Goal: Task Accomplishment & Management: Complete application form

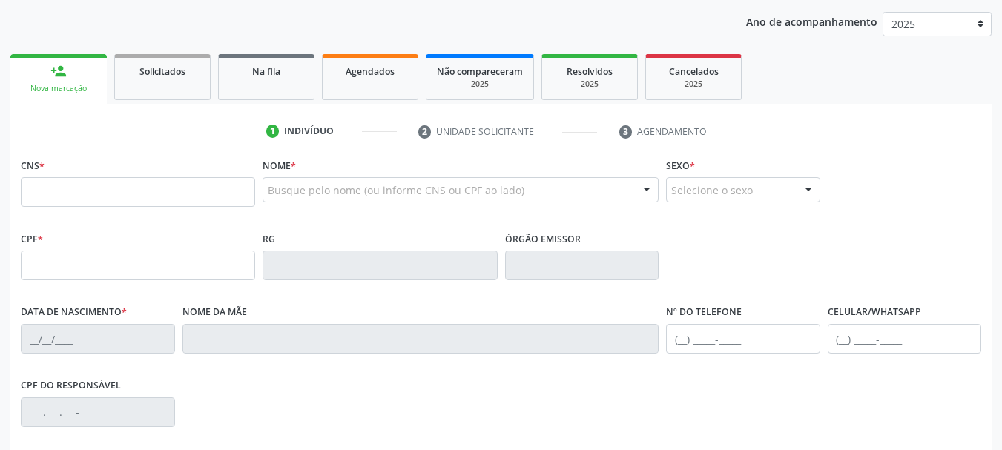
scroll to position [222, 0]
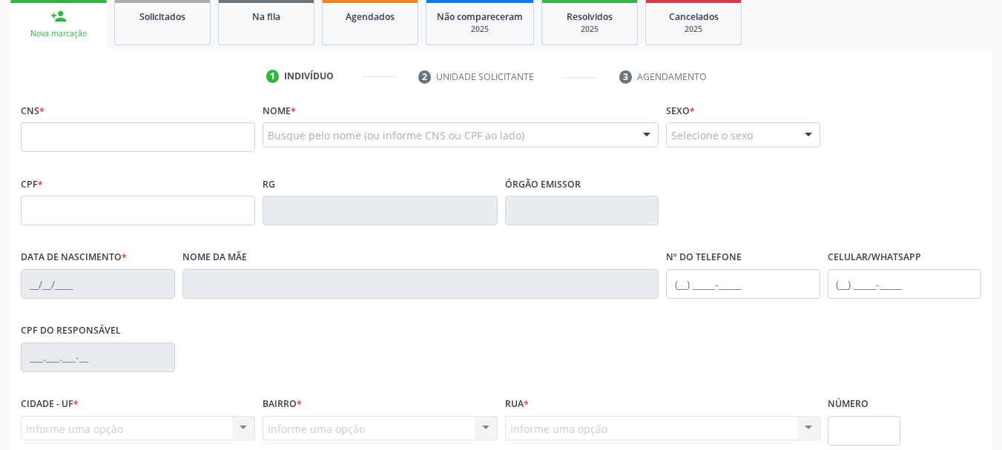
click at [182, 133] on input "text" at bounding box center [138, 137] width 234 height 30
type input "702 5013 3910 8336"
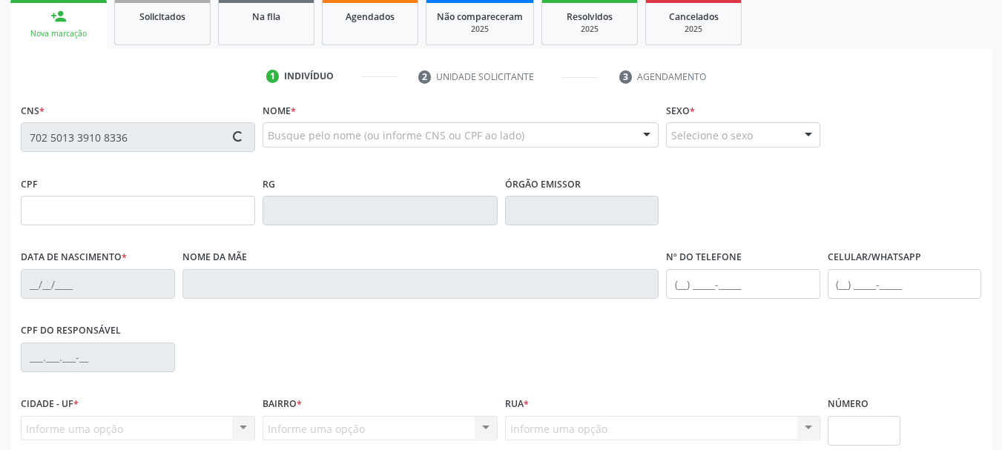
type input "659.592.214-20"
type input "01[DATE]"
type input "[PERSON_NAME]"
type input "[PHONE_NUMBER]"
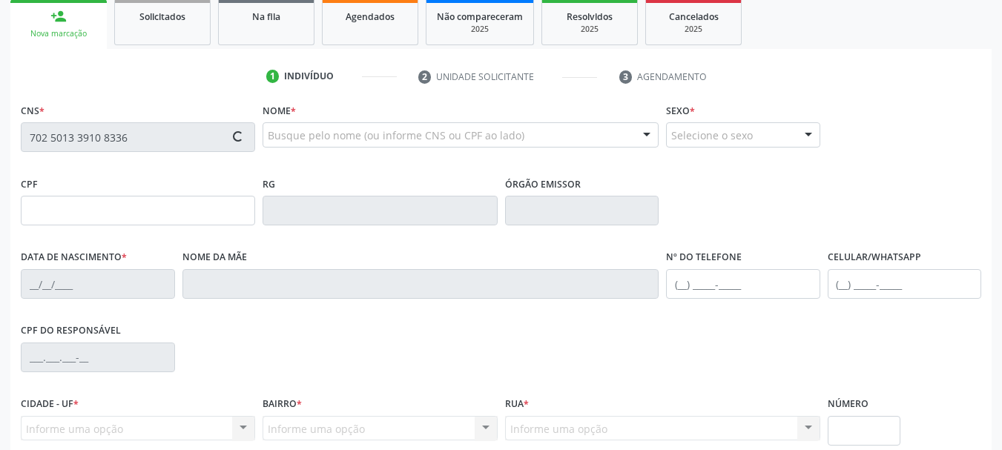
type input "730"
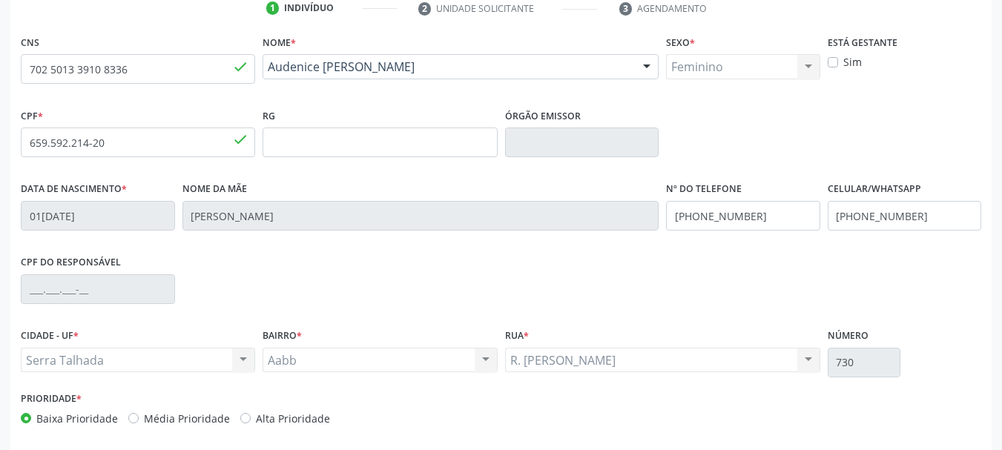
scroll to position [354, 0]
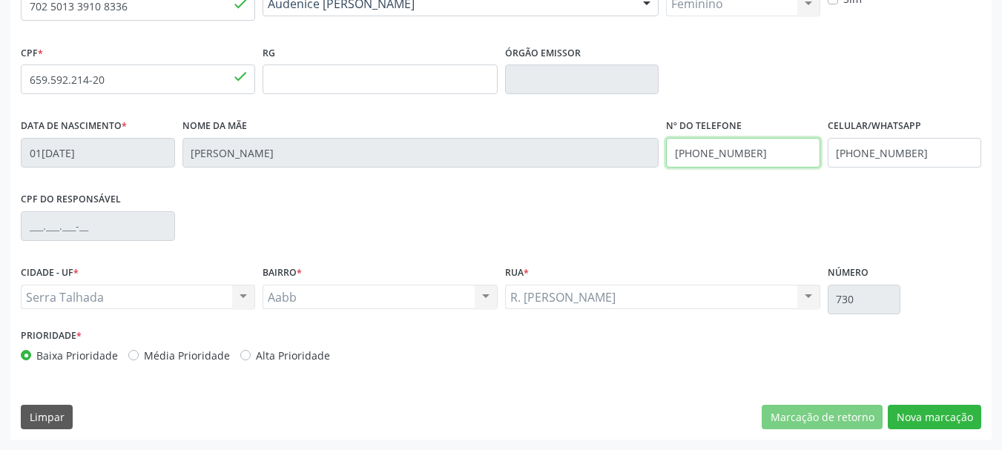
click at [779, 151] on input "[PHONE_NUMBER]" at bounding box center [743, 153] width 154 height 30
type input "("
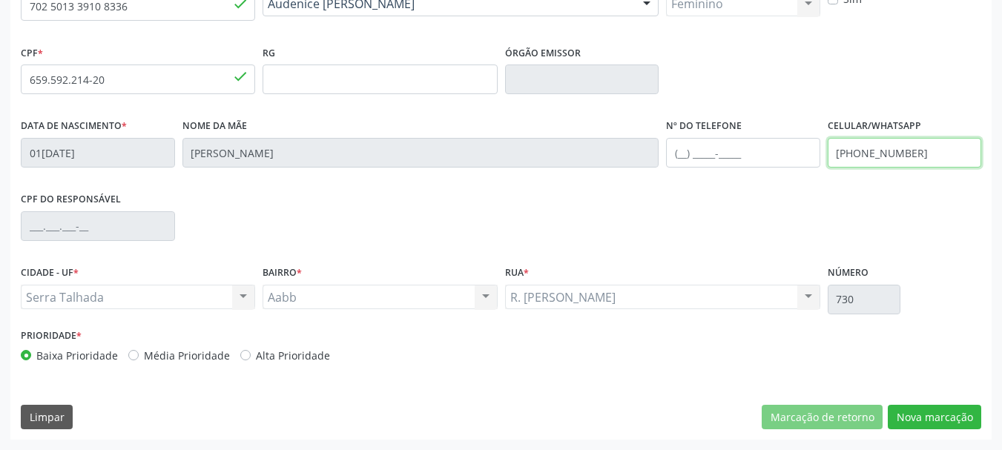
click at [893, 162] on input "[PHONE_NUMBER]" at bounding box center [905, 153] width 154 height 30
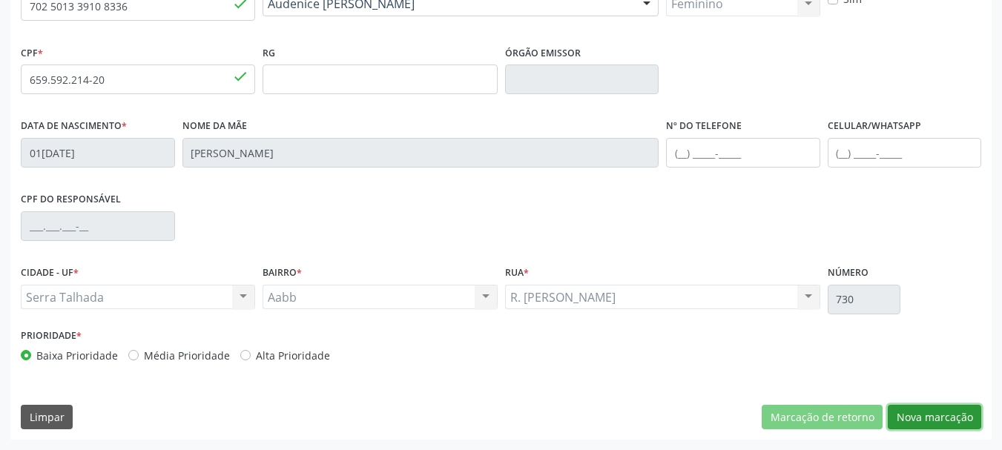
click at [948, 426] on button "Nova marcação" at bounding box center [934, 417] width 93 height 25
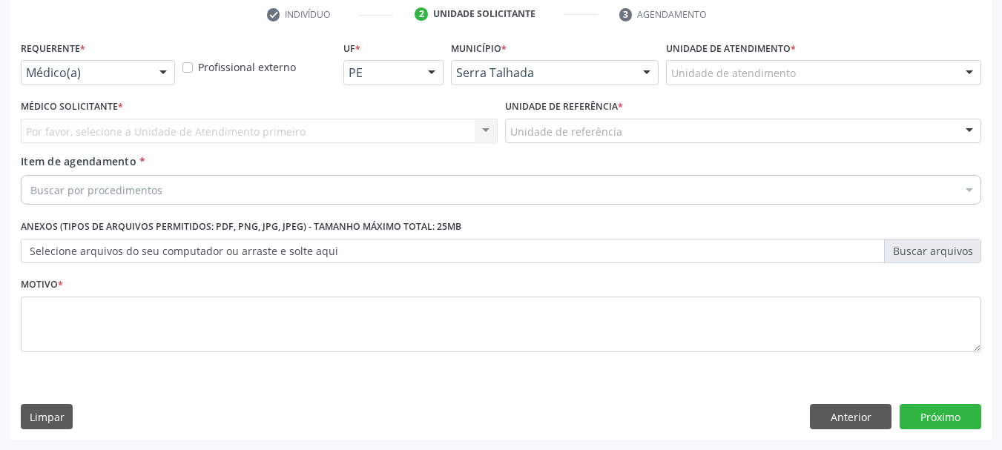
scroll to position [285, 0]
click at [168, 68] on div at bounding box center [163, 73] width 22 height 25
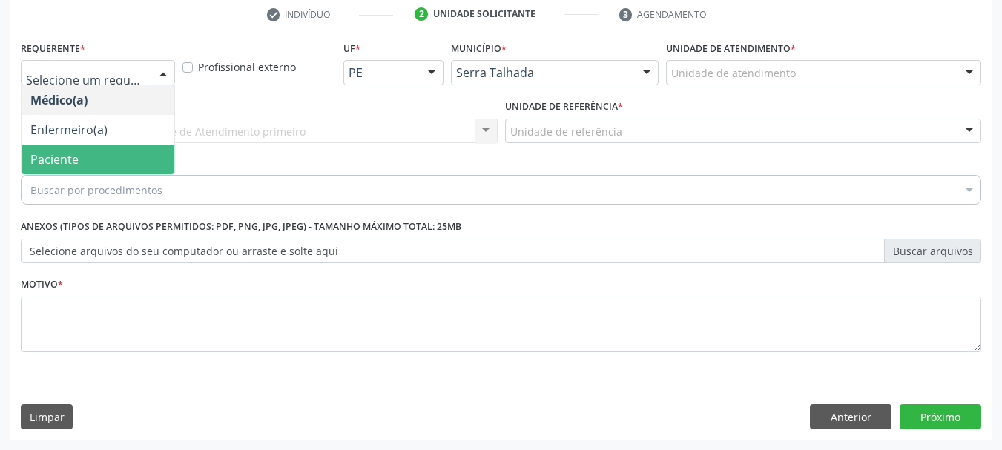
click at [96, 149] on span "Paciente" at bounding box center [98, 160] width 153 height 30
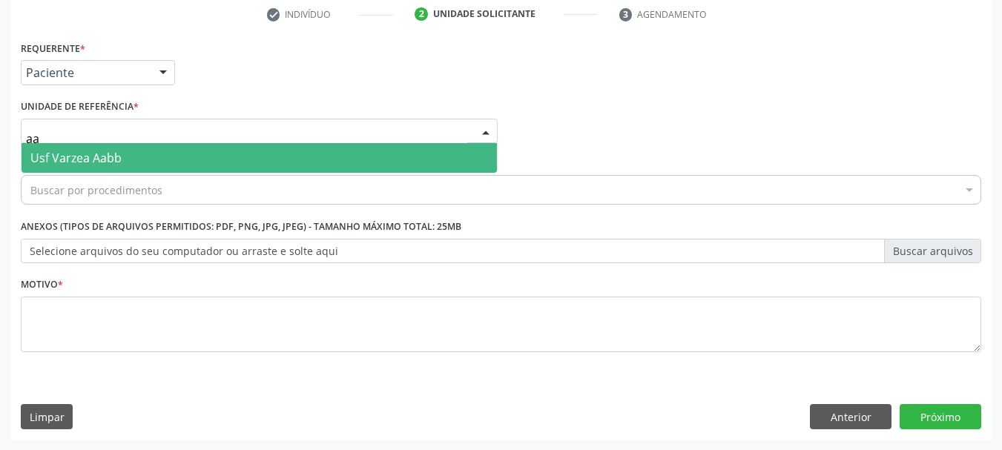
type input "aab"
click at [94, 161] on span "Usf Varzea Aabb" at bounding box center [75, 158] width 91 height 16
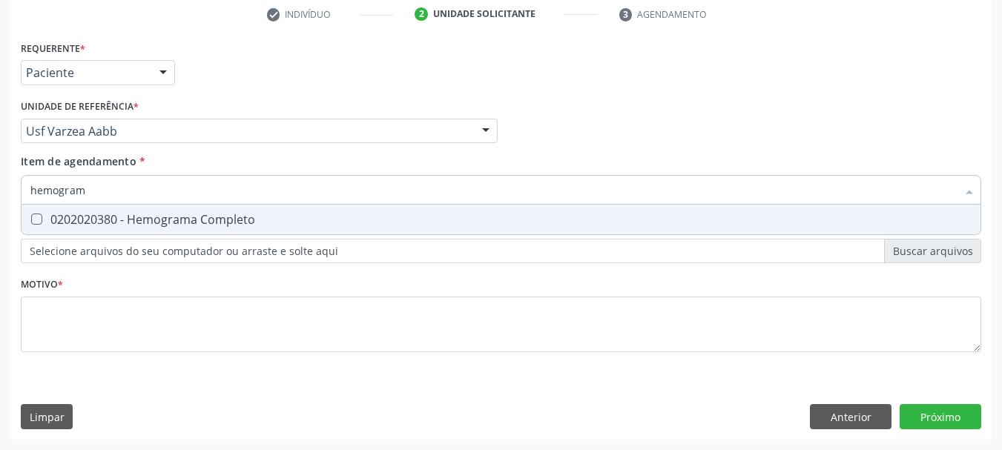
type input "hemograma"
click at [257, 228] on span "0202020380 - Hemograma Completo" at bounding box center [501, 220] width 959 height 30
checkbox Completo "true"
click at [147, 177] on input "hemograma" at bounding box center [493, 190] width 926 height 30
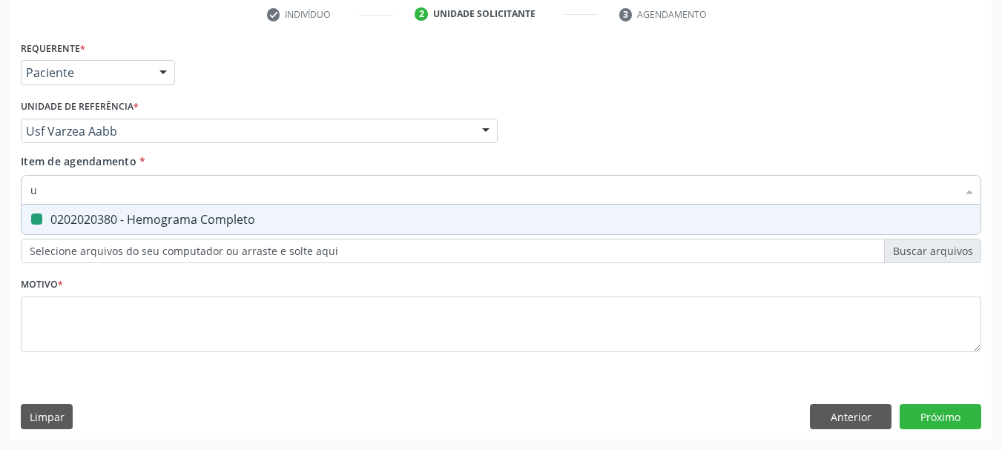
type input "ur"
checkbox Completo "false"
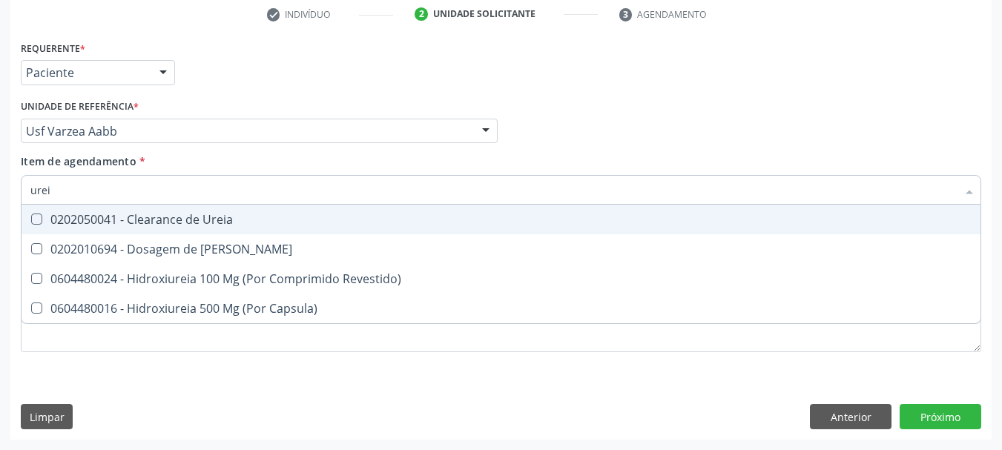
type input "ureia"
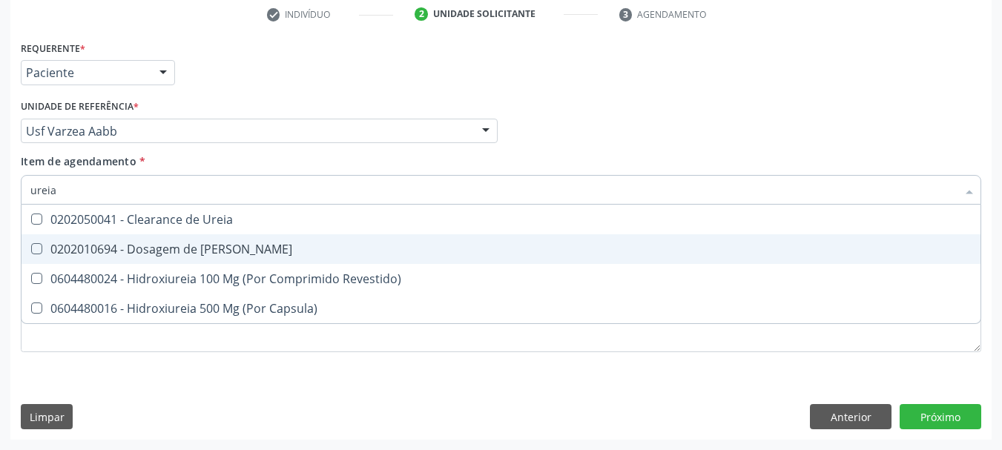
click at [166, 250] on div "0202010694 - Dosagem de [PERSON_NAME]" at bounding box center [500, 249] width 941 height 12
checkbox Ureia "true"
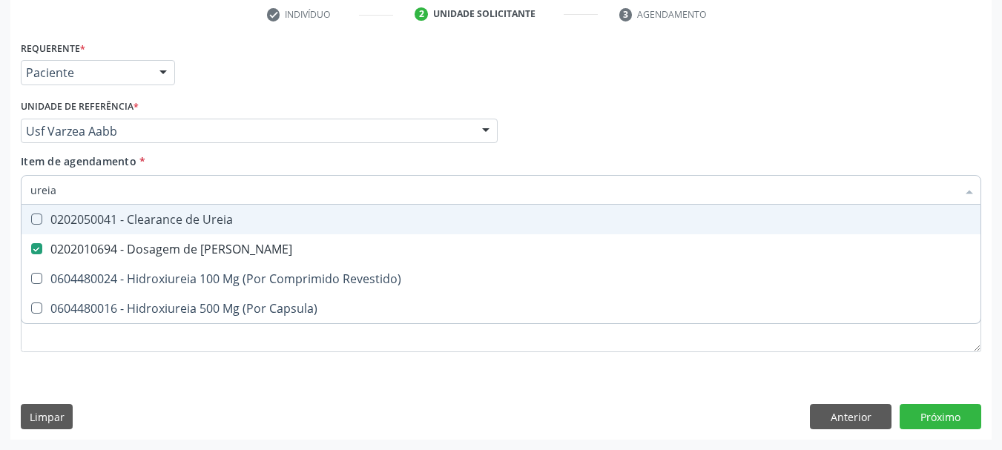
click at [133, 200] on input "ureia" at bounding box center [493, 190] width 926 height 30
type input "cr"
checkbox Ureia "false"
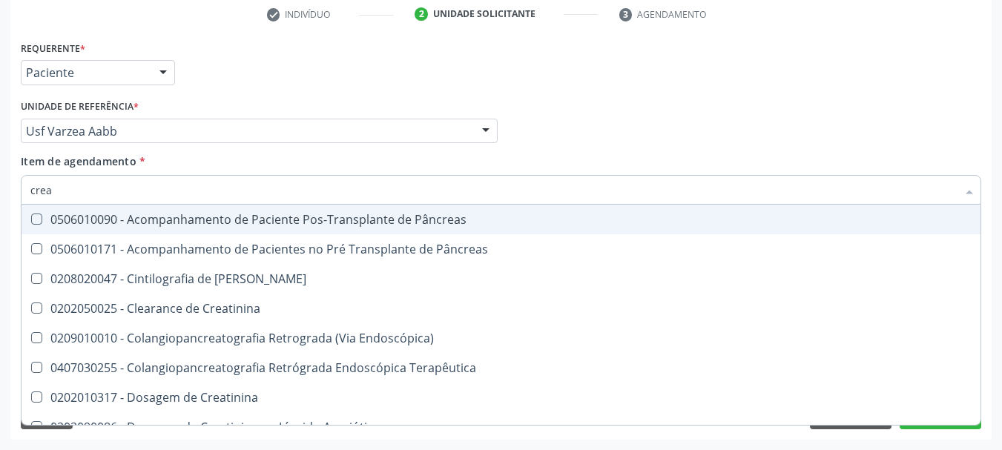
type input "creat"
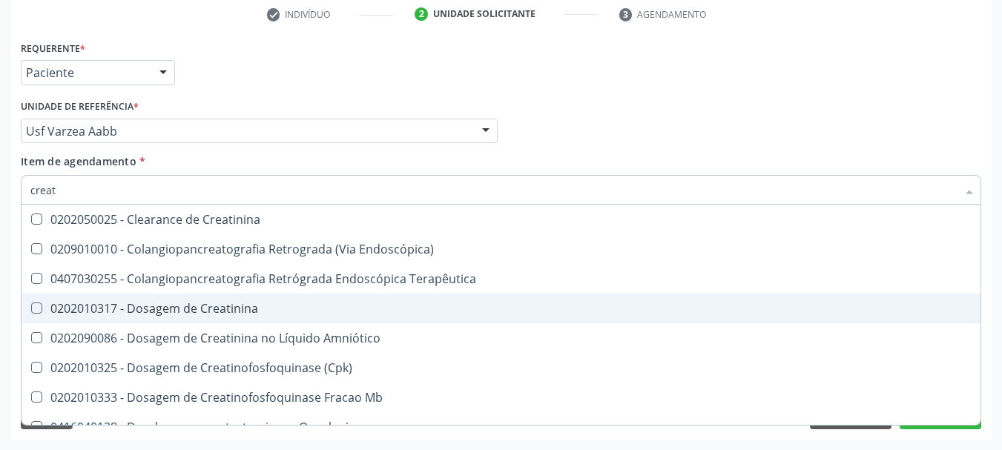
click at [145, 312] on div "0202010317 - Dosagem de Creatinina" at bounding box center [500, 309] width 941 height 12
checkbox Creatinina "true"
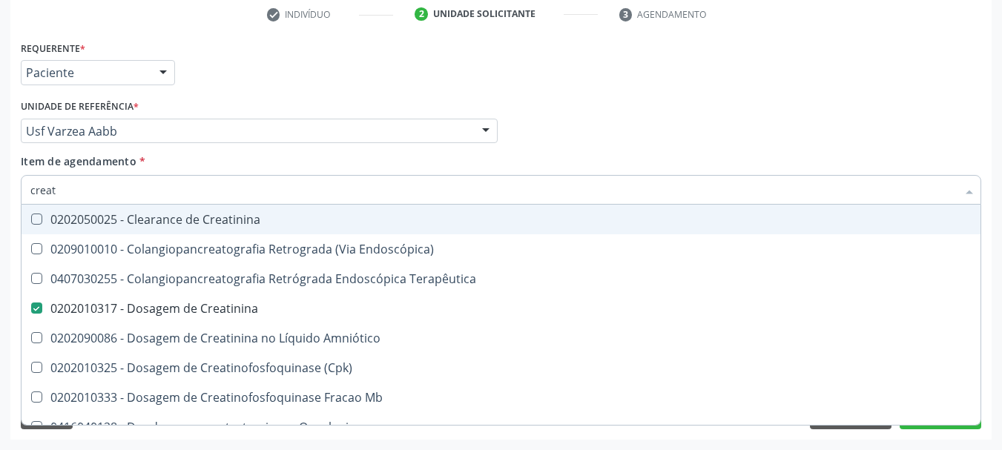
click at [148, 170] on div "Item de agendamento * creat Desfazer seleção 0202050025 - Clearance de Creatini…" at bounding box center [501, 177] width 960 height 47
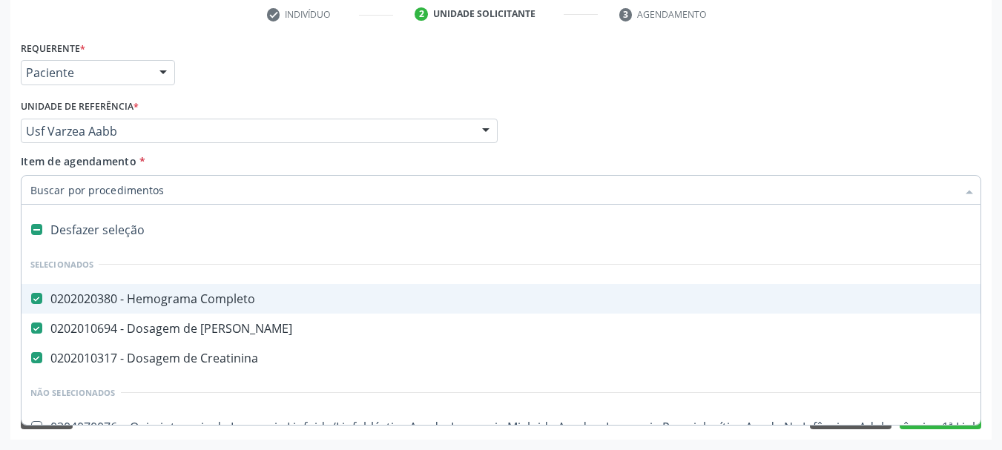
click at [217, 93] on div "Requerente * Paciente Médico(a) Enfermeiro(a) Paciente Nenhum resultado encontr…" at bounding box center [501, 66] width 968 height 58
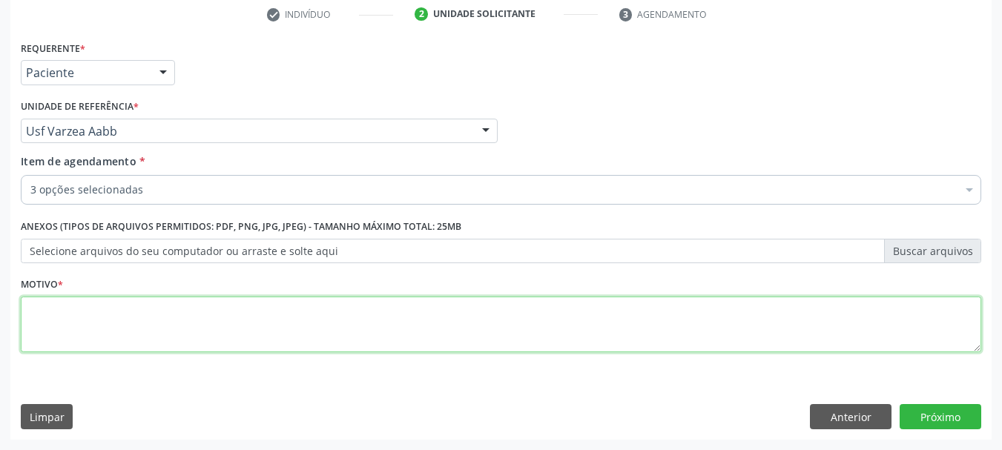
click at [102, 336] on textarea at bounding box center [501, 325] width 960 height 56
type textarea "d"
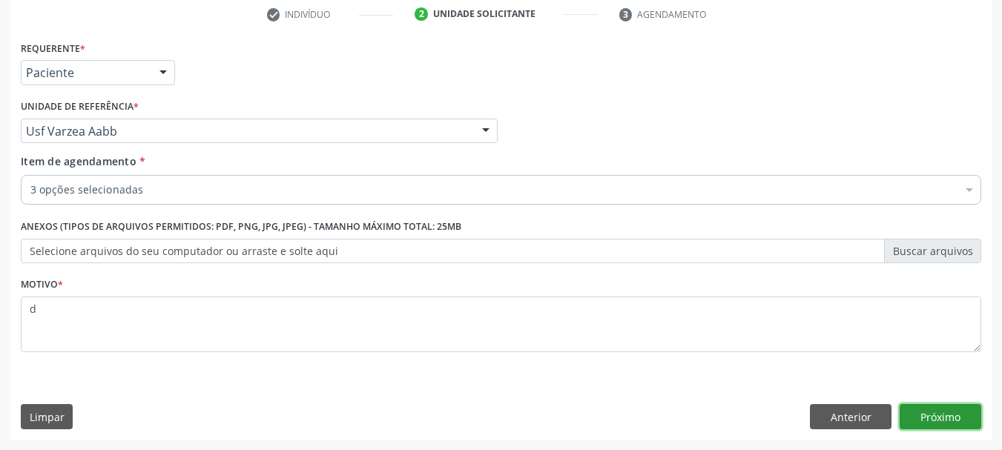
click at [976, 423] on button "Próximo" at bounding box center [941, 416] width 82 height 25
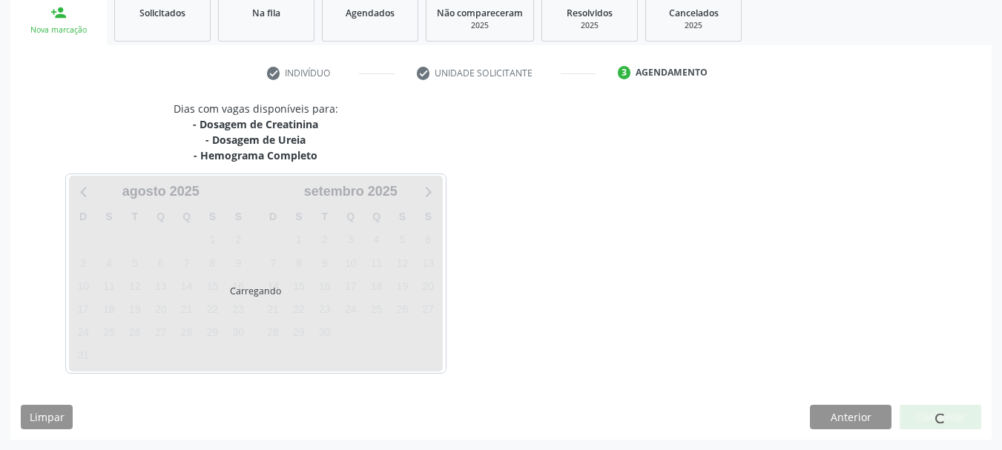
scroll to position [226, 0]
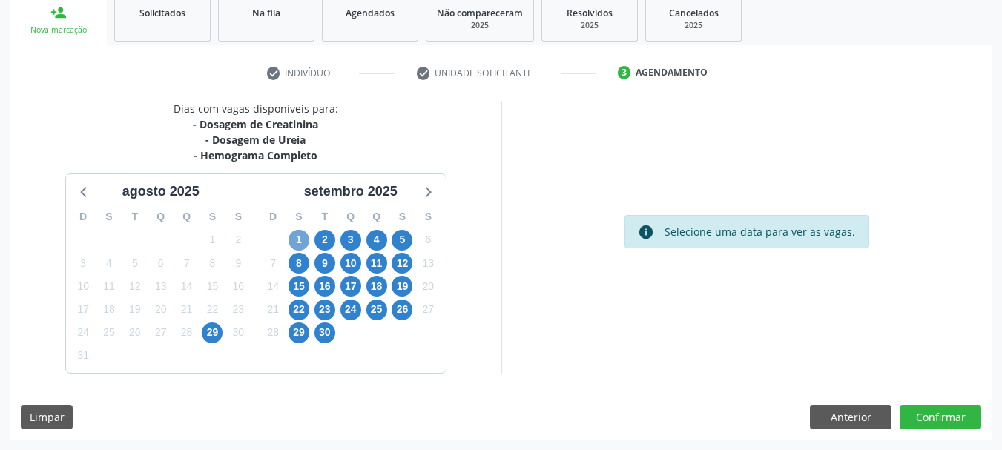
click at [302, 234] on span "1" at bounding box center [298, 240] width 21 height 21
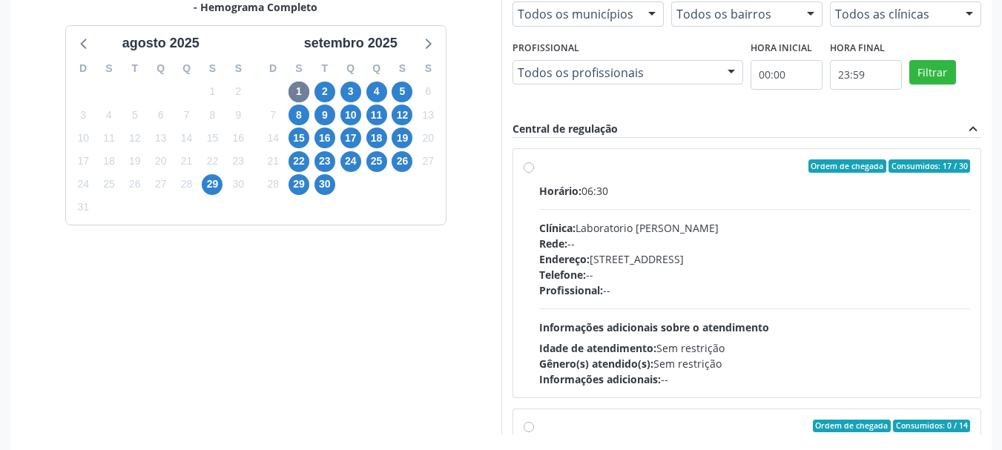
click at [689, 205] on div "Horário: 06:30 Clínica: Laboratorio [PERSON_NAME]: -- Endereço: [STREET_ADDRESS…" at bounding box center [755, 285] width 432 height 204
click at [534, 173] on input "Ordem de chegada Consumidos: 17 / 30 Horário: 06:30 Clínica: Laboratorio [PERSO…" at bounding box center [529, 165] width 10 height 13
radio input "true"
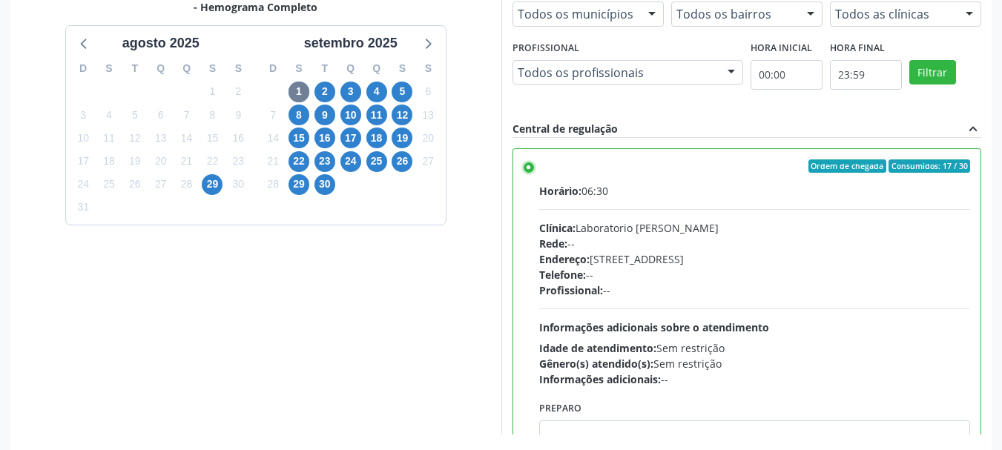
scroll to position [436, 0]
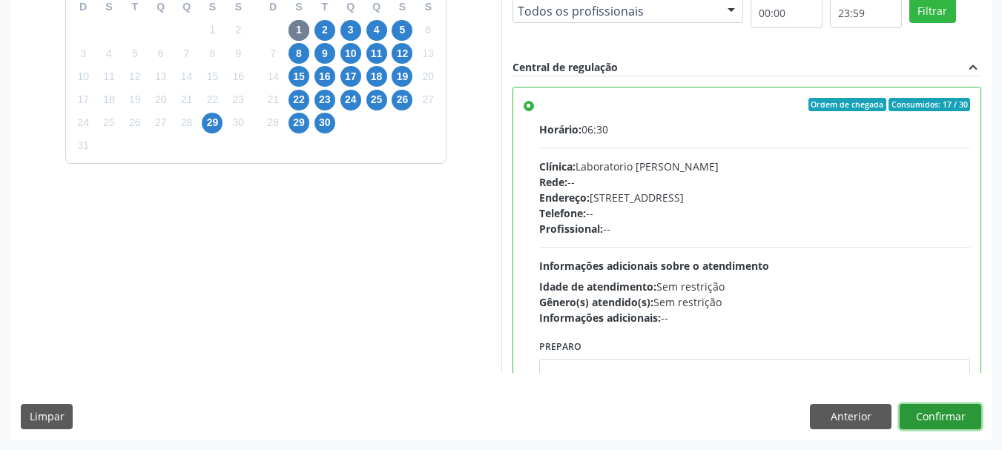
click at [941, 414] on button "Confirmar" at bounding box center [941, 416] width 82 height 25
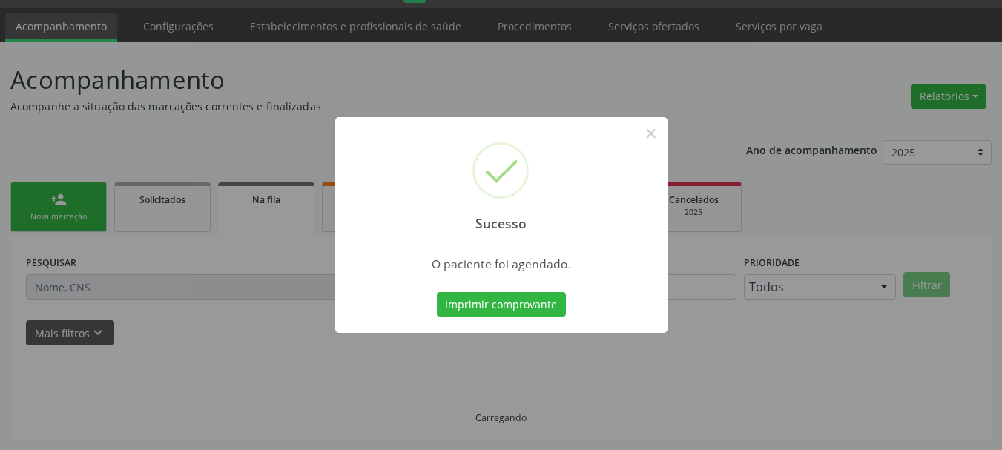
scroll to position [39, 0]
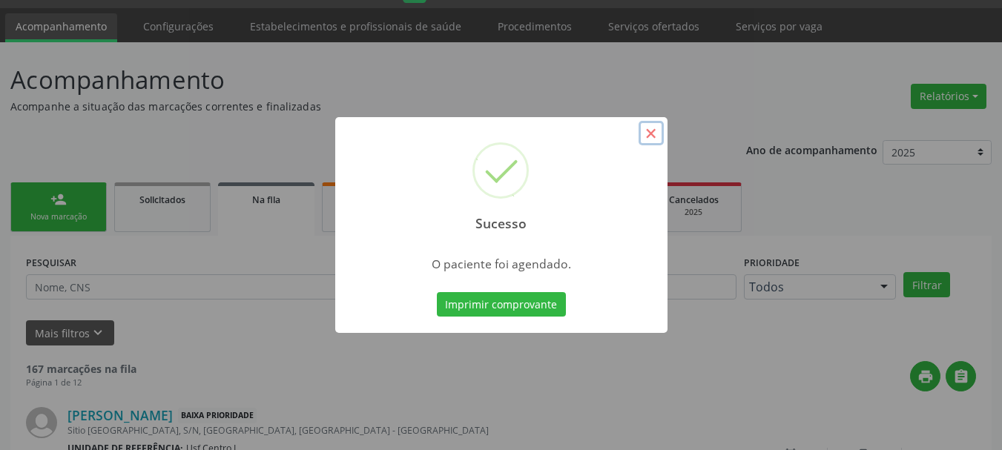
click at [650, 132] on button "×" at bounding box center [651, 133] width 25 height 25
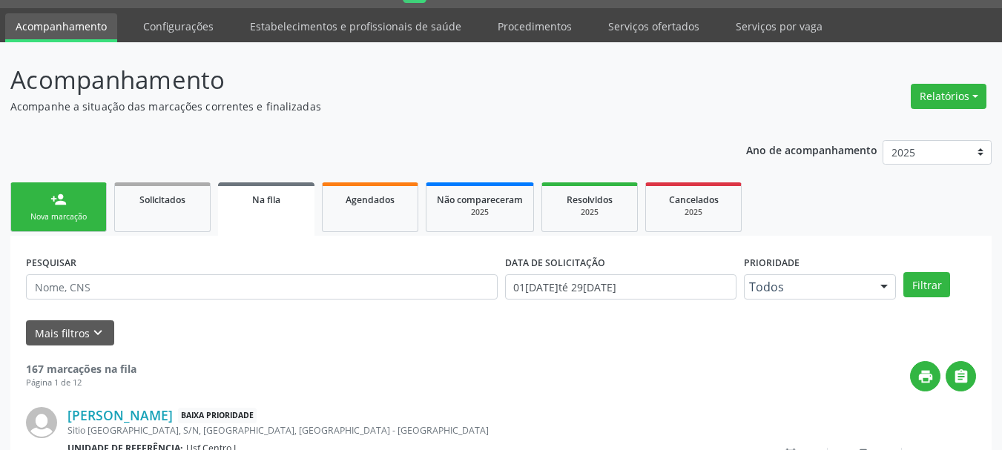
click at [95, 220] on div "Nova marcação" at bounding box center [59, 216] width 74 height 11
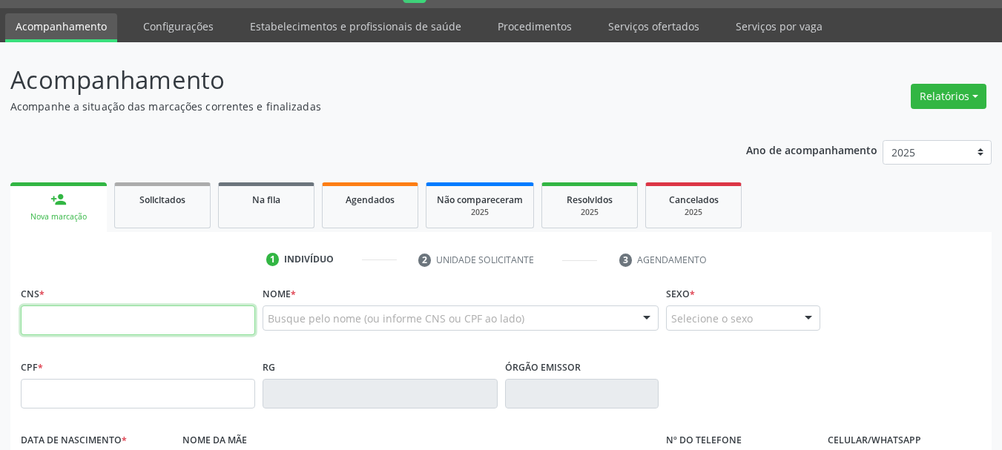
click at [114, 326] on input "text" at bounding box center [138, 321] width 234 height 30
type input "898 0500 7288 9855"
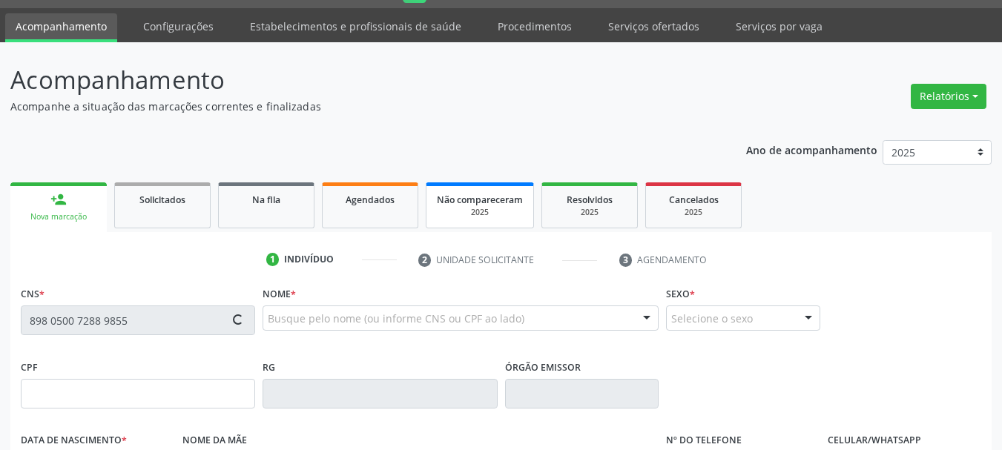
type input "446.345.014-49"
type input "[DATE]"
type input "[PERSON_NAME]"
type input "[PHONE_NUMBER]"
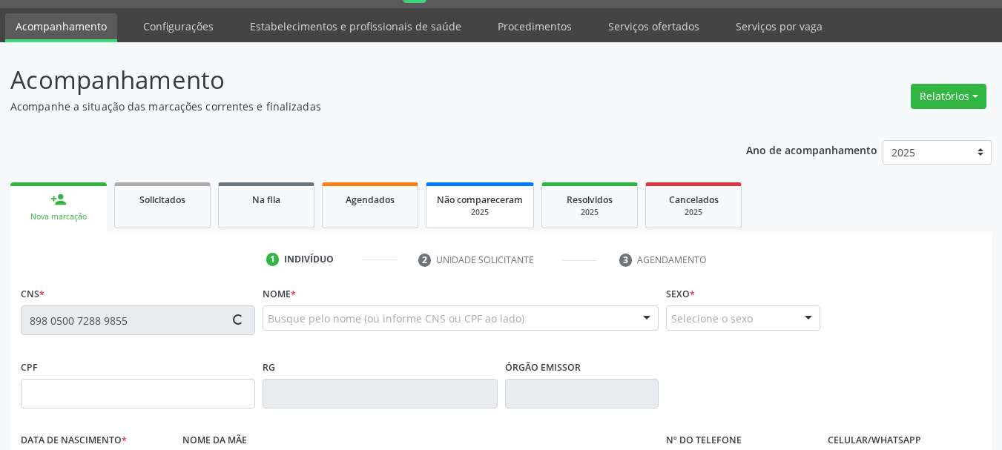
type input "165.746.994-87"
type input "633"
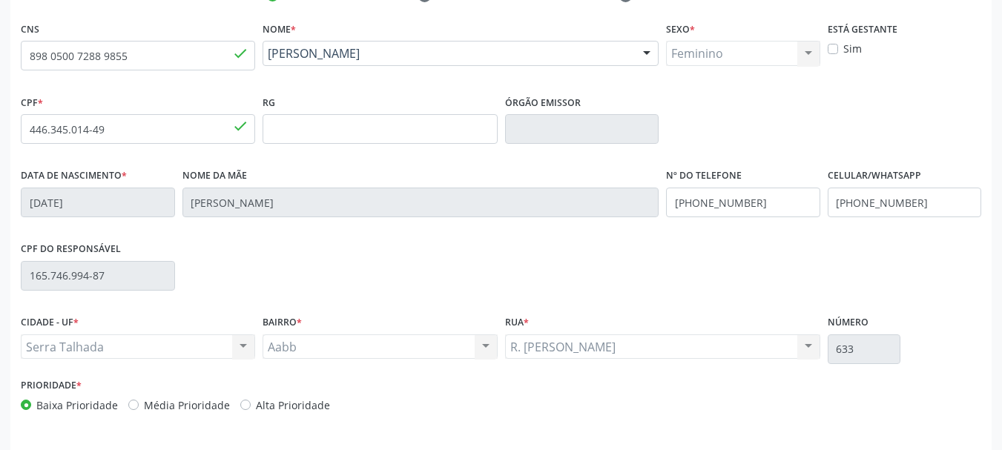
scroll to position [336, 0]
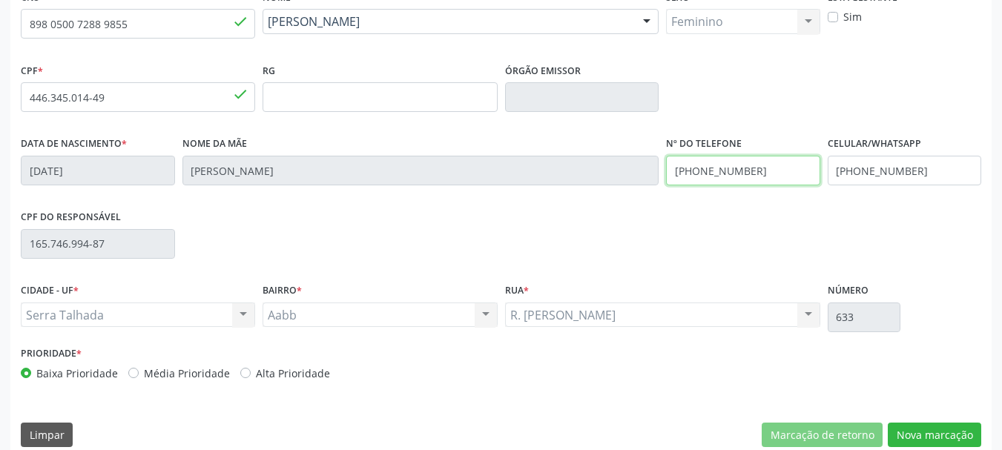
click at [786, 181] on input "[PHONE_NUMBER]" at bounding box center [743, 171] width 154 height 30
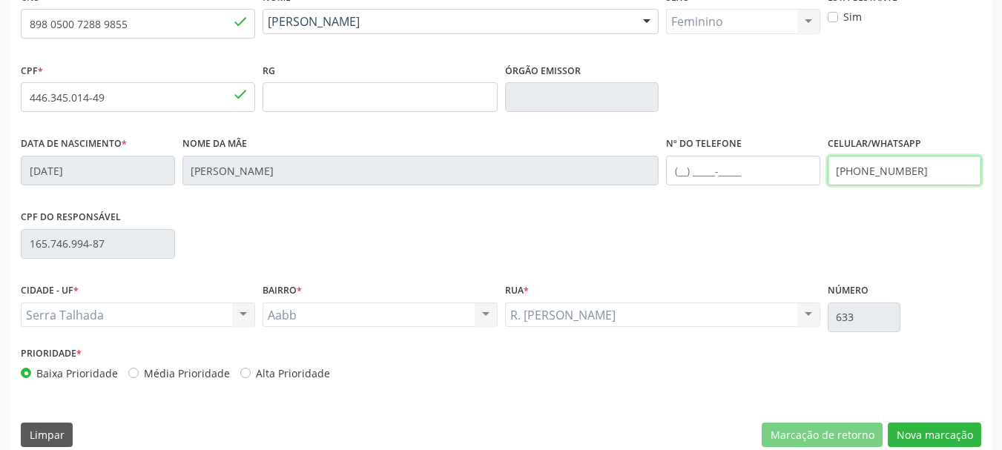
click at [940, 179] on input "[PHONE_NUMBER]" at bounding box center [905, 171] width 154 height 30
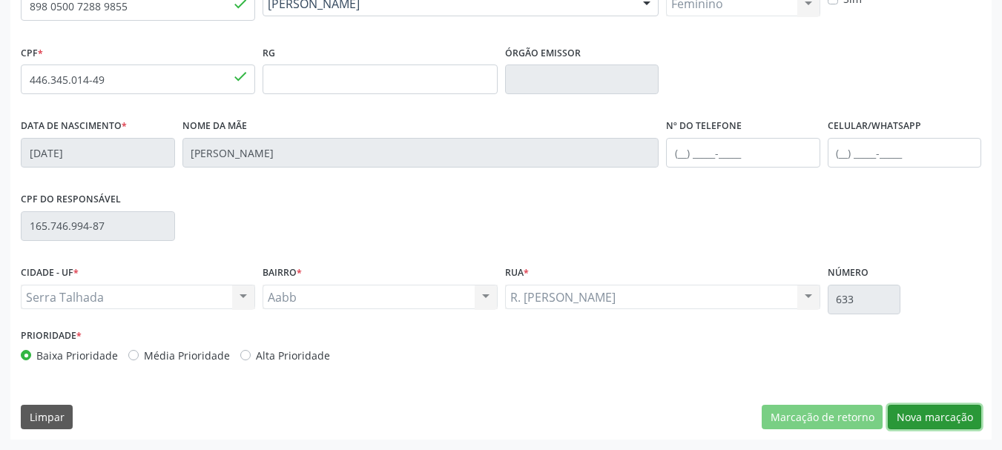
click at [931, 423] on button "Nova marcação" at bounding box center [934, 417] width 93 height 25
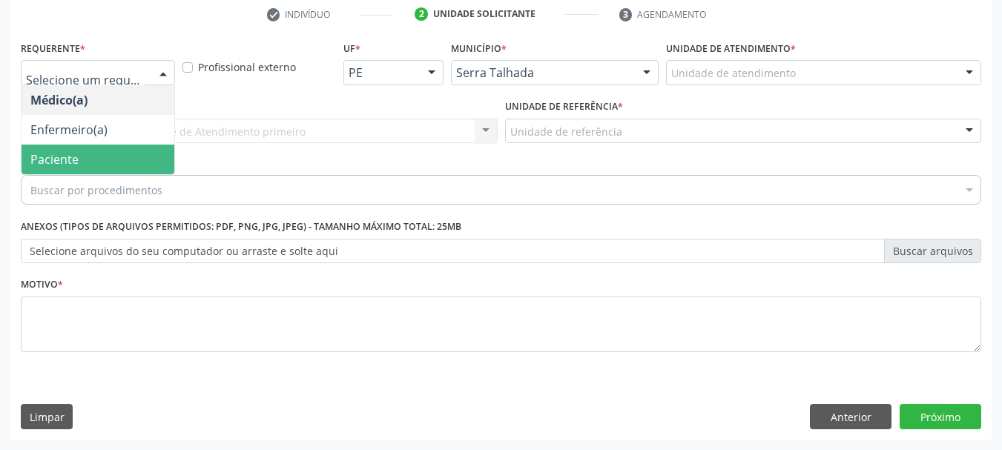
click at [96, 154] on span "Paciente" at bounding box center [98, 160] width 153 height 30
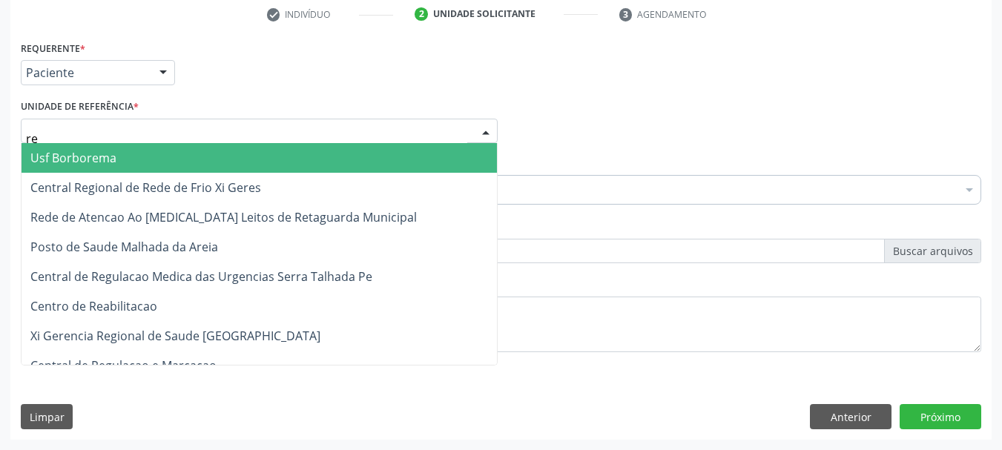
type input "rea"
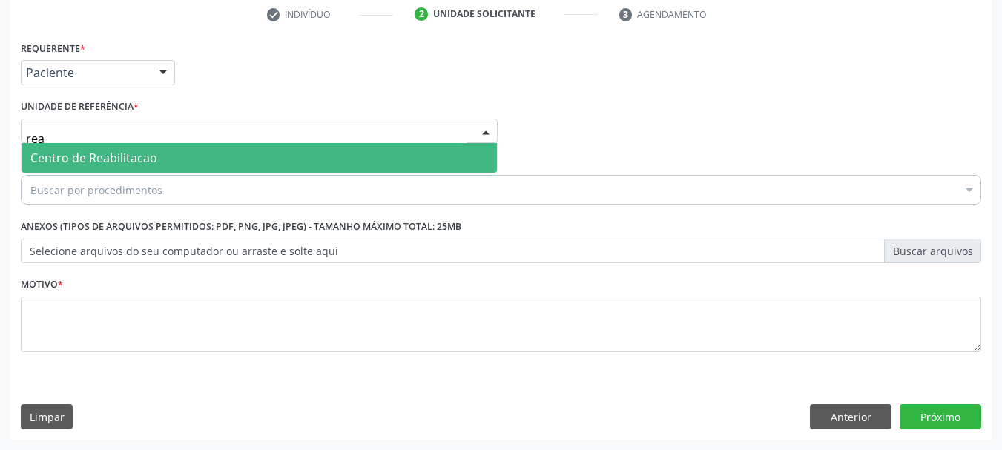
click at [102, 148] on span "Centro de Reabilitacao" at bounding box center [259, 158] width 475 height 30
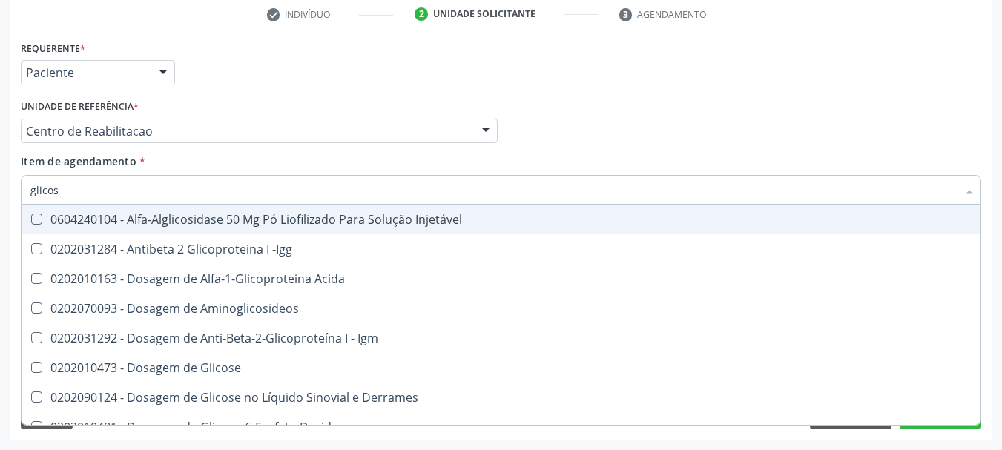
type input "glicose"
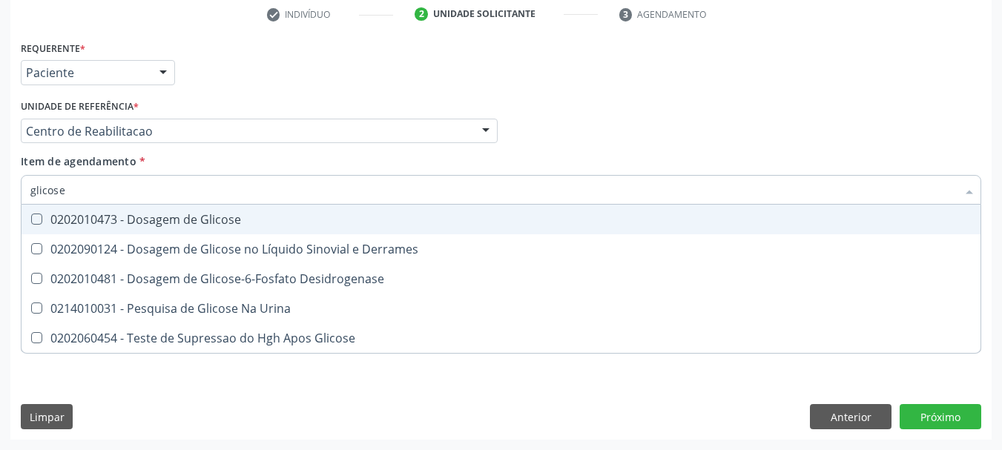
click at [68, 210] on span "0202010473 - Dosagem de Glicose" at bounding box center [501, 220] width 959 height 30
checkbox Glicose "true"
click at [191, 162] on div "Item de agendamento * glicose Desfazer seleção 0202010473 - Dosagem de Glicose …" at bounding box center [501, 177] width 960 height 47
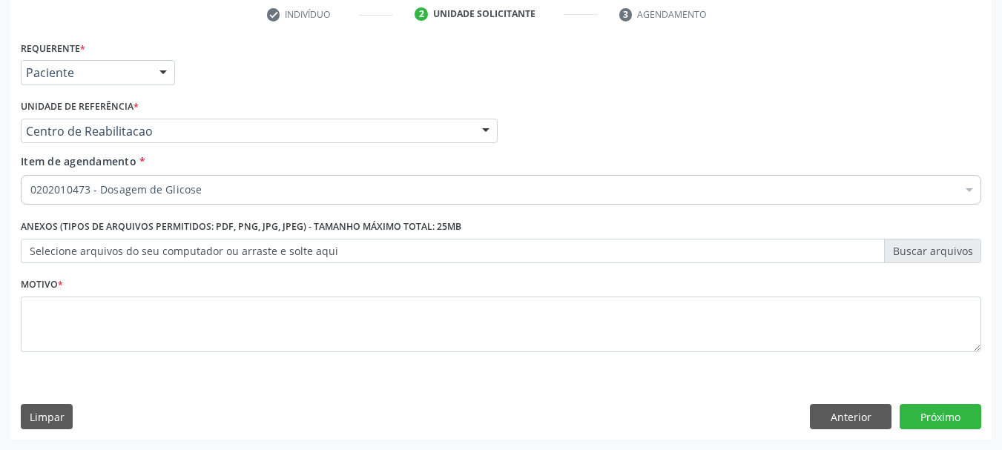
click at [56, 294] on label "Motivo *" at bounding box center [42, 285] width 42 height 23
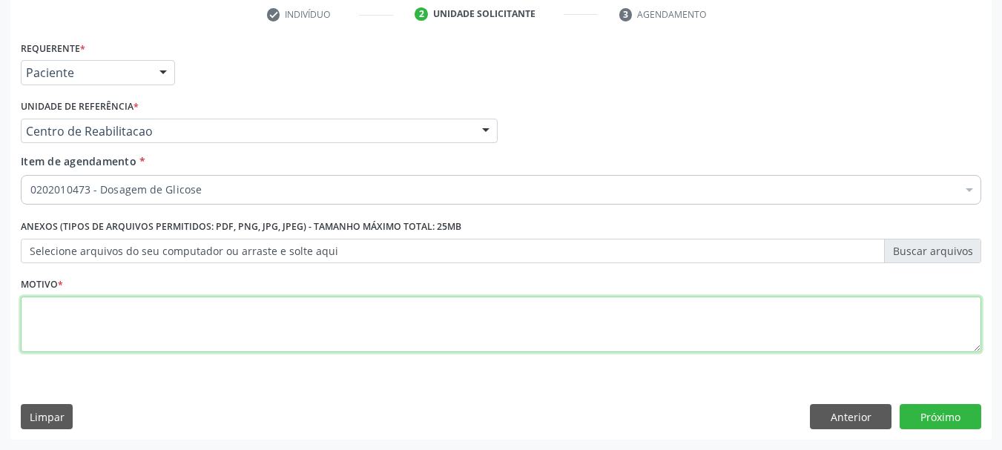
click at [57, 318] on textarea at bounding box center [501, 325] width 960 height 56
type textarea "a"
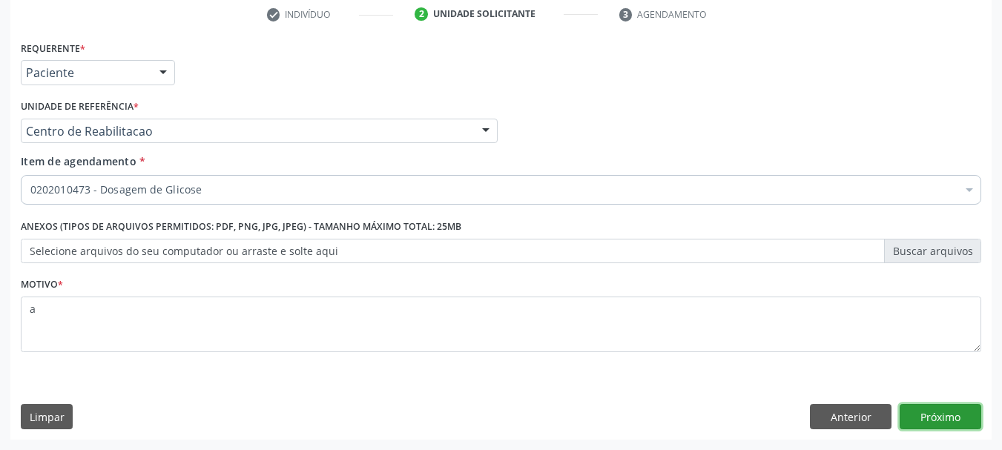
click at [965, 424] on button "Próximo" at bounding box center [941, 416] width 82 height 25
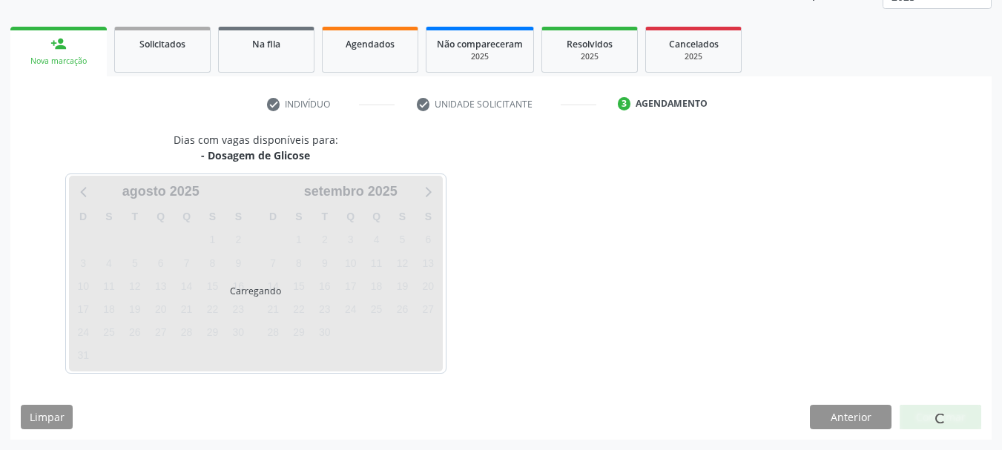
scroll to position [195, 0]
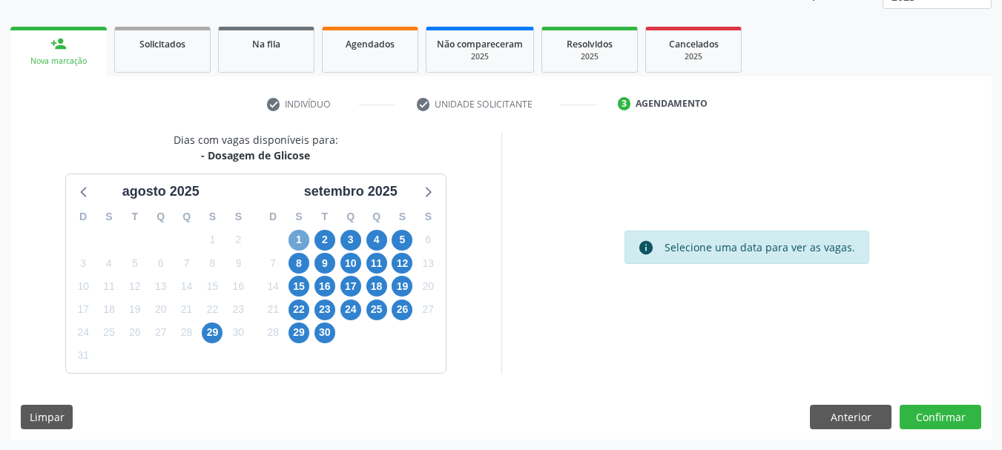
click at [297, 240] on span "1" at bounding box center [298, 240] width 21 height 21
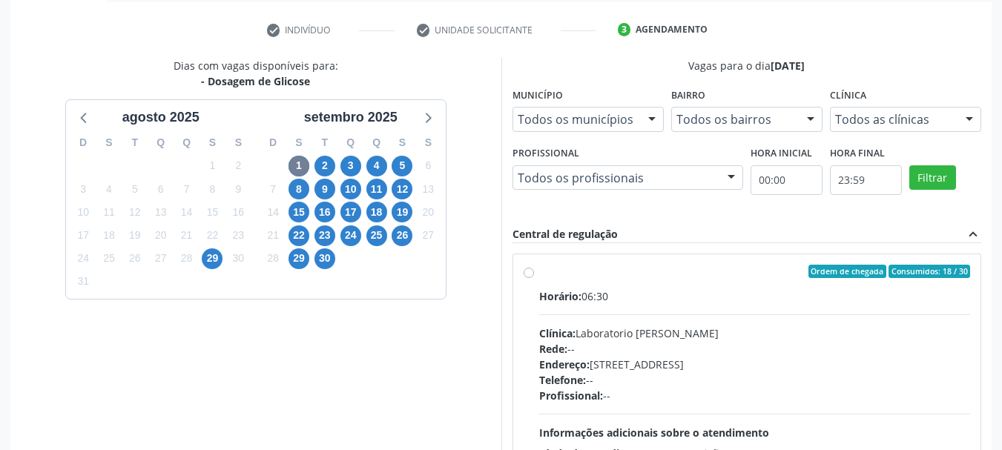
click at [613, 261] on div "Ordem de chegada Consumidos: 18 / 30 Horário: 06:30 Clínica: Laboratorio [PERSO…" at bounding box center [747, 378] width 468 height 248
radio input "true"
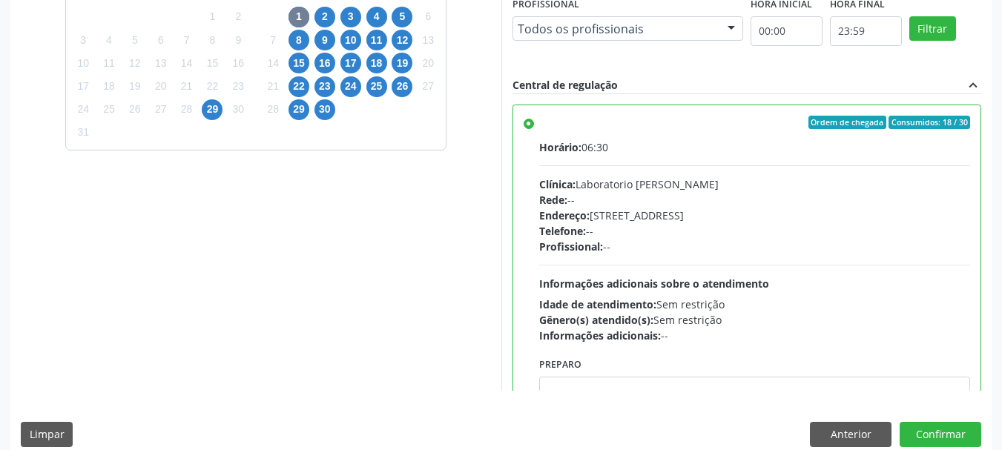
scroll to position [436, 0]
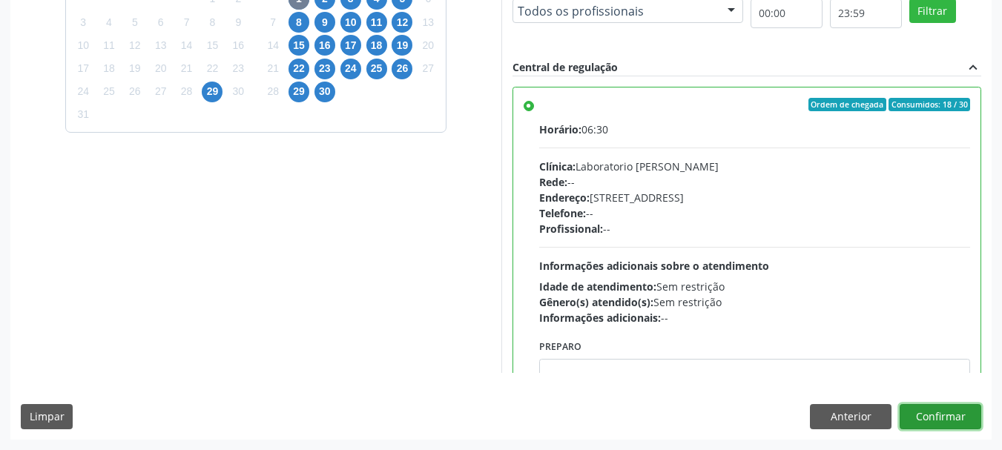
click at [955, 424] on button "Confirmar" at bounding box center [941, 416] width 82 height 25
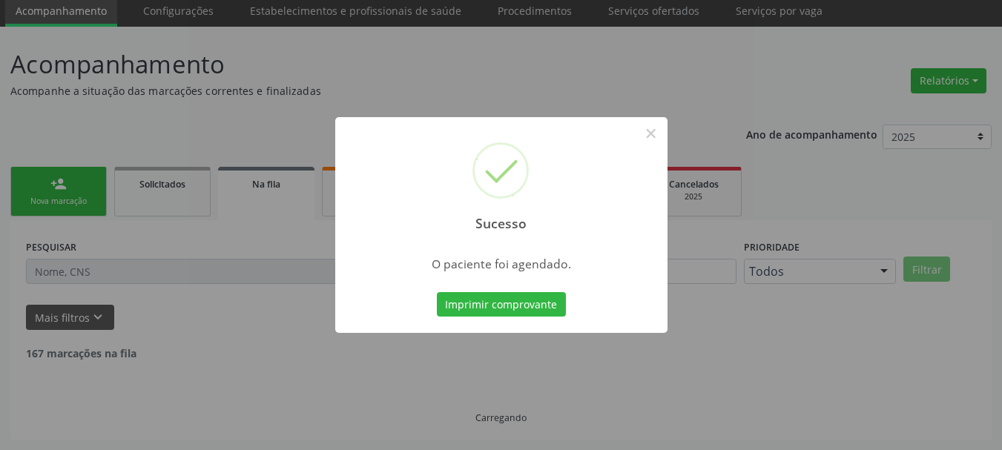
scroll to position [39, 0]
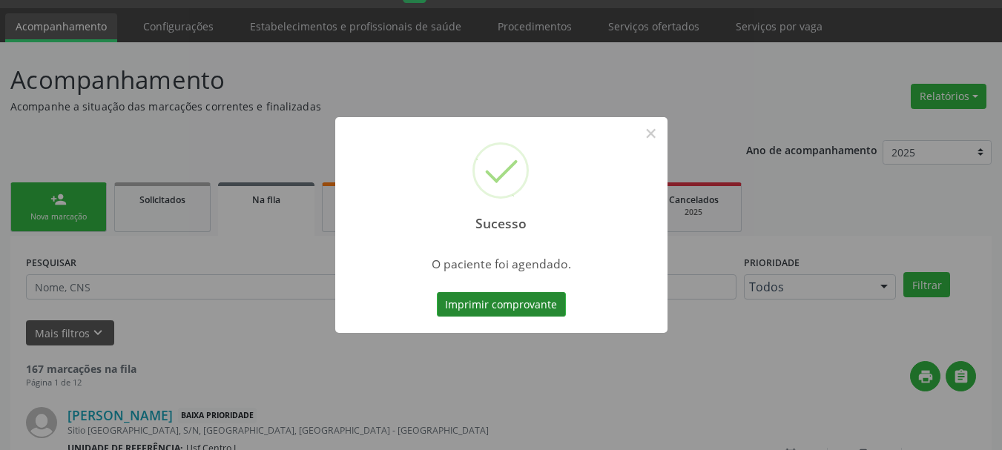
click at [527, 312] on button "Imprimir comprovante" at bounding box center [501, 304] width 129 height 25
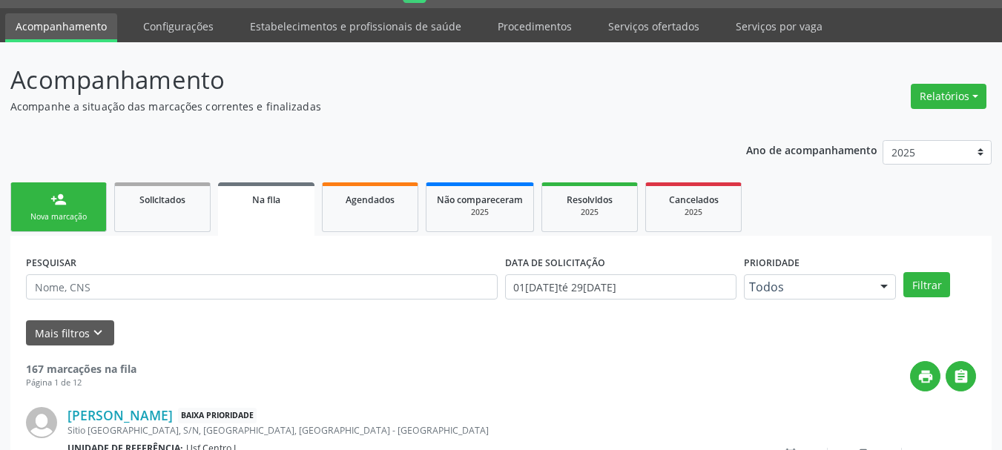
click at [70, 217] on div "Nova marcação" at bounding box center [59, 216] width 74 height 11
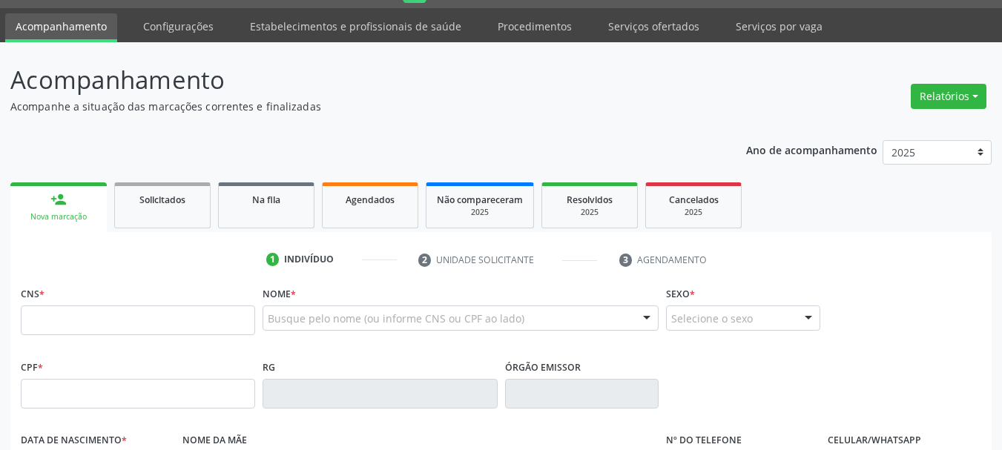
scroll to position [188, 0]
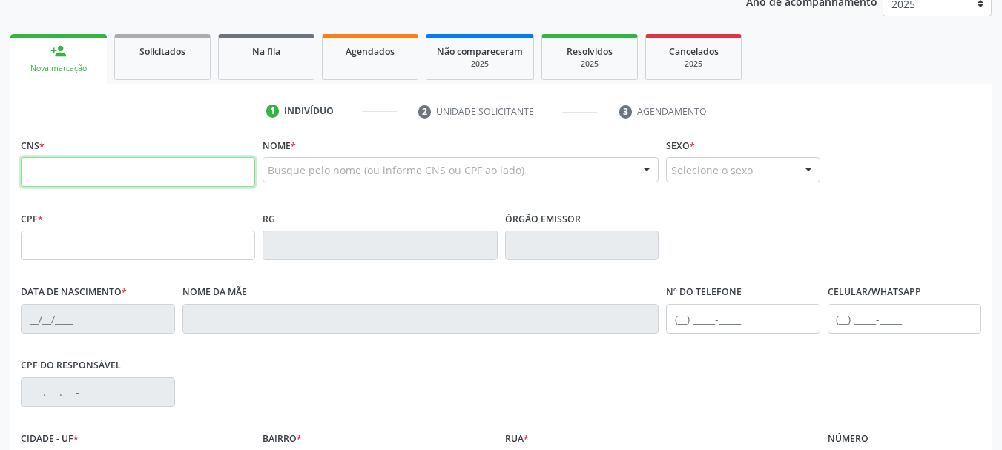
click at [138, 177] on input "text" at bounding box center [138, 172] width 234 height 30
paste input "898 0500 7288 9855"
type input "898 0500 7288 9855"
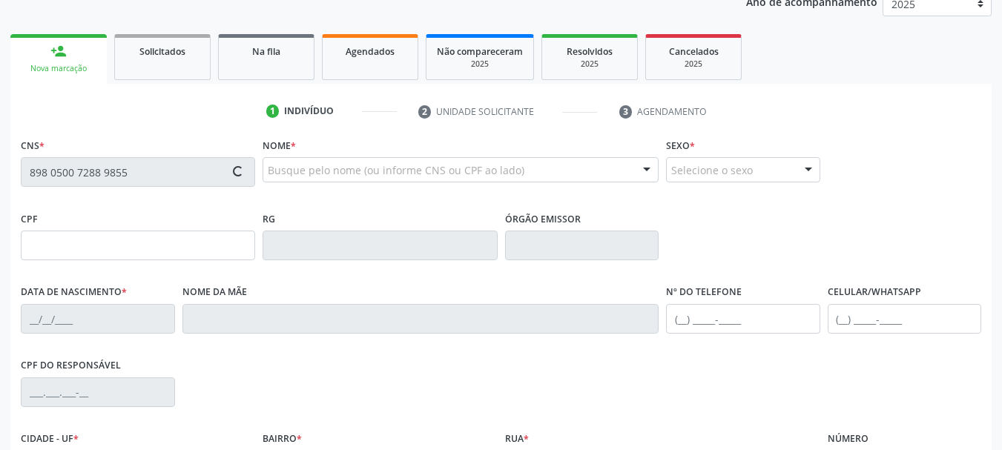
type input "446.345.014-49"
type input "[DATE]"
type input "[PERSON_NAME]"
type input "[PHONE_NUMBER]"
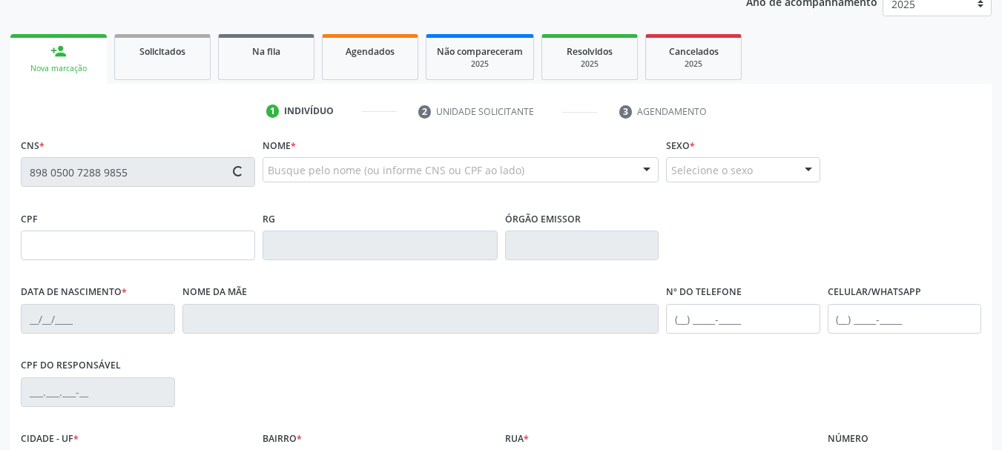
type input "165.746.994-87"
type input "633"
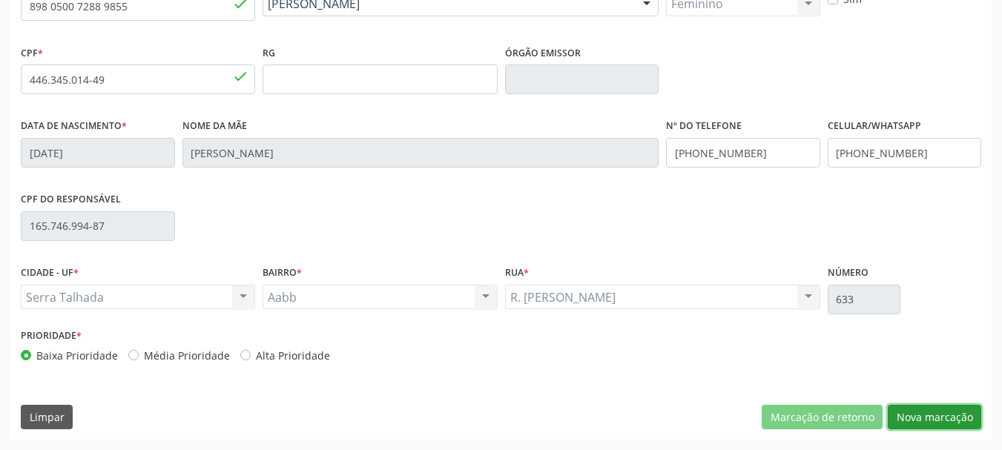
click at [918, 412] on button "Nova marcação" at bounding box center [934, 417] width 93 height 25
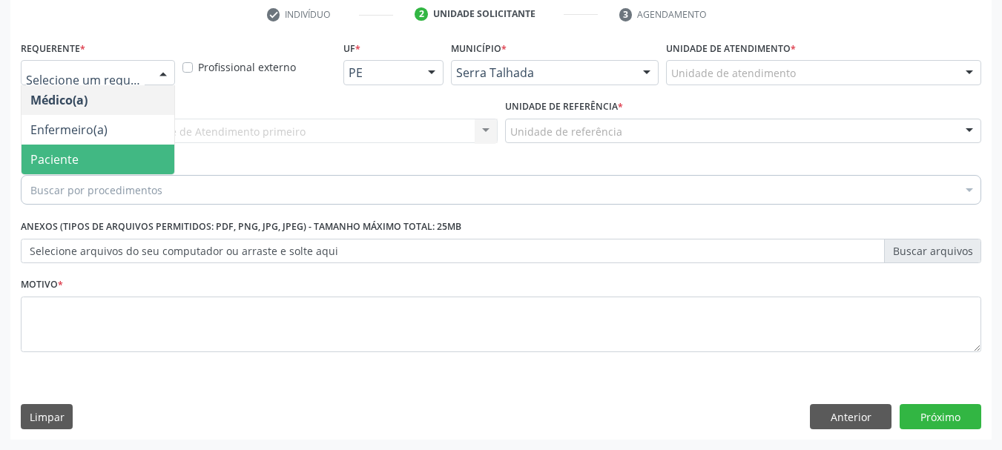
click at [90, 154] on span "Paciente" at bounding box center [98, 160] width 153 height 30
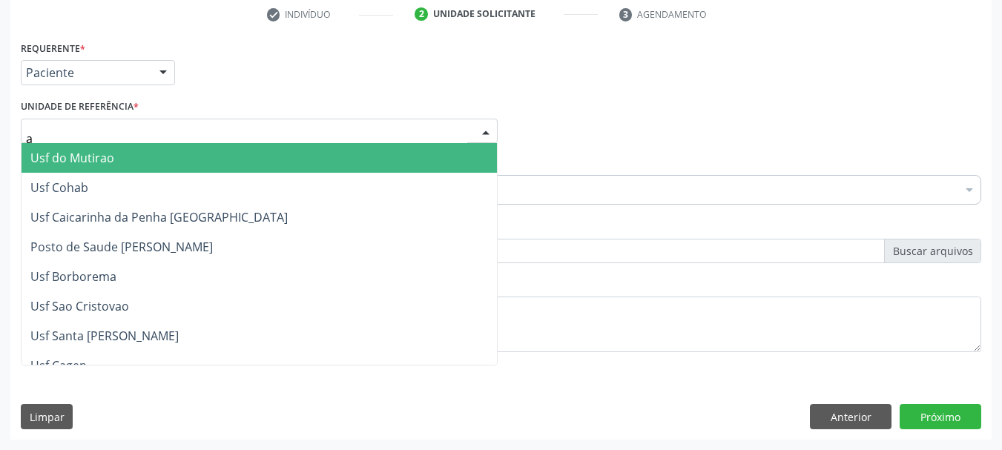
type input "aa"
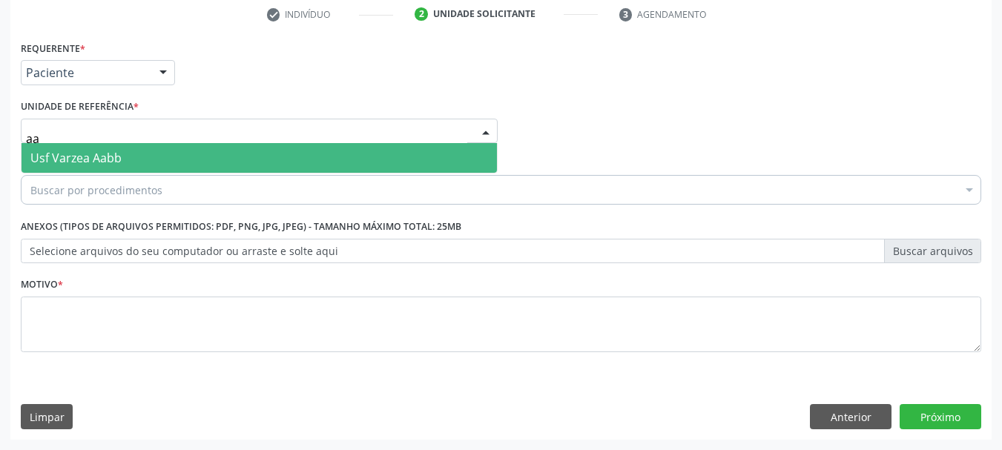
click at [77, 165] on span "Usf Varzea Aabb" at bounding box center [75, 158] width 91 height 16
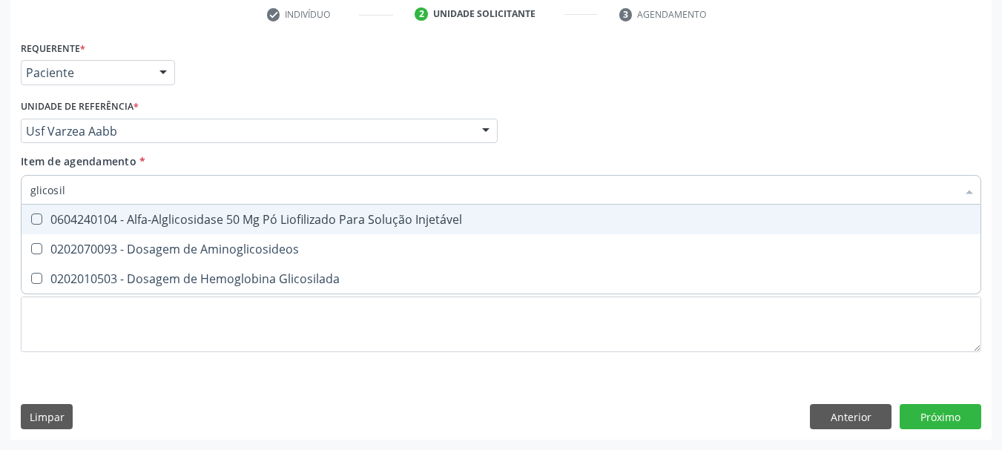
type input "glicosila"
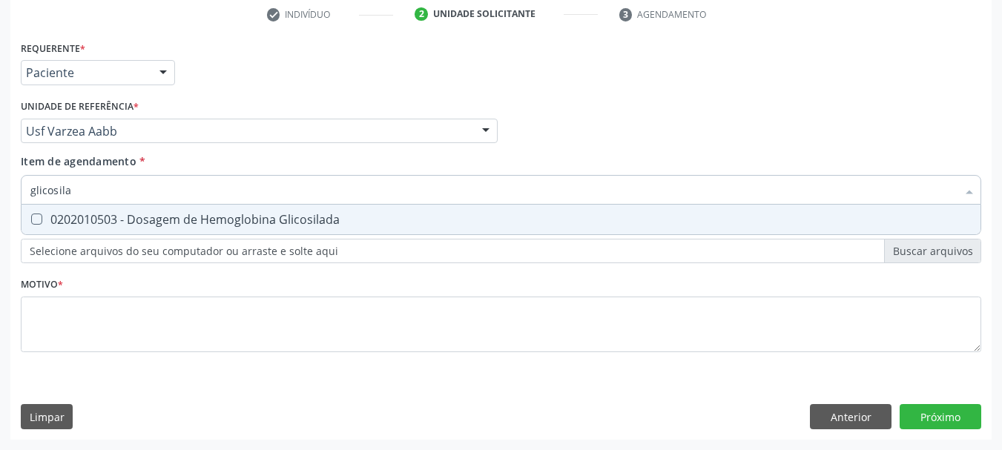
click at [51, 206] on span "0202010503 - Dosagem de Hemoglobina Glicosilada" at bounding box center [501, 220] width 959 height 30
checkbox Glicosilada "true"
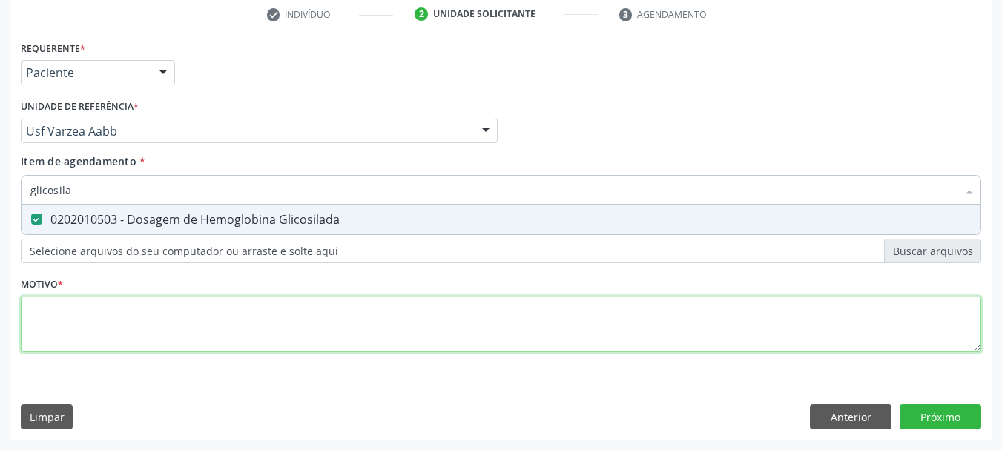
click at [52, 320] on div "Requerente * Paciente Médico(a) Enfermeiro(a) Paciente Nenhum resultado encontr…" at bounding box center [501, 205] width 960 height 336
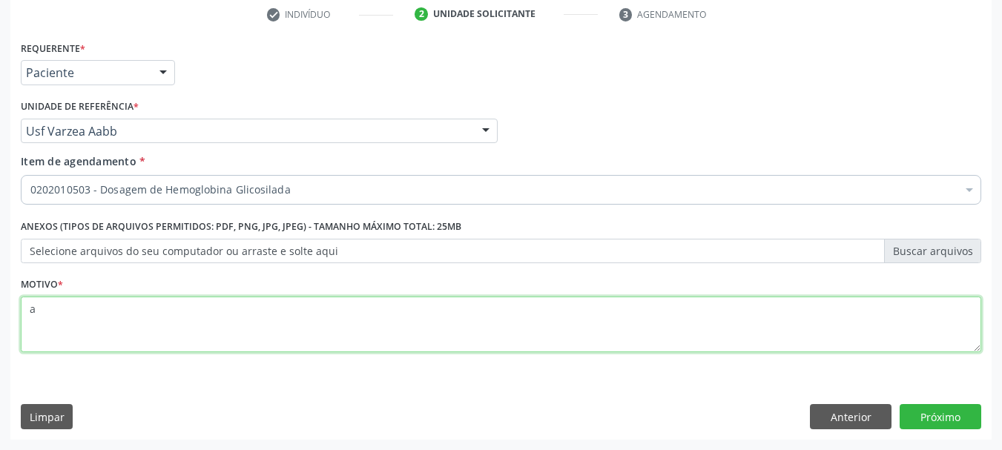
type textarea "a"
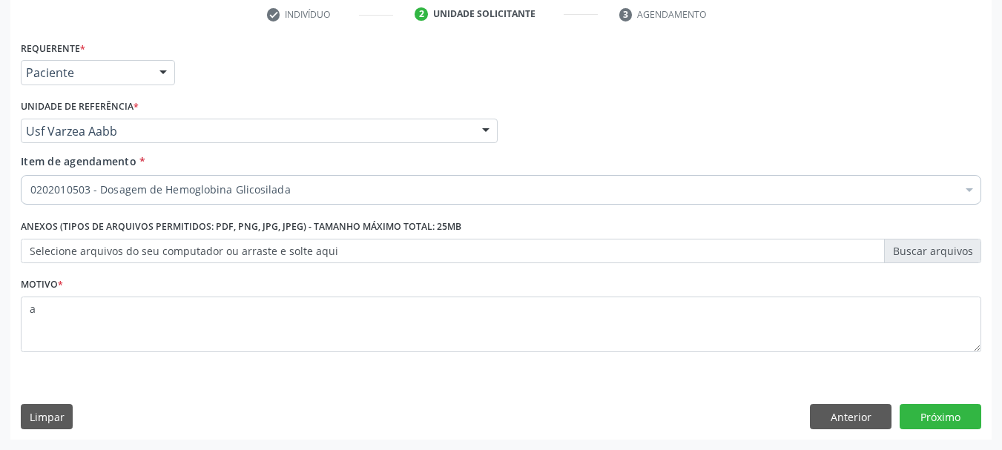
click at [963, 429] on div "Requerente * Paciente Médico(a) Enfermeiro(a) Paciente Nenhum resultado encontr…" at bounding box center [500, 238] width 981 height 403
click at [957, 420] on button "Próximo" at bounding box center [941, 416] width 82 height 25
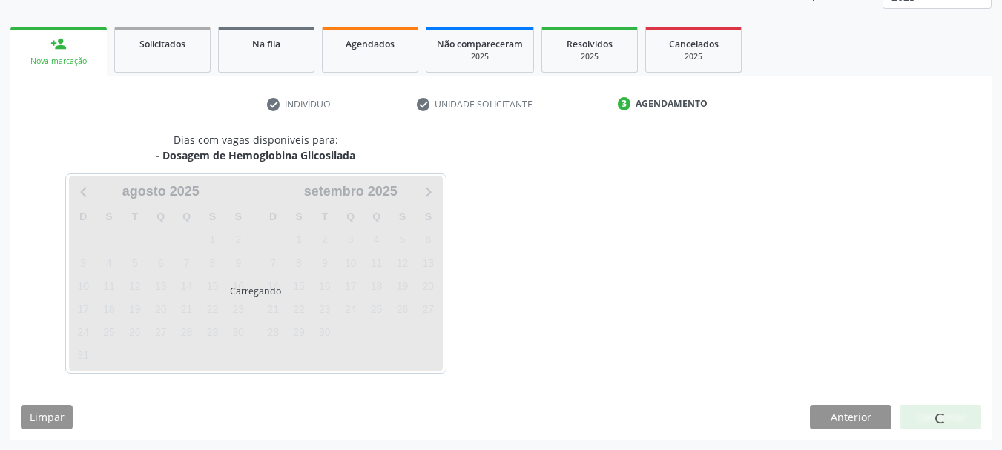
scroll to position [195, 0]
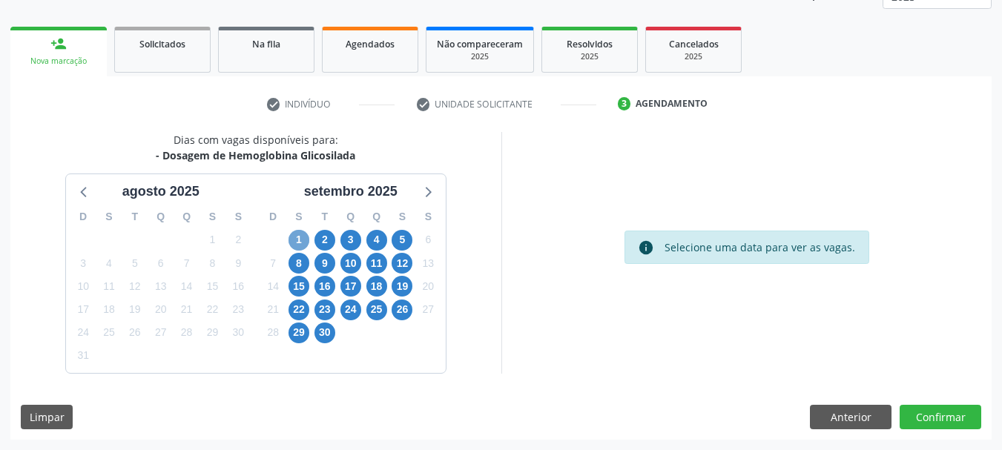
click at [305, 244] on span "1" at bounding box center [298, 240] width 21 height 21
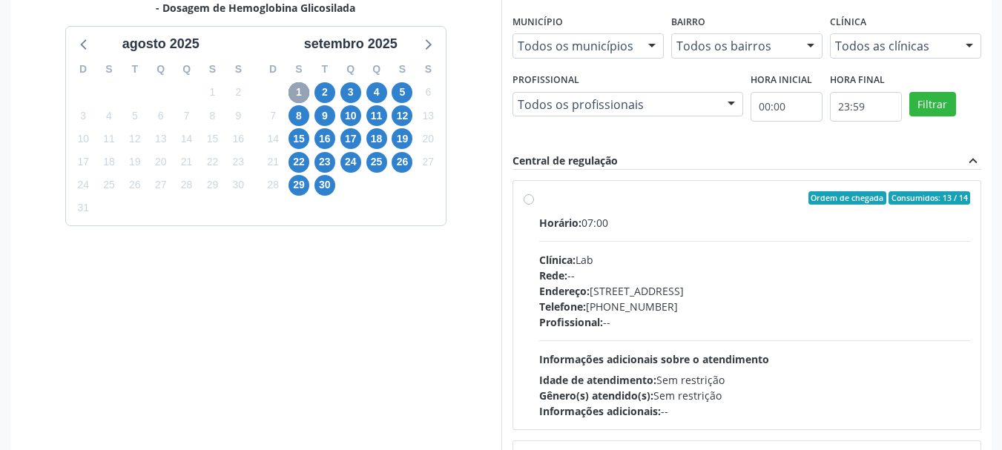
scroll to position [343, 0]
click at [580, 245] on div "Horário: 07:00 Clínica: Lab Rede: -- Endereço: [STREET_ADDRESS] Telefone: [PHON…" at bounding box center [755, 316] width 432 height 204
click at [534, 204] on input "Ordem de chegada Consumidos: 13 / 14 Horário: 07:00 Clínica: Lab Rede: -- Ender…" at bounding box center [529, 197] width 10 height 13
radio input "true"
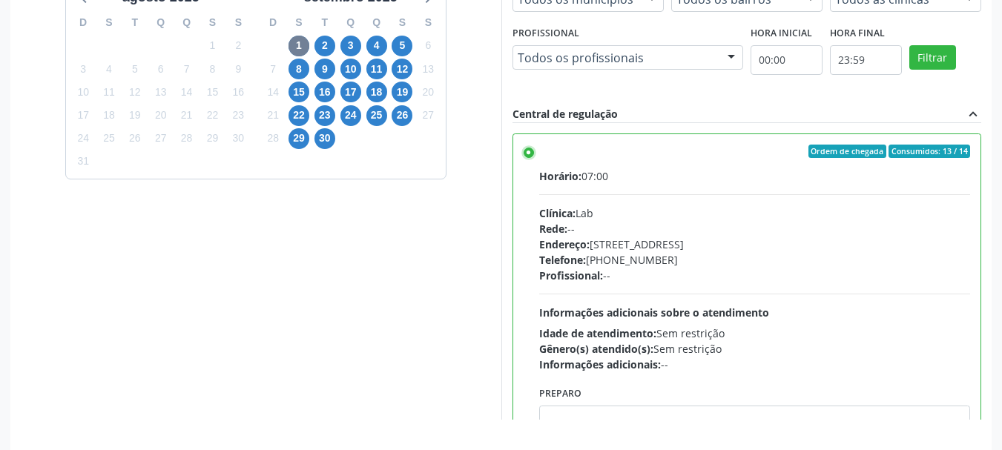
scroll to position [436, 0]
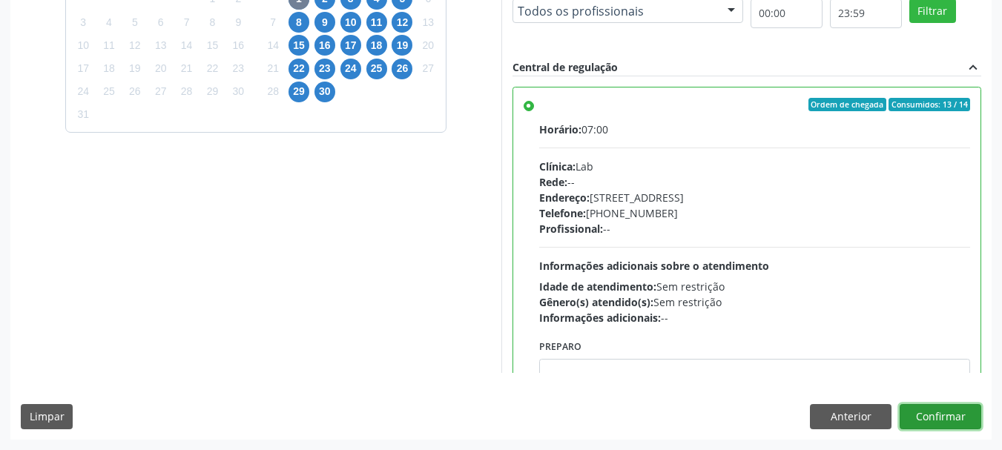
click at [974, 423] on button "Confirmar" at bounding box center [941, 416] width 82 height 25
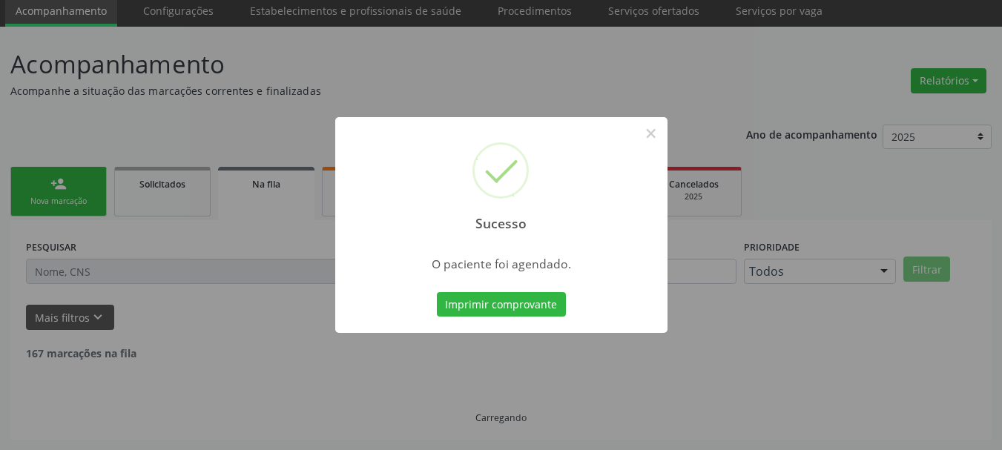
scroll to position [39, 0]
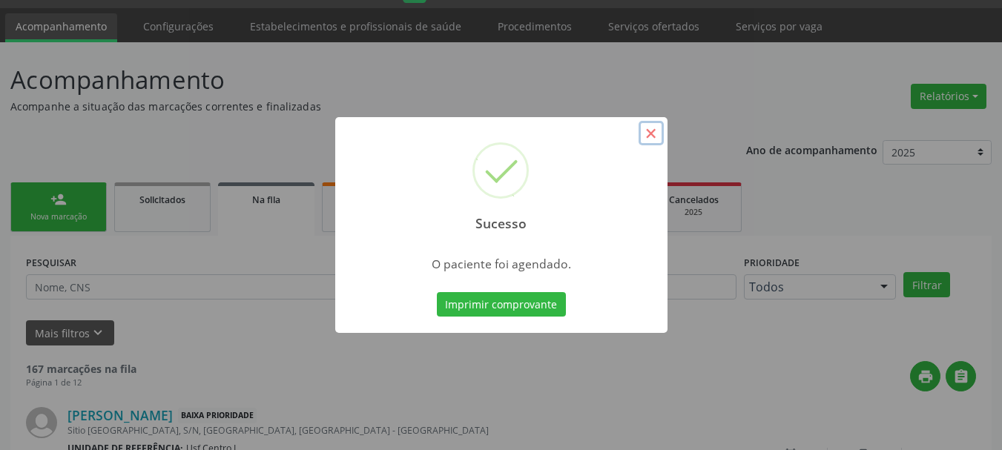
click at [644, 133] on button "×" at bounding box center [651, 133] width 25 height 25
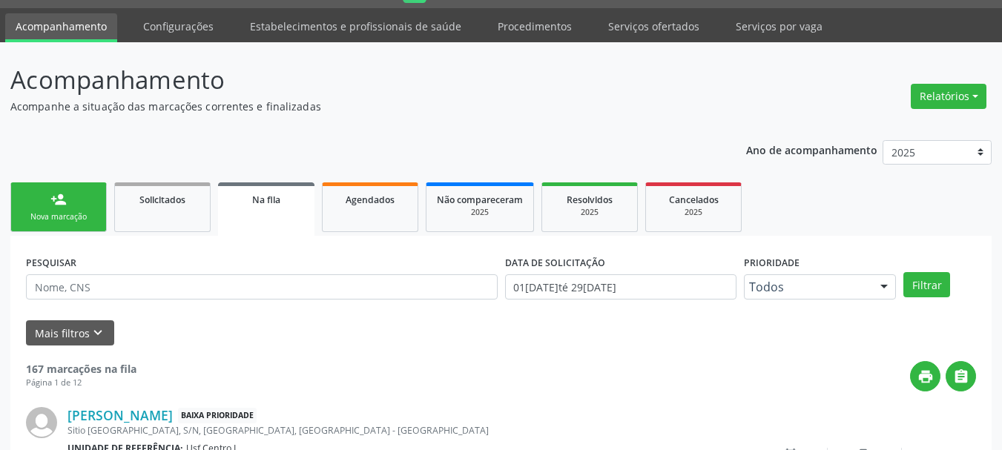
click at [57, 211] on link "person_add Nova marcação" at bounding box center [58, 207] width 96 height 50
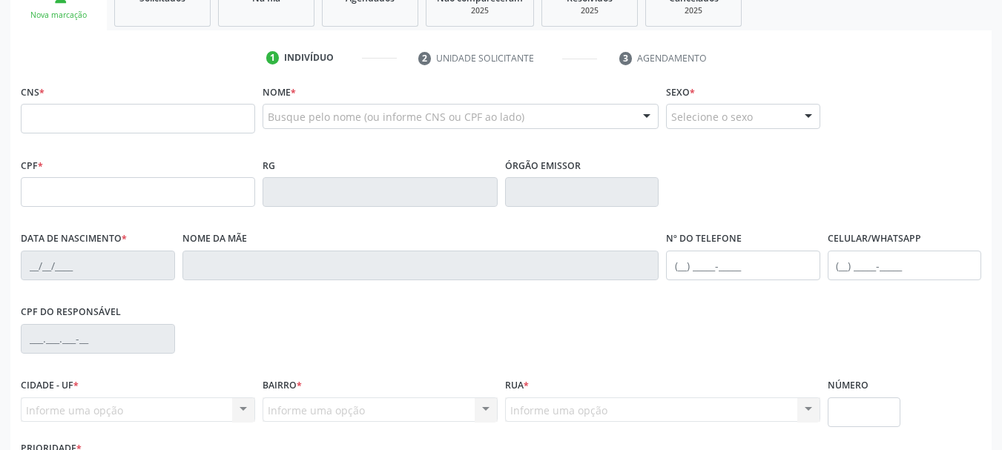
scroll to position [262, 0]
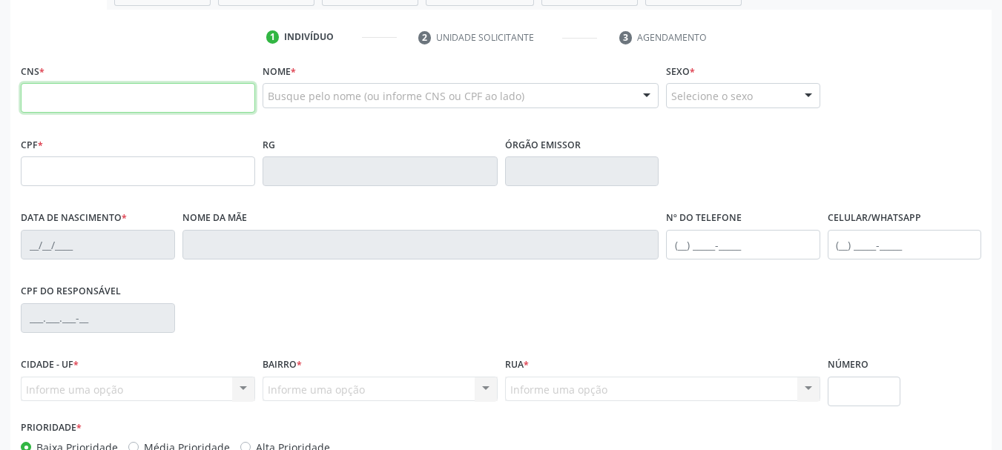
click at [167, 101] on input "text" at bounding box center [138, 98] width 234 height 30
paste input "898 0500 7288 9855"
type input "898 0500 7288 9855"
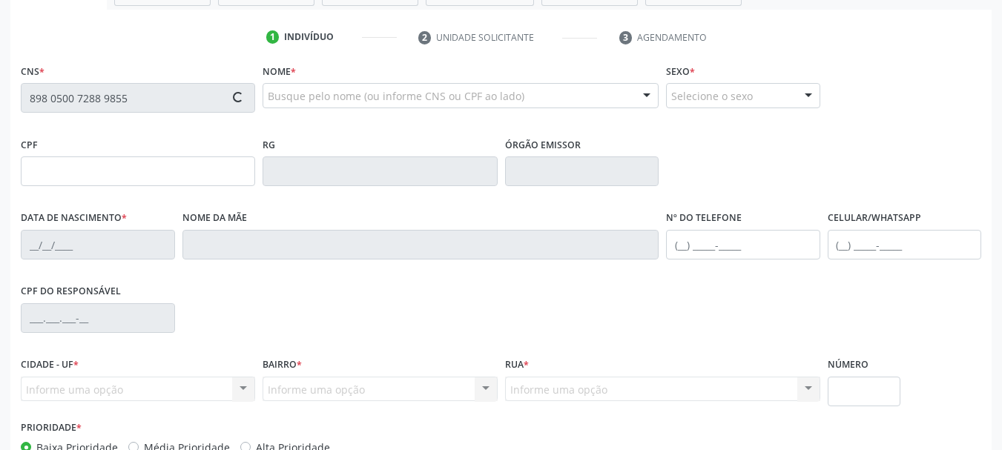
type input "446.345.014-49"
type input "[DATE]"
type input "[PERSON_NAME]"
type input "[PHONE_NUMBER]"
type input "(87) 99600-3032"
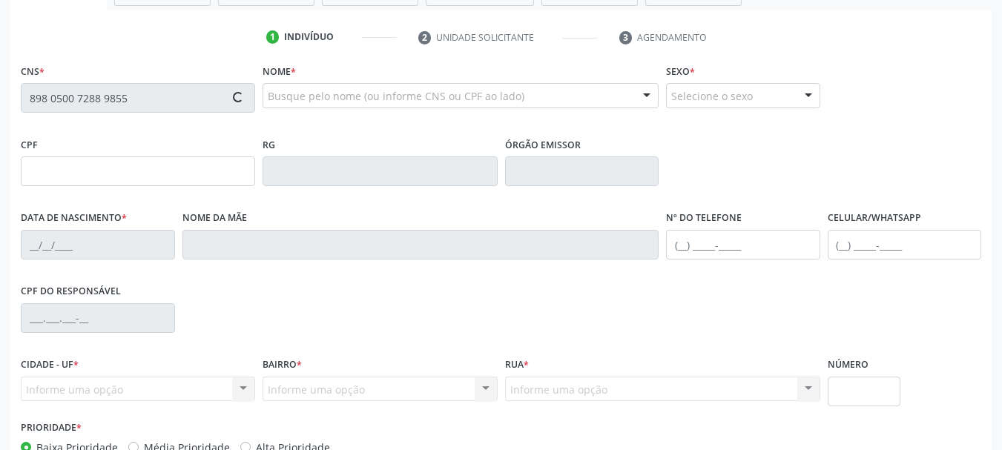
type input "165.746.994-87"
type input "633"
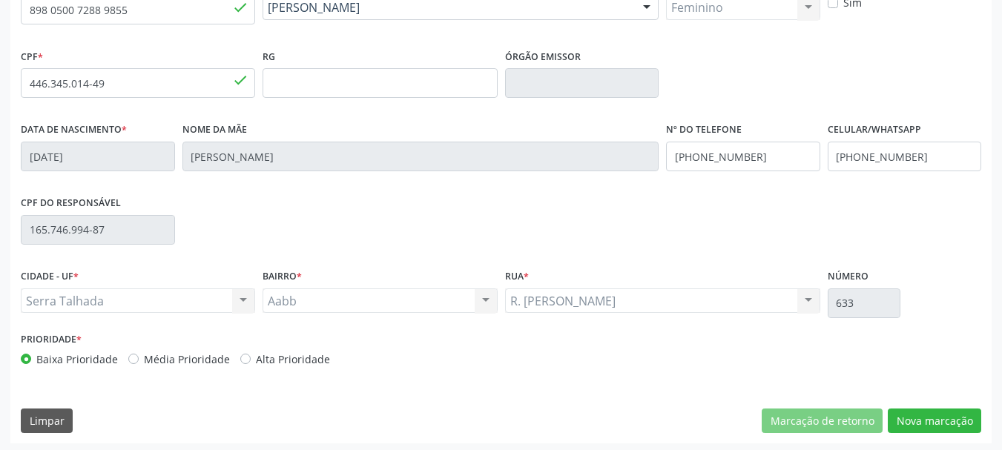
scroll to position [354, 0]
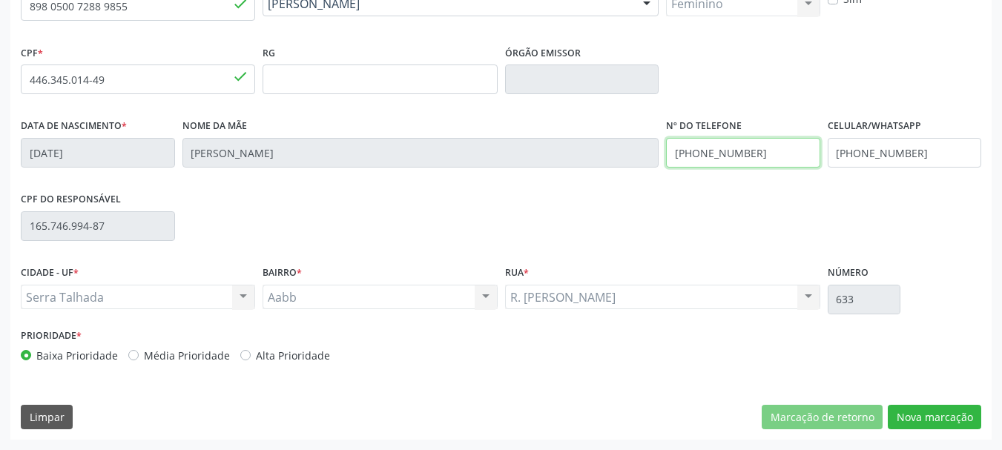
click at [781, 145] on input "(87) 99600-3032" at bounding box center [743, 153] width 154 height 30
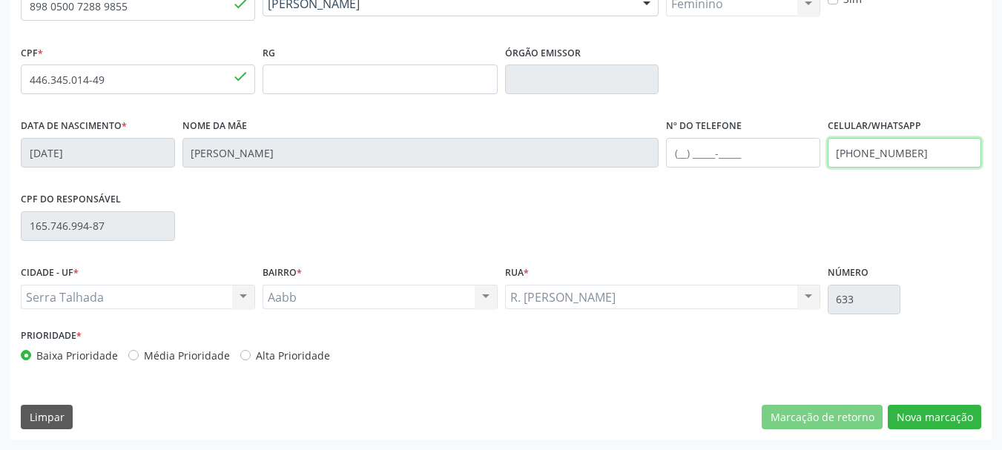
click at [908, 164] on input "(87) 99600-3032" at bounding box center [905, 153] width 154 height 30
click at [904, 152] on input "(87) 99600-3032" at bounding box center [905, 153] width 154 height 30
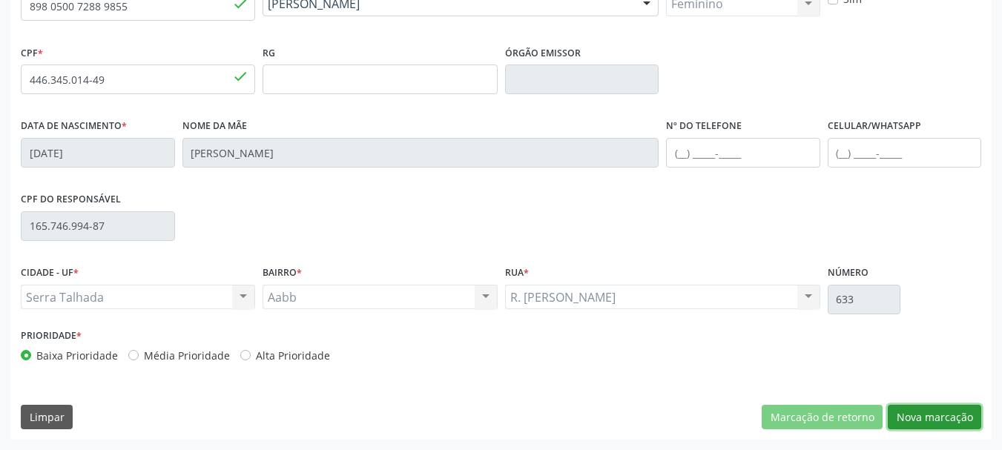
click at [934, 426] on button "Nova marcação" at bounding box center [934, 417] width 93 height 25
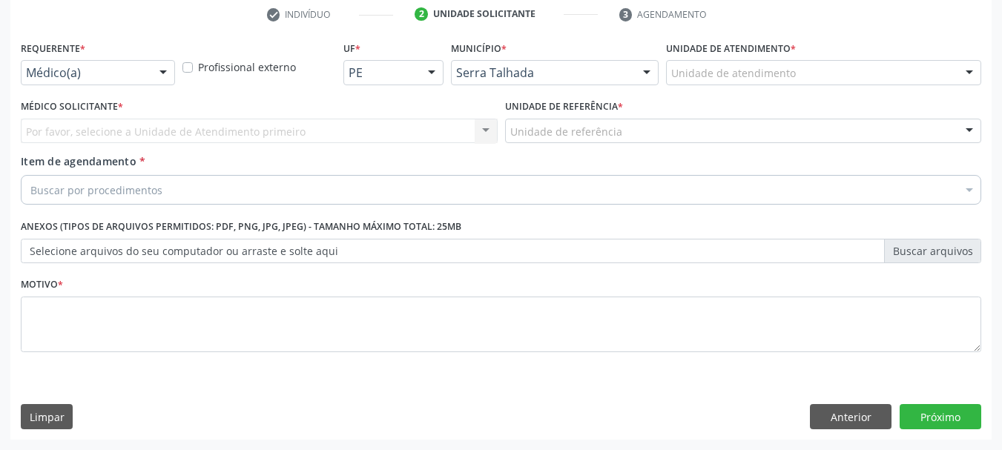
scroll to position [285, 0]
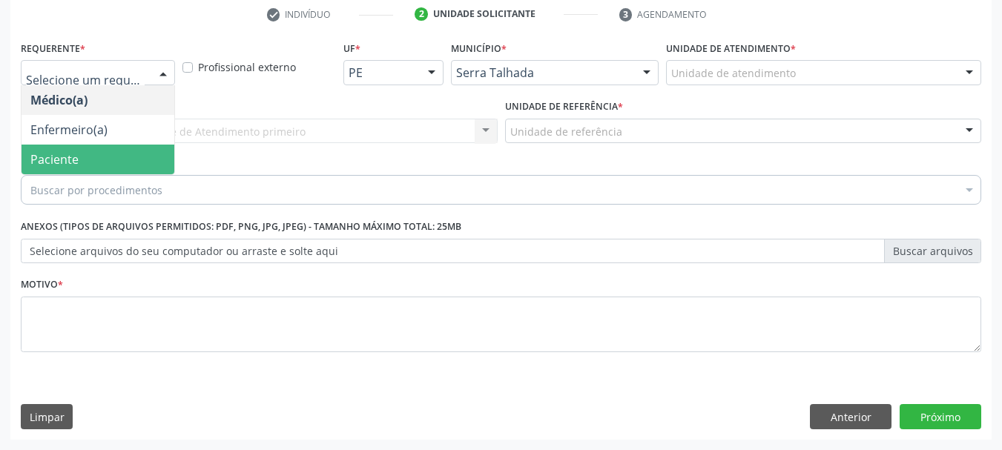
click at [82, 150] on span "Paciente" at bounding box center [98, 160] width 153 height 30
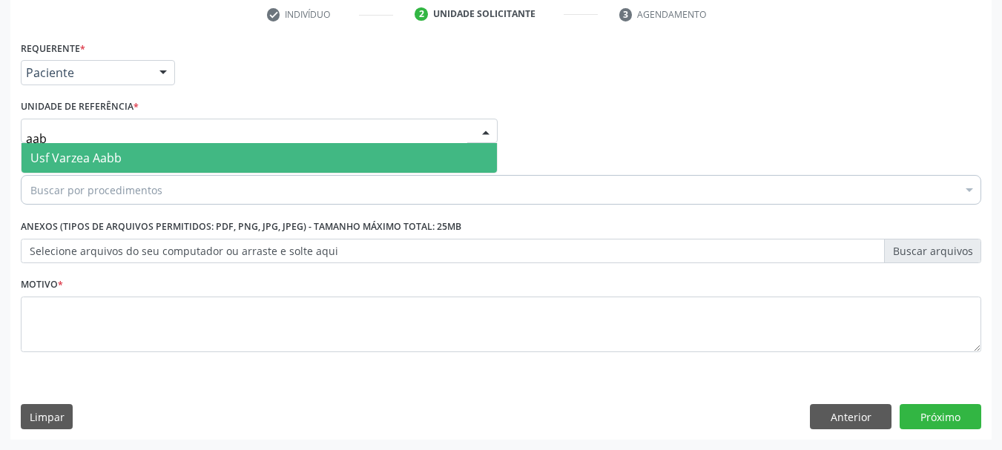
type input "aabb"
click at [104, 159] on span "Usf Varzea Aabb" at bounding box center [75, 158] width 91 height 16
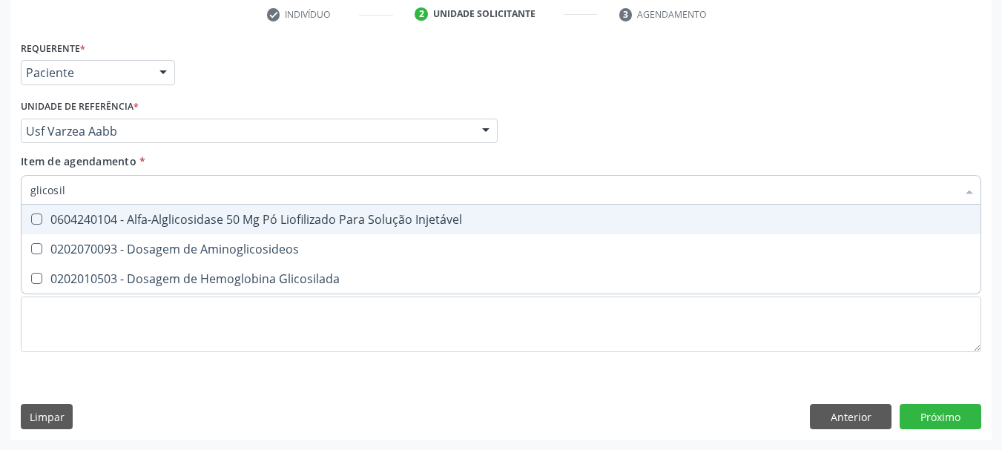
type input "glicosila"
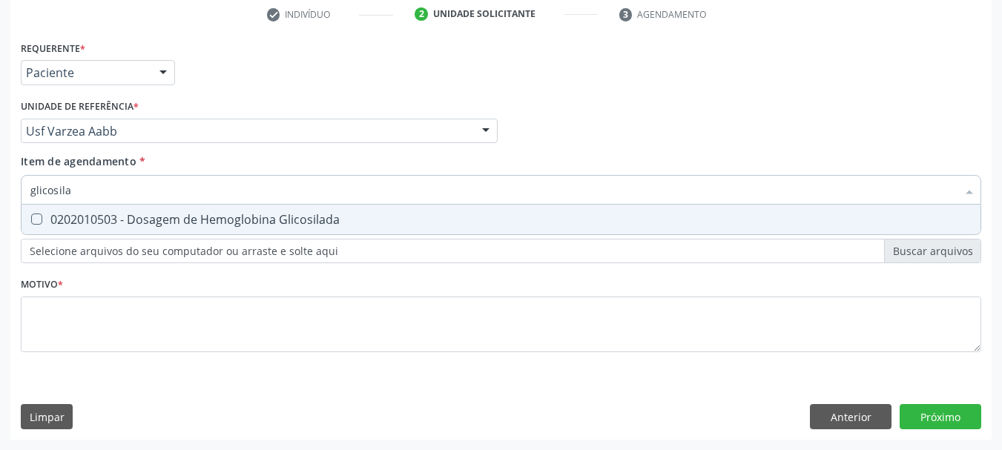
click at [95, 221] on div "0202010503 - Dosagem de Hemoglobina Glicosilada" at bounding box center [500, 220] width 941 height 12
checkbox Glicosilada "true"
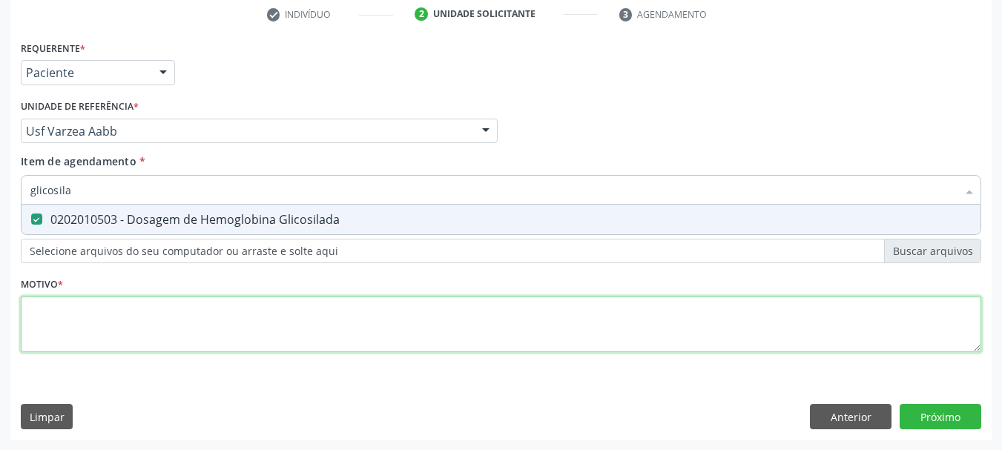
click at [76, 331] on div "Requerente * Paciente Médico(a) Enfermeiro(a) Paciente Nenhum resultado encontr…" at bounding box center [501, 205] width 960 height 336
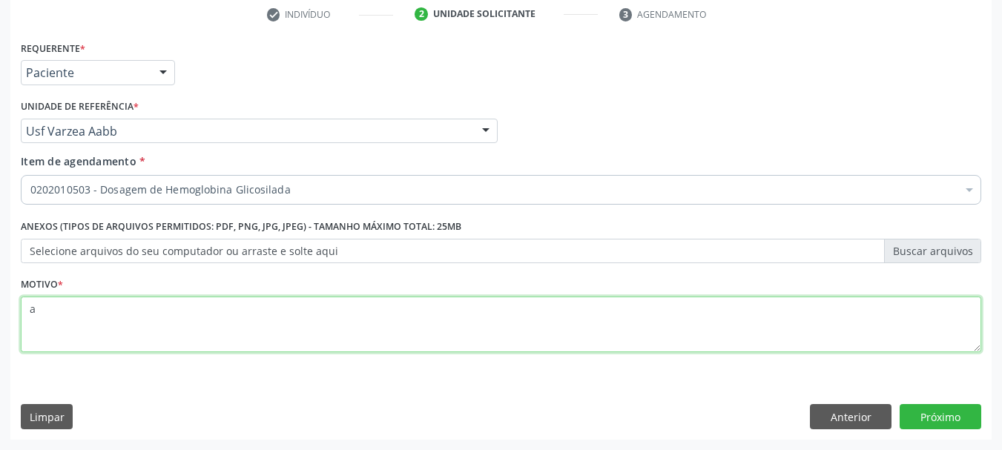
type textarea "a"
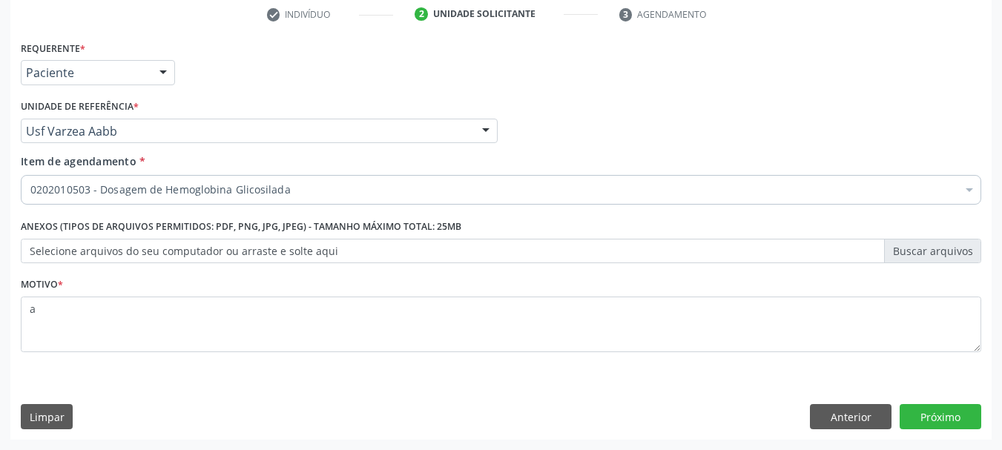
click at [994, 419] on div "Acompanhamento Acompanhe a situação das marcações correntes e finalizadas Relat…" at bounding box center [501, 123] width 1002 height 653
click at [929, 400] on div "Requerente * Paciente Médico(a) Enfermeiro(a) Paciente Nenhum resultado encontr…" at bounding box center [500, 238] width 981 height 403
click at [937, 417] on button "Próximo" at bounding box center [941, 416] width 82 height 25
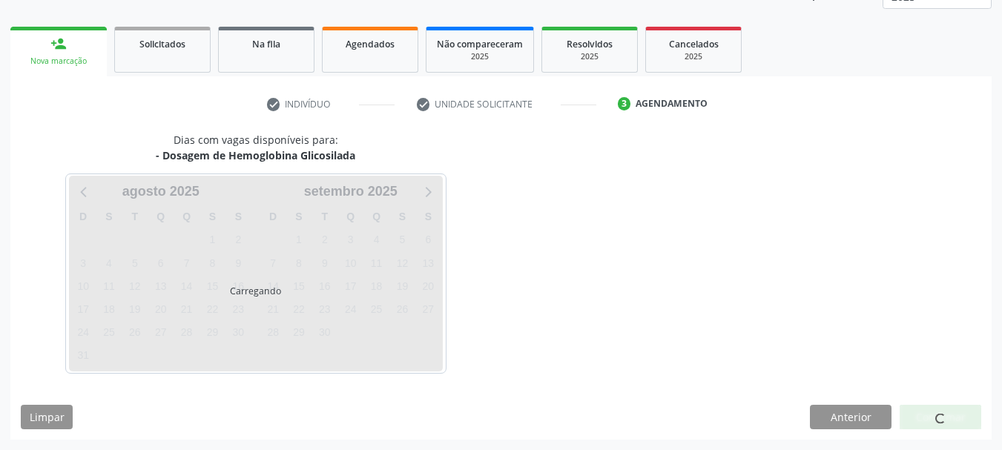
scroll to position [195, 0]
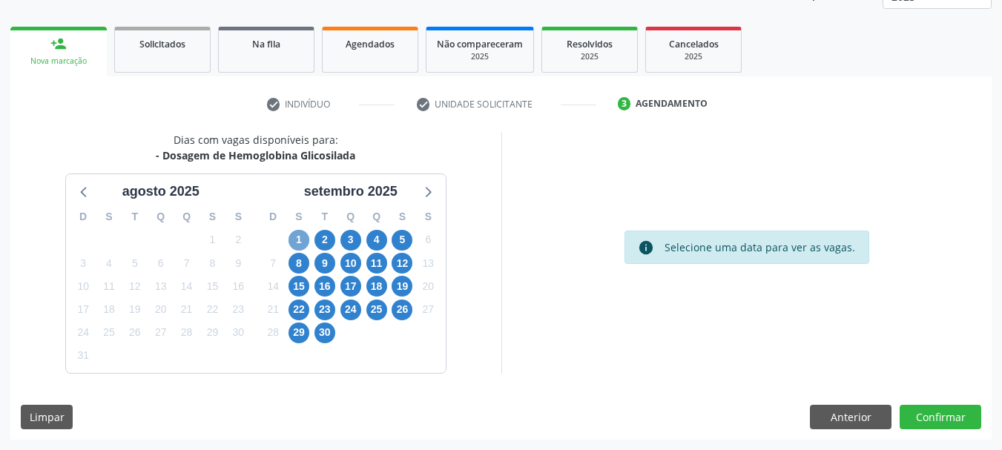
click at [291, 233] on span "1" at bounding box center [298, 240] width 21 height 21
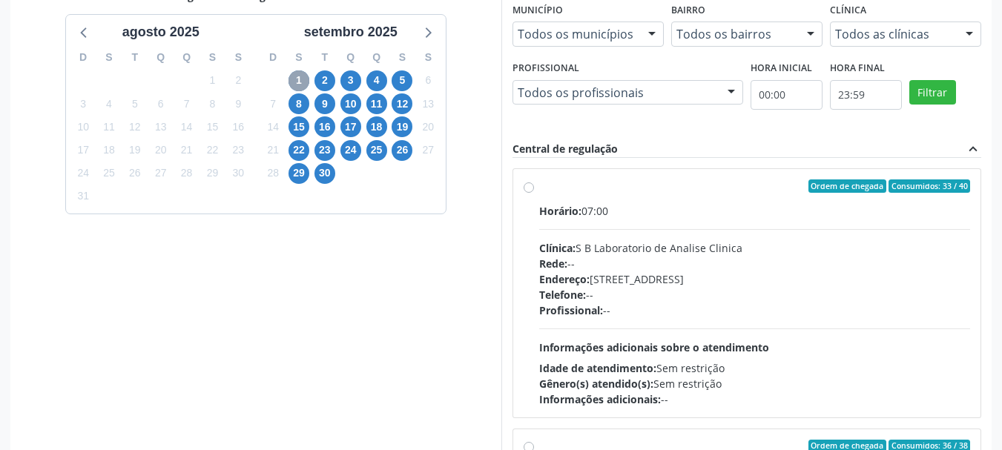
scroll to position [418, 0]
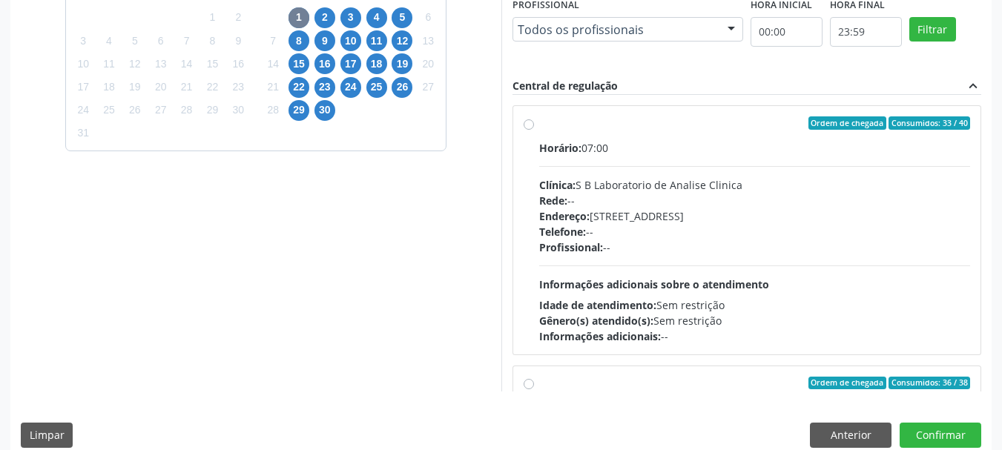
click at [613, 148] on div "Horário: 07:00" at bounding box center [755, 148] width 432 height 16
click at [534, 130] on input "Ordem de chegada Consumidos: 33 / 40 Horário: 07:00 Clínica: S B Laboratorio de…" at bounding box center [529, 122] width 10 height 13
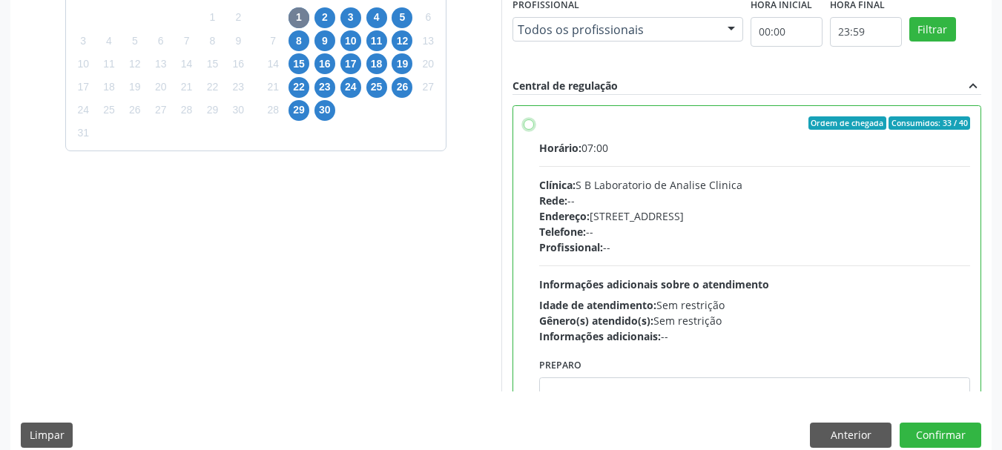
radio input "true"
click at [960, 429] on button "Confirmar" at bounding box center [941, 435] width 82 height 25
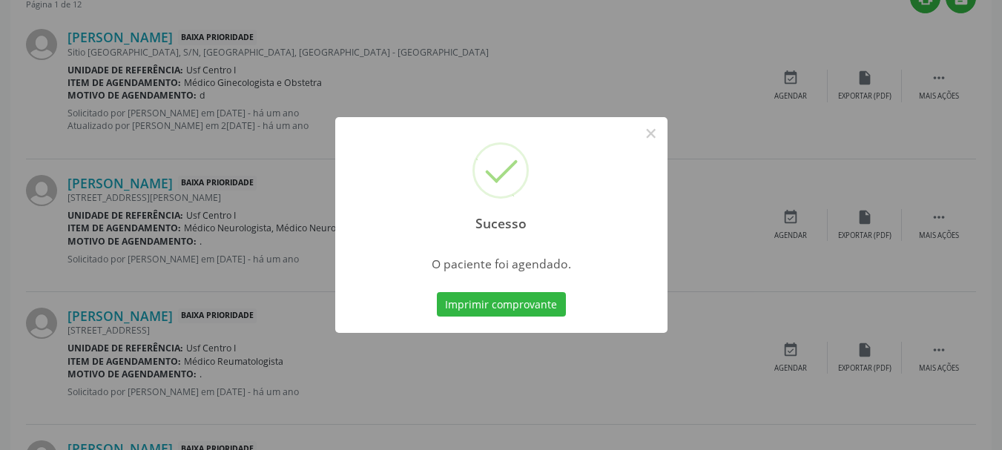
scroll to position [39, 0]
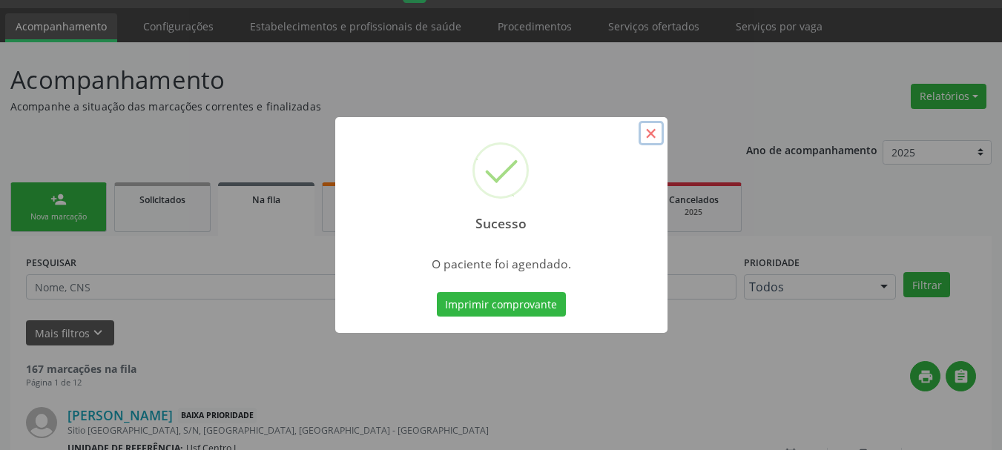
click at [655, 132] on button "×" at bounding box center [651, 133] width 25 height 25
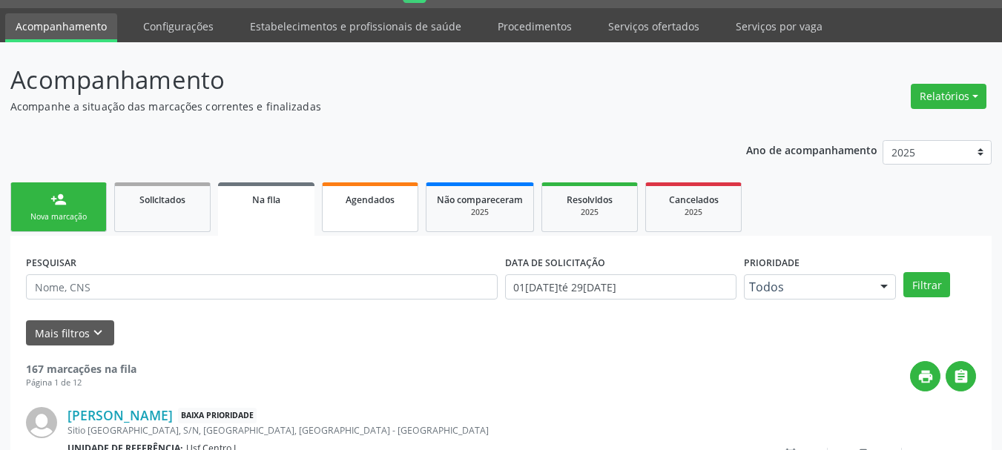
click at [368, 200] on span "Agendados" at bounding box center [370, 200] width 49 height 13
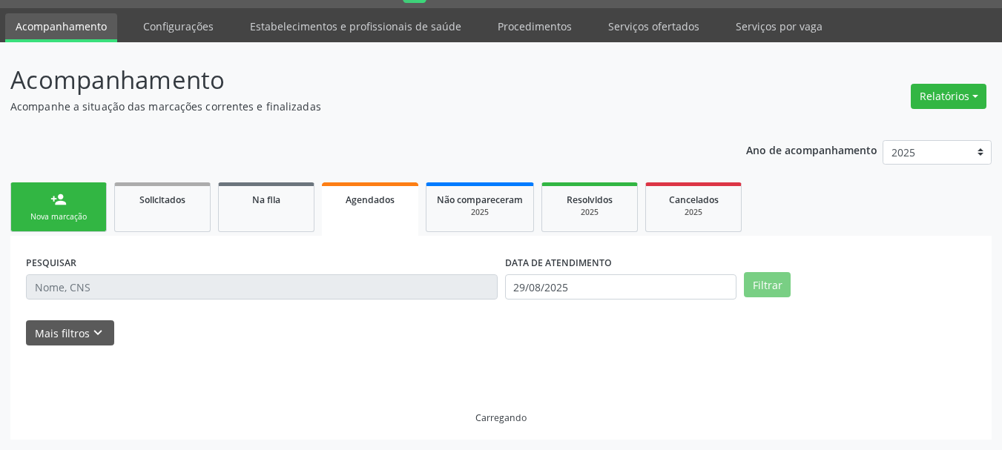
click at [368, 200] on span "Agendados" at bounding box center [370, 200] width 49 height 13
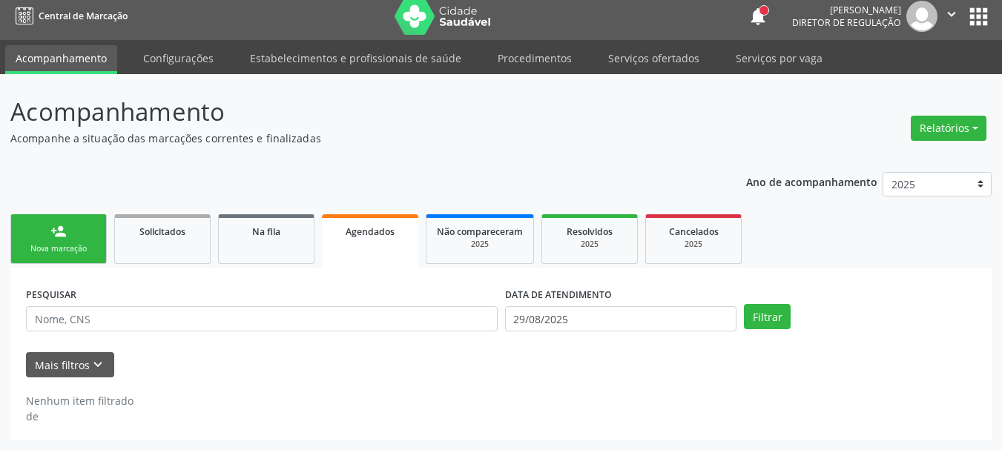
scroll to position [7, 0]
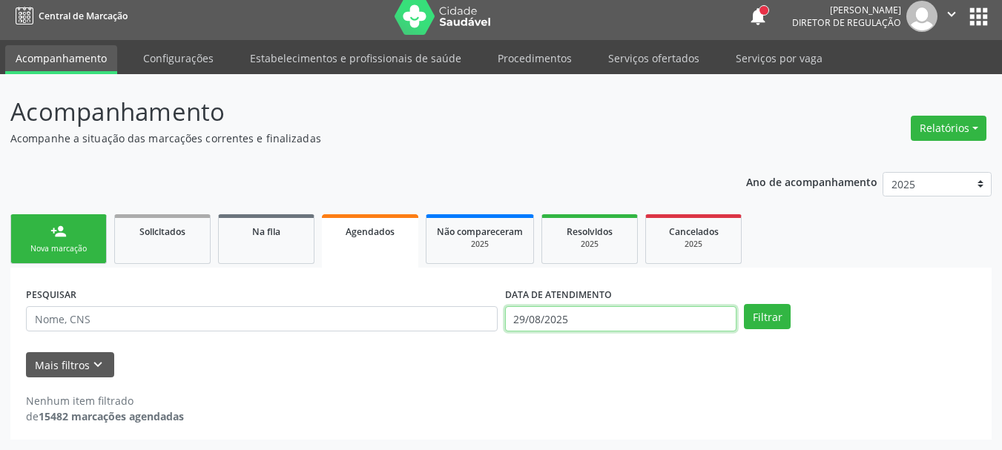
click at [650, 316] on input "29/08/2025" at bounding box center [621, 318] width 232 height 25
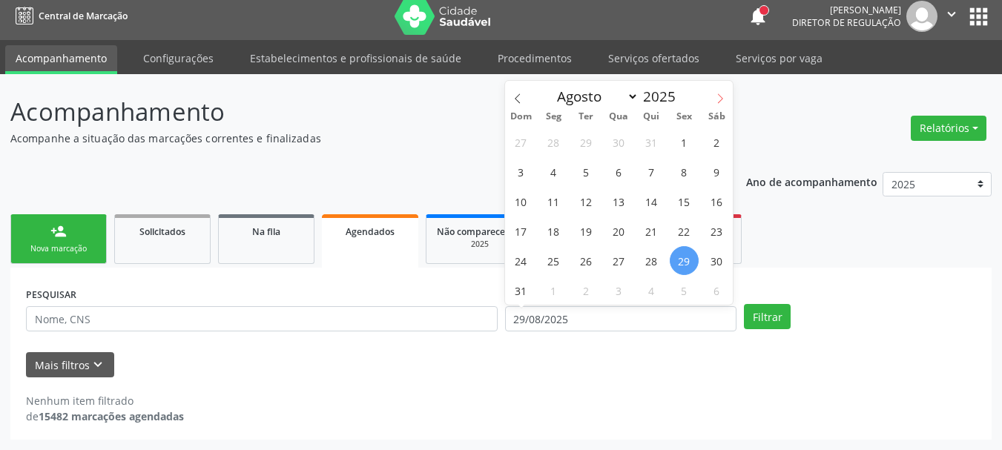
click at [719, 96] on icon at bounding box center [720, 98] width 10 height 10
select select "8"
click at [548, 145] on span "1" at bounding box center [553, 142] width 29 height 29
type input "01[DATE]"
click at [548, 145] on span "1" at bounding box center [553, 142] width 29 height 29
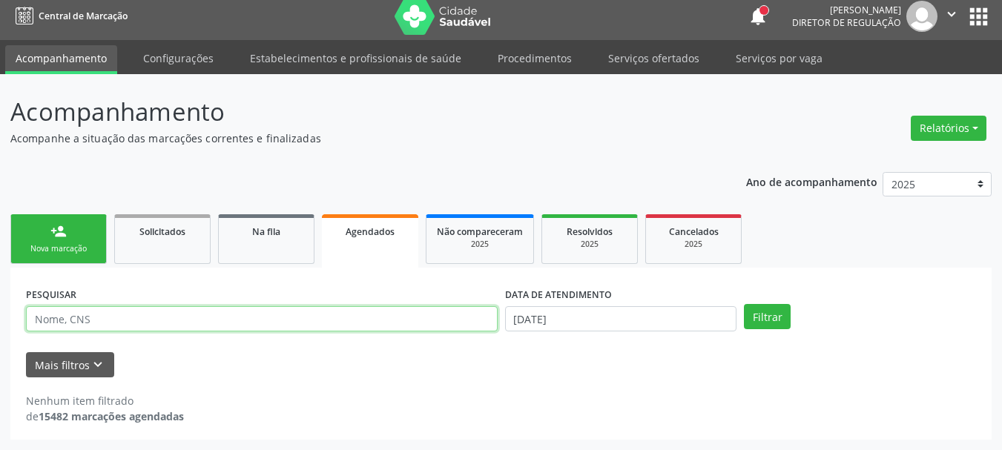
click at [217, 314] on input "text" at bounding box center [262, 318] width 472 height 25
paste input "CNS: 898 0500 7288 9855"
click at [61, 319] on input "CNS: 898 0500 7288 9855" at bounding box center [262, 318] width 472 height 25
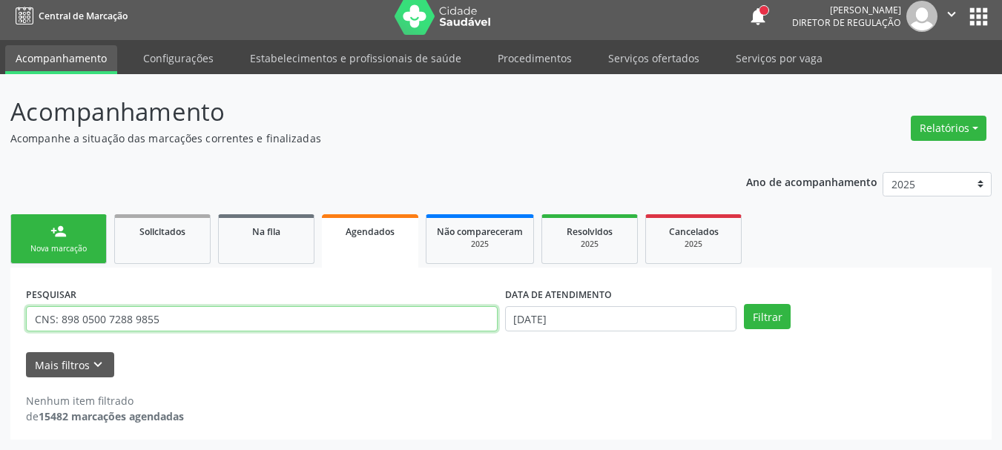
click at [59, 319] on input "CNS: 898 0500 7288 9855" at bounding box center [262, 318] width 472 height 25
type input "898 0500 7288 9855"
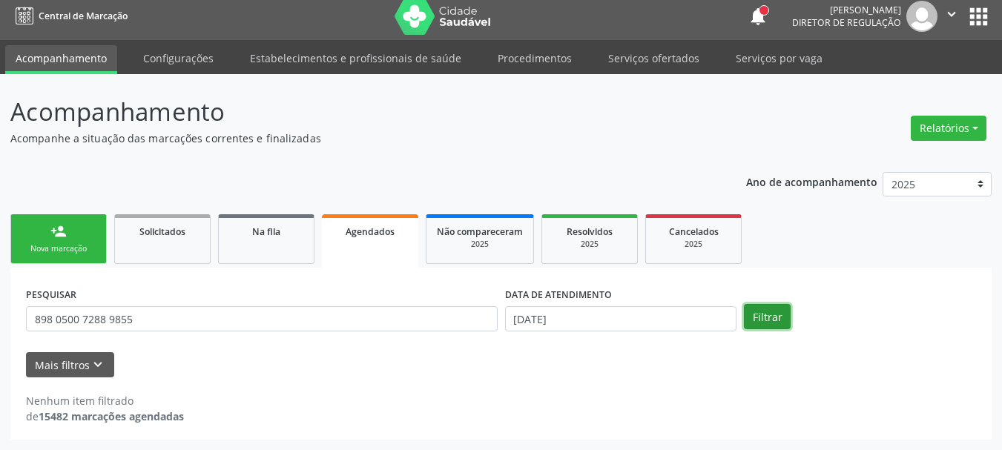
click at [788, 326] on button "Filtrar" at bounding box center [767, 316] width 47 height 25
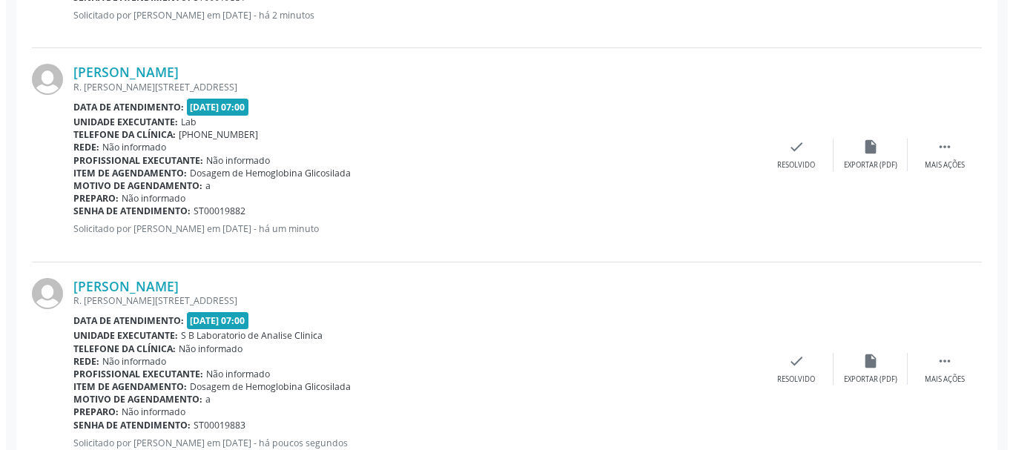
scroll to position [648, 0]
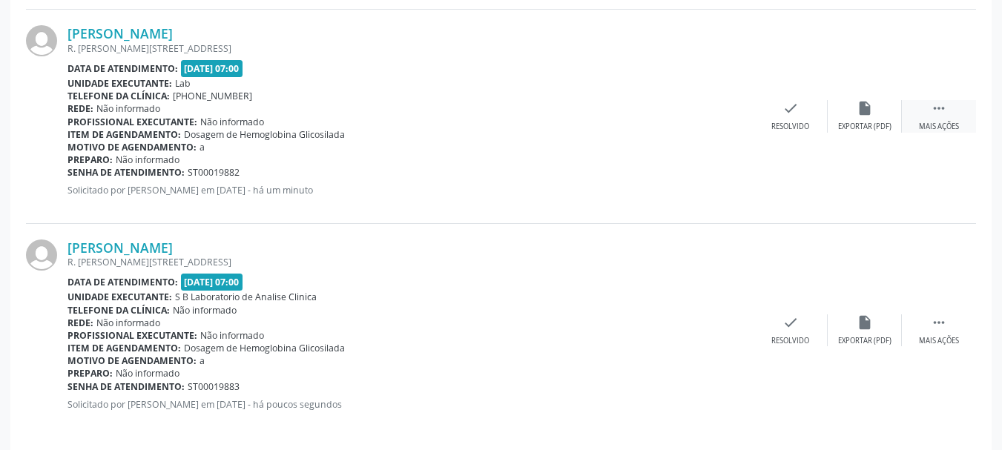
click at [946, 112] on icon "" at bounding box center [939, 108] width 16 height 16
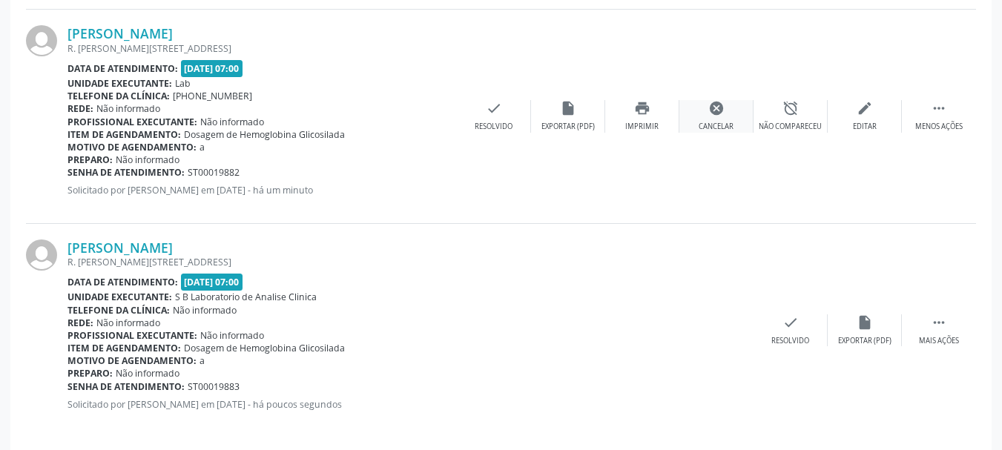
click at [709, 112] on icon "cancel" at bounding box center [716, 108] width 16 height 16
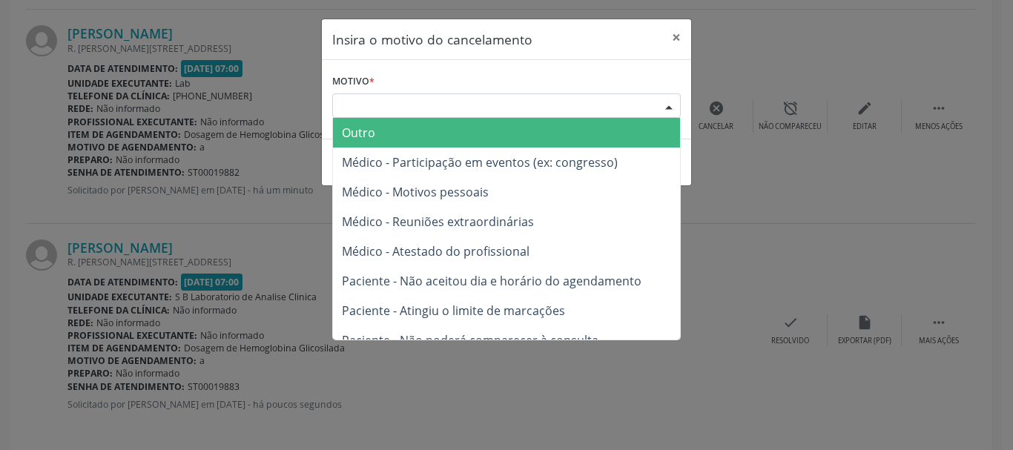
click at [438, 110] on div "Escolha o motivo" at bounding box center [506, 105] width 349 height 25
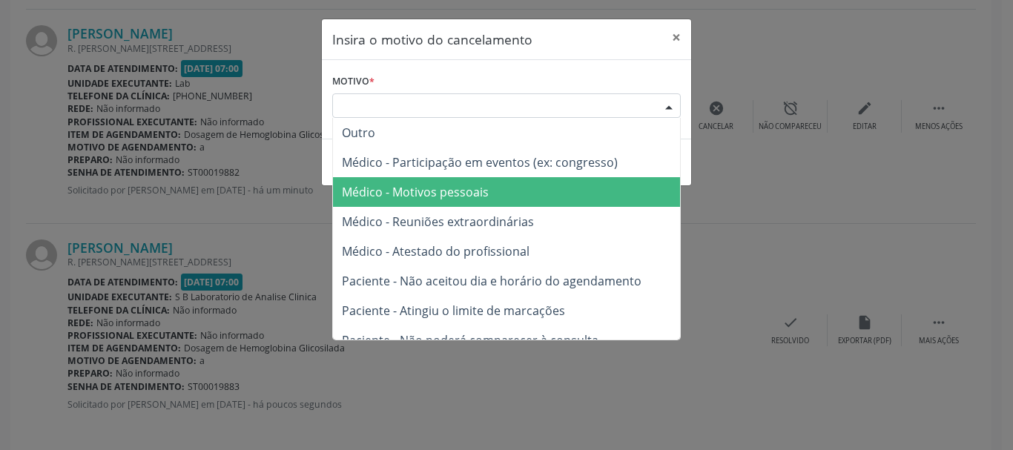
click at [380, 188] on span "Médico - Motivos pessoais" at bounding box center [415, 192] width 147 height 16
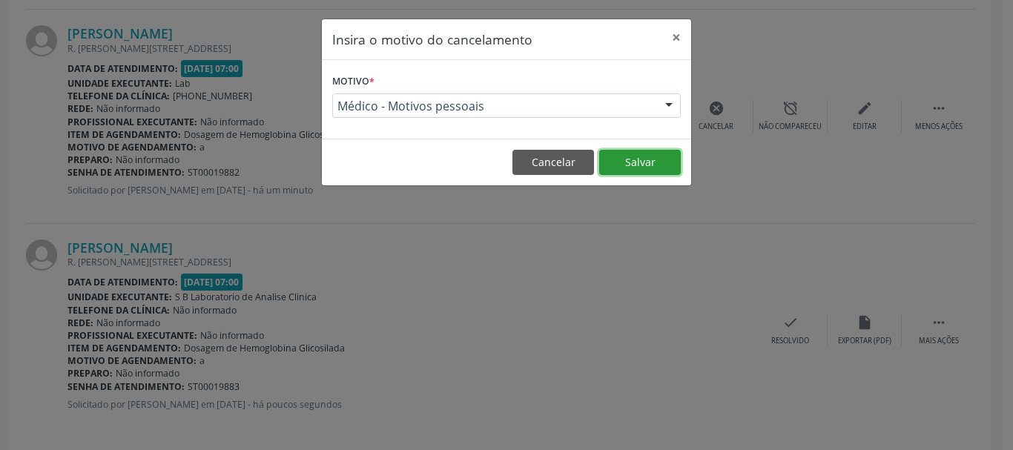
click at [616, 161] on button "Salvar" at bounding box center [640, 162] width 82 height 25
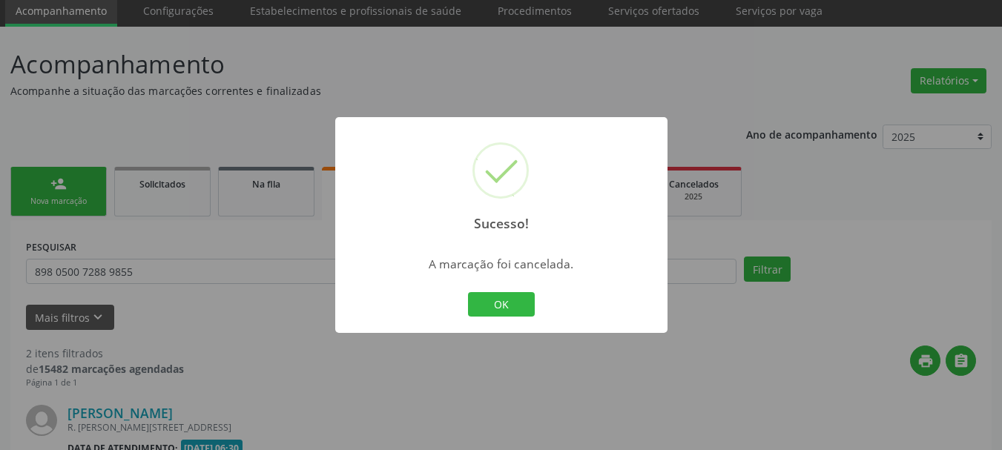
scroll to position [447, 0]
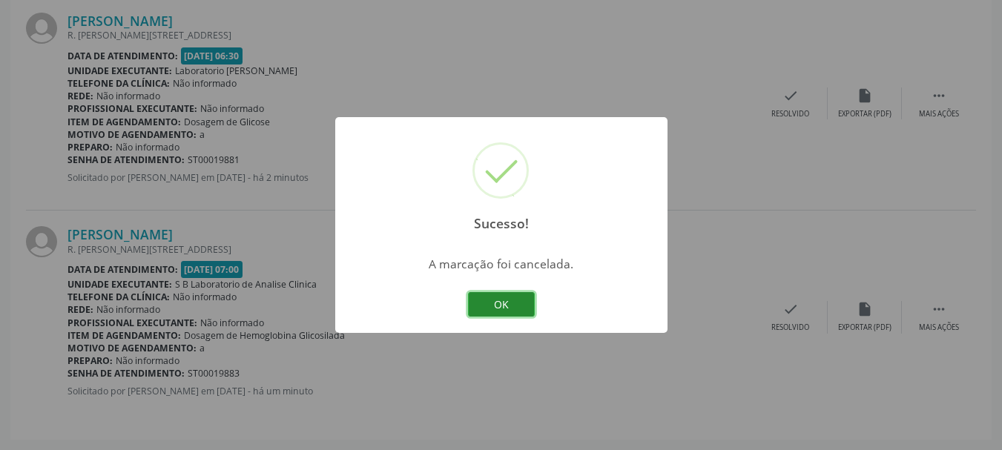
click at [524, 300] on button "OK" at bounding box center [501, 304] width 67 height 25
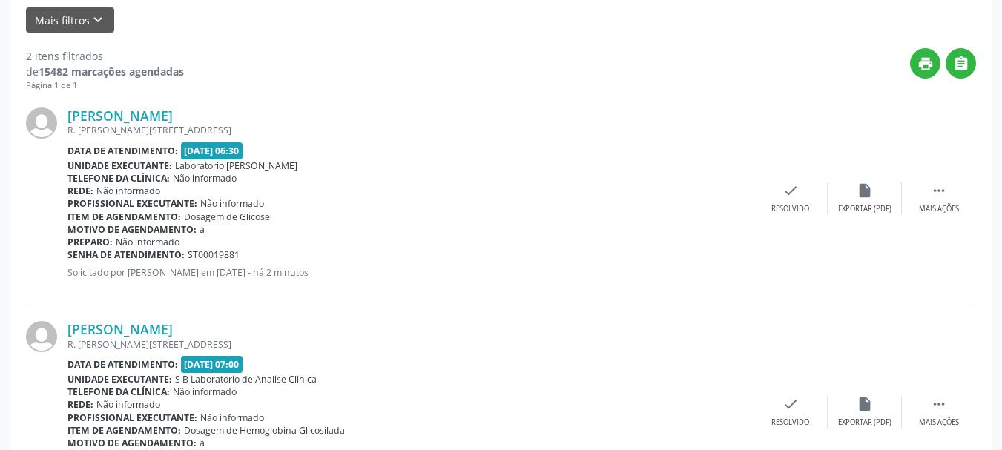
scroll to position [76, 0]
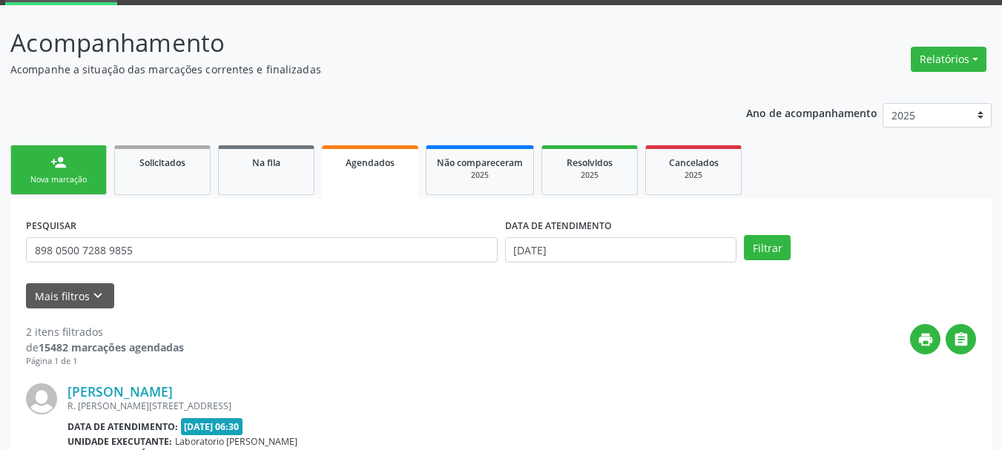
click at [76, 173] on link "person_add Nova marcação" at bounding box center [58, 170] width 96 height 50
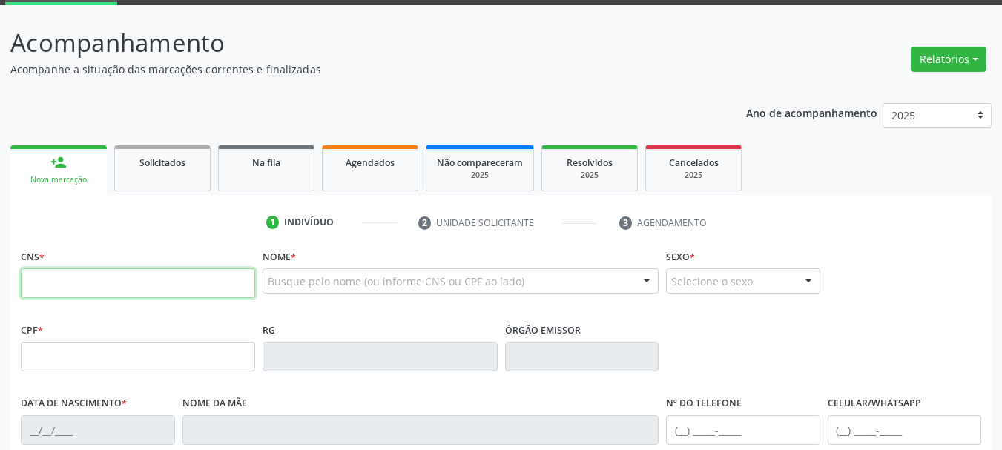
click at [220, 287] on input "text" at bounding box center [138, 283] width 234 height 30
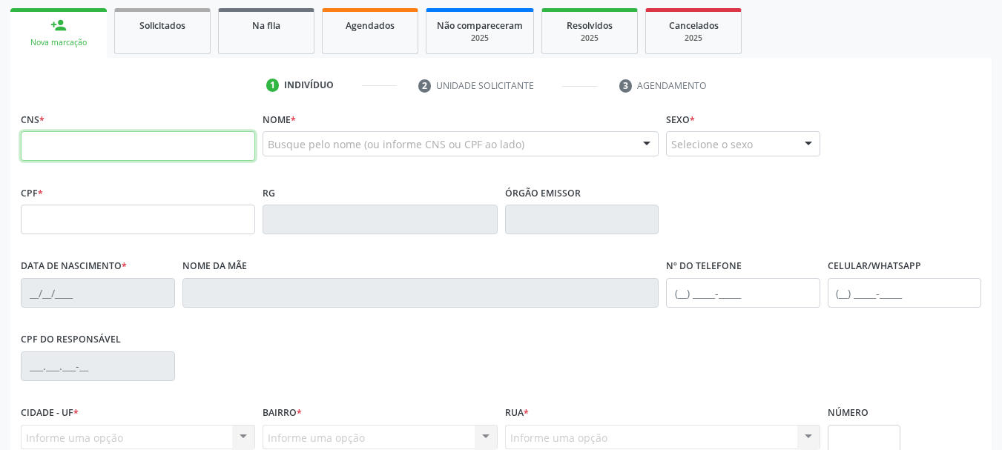
scroll to position [225, 0]
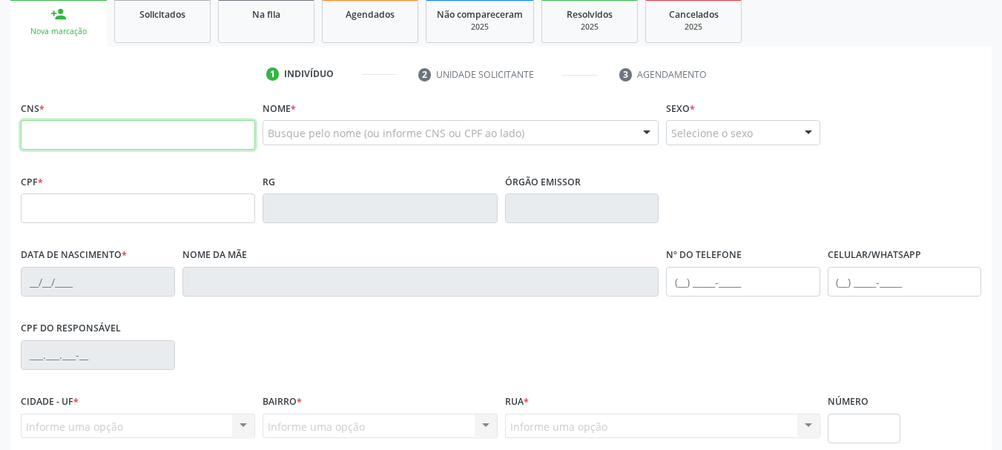
click at [189, 130] on input "text" at bounding box center [138, 135] width 234 height 30
type input "700 3089 5640 8833"
type input "680.193.944-00"
type input "05/08/1970"
type input "Francisca Quiteria da Silva"
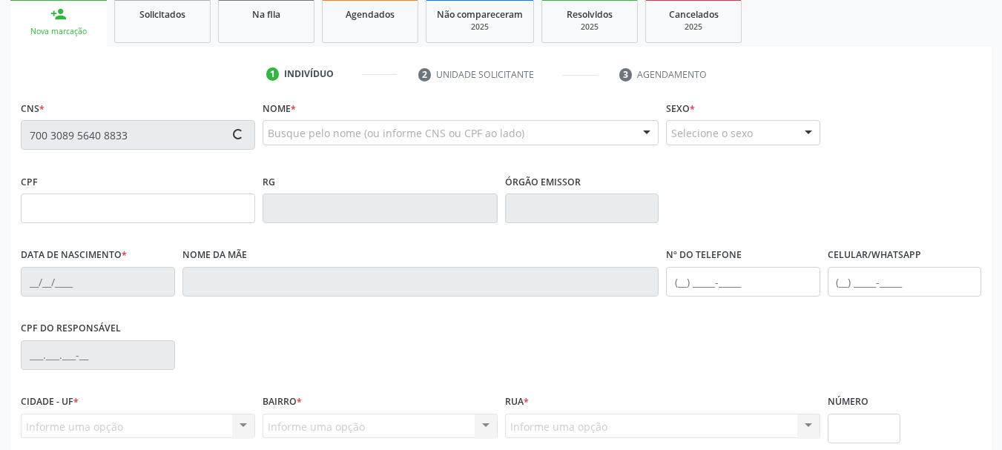
type input "(87) 99999-9999"
type input "(87) 9999-9978"
type input "009.144.824-75"
type input "130"
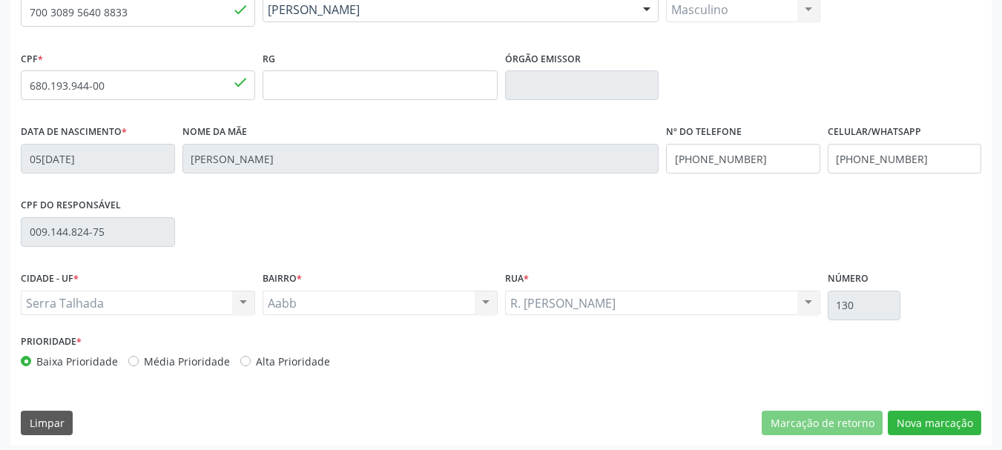
scroll to position [354, 0]
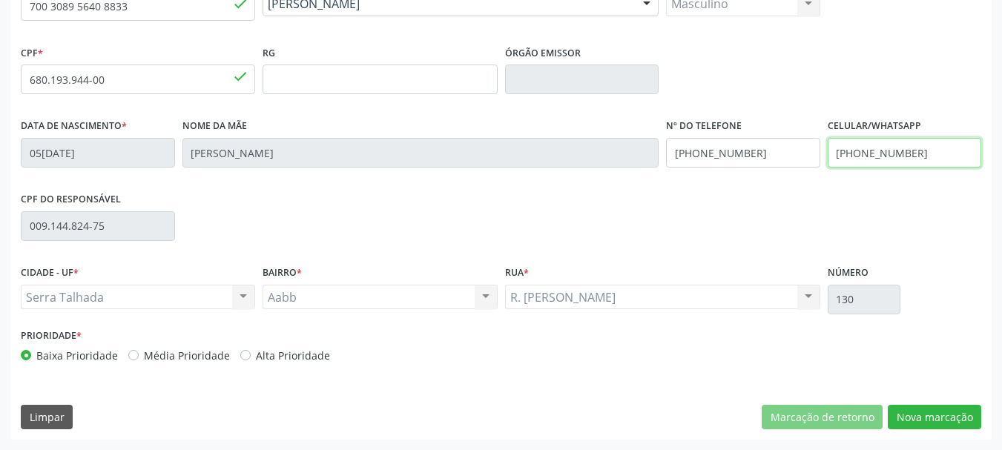
click at [914, 154] on input "(87) 9999-9978" at bounding box center [905, 153] width 154 height 30
drag, startPoint x: 914, startPoint y: 154, endPoint x: 832, endPoint y: 156, distance: 82.3
click at [832, 156] on input "(87) 9999-9978" at bounding box center [905, 153] width 154 height 30
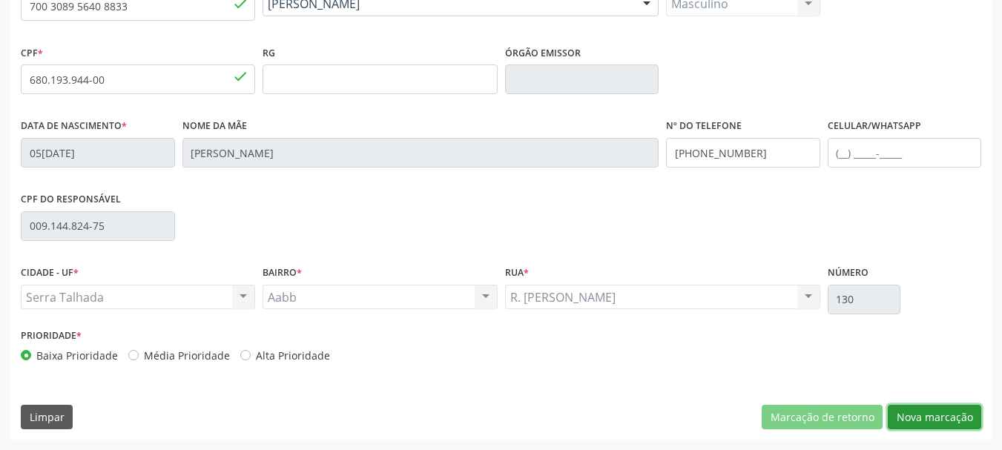
click at [945, 407] on button "Nova marcação" at bounding box center [934, 417] width 93 height 25
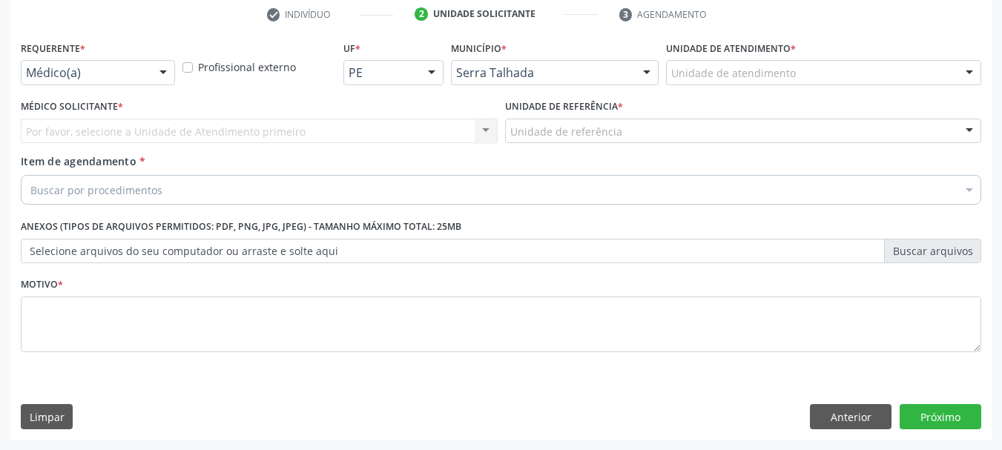
scroll to position [285, 0]
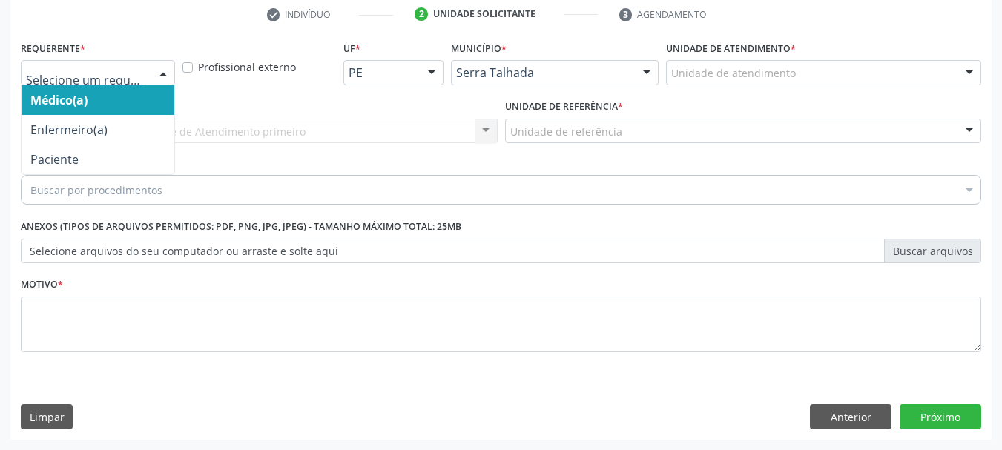
click at [126, 83] on div at bounding box center [98, 72] width 154 height 25
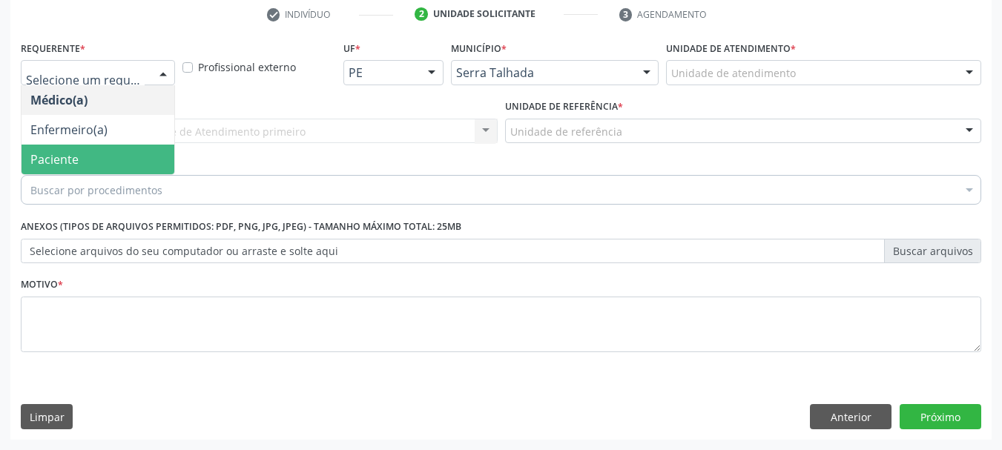
click at [48, 155] on span "Paciente" at bounding box center [54, 159] width 48 height 16
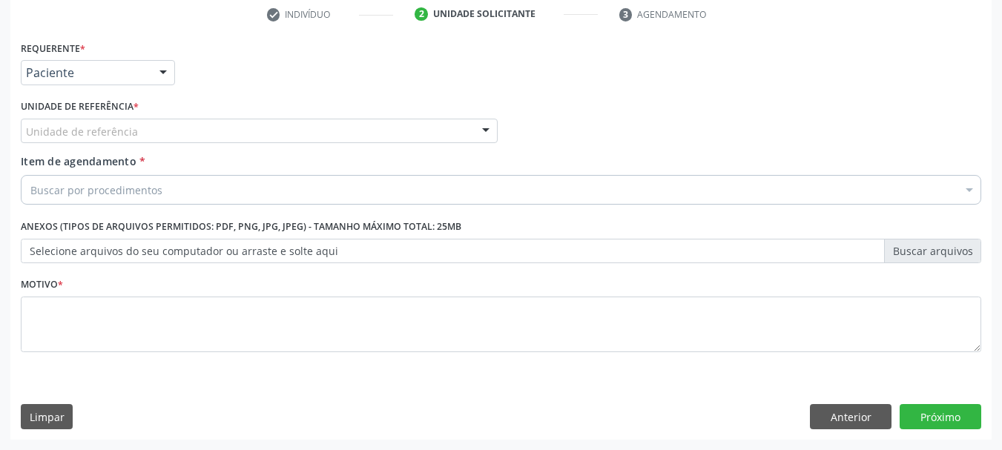
click at [61, 121] on div "Unidade de referência" at bounding box center [259, 131] width 477 height 25
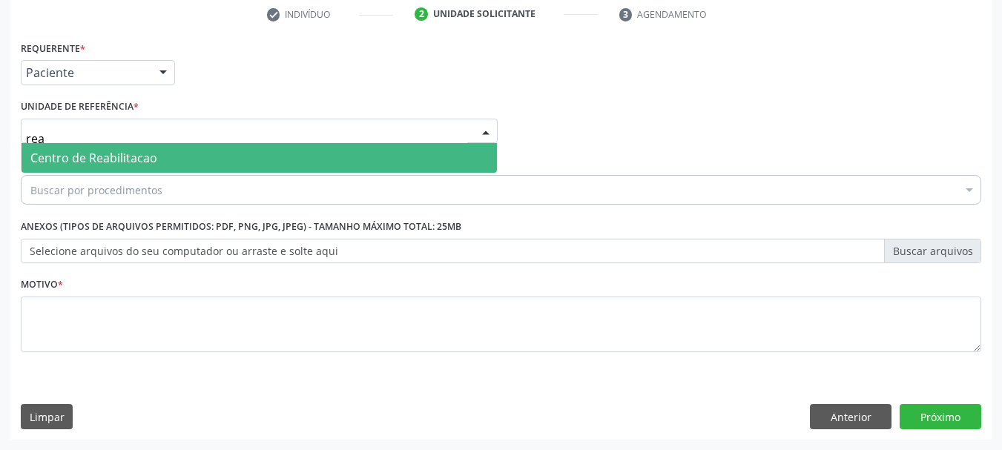
type input "reab"
click at [86, 164] on span "Centro de Reabilitacao" at bounding box center [93, 158] width 127 height 16
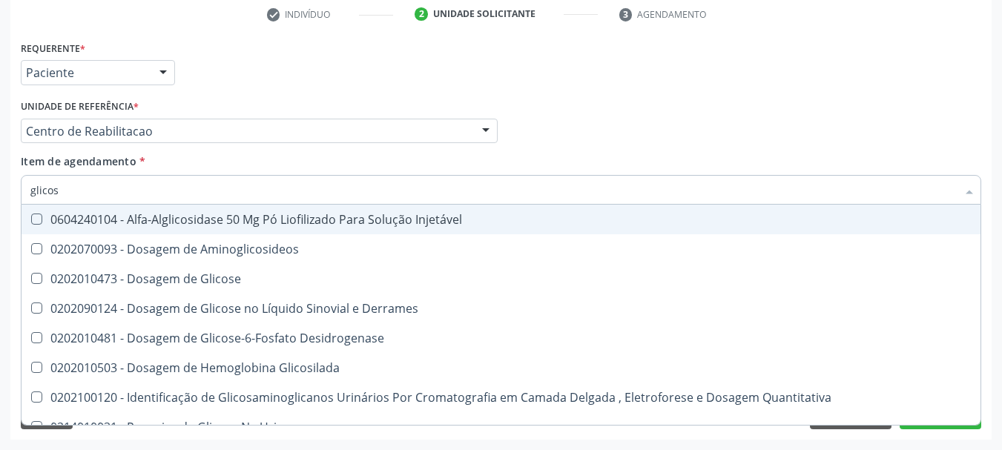
type input "glicose"
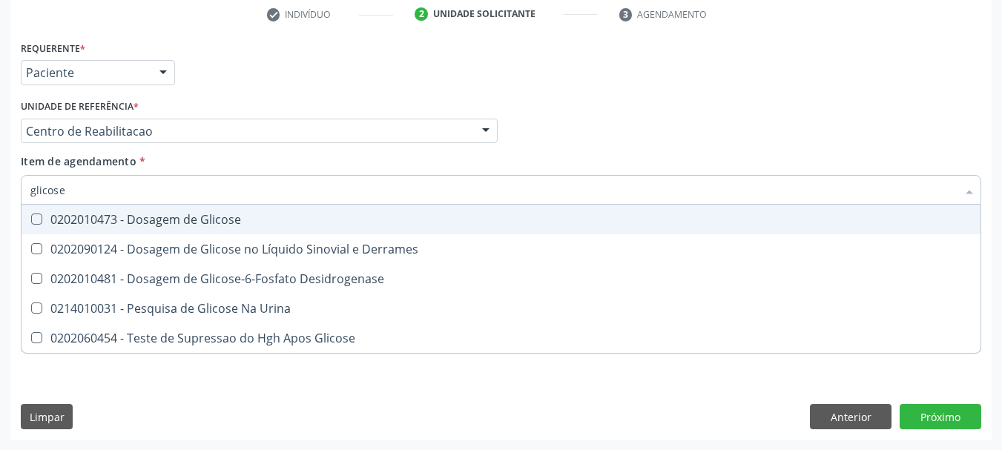
click at [136, 228] on span "0202010473 - Dosagem de Glicose" at bounding box center [501, 220] width 959 height 30
checkbox Glicose "true"
click at [113, 190] on input "glicose" at bounding box center [493, 190] width 926 height 30
checkbox Glicose "false"
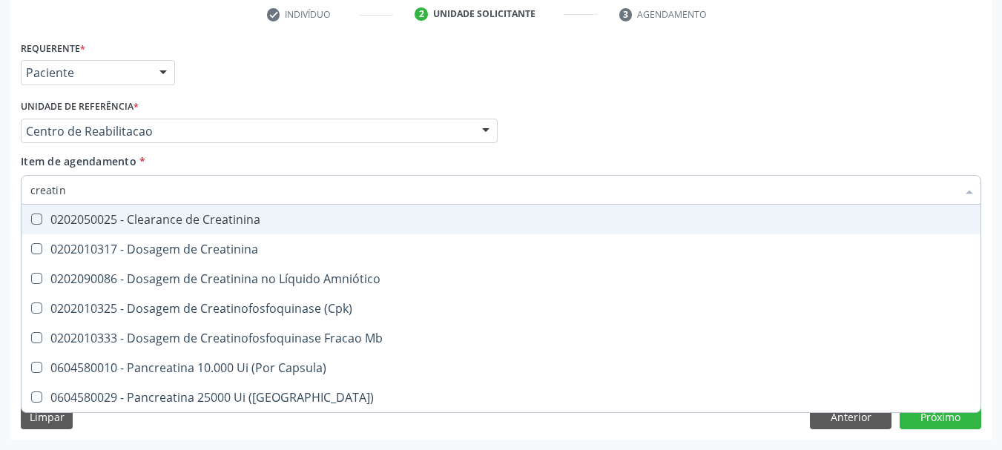
type input "creatini"
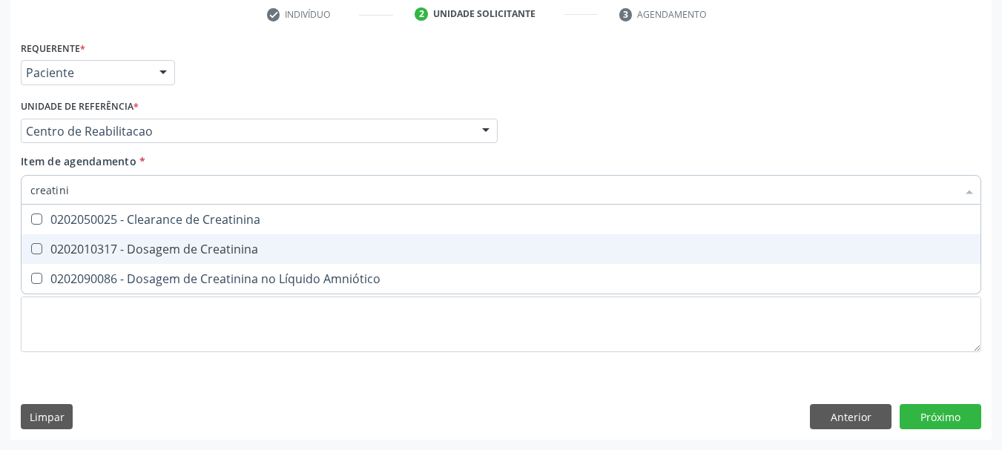
click at [139, 248] on div "0202010317 - Dosagem de Creatinina" at bounding box center [500, 249] width 941 height 12
checkbox Creatinina "true"
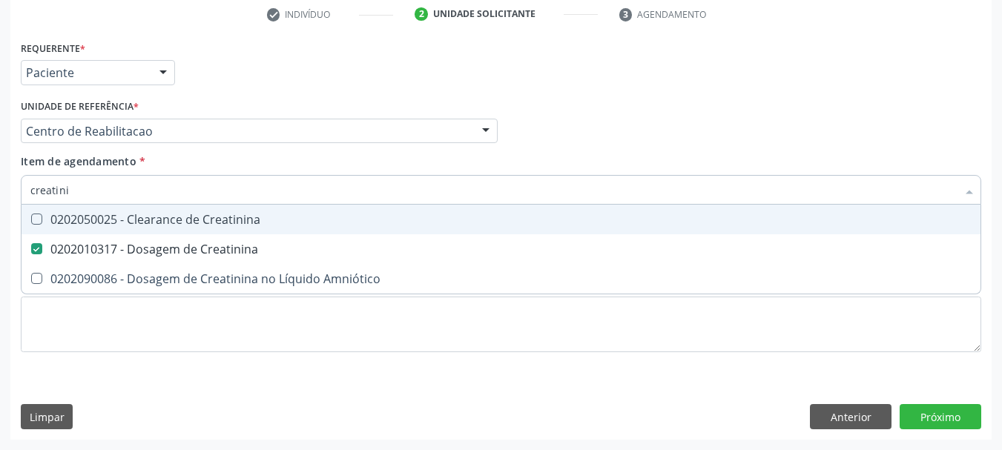
type input "creatini"
click at [99, 171] on div "Item de agendamento * creatini Desfazer seleção 0202050025 - Clearance de Creat…" at bounding box center [501, 177] width 960 height 47
checkbox Amniótico "true"
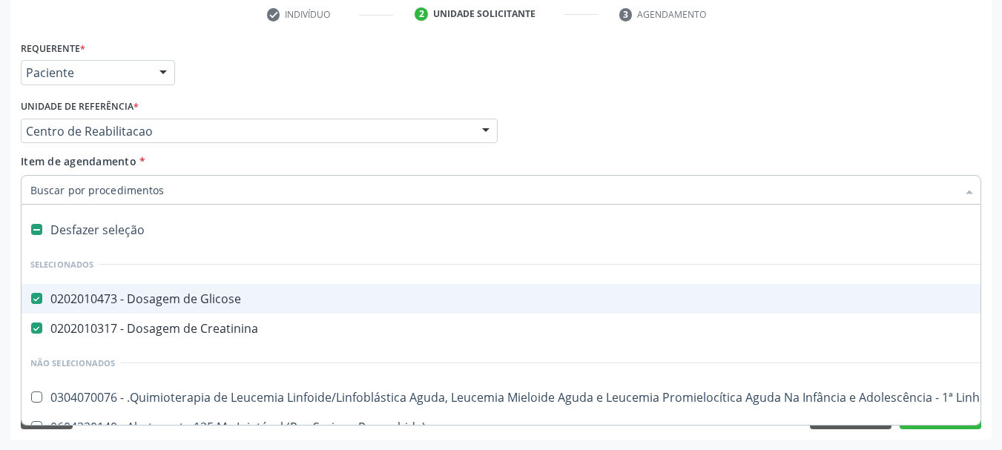
drag, startPoint x: 99, startPoint y: 171, endPoint x: 94, endPoint y: 188, distance: 18.3
click at [94, 188] on input "Item de agendamento *" at bounding box center [493, 190] width 926 height 30
type input "u"
checkbox Glicose "false"
checkbox Creatinina "false"
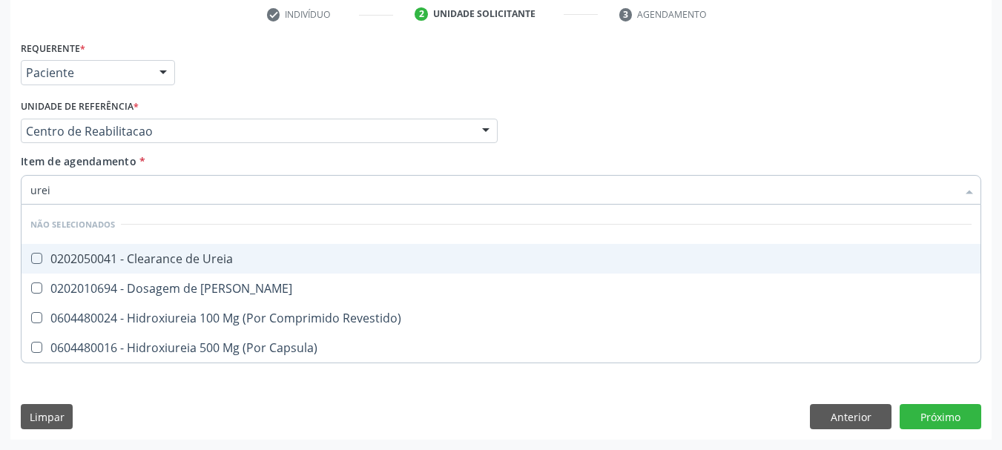
type input "ureia"
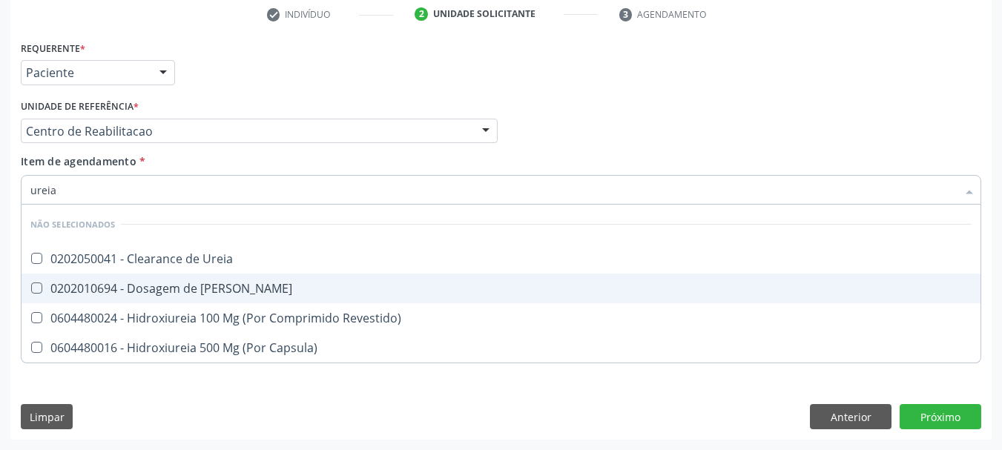
click at [79, 287] on div "0202010694 - Dosagem de [PERSON_NAME]" at bounding box center [500, 289] width 941 height 12
checkbox Ureia "true"
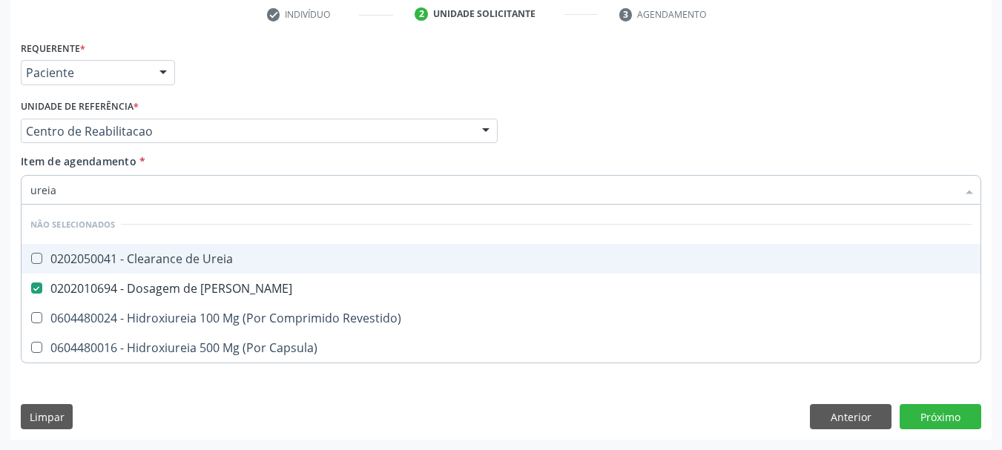
click at [64, 193] on input "ureia" at bounding box center [493, 190] width 926 height 30
checkbox Ureia "true"
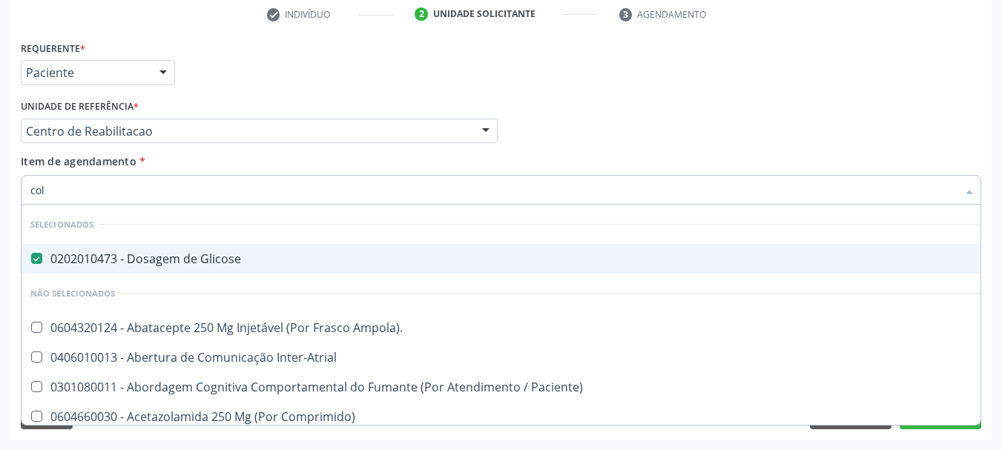
type input "cole"
checkbox Glicose "false"
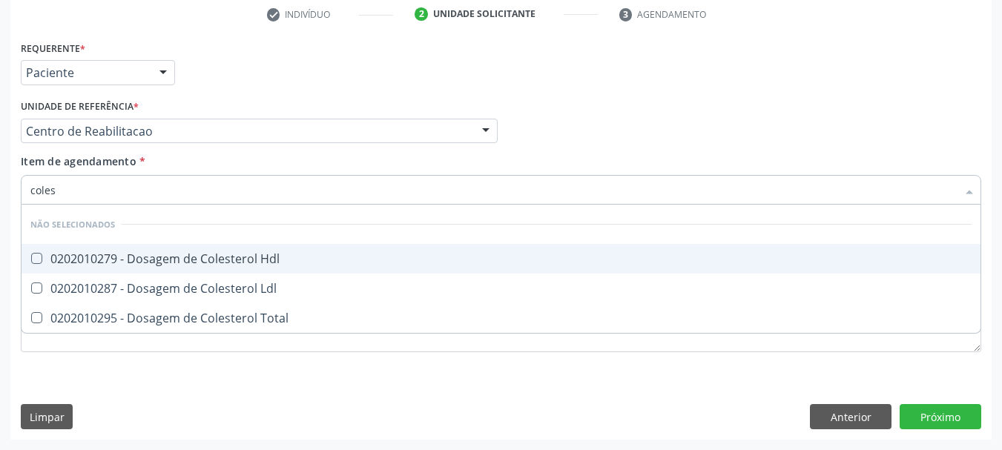
type input "colest"
click at [47, 259] on div "0202010279 - Dosagem de Colesterol Hdl" at bounding box center [500, 259] width 941 height 12
checkbox Hdl "true"
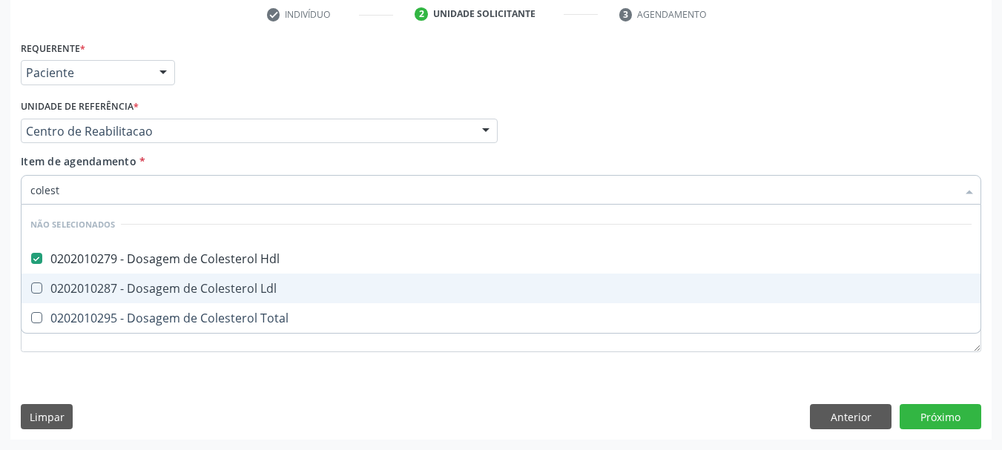
click at [48, 281] on span "0202010287 - Dosagem de Colesterol Ldl" at bounding box center [501, 289] width 959 height 30
checkbox Ldl "true"
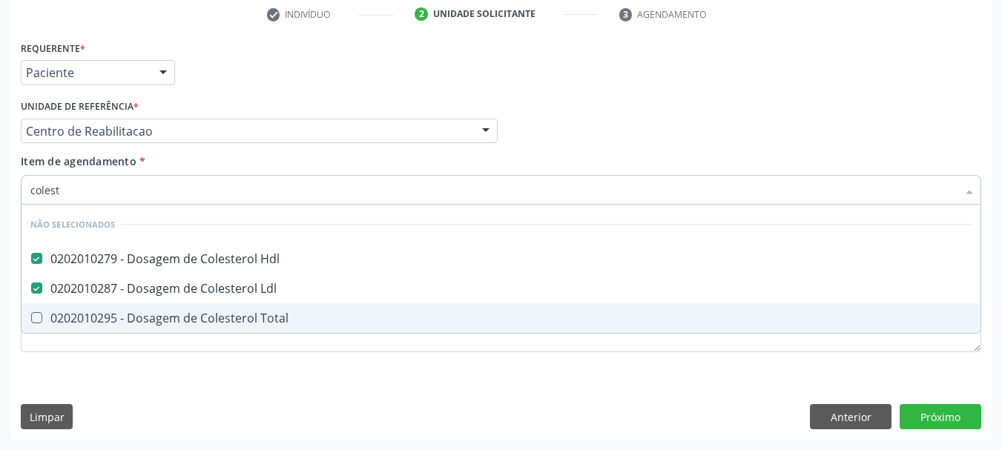
click at [48, 311] on span "0202010295 - Dosagem de Colesterol Total" at bounding box center [501, 318] width 959 height 30
checkbox Total "true"
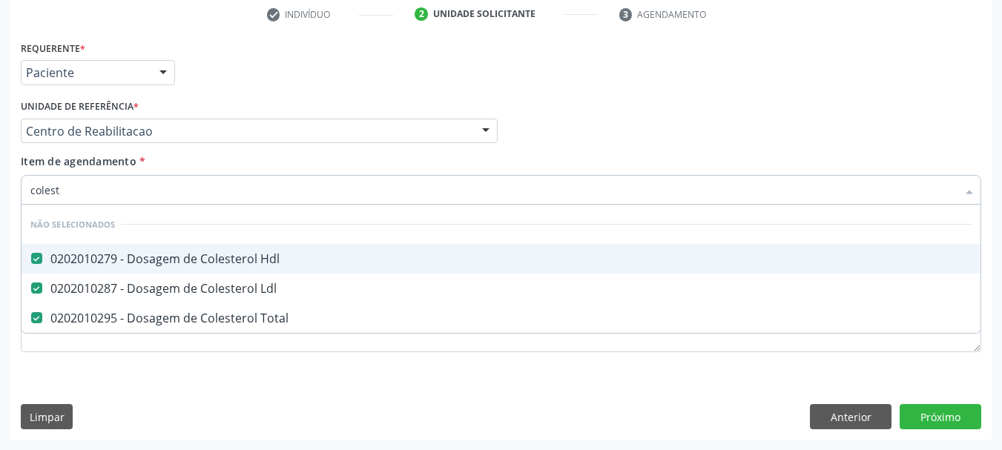
click at [73, 194] on input "colest" at bounding box center [493, 190] width 926 height 30
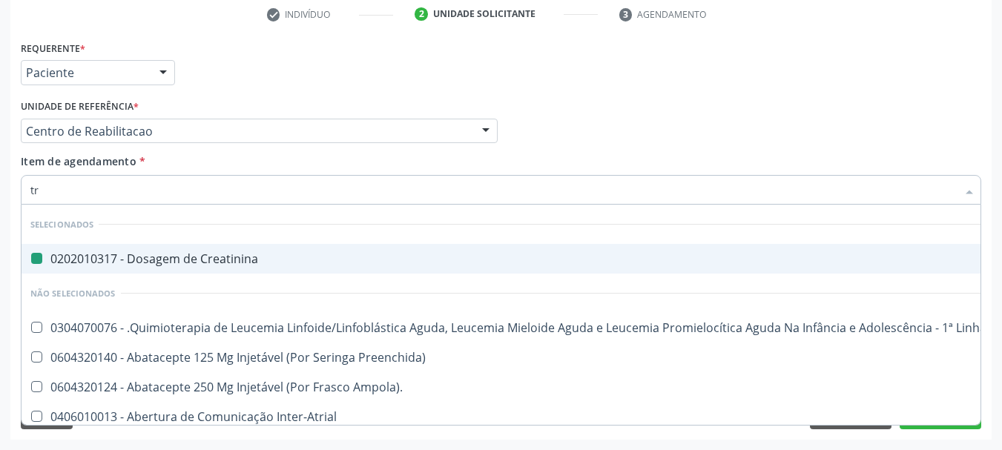
type input "tra"
checkbox Creatinina "false"
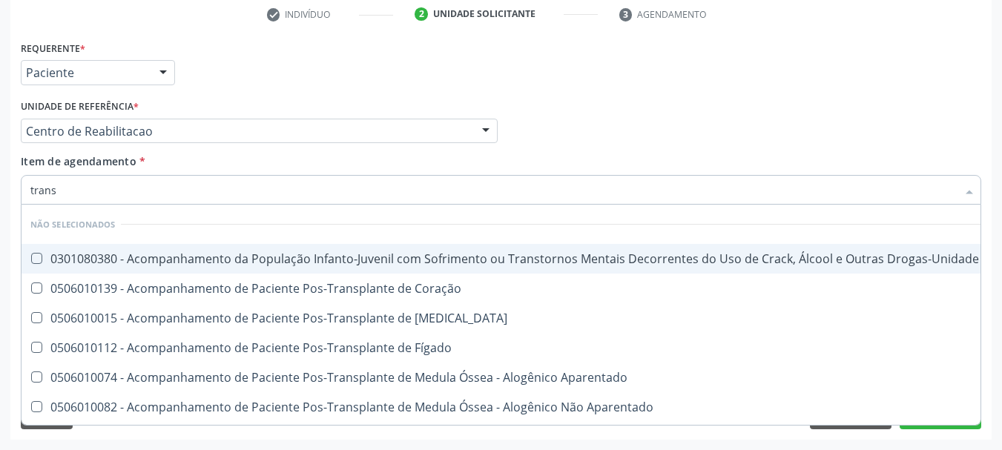
type input "transa"
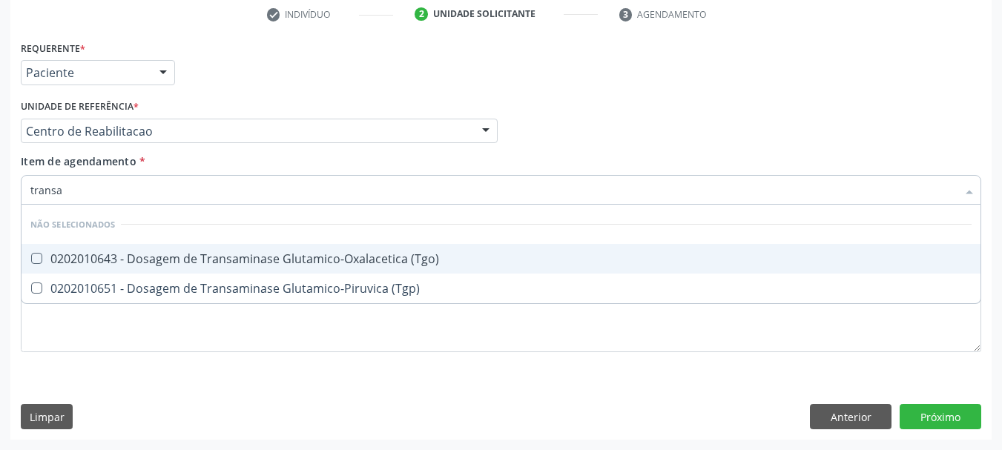
click at [57, 253] on div "0202010643 - Dosagem de Transaminase Glutamico-Oxalacetica (Tgo)" at bounding box center [500, 259] width 941 height 12
checkbox \(Tgo\) "true"
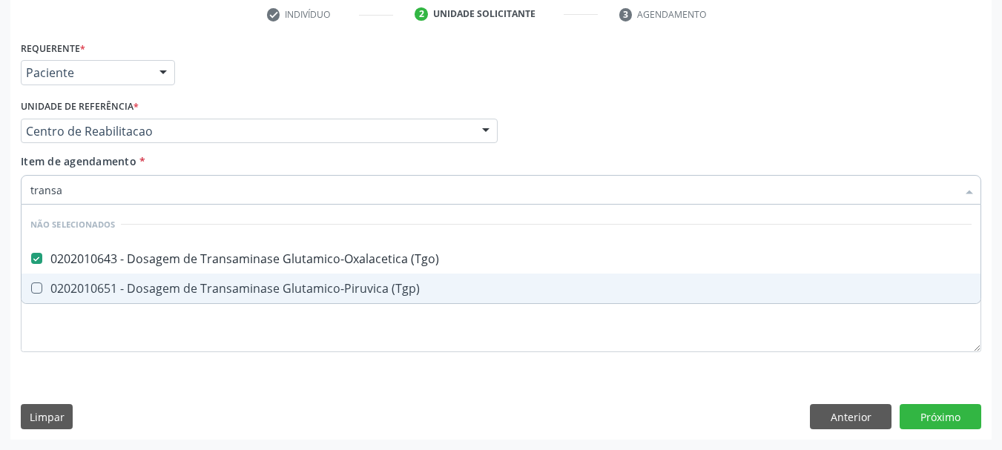
click at [57, 287] on div "0202010651 - Dosagem de Transaminase Glutamico-Piruvica (Tgp)" at bounding box center [500, 289] width 941 height 12
checkbox \(Tgp\) "true"
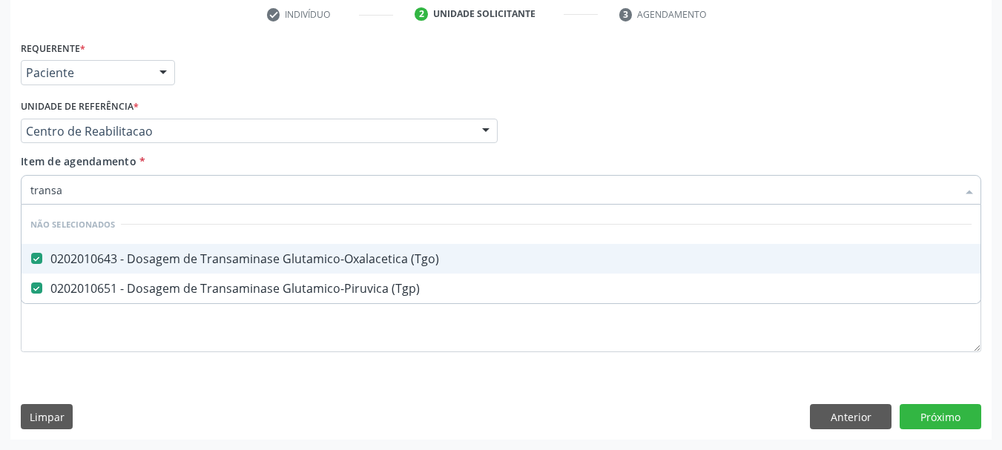
click at [78, 186] on input "transa" at bounding box center [493, 190] width 926 height 30
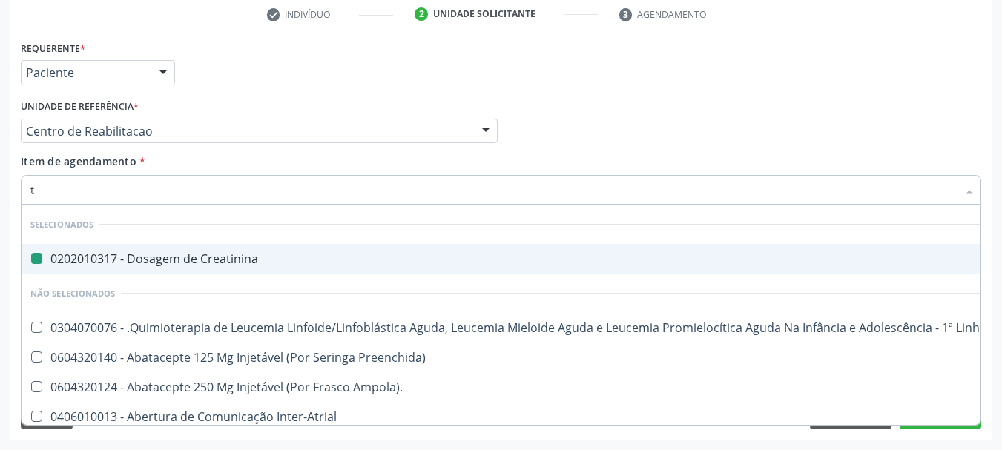
type input "tr"
checkbox Creatinina "false"
checkbox Mental "true"
checkbox I\) "true"
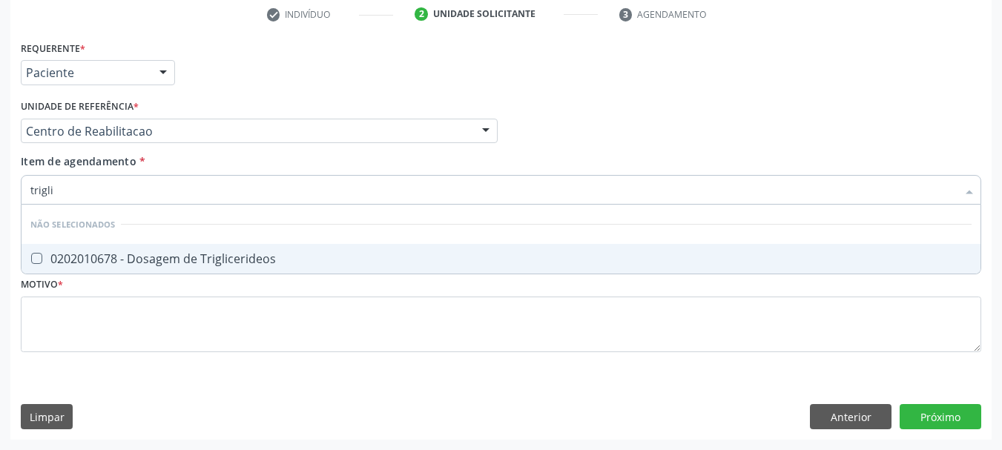
type input "triglic"
click at [113, 262] on div "0202010678 - Dosagem de Triglicerideos" at bounding box center [500, 259] width 941 height 12
checkbox Triglicerideos "true"
click at [88, 193] on input "triglic" at bounding box center [493, 190] width 926 height 30
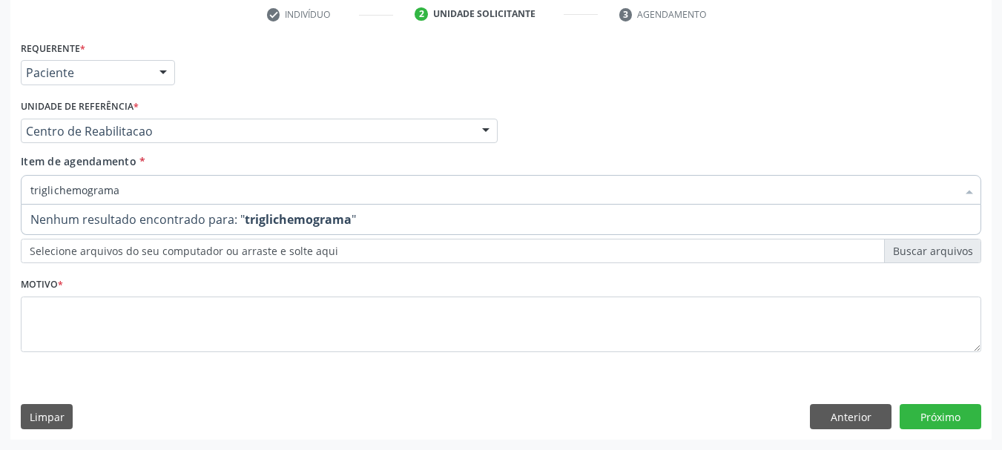
click at [88, 193] on input "triglichemograma" at bounding box center [493, 190] width 926 height 30
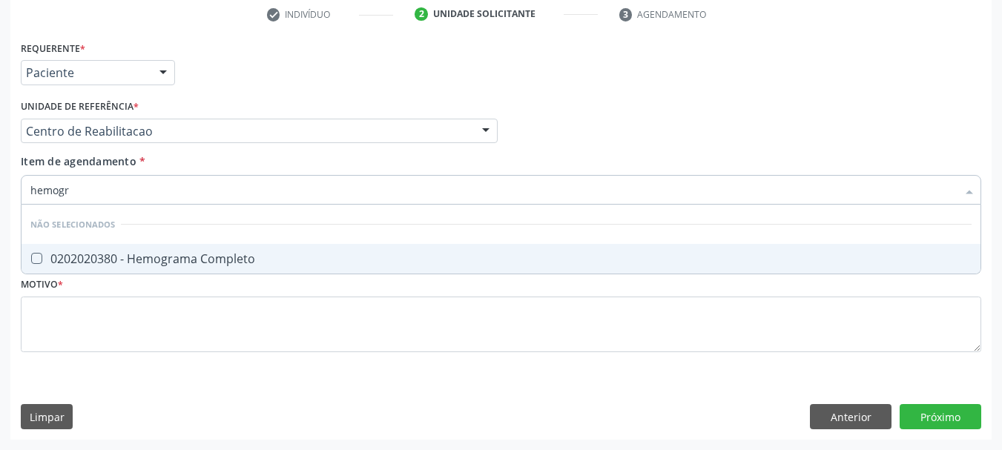
type input "hemogra"
click at [142, 257] on div "0202020380 - Hemograma Completo" at bounding box center [500, 259] width 941 height 12
checkbox Completo "true"
click at [98, 191] on input "hemogra" at bounding box center [493, 190] width 926 height 30
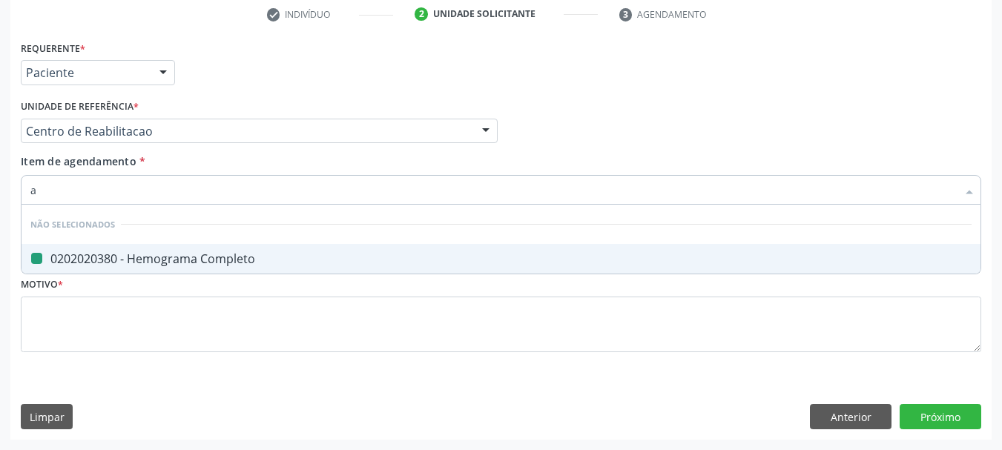
type input "an"
checkbox Completo "false"
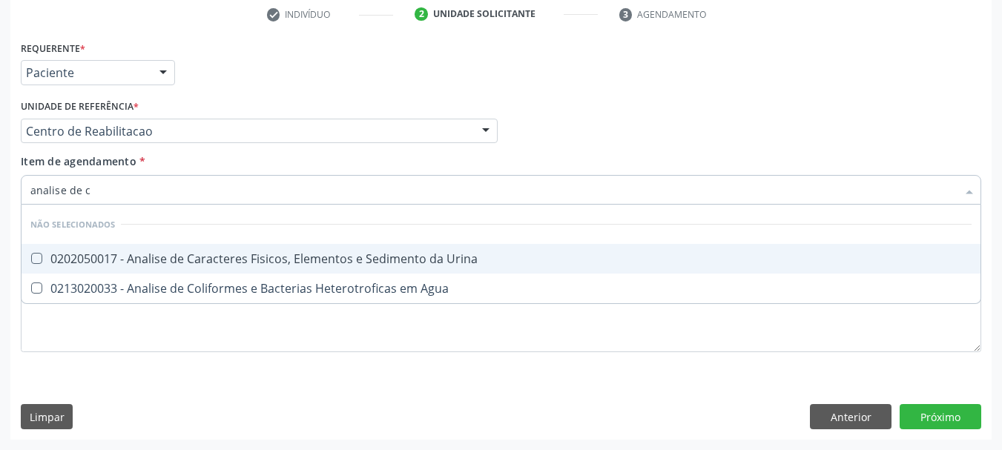
type input "analise de ca"
click at [70, 257] on div "0202050017 - Analise de Caracteres Fisicos, Elementos e Sedimento da Urina" at bounding box center [500, 259] width 941 height 12
checkbox Urina "true"
click at [97, 190] on input "analise de ca" at bounding box center [493, 190] width 926 height 30
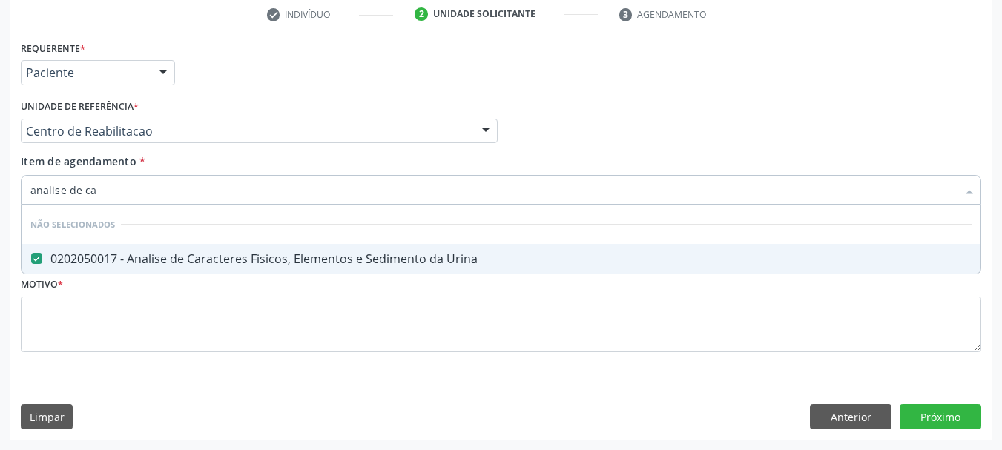
click at [97, 190] on input "analise de ca" at bounding box center [493, 190] width 926 height 30
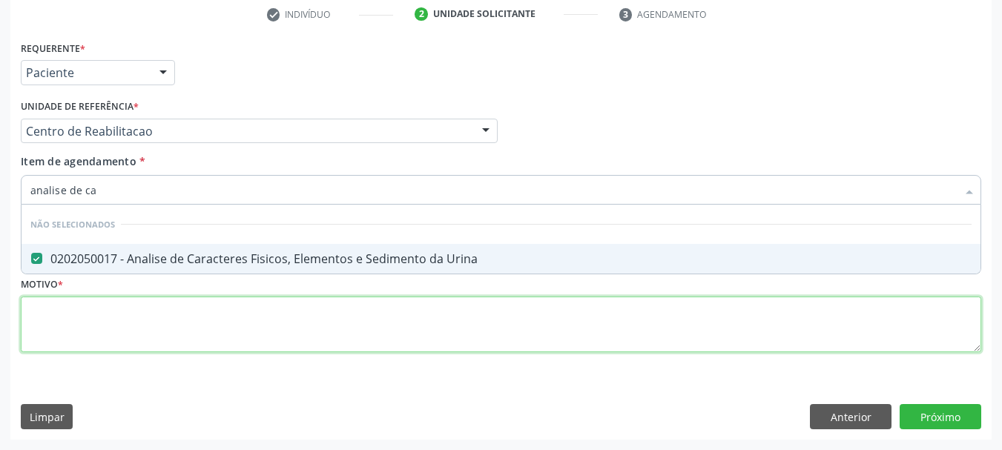
click at [103, 310] on div "Requerente * Paciente Médico(a) Enfermeiro(a) Paciente Nenhum resultado encontr…" at bounding box center [501, 205] width 960 height 336
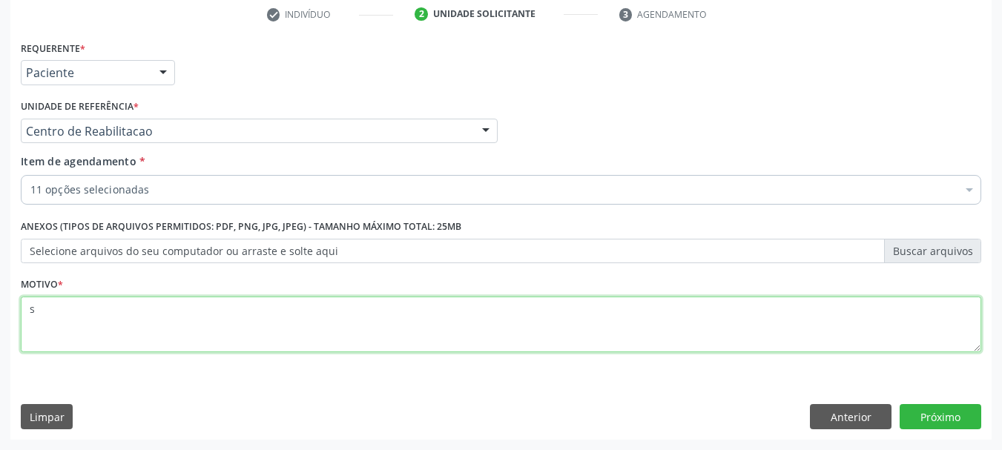
type textarea "s"
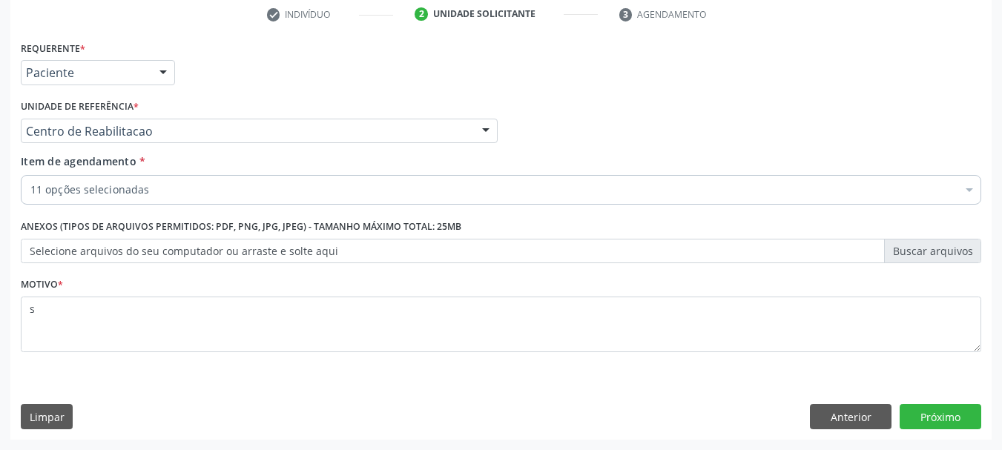
click at [951, 430] on div "Requerente * Paciente Médico(a) Enfermeiro(a) Paciente Nenhum resultado encontr…" at bounding box center [500, 238] width 981 height 403
click at [950, 420] on button "Próximo" at bounding box center [941, 416] width 82 height 25
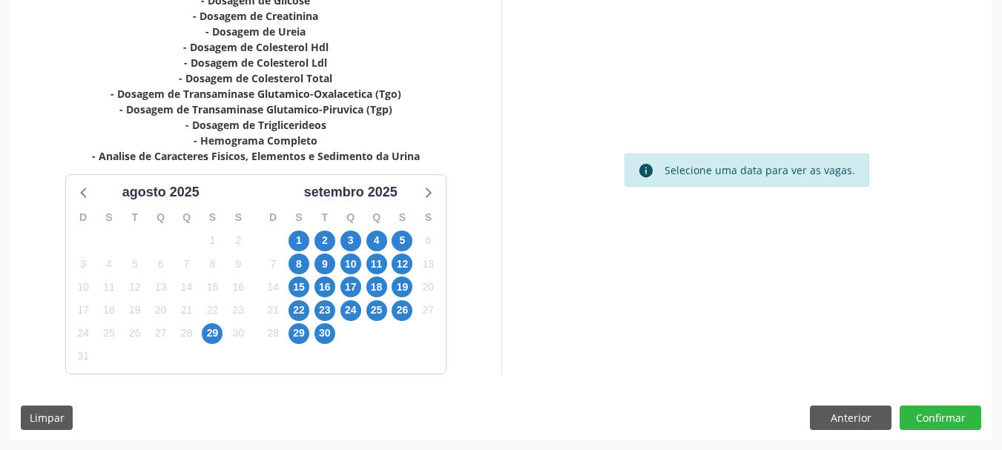
scroll to position [351, 0]
click at [293, 240] on span "1" at bounding box center [298, 240] width 21 height 21
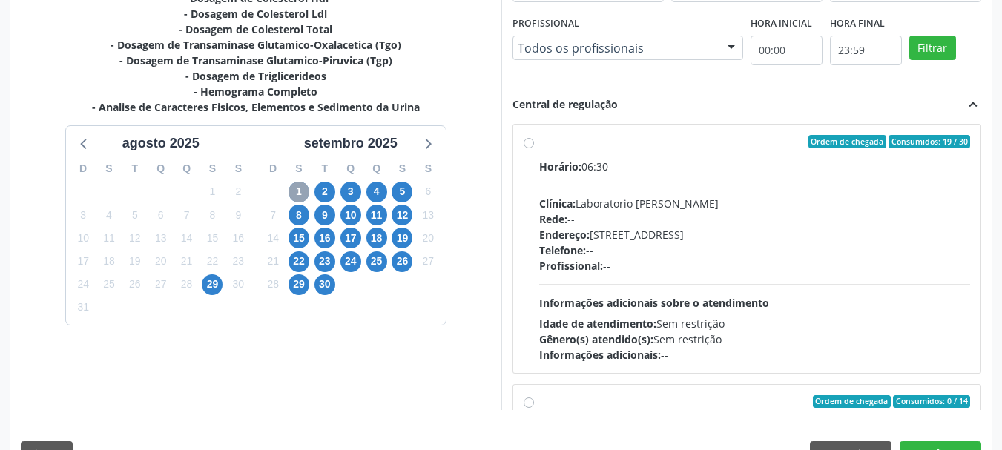
scroll to position [425, 0]
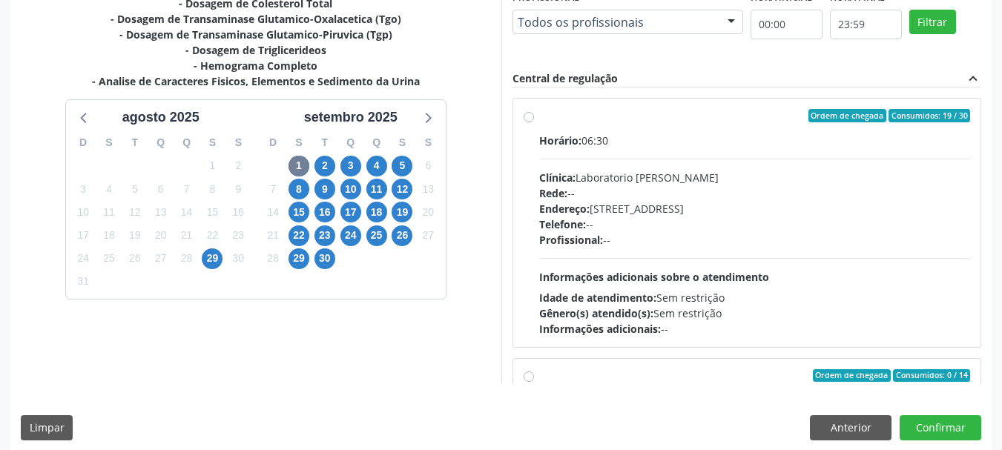
click at [610, 131] on label "Ordem de chegada Consumidos: 19 / 30 Horário: 06:30 Clínica: Laboratorio Jose P…" at bounding box center [755, 223] width 432 height 228
click at [534, 122] on input "Ordem de chegada Consumidos: 19 / 30 Horário: 06:30 Clínica: Laboratorio Jose P…" at bounding box center [529, 115] width 10 height 13
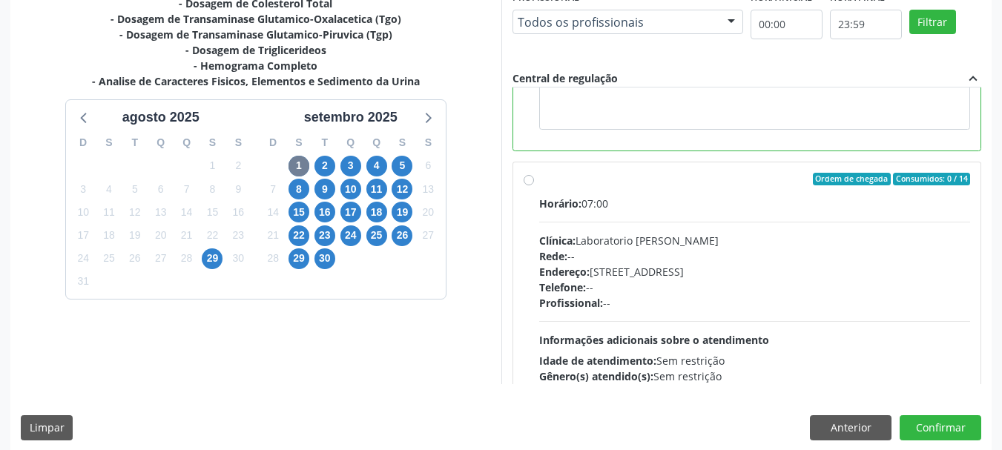
scroll to position [371, 0]
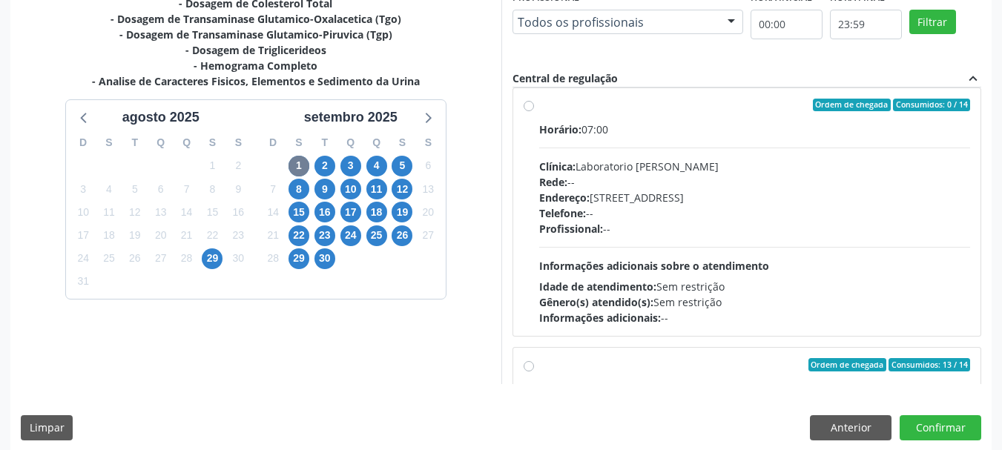
click at [740, 193] on div "Endereço: Casa, nº 409, N Senhora da Penha, Serra Talhada - PE" at bounding box center [755, 198] width 432 height 16
click at [534, 112] on input "Ordem de chegada Consumidos: 0 / 14 Horário: 07:00 Clínica: Laboratorio Jose Pa…" at bounding box center [529, 105] width 10 height 13
radio input "false"
radio input "true"
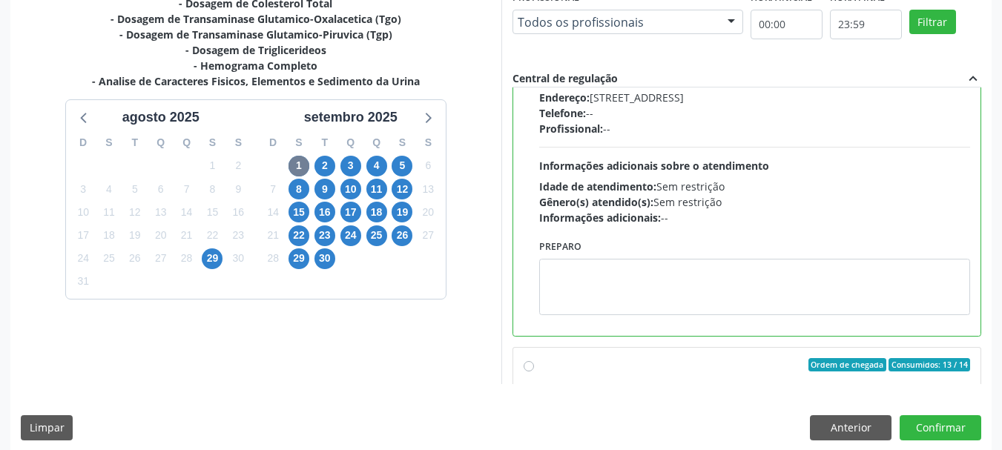
scroll to position [271, 0]
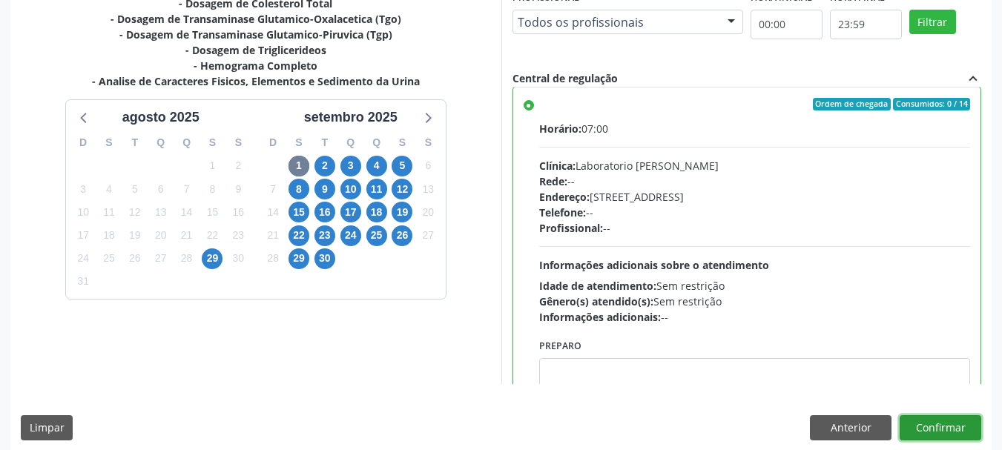
click at [934, 427] on button "Confirmar" at bounding box center [941, 427] width 82 height 25
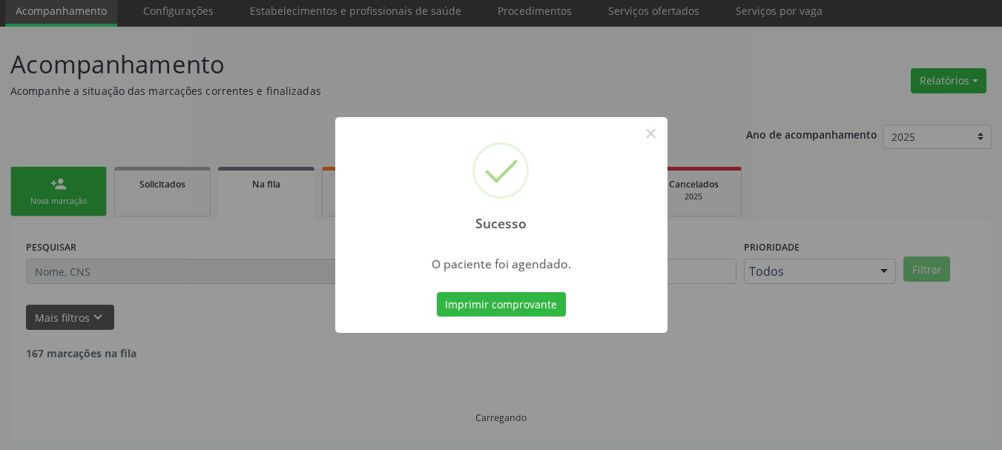
scroll to position [39, 0]
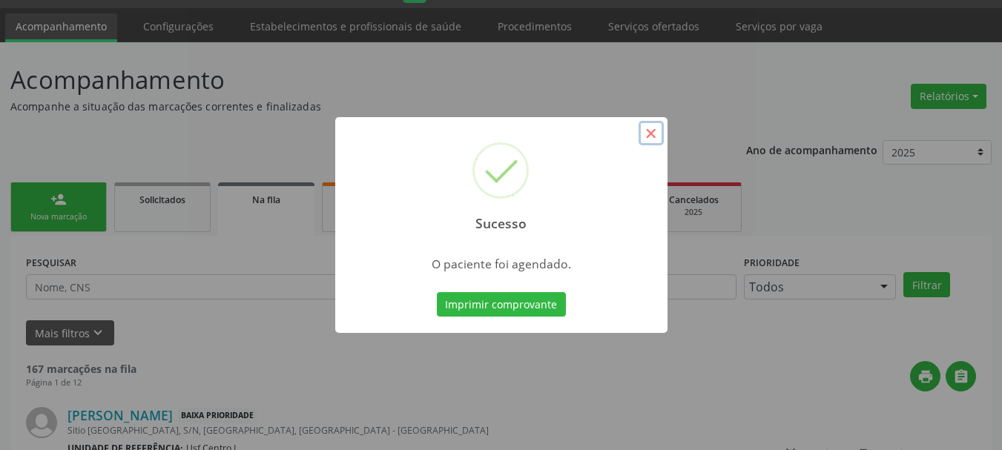
click at [646, 132] on button "×" at bounding box center [651, 133] width 25 height 25
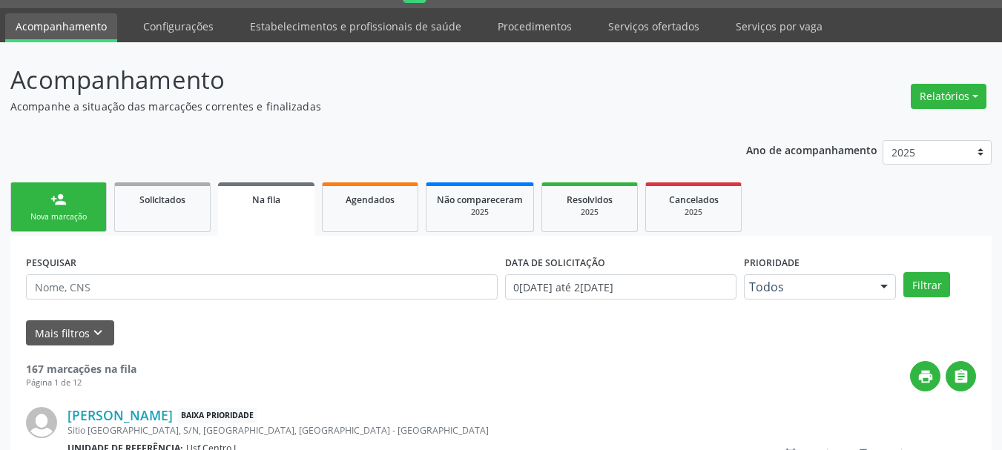
scroll to position [39, 0]
click at [85, 207] on link "person_add Nova marcação" at bounding box center [58, 207] width 96 height 50
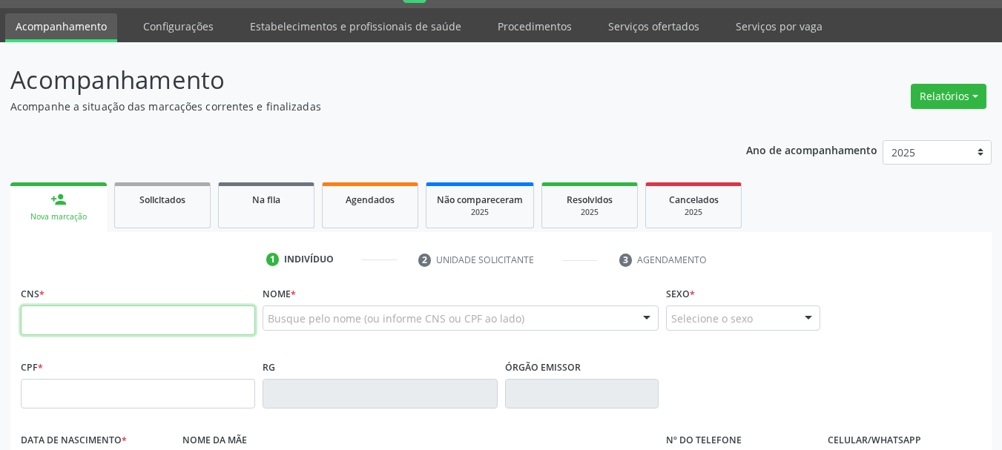
click at [127, 318] on input "text" at bounding box center [138, 321] width 234 height 30
type input "700 3089 5640 8833"
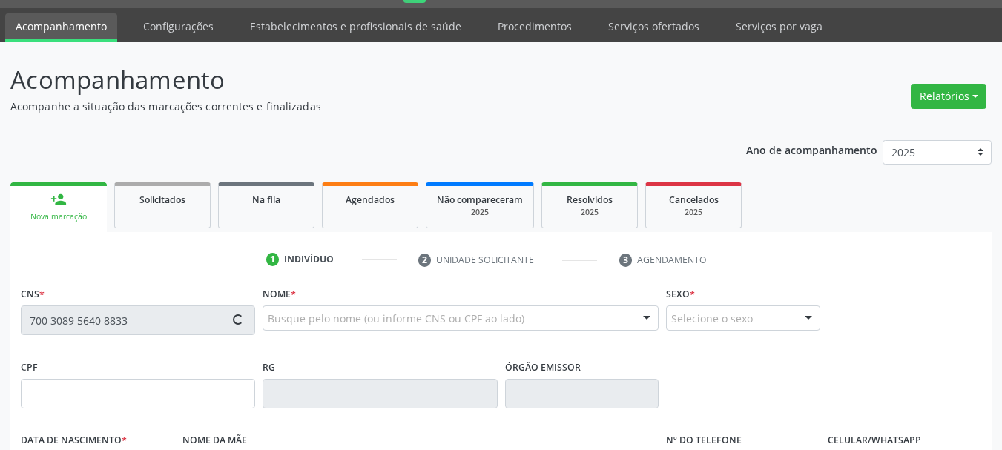
type input "680.193.944-00"
type input "05[DATE]"
type input "[PERSON_NAME]"
type input "[PHONE_NUMBER]"
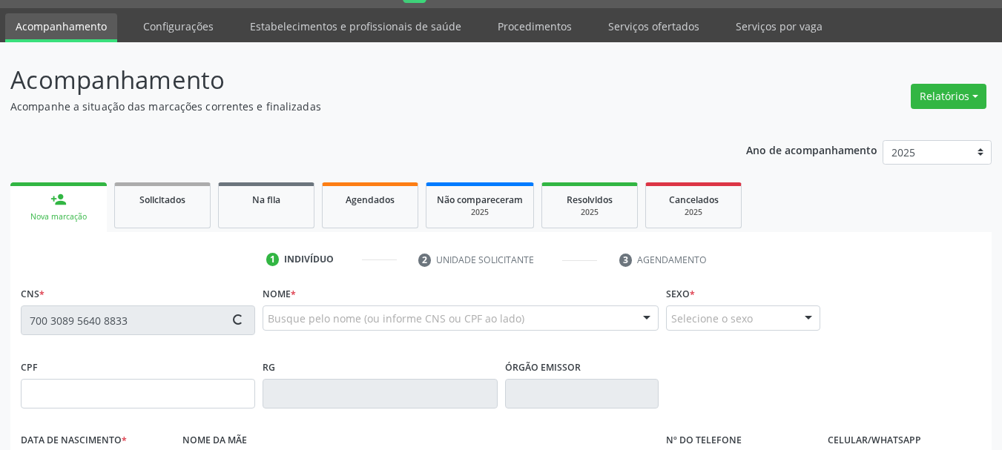
type input "009.144.824-75"
type input "130"
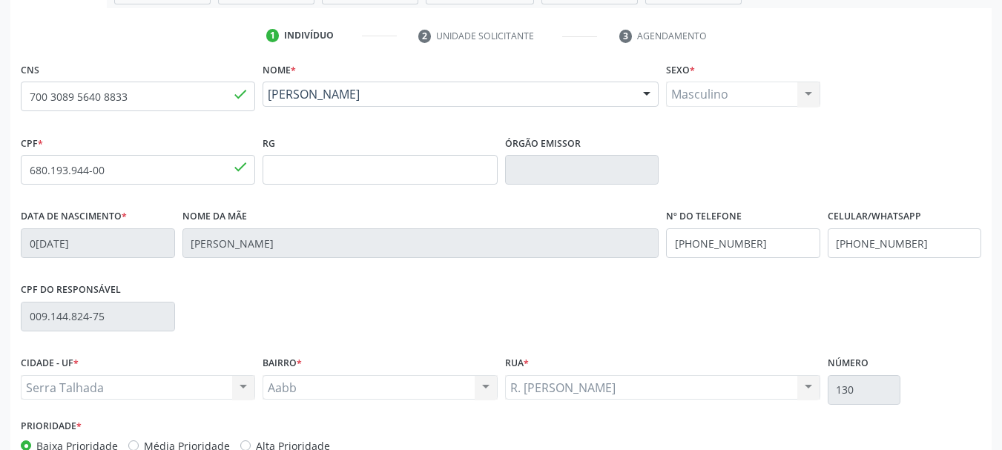
scroll to position [354, 0]
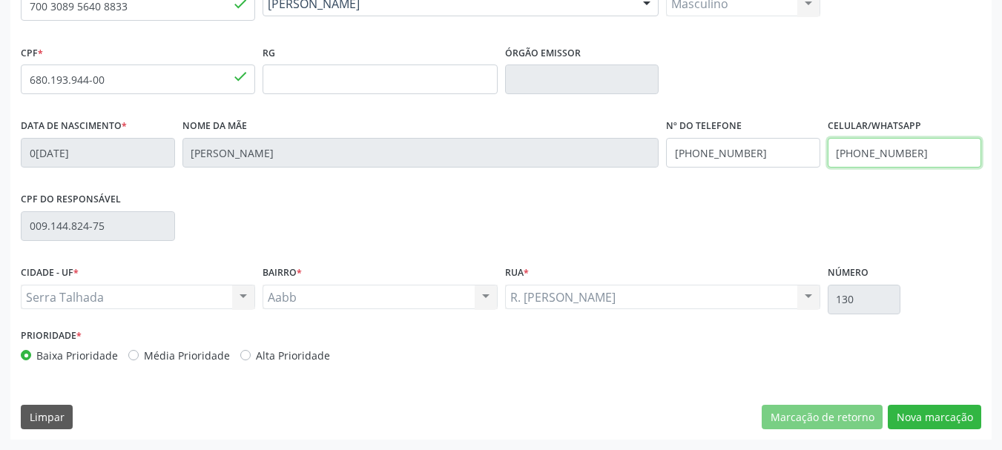
click at [883, 148] on input "[PHONE_NUMBER]" at bounding box center [905, 153] width 154 height 30
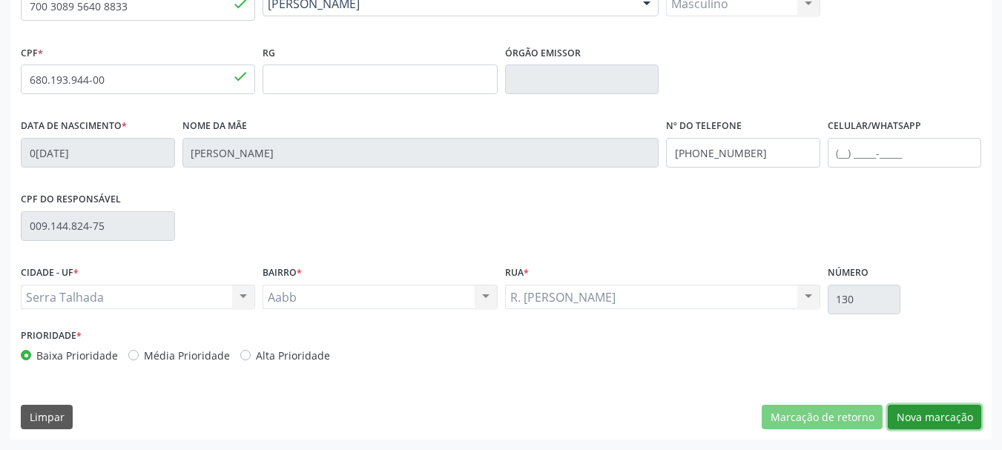
click at [951, 420] on button "Nova marcação" at bounding box center [934, 417] width 93 height 25
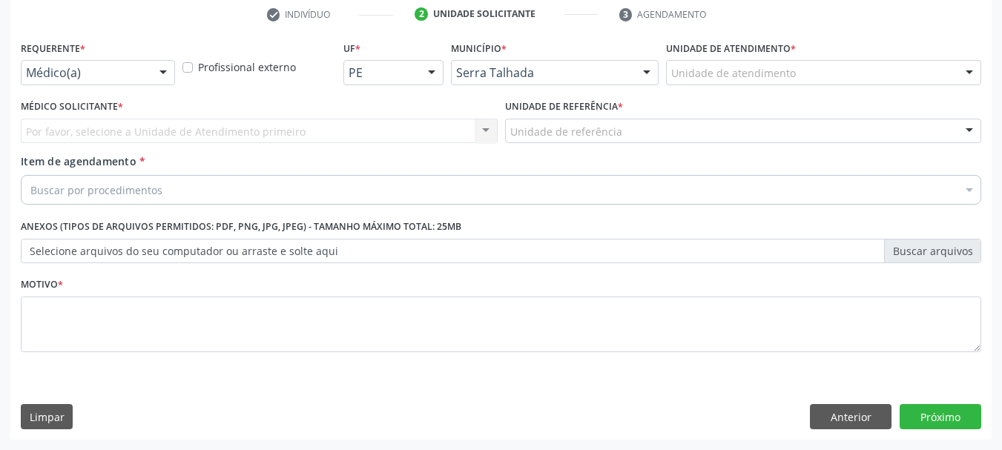
scroll to position [285, 0]
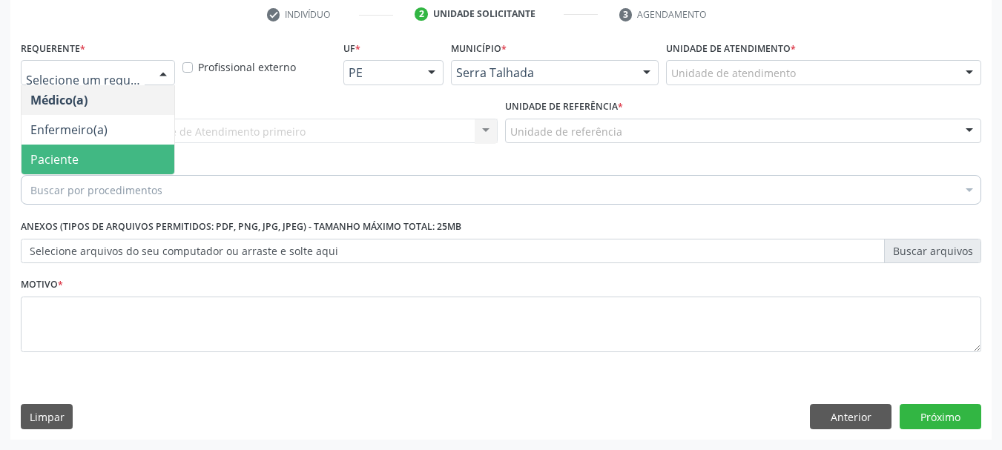
click at [82, 168] on span "Paciente" at bounding box center [98, 160] width 153 height 30
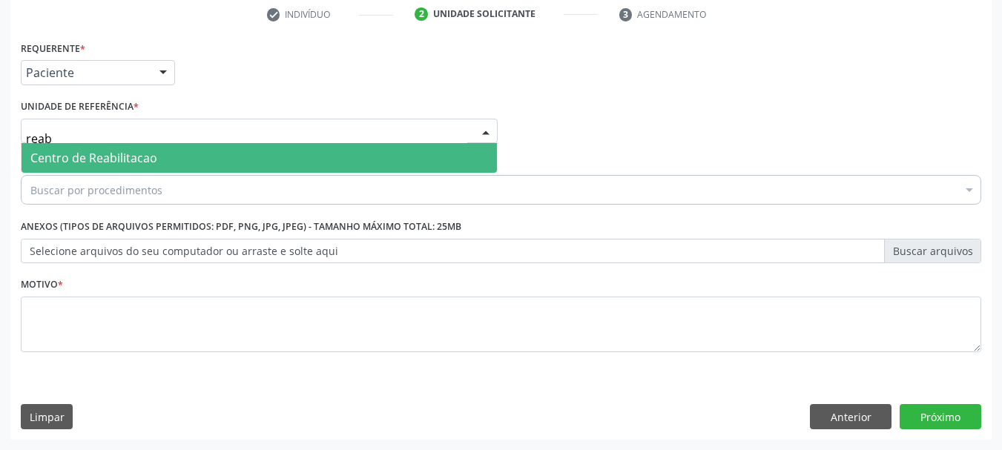
click at [95, 152] on span "Centro de Reabilitacao" at bounding box center [93, 158] width 127 height 16
type input "reab"
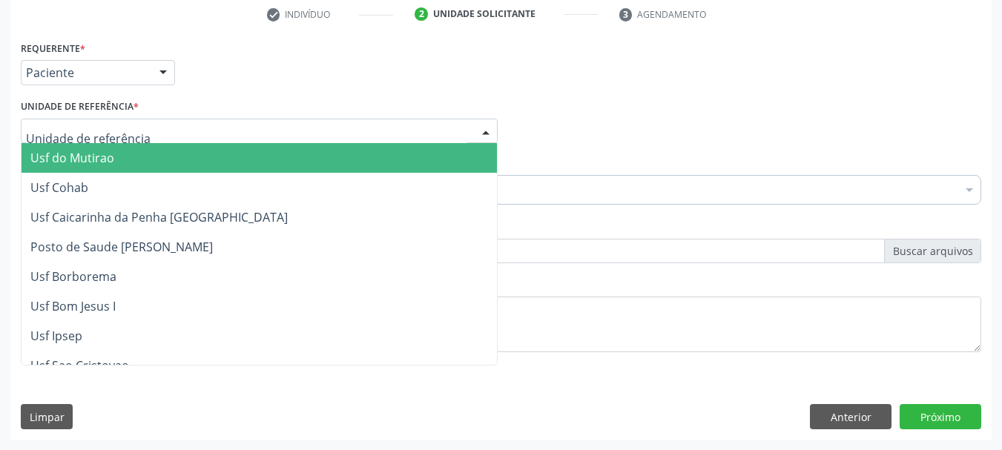
click at [94, 131] on input "text" at bounding box center [246, 139] width 441 height 30
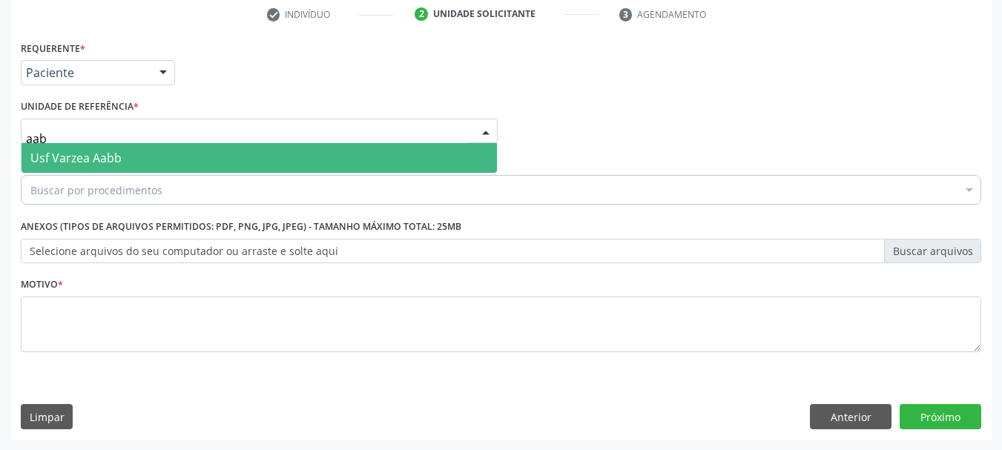
type input "aabb"
click at [99, 150] on span "Usf Varzea Aabb" at bounding box center [75, 158] width 91 height 16
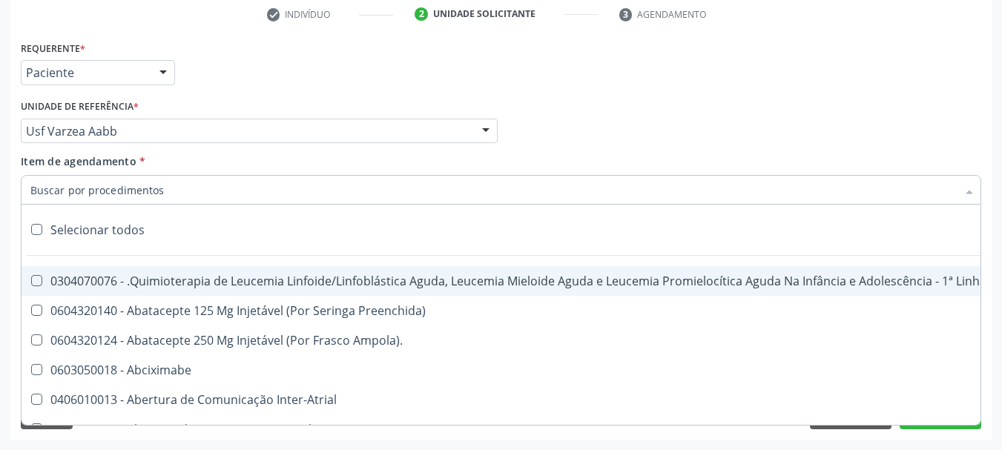
click at [295, 96] on div "Unidade de referência * Usf Varzea Aabb Usf do Mutirao Usf Cohab Usf Caicarinha…" at bounding box center [259, 119] width 477 height 47
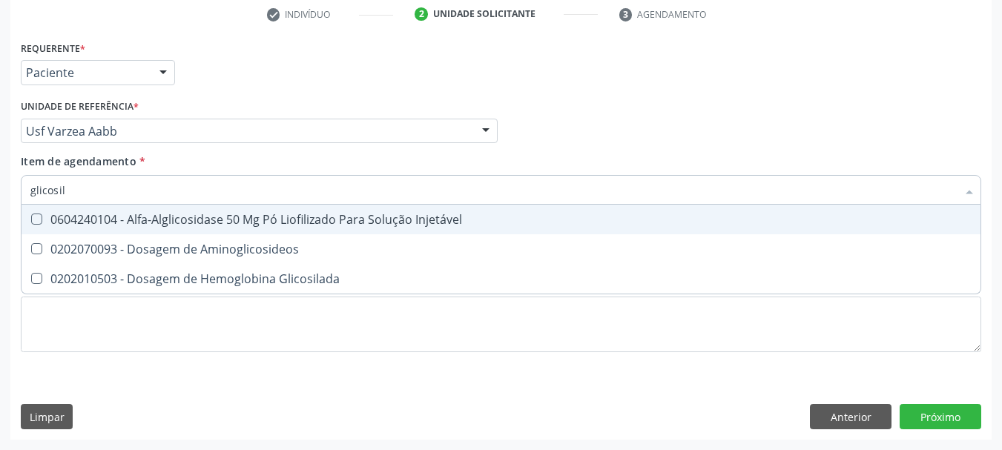
type input "glicosila"
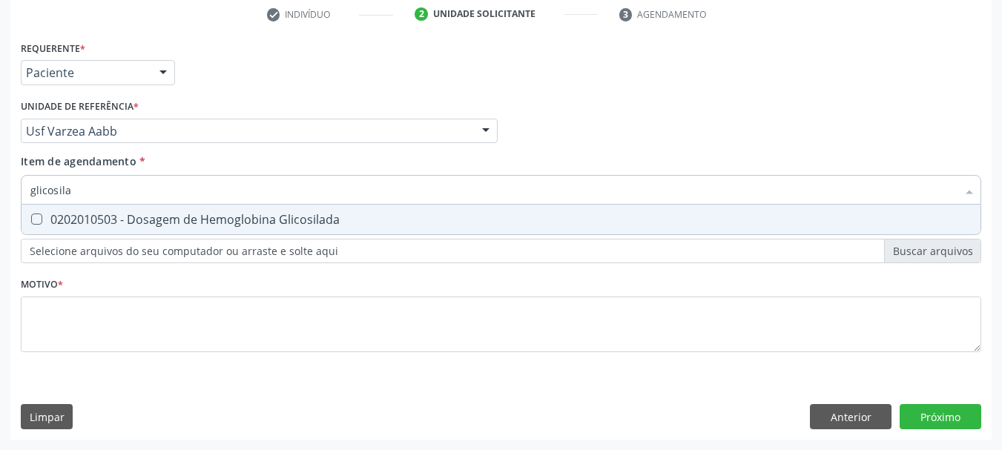
click at [152, 214] on div "0202010503 - Dosagem de Hemoglobina Glicosilada" at bounding box center [500, 220] width 941 height 12
checkbox Glicosilada "true"
click at [108, 194] on input "glicosila" at bounding box center [493, 190] width 926 height 30
checkbox Glicosilada "false"
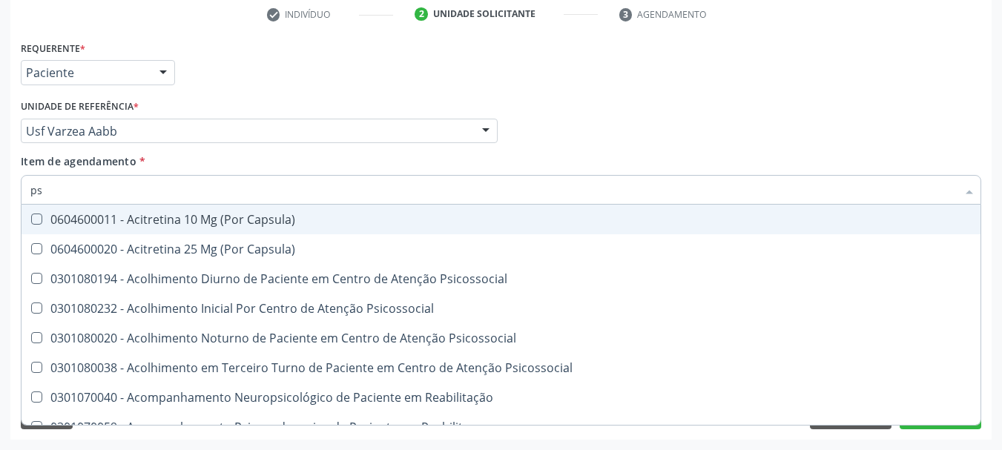
type input "psa"
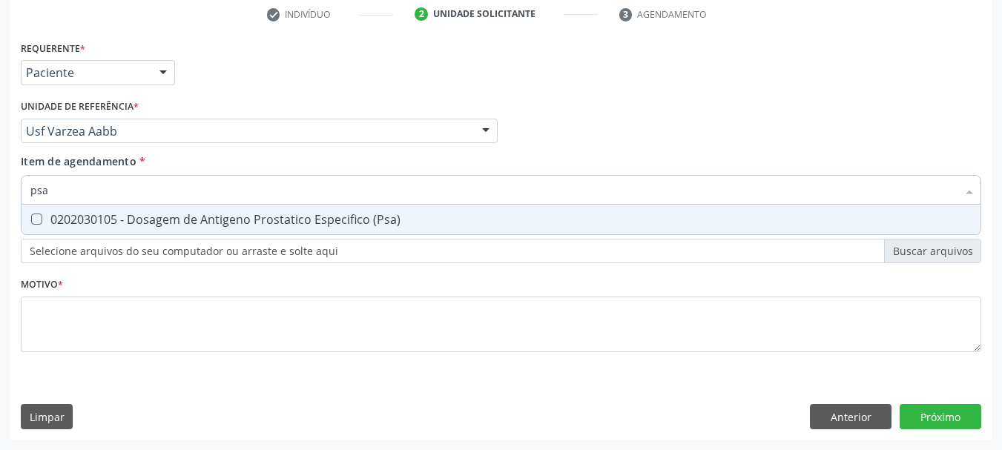
click at [132, 214] on div "0202030105 - Dosagem de Antigeno Prostatico Especifico (Psa)" at bounding box center [500, 220] width 941 height 12
checkbox \(Psa\) "true"
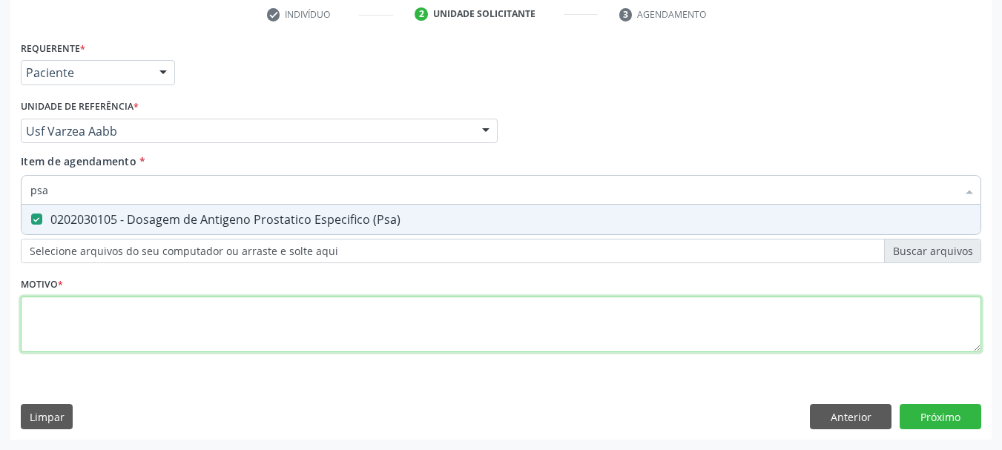
click at [102, 322] on div "Requerente * Paciente Médico(a) Enfermeiro(a) Paciente Nenhum resultado encontr…" at bounding box center [501, 205] width 960 height 336
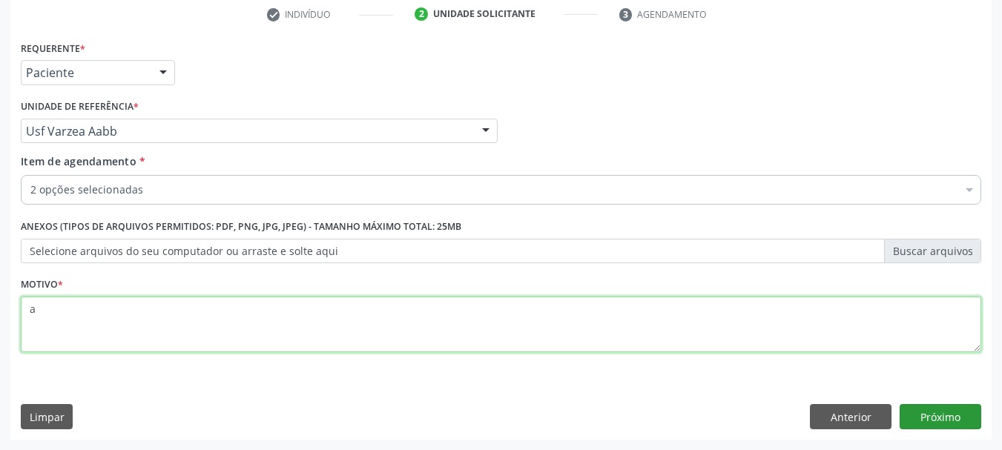
type textarea "a"
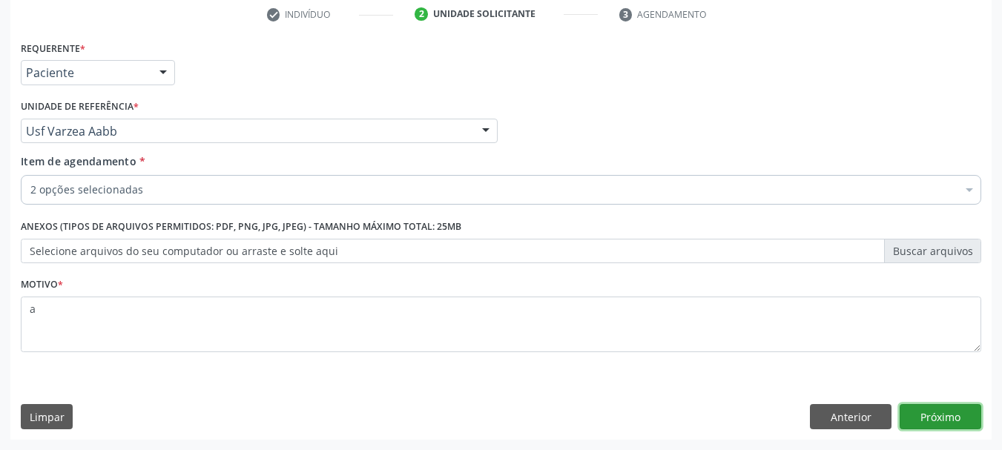
click at [931, 420] on button "Próximo" at bounding box center [941, 416] width 82 height 25
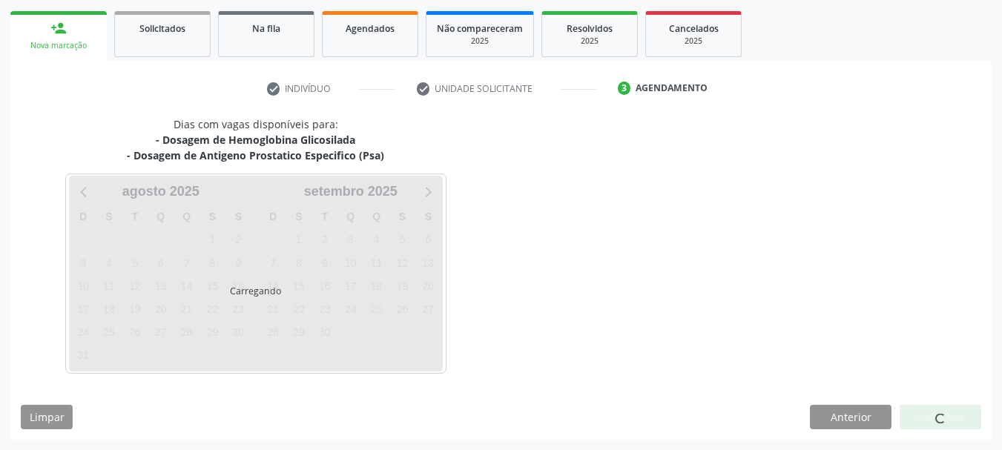
scroll to position [211, 0]
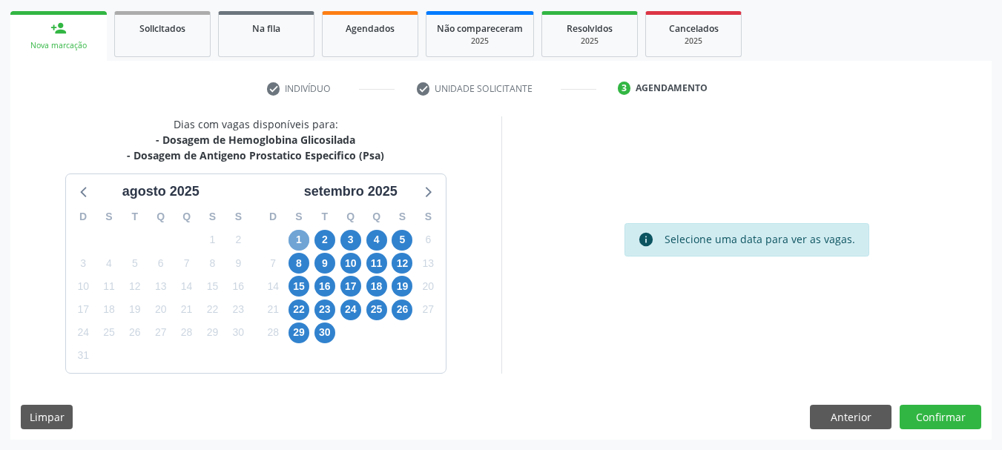
click at [294, 237] on span "1" at bounding box center [298, 240] width 21 height 21
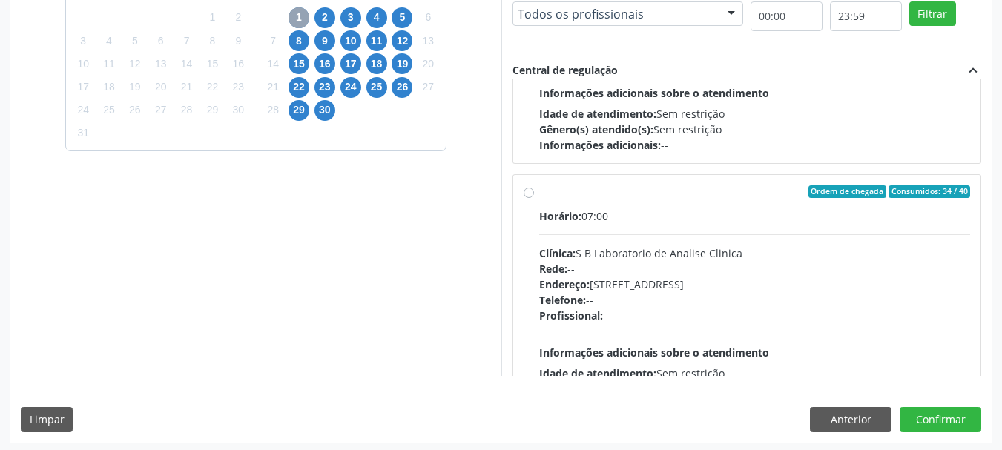
scroll to position [222, 0]
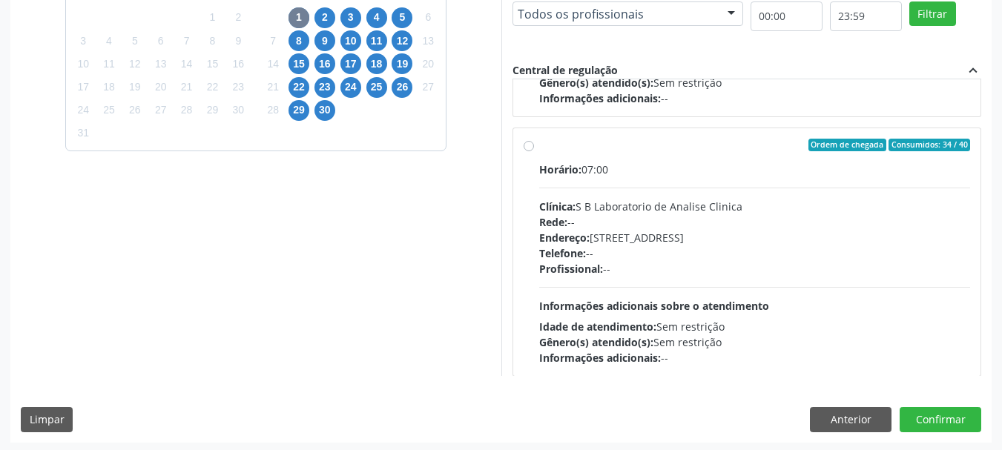
click at [663, 187] on div "Horário: 07:00 Clínica: S B Laboratorio de Analise Clinica Rede: -- Endereço: C…" at bounding box center [755, 264] width 432 height 204
click at [534, 152] on input "Ordem de chegada Consumidos: 34 / 40 Horário: 07:00 Clínica: S B Laboratorio de…" at bounding box center [529, 145] width 10 height 13
radio input "true"
click at [955, 423] on button "Confirmar" at bounding box center [941, 419] width 82 height 25
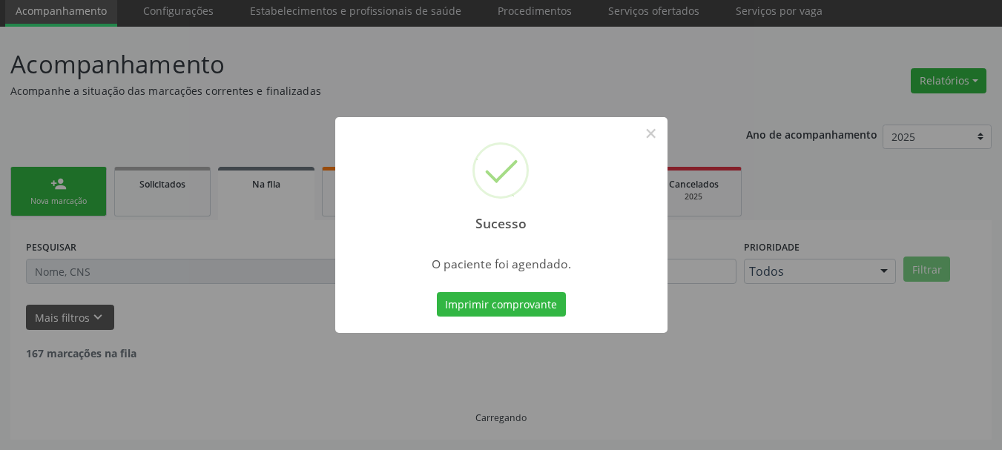
scroll to position [39, 0]
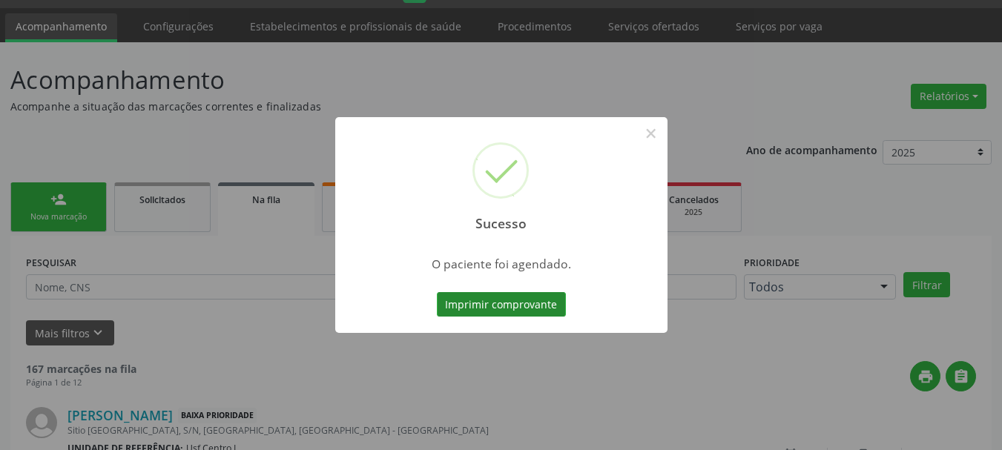
click at [515, 307] on button "Imprimir comprovante" at bounding box center [501, 304] width 129 height 25
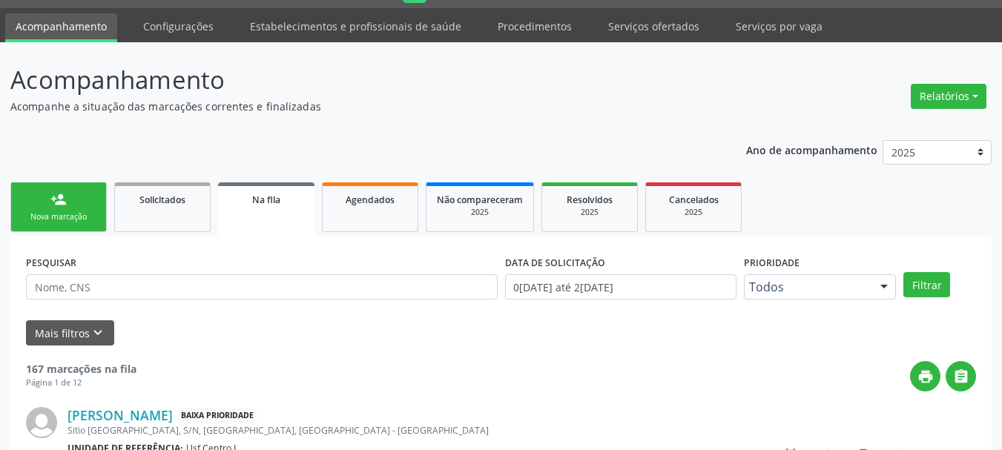
click at [90, 213] on div "Nova marcação" at bounding box center [59, 216] width 74 height 11
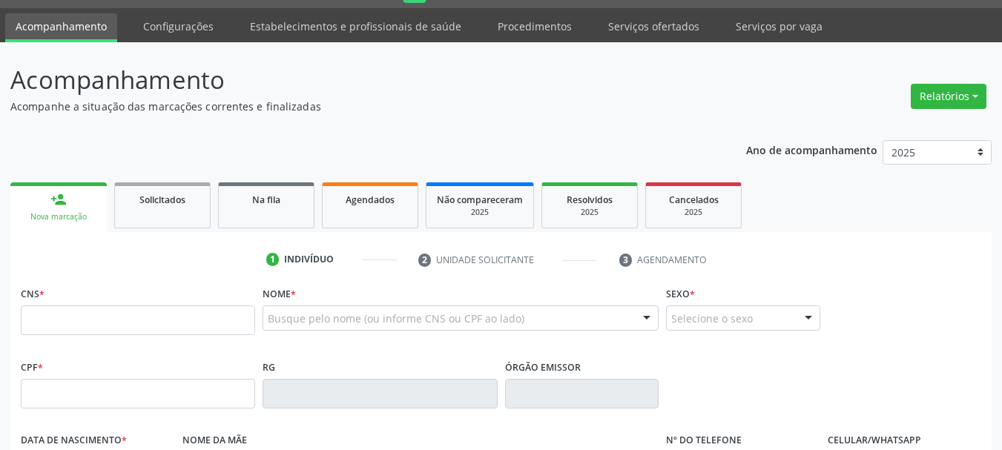
scroll to position [188, 0]
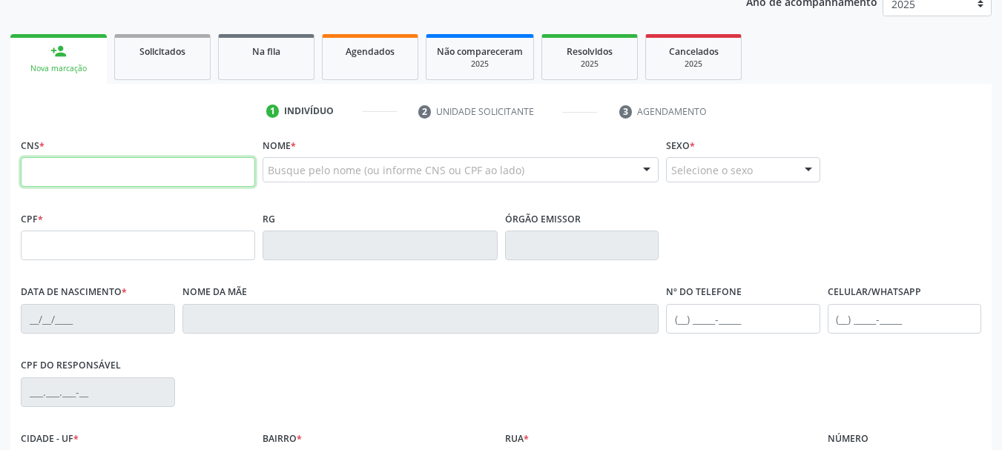
click at [104, 179] on input "text" at bounding box center [138, 172] width 234 height 30
type input "704 1076 4232 2050"
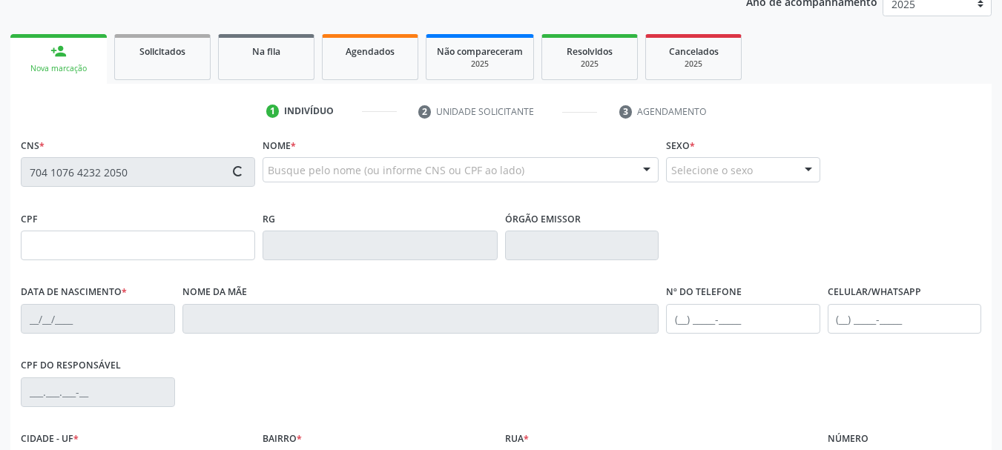
scroll to position [262, 0]
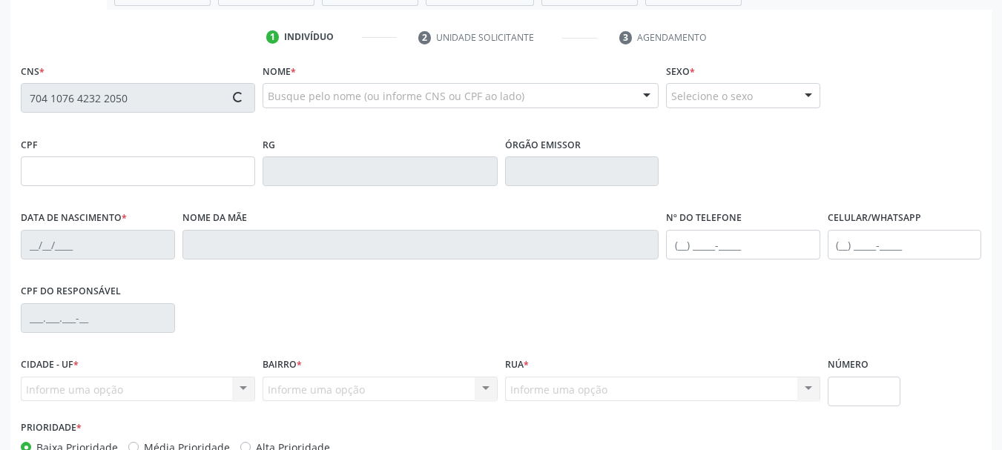
type input "880.087.203-44"
type input "16/07/1979"
type input "Teofilia Monteiro de Carvalho"
type input "(87) 99959-5868"
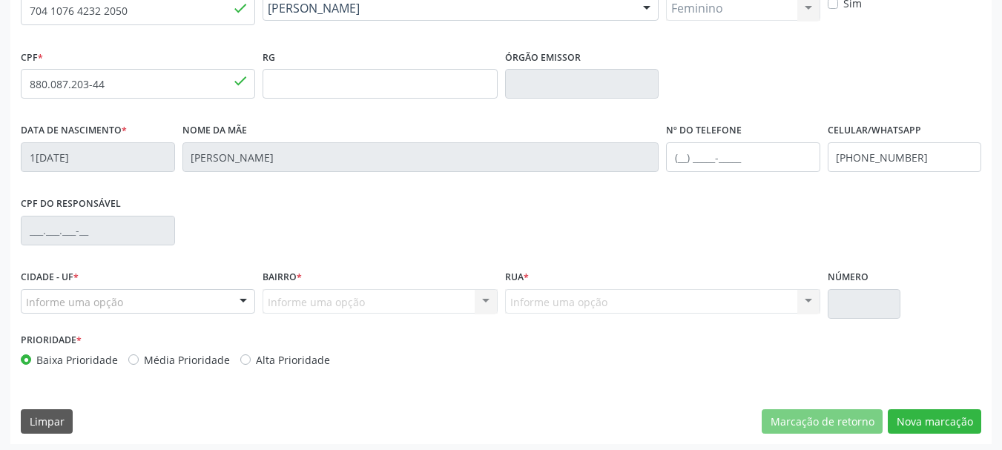
scroll to position [354, 0]
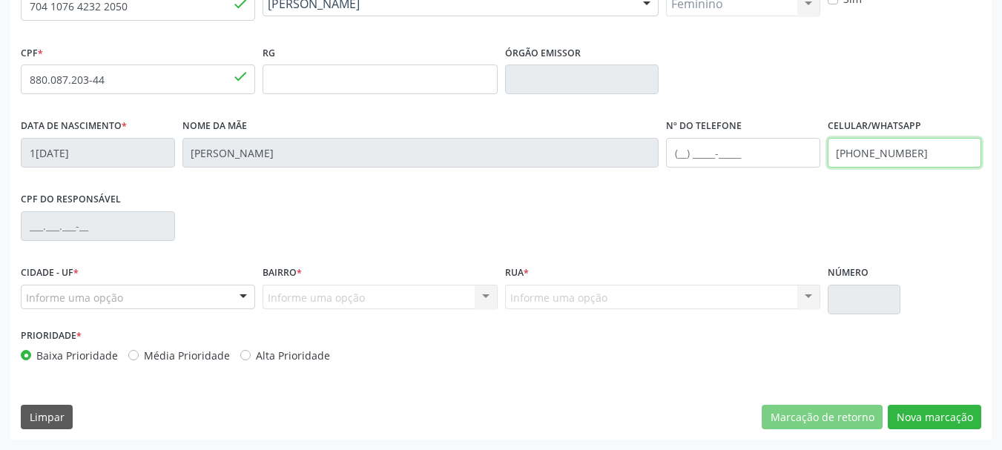
click at [868, 158] on input "(87) 99959-5868" at bounding box center [905, 153] width 154 height 30
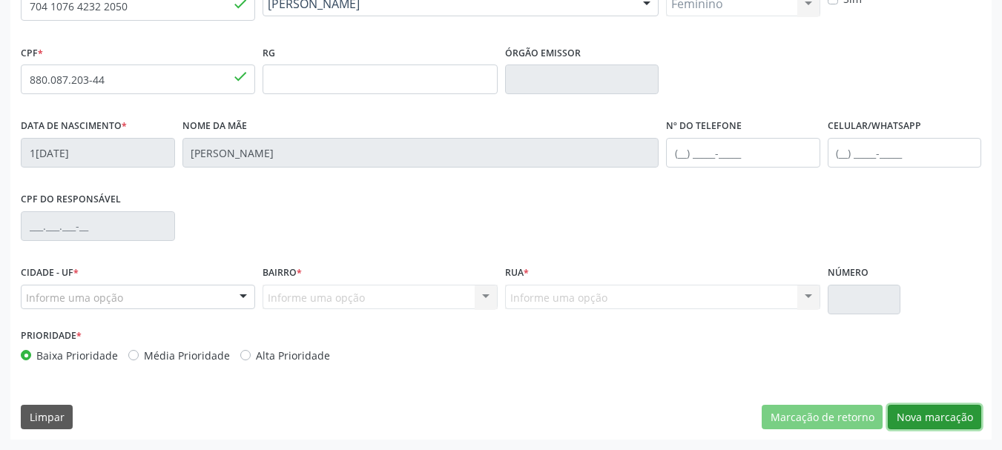
click at [960, 424] on button "Nova marcação" at bounding box center [934, 417] width 93 height 25
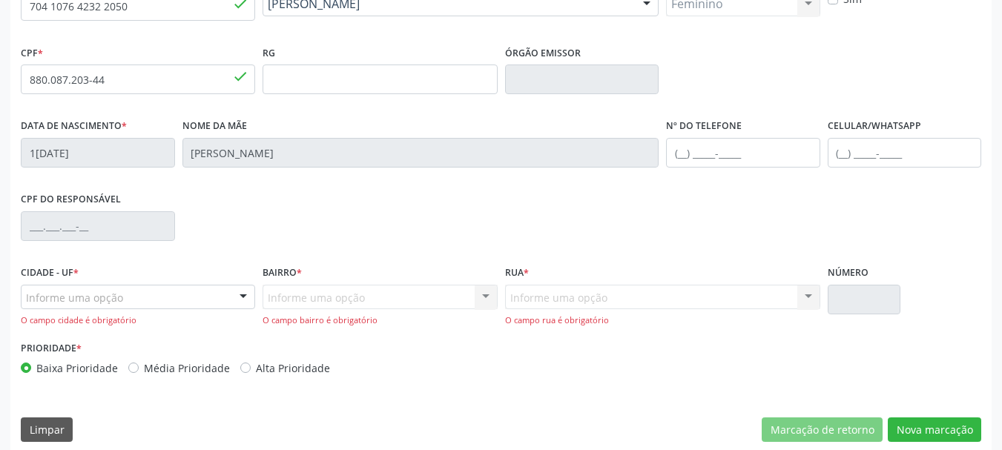
click at [173, 302] on div "Informe uma opção" at bounding box center [138, 297] width 234 height 25
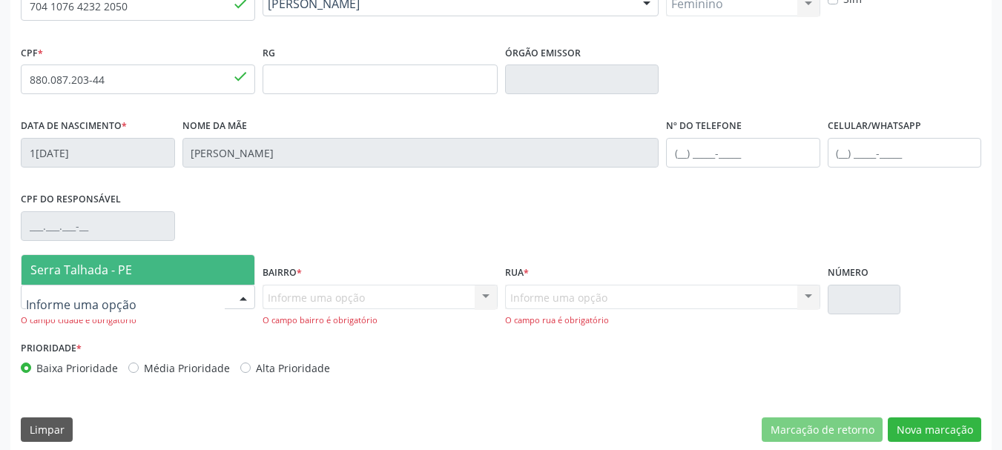
click at [165, 268] on span "Serra Talhada - PE" at bounding box center [138, 270] width 233 height 30
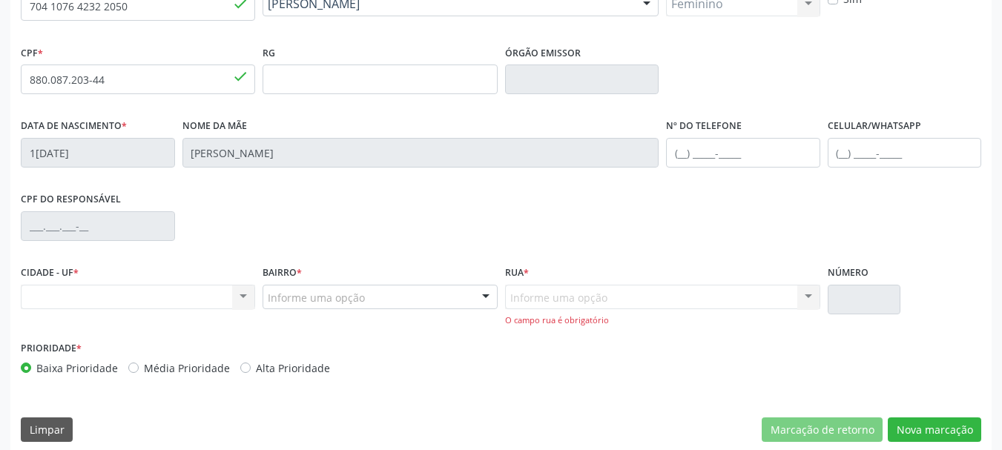
click at [167, 299] on div "Nenhum resultado encontrado para: " " Não há nenhuma opção para ser exibida." at bounding box center [138, 297] width 234 height 25
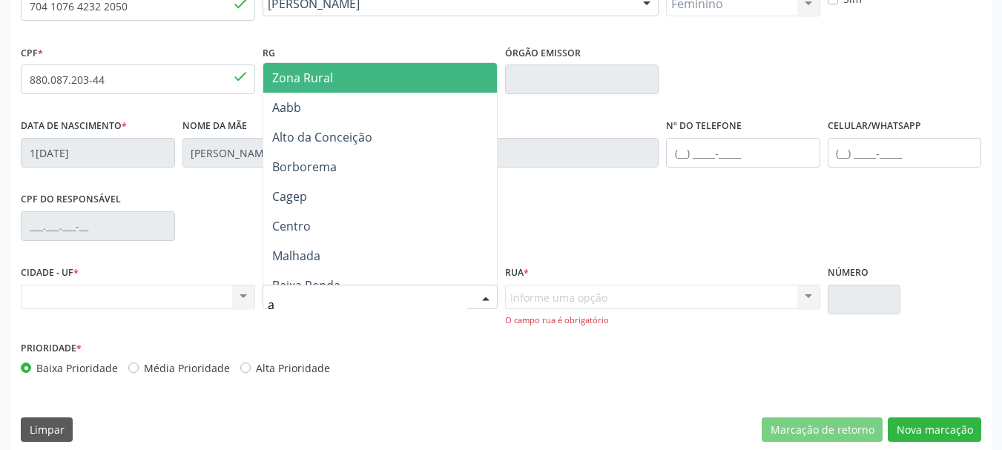
type input "aa"
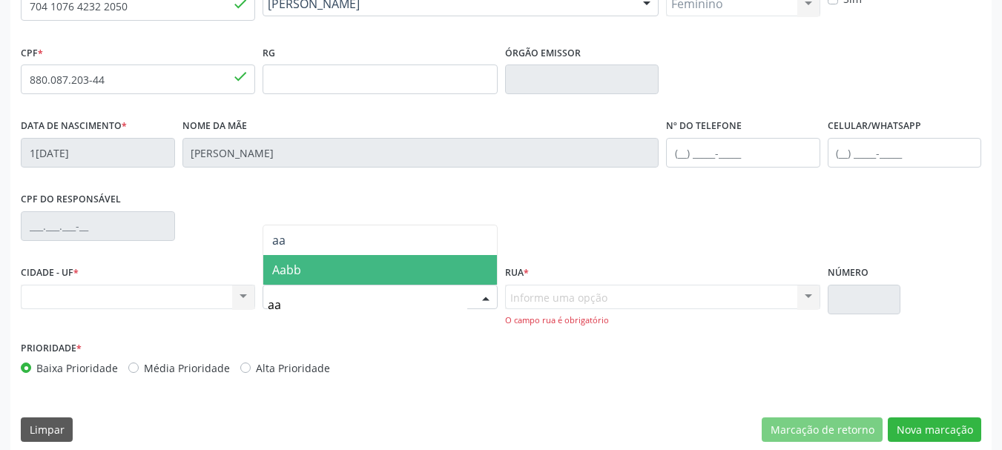
click at [303, 274] on span "Aabb" at bounding box center [379, 270] width 233 height 30
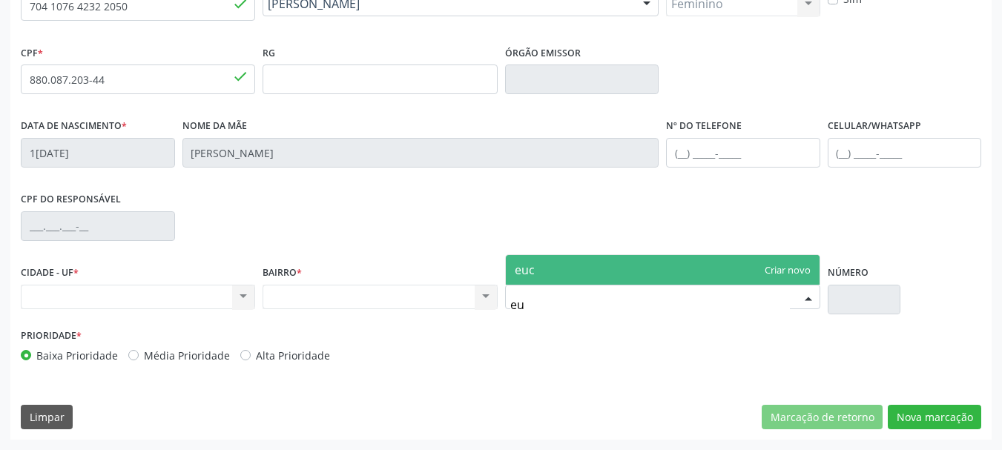
type input "e"
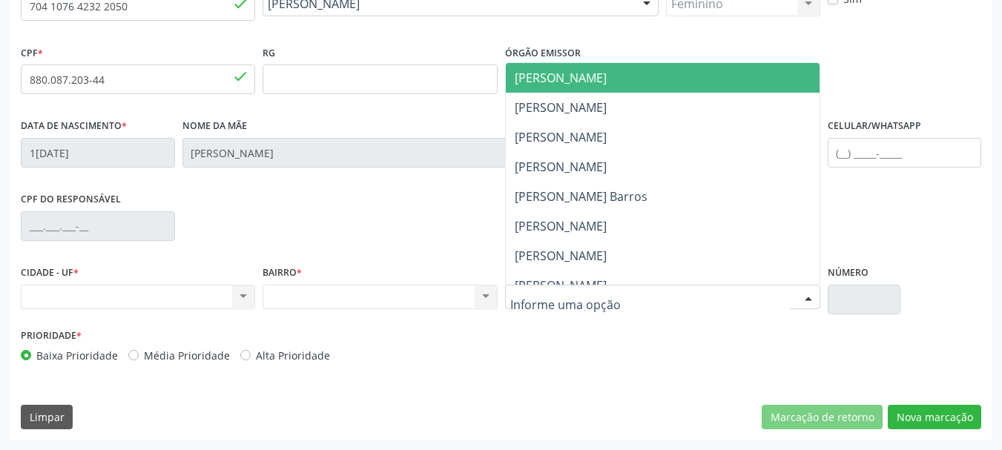
type input "e"
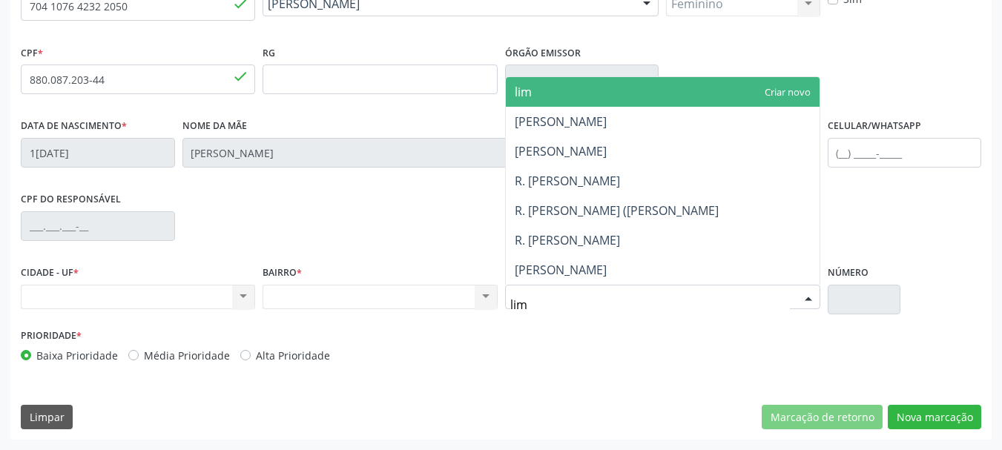
type input "lima"
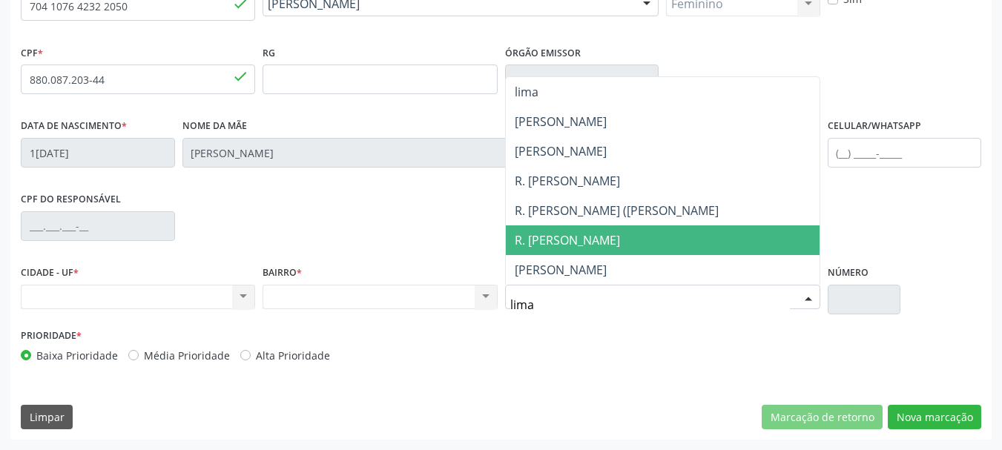
click at [578, 243] on span "R. Jose Joaquim de Lima" at bounding box center [567, 240] width 105 height 16
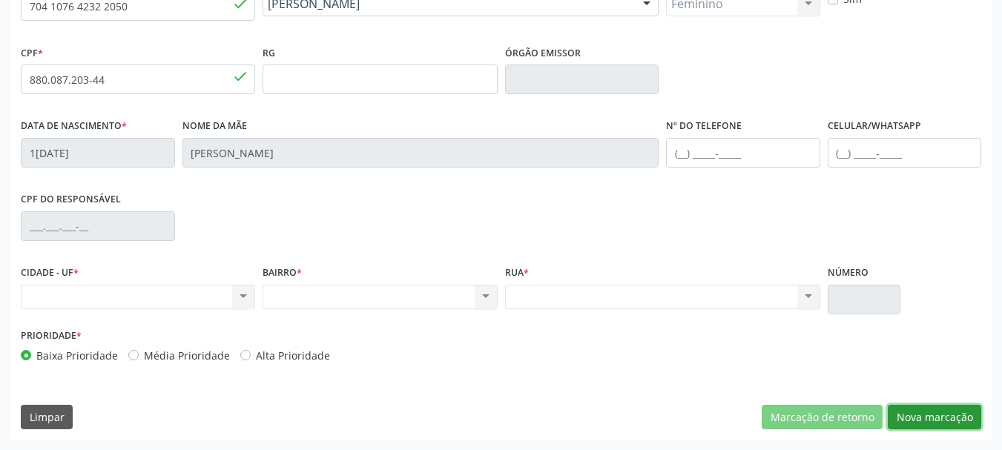
click at [935, 422] on button "Nova marcação" at bounding box center [934, 417] width 93 height 25
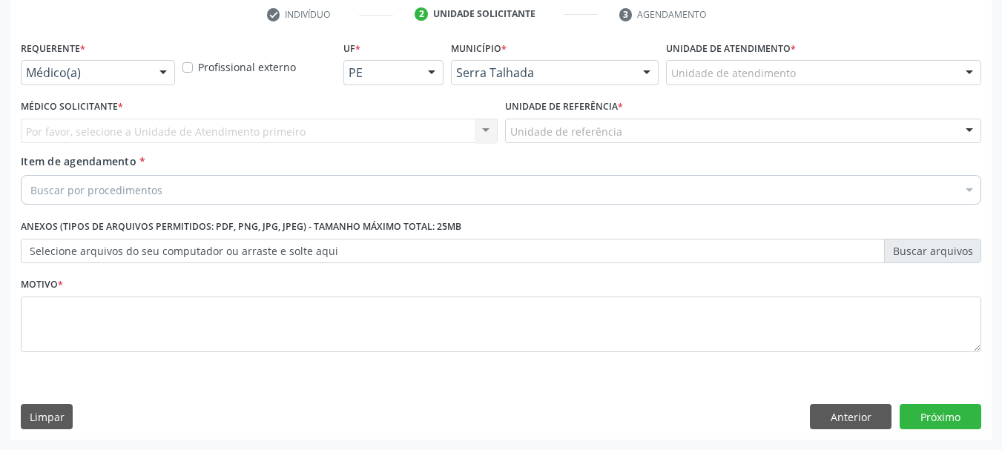
scroll to position [285, 0]
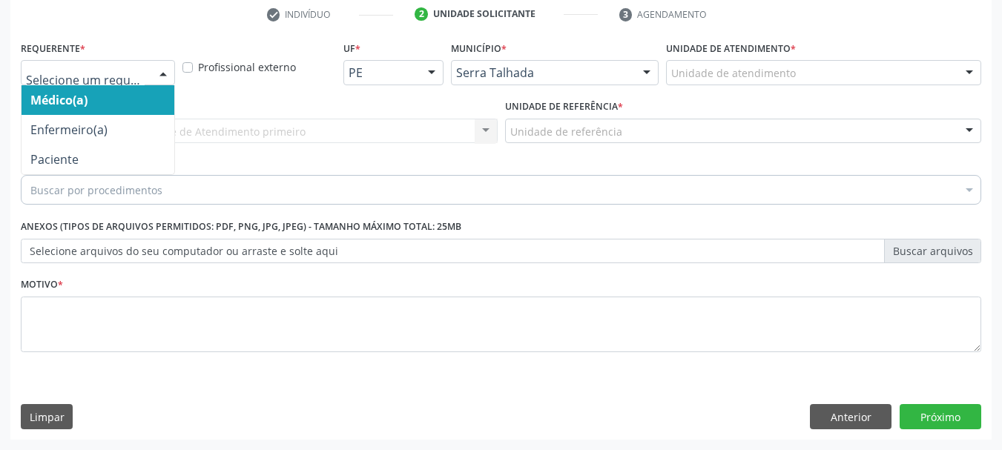
click at [118, 82] on div at bounding box center [98, 72] width 154 height 25
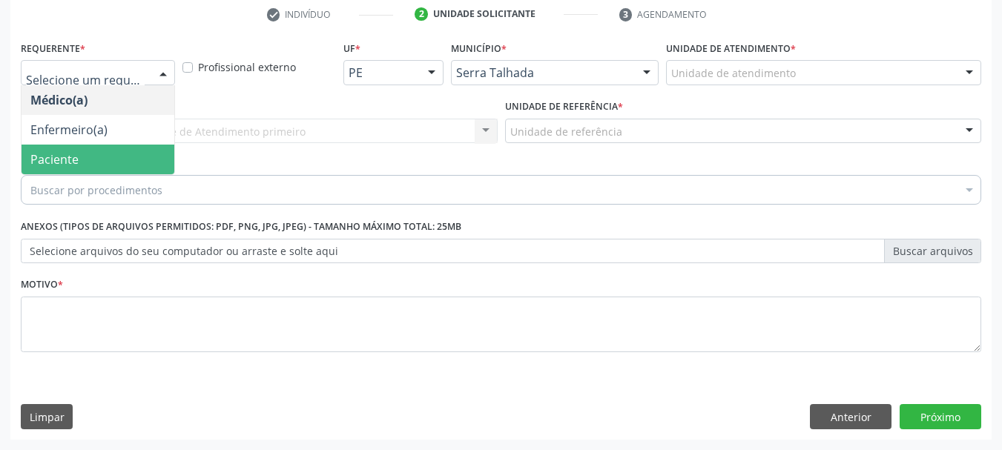
click at [66, 160] on span "Paciente" at bounding box center [54, 159] width 48 height 16
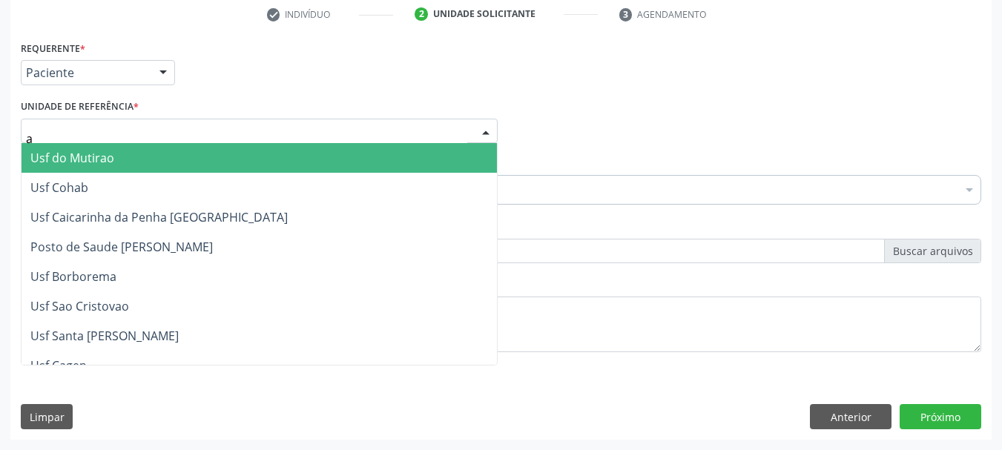
type input "aa"
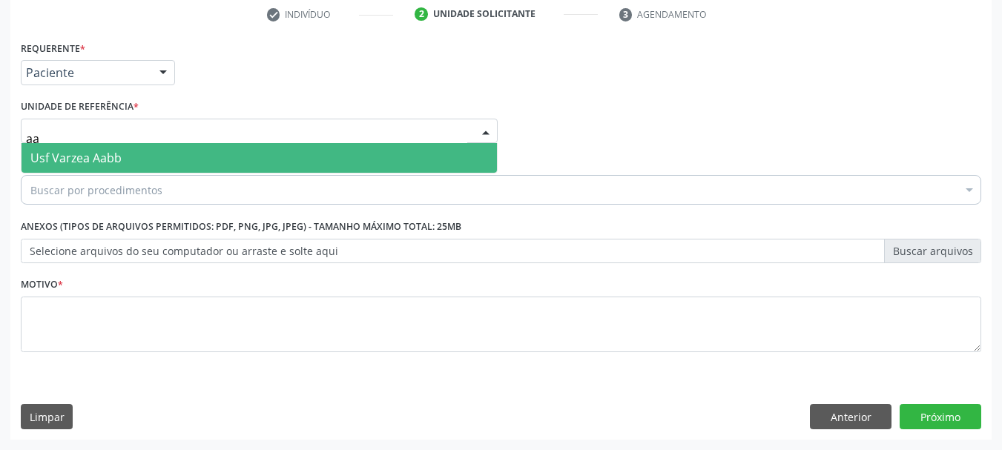
click at [81, 154] on span "Usf Varzea Aabb" at bounding box center [75, 158] width 91 height 16
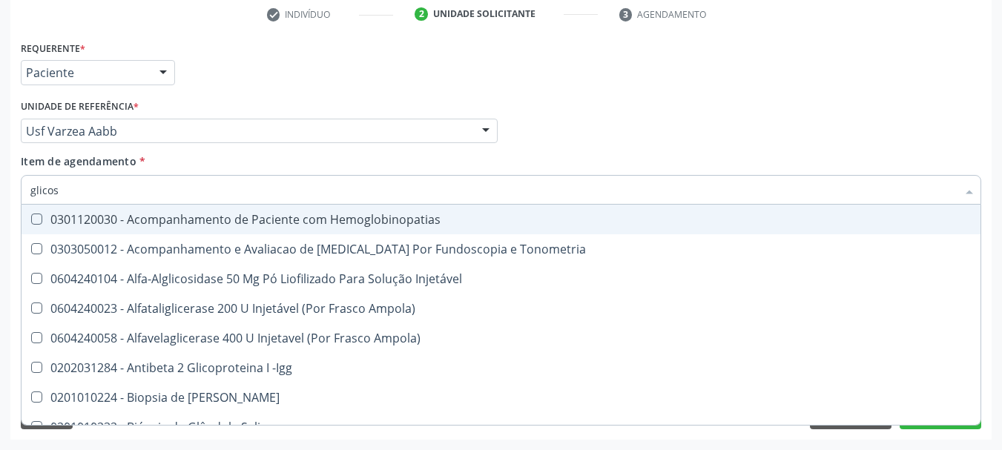
type input "glicose"
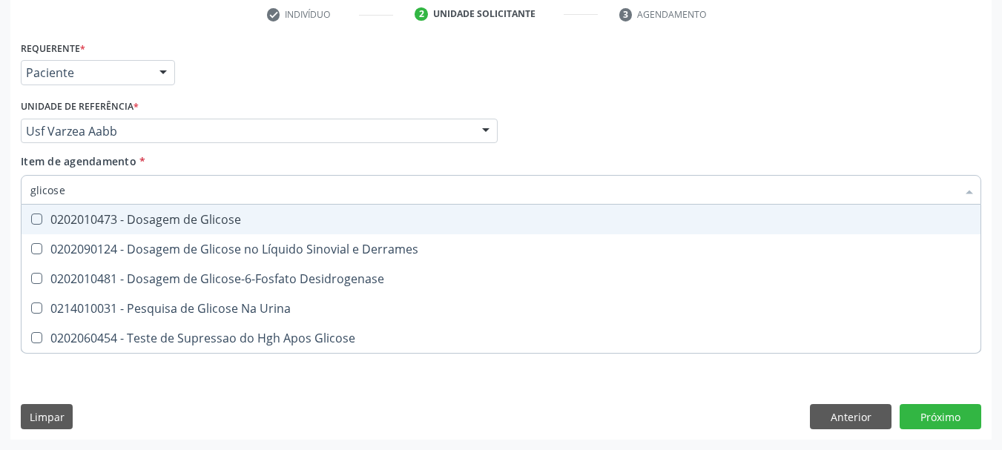
click at [95, 214] on div "0202010473 - Dosagem de Glicose" at bounding box center [500, 220] width 941 height 12
checkbox Glicose "true"
click at [90, 192] on input "glicose" at bounding box center [493, 190] width 926 height 30
checkbox Glicose "false"
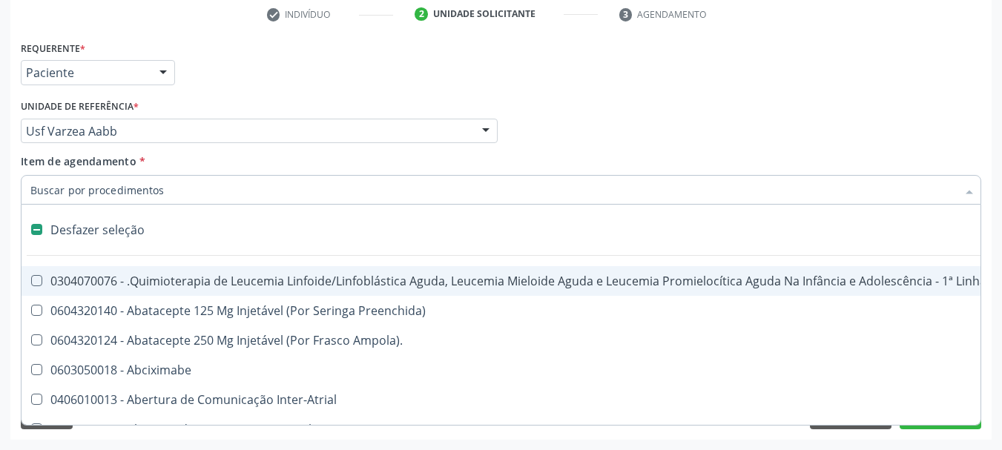
type input "o"
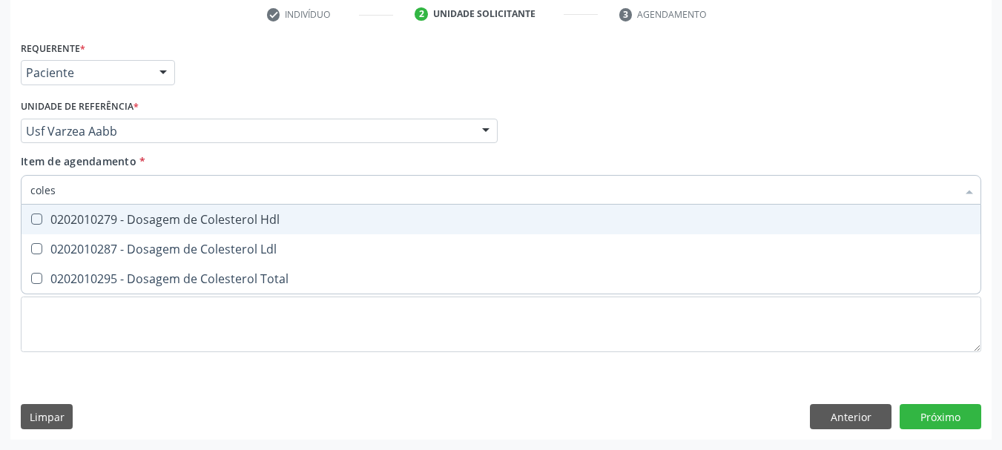
type input "colest"
click at [36, 215] on Hdl at bounding box center [36, 219] width 11 height 11
click at [31, 215] on Hdl "checkbox" at bounding box center [27, 219] width 10 height 10
checkbox Hdl "true"
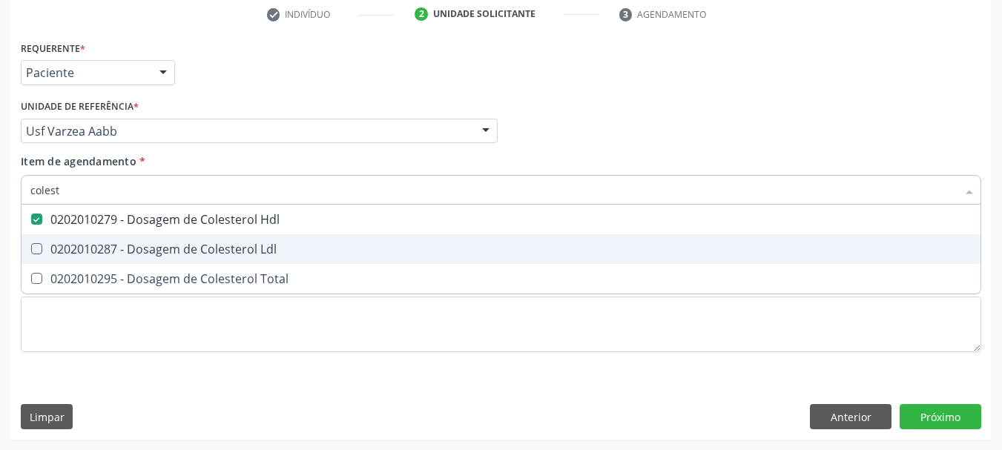
click at [42, 241] on span "0202010287 - Dosagem de Colesterol Ldl" at bounding box center [501, 249] width 959 height 30
checkbox Ldl "true"
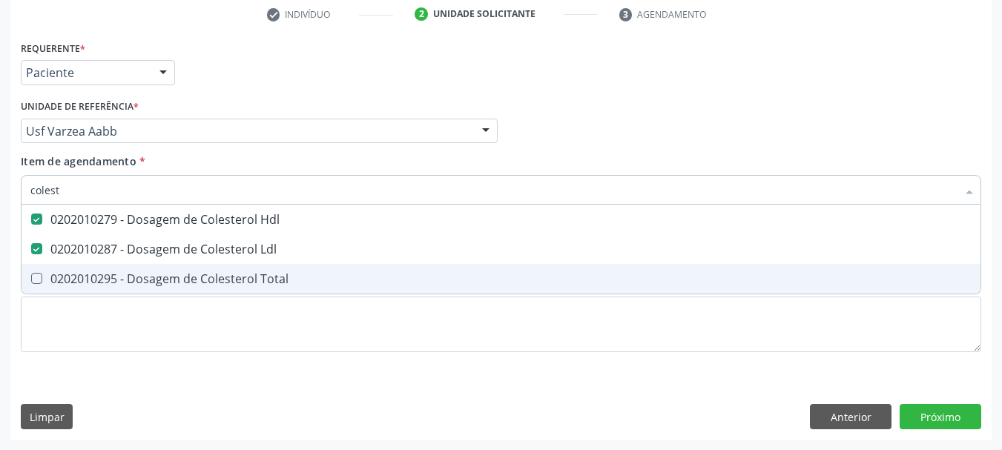
click at [39, 271] on span "0202010295 - Dosagem de Colesterol Total" at bounding box center [501, 279] width 959 height 30
checkbox Total "true"
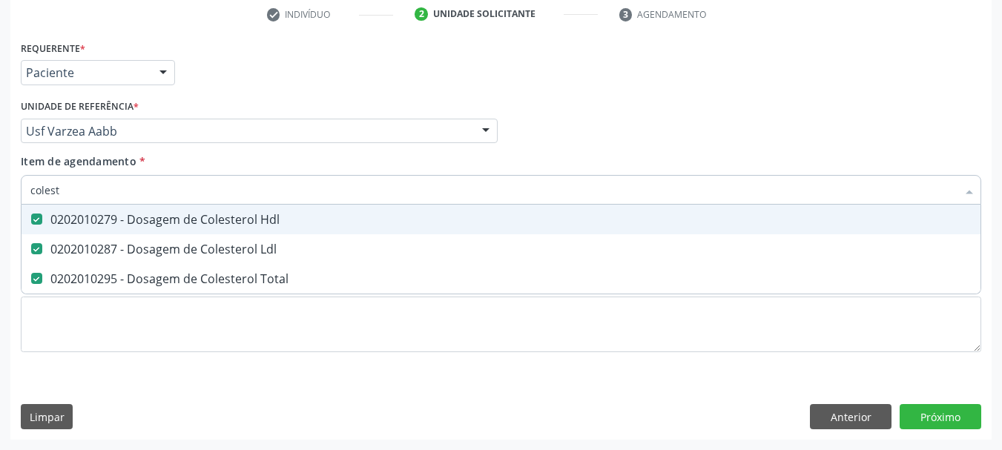
click at [90, 196] on input "colest" at bounding box center [493, 190] width 926 height 30
type input "c"
checkbox Hdl "false"
checkbox Ldl "false"
checkbox Total "false"
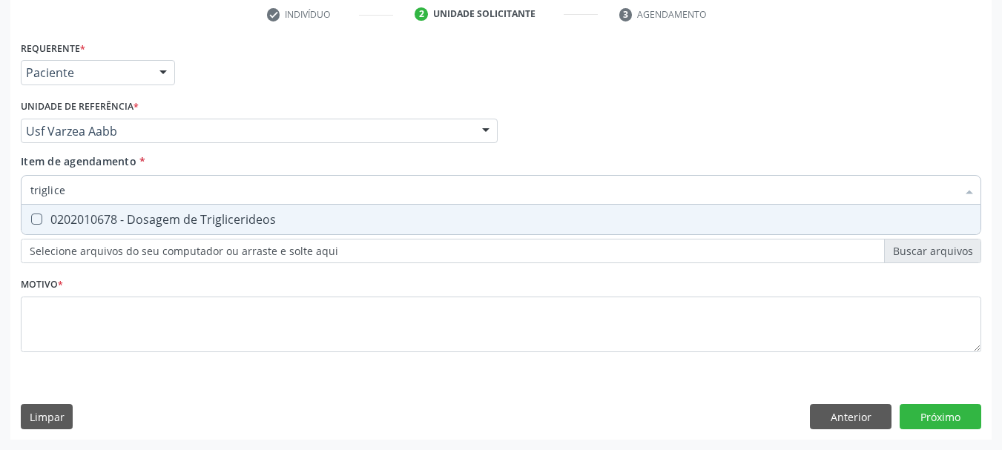
type input "triglicer"
drag, startPoint x: 82, startPoint y: 240, endPoint x: 87, endPoint y: 222, distance: 17.8
click at [82, 239] on div "Requerente * Paciente Médico(a) Enfermeiro(a) Paciente Nenhum resultado encontr…" at bounding box center [501, 205] width 960 height 336
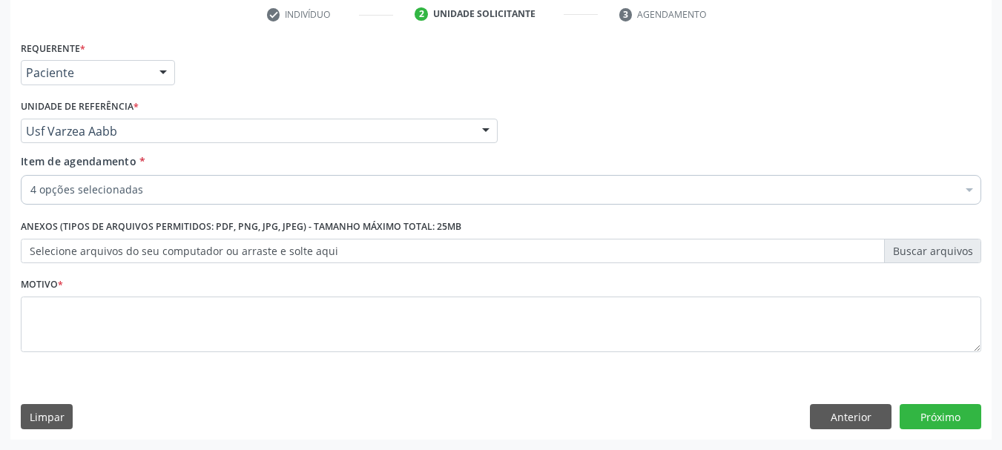
click at [87, 222] on div "Desfazer seleção" at bounding box center [608, 230] width 1172 height 30
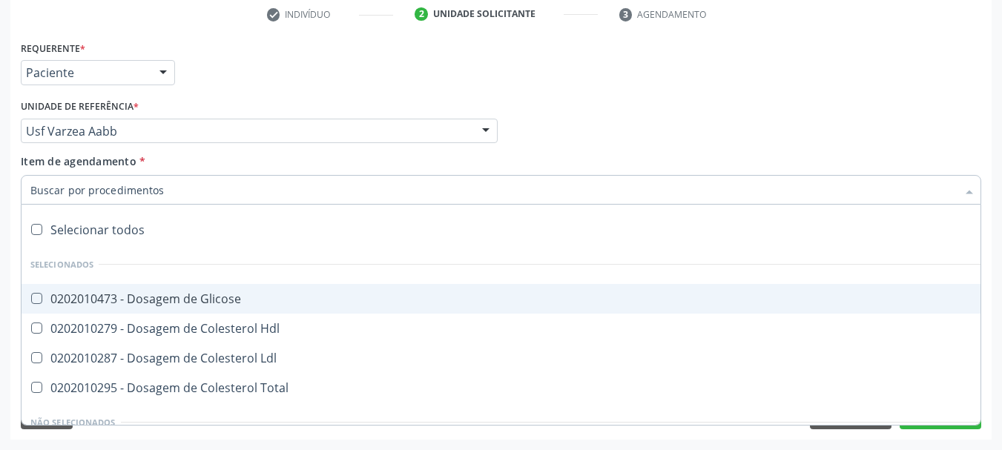
click at [175, 293] on div "0202010473 - Dosagem de Glicose" at bounding box center [607, 299] width 1155 height 12
checkbox Glicose "true"
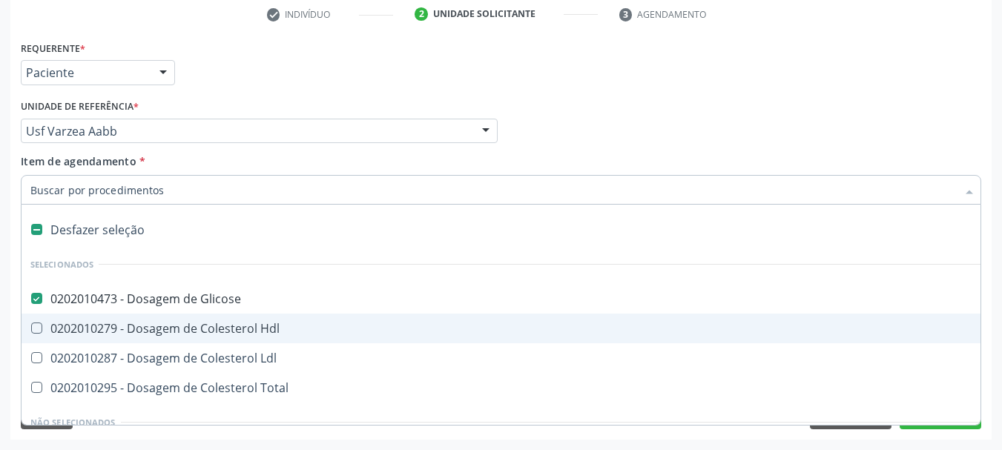
click at [166, 331] on div "0202010279 - Dosagem de Colesterol Hdl" at bounding box center [607, 329] width 1155 height 12
checkbox Hdl "true"
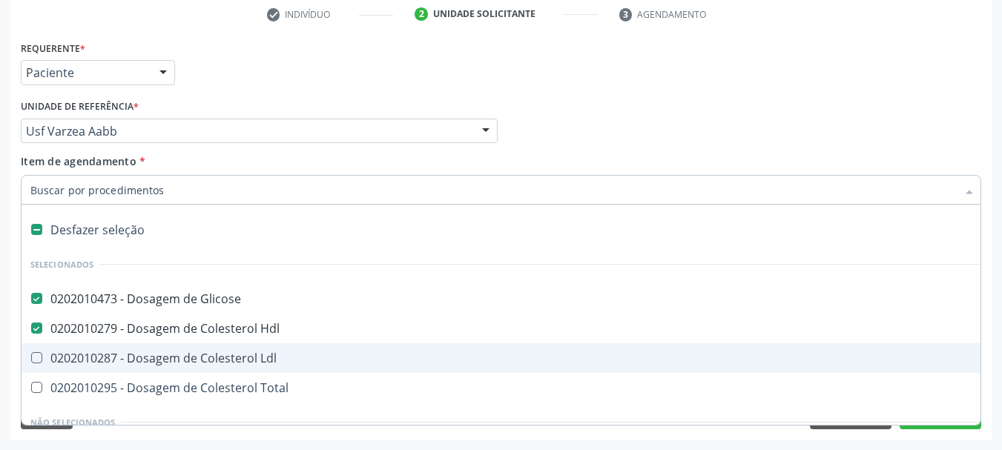
click at [162, 352] on div "0202010287 - Dosagem de Colesterol Ldl" at bounding box center [607, 358] width 1155 height 12
checkbox Ldl "true"
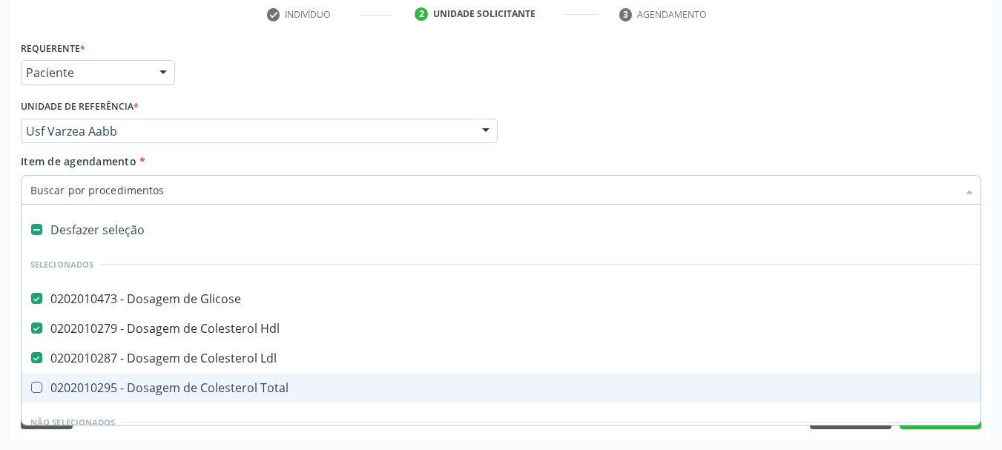
click at [162, 376] on span "0202010295 - Dosagem de Colesterol Total" at bounding box center [608, 388] width 1172 height 30
checkbox Total "true"
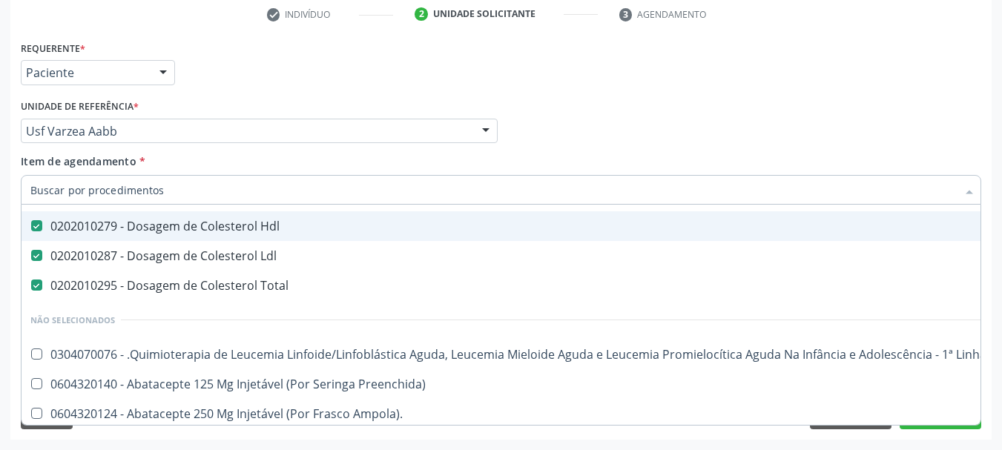
scroll to position [0, 0]
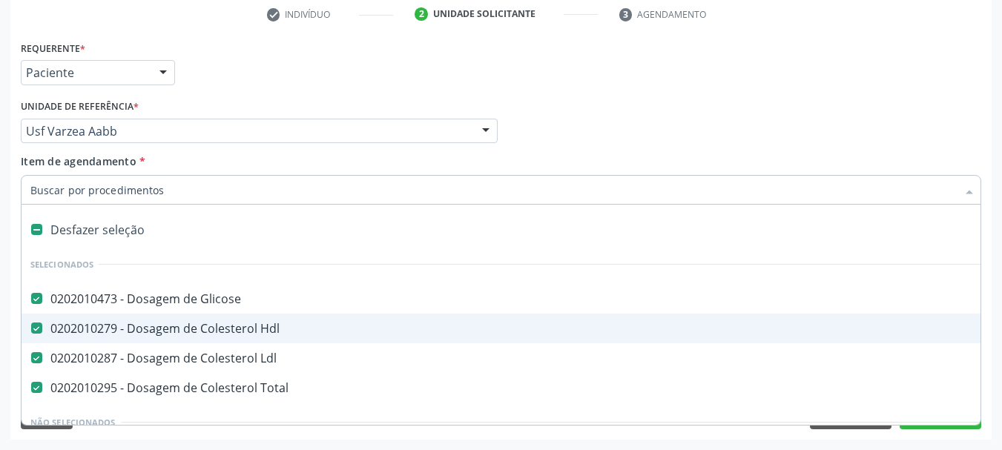
click at [151, 183] on input "Item de agendamento *" at bounding box center [493, 190] width 926 height 30
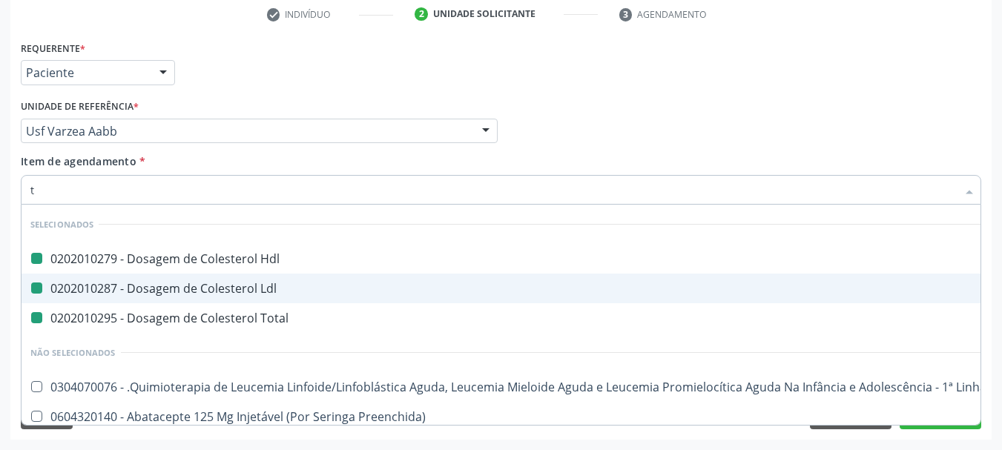
type input "tr"
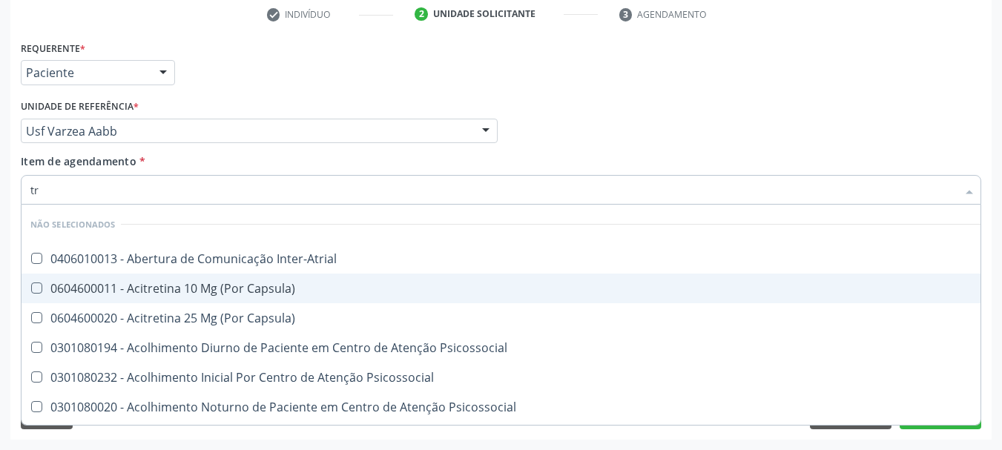
checkbox Inter-Atrial "false"
checkbox Capsula\) "false"
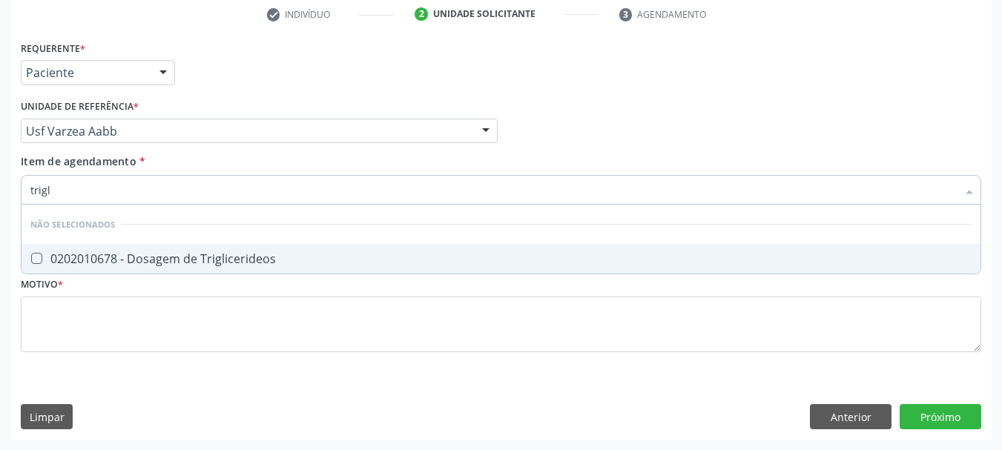
type input "trigli"
click at [163, 261] on div "0202010678 - Dosagem de Triglicerideos" at bounding box center [500, 259] width 941 height 12
checkbox Triglicerideos "true"
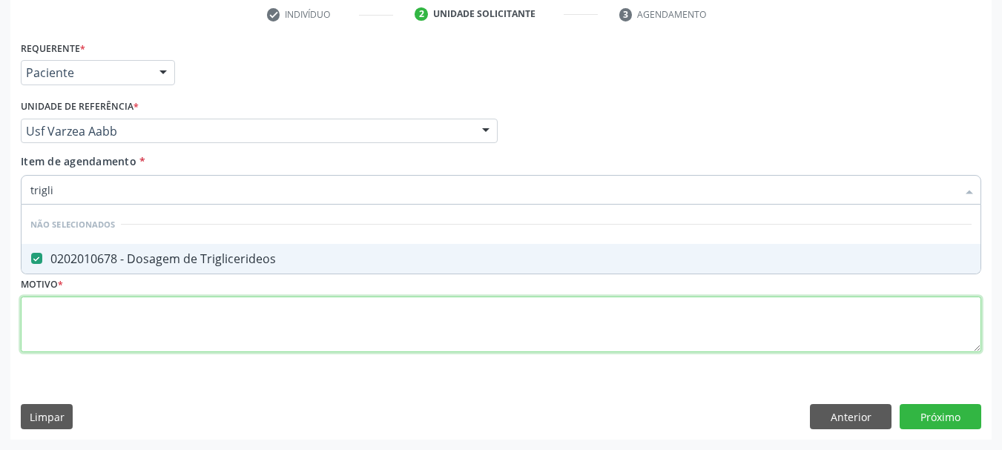
click at [130, 320] on div "Requerente * Paciente Médico(a) Enfermeiro(a) Paciente Nenhum resultado encontr…" at bounding box center [501, 205] width 960 height 336
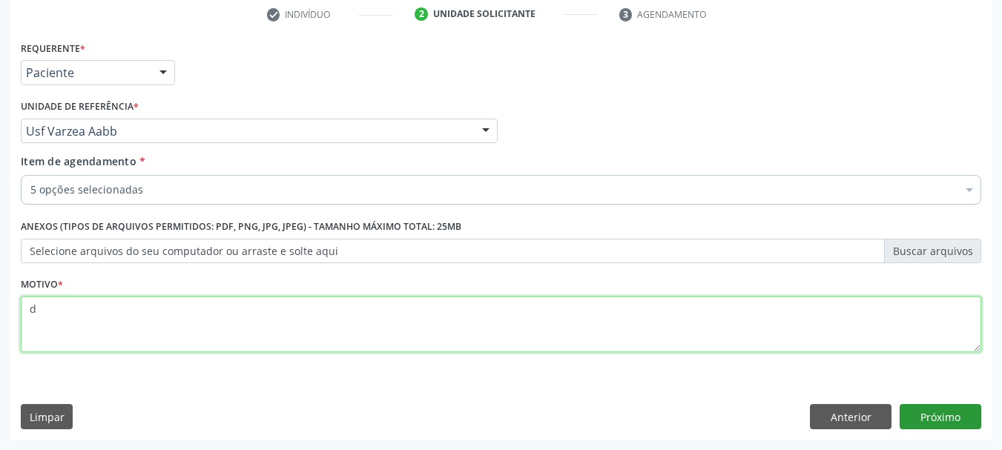
type textarea "d"
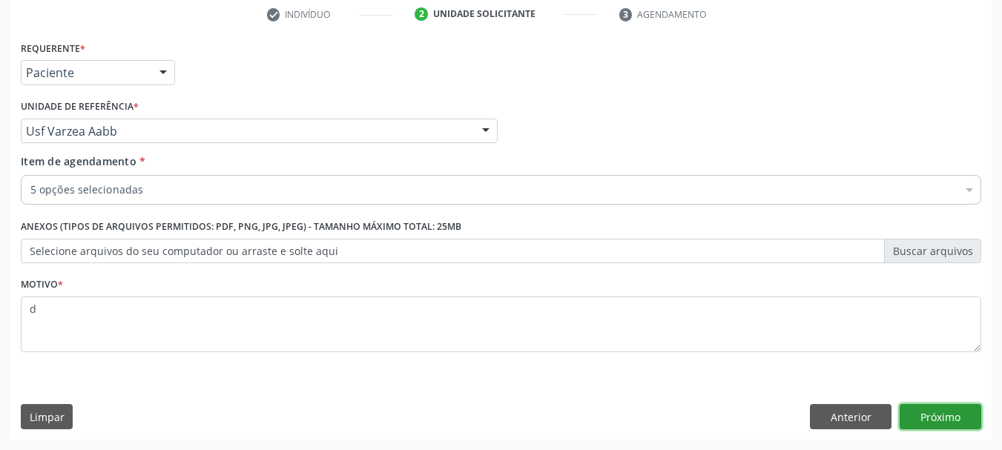
click at [935, 423] on button "Próximo" at bounding box center [941, 416] width 82 height 25
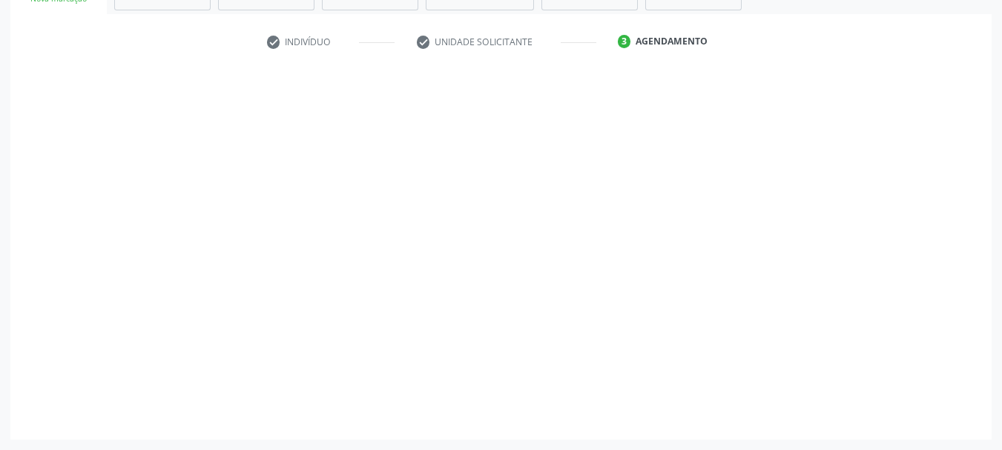
scroll to position [257, 0]
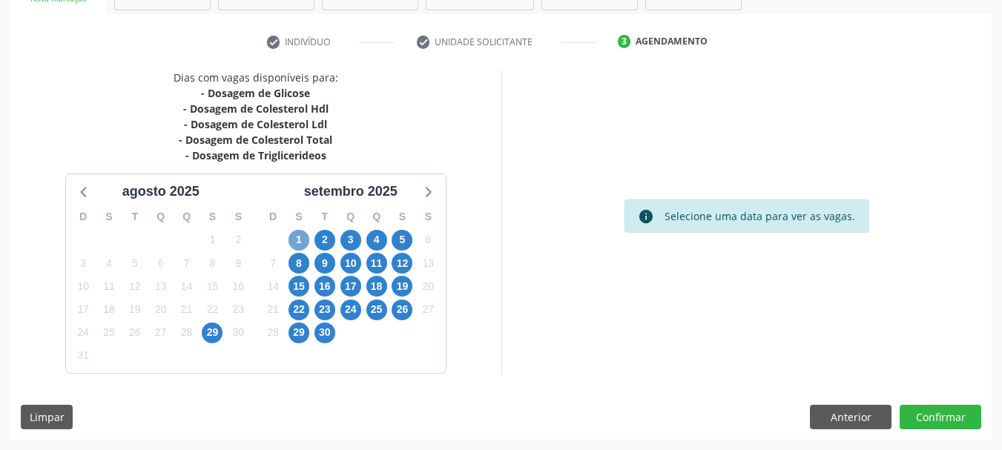
click at [299, 234] on span "1" at bounding box center [298, 240] width 21 height 21
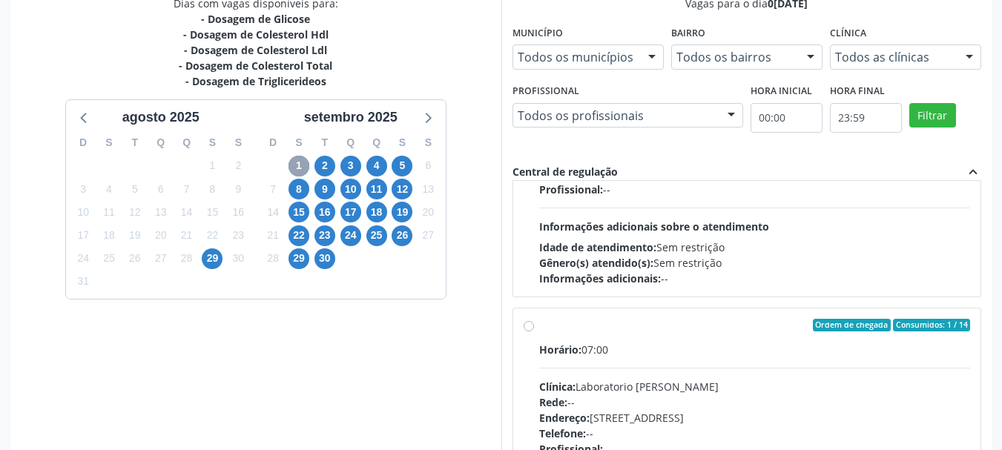
scroll to position [222, 0]
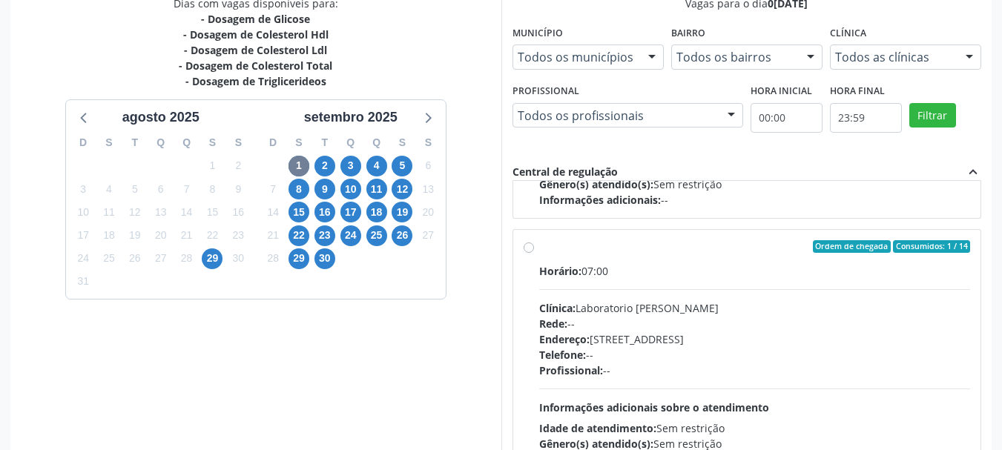
click at [645, 306] on div "Clínica: Laboratorio Jose Paulo Terto" at bounding box center [755, 308] width 432 height 16
click at [534, 254] on input "Ordem de chegada Consumidos: 1 / 14 Horário: 07:00 Clínica: Laboratorio Jose Pa…" at bounding box center [529, 246] width 10 height 13
radio input "true"
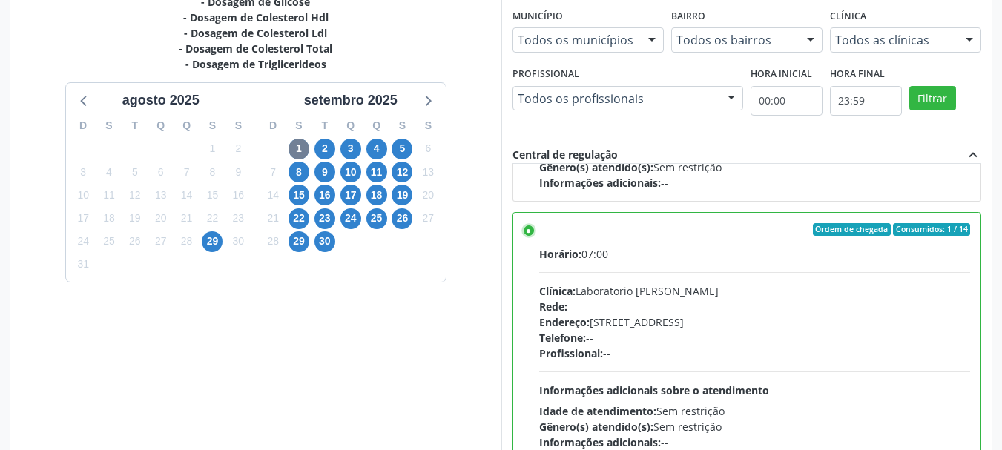
scroll to position [436, 0]
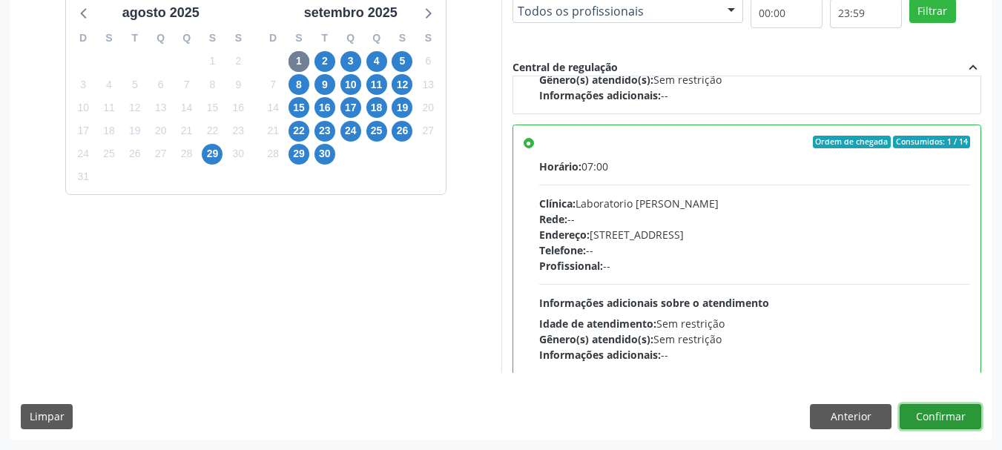
click at [937, 411] on button "Confirmar" at bounding box center [941, 416] width 82 height 25
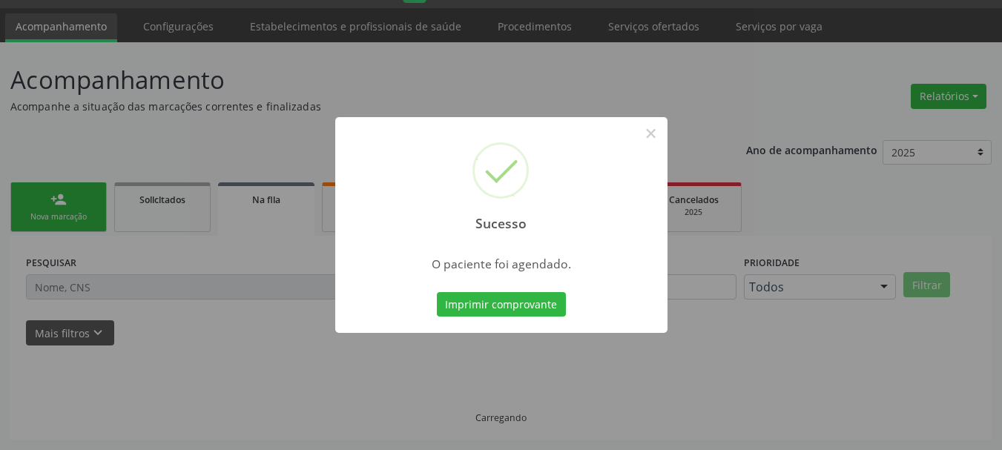
scroll to position [39, 0]
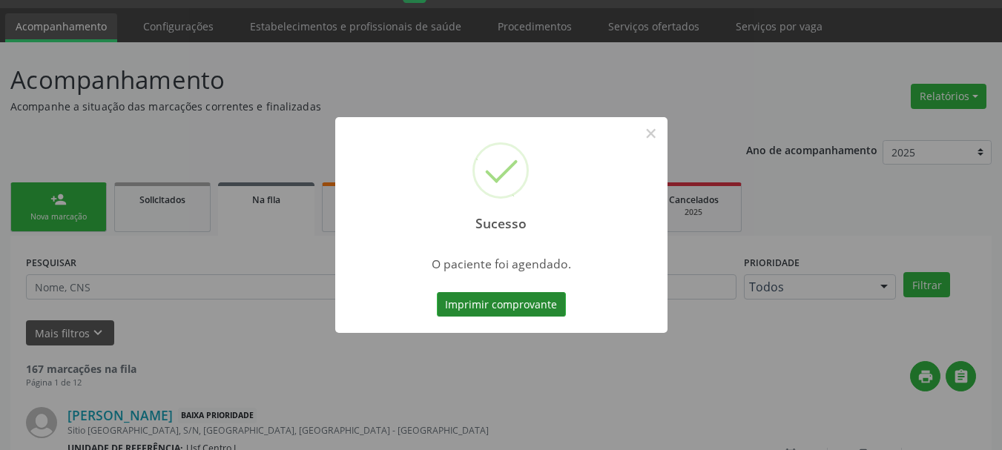
click at [512, 306] on button "Imprimir comprovante" at bounding box center [501, 304] width 129 height 25
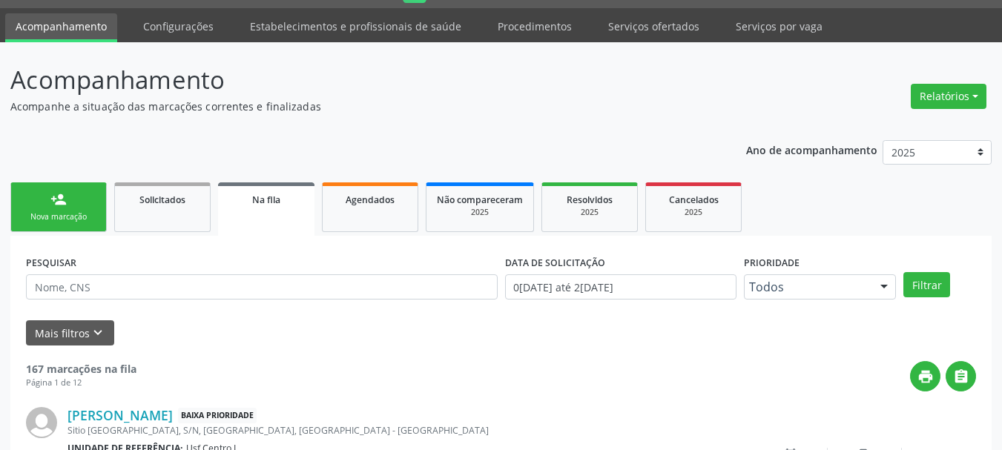
click at [56, 223] on link "person_add Nova marcação" at bounding box center [58, 207] width 96 height 50
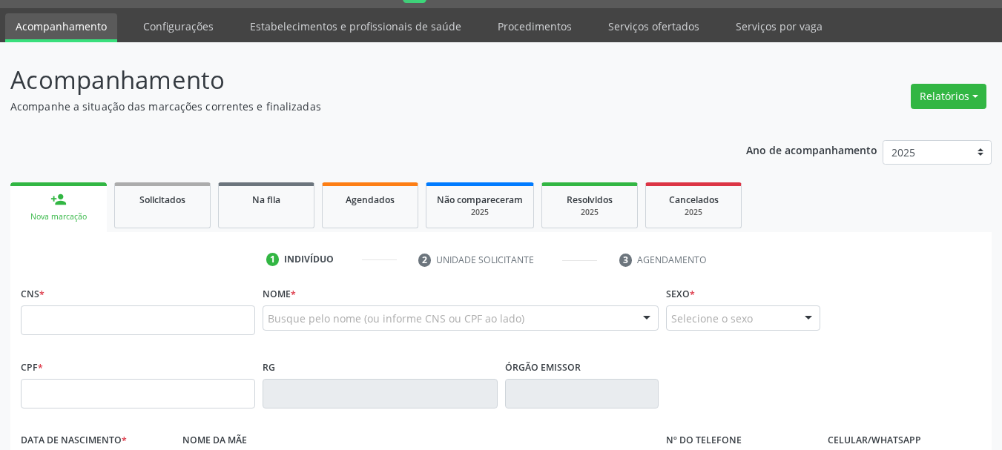
scroll to position [188, 0]
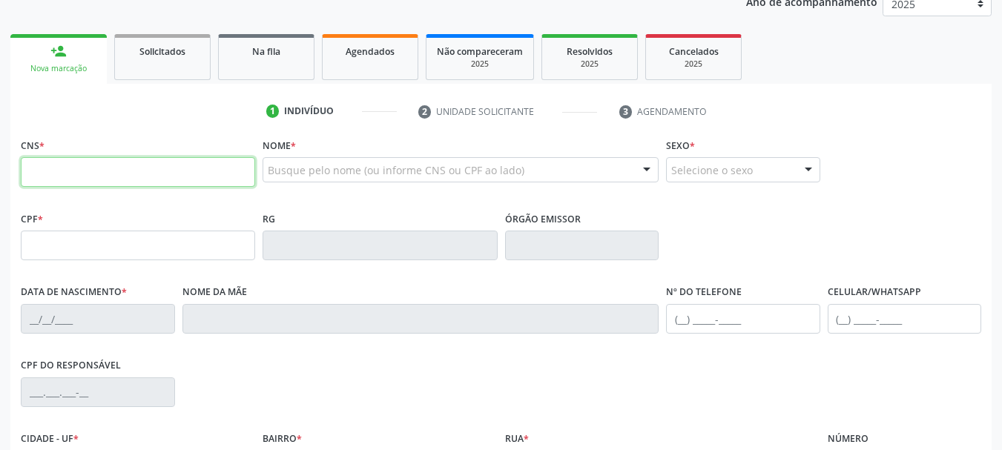
click at [87, 164] on input "text" at bounding box center [138, 172] width 234 height 30
paste input "704 1076 4232 2050"
type input "704 1076 4232 2050"
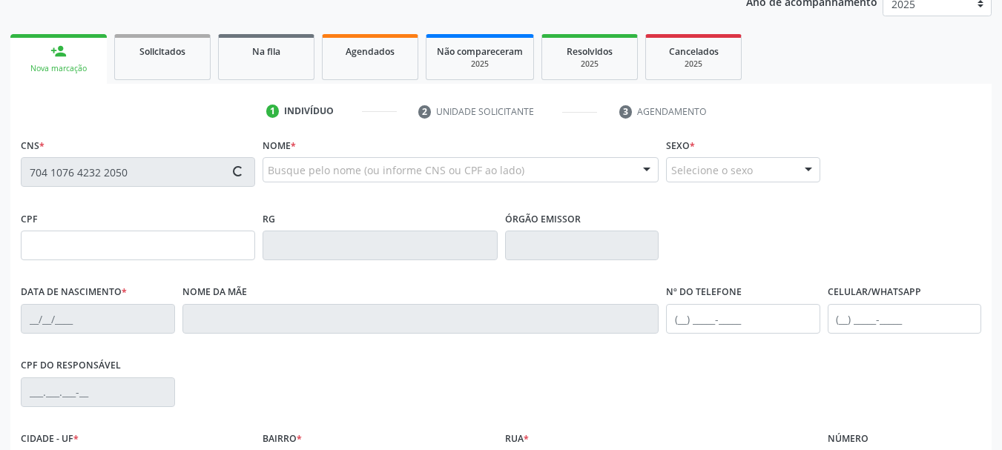
type input "880.087.203-44"
type input "16/07/1979"
type input "Teofilia Monteiro de Carvalho"
type input "S/N"
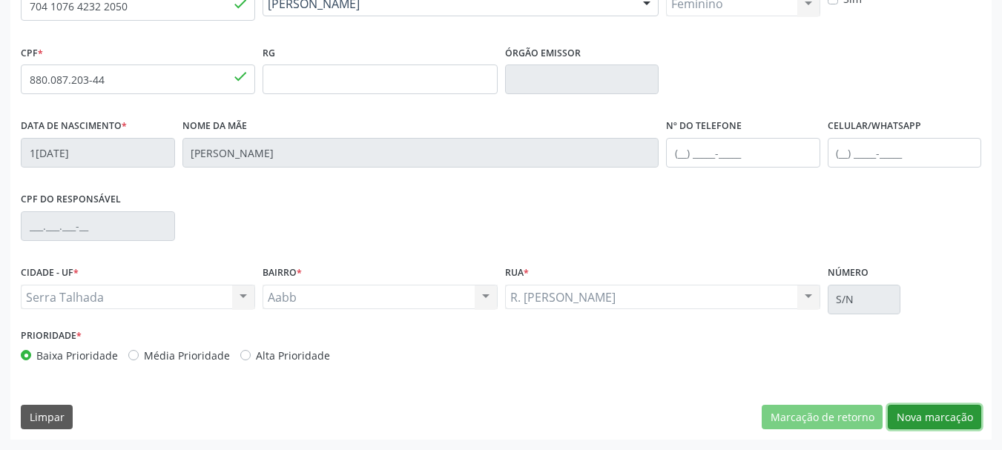
click at [928, 412] on button "Nova marcação" at bounding box center [934, 417] width 93 height 25
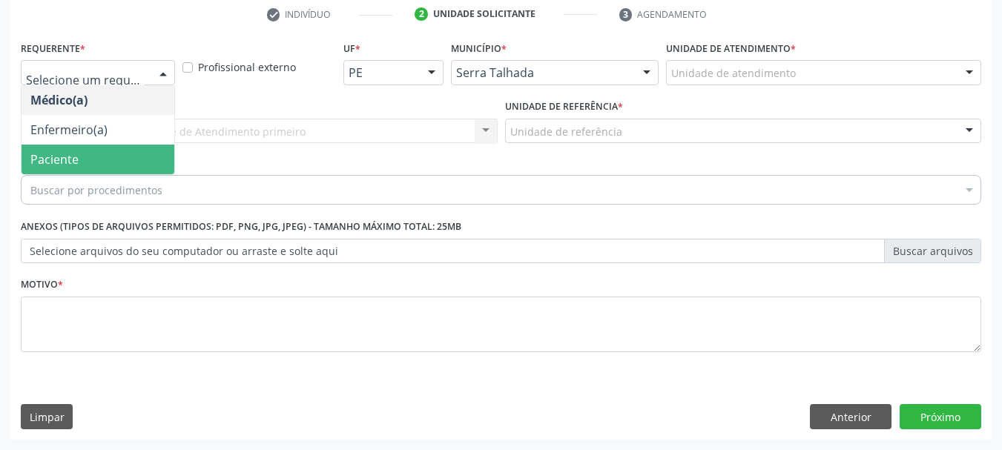
click at [79, 154] on span "Paciente" at bounding box center [98, 160] width 153 height 30
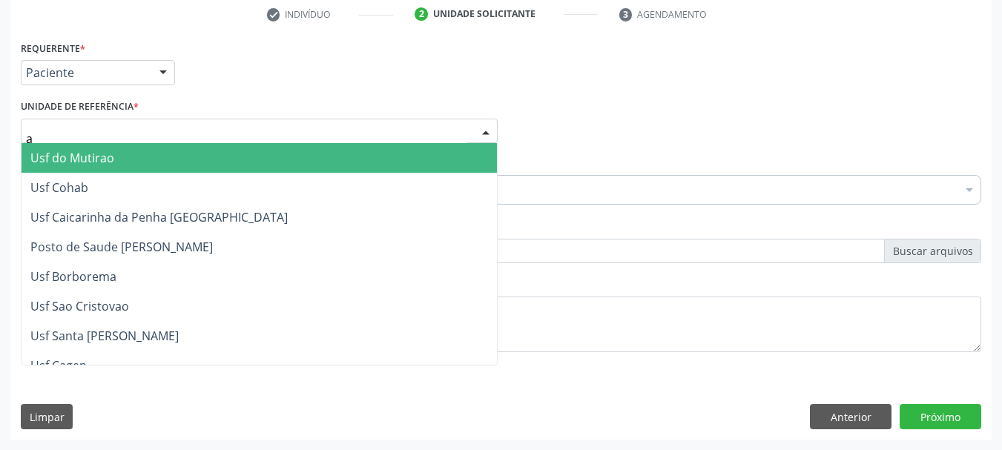
type input "aa"
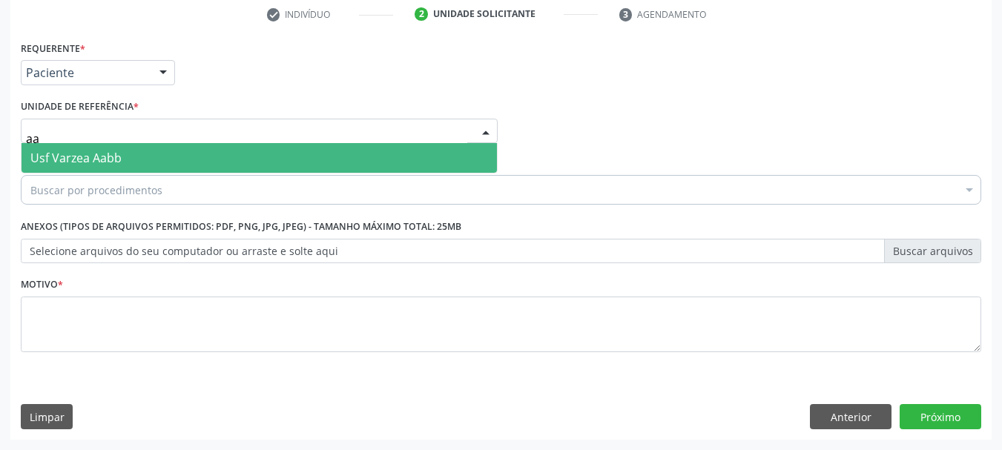
click at [82, 144] on span "Usf Varzea Aabb" at bounding box center [259, 158] width 475 height 30
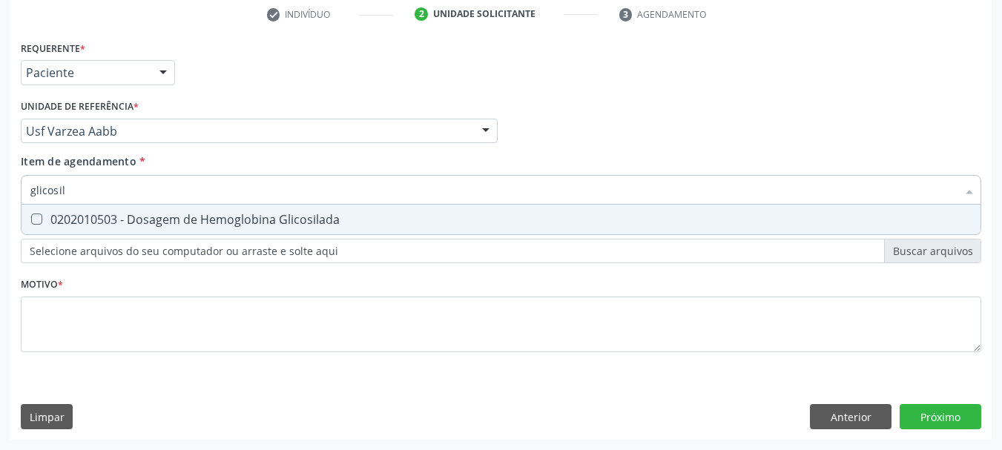
type input "glicosila"
click at [48, 208] on span "0202010503 - Dosagem de Hemoglobina Glicosilada" at bounding box center [501, 220] width 959 height 30
checkbox Glicosilada "true"
click at [71, 192] on input "glicosila" at bounding box center [493, 190] width 926 height 30
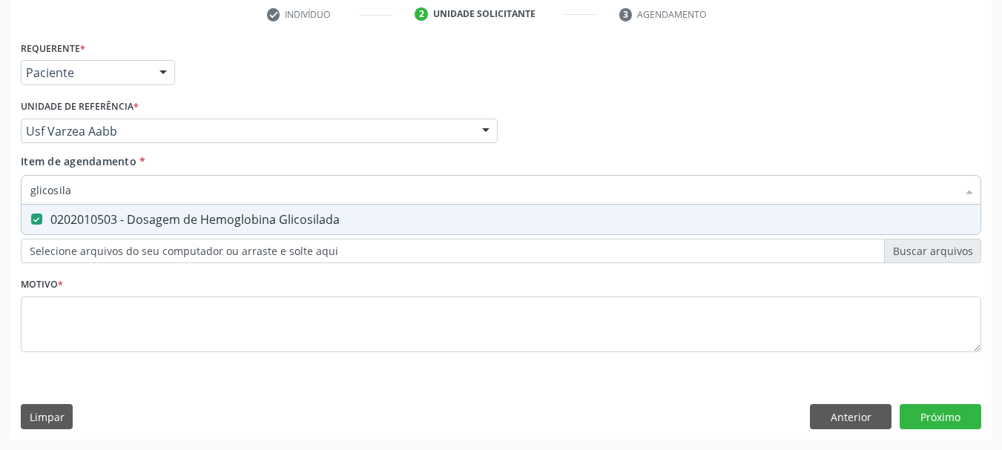
click at [71, 192] on input "glicosila" at bounding box center [493, 190] width 926 height 30
type input "t"
checkbox Glicosilada "false"
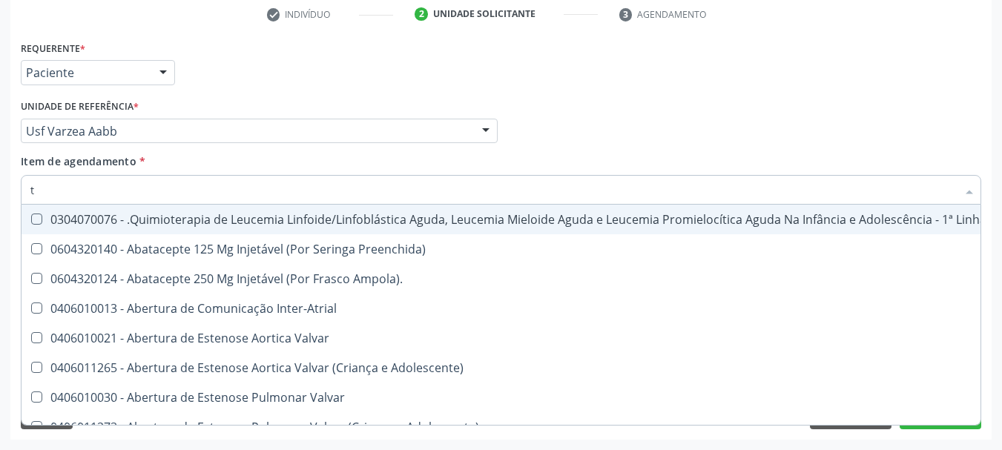
type input "t4"
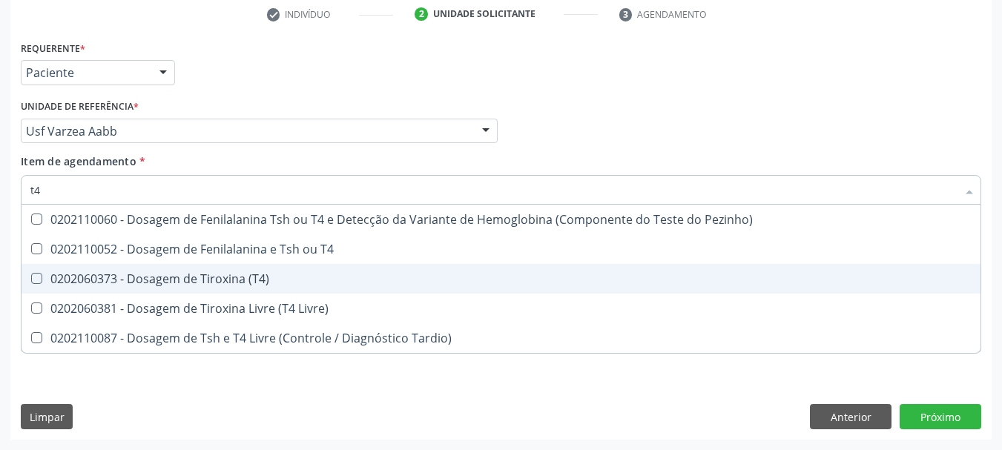
click at [291, 278] on div "0202060373 - Dosagem de Tiroxina (T4)" at bounding box center [500, 279] width 941 height 12
checkbox \(T4\) "true"
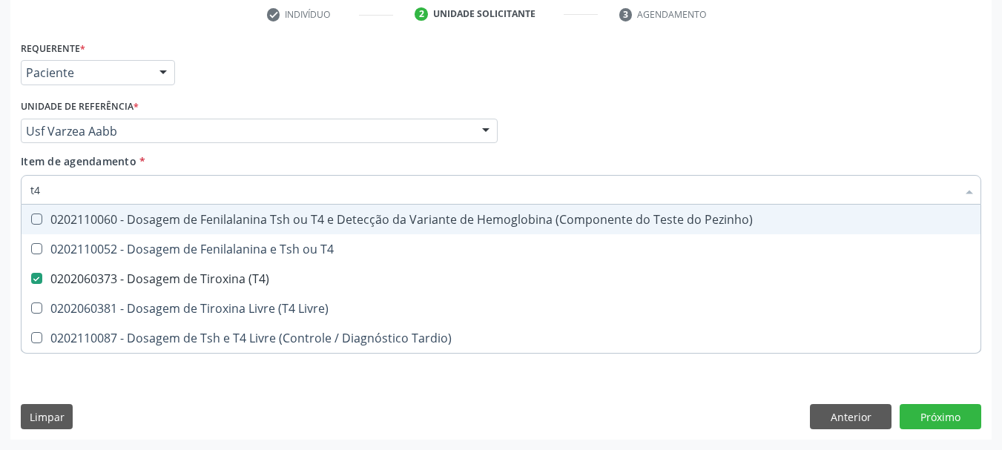
click at [133, 190] on input "t4" at bounding box center [493, 190] width 926 height 30
type input "t"
checkbox \(T4\) "false"
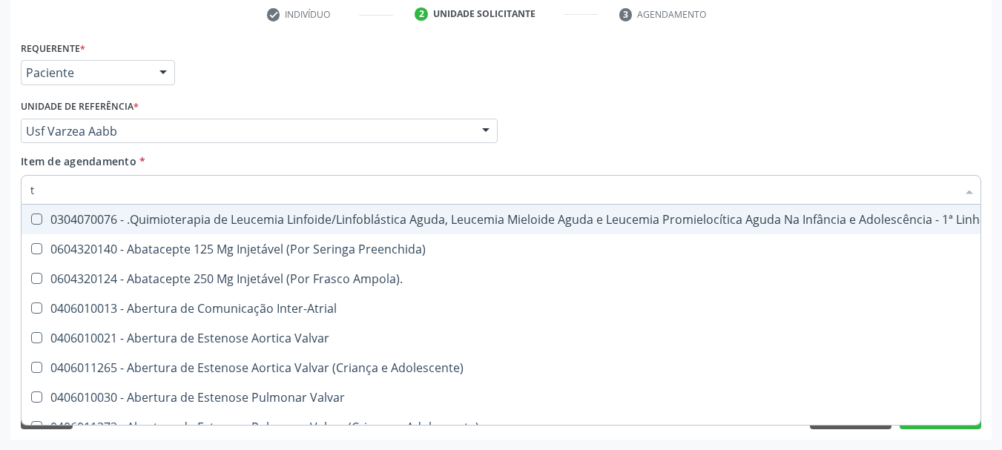
type input "t3"
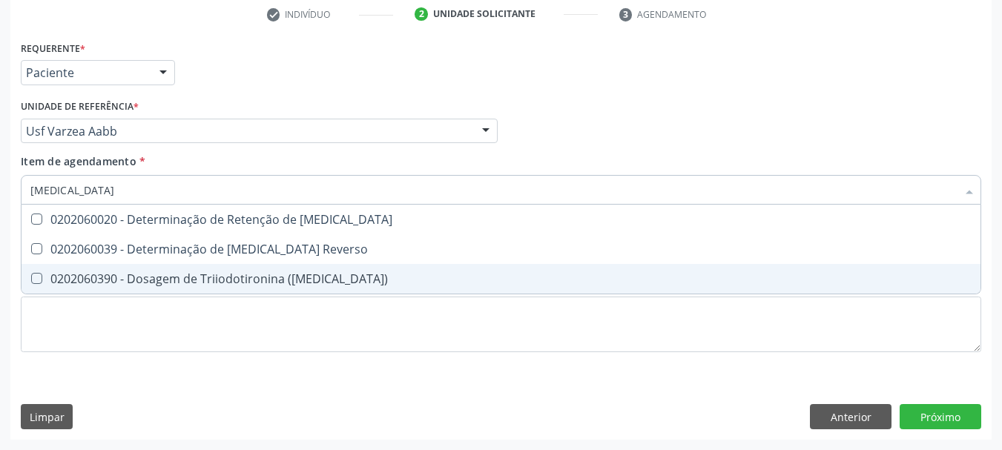
click at [171, 276] on div "0202060390 - Dosagem de Triiodotironina ([MEDICAL_DATA])" at bounding box center [500, 279] width 941 height 12
checkbox \(T3\) "true"
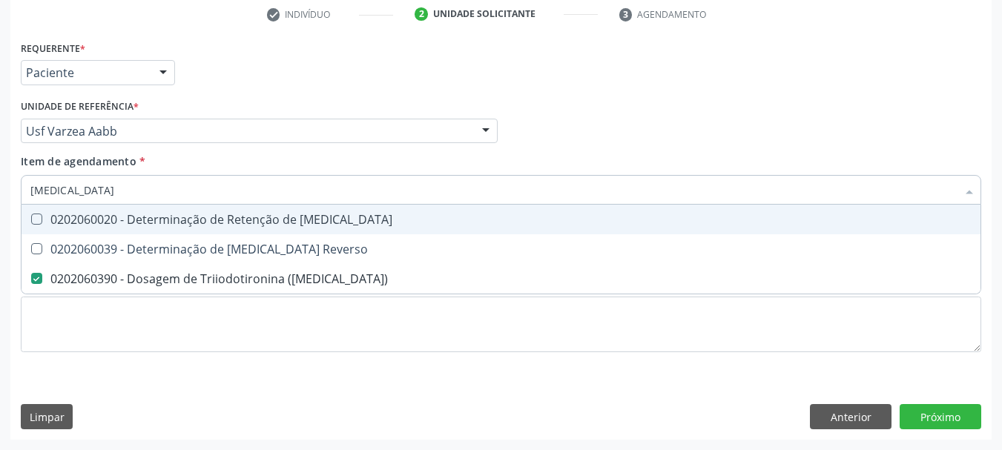
click at [369, 76] on div "Requerente * Paciente Médico(a) Enfermeiro(a) Paciente Nenhum resultado encontr…" at bounding box center [501, 66] width 968 height 58
checkbox Reverso "true"
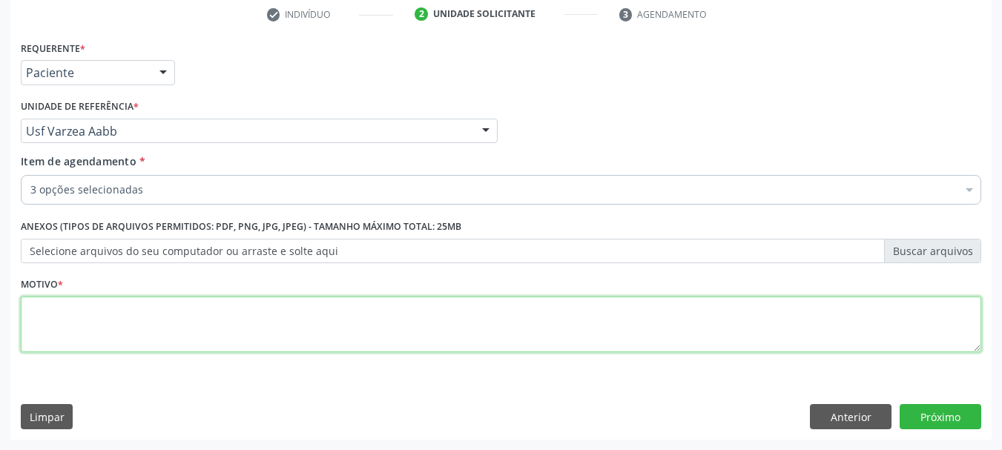
click at [165, 305] on textarea at bounding box center [501, 325] width 960 height 56
type textarea "s"
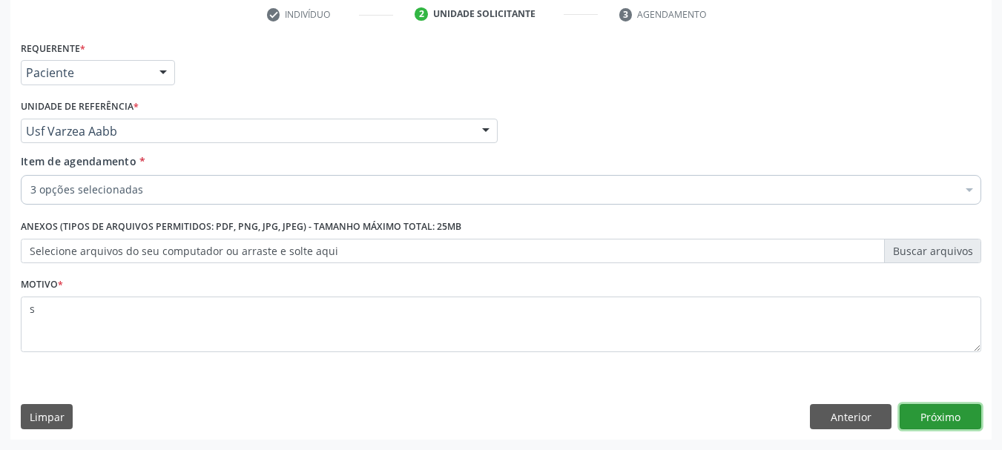
click at [920, 415] on button "Próximo" at bounding box center [941, 416] width 82 height 25
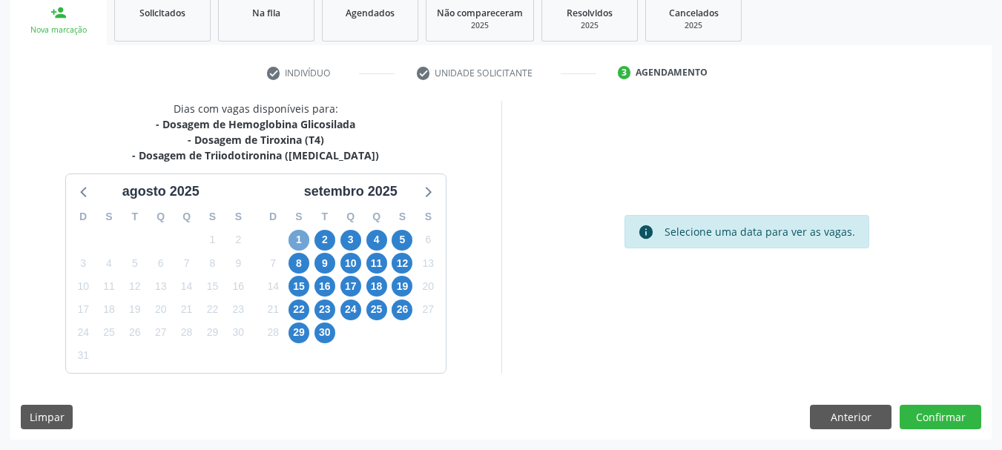
click at [295, 234] on span "1" at bounding box center [298, 240] width 21 height 21
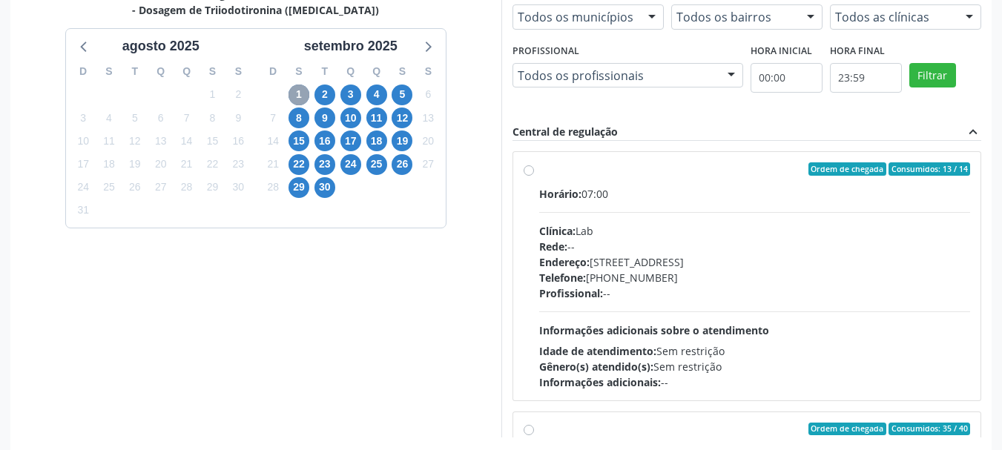
scroll to position [375, 0]
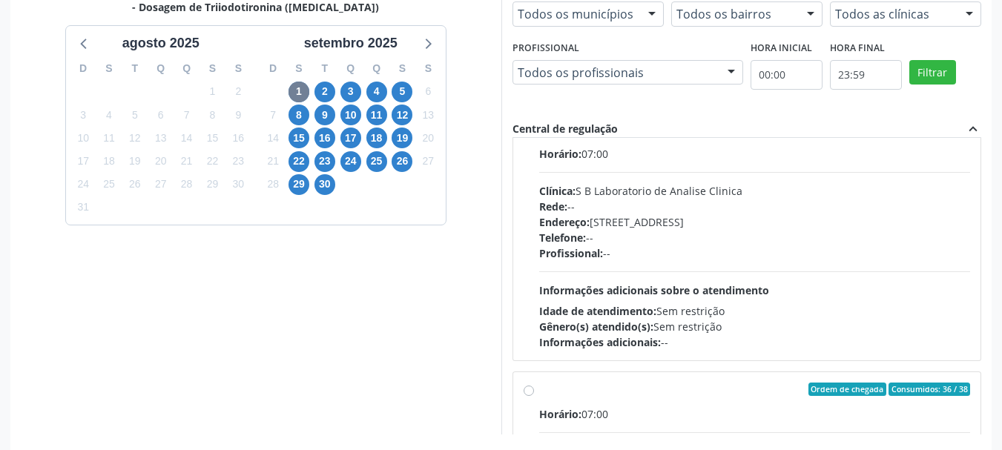
click at [587, 195] on div "Clínica: S B Laboratorio de Analise Clinica" at bounding box center [755, 191] width 432 height 16
click at [534, 136] on input "Ordem de chegada Consumidos: 35 / 40 Horário: 07:00 Clínica: S B Laboratorio de…" at bounding box center [529, 129] width 10 height 13
radio input "true"
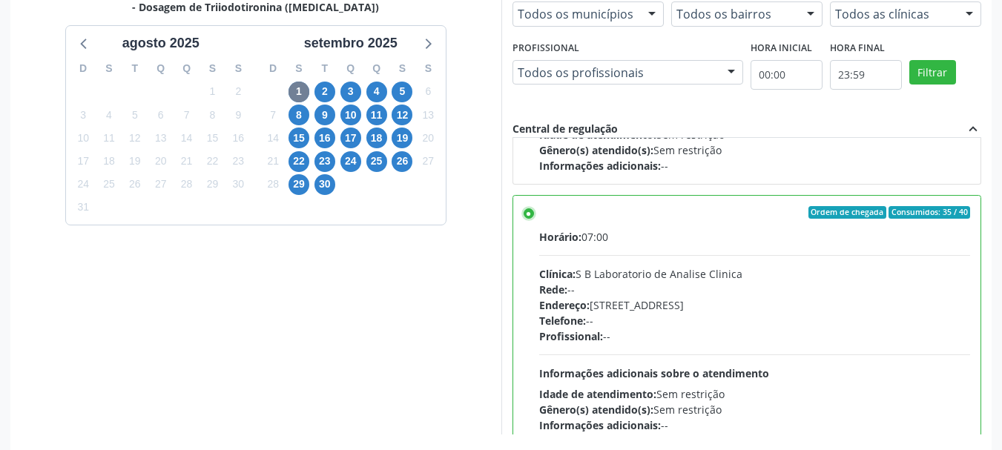
scroll to position [436, 0]
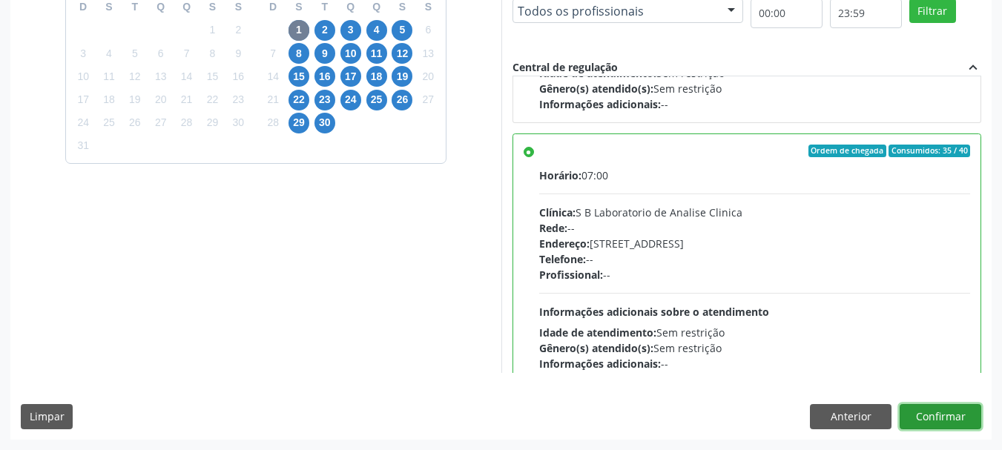
click at [971, 418] on button "Confirmar" at bounding box center [941, 416] width 82 height 25
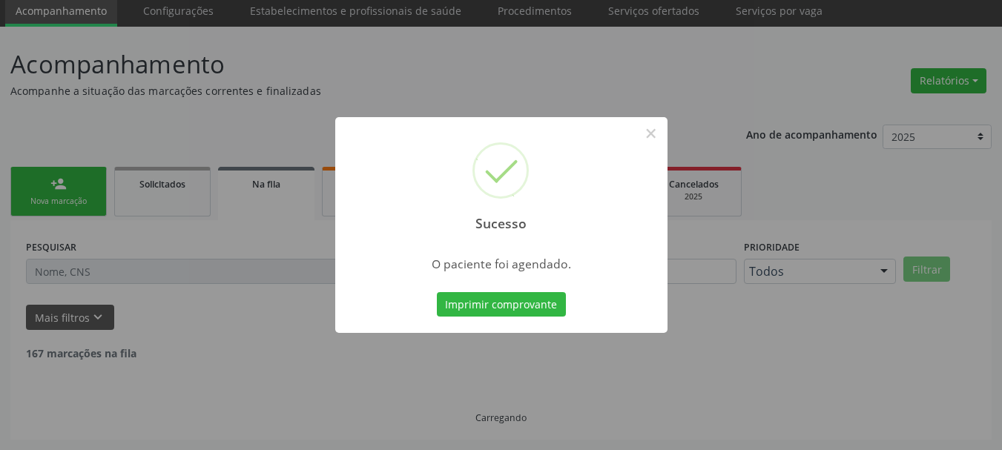
scroll to position [39, 0]
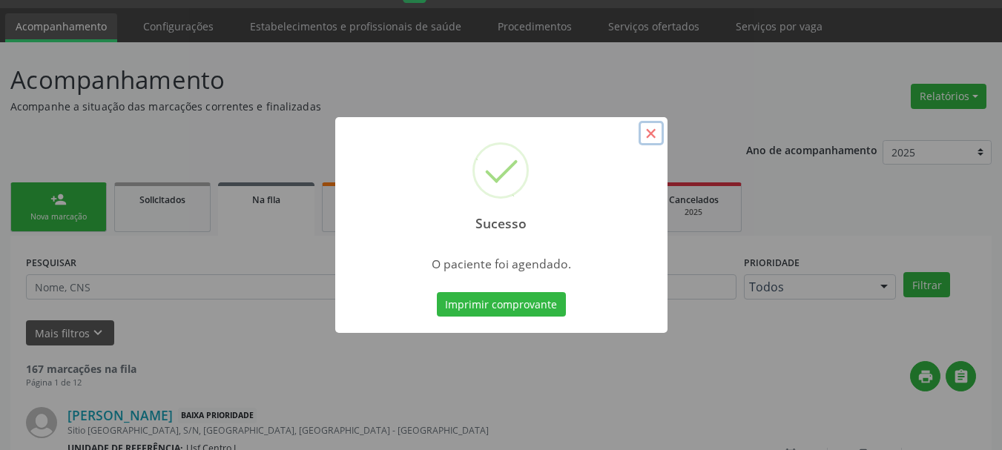
click at [653, 131] on button "×" at bounding box center [651, 133] width 25 height 25
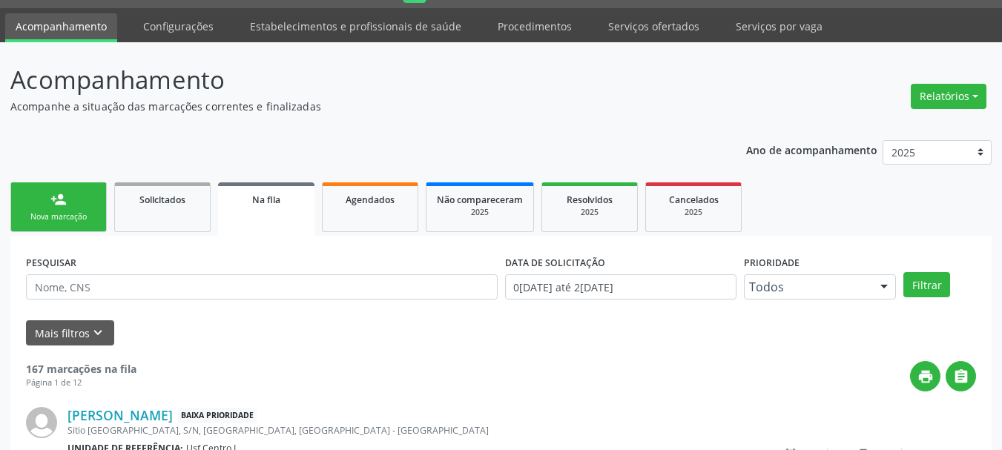
click at [72, 226] on link "person_add Nova marcação" at bounding box center [58, 207] width 96 height 50
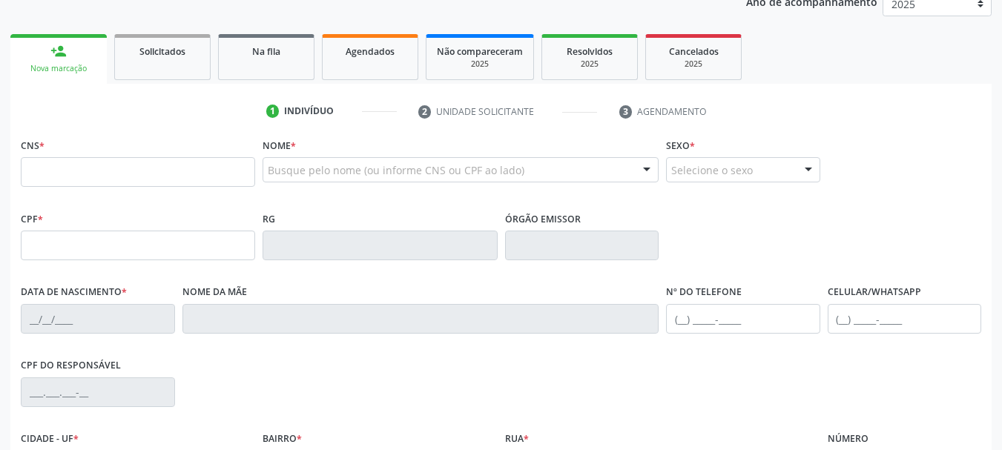
scroll to position [188, 0]
click at [123, 158] on input "text" at bounding box center [138, 172] width 234 height 30
type input "706 2070 3138 9366"
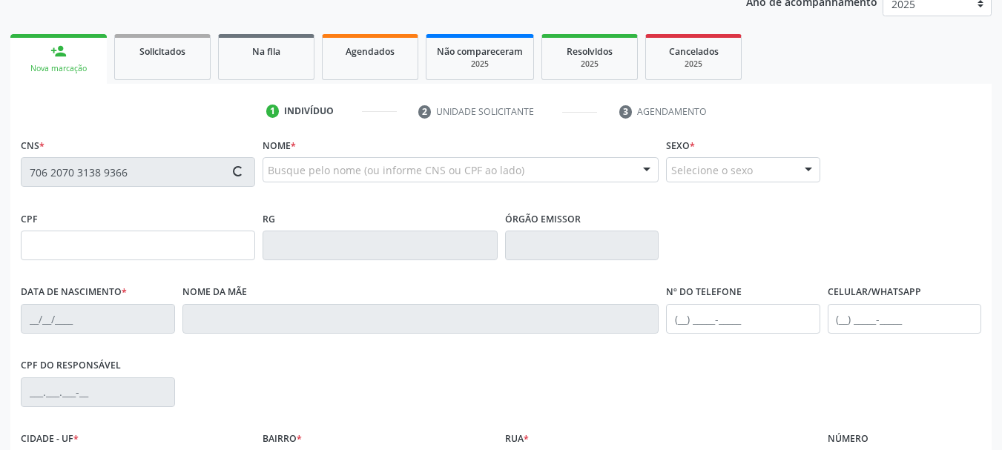
type input "026.119.364-39"
type input "04/08/1973"
type input "Creuza Maria do Amaral"
type input "(87) 99676-4045"
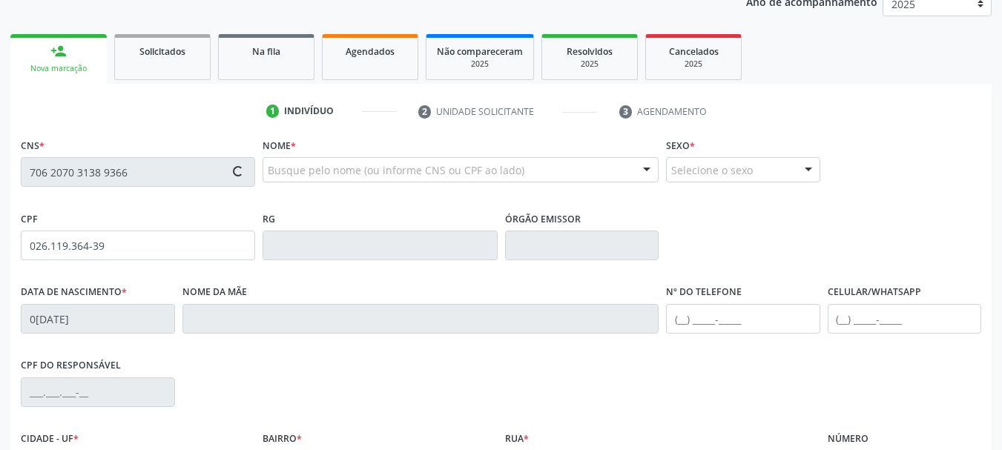
type input "713.605.864-31"
type input "362"
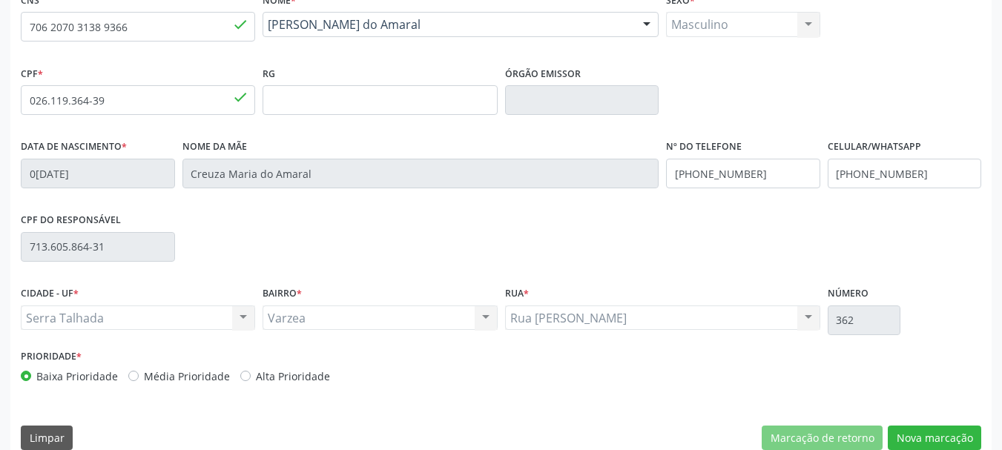
scroll to position [354, 0]
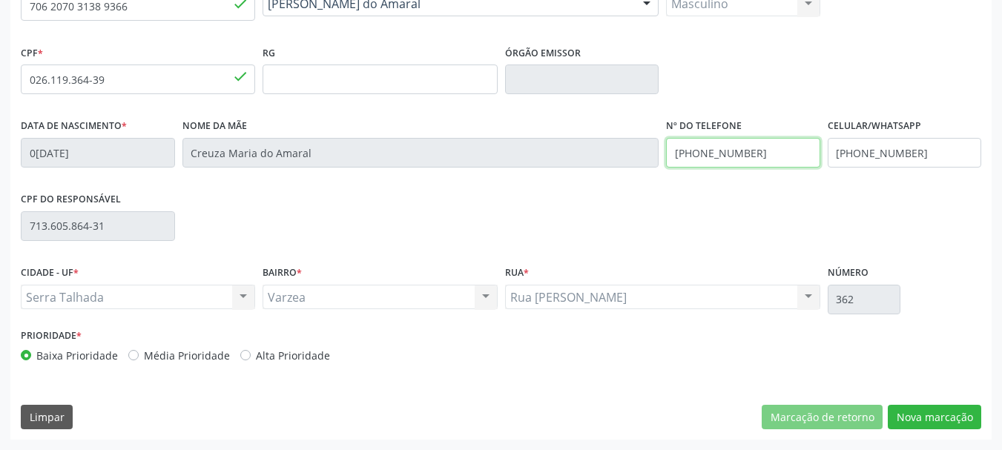
click at [782, 160] on input "(87) 99676-4045" at bounding box center [743, 153] width 154 height 30
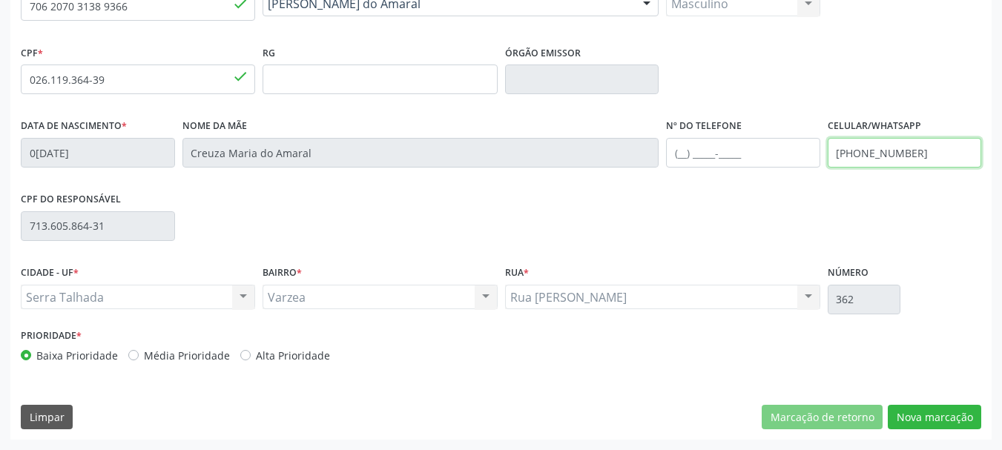
click at [881, 153] on input "(87) 99676-4045" at bounding box center [905, 153] width 154 height 30
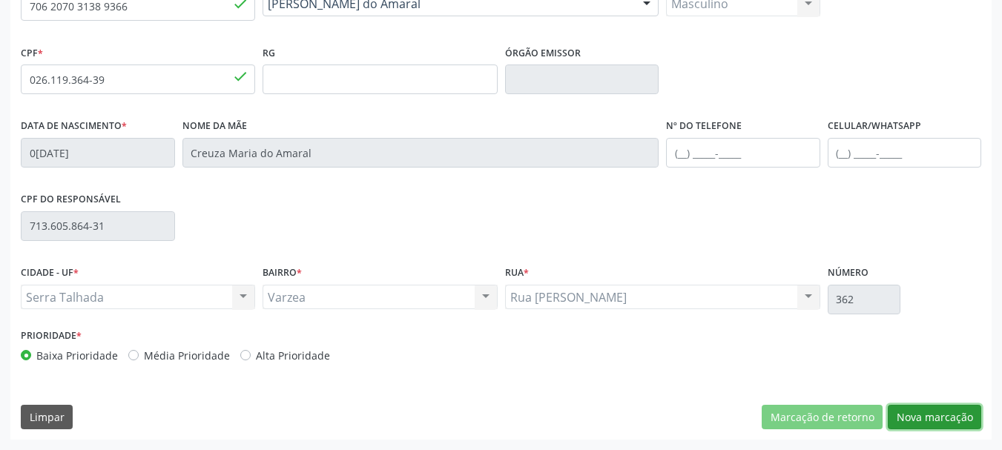
click at [934, 409] on button "Nova marcação" at bounding box center [934, 417] width 93 height 25
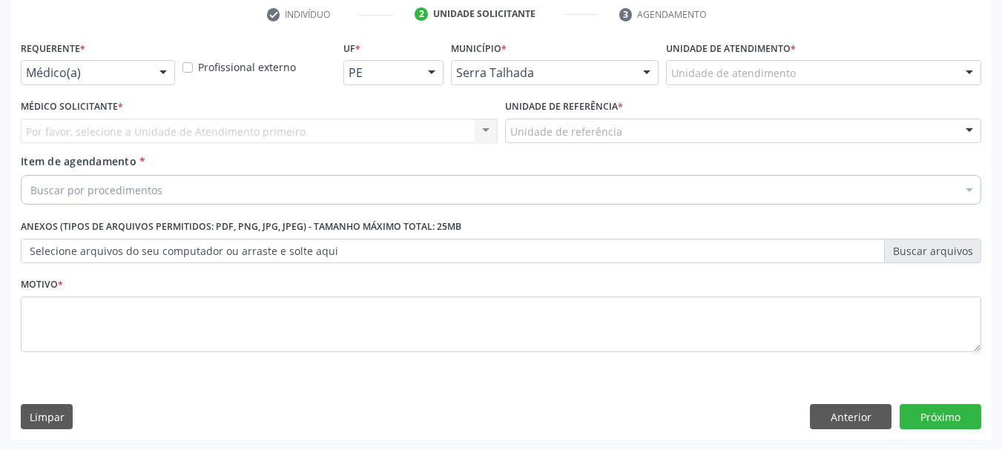
click at [52, 65] on div "Médico(a)" at bounding box center [98, 72] width 154 height 25
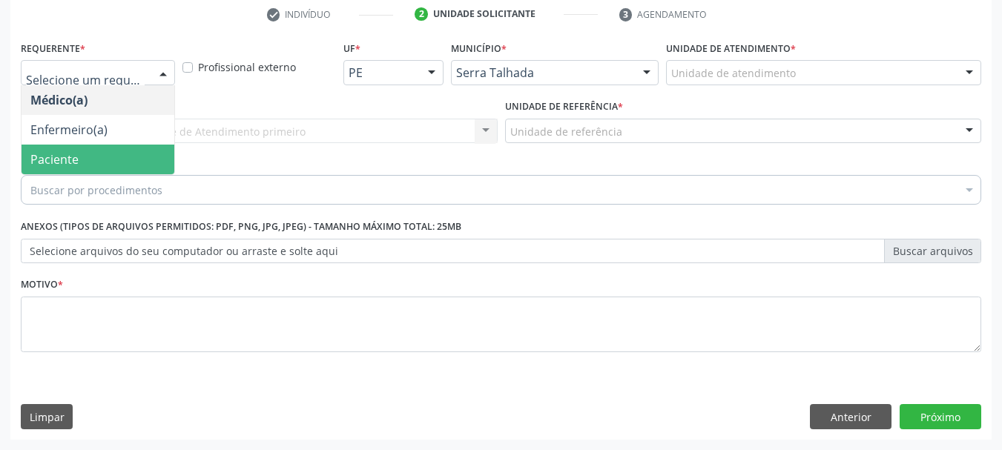
click at [63, 156] on span "Paciente" at bounding box center [54, 159] width 48 height 16
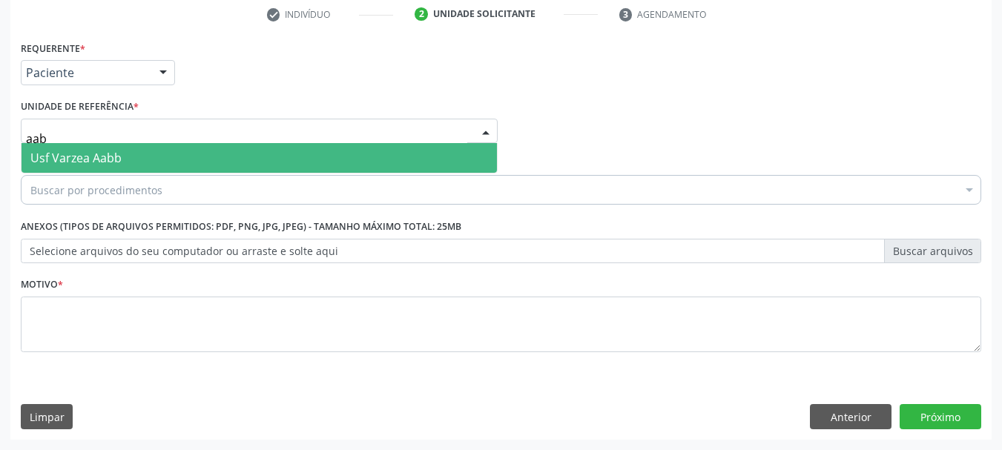
type input "aabb"
click at [89, 152] on span "Usf Varzea Aabb" at bounding box center [75, 158] width 91 height 16
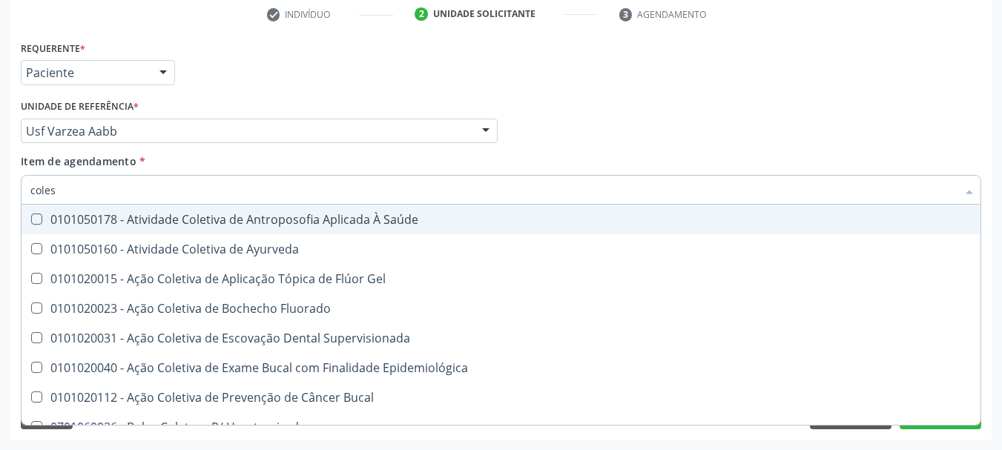
type input "colest"
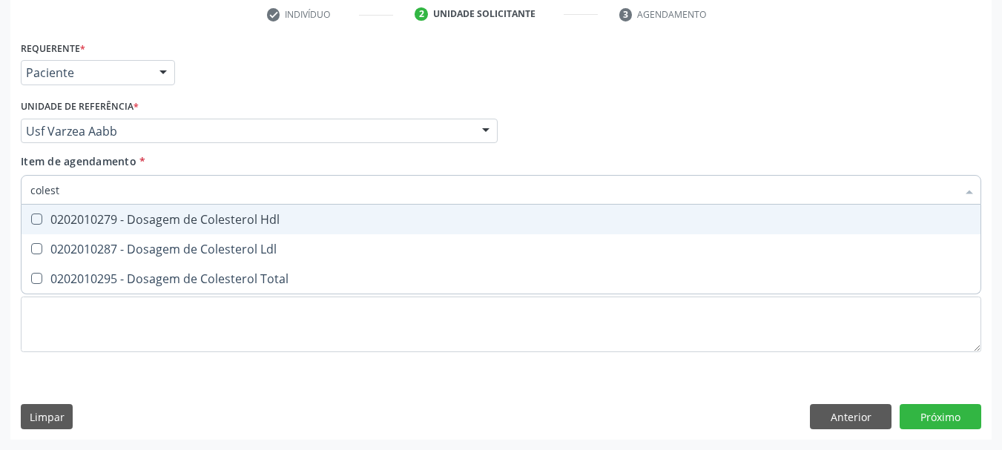
click at [67, 222] on div "0202010279 - Dosagem de Colesterol Hdl" at bounding box center [500, 220] width 941 height 12
checkbox Hdl "true"
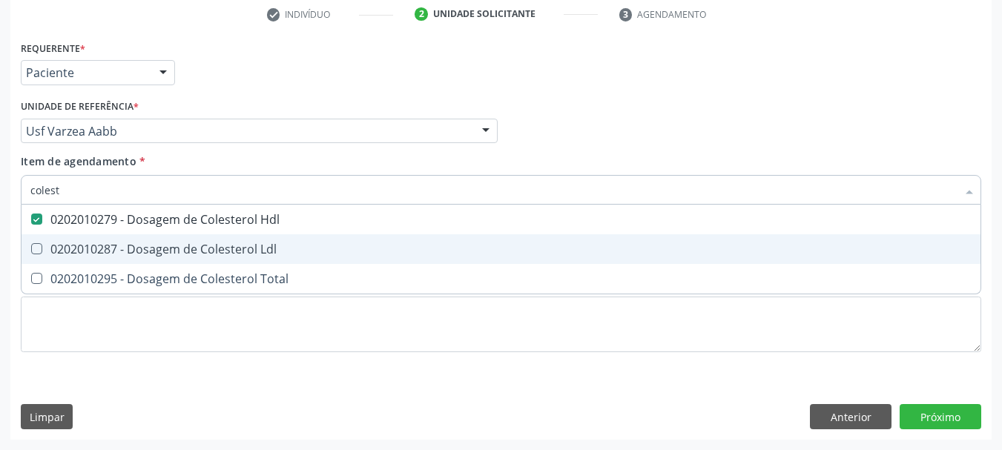
click at [64, 239] on span "0202010287 - Dosagem de Colesterol Ldl" at bounding box center [501, 249] width 959 height 30
checkbox Ldl "true"
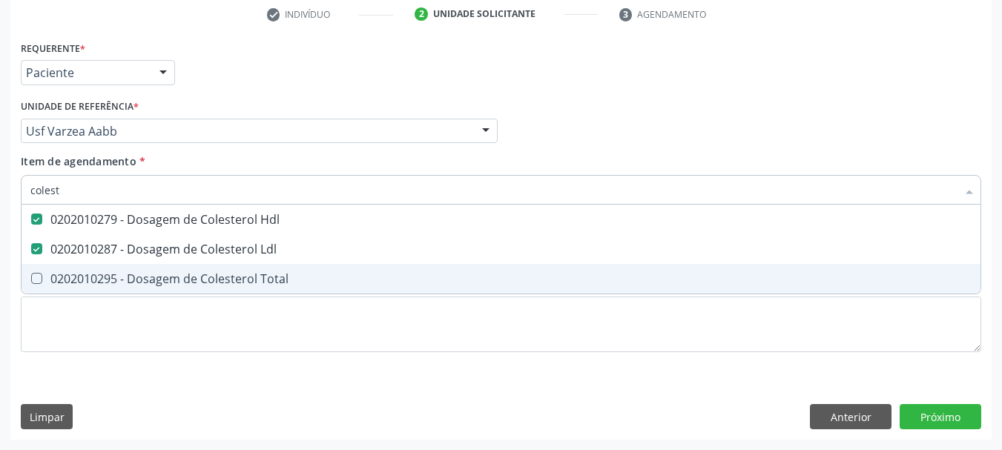
click at [59, 265] on span "0202010295 - Dosagem de Colesterol Total" at bounding box center [501, 279] width 959 height 30
checkbox Total "true"
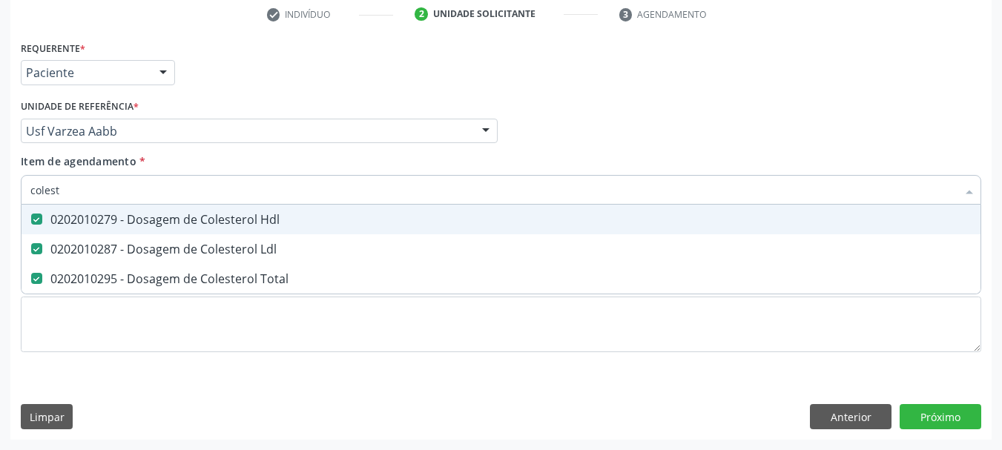
click at [73, 191] on input "colest" at bounding box center [493, 190] width 926 height 30
checkbox Hdl "false"
checkbox Ldl "false"
checkbox Total "false"
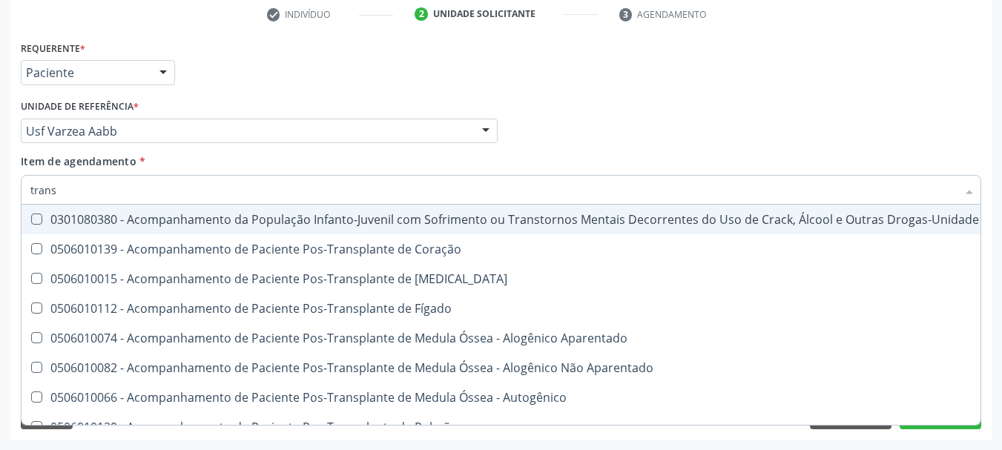
type input "transa"
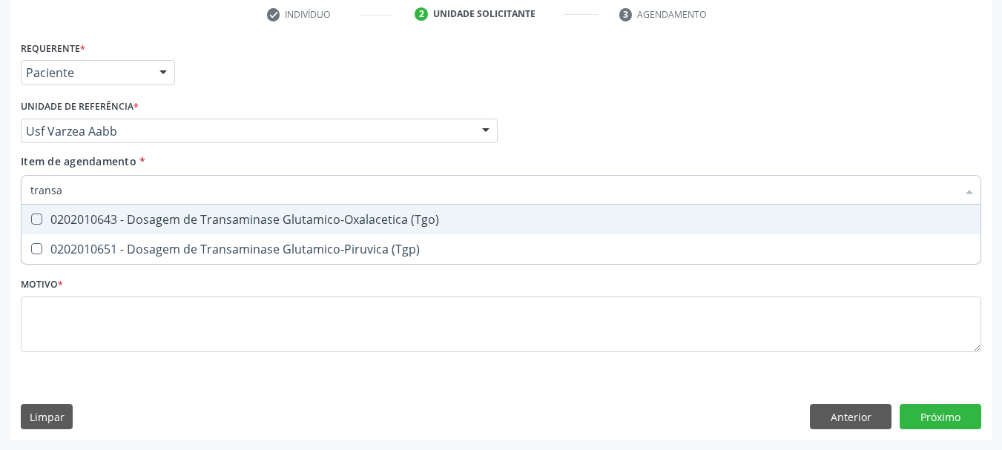
click at [66, 220] on div "0202010643 - Dosagem de Transaminase Glutamico-Oxalacetica (Tgo)" at bounding box center [500, 220] width 941 height 12
checkbox \(Tgo\) "true"
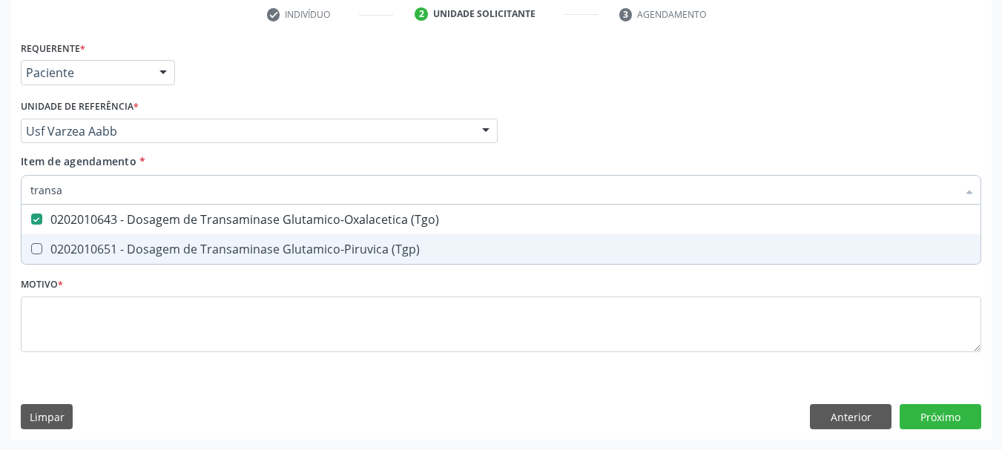
click at [71, 243] on div "0202010651 - Dosagem de Transaminase Glutamico-Piruvica (Tgp)" at bounding box center [500, 249] width 941 height 12
checkbox \(Tgp\) "true"
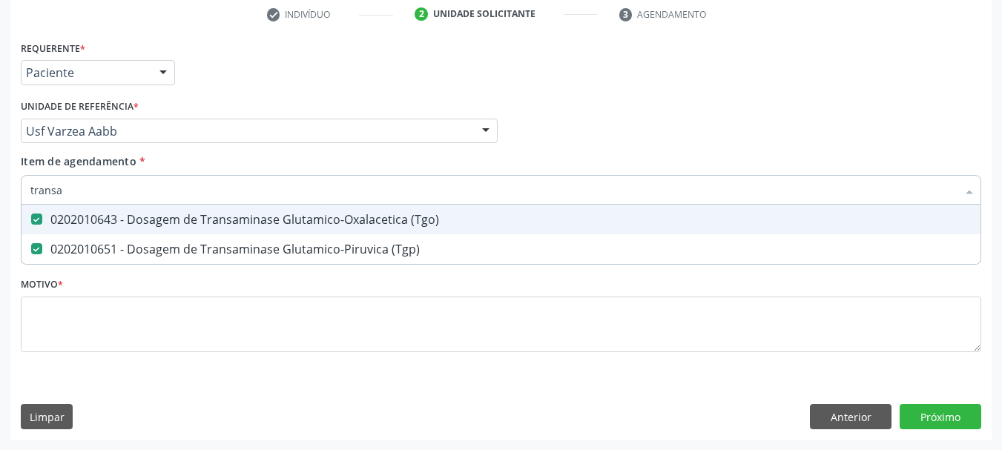
click at [71, 192] on input "transa" at bounding box center [493, 190] width 926 height 30
checkbox \(Tgo\) "false"
checkbox \(Tgp\) "false"
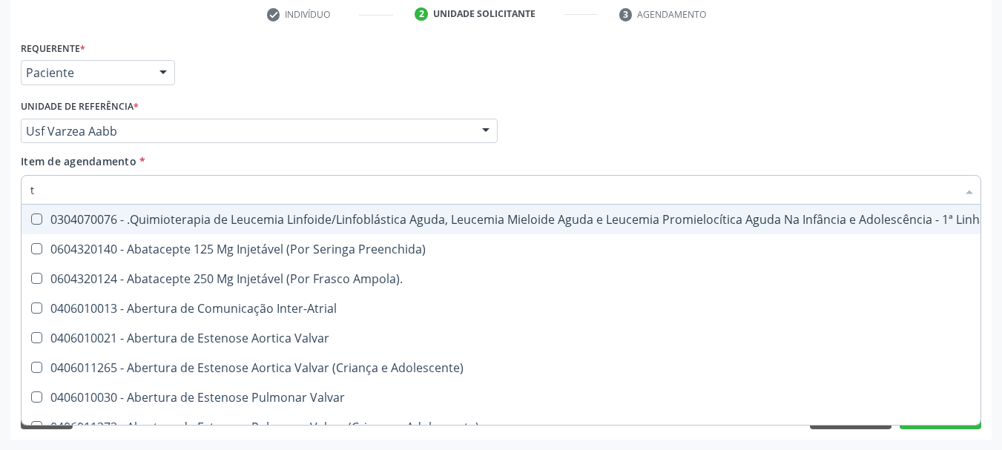
type input "tr"
checkbox Ii\) "true"
checkbox Grupo "true"
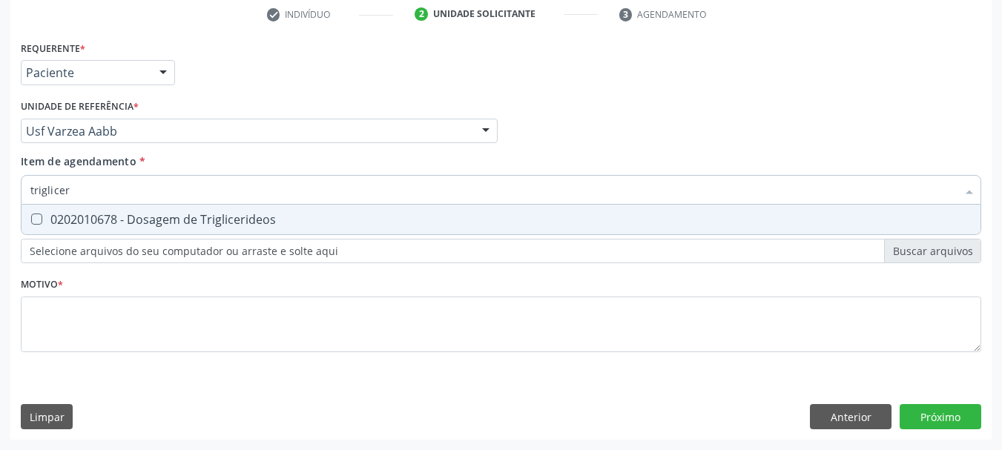
type input "trigliceri"
click at [76, 219] on div "0202010678 - Dosagem de Triglicerideos" at bounding box center [500, 220] width 941 height 12
checkbox Triglicerideos "true"
click at [83, 185] on input "trigliceri" at bounding box center [493, 190] width 926 height 30
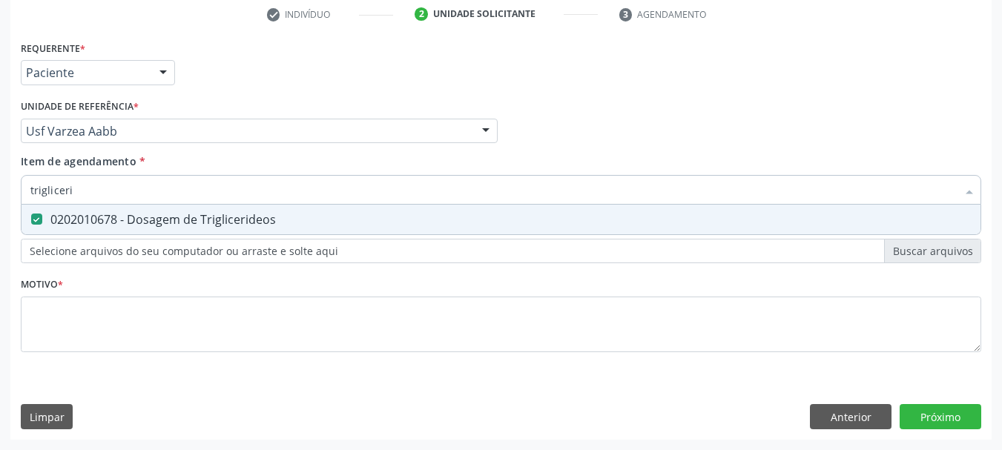
click at [83, 185] on input "trigliceri" at bounding box center [493, 190] width 926 height 30
checkbox Triglicerideos "false"
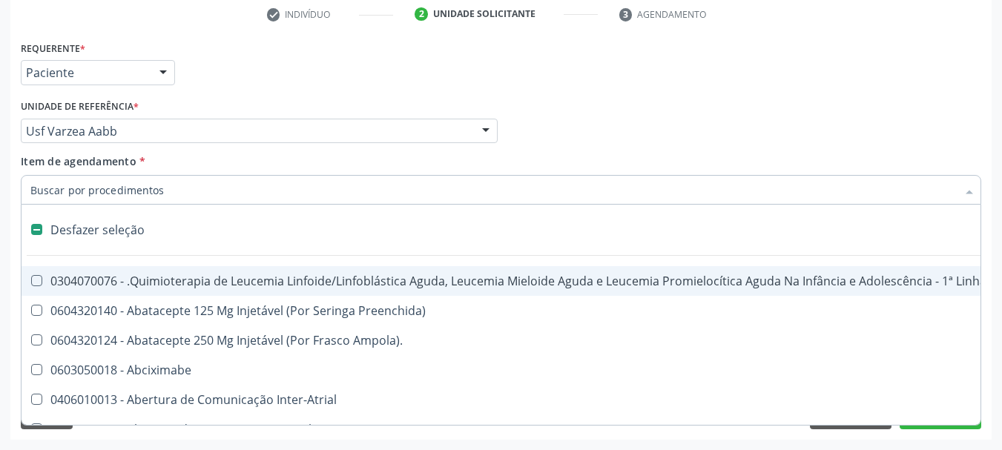
type input "u"
checkbox Leprae "true"
checkbox Laboratorial "true"
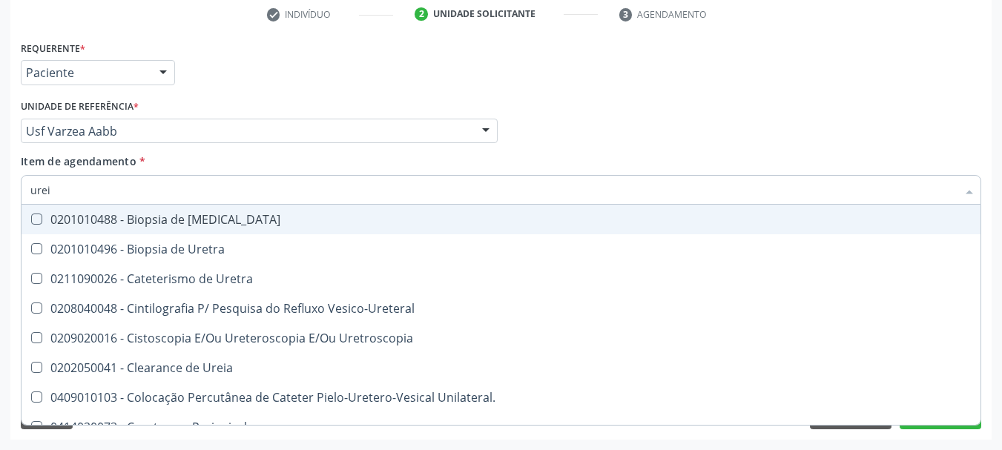
type input "ureia"
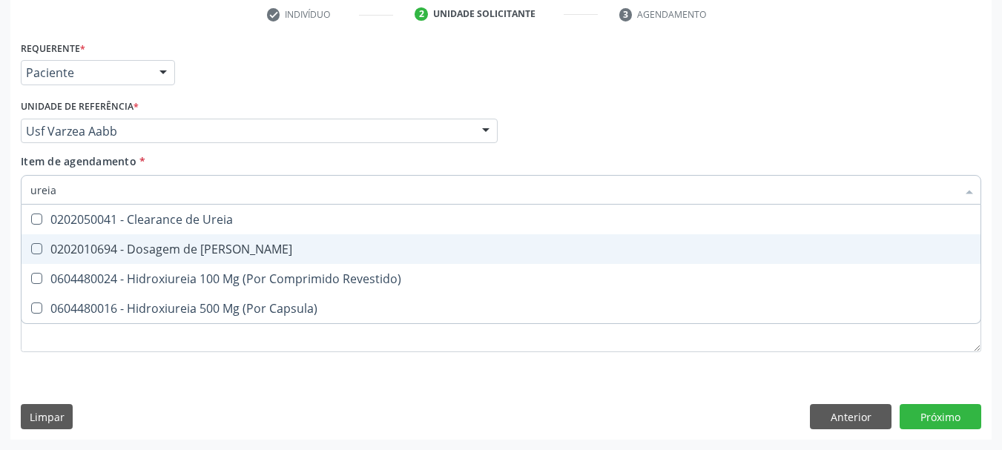
click at [67, 258] on span "0202010694 - Dosagem de [PERSON_NAME]" at bounding box center [501, 249] width 959 height 30
checkbox Ureia "true"
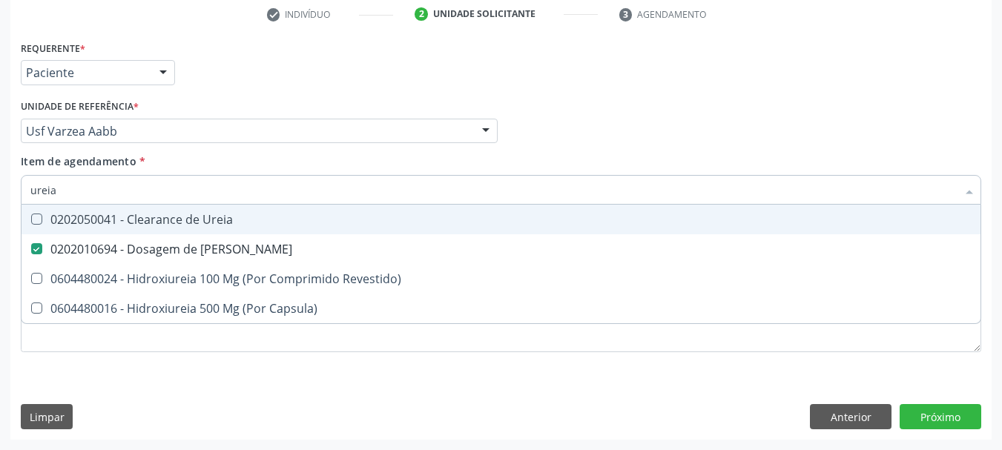
click at [77, 195] on input "ureia" at bounding box center [493, 190] width 926 height 30
type input "gl"
checkbox Ureia "false"
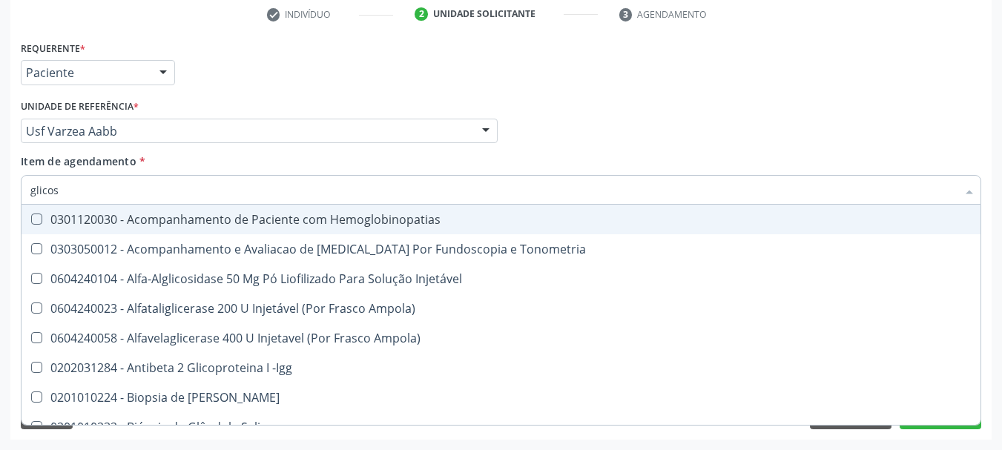
type input "glicose"
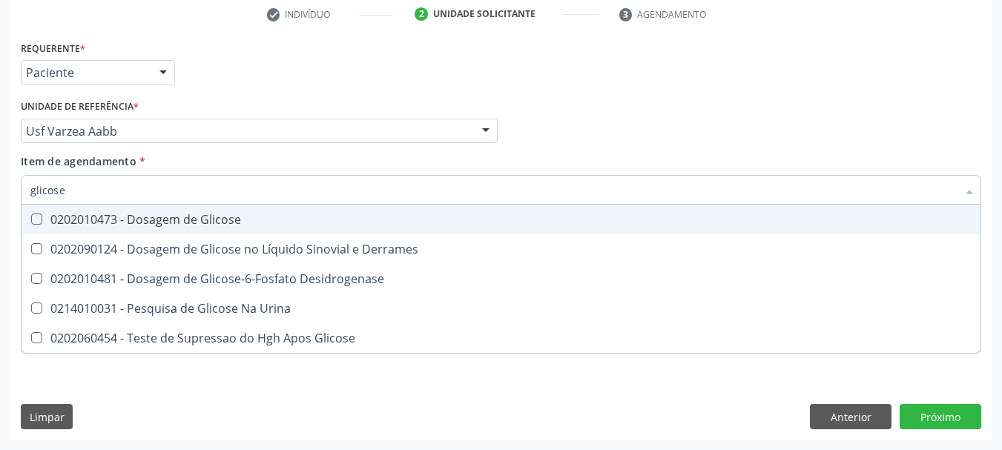
click at [144, 218] on div "0202010473 - Dosagem de Glicose" at bounding box center [500, 220] width 941 height 12
checkbox Glicose "true"
click at [102, 181] on input "glicose" at bounding box center [493, 190] width 926 height 30
checkbox Glicose "false"
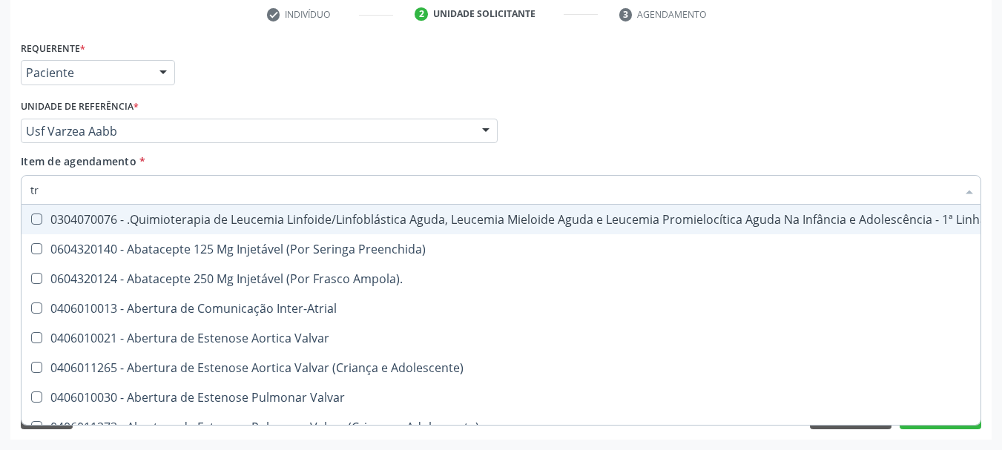
type input "tra"
checkbox Geral "true"
checkbox Cesariana "true"
checkbox Ii\) "false"
checkbox Grupo "false"
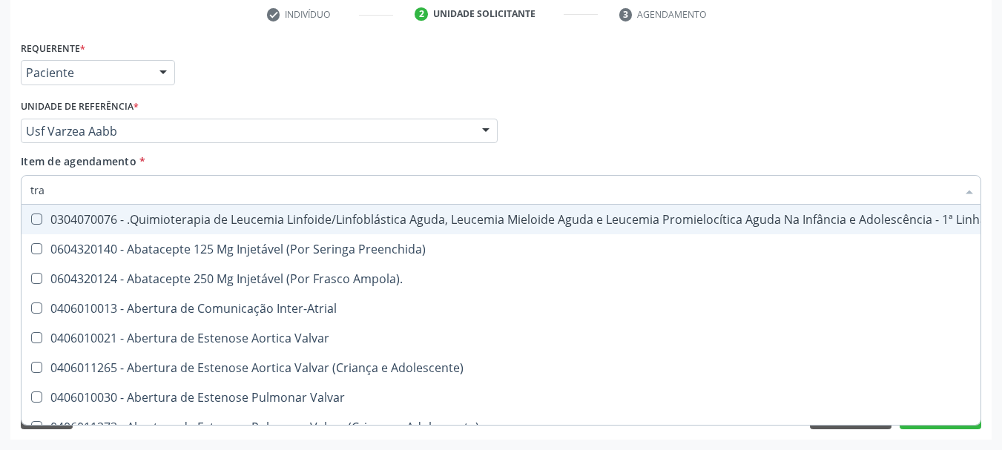
checkbox Atendimentos-Mês\) "false"
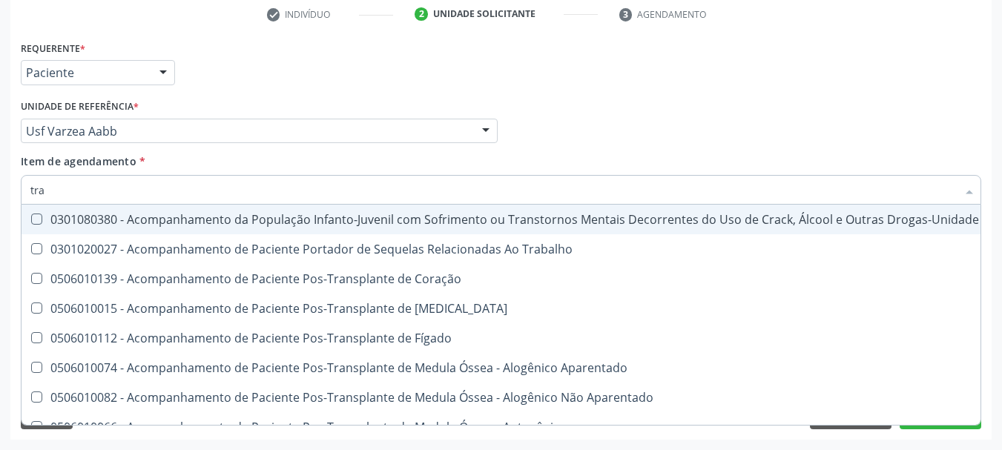
type input "tran"
checkbox Sistêmico "true"
checkbox Trabalhador "true"
checkbox \(Tgo\) "false"
checkbox \(Tgp\) "false"
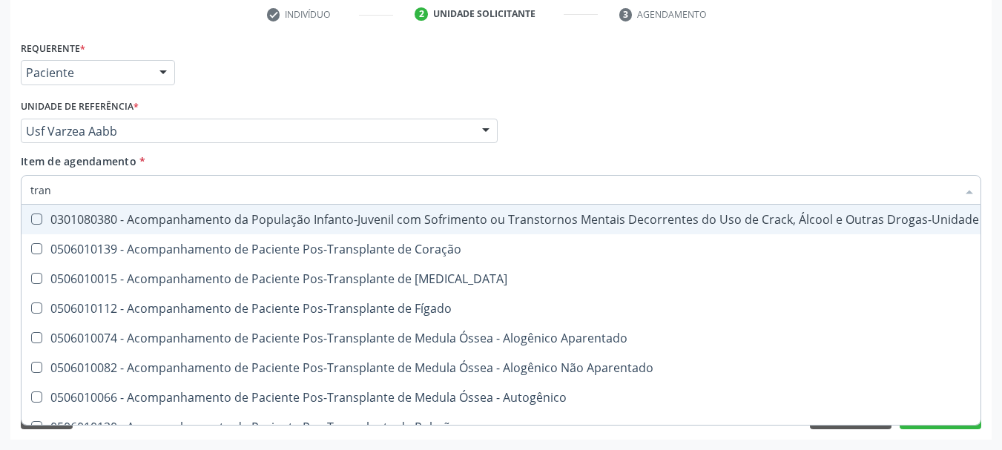
type input "trans"
checkbox Transplantado\) "true"
checkbox Gt\) "true"
checkbox \(Tgo\) "false"
checkbox \(Tgp\) "false"
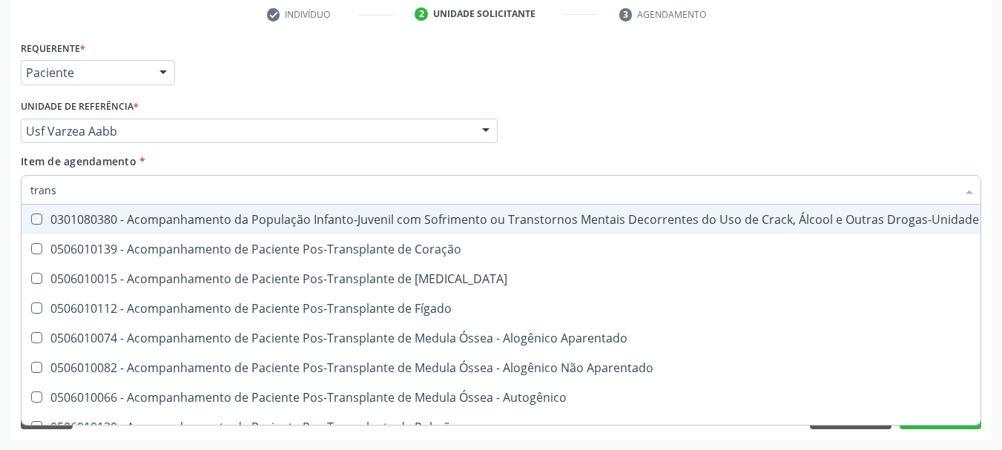
type input "transa"
checkbox \(Uai\)\ "true"
checkbox Coração "true"
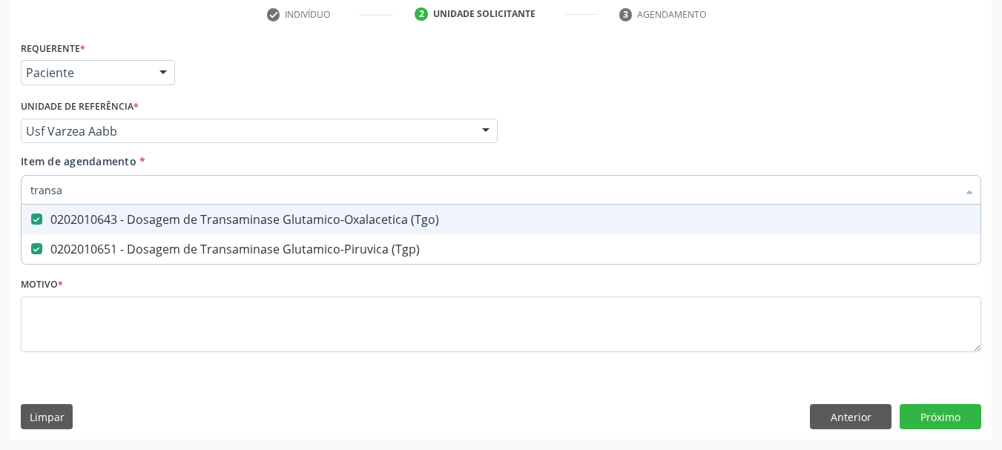
click at [63, 188] on input "transa" at bounding box center [493, 190] width 926 height 30
type input "cr"
checkbox \(Tgo\) "false"
checkbox \(Tgp\) "false"
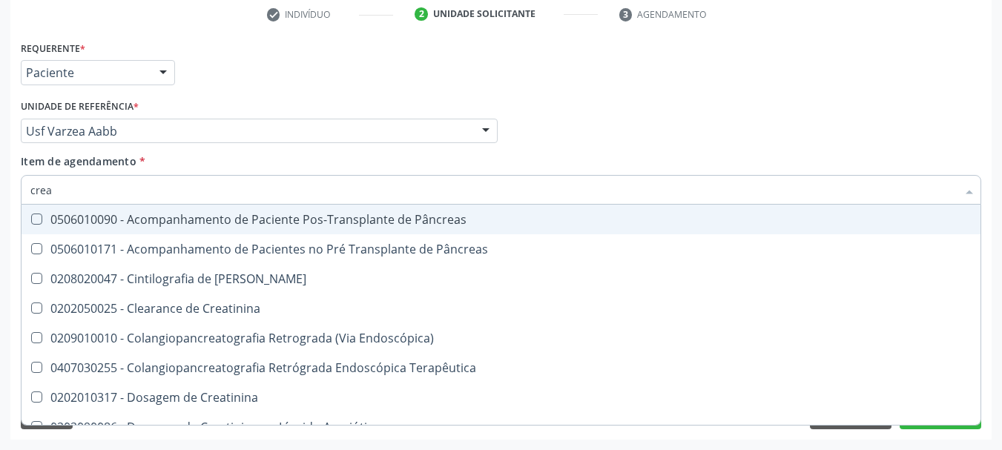
type input "creat"
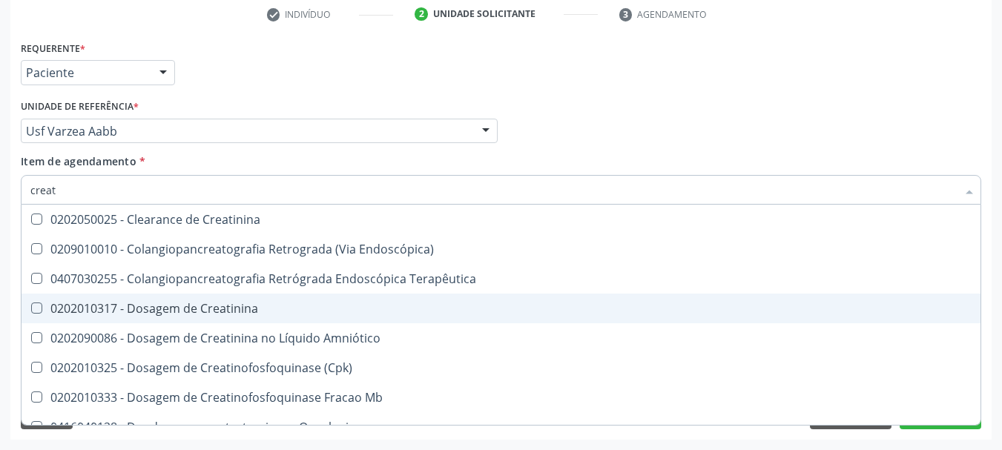
click at [127, 304] on div "0202010317 - Dosagem de Creatinina" at bounding box center [500, 309] width 941 height 12
checkbox Creatinina "true"
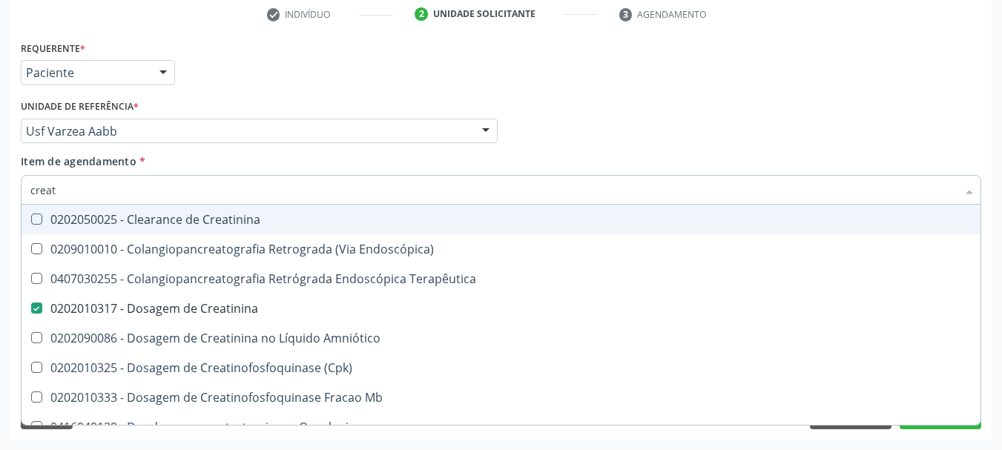
click at [228, 88] on div "Requerente * Paciente Médico(a) Enfermeiro(a) Paciente Nenhum resultado encontr…" at bounding box center [501, 66] width 968 height 58
checkbox Endoscópica\) "true"
checkbox Terapêutica "true"
checkbox Amniótico "true"
checkbox \(Cpk\) "true"
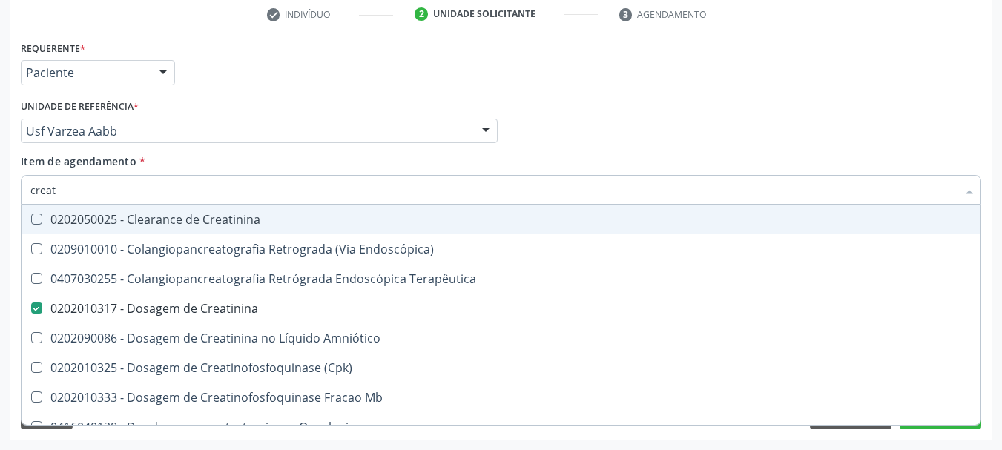
checkbox Mb "true"
checkbox Oncologia "true"
checkbox Parcial "true"
checkbox Oncologia "true"
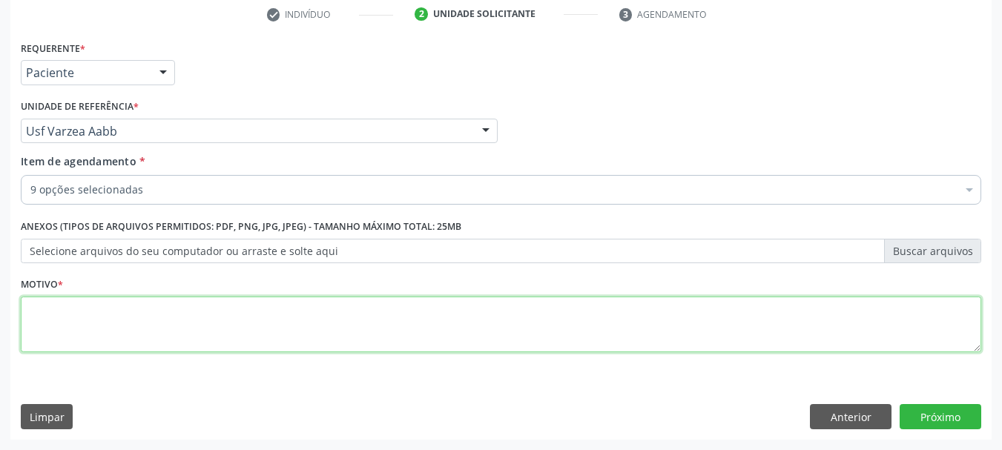
click at [133, 329] on textarea at bounding box center [501, 325] width 960 height 56
type textarea "e"
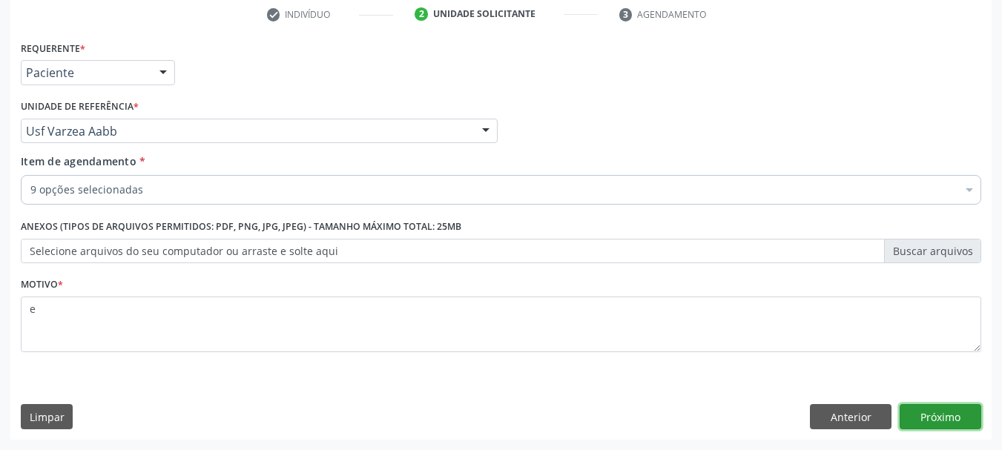
click at [957, 420] on button "Próximo" at bounding box center [941, 416] width 82 height 25
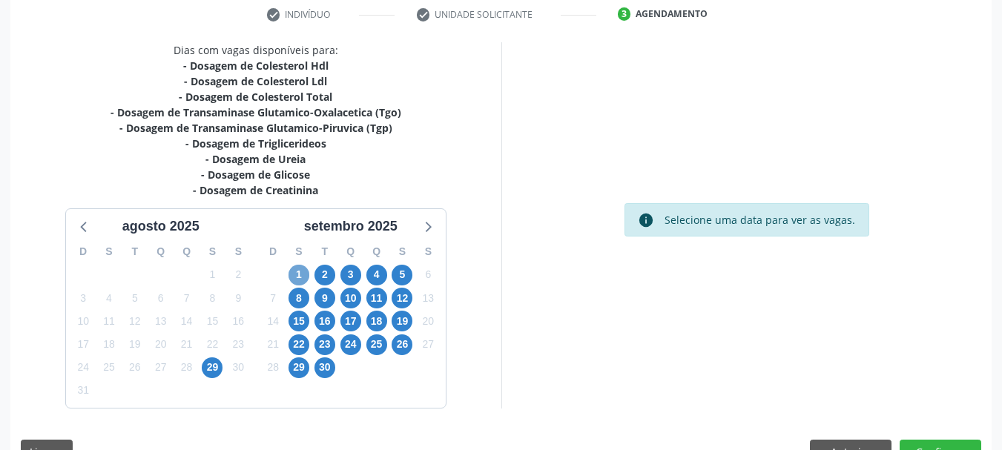
click at [293, 273] on span "1" at bounding box center [298, 275] width 21 height 21
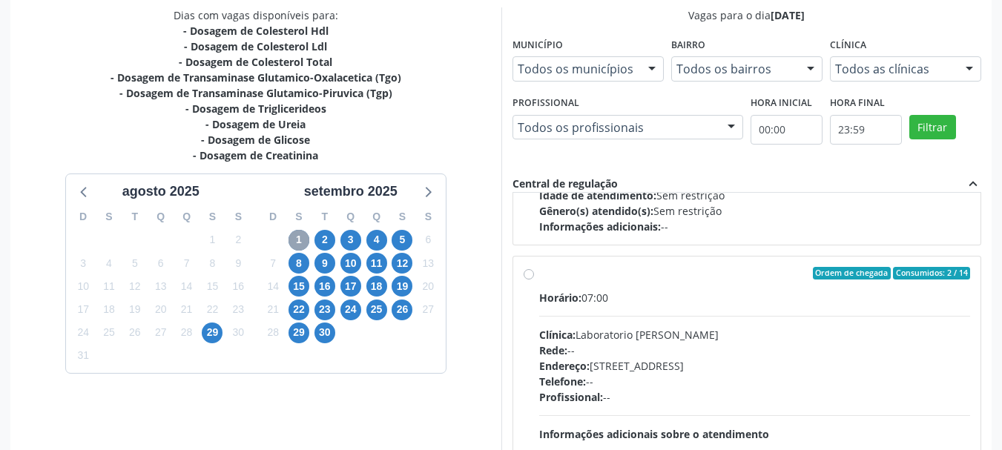
scroll to position [222, 0]
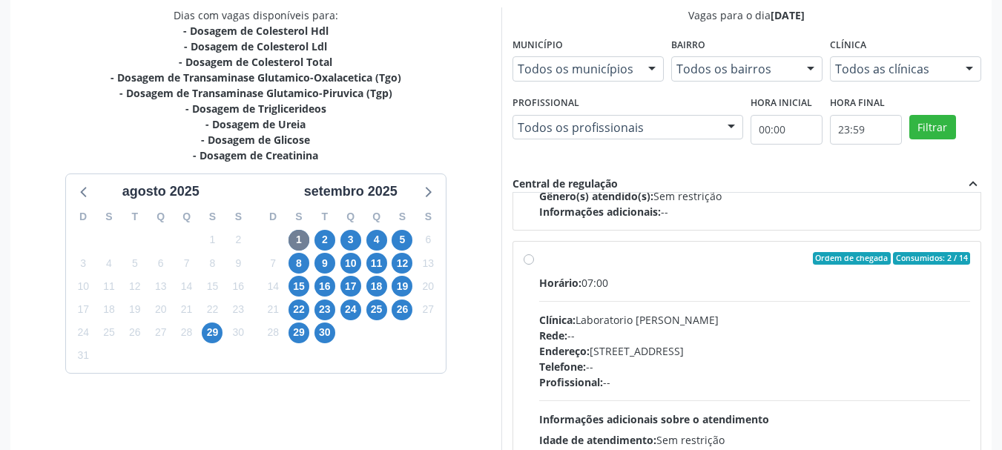
click at [661, 330] on div "Rede: --" at bounding box center [755, 336] width 432 height 16
click at [534, 265] on input "Ordem de chegada Consumidos: 2 / 14 Horário: 07:00 Clínica: Laboratorio Jose Pa…" at bounding box center [529, 258] width 10 height 13
radio input "true"
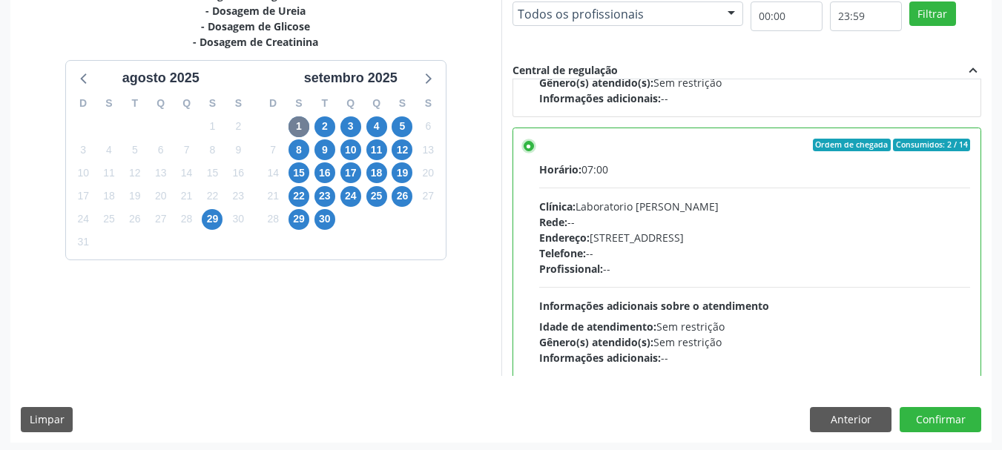
scroll to position [436, 0]
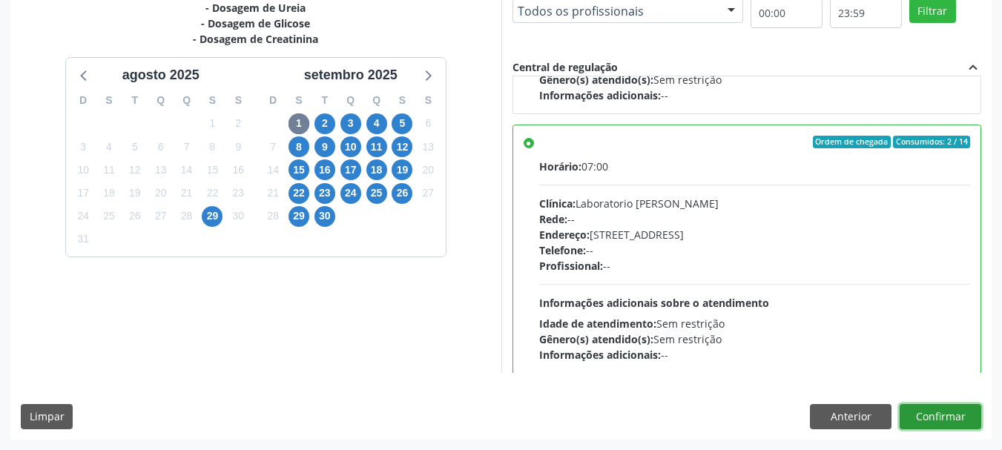
click at [974, 415] on button "Confirmar" at bounding box center [941, 416] width 82 height 25
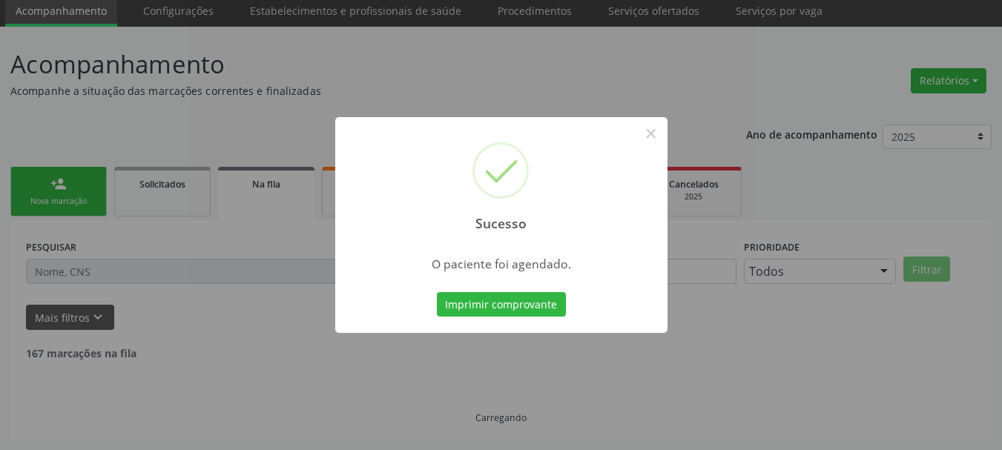
scroll to position [39, 0]
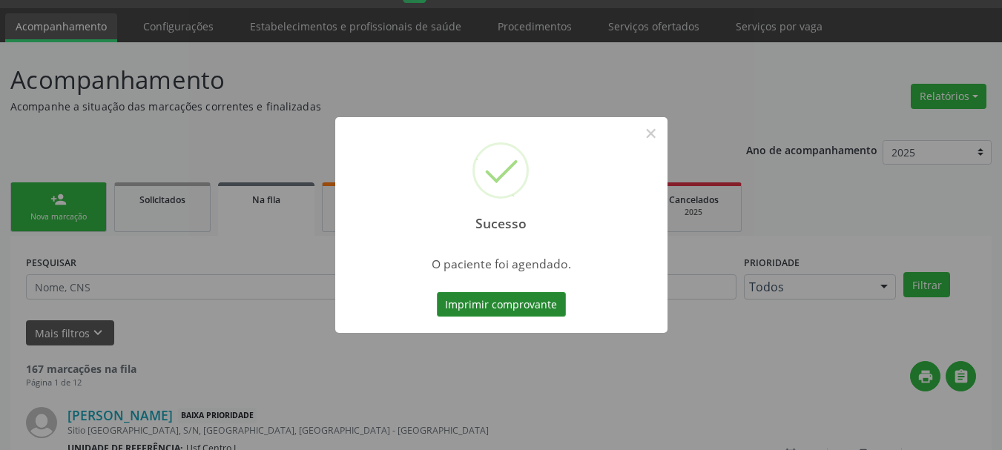
click at [513, 306] on button "Imprimir comprovante" at bounding box center [501, 304] width 129 height 25
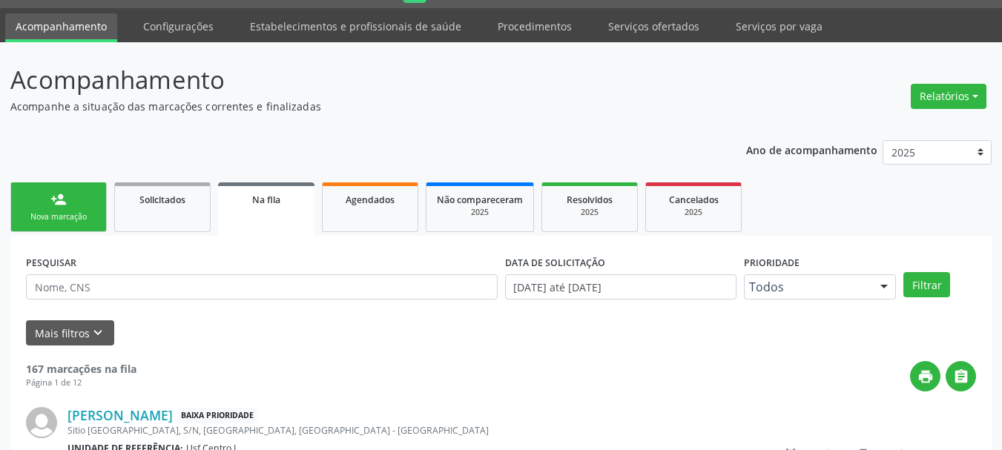
click at [76, 212] on div "Nova marcação" at bounding box center [59, 216] width 74 height 11
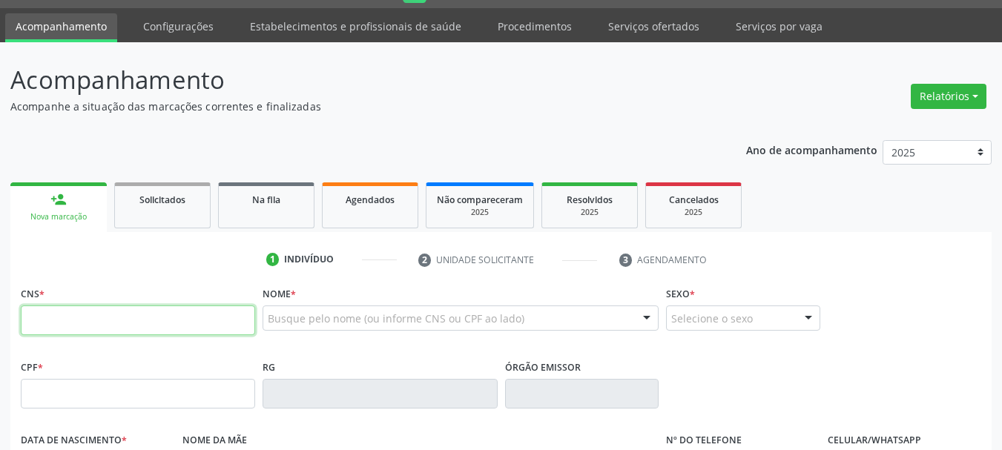
click at [71, 321] on input "text" at bounding box center [138, 321] width 234 height 30
paste input "706 2070 3138 9366"
type input "706 2070 3138 9366"
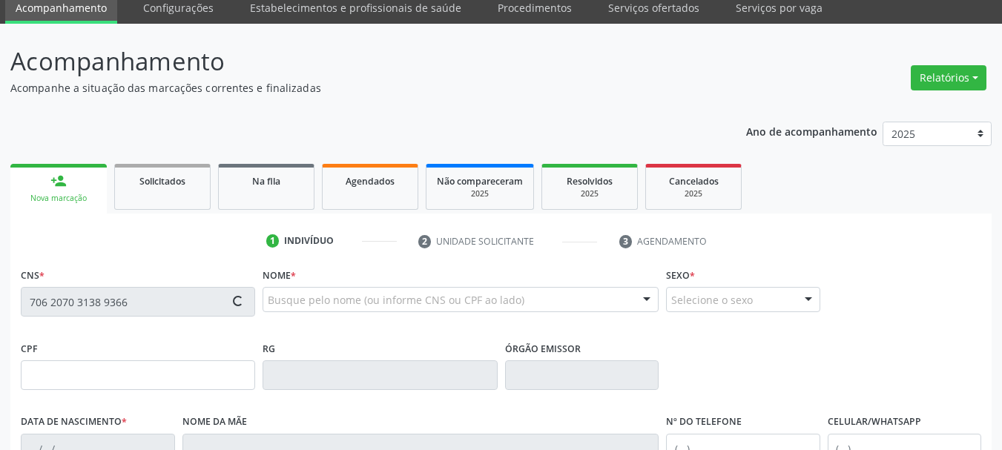
scroll to position [262, 0]
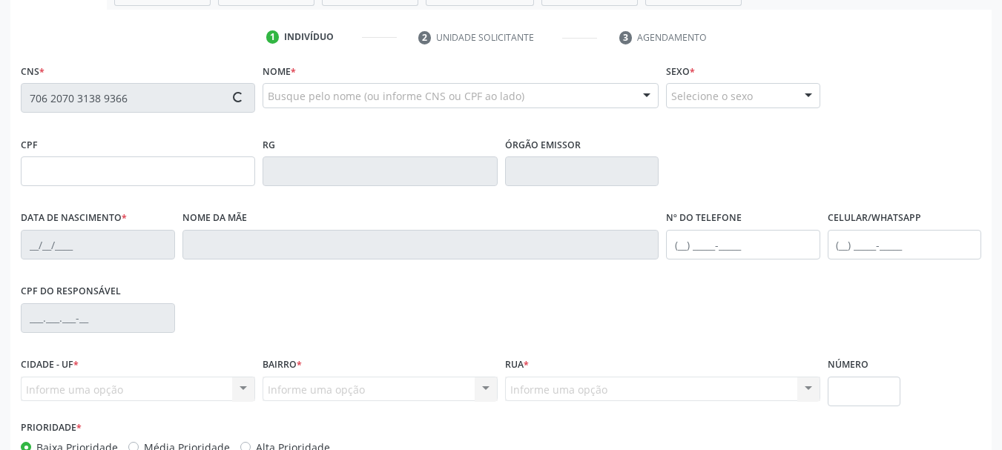
type input "026.119.364-39"
type input "04/08/1973"
type input "Creuza Maria do Amaral"
type input "(87) 99676-4045"
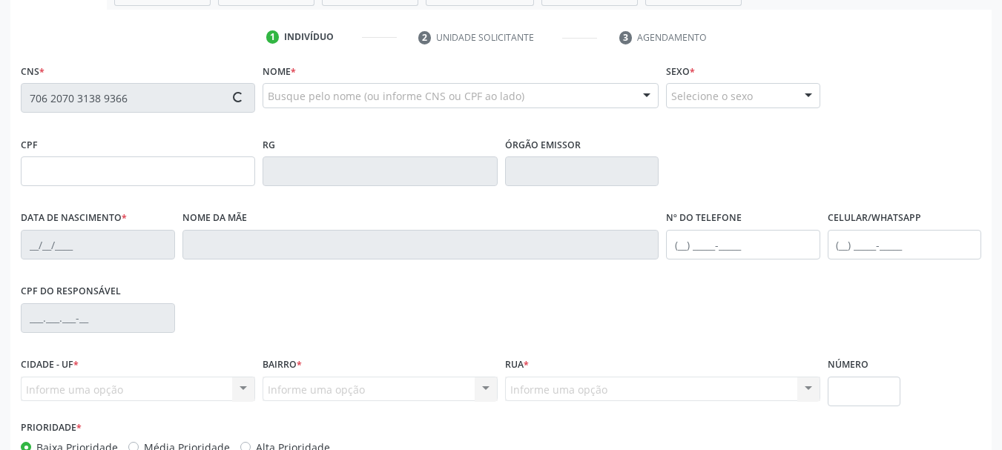
type input "713.605.864-31"
type input "362"
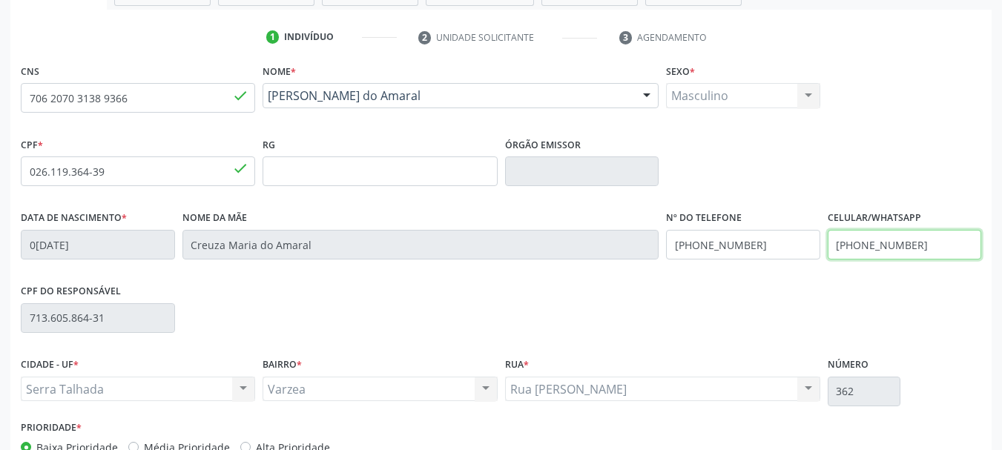
click at [929, 245] on input "(87) 99676-4045" at bounding box center [905, 245] width 154 height 30
click at [722, 242] on input "(87) 99676-4045" at bounding box center [743, 245] width 154 height 30
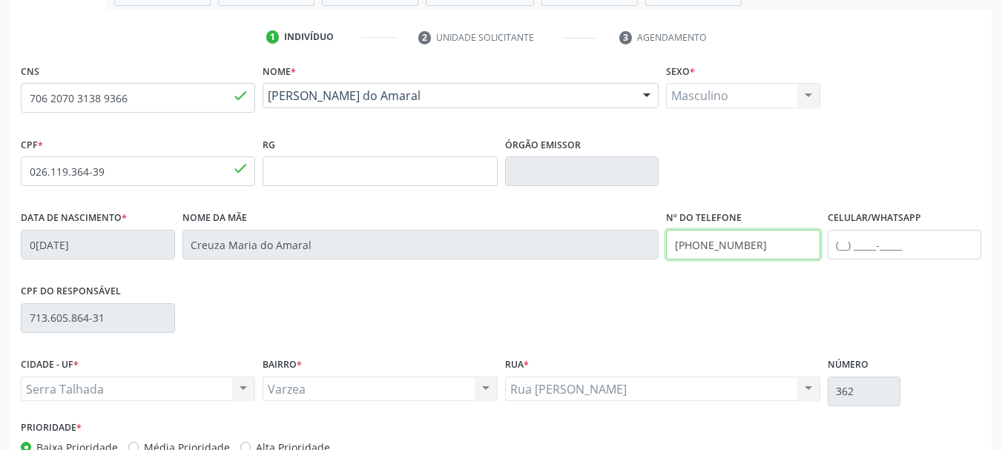
click at [722, 242] on input "(87) 99676-4045" at bounding box center [743, 245] width 154 height 30
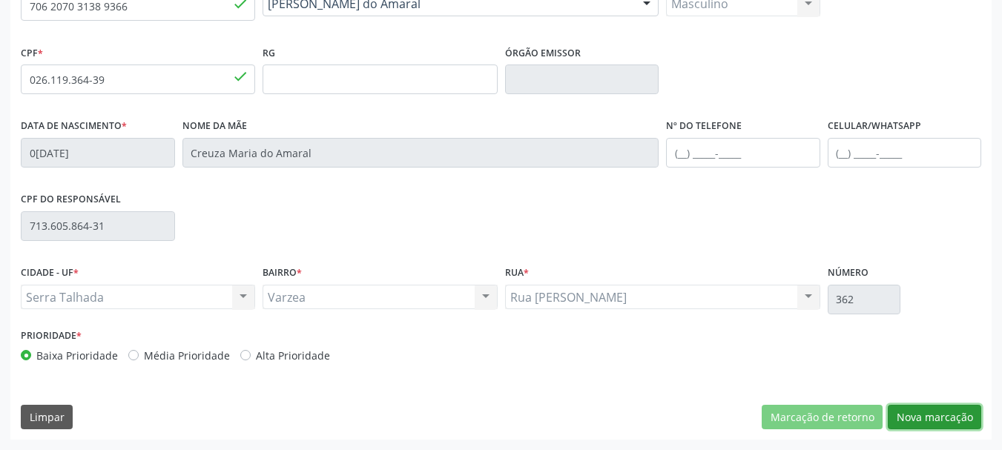
click at [929, 423] on button "Nova marcação" at bounding box center [934, 417] width 93 height 25
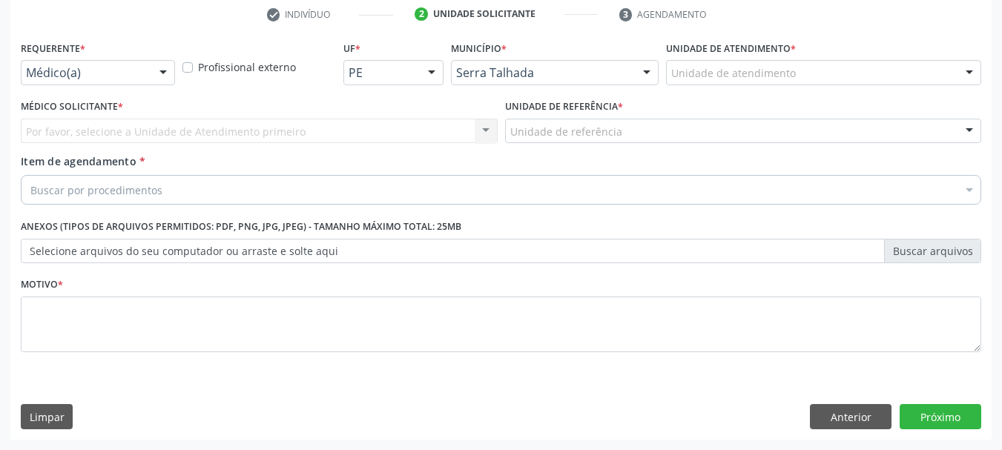
scroll to position [285, 0]
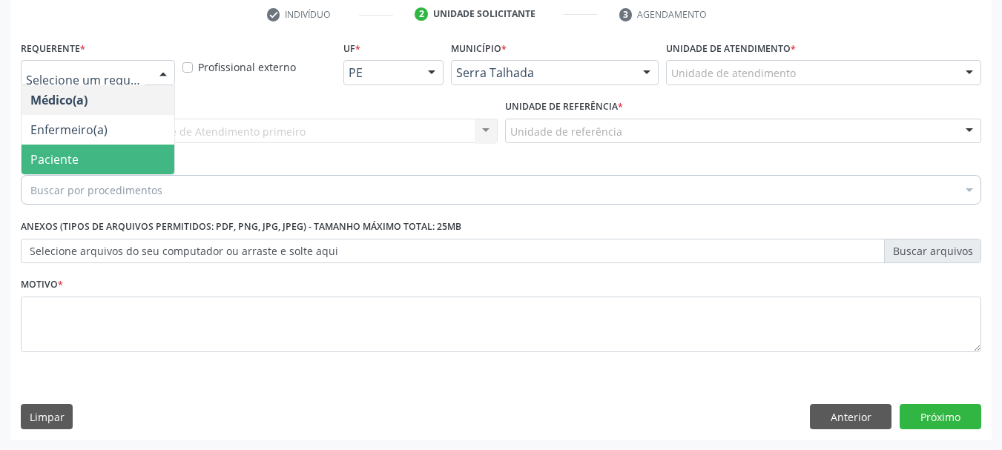
click at [73, 152] on span "Paciente" at bounding box center [54, 159] width 48 height 16
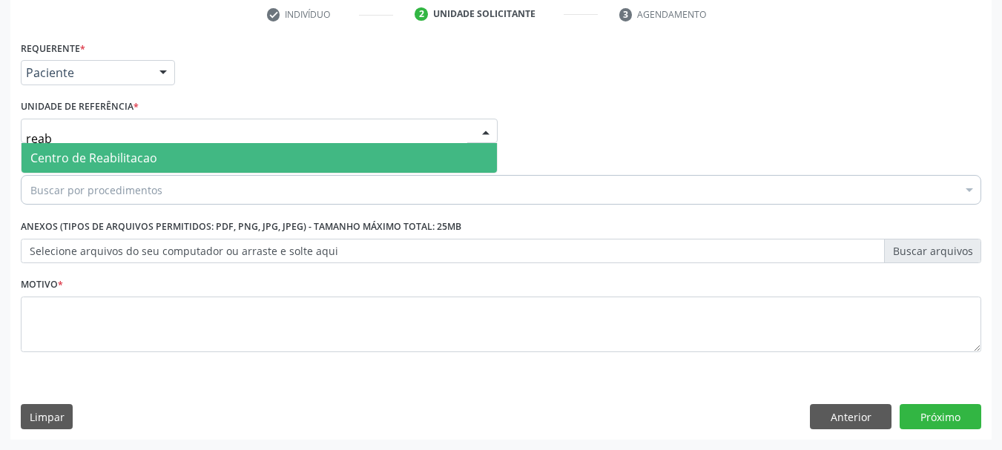
click at [74, 150] on span "Centro de Reabilitacao" at bounding box center [93, 158] width 127 height 16
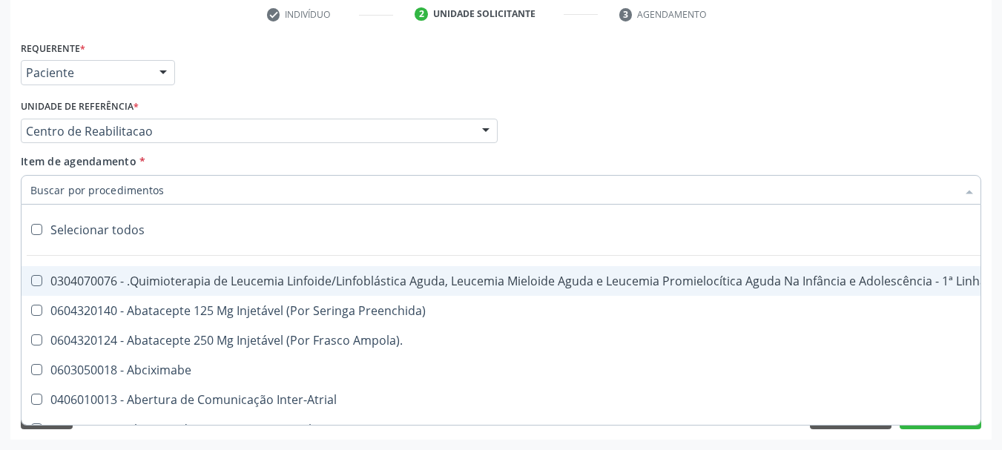
click at [163, 143] on div "Centro de Reabilitacao Usf do Mutirao Usf Cohab Usf Caicarinha da Penha Tauapir…" at bounding box center [259, 131] width 477 height 25
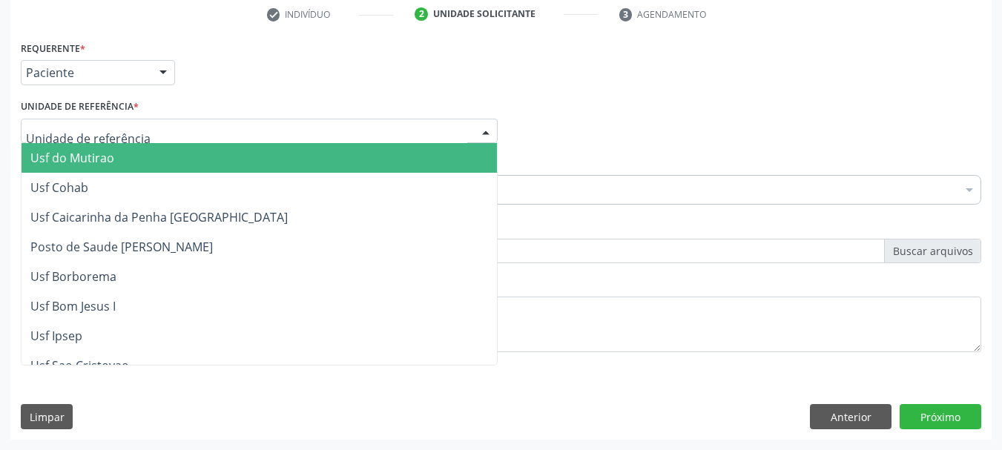
click at [162, 138] on input "text" at bounding box center [246, 139] width 441 height 30
type input "aa"
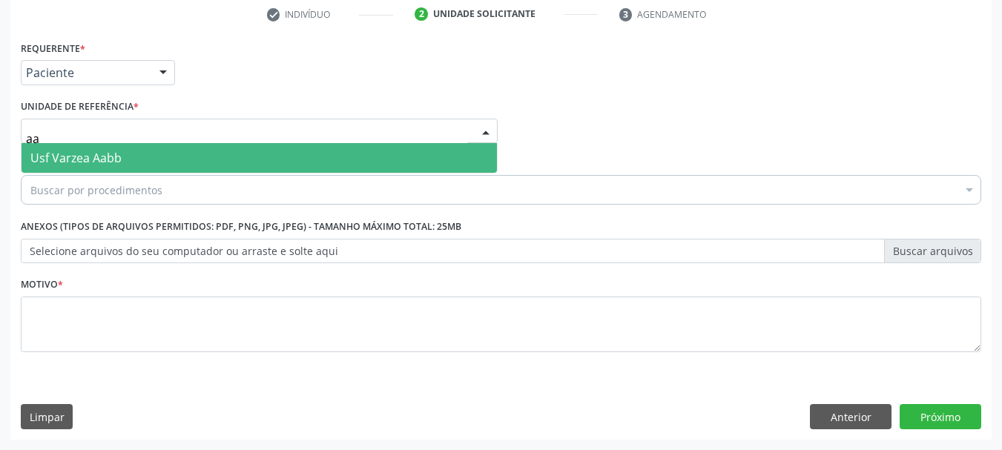
click at [141, 153] on span "Usf Varzea Aabb" at bounding box center [259, 158] width 475 height 30
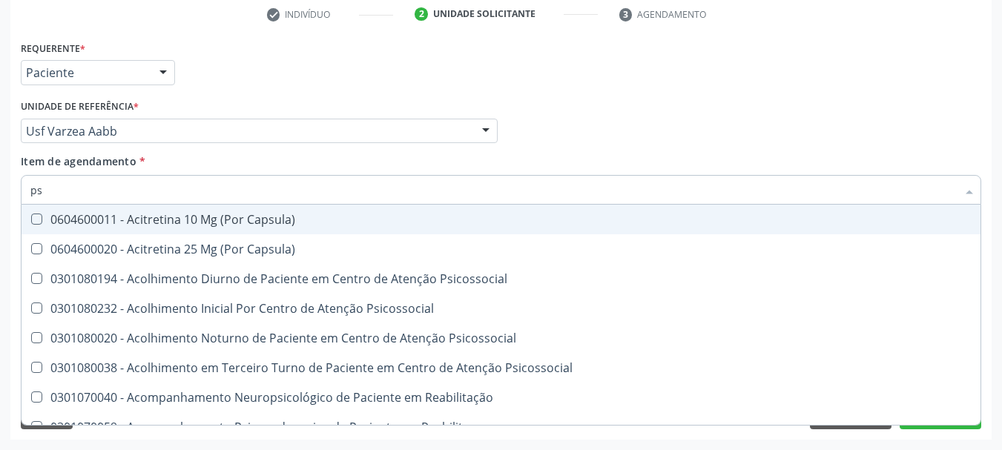
type input "psa"
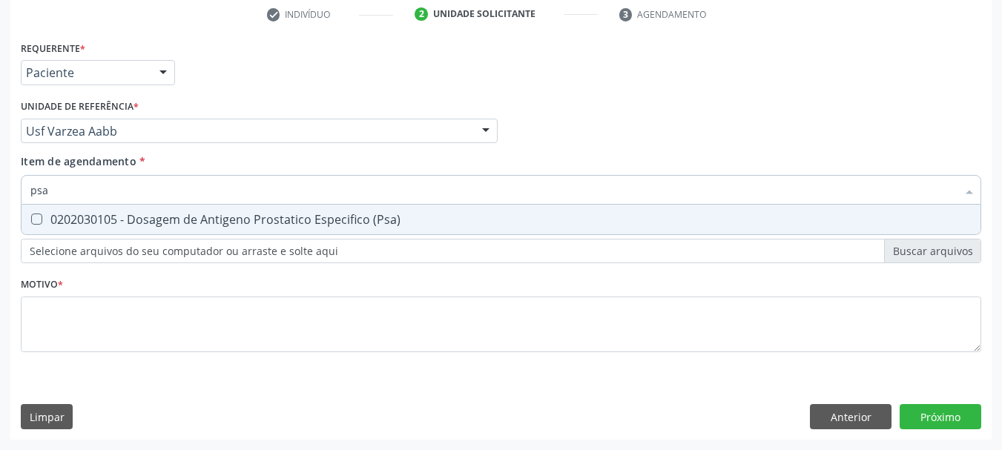
click at [110, 231] on span "0202030105 - Dosagem de Antigeno Prostatico Especifico (Psa)" at bounding box center [501, 220] width 959 height 30
checkbox \(Psa\) "true"
click at [68, 187] on input "psa" at bounding box center [493, 190] width 926 height 30
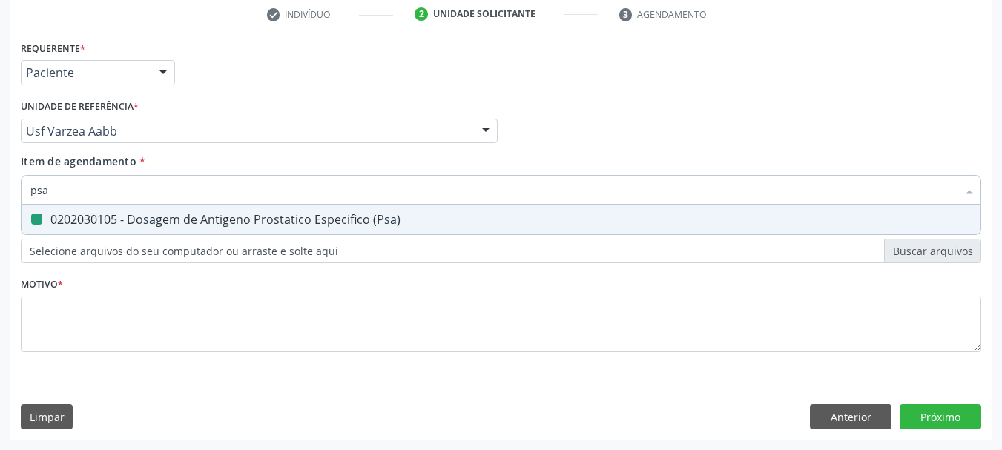
type input "t"
checkbox \(Psa\) "false"
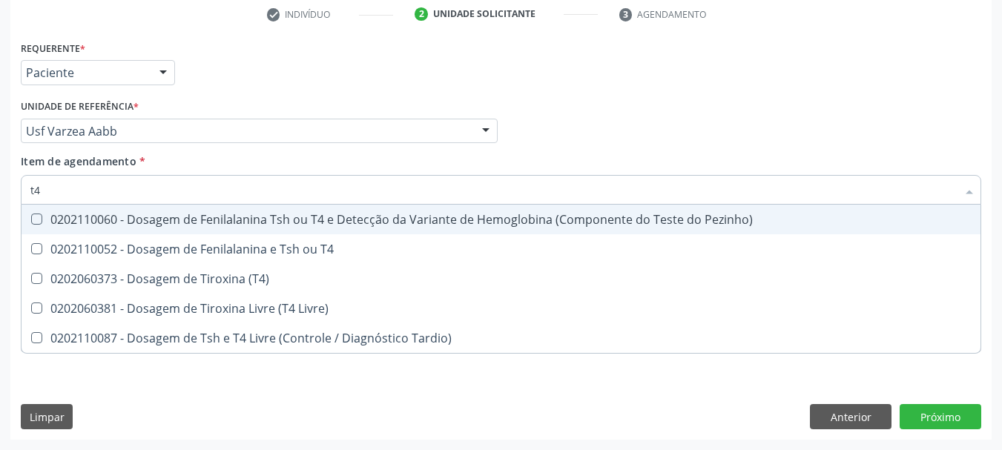
type input "t4 l"
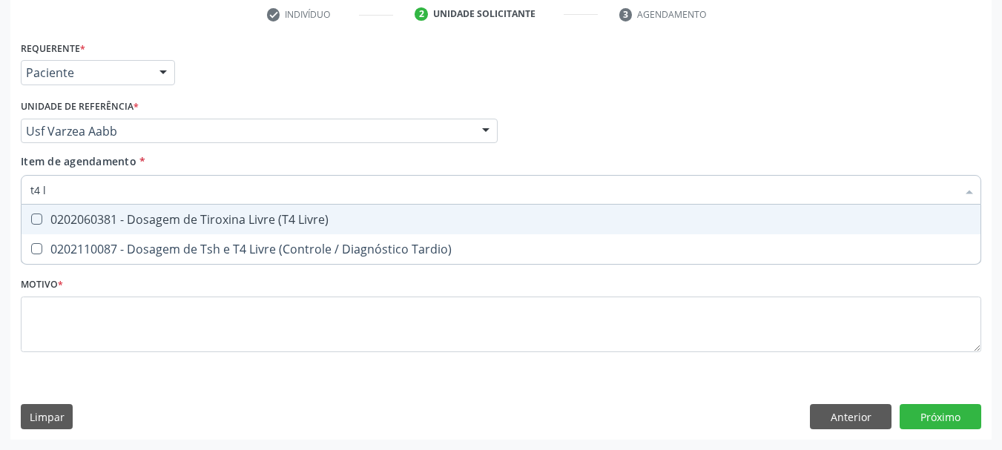
click at [82, 219] on div "0202060381 - Dosagem de Tiroxina Livre (T4 Livre)" at bounding box center [500, 220] width 941 height 12
checkbox Livre\) "true"
click at [80, 194] on input "t4 l" at bounding box center [493, 190] width 926 height 30
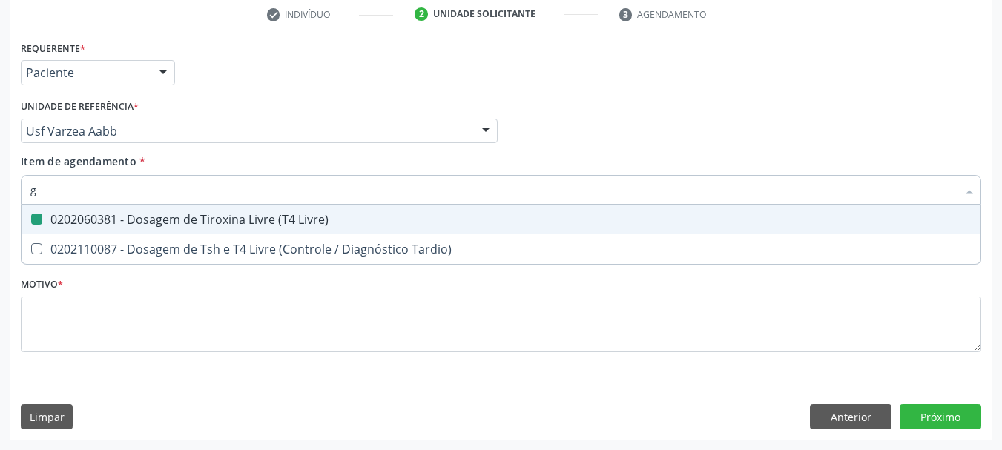
type input "gl"
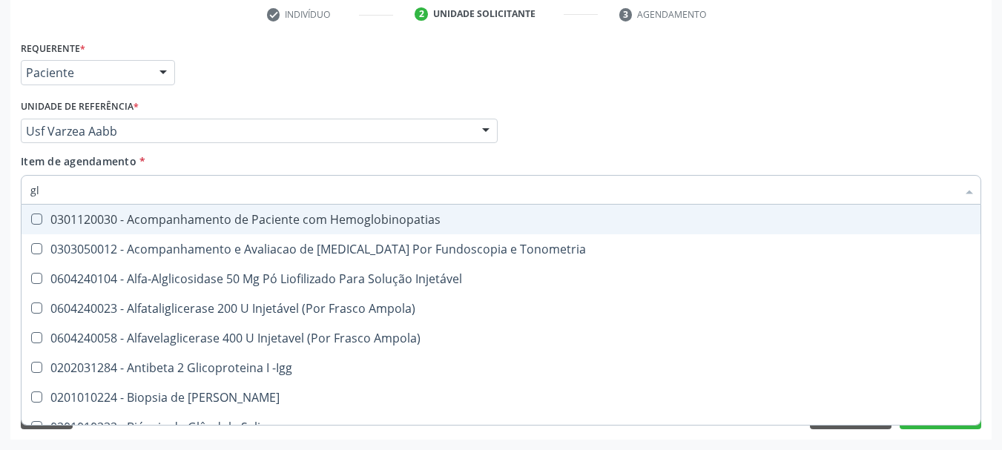
checkbox Hemoglobinopatias "false"
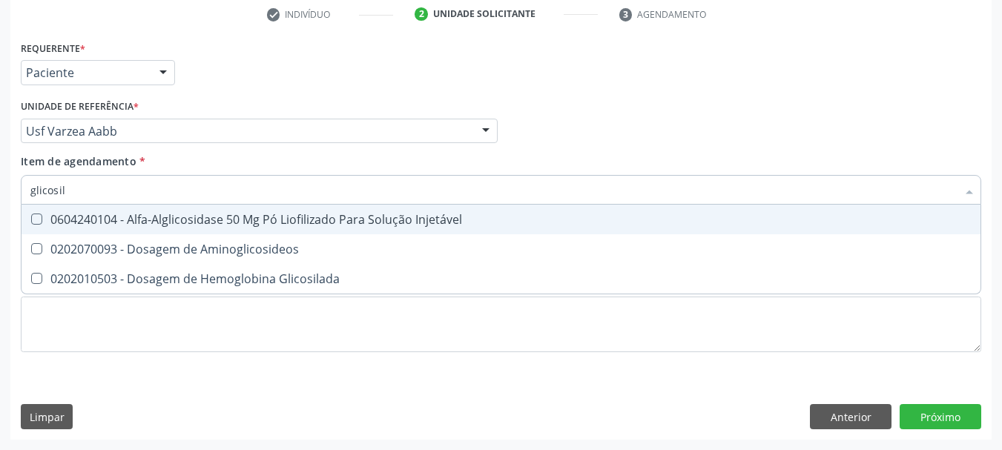
type input "glicosila"
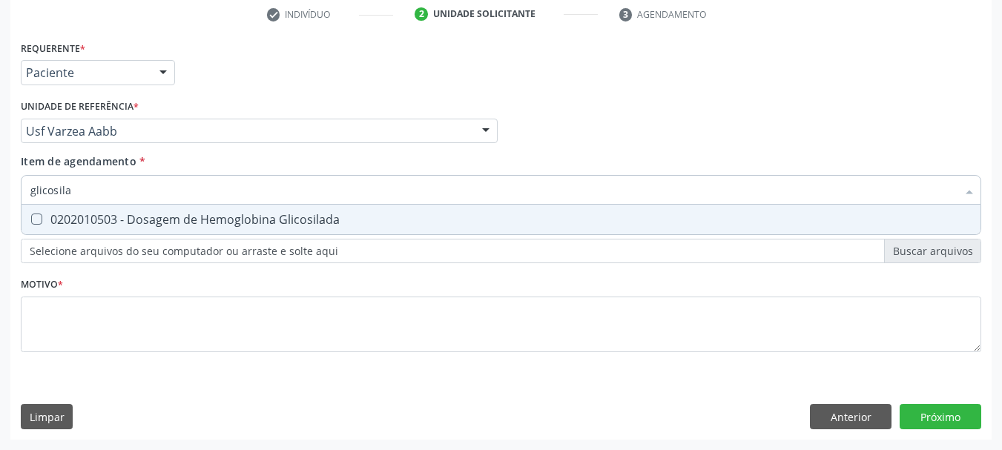
click at [43, 225] on div "0202010503 - Dosagem de Hemoglobina Glicosilada" at bounding box center [500, 220] width 941 height 12
checkbox Glicosilada "true"
click at [86, 197] on input "glicosila" at bounding box center [493, 190] width 926 height 30
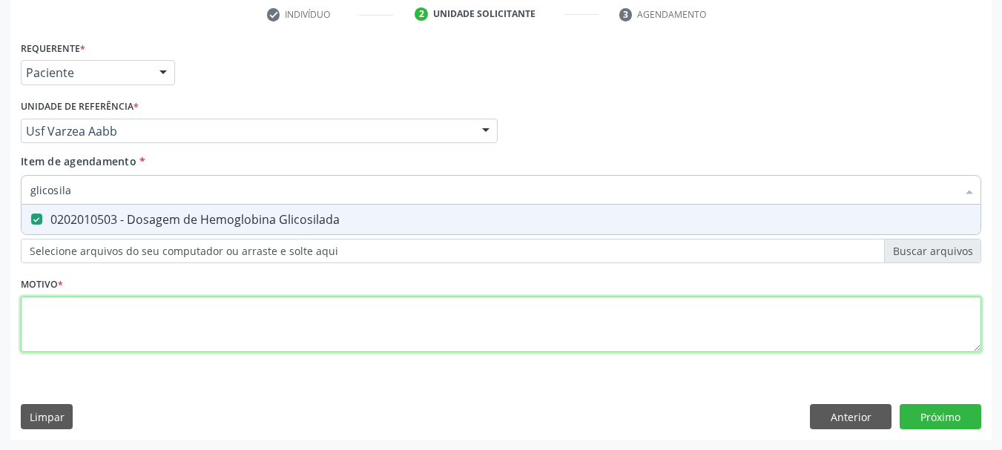
click at [80, 304] on div "Requerente * Paciente Médico(a) Enfermeiro(a) Paciente Nenhum resultado encontr…" at bounding box center [501, 205] width 960 height 336
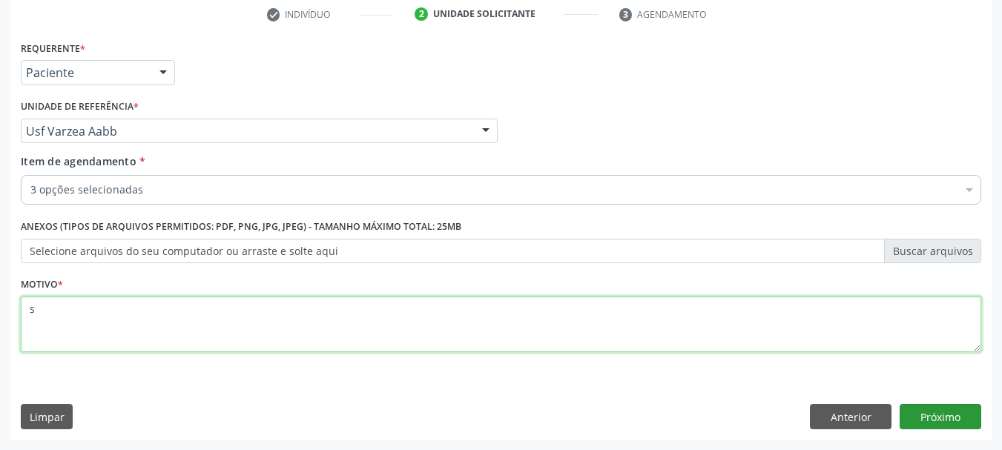
type textarea "s"
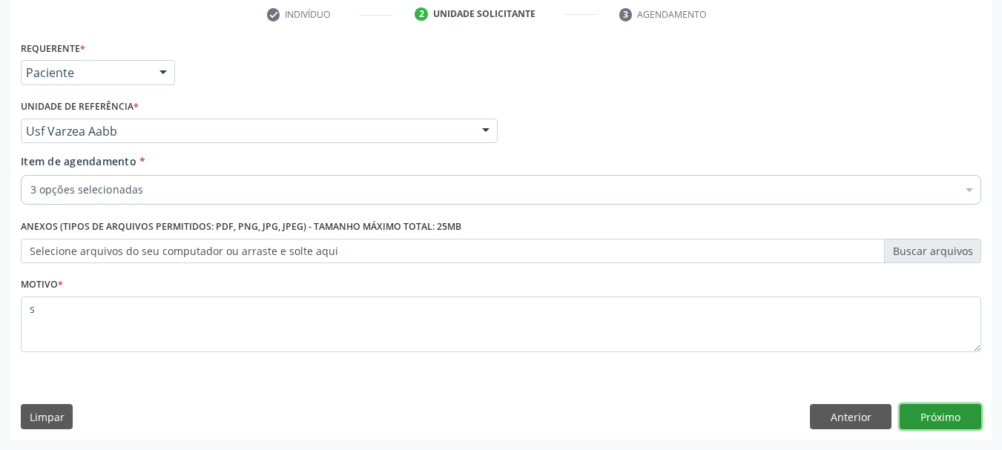
click at [978, 427] on button "Próximo" at bounding box center [941, 416] width 82 height 25
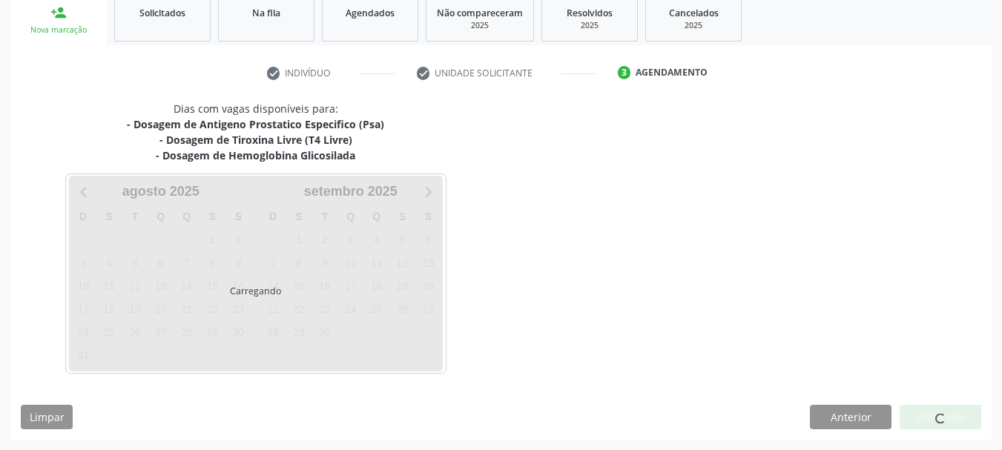
scroll to position [226, 0]
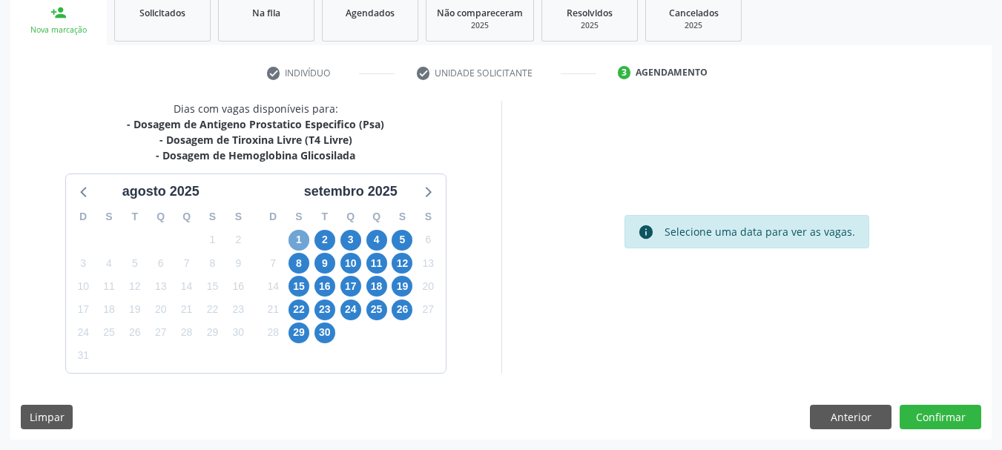
click at [296, 244] on span "1" at bounding box center [298, 240] width 21 height 21
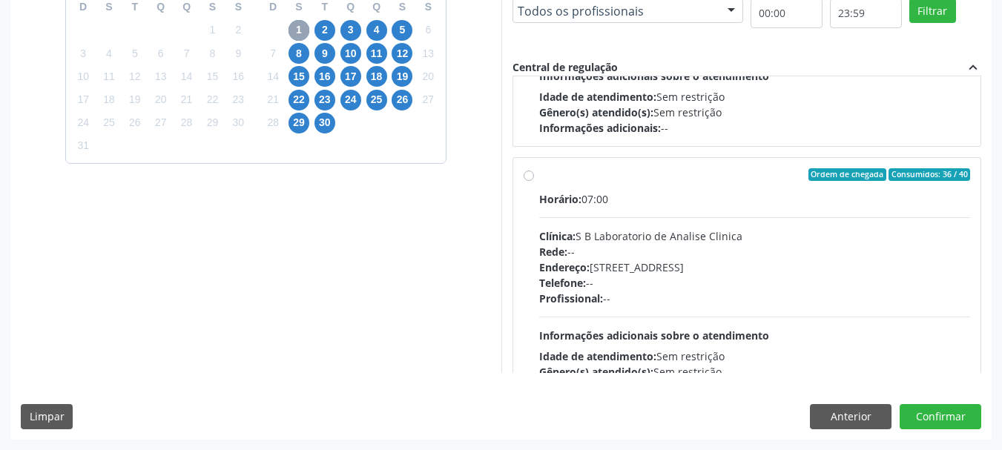
scroll to position [222, 0]
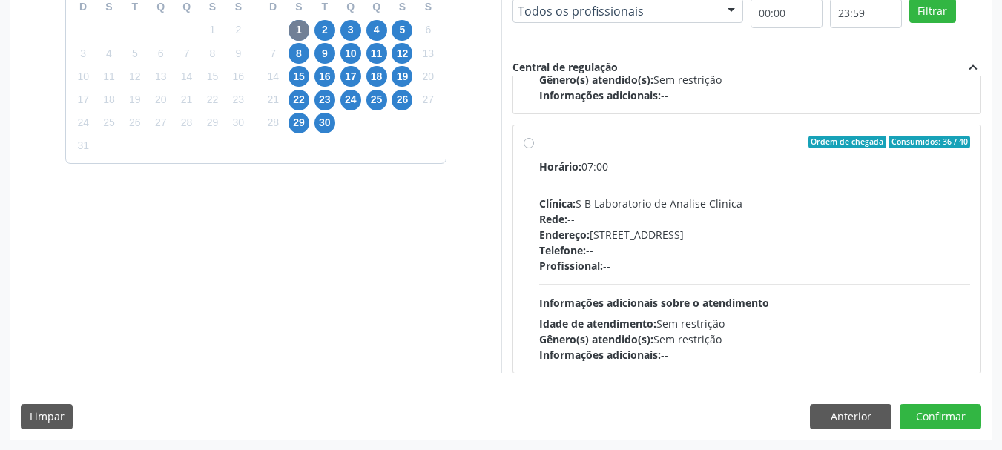
click at [662, 200] on div "Clínica: S B Laboratorio de Analise Clinica" at bounding box center [755, 204] width 432 height 16
click at [534, 149] on input "Ordem de chegada Consumidos: 36 / 40 Horário: 07:00 Clínica: S B Laboratorio de…" at bounding box center [529, 142] width 10 height 13
radio input "true"
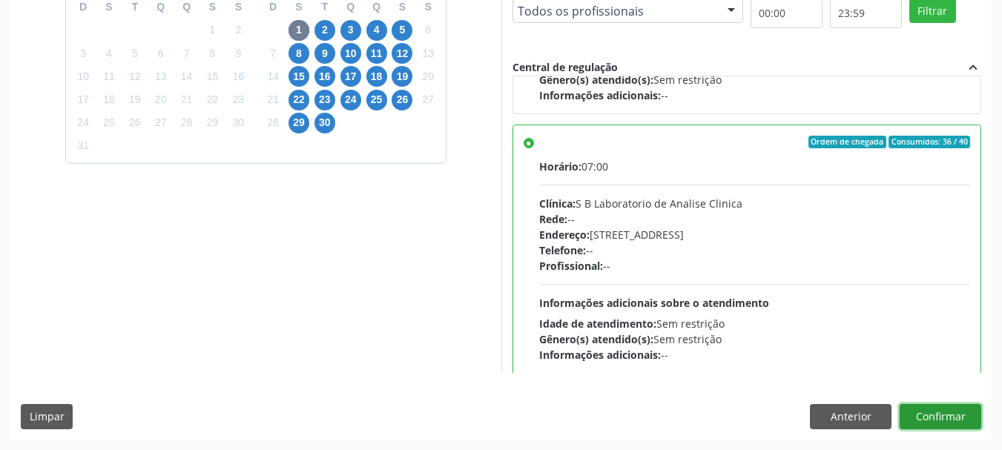
click at [928, 414] on button "Confirmar" at bounding box center [941, 416] width 82 height 25
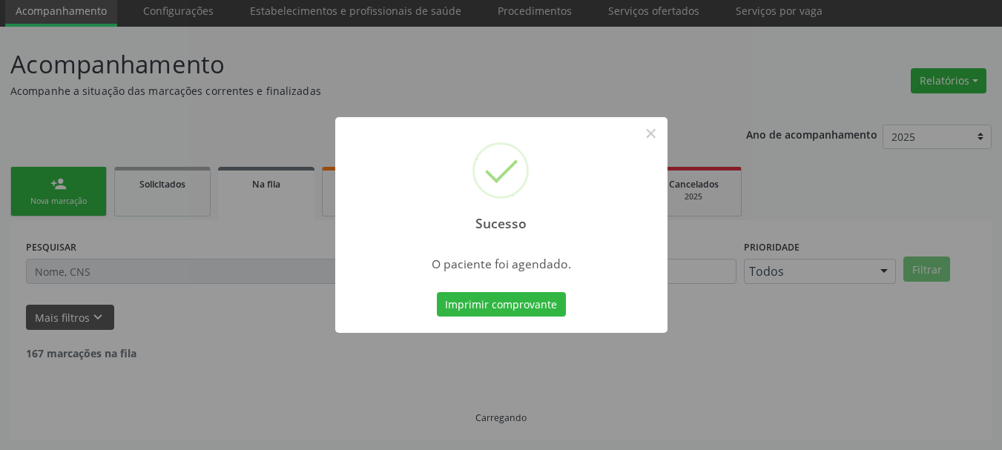
scroll to position [39, 0]
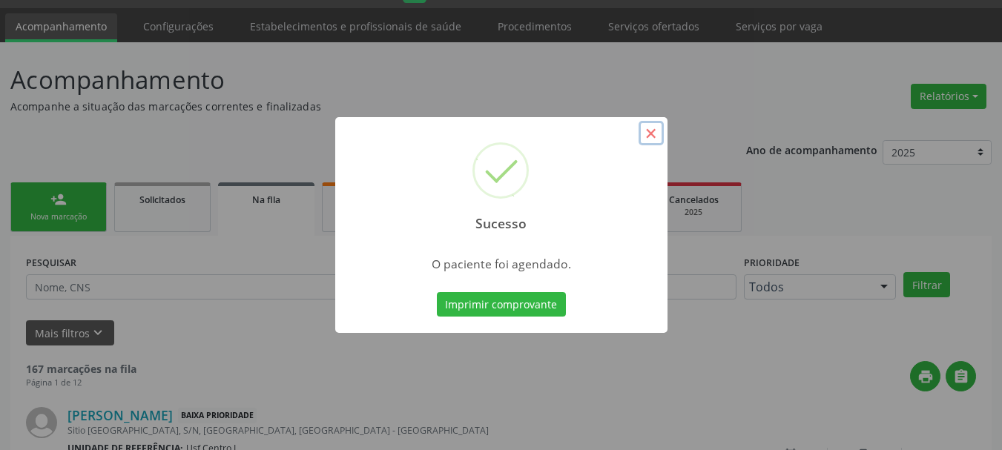
click at [654, 137] on button "×" at bounding box center [651, 133] width 25 height 25
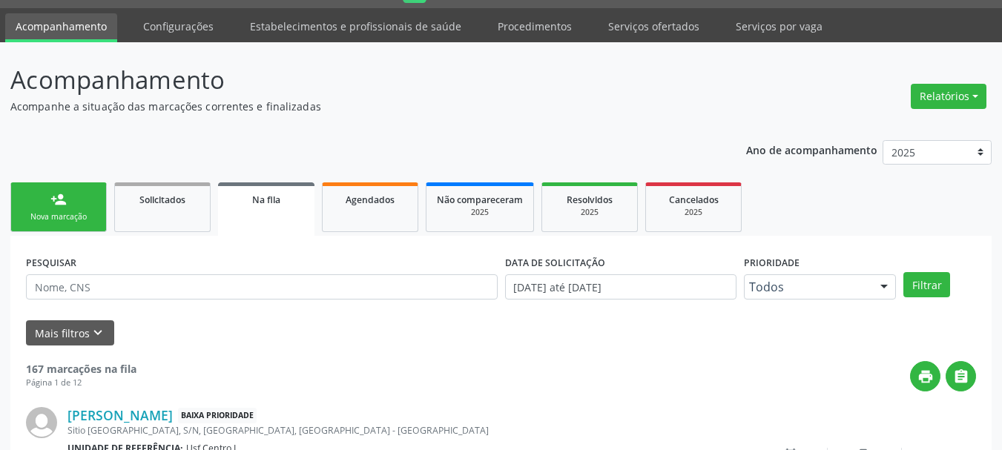
click at [98, 205] on link "person_add Nova marcação" at bounding box center [58, 207] width 96 height 50
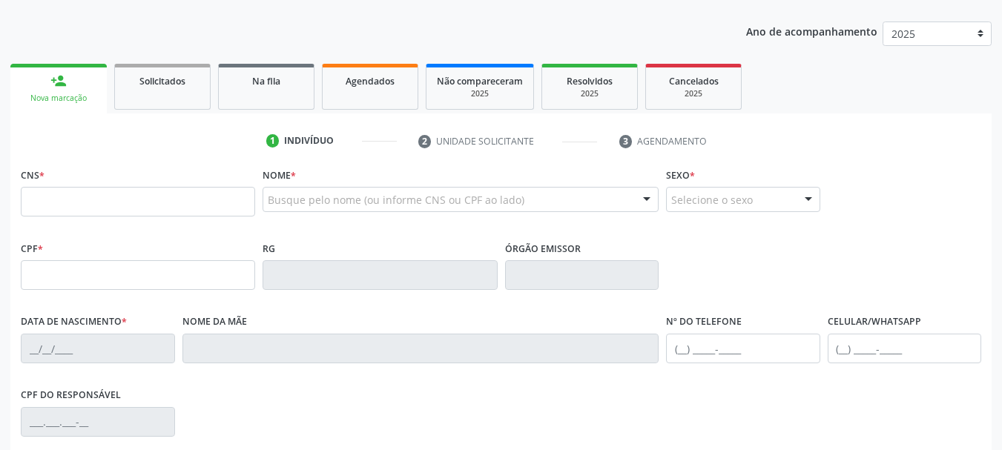
scroll to position [188, 0]
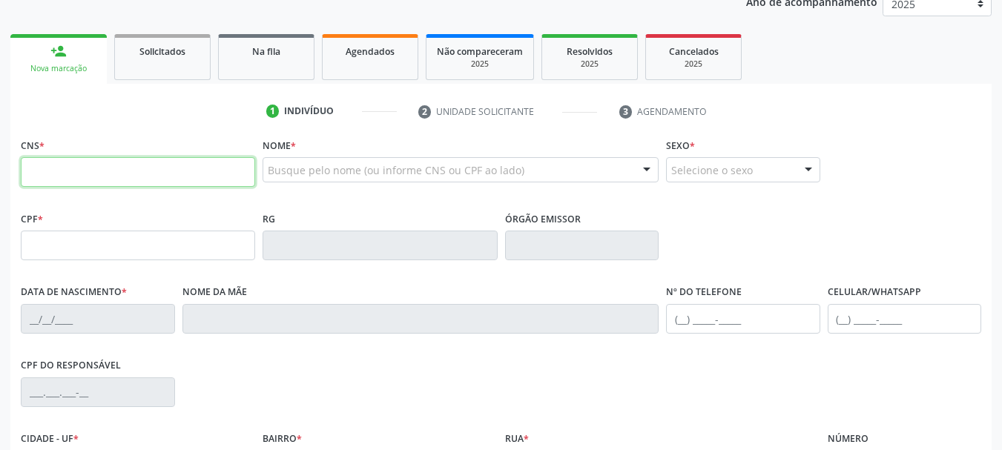
click at [155, 172] on input "text" at bounding box center [138, 172] width 234 height 30
type input "700 1029 9224 2717"
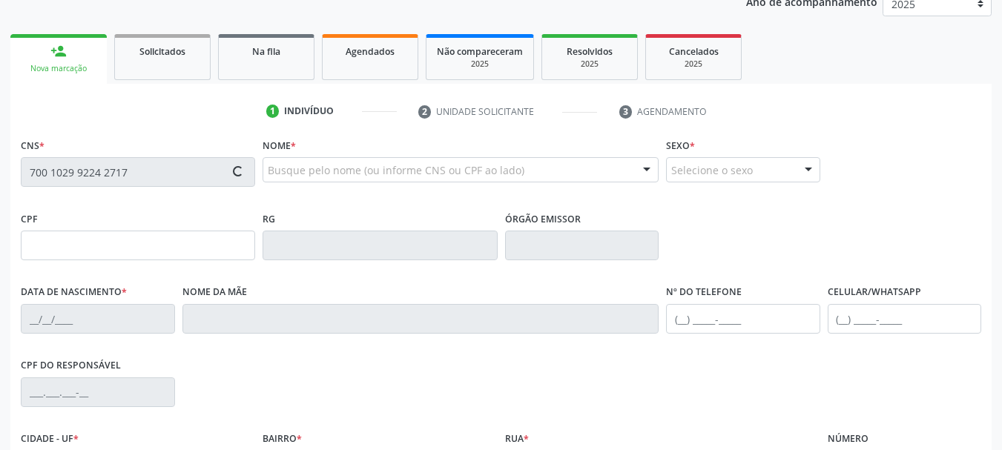
type input "340.678.504-25"
type input "16/11/1960"
type input "Maria Joana da Silva"
type input "(99) 99999-9999"
type input "376.999.704-20"
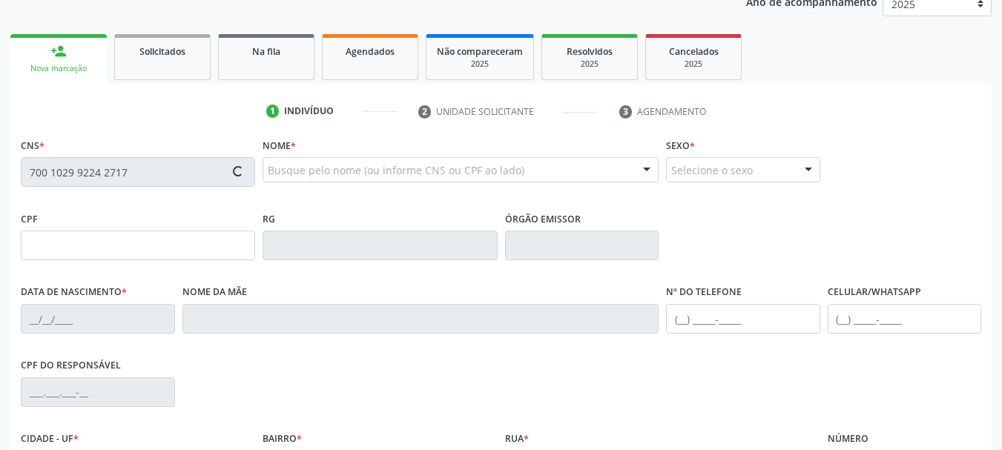
type input "640"
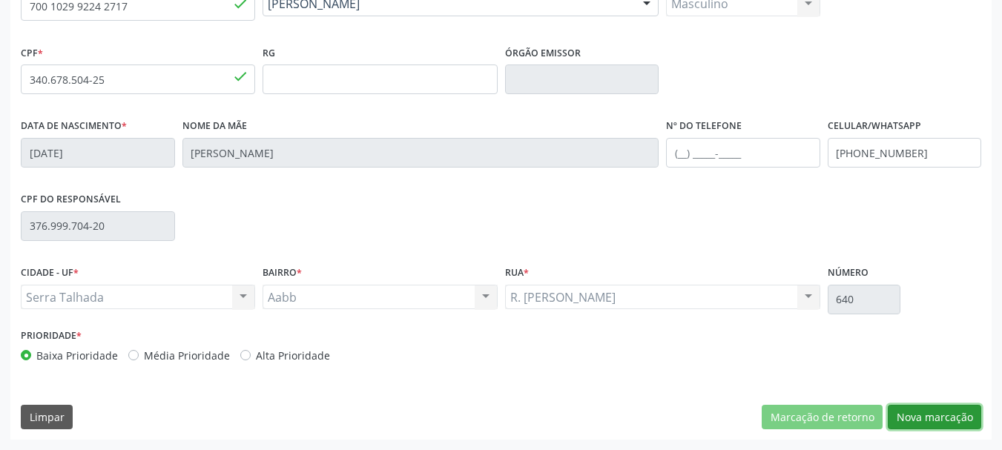
click at [944, 423] on button "Nova marcação" at bounding box center [934, 417] width 93 height 25
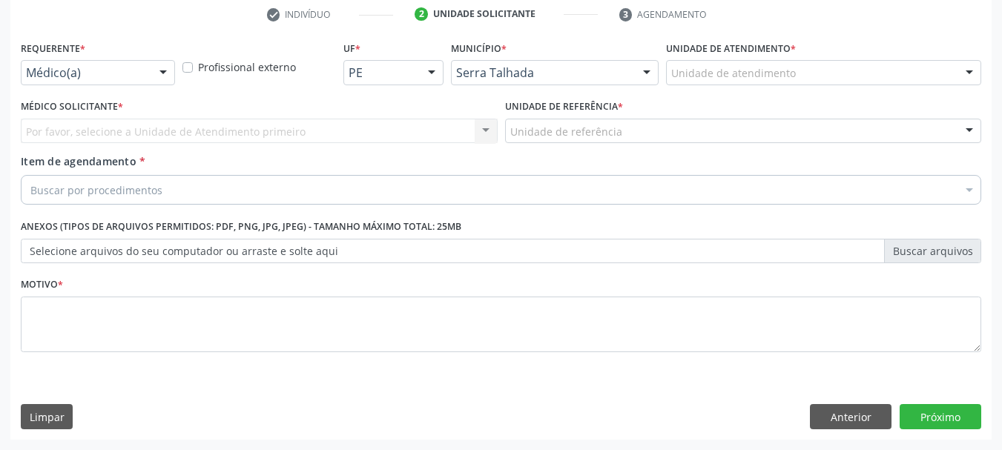
scroll to position [285, 0]
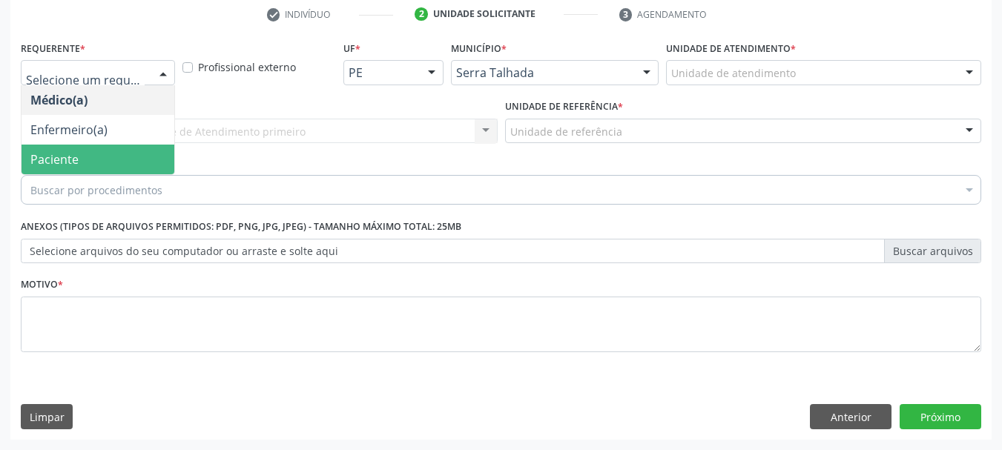
click at [78, 148] on span "Paciente" at bounding box center [98, 160] width 153 height 30
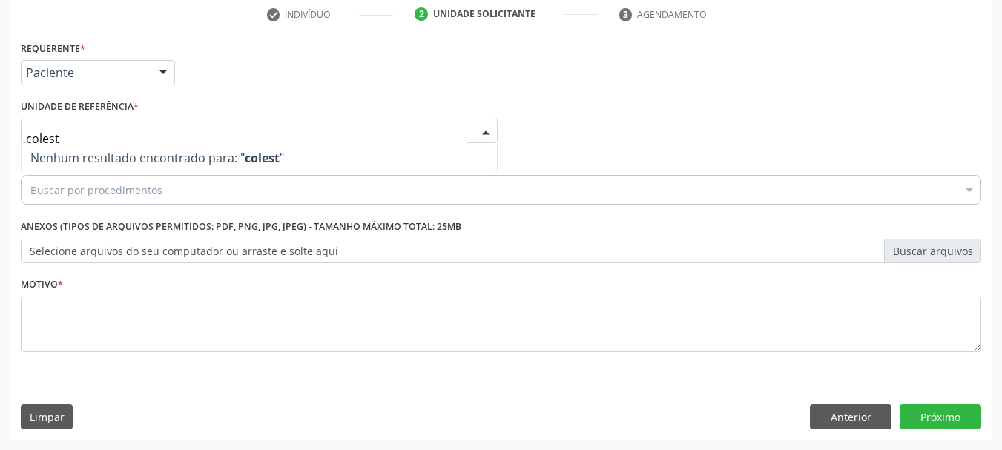
click at [70, 128] on input "colest" at bounding box center [246, 139] width 441 height 30
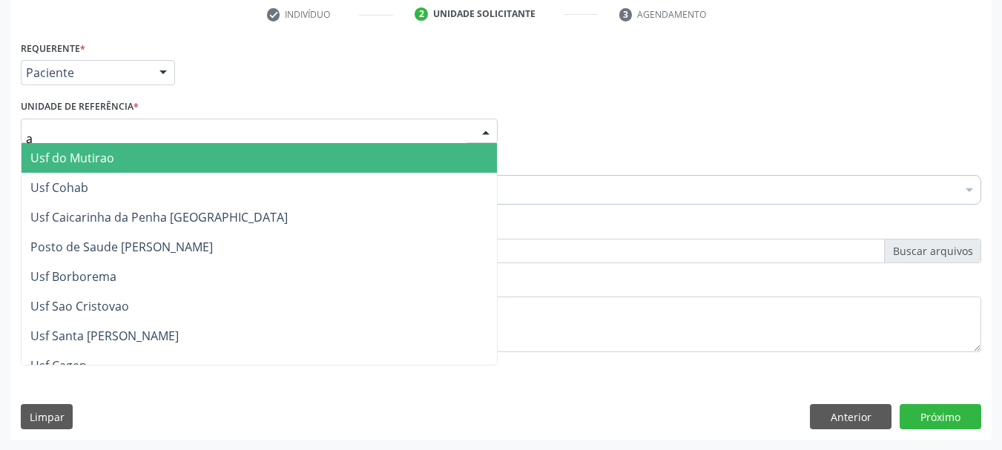
type input "aa"
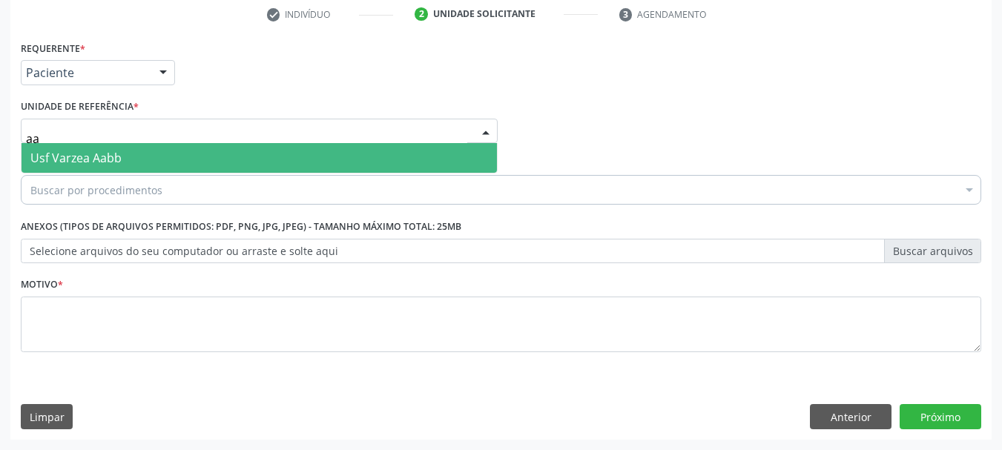
click at [77, 156] on span "Usf Varzea Aabb" at bounding box center [75, 158] width 91 height 16
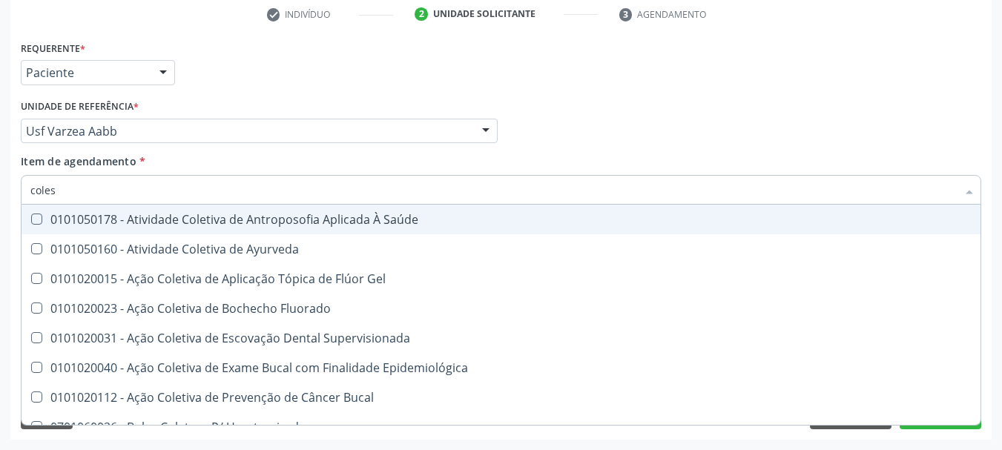
type input "colest"
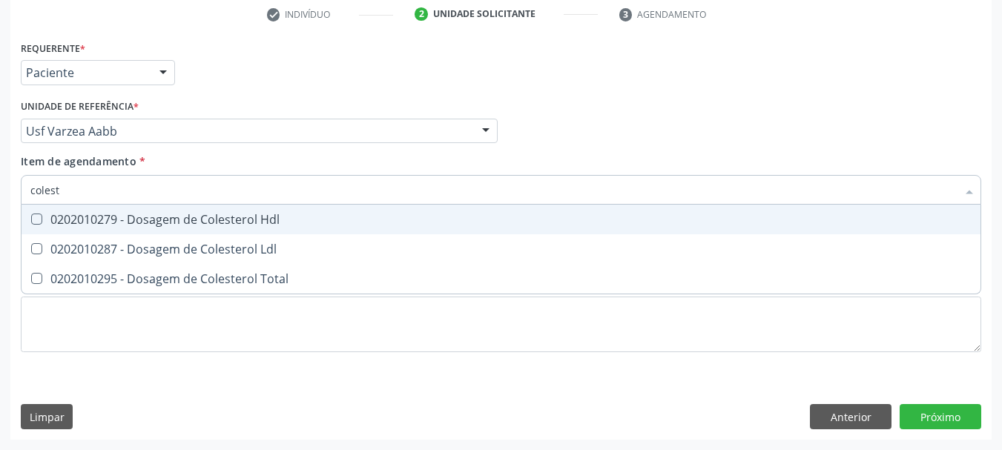
click at [81, 211] on span "0202010279 - Dosagem de Colesterol Hdl" at bounding box center [501, 220] width 959 height 30
checkbox Hdl "true"
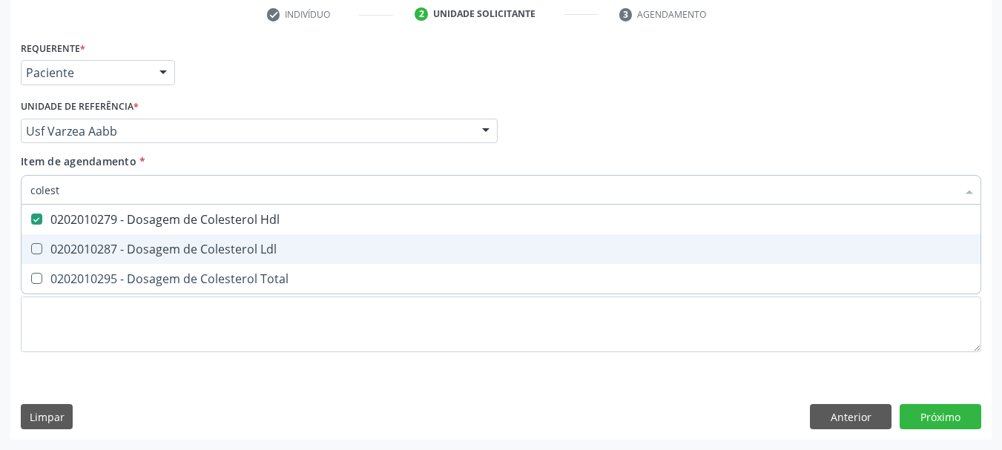
click at [74, 243] on div "0202010287 - Dosagem de Colesterol Ldl" at bounding box center [500, 249] width 941 height 12
checkbox Ldl "true"
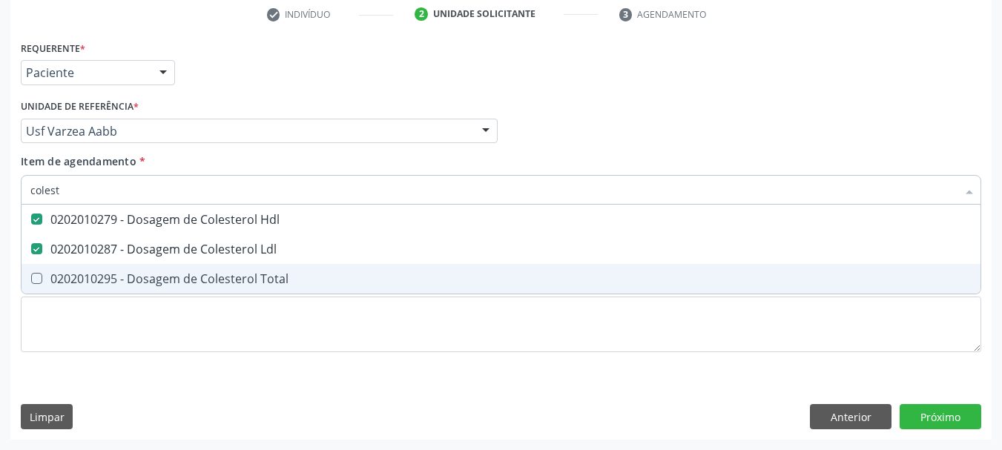
click at [71, 274] on div "0202010295 - Dosagem de Colesterol Total" at bounding box center [500, 279] width 941 height 12
checkbox Total "true"
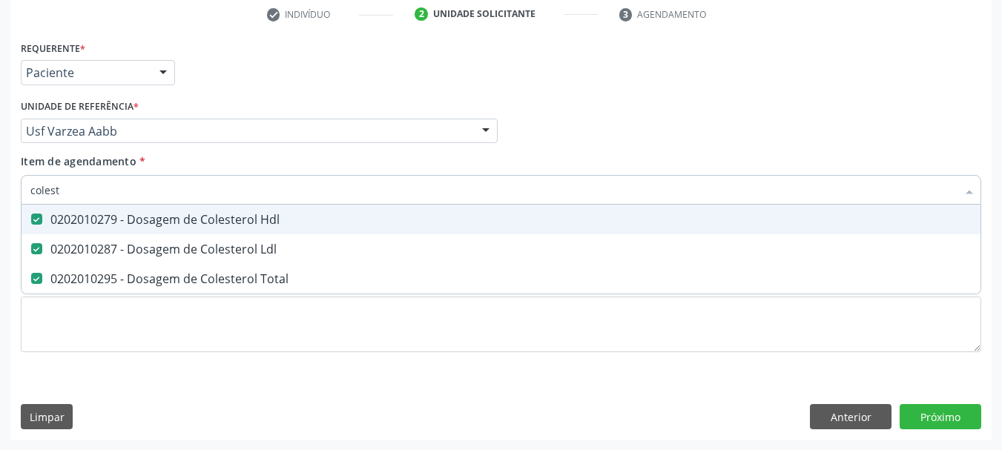
click at [84, 195] on input "colest" at bounding box center [493, 190] width 926 height 30
checkbox Hdl "false"
checkbox Ldl "false"
checkbox Total "false"
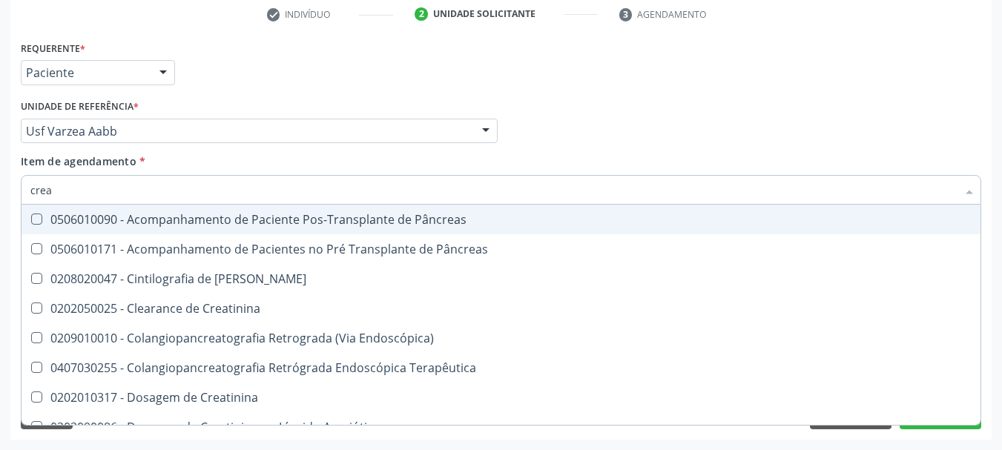
type input "creat"
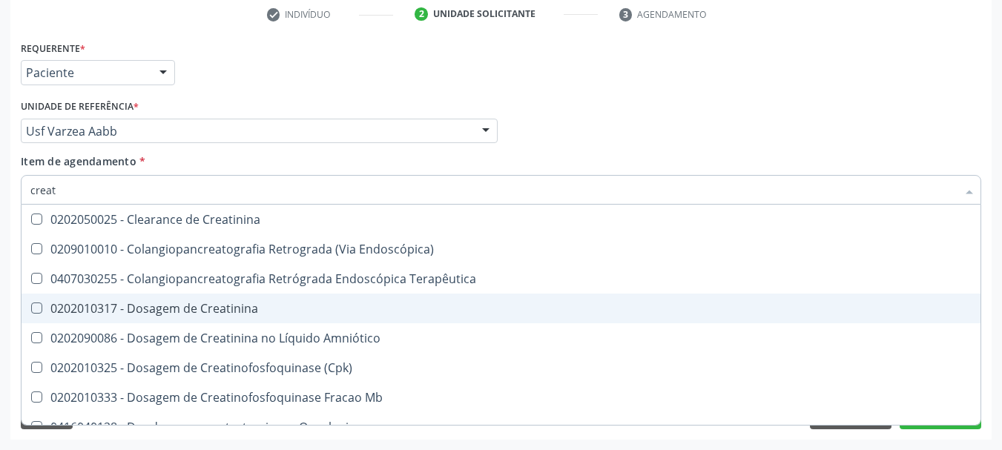
click at [142, 311] on div "0202010317 - Dosagem de Creatinina" at bounding box center [500, 309] width 941 height 12
checkbox Creatinina "true"
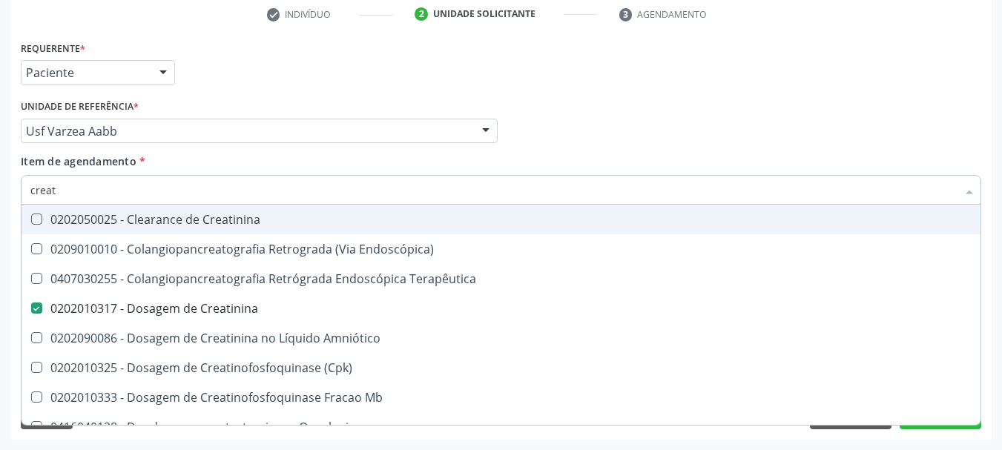
type input "creat"
click at [230, 108] on div "Unidade de referência * Usf Varzea Aabb Usf do Mutirao Usf Cohab Usf Caicarinha…" at bounding box center [259, 119] width 477 height 47
checkbox Endoscópica\) "true"
checkbox Terapêutica "true"
checkbox Amniótico "true"
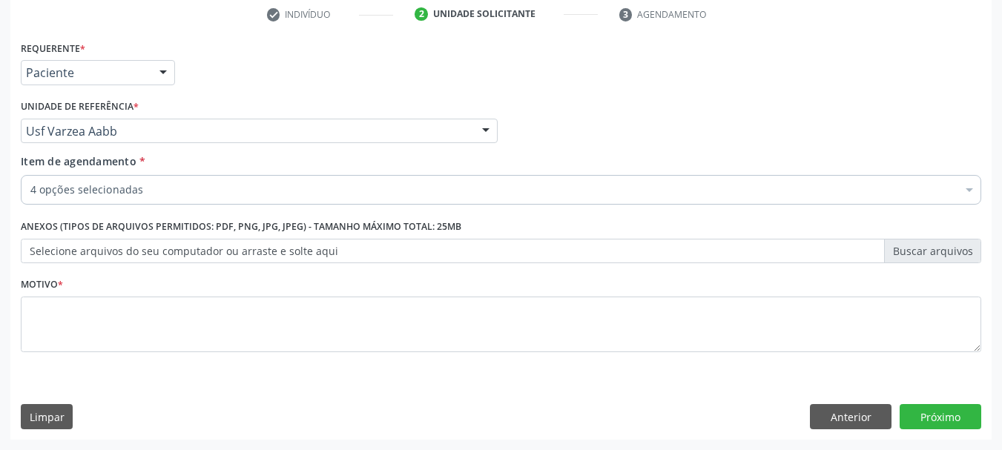
click at [130, 200] on div "4 opções selecionadas" at bounding box center [501, 190] width 960 height 30
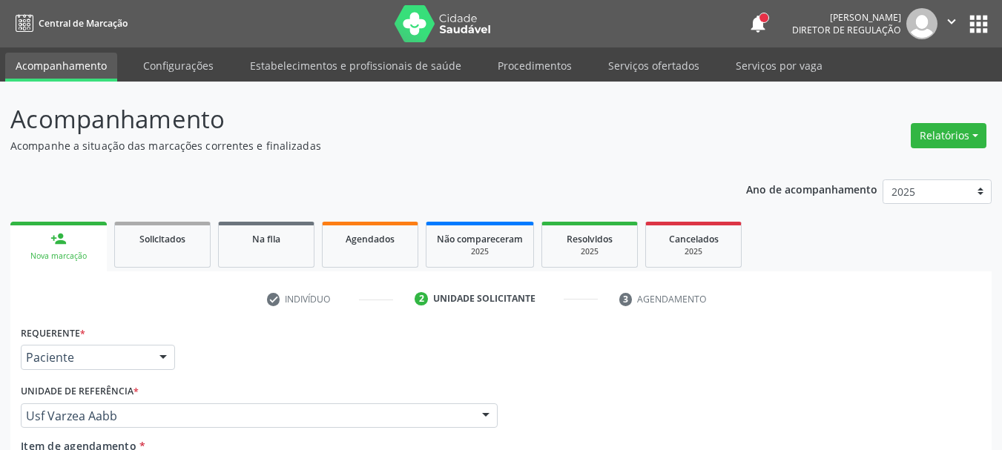
scroll to position [285, 0]
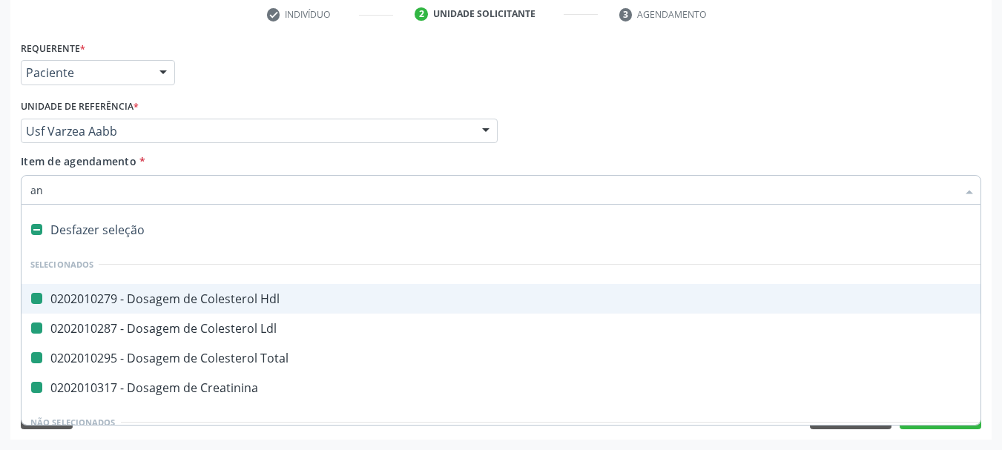
type input "ana"
checkbox Hdl "false"
checkbox Ldl "false"
checkbox Total "false"
checkbox Creatinina "false"
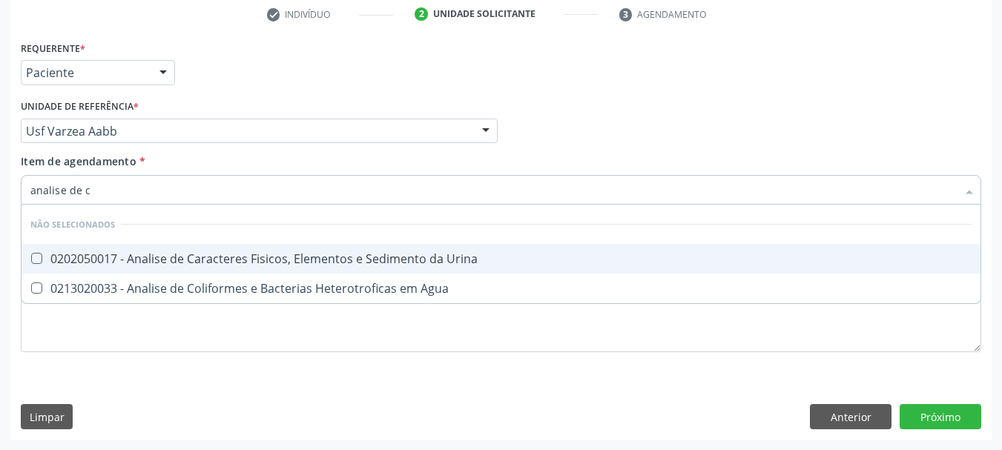
type input "analise de ca"
click at [56, 260] on div "0202050017 - Analise de Caracteres Fisicos, Elementos e Sedimento da Urina" at bounding box center [500, 259] width 941 height 12
checkbox Urina "true"
click at [112, 198] on input "analise de ca" at bounding box center [493, 190] width 926 height 30
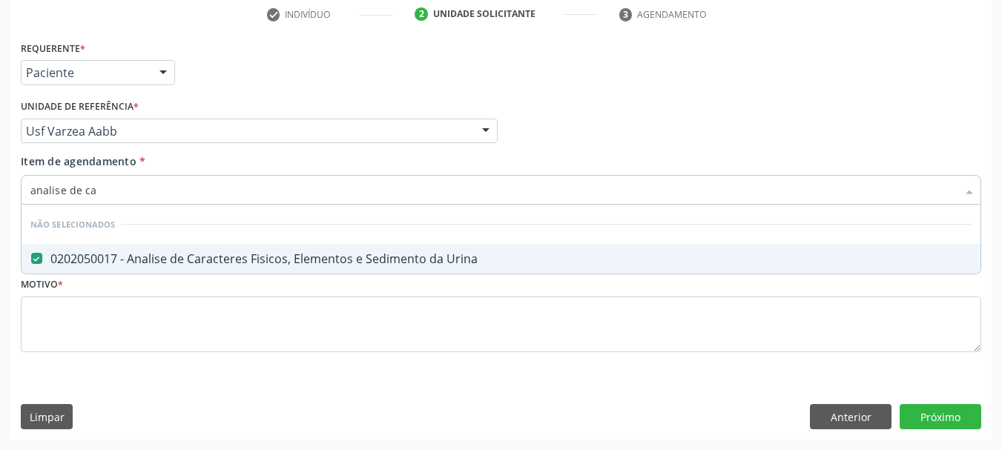
click at [112, 198] on input "analise de ca" at bounding box center [493, 190] width 926 height 30
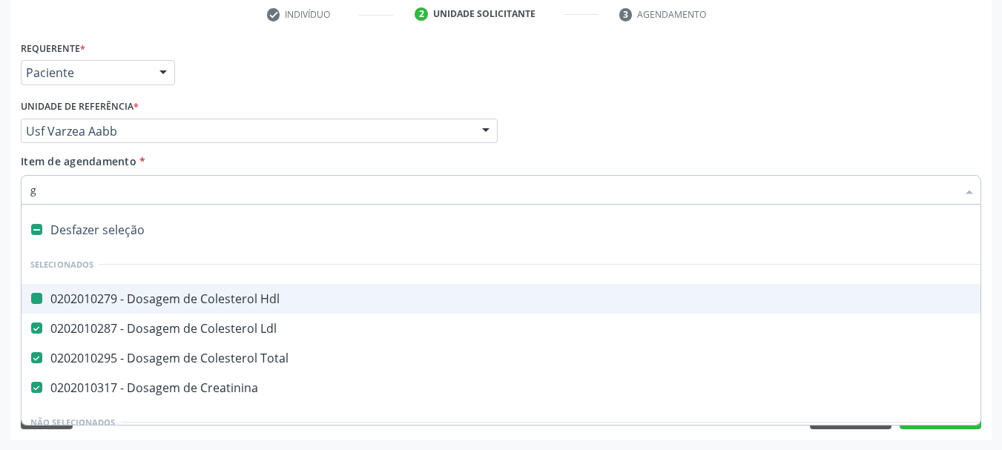
type input "gl"
checkbox Hdl "false"
checkbox Ldl "false"
checkbox Total "false"
checkbox Creatinina "false"
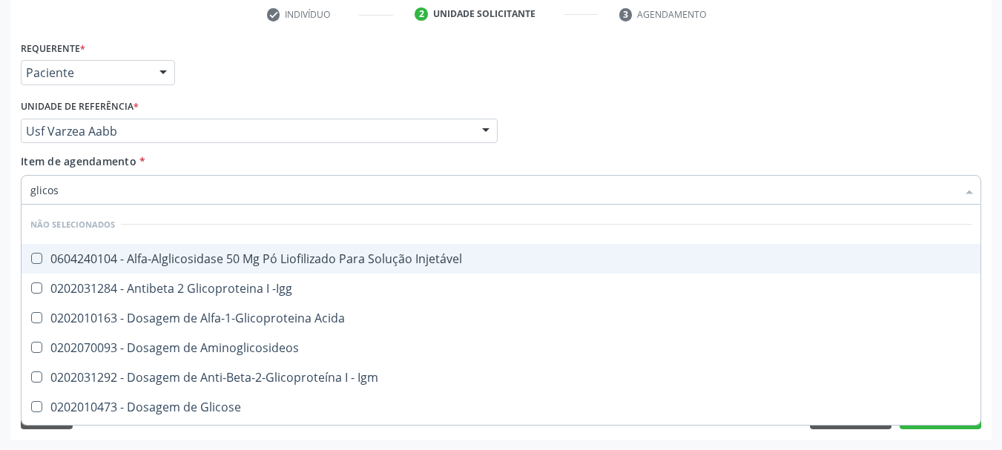
type input "glicose"
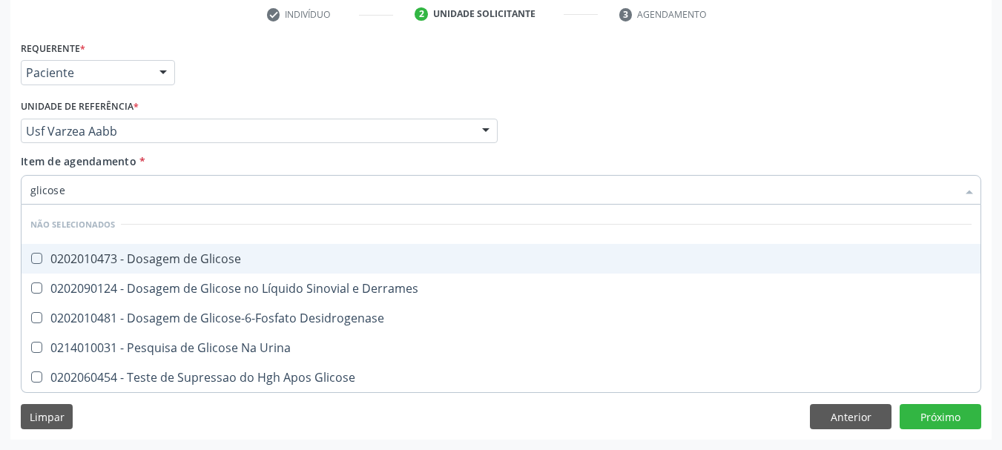
click at [57, 265] on div "0202010473 - Dosagem de Glicose" at bounding box center [500, 259] width 941 height 12
checkbox Glicose "true"
click at [88, 188] on input "glicose" at bounding box center [493, 190] width 926 height 30
checkbox Derrames "true"
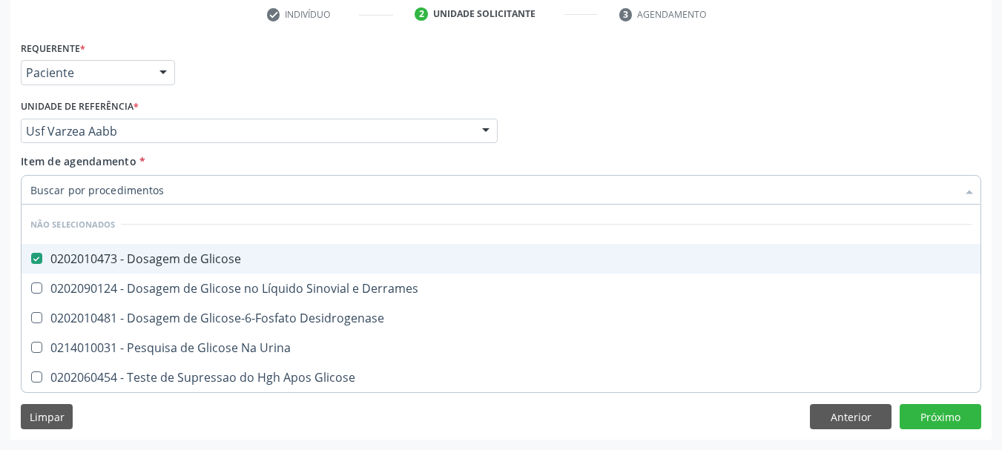
checkbox Desidrogenase "true"
checkbox Urina "true"
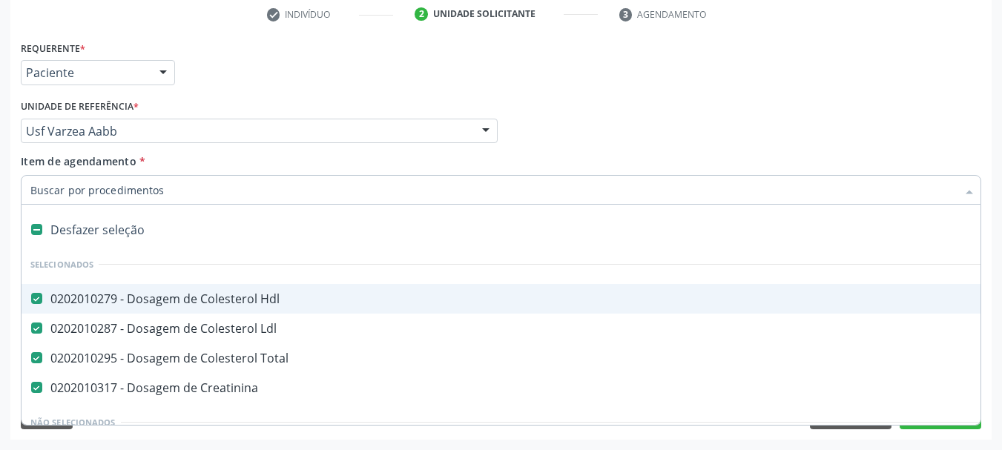
type input "h"
checkbox Total "false"
checkbox Creatinina "false"
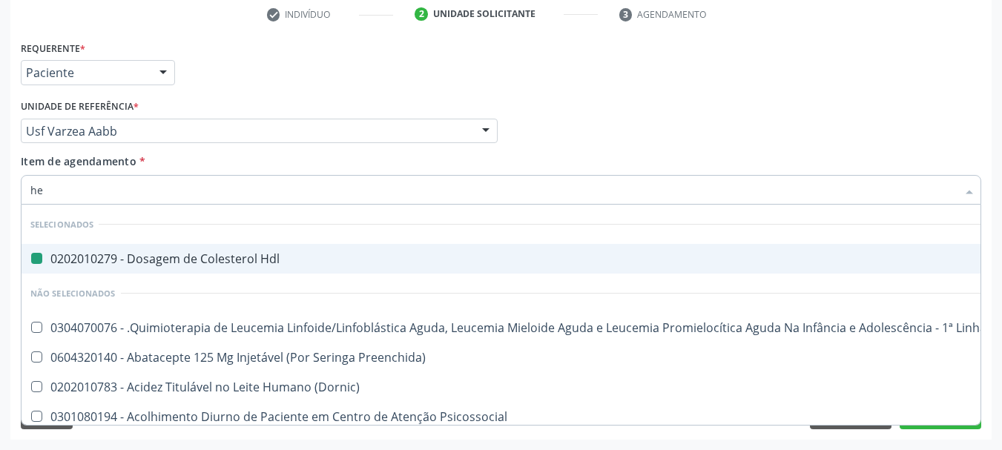
type input "hem"
checkbox Hdl "false"
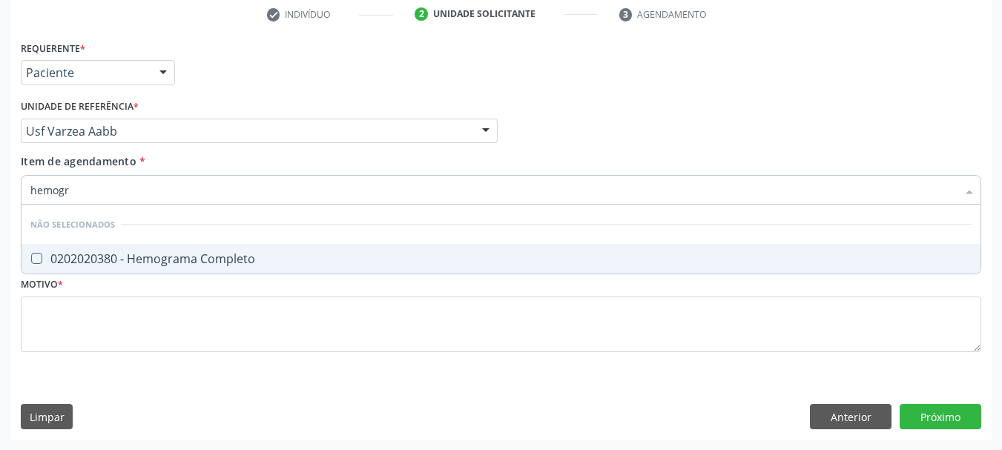
type input "hemogra"
click at [90, 247] on span "0202020380 - Hemograma Completo" at bounding box center [501, 259] width 959 height 30
checkbox Completo "true"
click at [91, 185] on input "hemogra" at bounding box center [493, 190] width 926 height 30
type input "h"
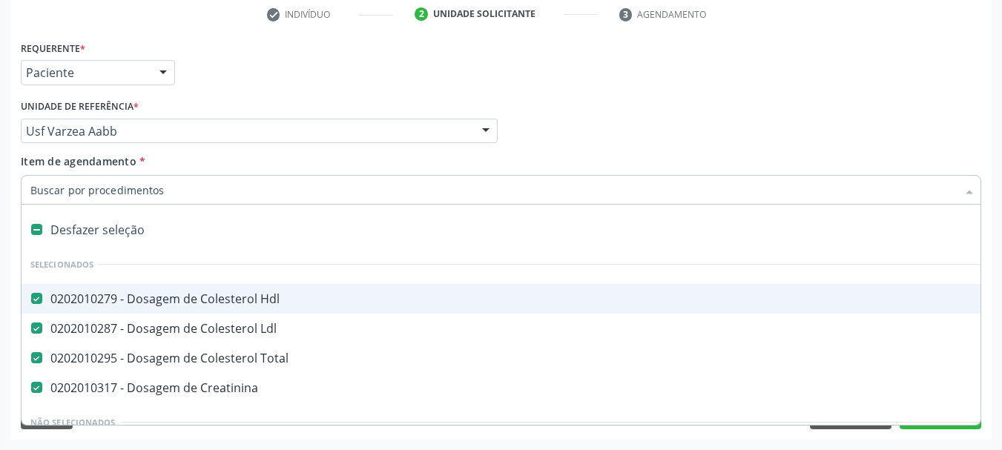
checkbox Hdl "true"
type input "co"
checkbox Pernoite "true"
checkbox Punho "false"
checkbox Urina "false"
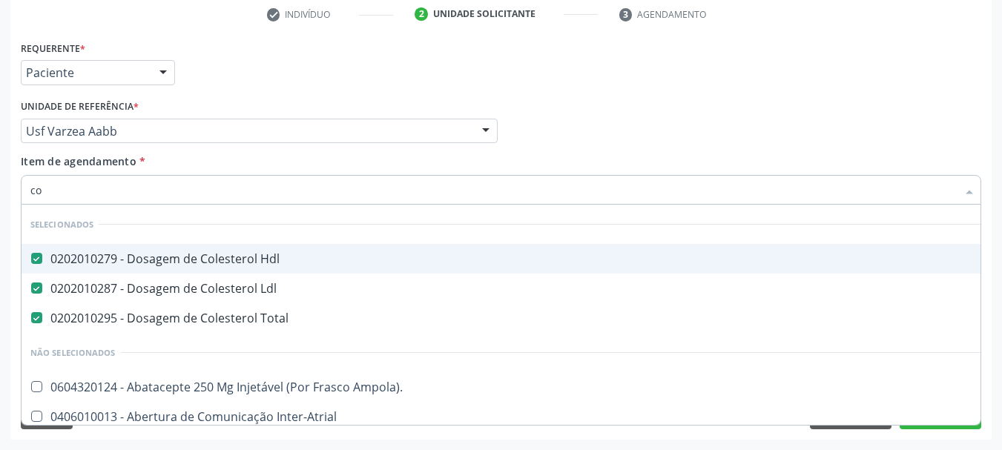
type input "col"
checkbox Urina "false"
click at [288, 65] on div "Requerente * Paciente Médico(a) Enfermeiro(a) Paciente Nenhum resultado encontr…" at bounding box center [501, 66] width 968 height 58
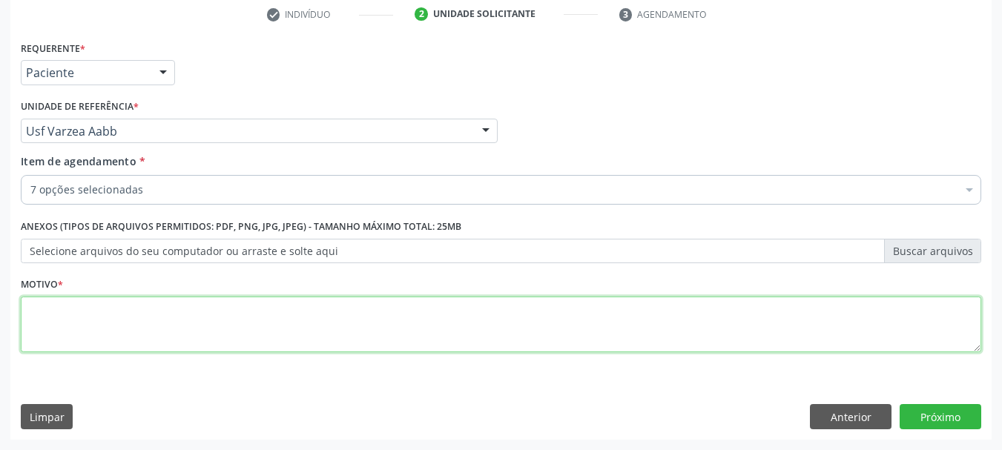
click at [73, 334] on textarea at bounding box center [501, 325] width 960 height 56
type textarea "a"
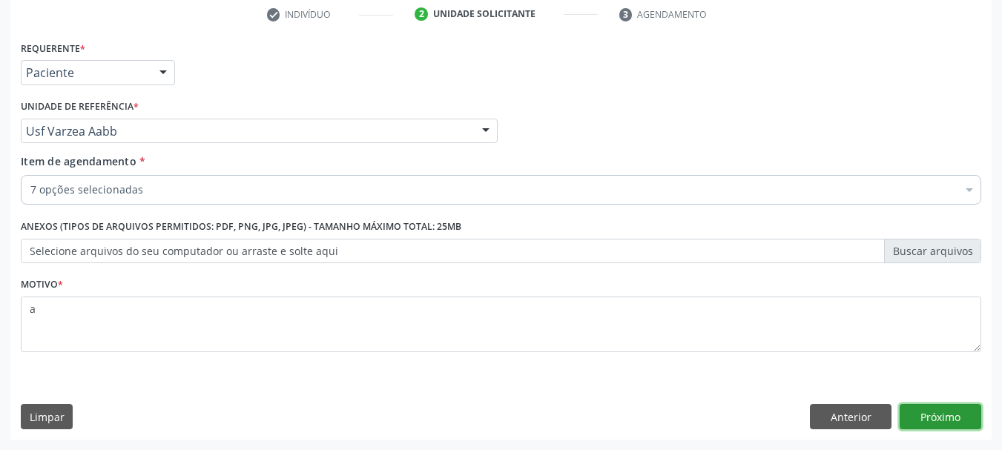
click at [942, 426] on button "Próximo" at bounding box center [941, 416] width 82 height 25
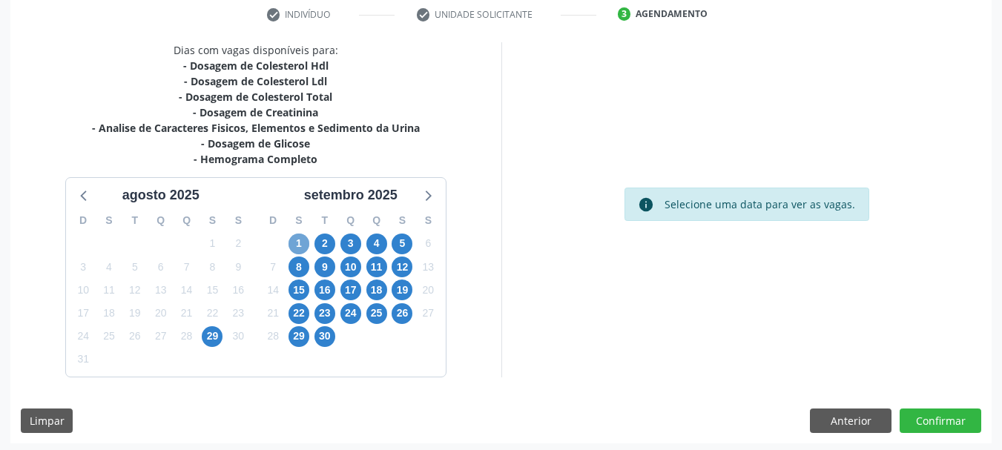
click at [295, 244] on span "1" at bounding box center [298, 244] width 21 height 21
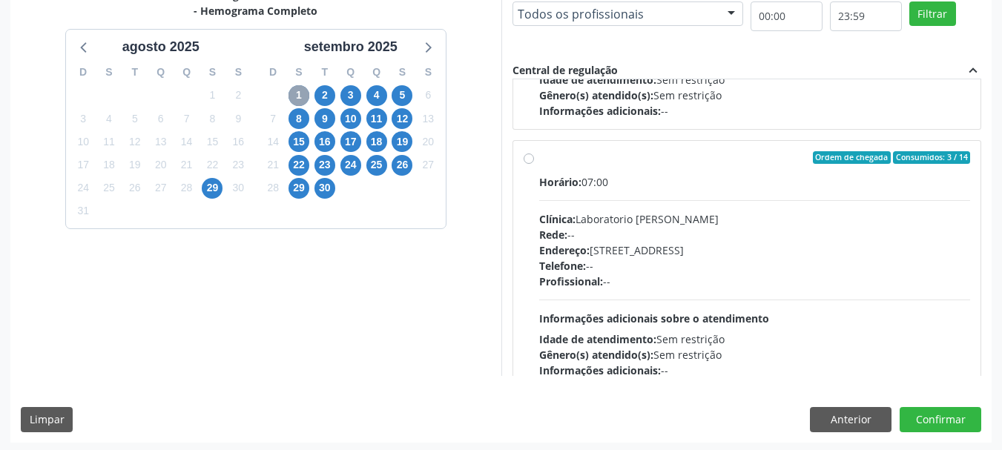
scroll to position [222, 0]
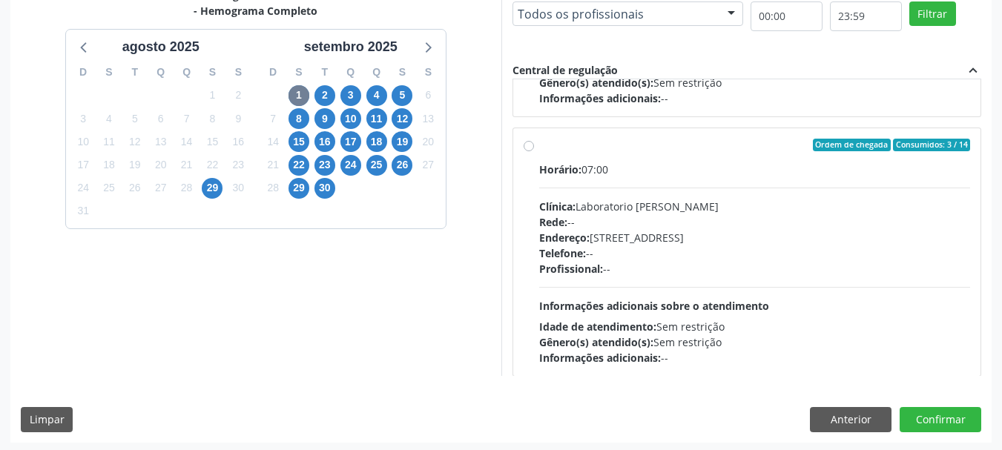
click at [596, 219] on div "Rede: --" at bounding box center [755, 222] width 432 height 16
click at [534, 152] on input "Ordem de chegada Consumidos: 3 / 14 Horário: 07:00 Clínica: Laboratorio Jose Pa…" at bounding box center [529, 145] width 10 height 13
radio input "true"
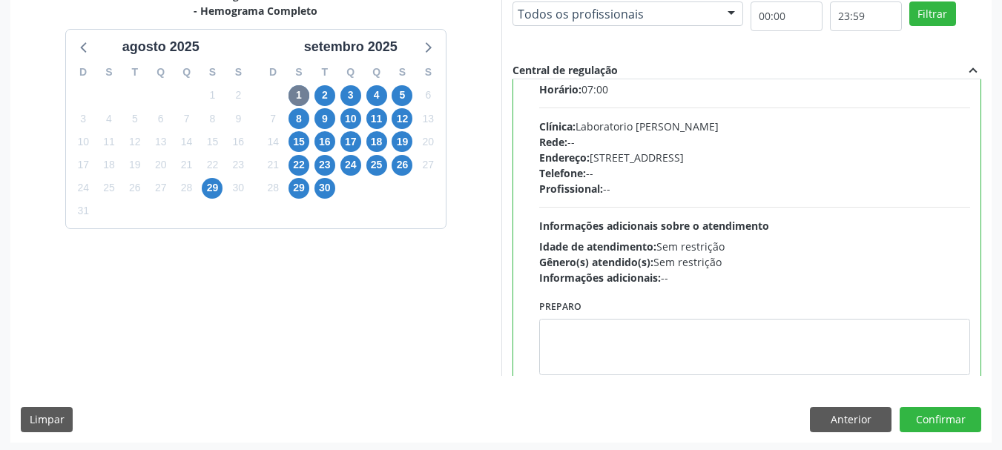
scroll to position [297, 0]
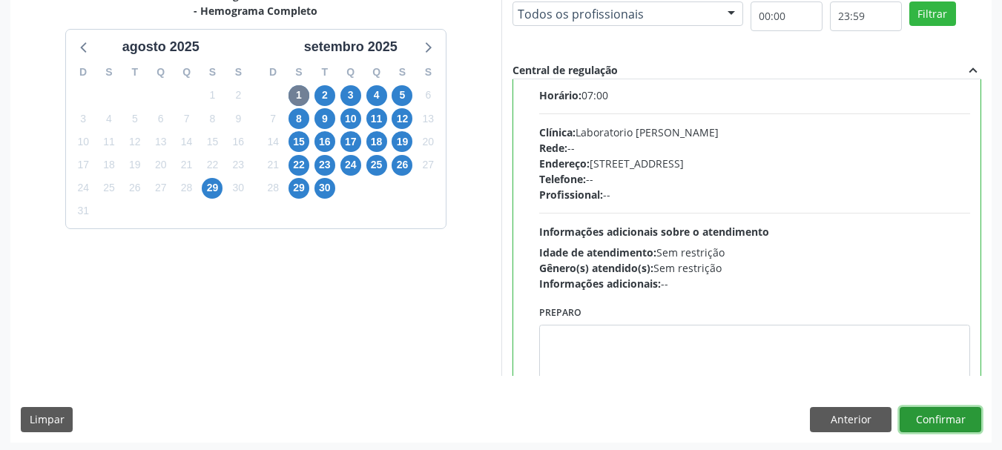
click at [923, 419] on button "Confirmar" at bounding box center [941, 419] width 82 height 25
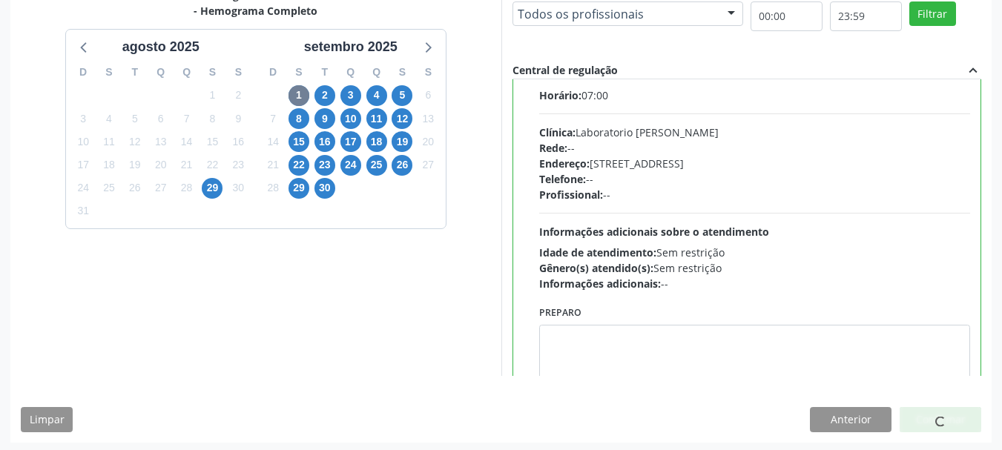
scroll to position [39, 0]
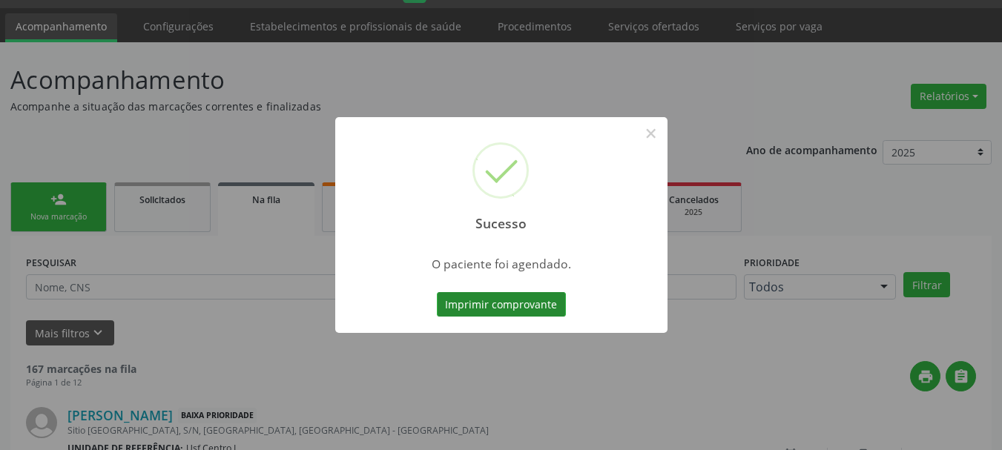
click at [512, 302] on button "Imprimir comprovante" at bounding box center [501, 304] width 129 height 25
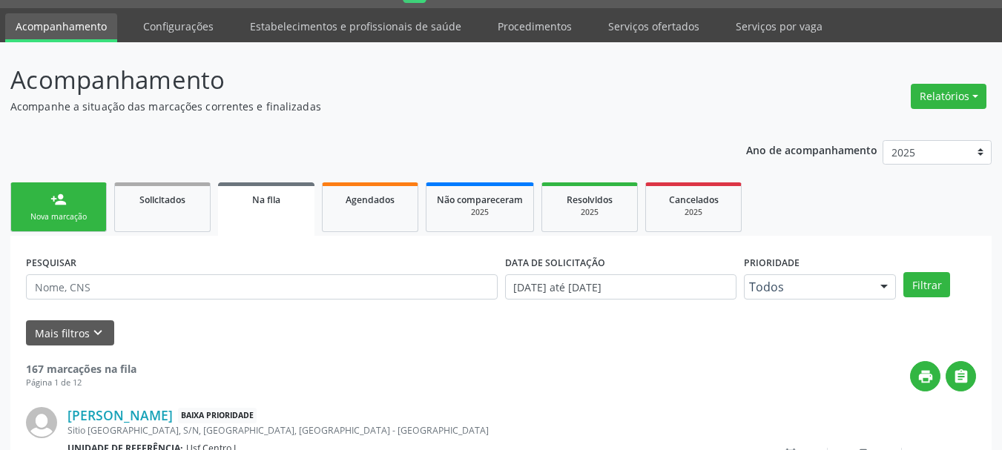
drag, startPoint x: 98, startPoint y: 198, endPoint x: 197, endPoint y: 96, distance: 142.7
click at [96, 197] on link "person_add Nova marcação" at bounding box center [58, 207] width 96 height 50
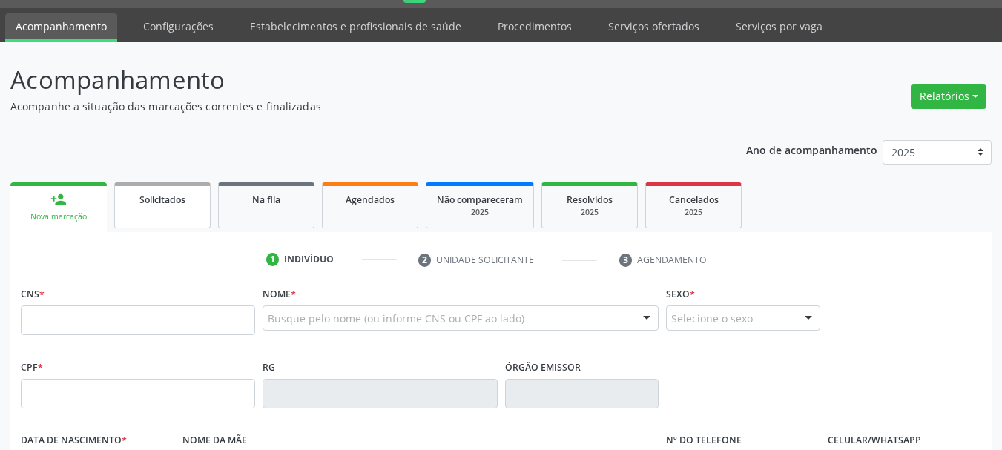
scroll to position [188, 0]
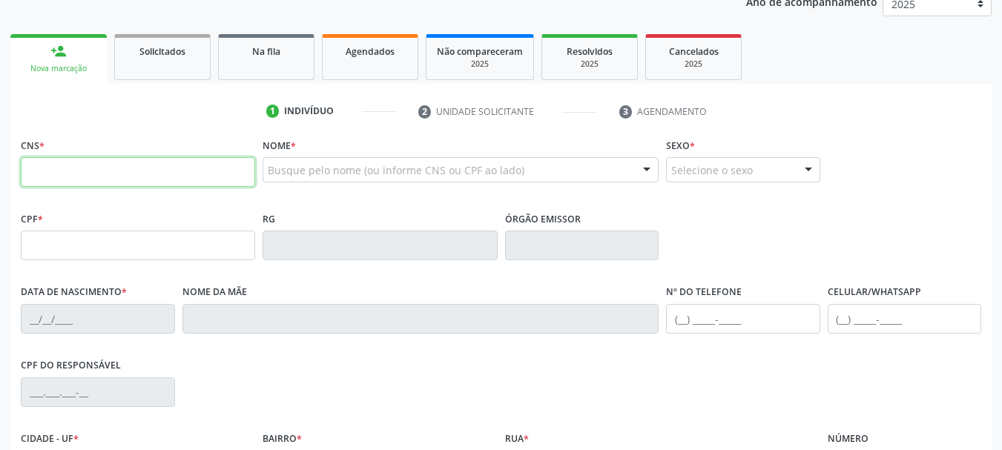
click at [107, 162] on input "text" at bounding box center [138, 172] width 234 height 30
paste input "700 1029 9224 2717"
type input "700 1029 9224 2717"
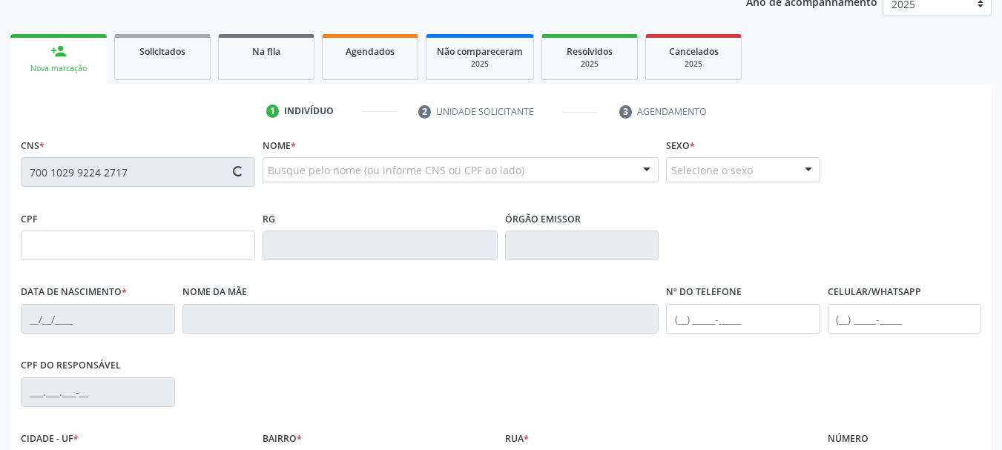
type input "340.678.504-25"
type input "16/11/1960"
type input "Maria Joana da Silva"
type input "(99) 99999-9999"
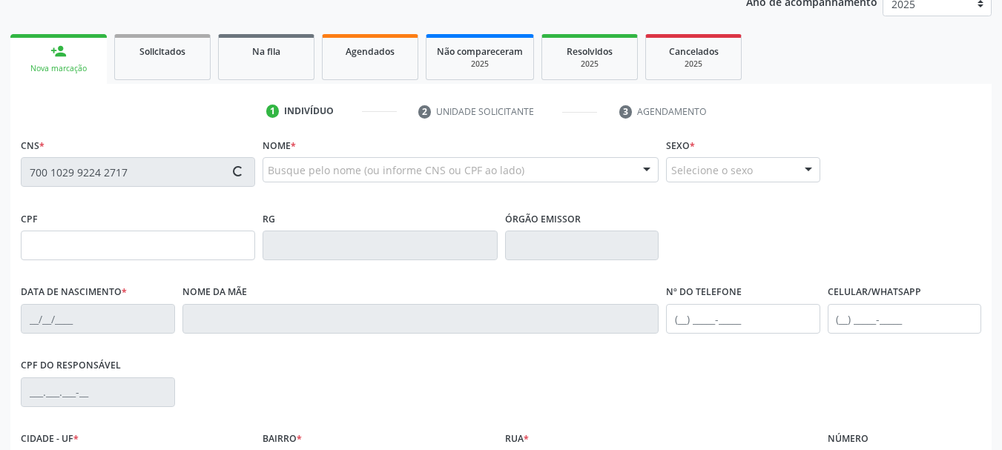
type input "376.999.704-20"
type input "640"
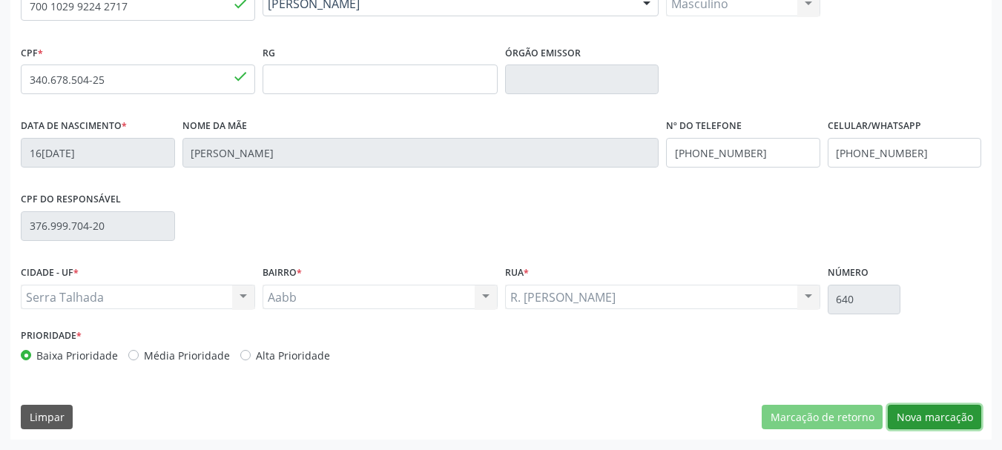
click at [921, 411] on button "Nova marcação" at bounding box center [934, 417] width 93 height 25
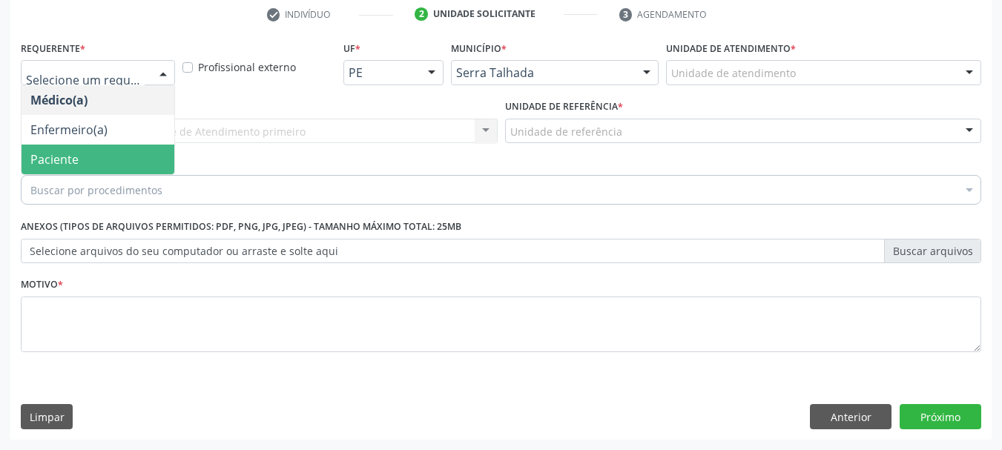
click at [70, 155] on span "Paciente" at bounding box center [54, 159] width 48 height 16
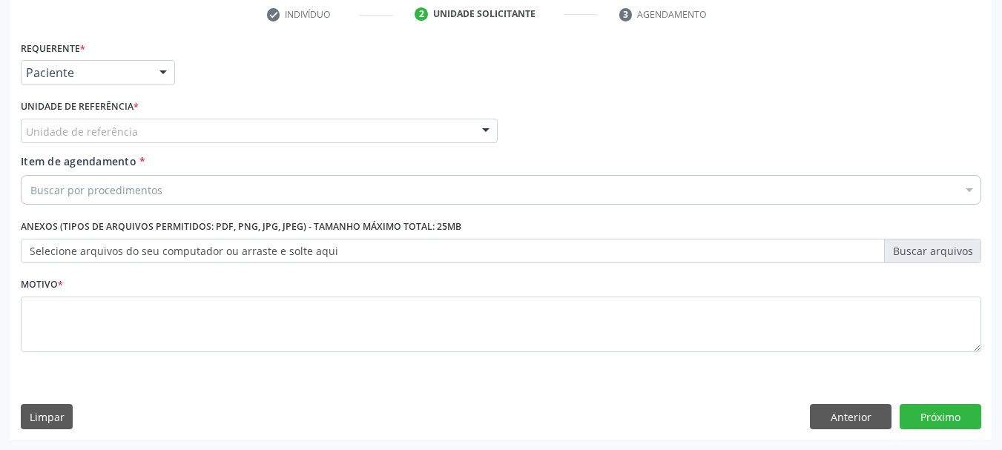
click at [57, 121] on div "Unidade de referência" at bounding box center [259, 131] width 477 height 25
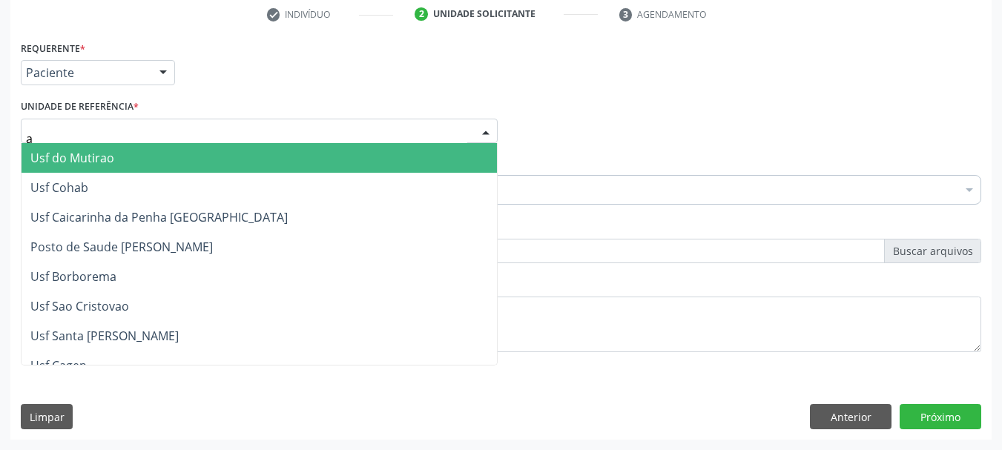
type input "aa"
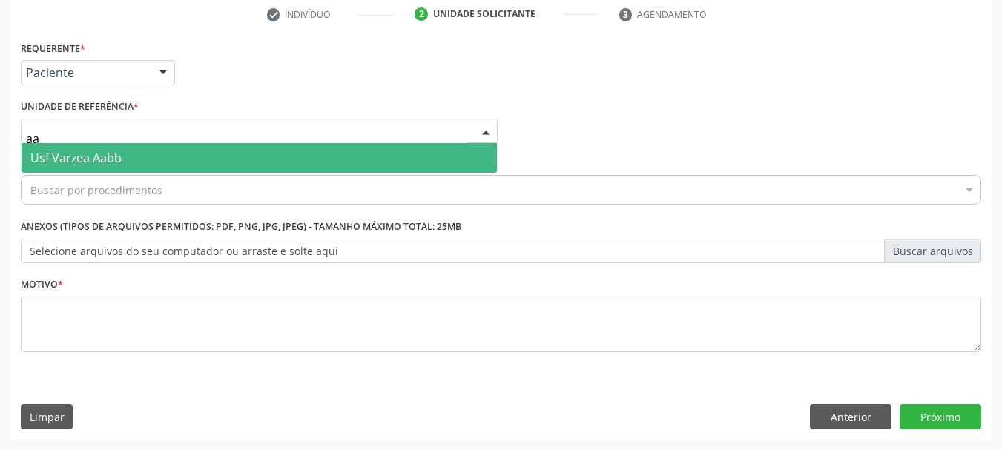
click at [55, 154] on span "Usf Varzea Aabb" at bounding box center [75, 158] width 91 height 16
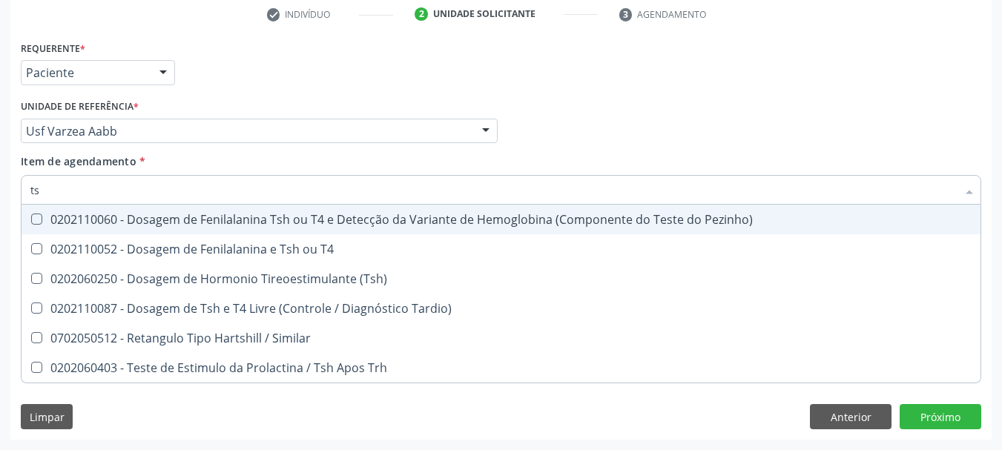
type input "tsh"
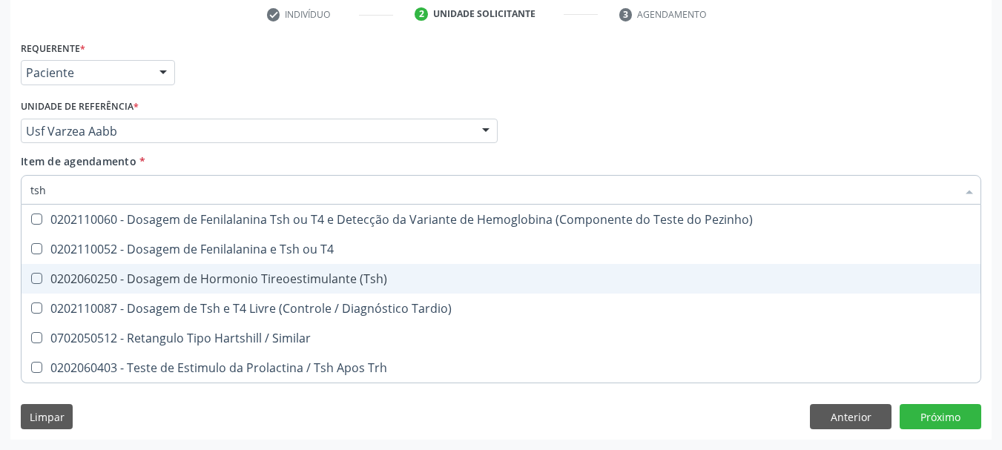
click at [107, 280] on div "0202060250 - Dosagem de Hormonio Tireoestimulante (Tsh)" at bounding box center [500, 279] width 941 height 12
checkbox \(Tsh\) "true"
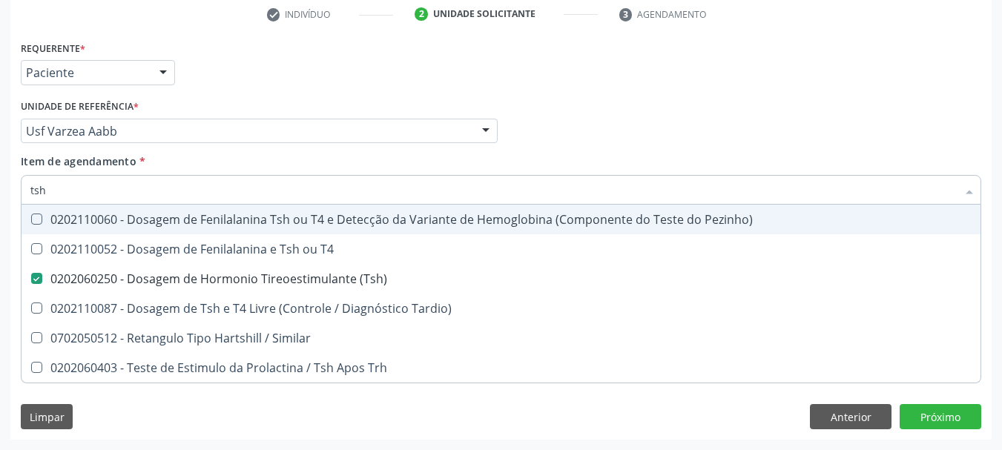
click at [72, 200] on input "tsh" at bounding box center [493, 190] width 926 height 30
checkbox \(Tsh\) "false"
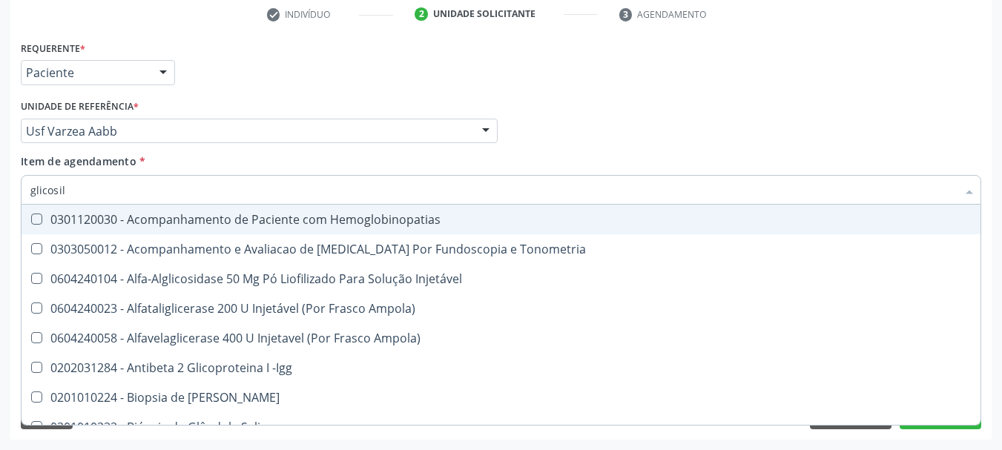
type input "glicosila"
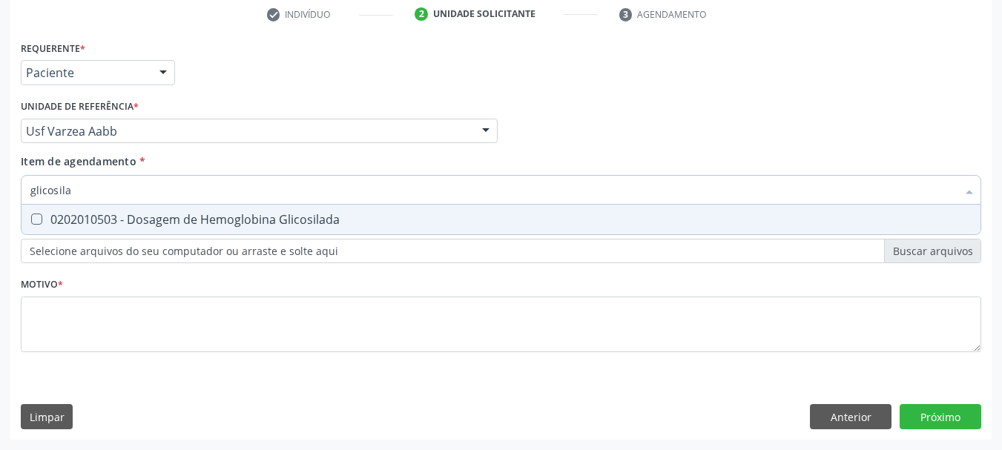
click at [43, 227] on span "0202010503 - Dosagem de Hemoglobina Glicosilada" at bounding box center [501, 220] width 959 height 30
checkbox Glicosilada "true"
click at [71, 187] on input "glicosila" at bounding box center [493, 190] width 926 height 30
checkbox Glicosilada "false"
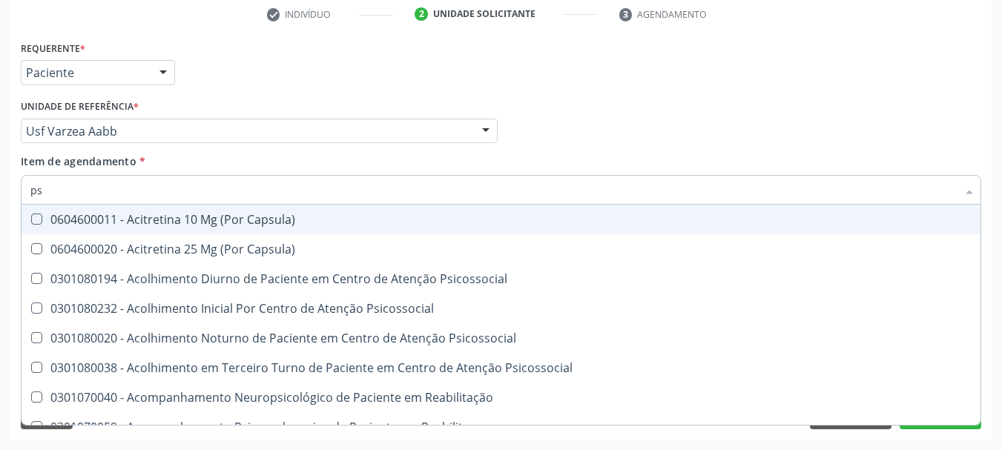
type input "psa"
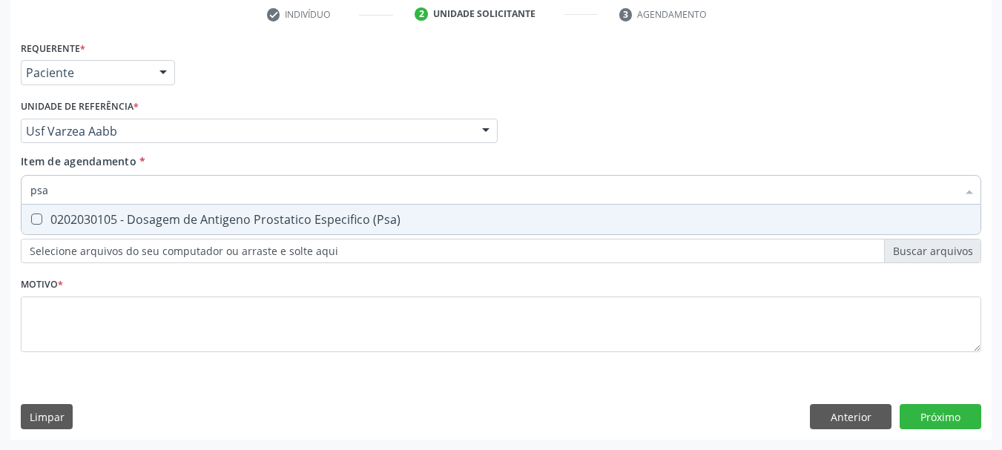
click at [67, 223] on div "0202030105 - Dosagem de Antigeno Prostatico Especifico (Psa)" at bounding box center [500, 220] width 941 height 12
checkbox \(Psa\) "true"
click at [59, 188] on input "psa" at bounding box center [493, 190] width 926 height 30
type input "ps"
checkbox \(Psa\) "false"
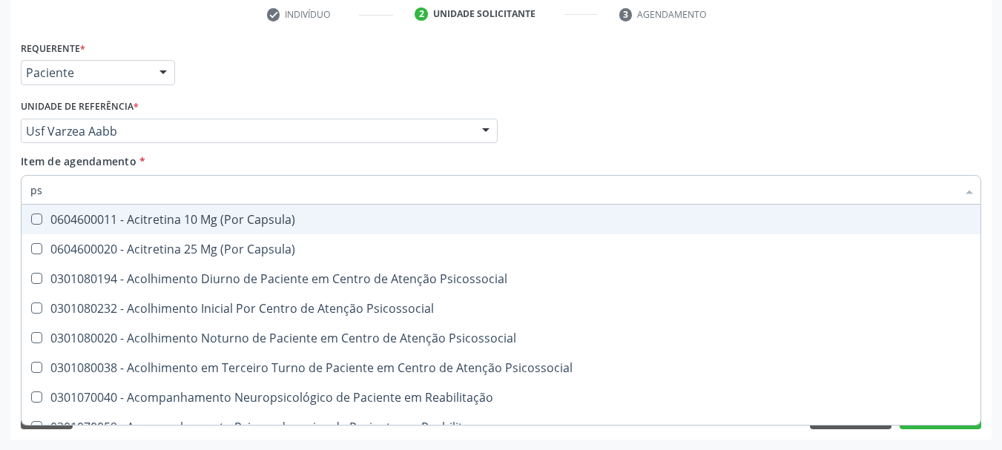
type input "p"
checkbox \(Psa\) "false"
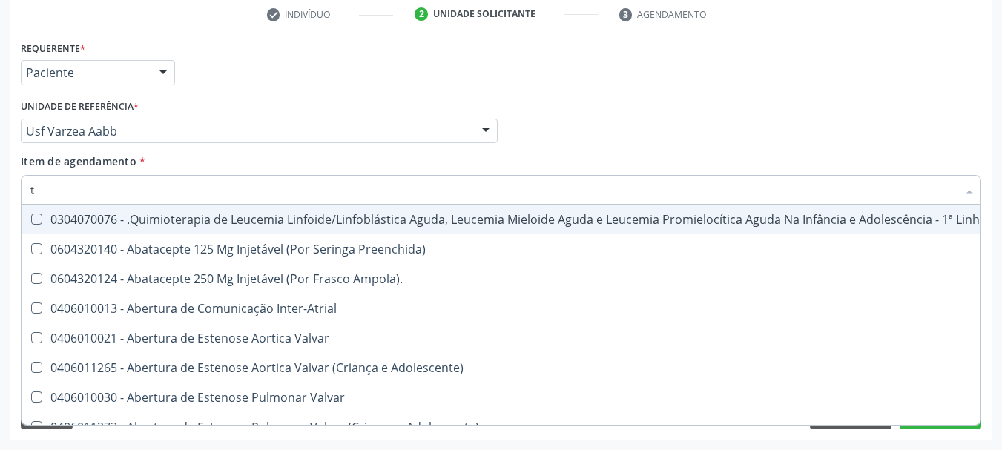
type input "t4"
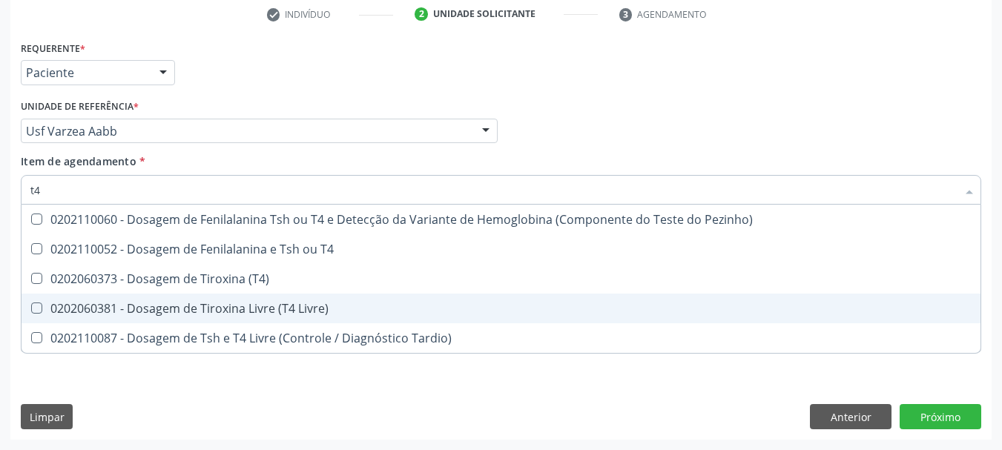
click at [154, 308] on div "0202060381 - Dosagem de Tiroxina Livre (T4 Livre)" at bounding box center [500, 309] width 941 height 12
checkbox Livre\) "true"
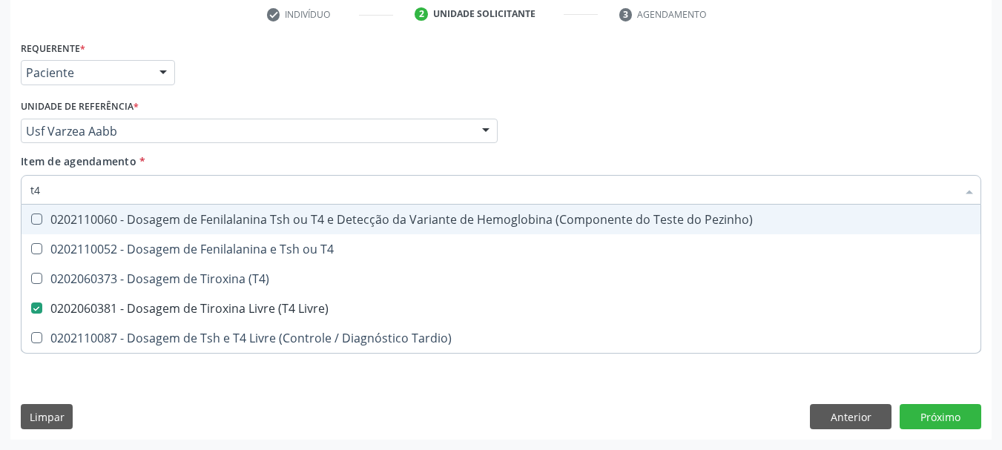
click at [103, 194] on input "t4" at bounding box center [493, 190] width 926 height 30
click at [297, 88] on div "Requerente * Paciente Médico(a) Enfermeiro(a) Paciente Nenhum resultado encontr…" at bounding box center [501, 66] width 968 height 58
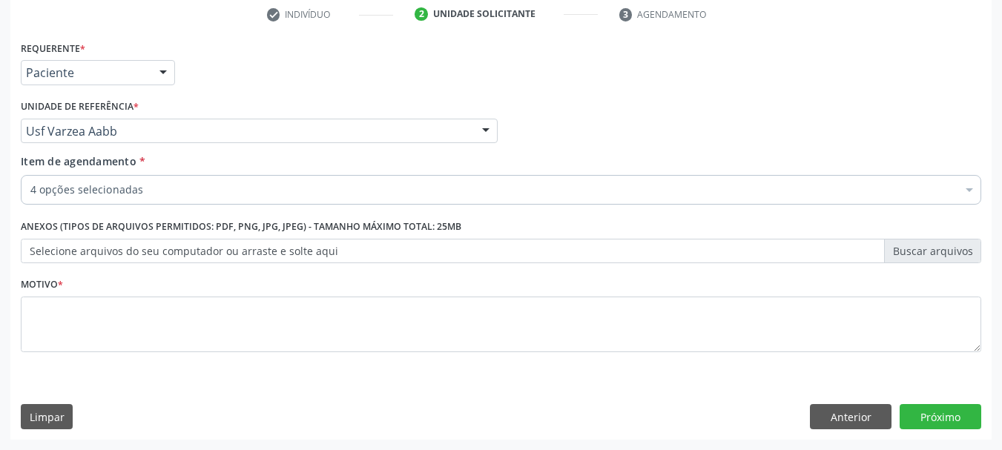
checkbox \(Tsh\) "true"
checkbox Glicosilada "true"
checkbox Livre\) "true"
click at [156, 182] on div "4 opções selecionadas" at bounding box center [501, 190] width 960 height 30
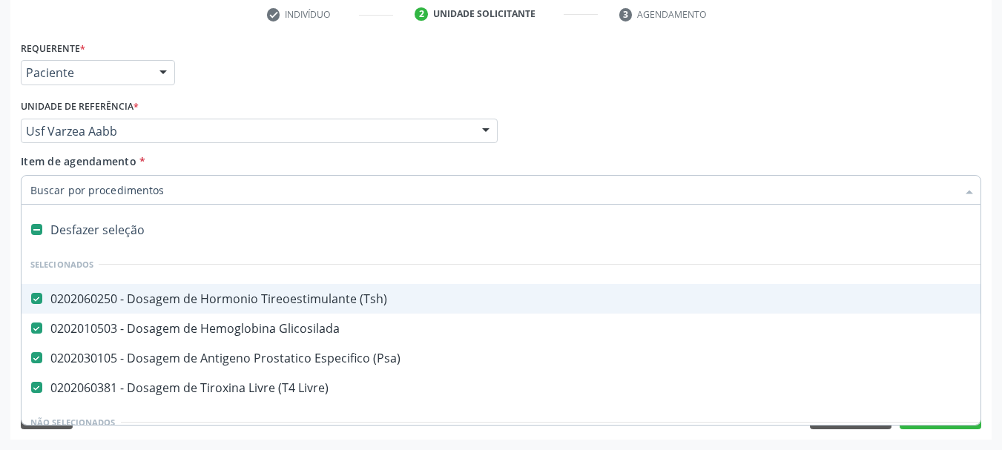
click at [393, 81] on div "Requerente * Paciente Médico(a) Enfermeiro(a) Paciente Nenhum resultado encontr…" at bounding box center [501, 66] width 968 height 58
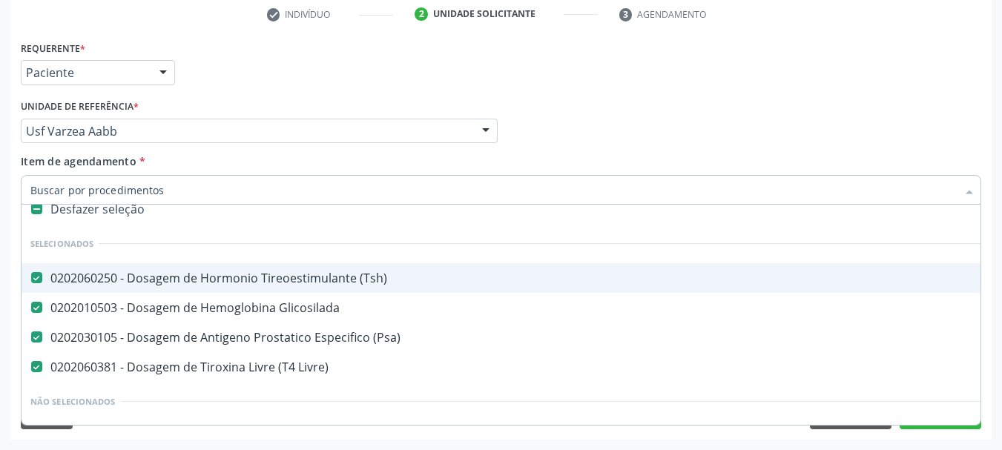
scroll to position [74, 0]
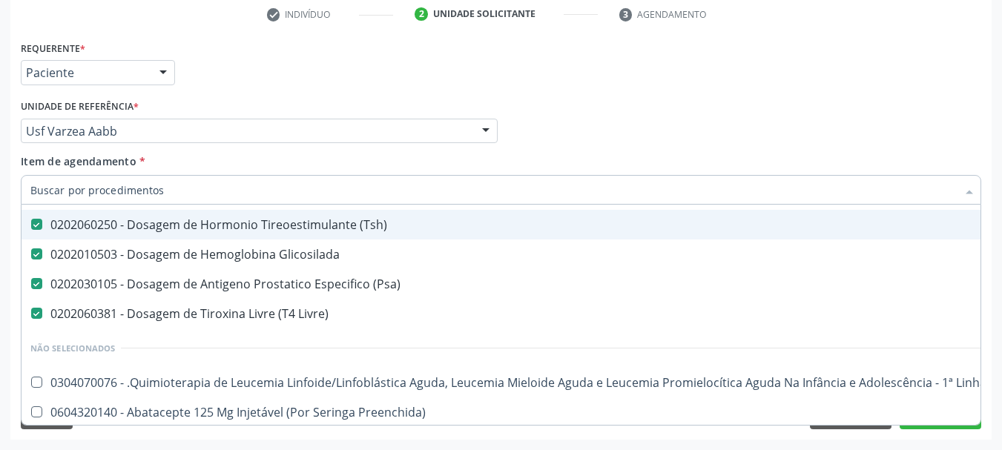
click at [504, 98] on div "Médico Solicitante Por favor, selecione a Unidade de Atendimento primeiro Nenhu…" at bounding box center [501, 125] width 968 height 58
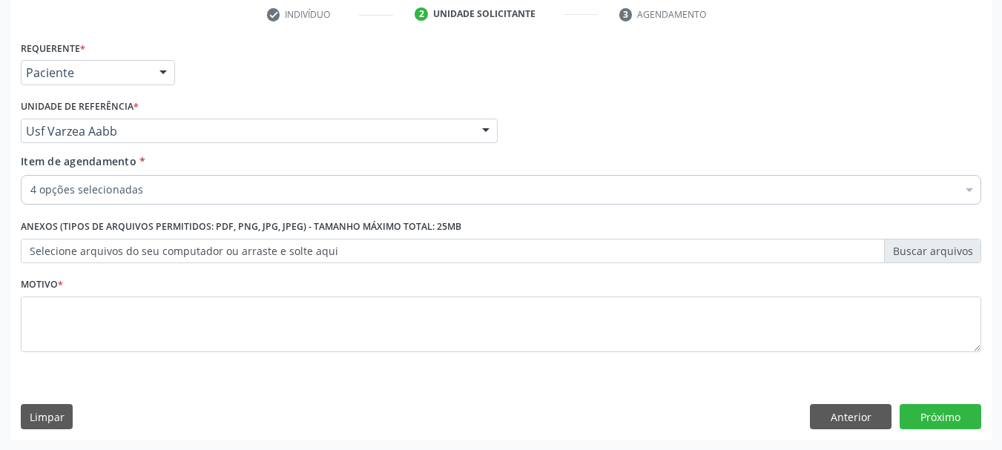
scroll to position [0, 0]
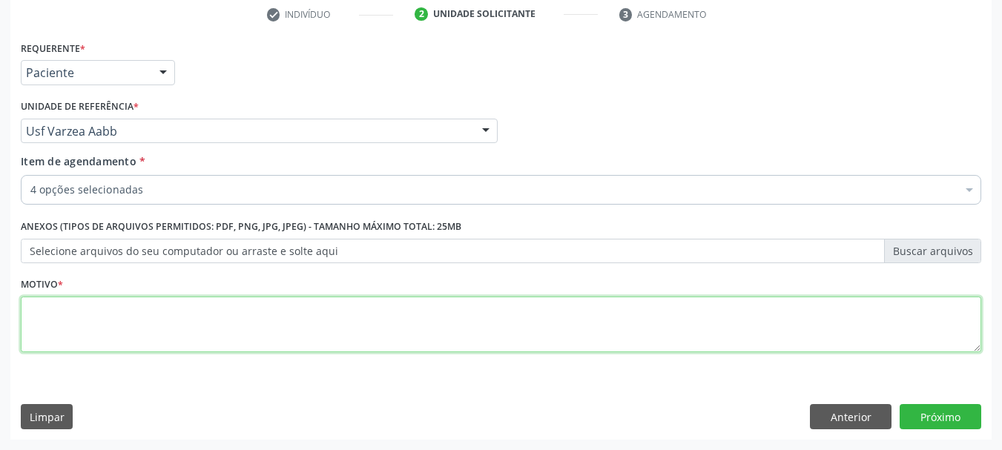
click at [155, 320] on textarea at bounding box center [501, 325] width 960 height 56
type textarea "s"
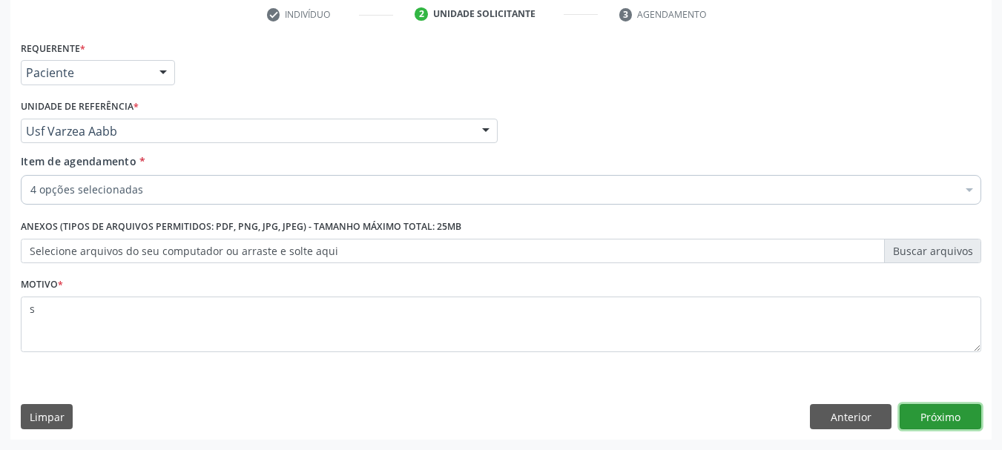
click at [925, 423] on button "Próximo" at bounding box center [941, 416] width 82 height 25
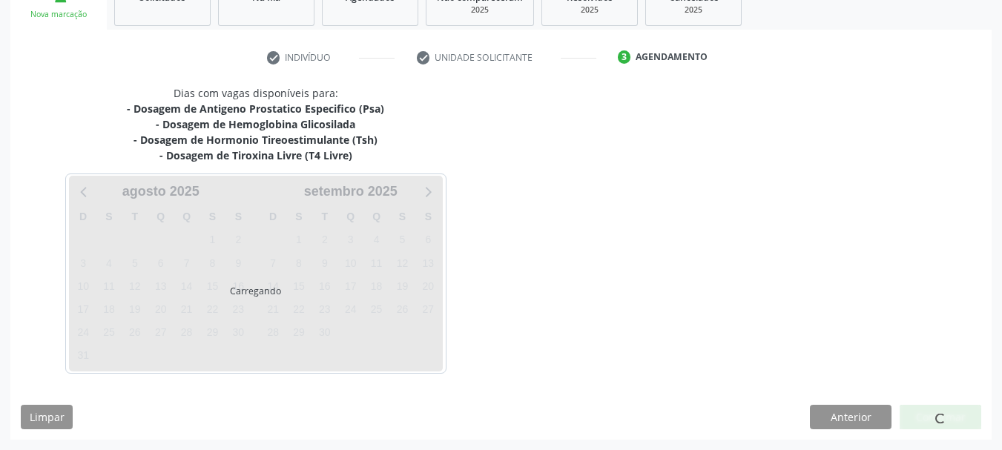
scroll to position [242, 0]
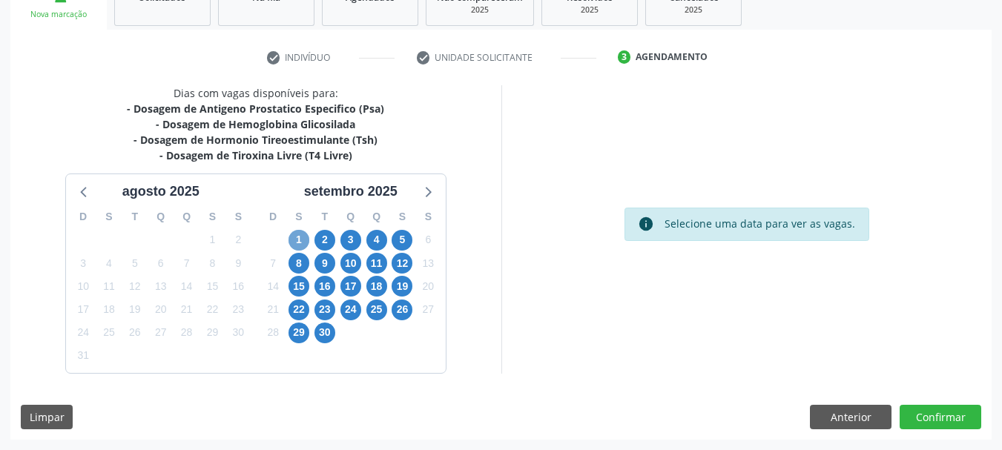
click at [291, 242] on span "1" at bounding box center [298, 240] width 21 height 21
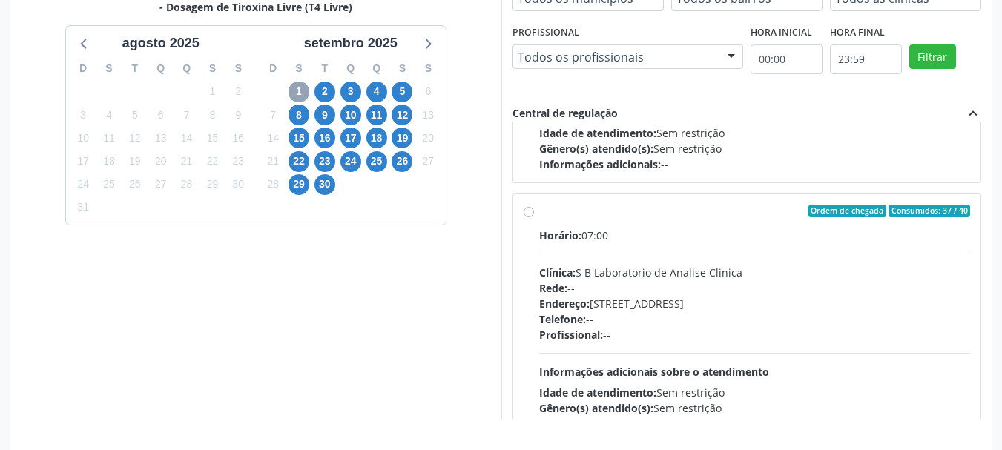
scroll to position [222, 0]
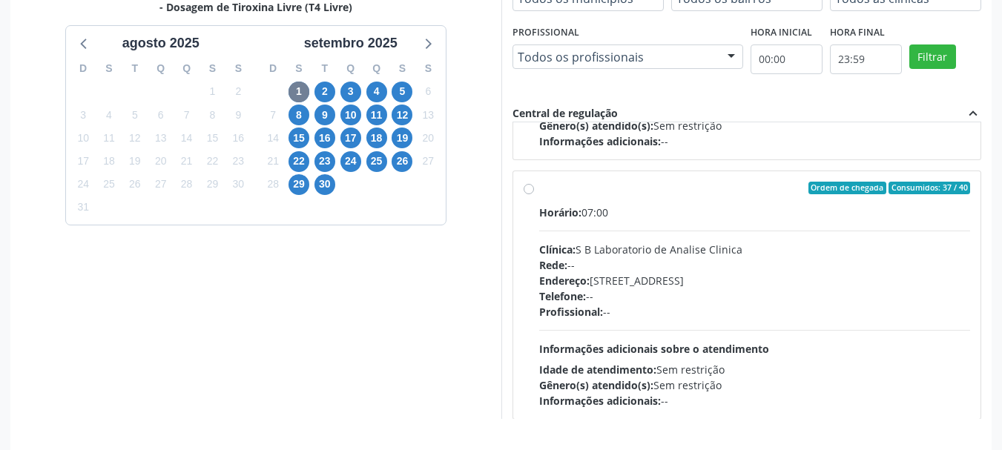
click at [620, 194] on div "Ordem de chegada Consumidos: 37 / 40" at bounding box center [755, 188] width 432 height 13
click at [534, 194] on input "Ordem de chegada Consumidos: 37 / 40 Horário: 07:00 Clínica: S B Laboratorio de…" at bounding box center [529, 188] width 10 height 13
radio input "true"
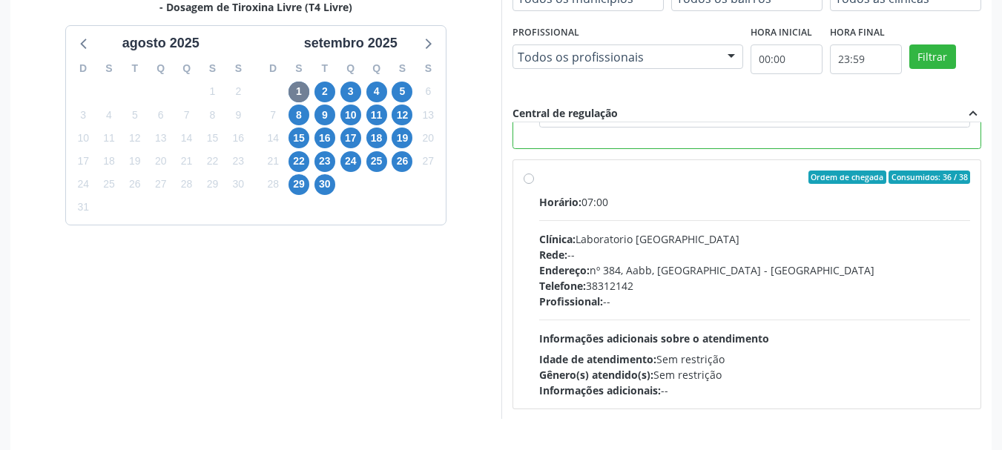
scroll to position [436, 0]
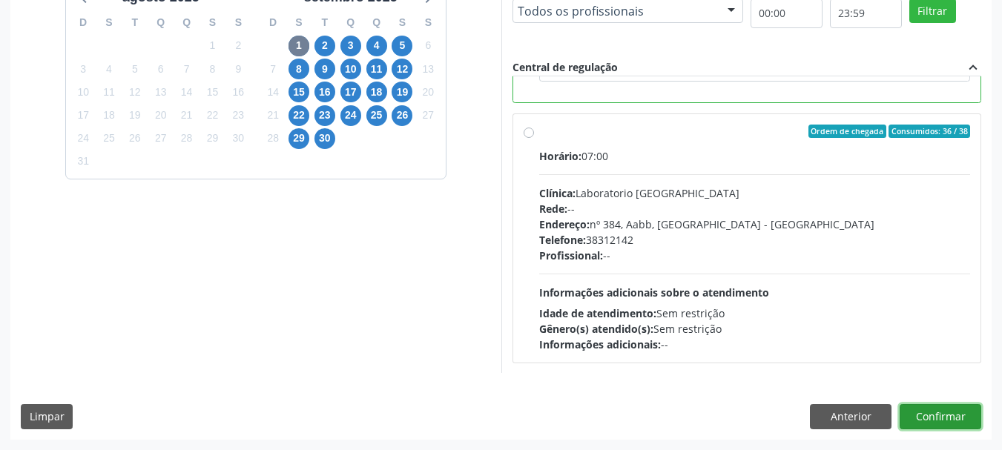
click at [949, 417] on button "Confirmar" at bounding box center [941, 416] width 82 height 25
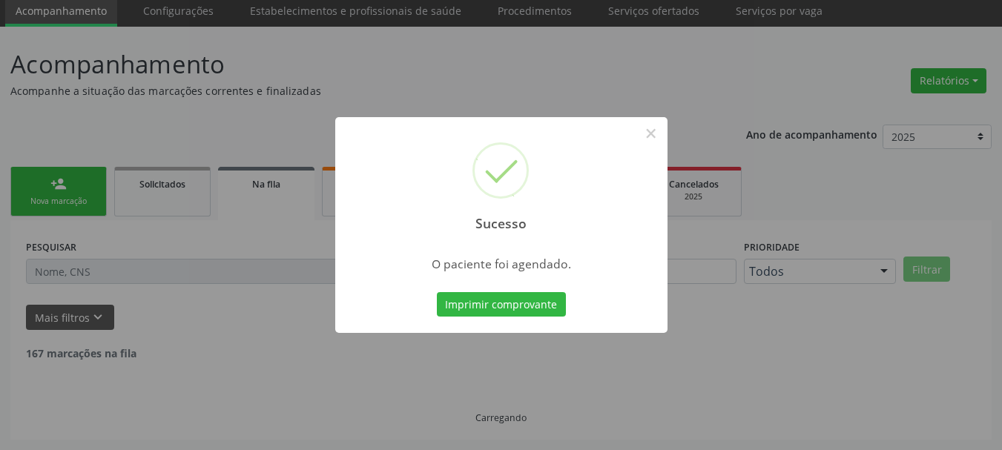
scroll to position [39, 0]
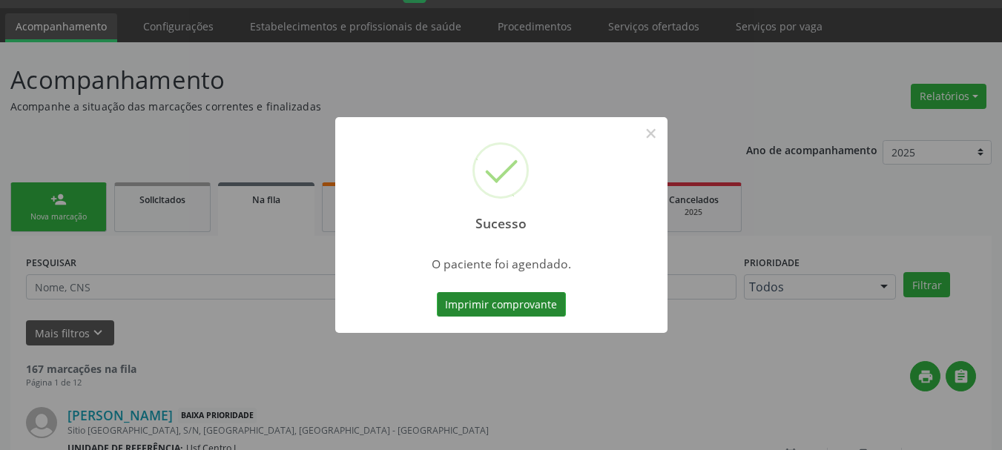
click at [459, 305] on button "Imprimir comprovante" at bounding box center [501, 304] width 129 height 25
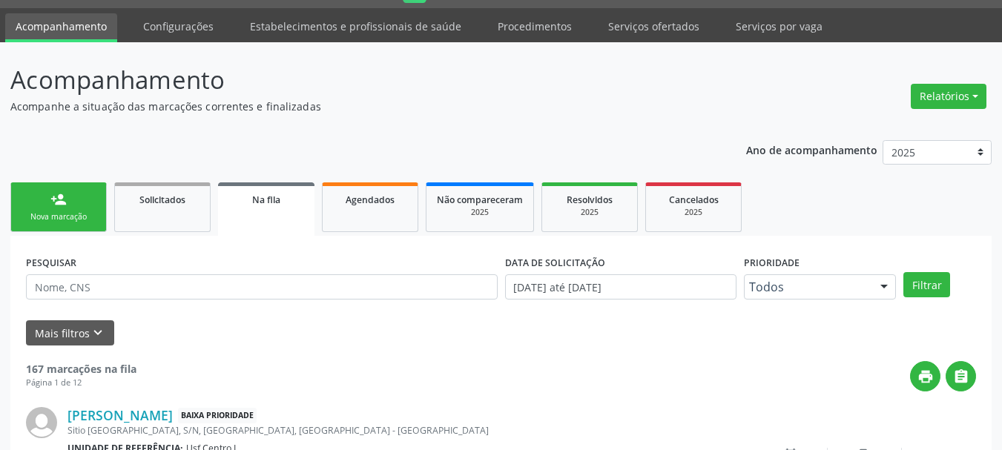
click at [83, 205] on link "person_add Nova marcação" at bounding box center [58, 207] width 96 height 50
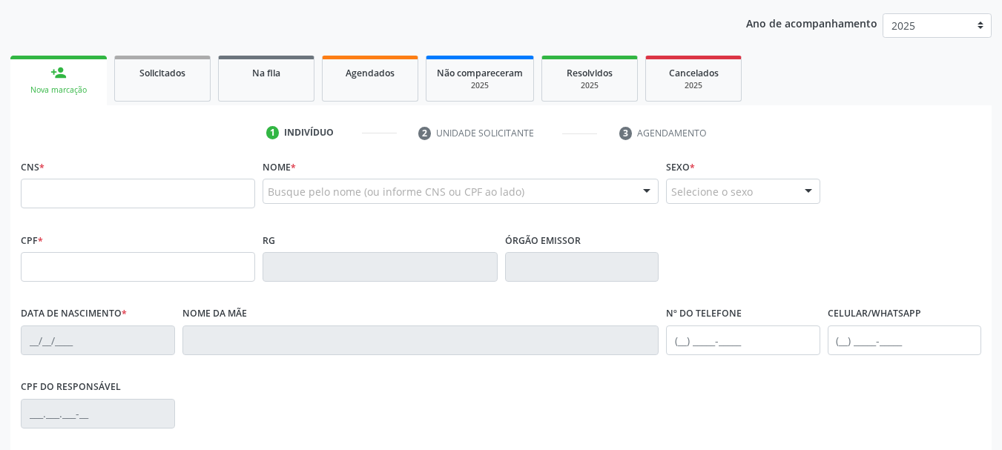
scroll to position [188, 0]
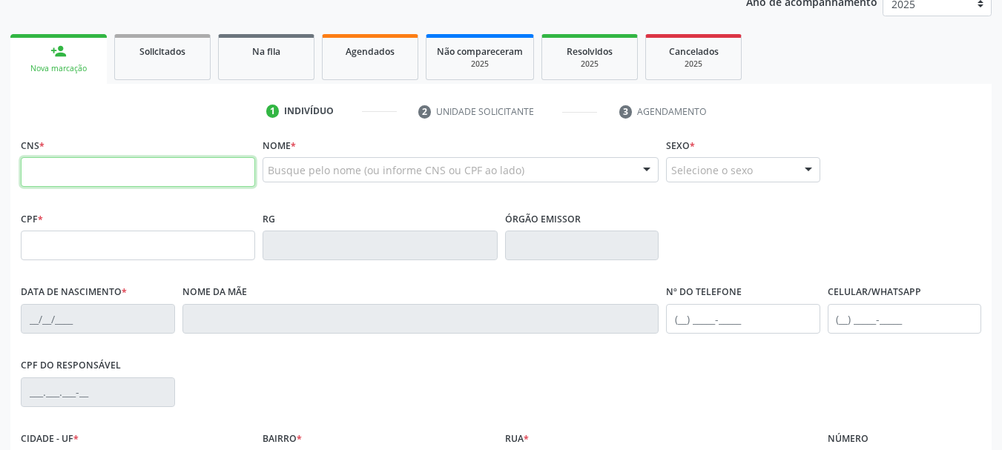
click at [210, 166] on input "text" at bounding box center [138, 172] width 234 height 30
click at [341, 56] on div "Agendados" at bounding box center [370, 51] width 74 height 16
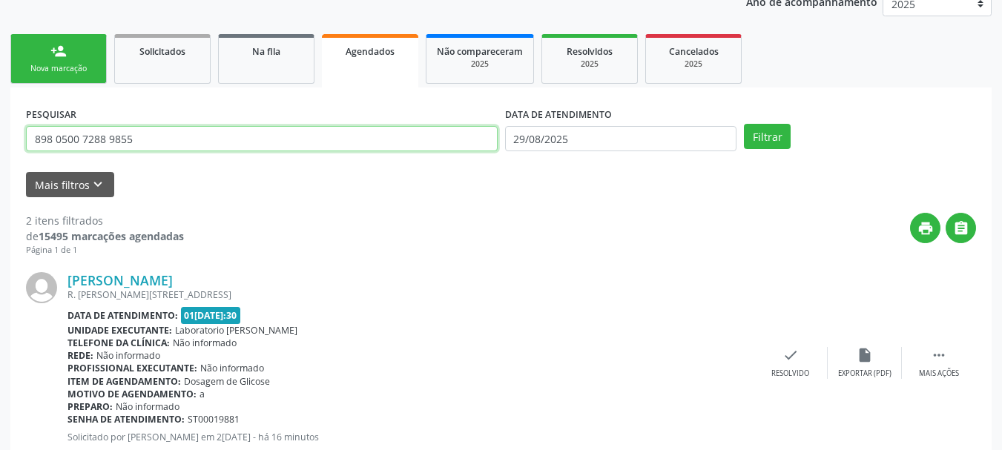
click at [152, 136] on input "898 0500 7288 9855" at bounding box center [262, 138] width 472 height 25
paste input "CNS: 700 1029 9224 2717"
click at [59, 138] on input "CNS: 700 1029 9224 2717" at bounding box center [262, 138] width 472 height 25
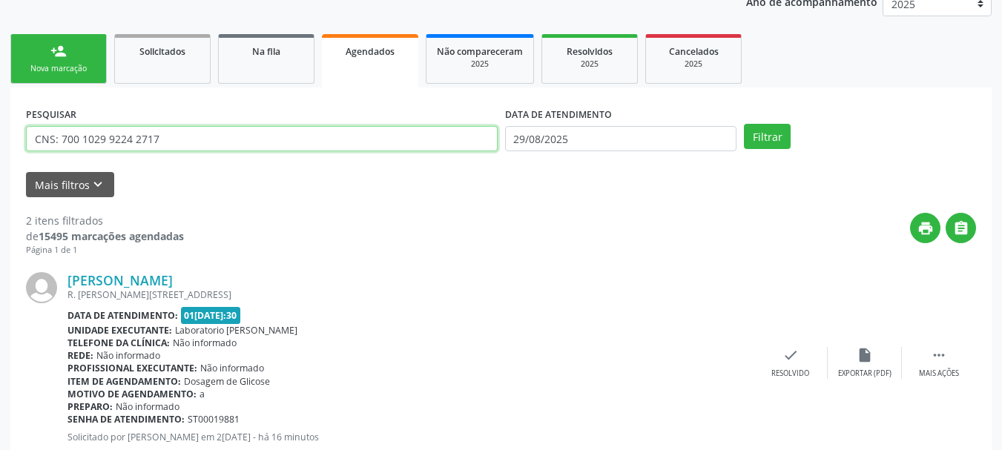
click at [59, 138] on input "CNS: 700 1029 9224 2717" at bounding box center [262, 138] width 472 height 25
type input "700 1029 9224 2717"
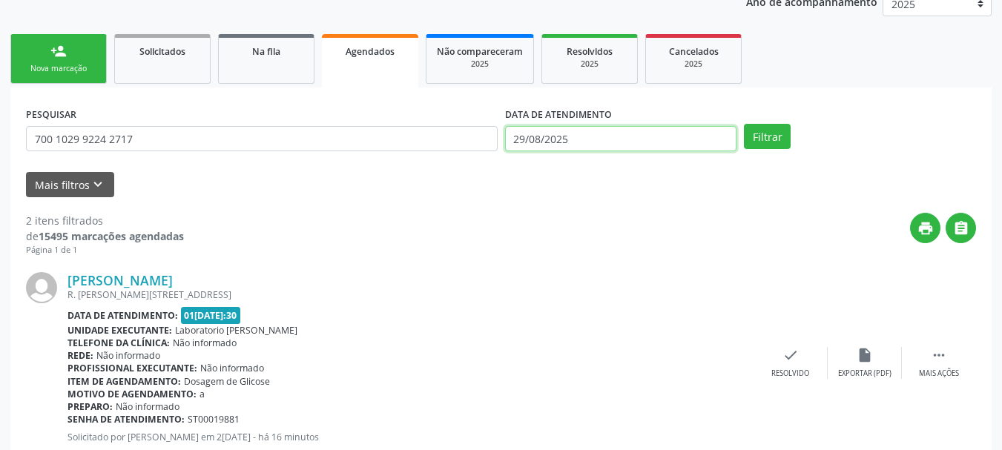
click at [577, 145] on body "Central de Marcação notifications Adão Alves de Medeiros Diretor de regulação …" at bounding box center [501, 37] width 1002 height 450
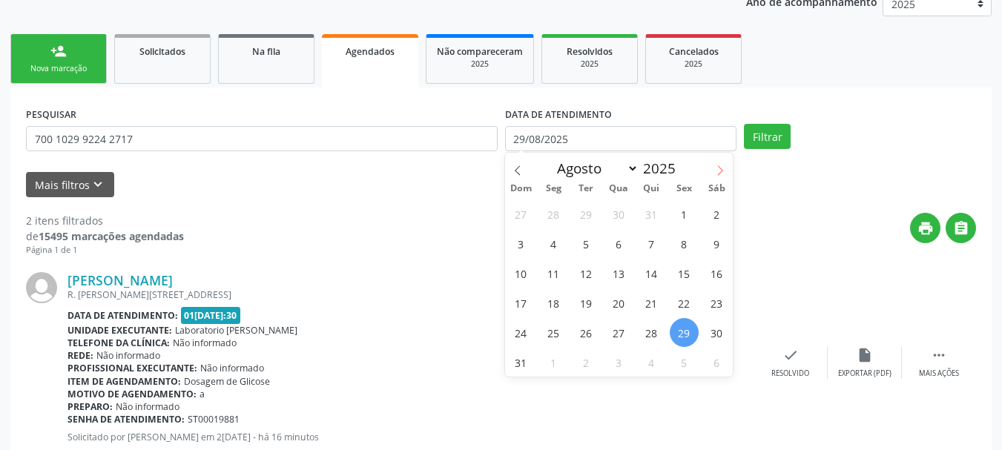
click at [715, 164] on span at bounding box center [719, 165] width 25 height 25
select select "8"
click at [552, 212] on span "1" at bounding box center [553, 213] width 29 height 29
type input "[DATE]"
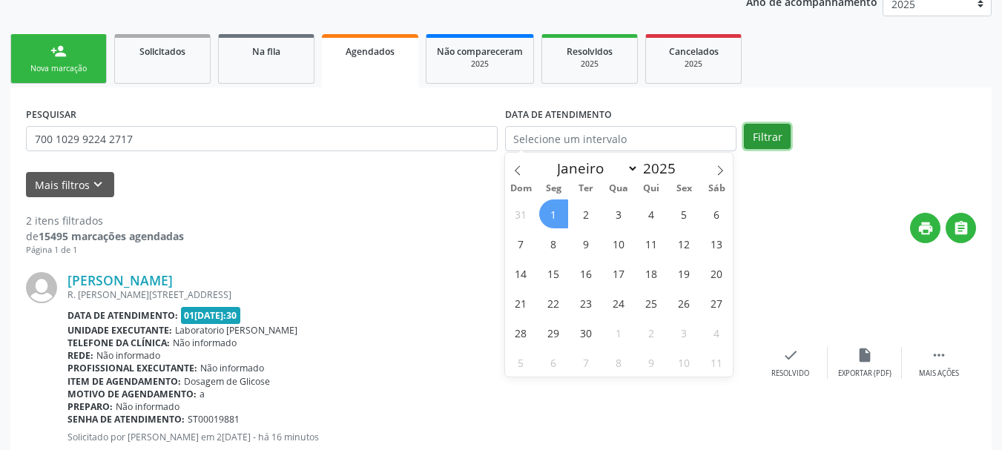
click at [776, 143] on button "Filtrar" at bounding box center [767, 136] width 47 height 25
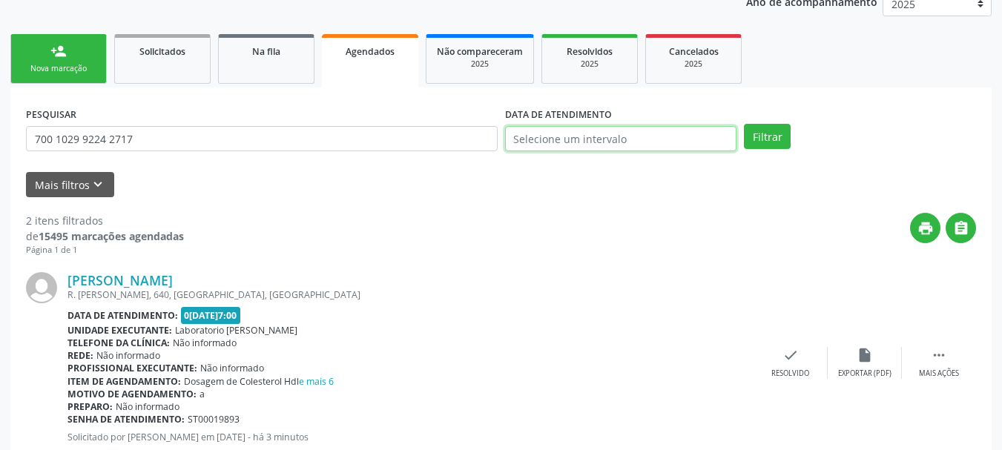
click at [677, 126] on input "text" at bounding box center [621, 138] width 232 height 25
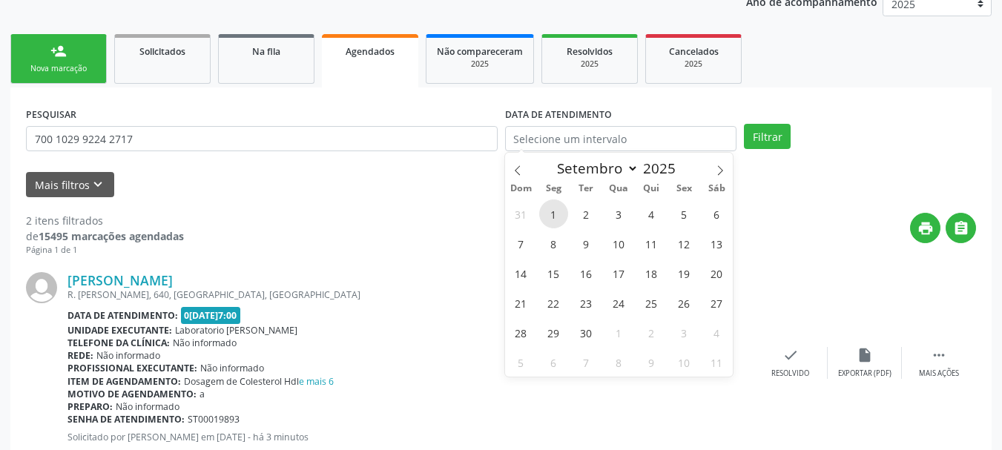
click at [555, 208] on span "1" at bounding box center [553, 213] width 29 height 29
type input "[DATE]"
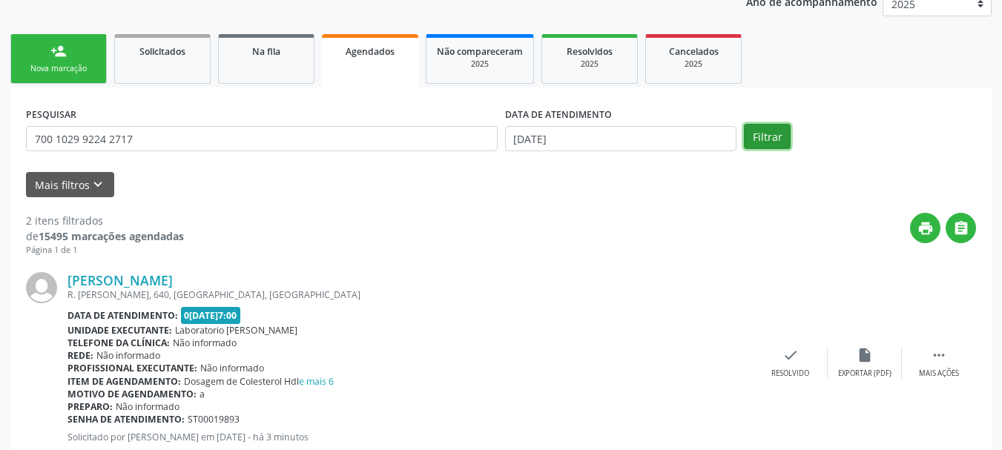
click at [768, 145] on button "Filtrar" at bounding box center [767, 136] width 47 height 25
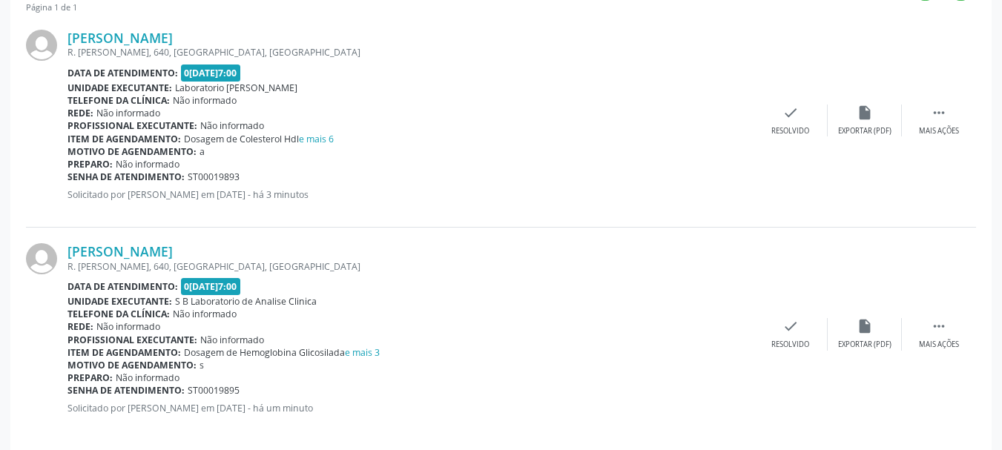
scroll to position [447, 0]
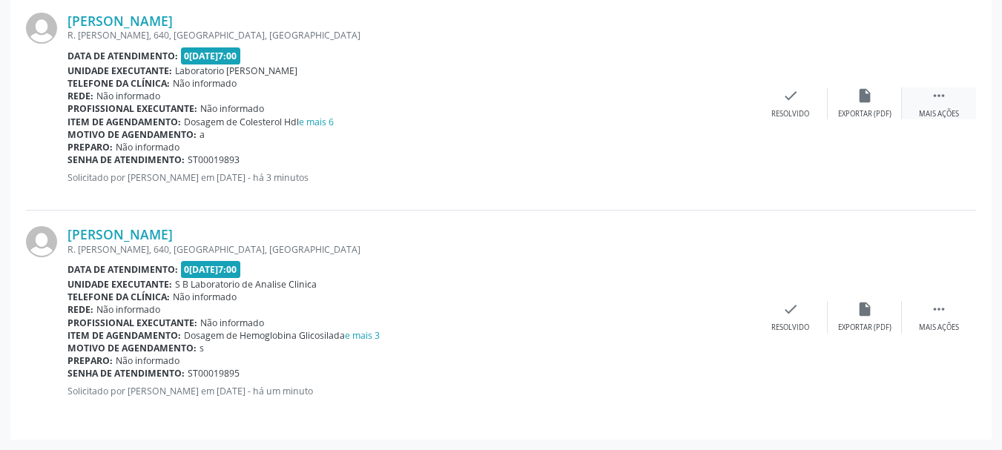
click at [926, 94] on div " Mais ações" at bounding box center [939, 104] width 74 height 32
click at [852, 99] on div "edit Editar" at bounding box center [865, 104] width 74 height 32
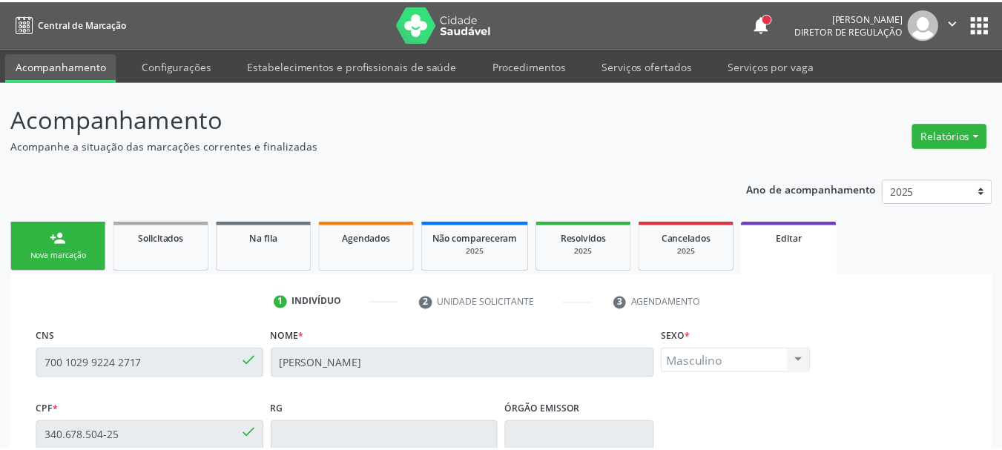
scroll to position [371, 0]
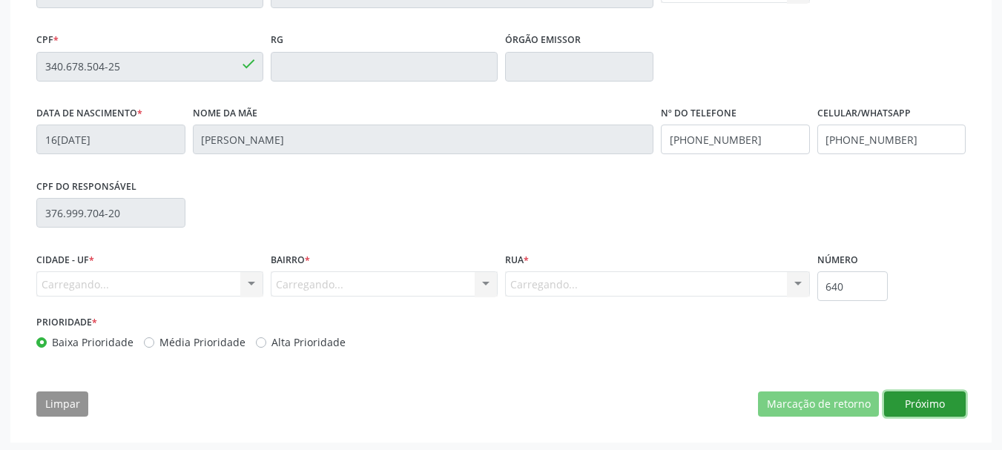
click at [942, 405] on button "Próximo" at bounding box center [925, 404] width 82 height 25
click at [930, 404] on button "Próximo" at bounding box center [925, 404] width 82 height 25
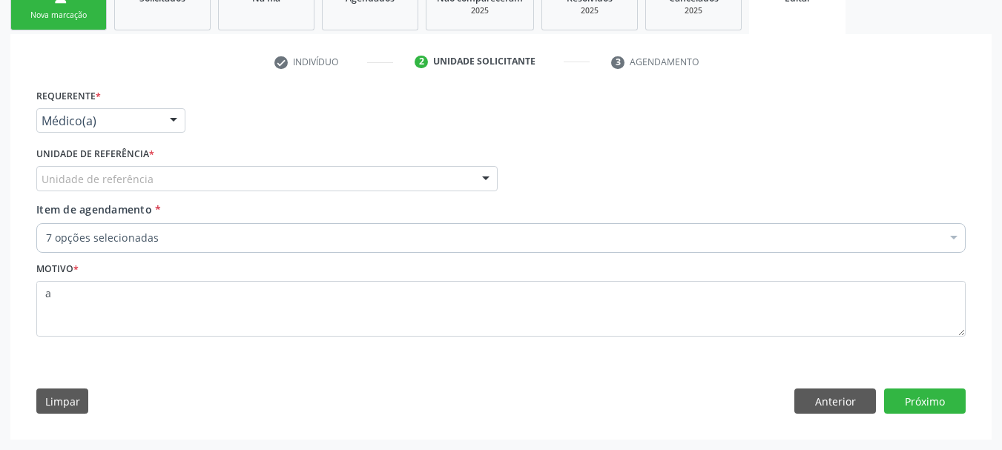
scroll to position [241, 0]
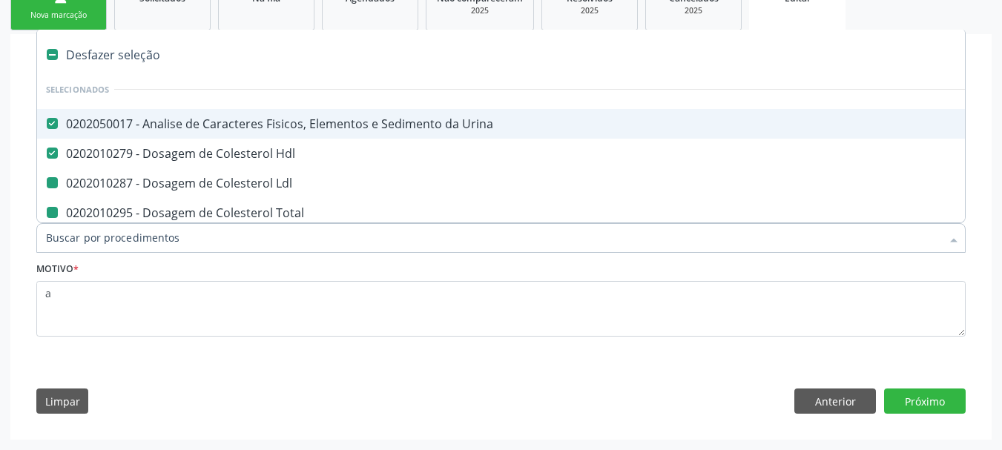
type input "u"
checkbox Ldl "false"
checkbox Total "false"
checkbox Creatinina "false"
checkbox Glicose "false"
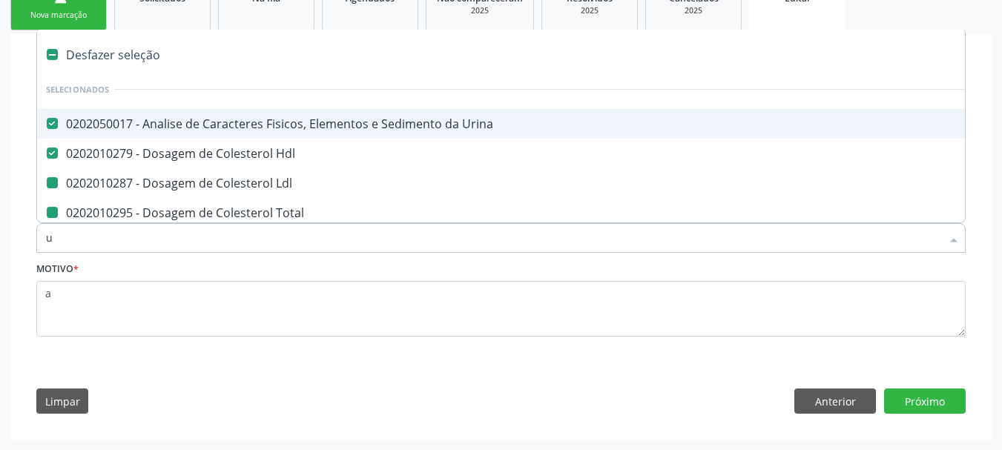
checkbox Completo "false"
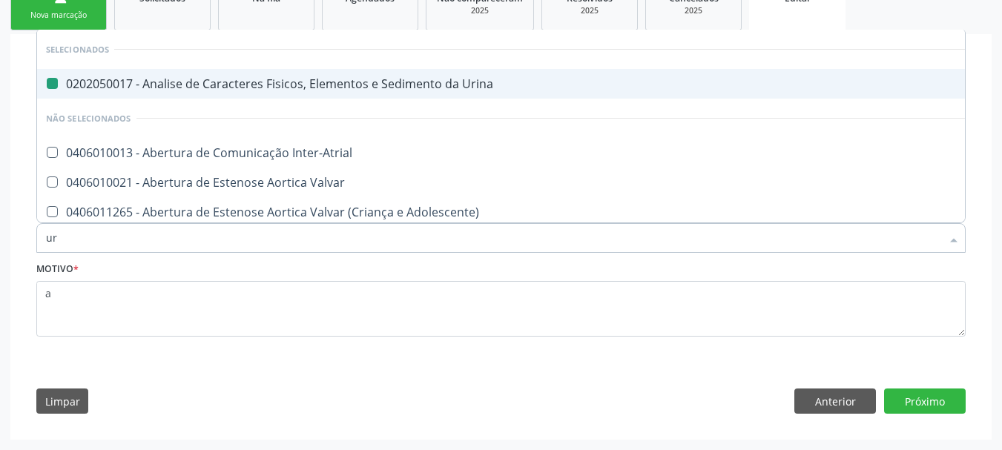
type input "ure"
checkbox Urina "false"
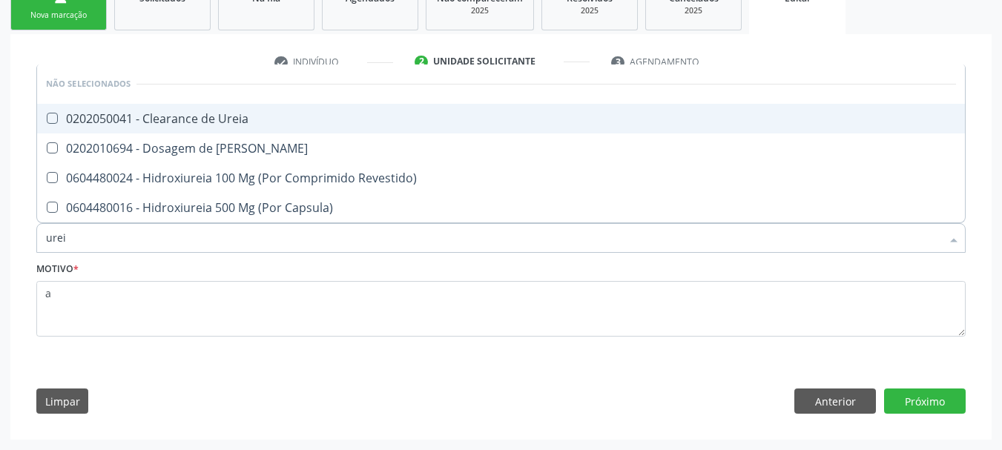
type input "ureia"
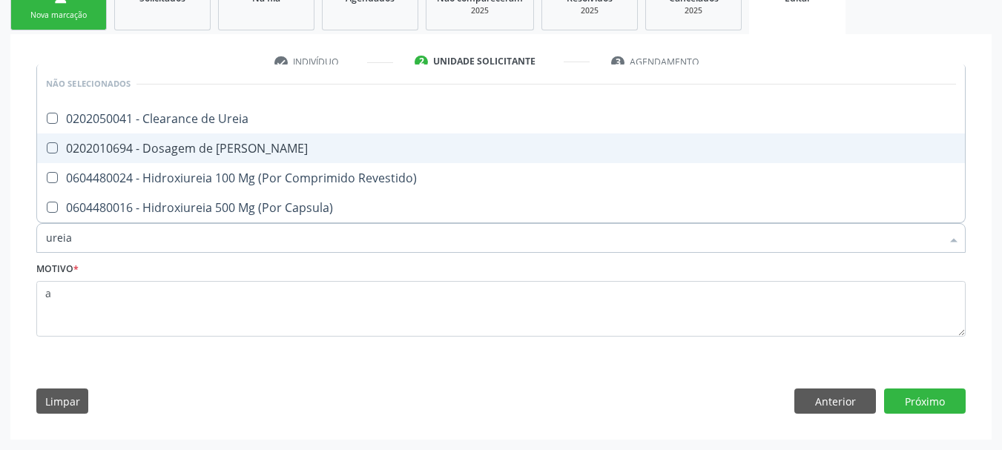
click at [200, 149] on div "0202010694 - Dosagem de [PERSON_NAME]" at bounding box center [501, 148] width 910 height 12
checkbox Ureia "true"
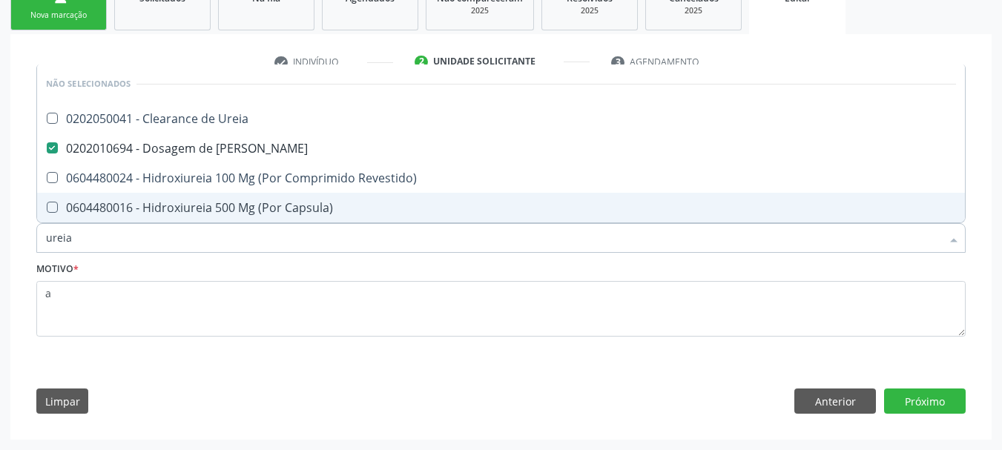
click at [148, 234] on input "ureia" at bounding box center [493, 238] width 895 height 30
type input "transa"
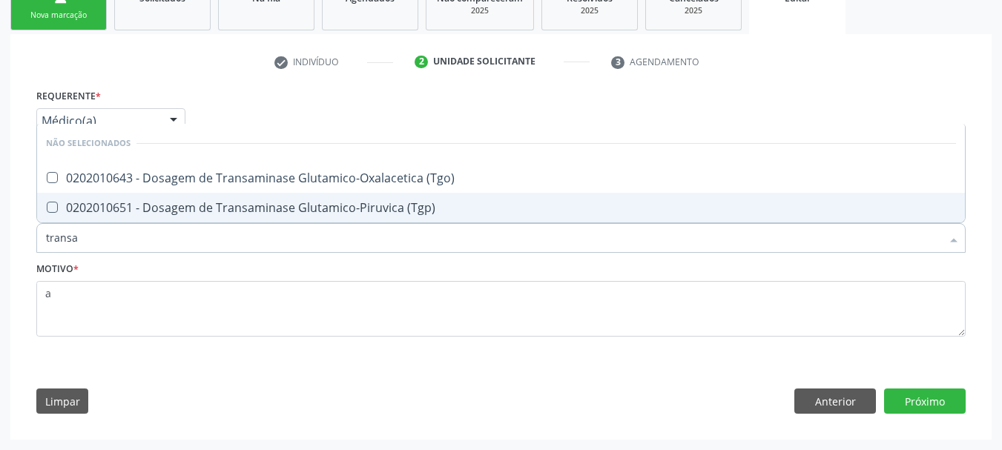
checkbox \(Tgo\) "false"
checkbox \(Tgp\) "false"
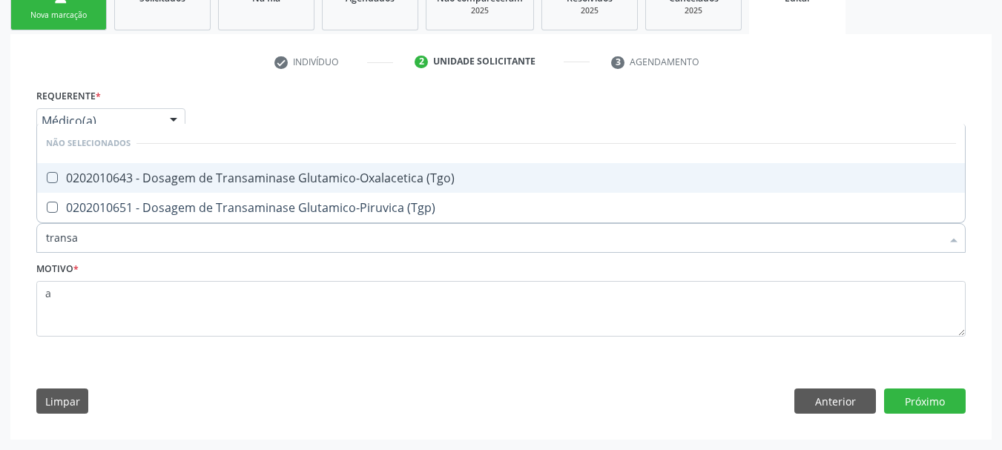
click at [133, 184] on div "0202010643 - Dosagem de Transaminase Glutamico-Oxalacetica (Tgo)" at bounding box center [501, 178] width 910 height 12
checkbox \(Tgo\) "true"
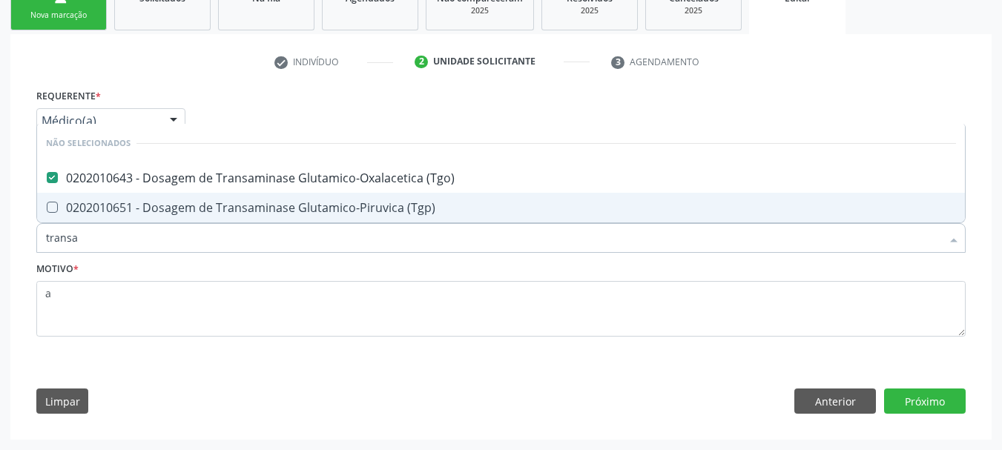
click at [132, 202] on div "0202010651 - Dosagem de Transaminase Glutamico-Piruvica (Tgp)" at bounding box center [501, 208] width 910 height 12
checkbox \(Tgp\) "true"
click at [126, 243] on input "transa" at bounding box center [493, 238] width 895 height 30
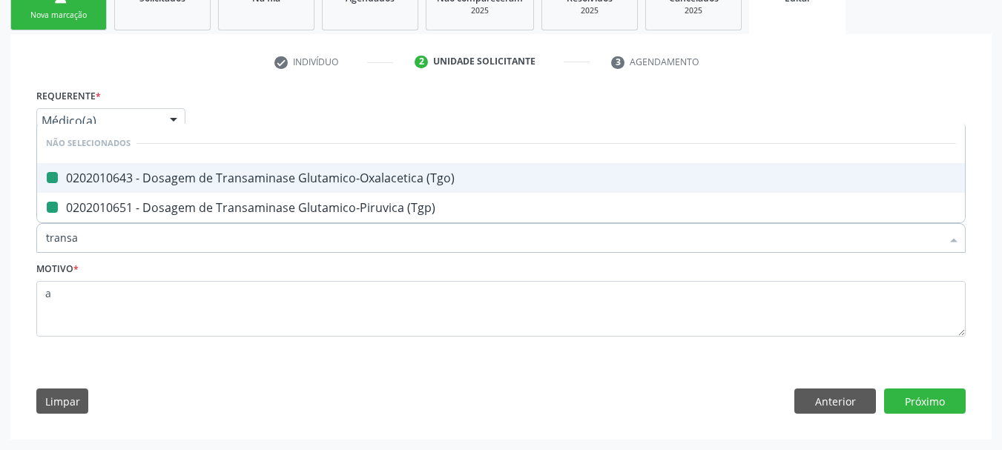
type input "trans"
checkbox \(Tgo\) "false"
checkbox \(Tgp\) "false"
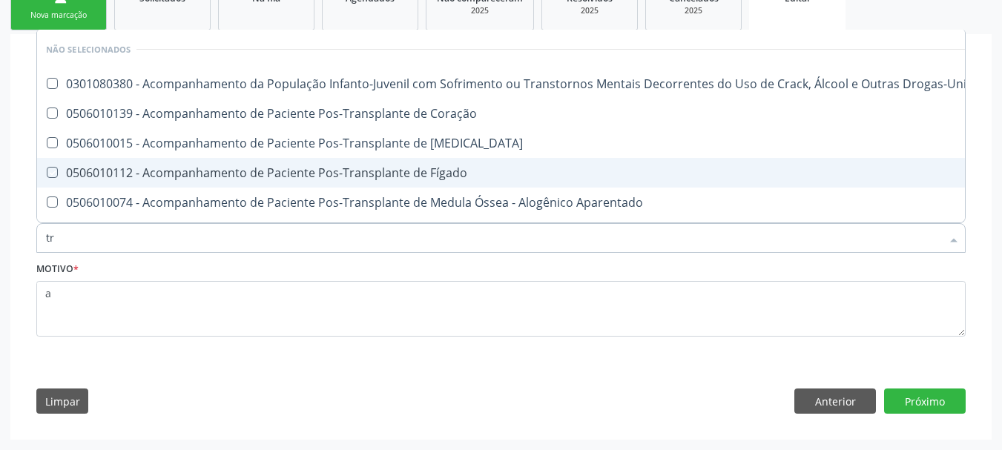
type input "t"
checkbox \(Uai\)\ "true"
checkbox Coração "true"
checkbox Cornea "true"
checkbox Fígado "true"
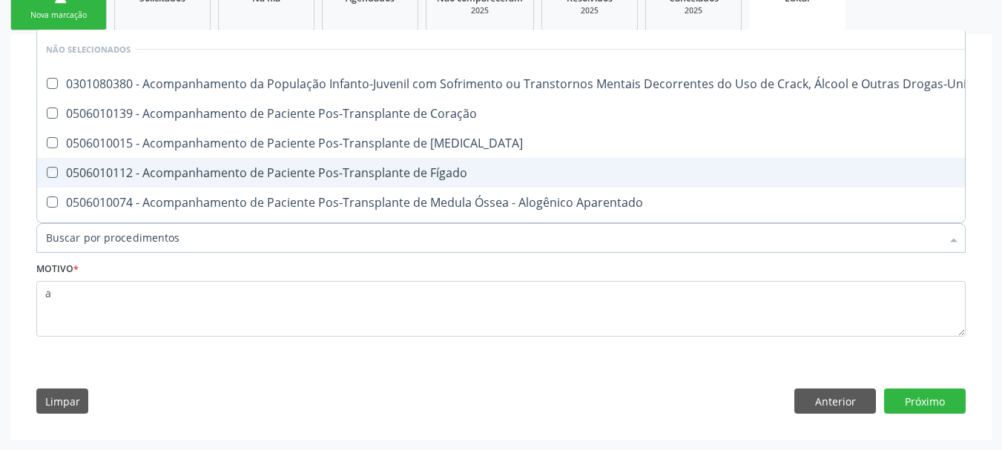
checkbox Aparentado "true"
checkbox \(Tgo\) "false"
checkbox \(Tgp\) "false"
checkbox Transtoracica "false"
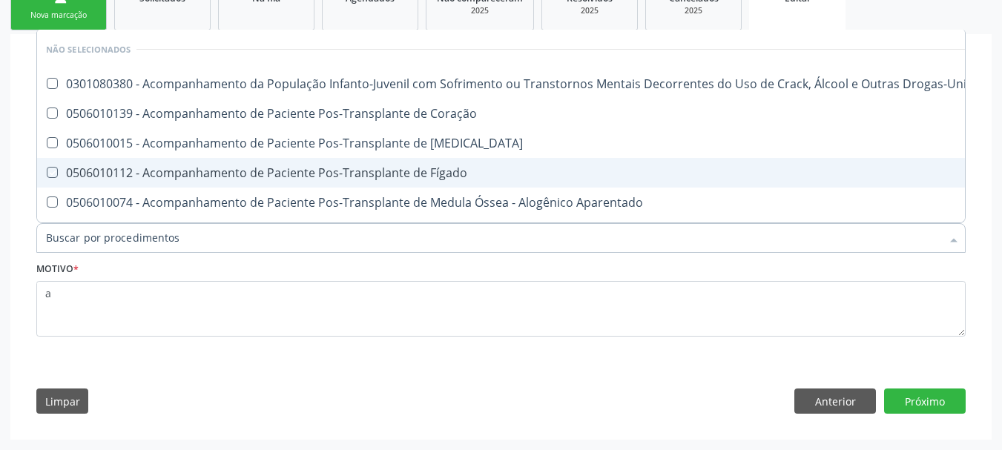
checkbox Transcraniano "false"
checkbox Capsula\) "false"
checkbox Transexualizador "false"
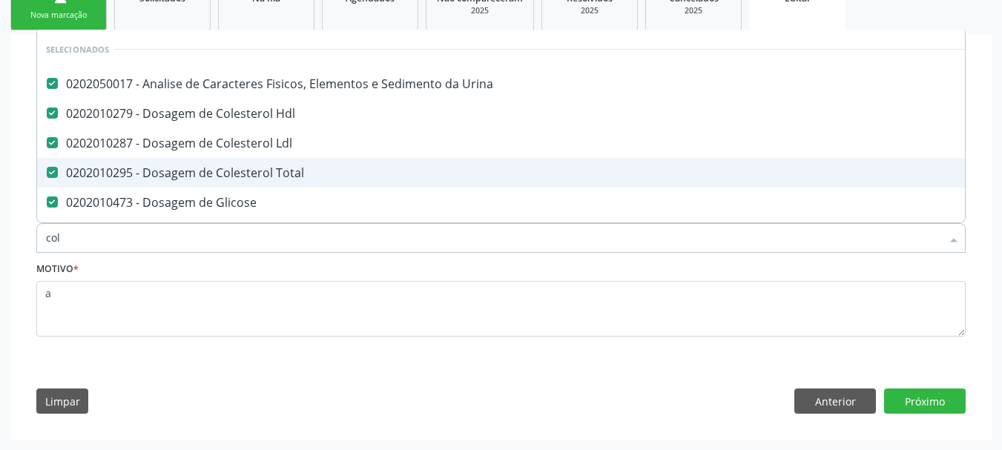
type input "cole"
checkbox Glicose "false"
checkbox Completo "false"
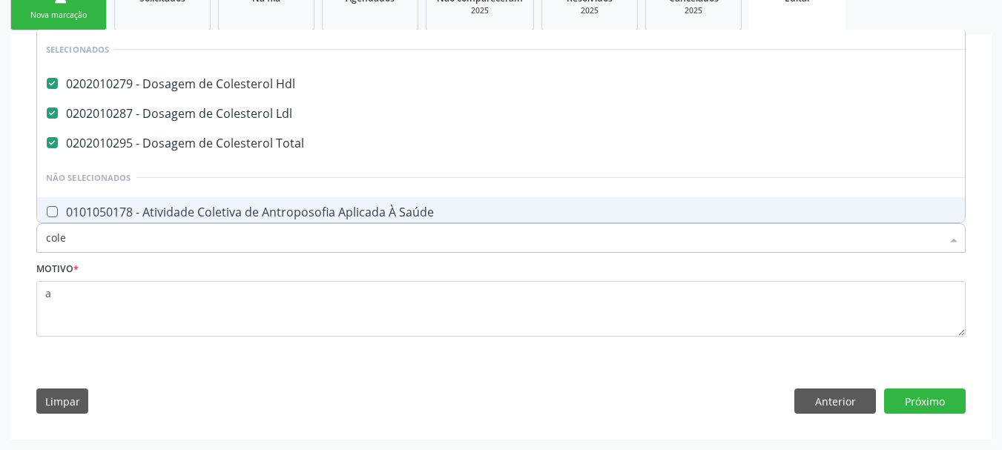
type input "coles"
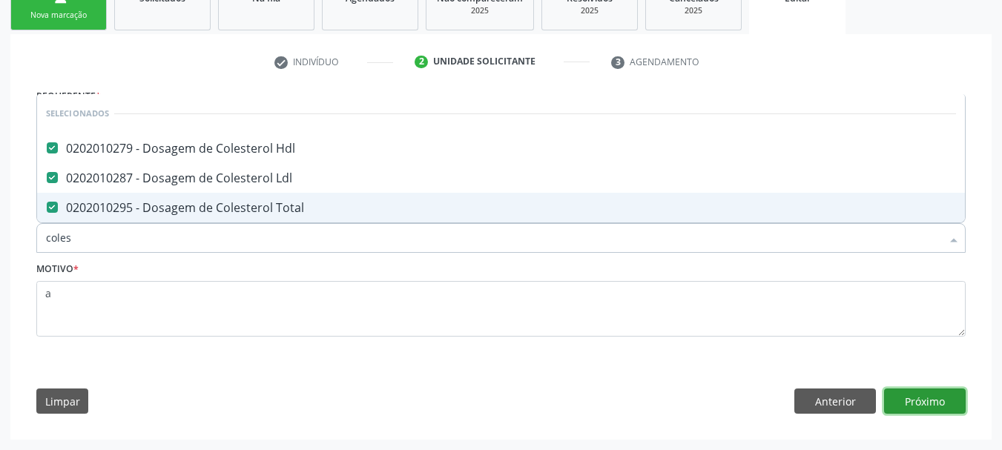
click at [926, 404] on button "Próximo" at bounding box center [925, 401] width 82 height 25
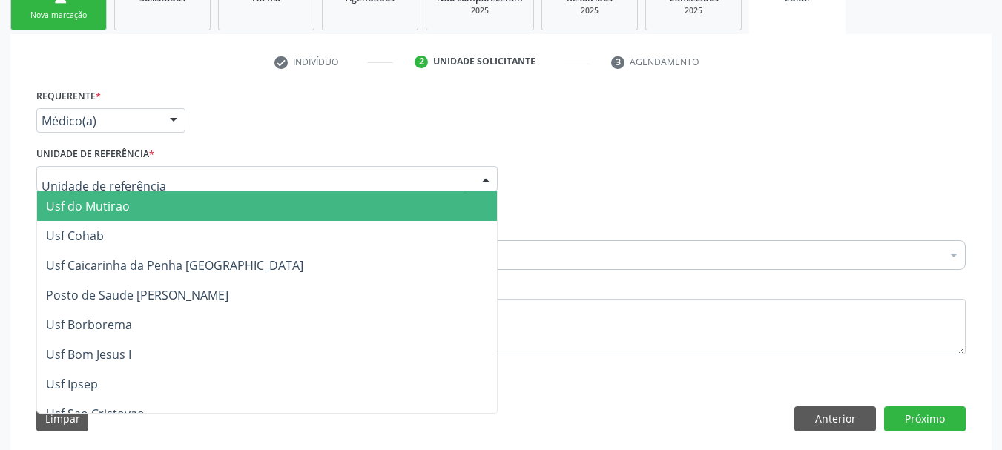
click at [263, 174] on div at bounding box center [266, 178] width 461 height 25
type input "aa"
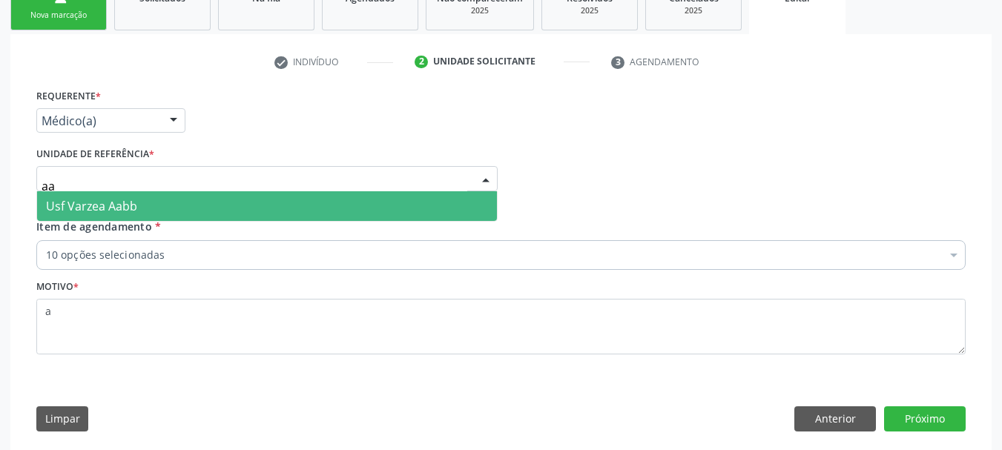
click at [196, 202] on span "Usf Varzea Aabb" at bounding box center [267, 206] width 460 height 30
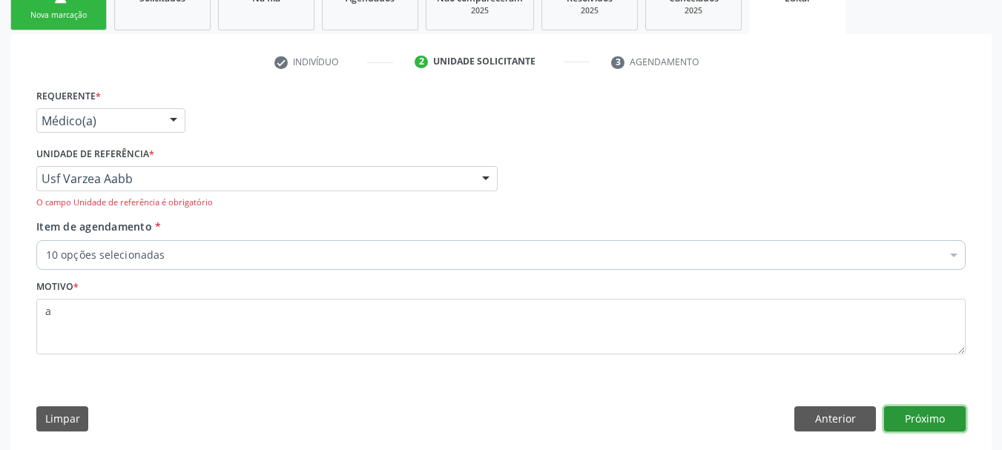
click at [930, 419] on button "Próximo" at bounding box center [925, 418] width 82 height 25
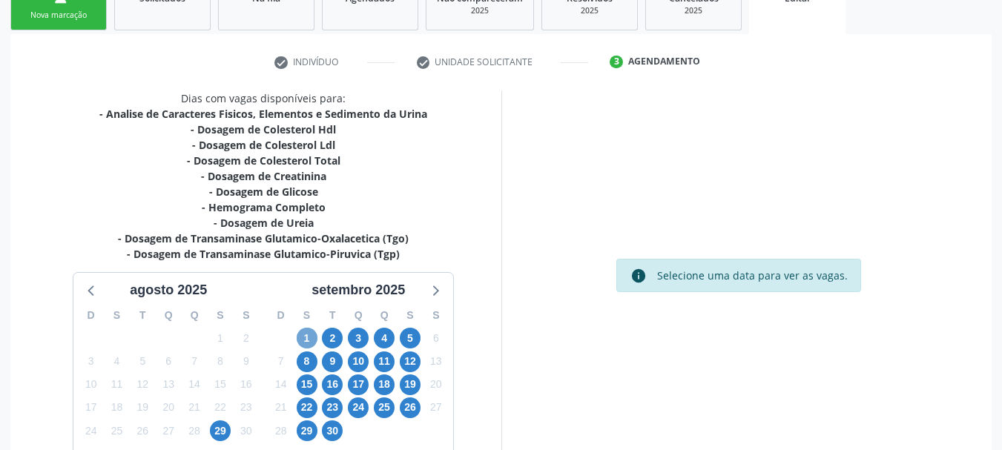
click at [303, 331] on span "1" at bounding box center [307, 338] width 21 height 21
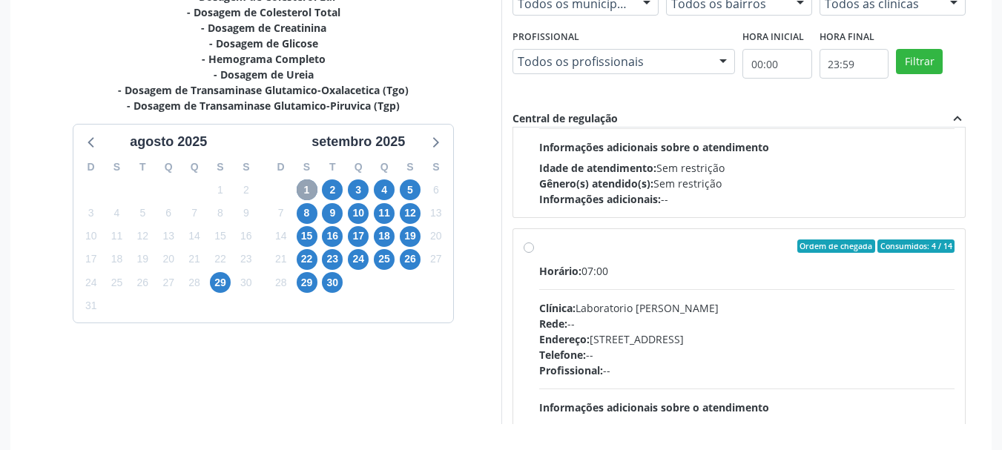
scroll to position [222, 0]
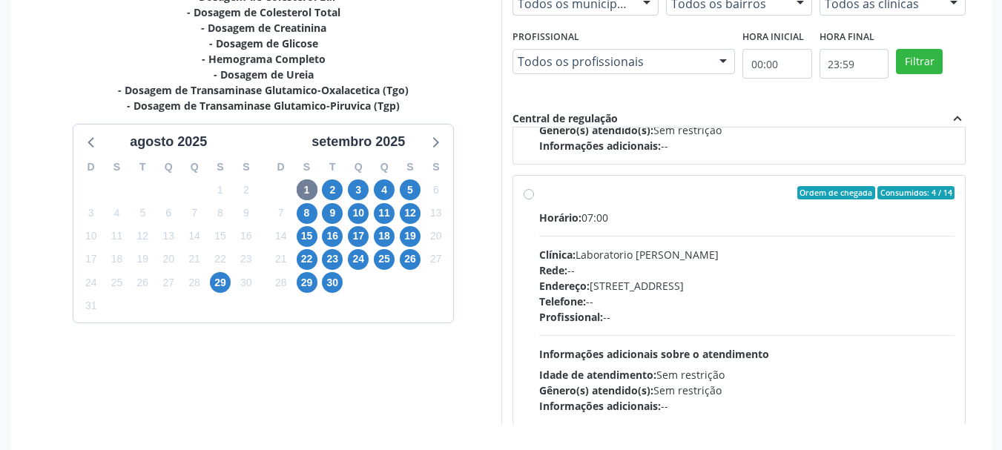
click at [601, 228] on div "Horário: 07:00 Clínica: Laboratorio [PERSON_NAME]: -- Endereço: [STREET_ADDRESS…" at bounding box center [747, 312] width 416 height 204
click at [534, 199] on input "Ordem de chegada Consumidos: 4 / 14 Horário: 07:00 Clínica: Laboratorio [PERSON…" at bounding box center [529, 192] width 10 height 13
radio input "true"
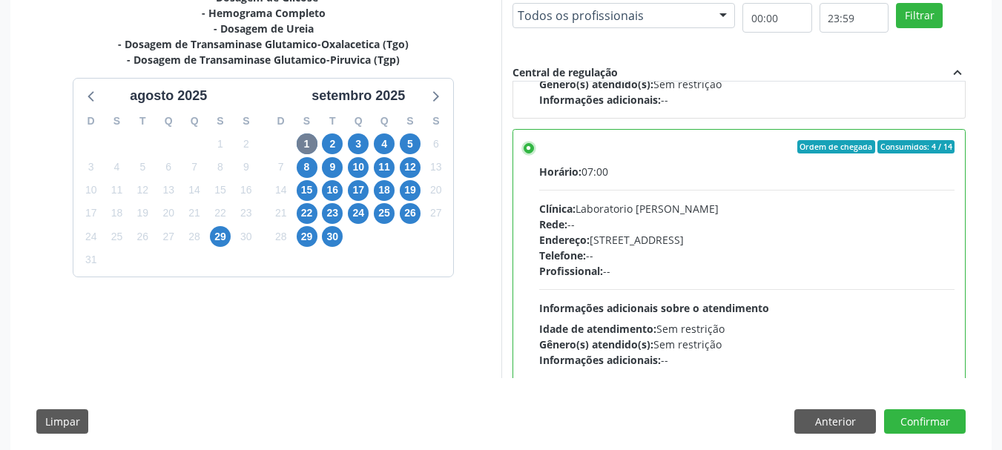
scroll to position [455, 0]
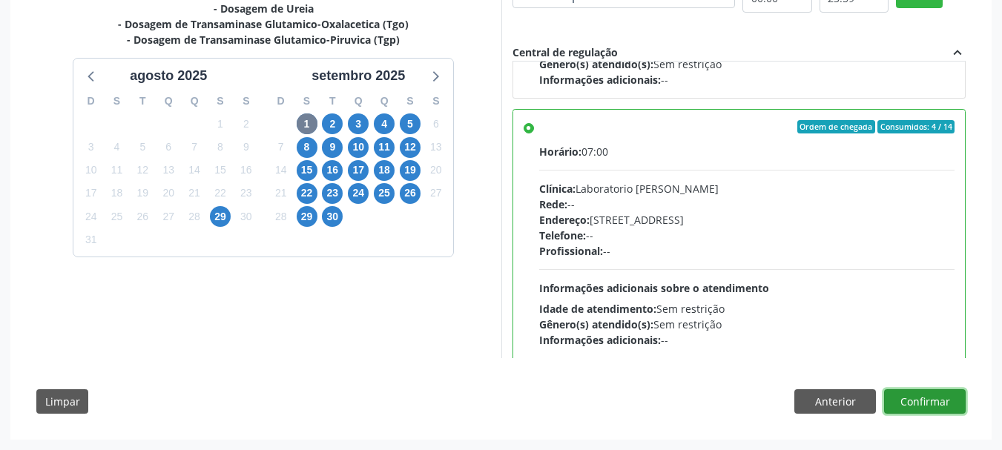
click at [953, 395] on button "Confirmar" at bounding box center [925, 401] width 82 height 25
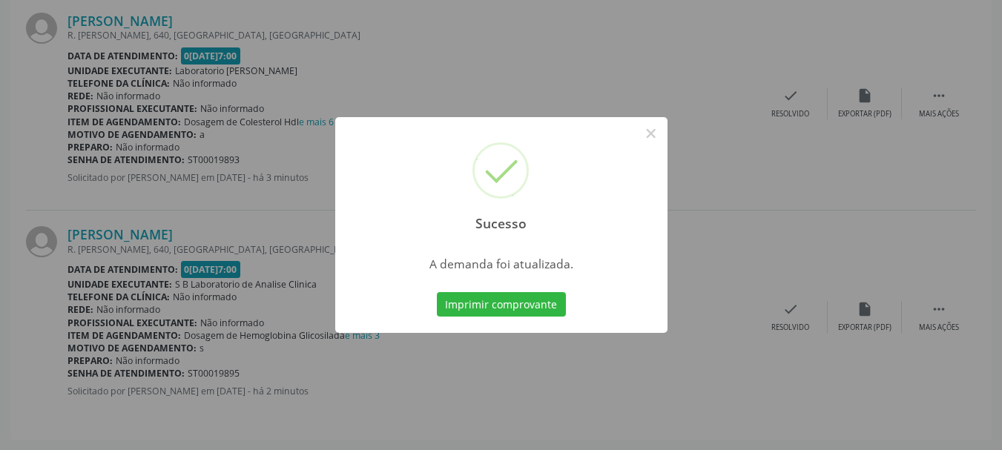
scroll to position [0, 0]
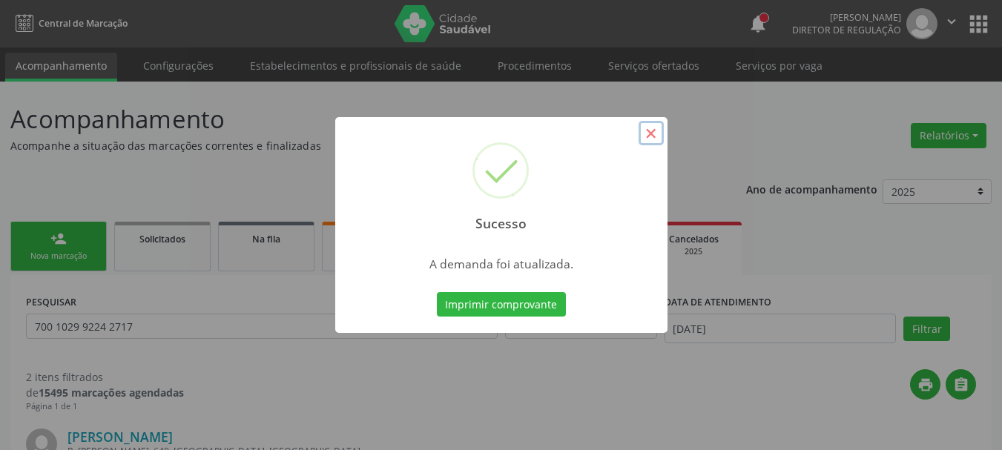
click at [650, 132] on button "×" at bounding box center [651, 133] width 25 height 25
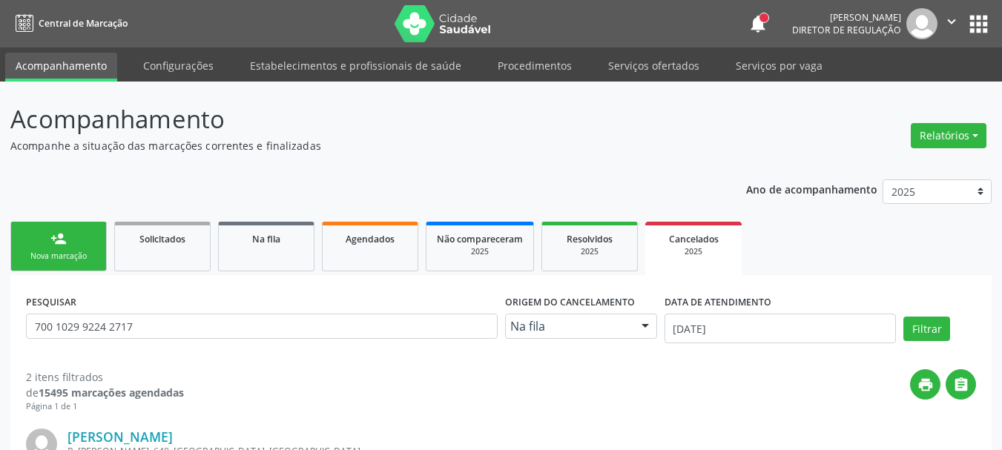
click at [102, 243] on link "person_add Nova marcação" at bounding box center [58, 247] width 96 height 50
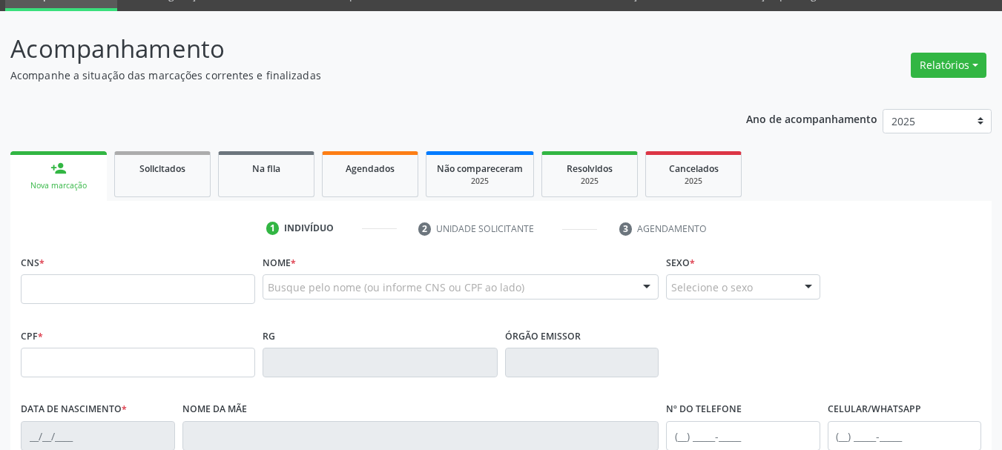
scroll to position [148, 0]
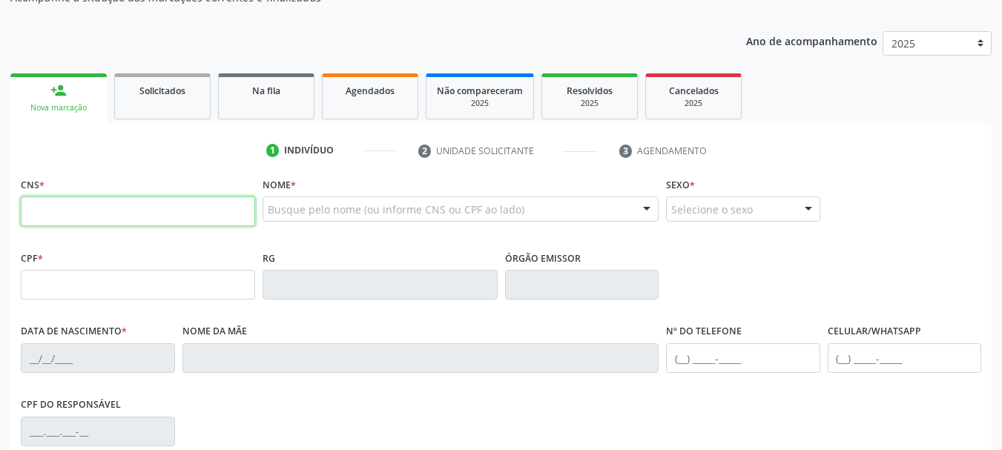
click at [108, 210] on input "text" at bounding box center [138, 212] width 234 height 30
type input "7"
type input "700 5031 2522 3652"
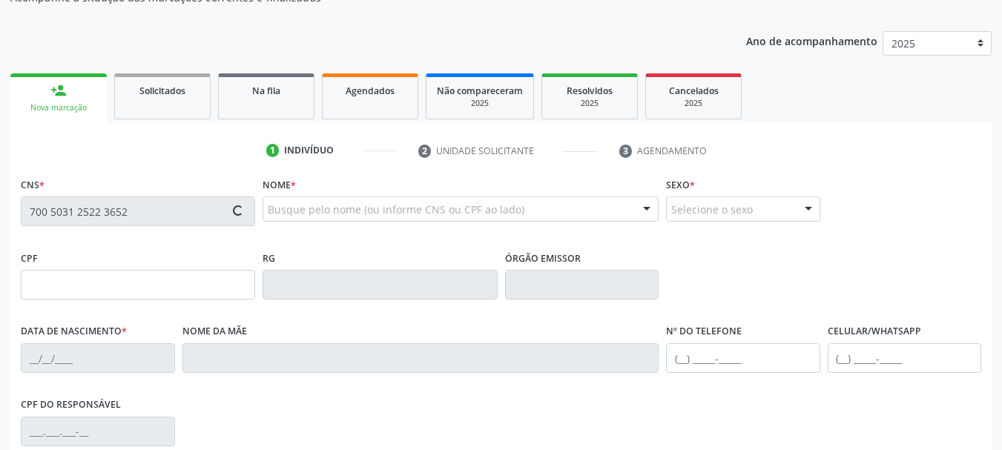
type input "068.142.994-10"
type input "14[DATE]"
type input "Rosilene Resende Martins"
type input "[PHONE_NUMBER]"
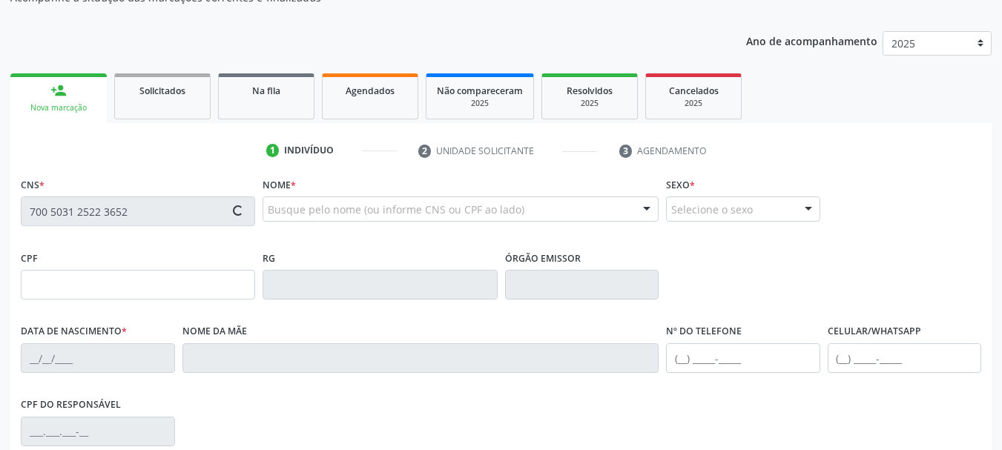
type input "47"
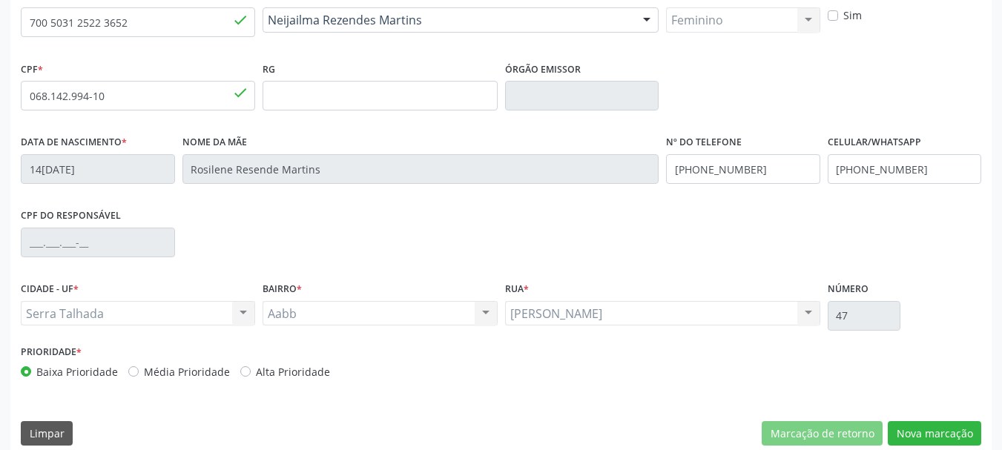
scroll to position [354, 0]
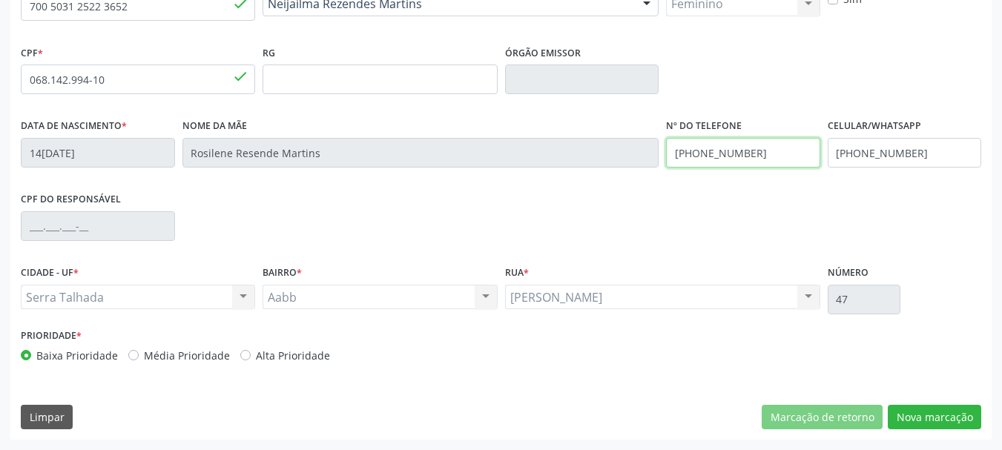
click at [773, 151] on input "[PHONE_NUMBER]" at bounding box center [743, 153] width 154 height 30
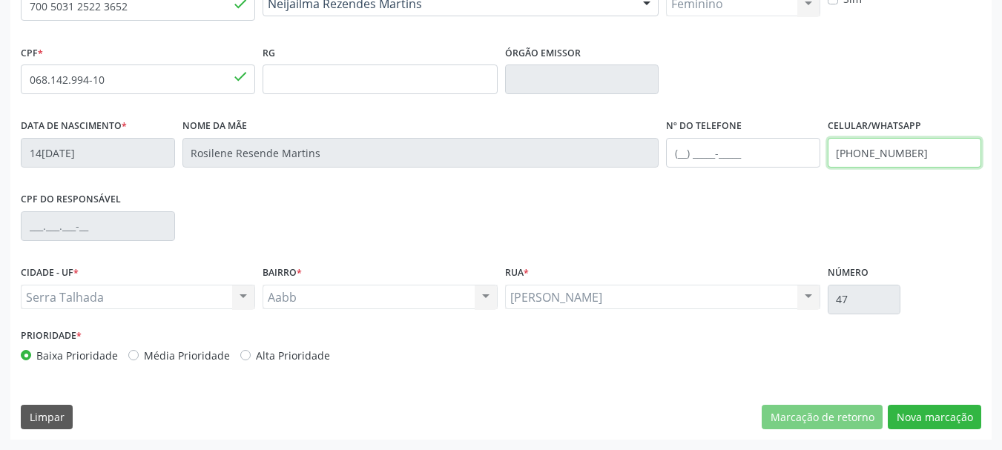
click at [863, 153] on input "[PHONE_NUMBER]" at bounding box center [905, 153] width 154 height 30
click at [935, 345] on div "Prioridade * Baixa Prioridade Média Prioridade Alta Prioridade" at bounding box center [501, 349] width 968 height 49
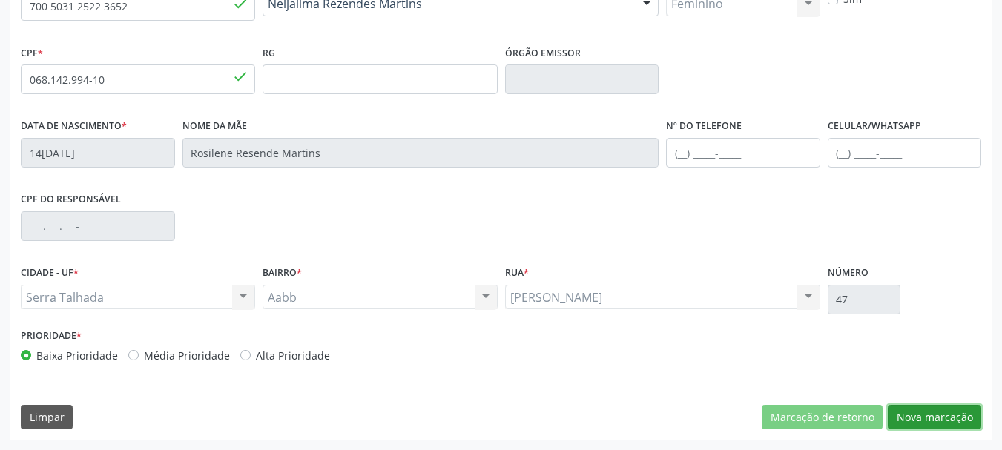
click at [943, 418] on button "Nova marcação" at bounding box center [934, 417] width 93 height 25
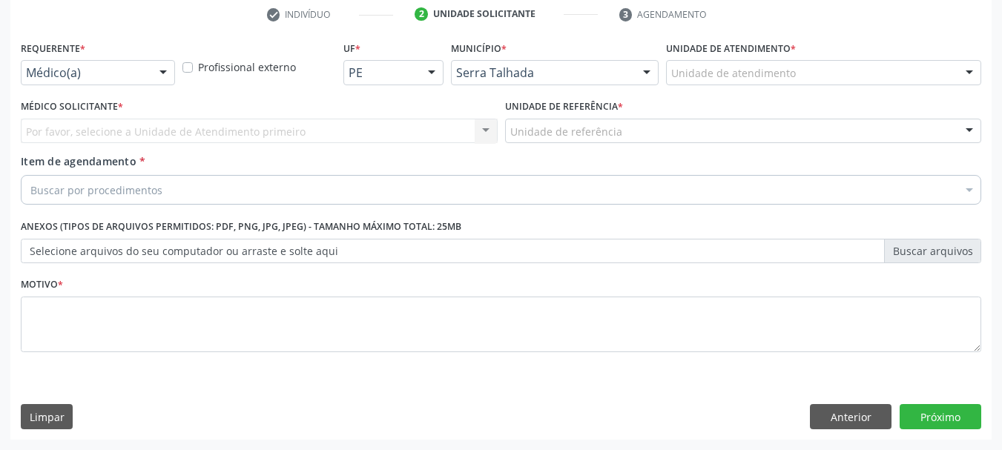
scroll to position [285, 0]
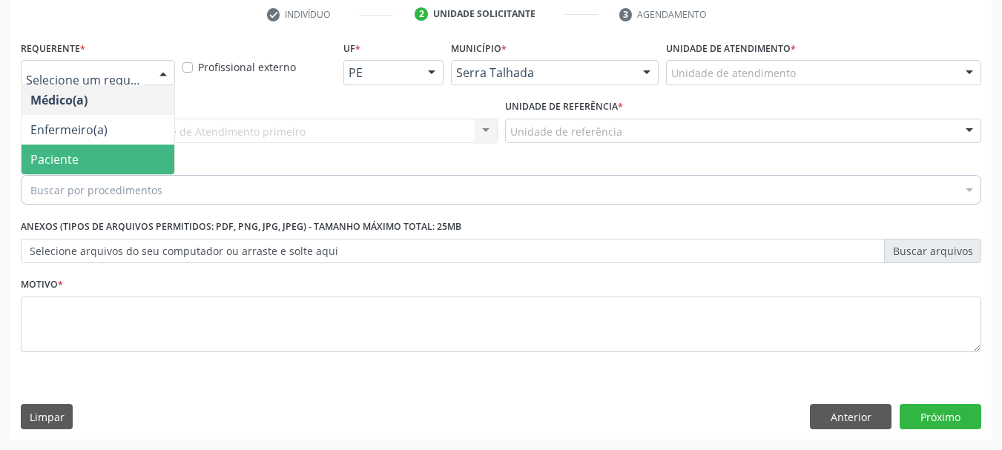
click at [105, 167] on span "Paciente" at bounding box center [98, 160] width 153 height 30
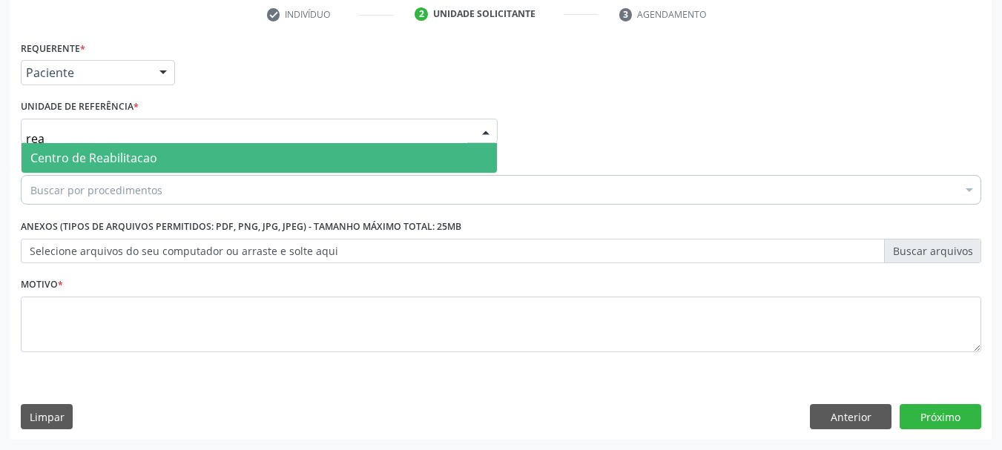
click at [105, 159] on span "Centro de Reabilitacao" at bounding box center [93, 158] width 127 height 16
type input "aabb"
click at [94, 143] on span "Usf Varzea Aabb" at bounding box center [259, 158] width 475 height 30
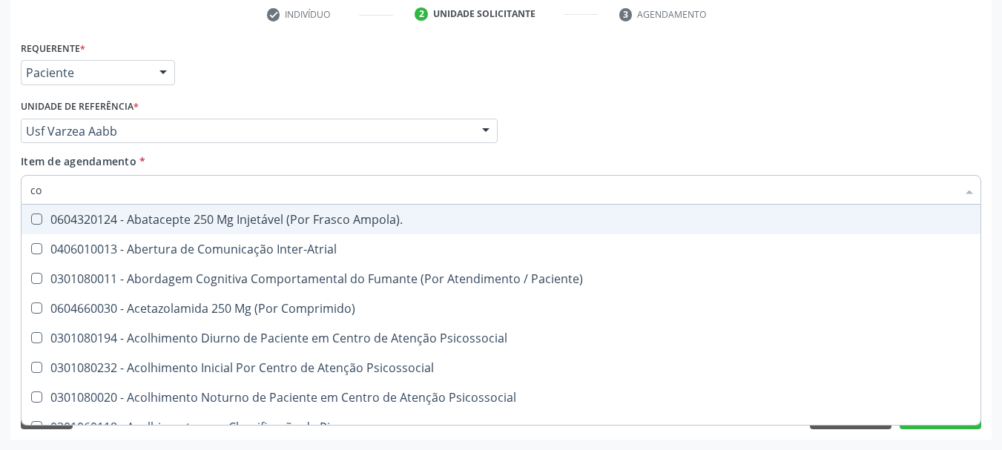
type input "c"
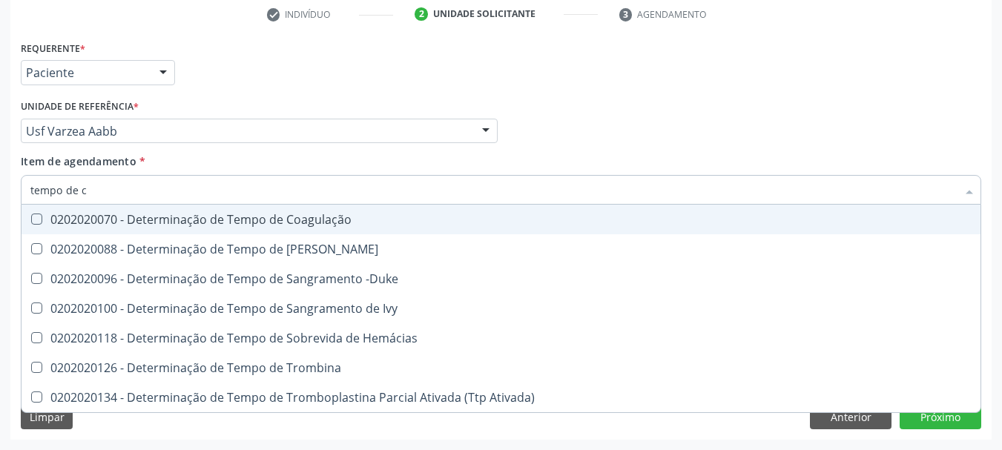
type input "tempo de co"
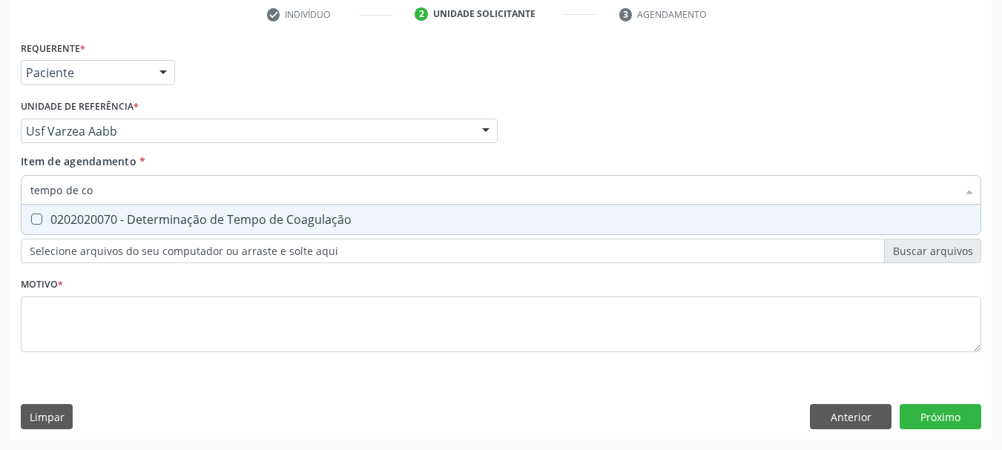
click at [72, 223] on div "0202020070 - Determinação de Tempo de Coagulação" at bounding box center [500, 220] width 941 height 12
checkbox Coagulação "true"
click at [84, 185] on input "tempo de co" at bounding box center [493, 190] width 926 height 30
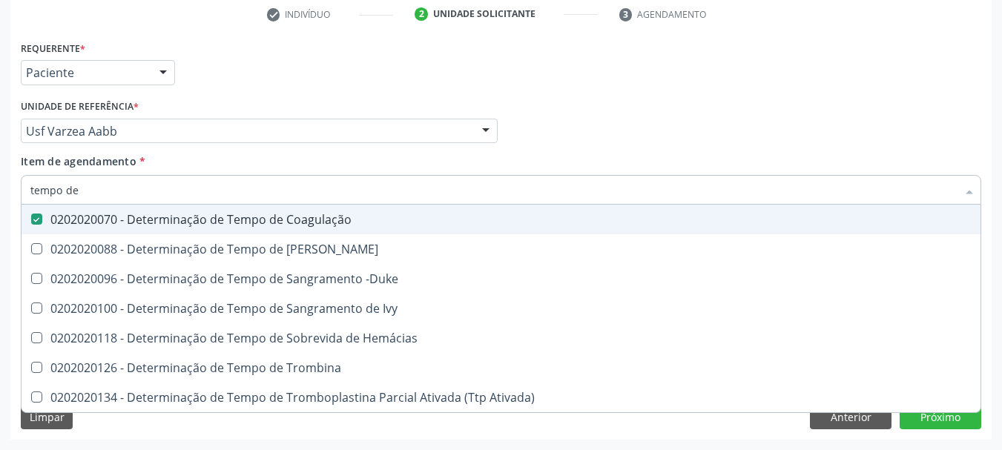
type input "tempo de s"
checkbox Coagulação "false"
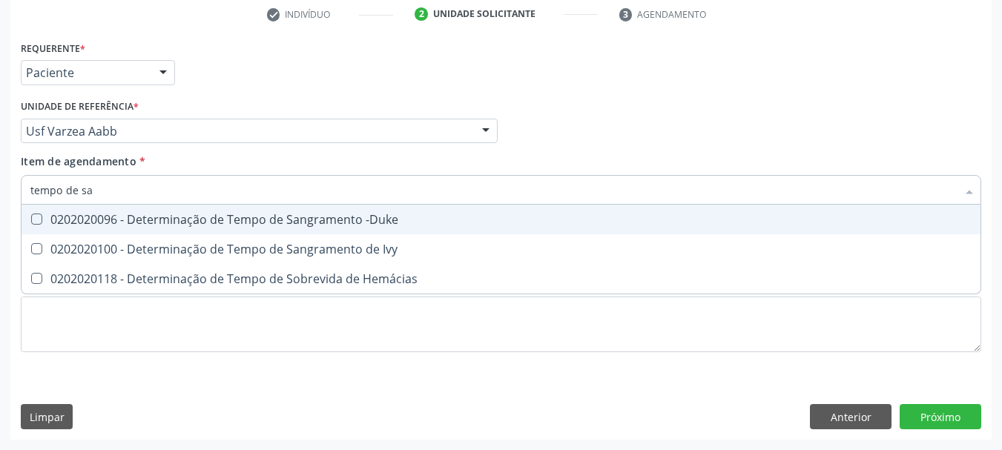
type input "tempo de san"
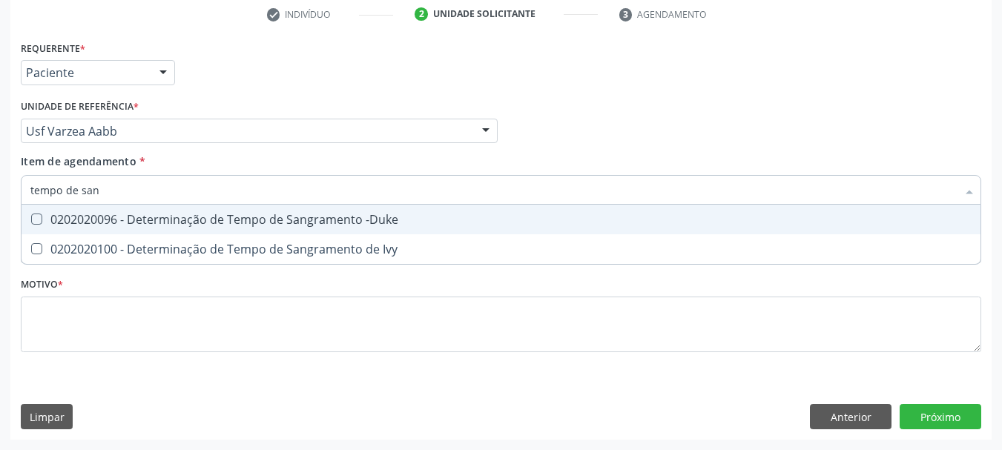
click at [94, 222] on div "0202020096 - Determinação de Tempo de Sangramento -Duke" at bounding box center [500, 220] width 941 height 12
checkbox -Duke "true"
click at [105, 186] on input "tempo de san" at bounding box center [493, 190] width 926 height 30
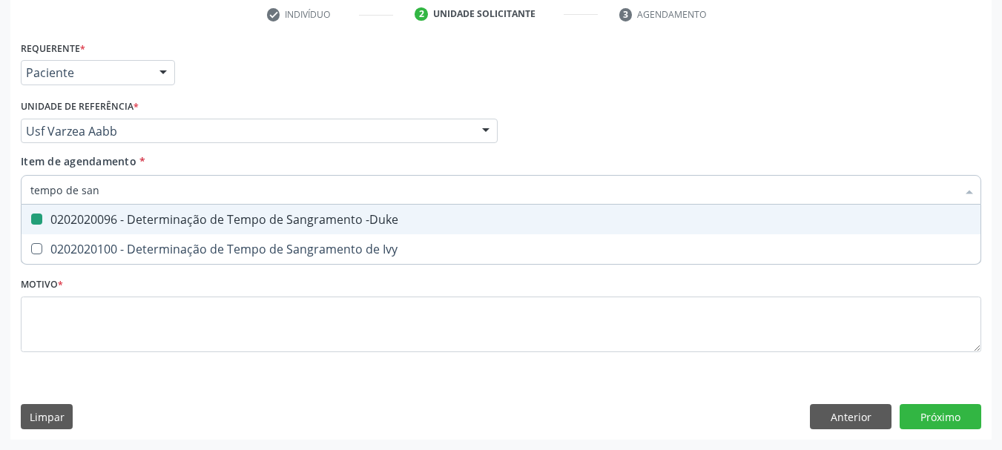
type input "t"
checkbox -Duke "false"
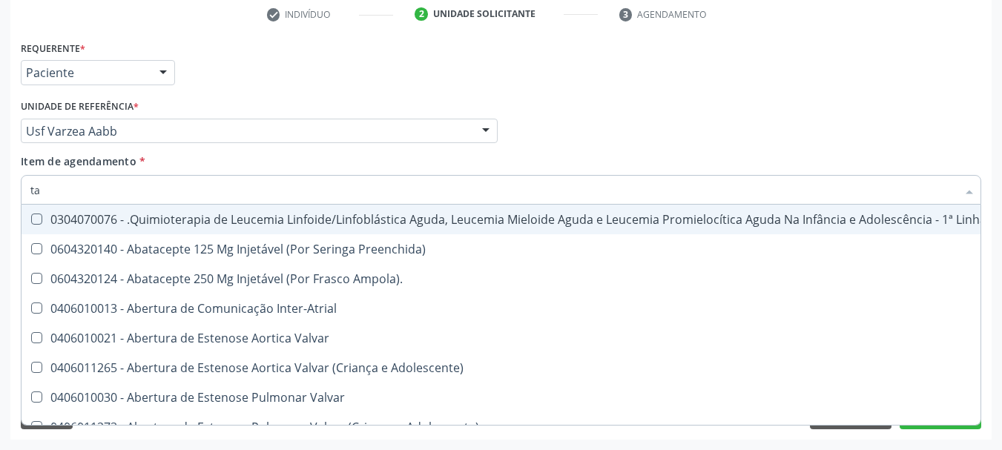
type input "tap"
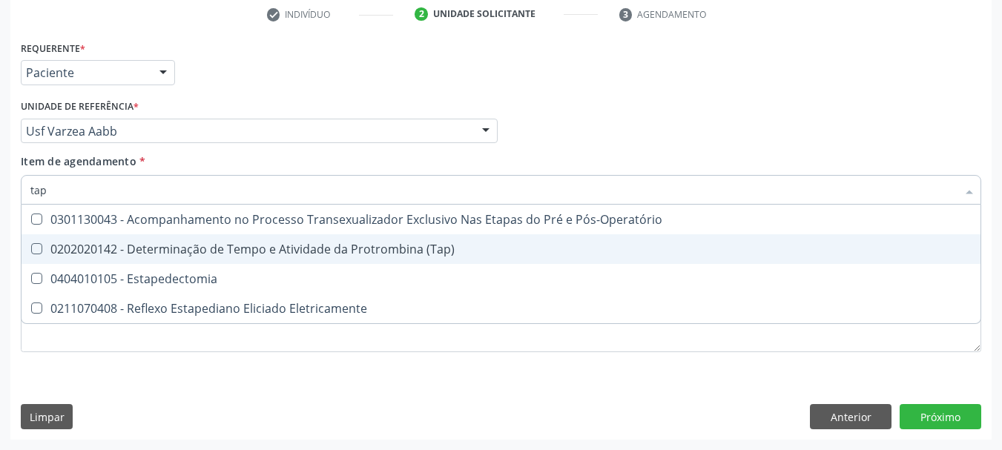
click at [146, 252] on div "0202020142 - Determinação de Tempo e Atividade da Protrombina (Tap)" at bounding box center [500, 249] width 941 height 12
checkbox \(Tap\) "true"
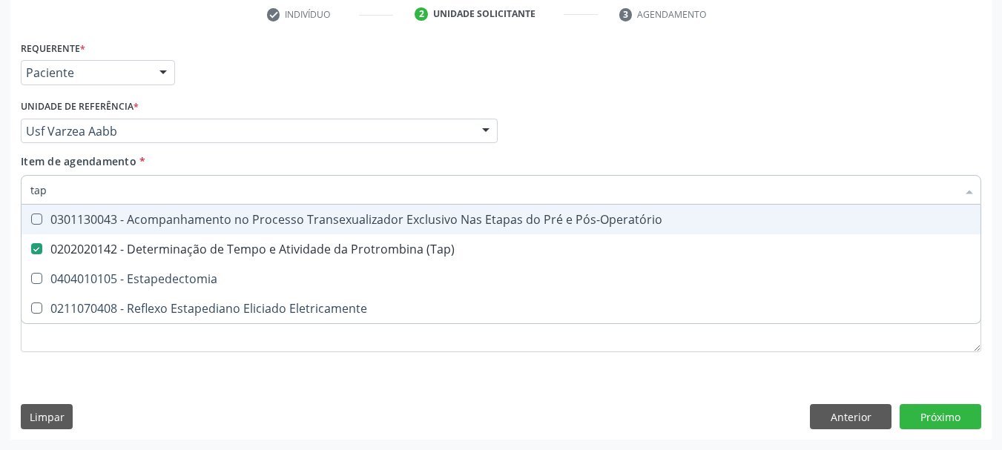
click at [101, 194] on input "tap" at bounding box center [493, 190] width 926 height 30
type input "ta"
checkbox \(Tap\) "false"
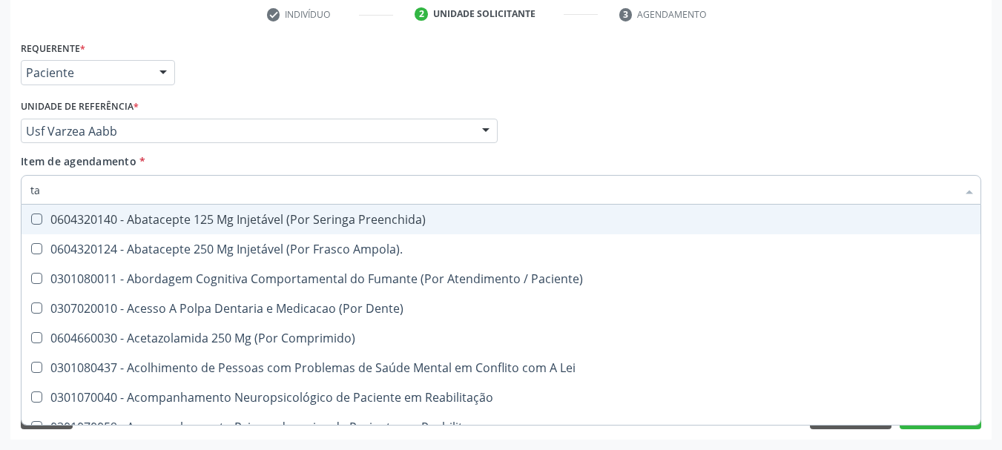
type input "t"
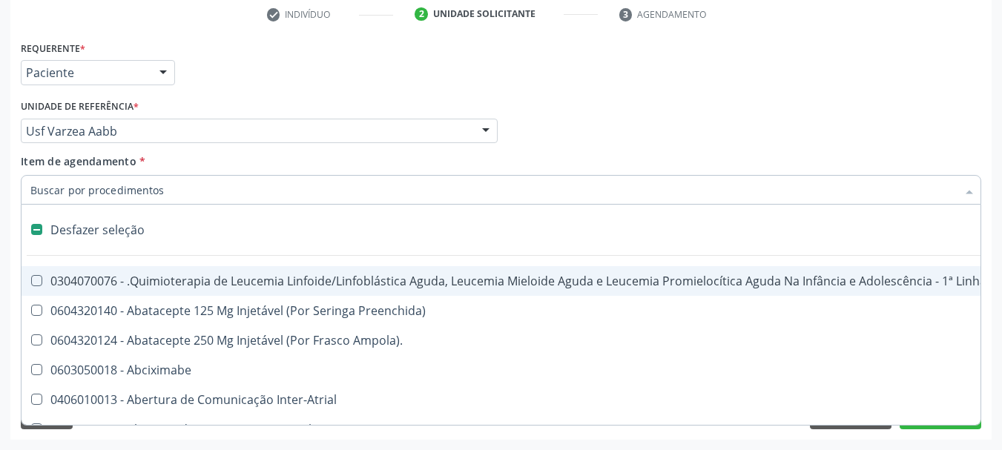
checkbox Posterior "false"
click at [627, 135] on div "Médico Solicitante Por favor, selecione a Unidade de Atendimento primeiro Nenhu…" at bounding box center [501, 125] width 968 height 58
checkbox Preenchida\) "true"
checkbox Ampola\)\ "true"
checkbox Abciximabe "true"
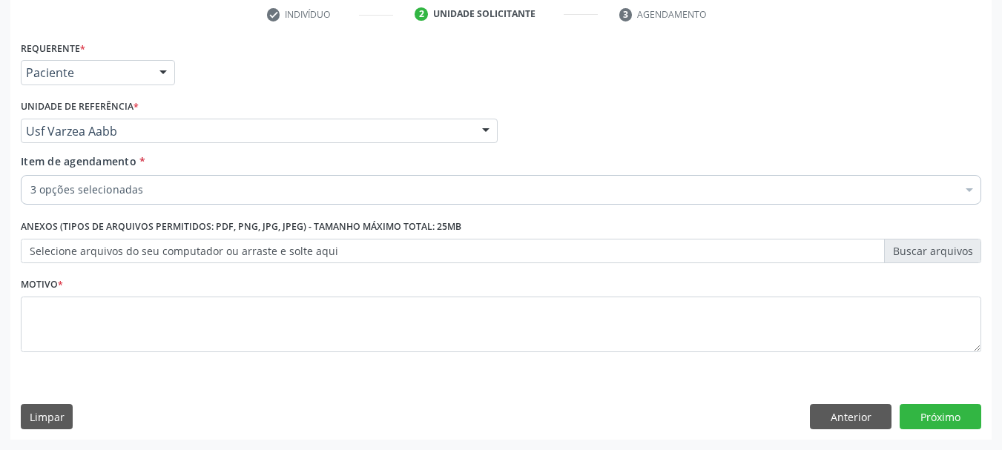
click at [206, 248] on label "Selecione arquivos do seu computador ou arraste e solte aqui" at bounding box center [501, 251] width 960 height 25
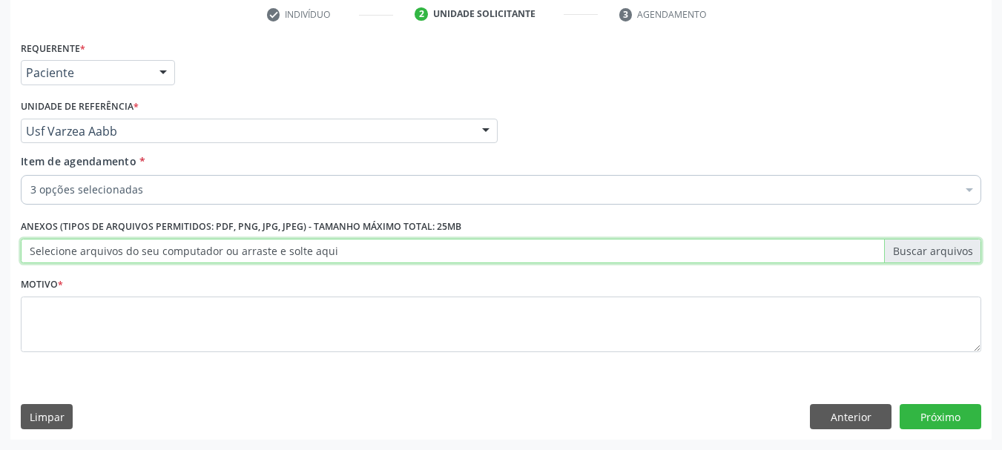
click at [206, 248] on input "Selecione arquivos do seu computador ou arraste e solte aqui" at bounding box center [501, 251] width 960 height 25
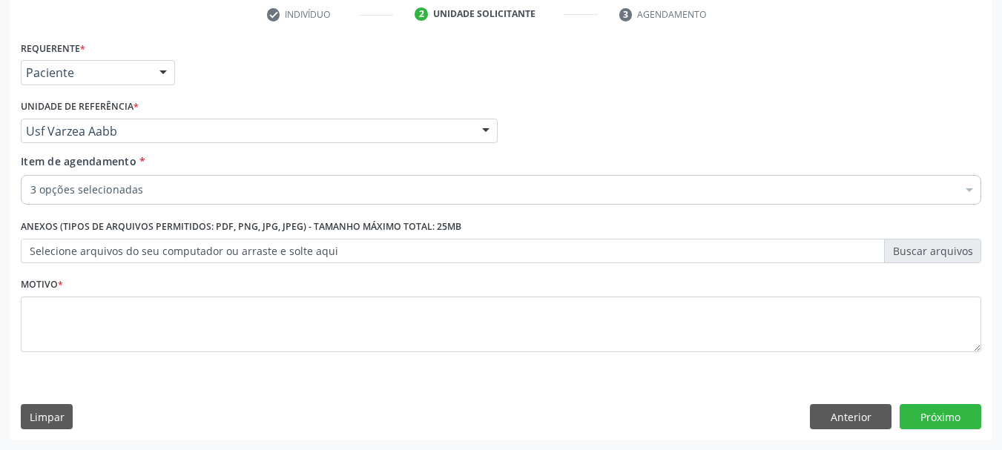
click at [130, 179] on div "3 opções selecionadas" at bounding box center [501, 190] width 960 height 30
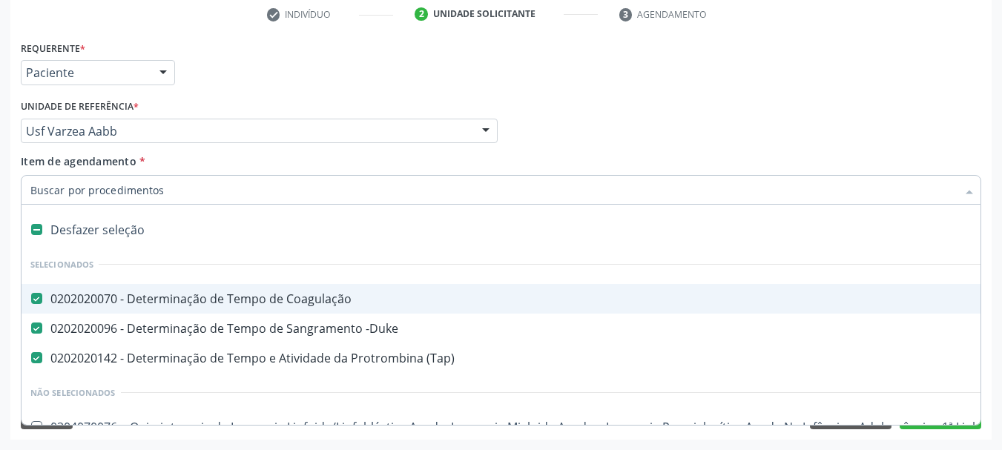
click at [587, 93] on div "Requerente * Paciente Médico(a) Enfermeiro(a) Paciente Nenhum resultado encontr…" at bounding box center [501, 66] width 968 height 58
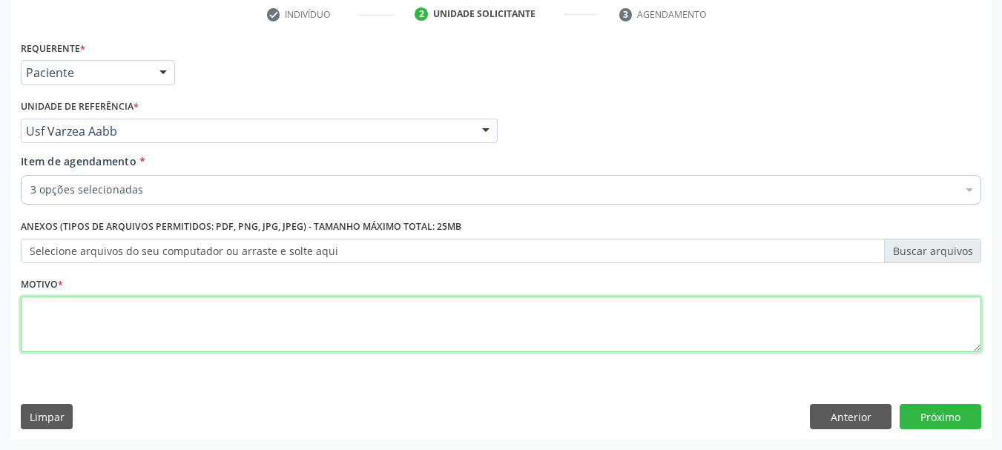
click at [102, 323] on textarea at bounding box center [501, 325] width 960 height 56
type textarea "s"
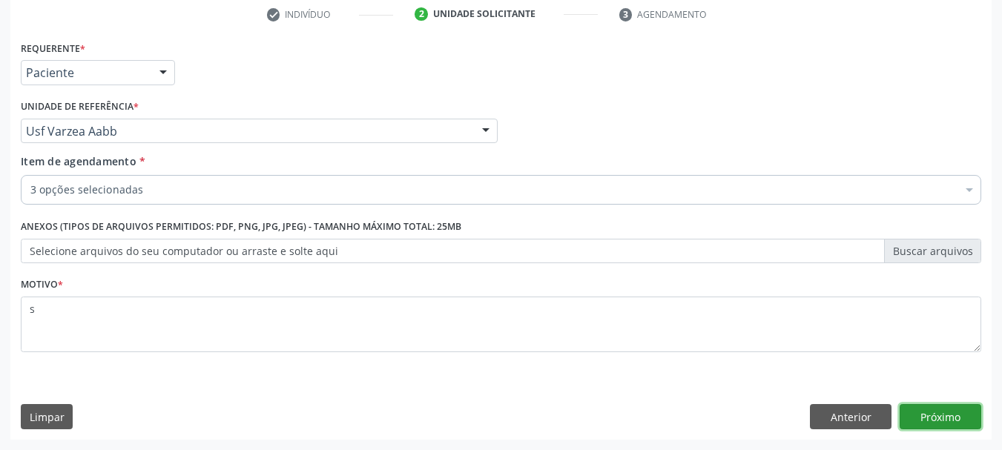
click at [955, 422] on button "Próximo" at bounding box center [941, 416] width 82 height 25
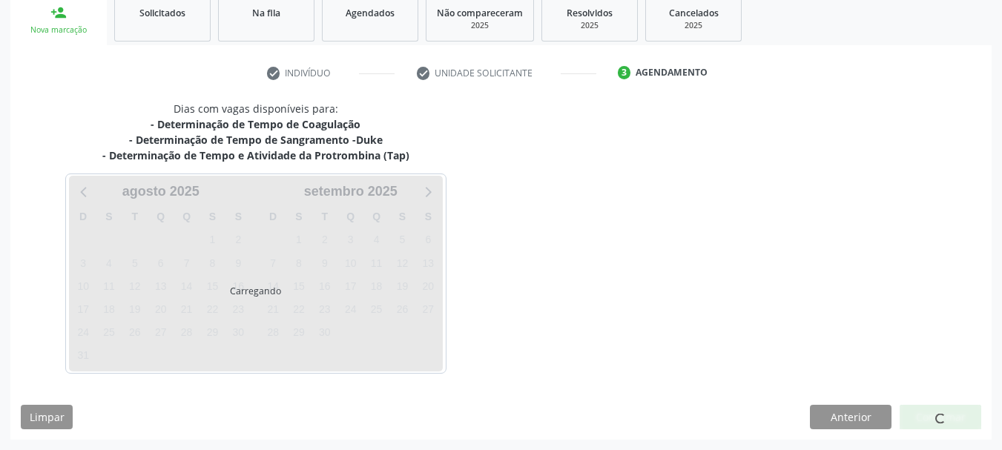
scroll to position [226, 0]
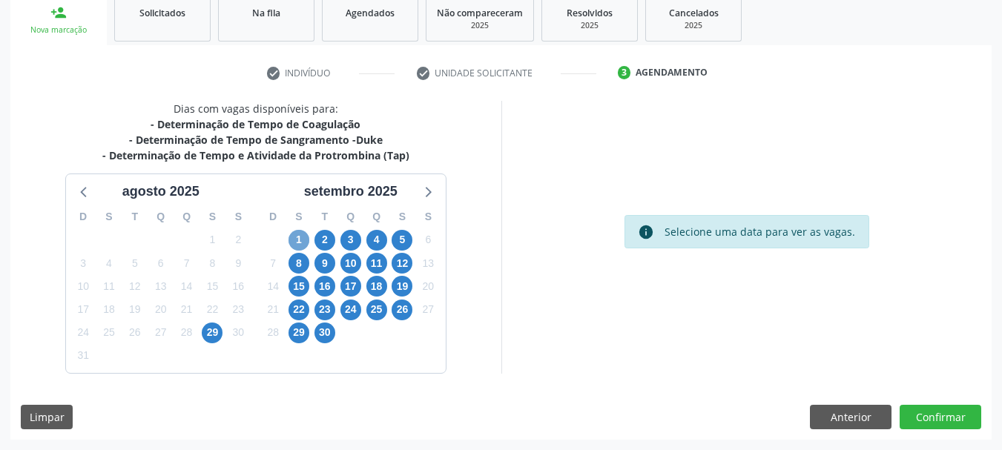
click at [302, 241] on span "1" at bounding box center [298, 240] width 21 height 21
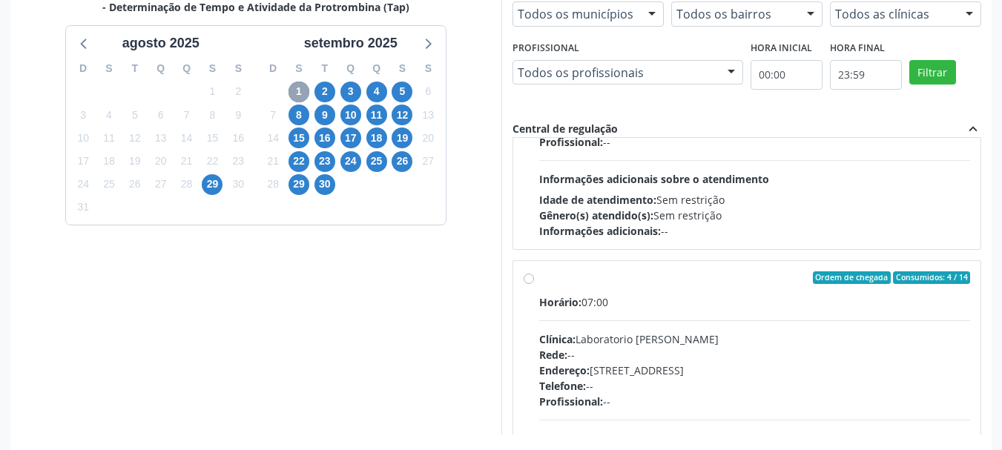
scroll to position [222, 0]
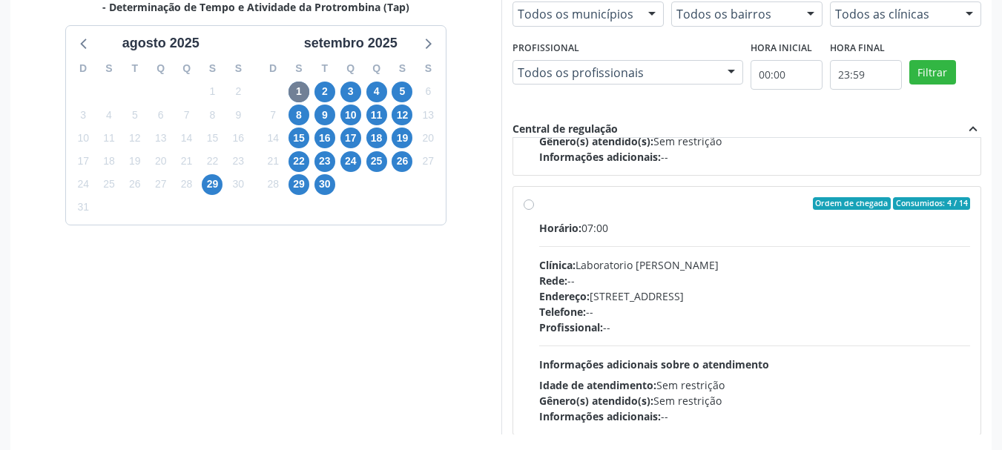
click at [623, 254] on div "Horário: 07:00 Clínica: Laboratorio [PERSON_NAME]: -- Endereço: [STREET_ADDRESS…" at bounding box center [755, 322] width 432 height 204
click at [534, 211] on input "Ordem de chegada Consumidos: 4 / 14 Horário: 07:00 Clínica: Laboratorio [PERSON…" at bounding box center [529, 203] width 10 height 13
radio input "true"
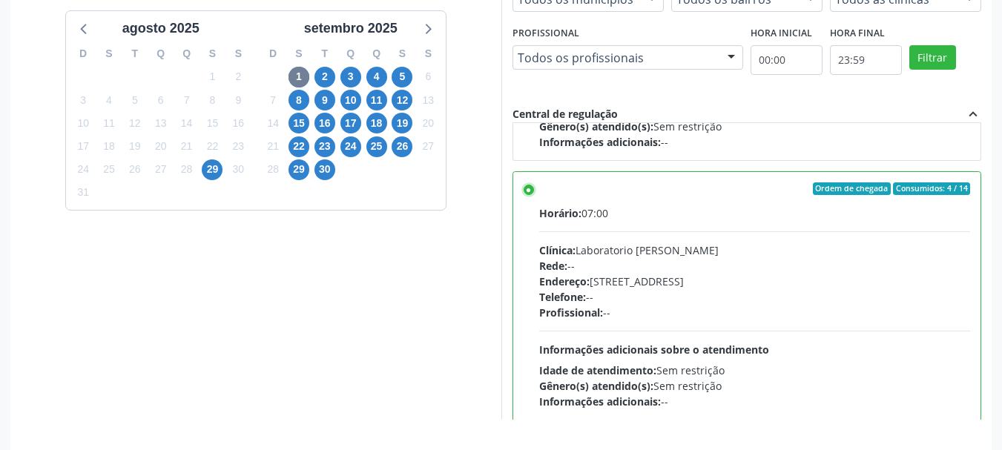
scroll to position [436, 0]
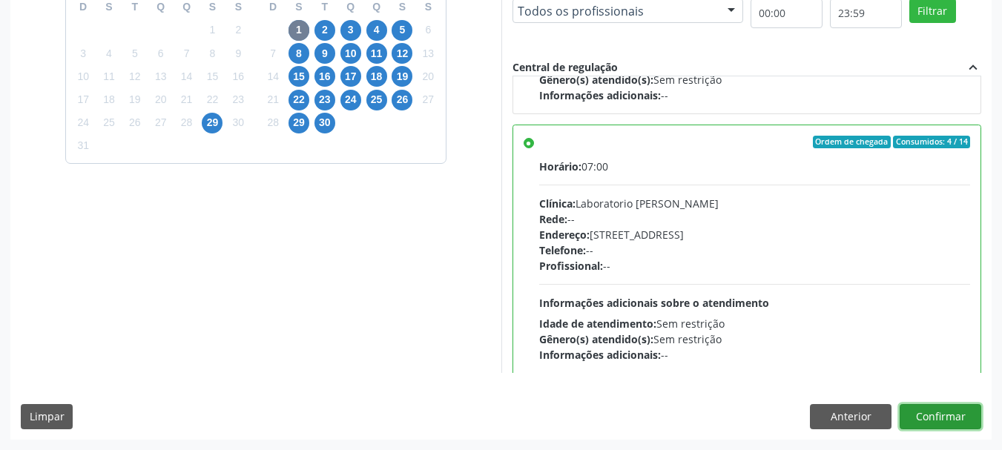
click at [969, 421] on button "Confirmar" at bounding box center [941, 416] width 82 height 25
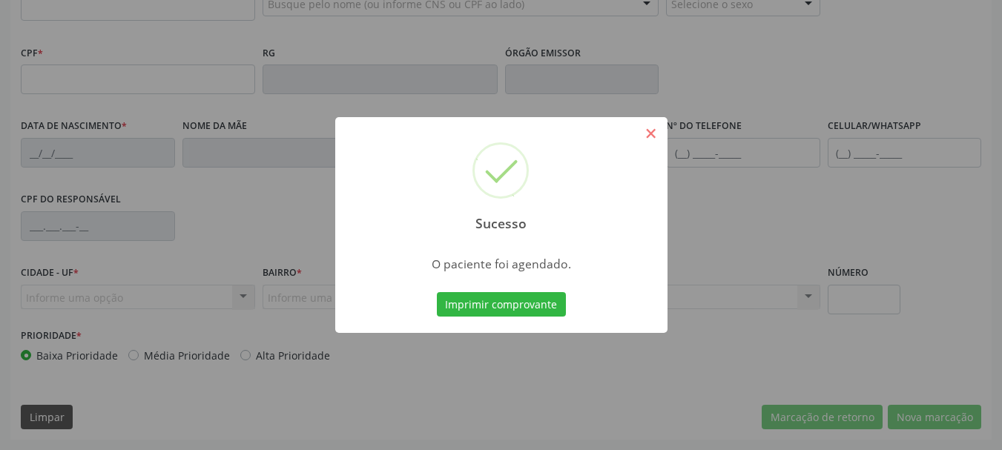
scroll to position [354, 0]
click at [644, 128] on button "×" at bounding box center [651, 133] width 25 height 25
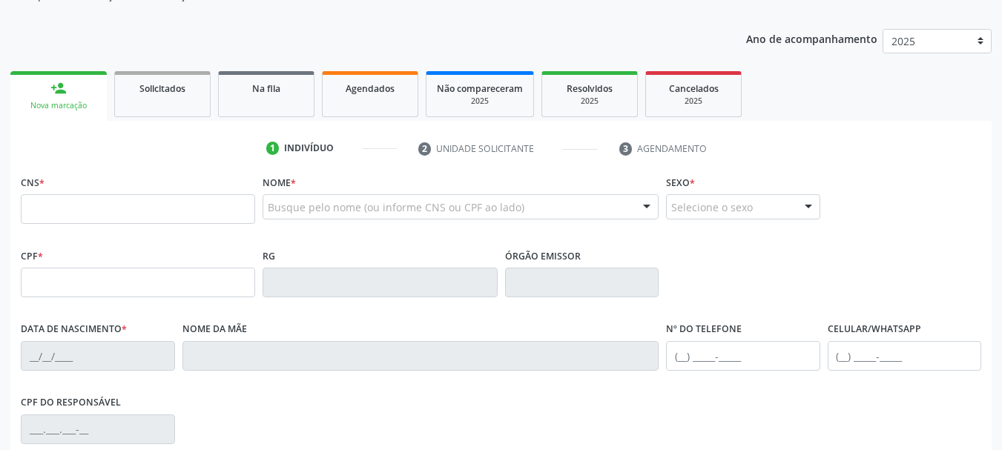
scroll to position [131, 0]
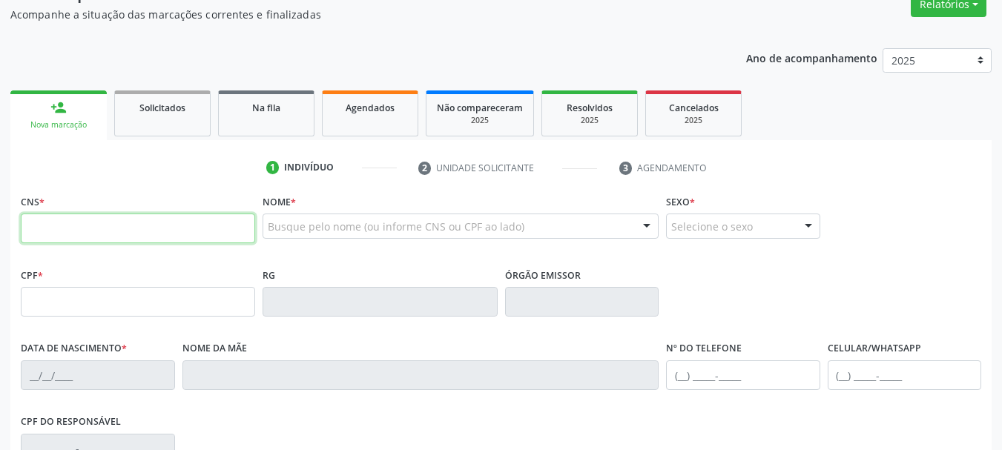
click at [98, 240] on input "text" at bounding box center [138, 229] width 234 height 30
type input "700 0084 5667 9504"
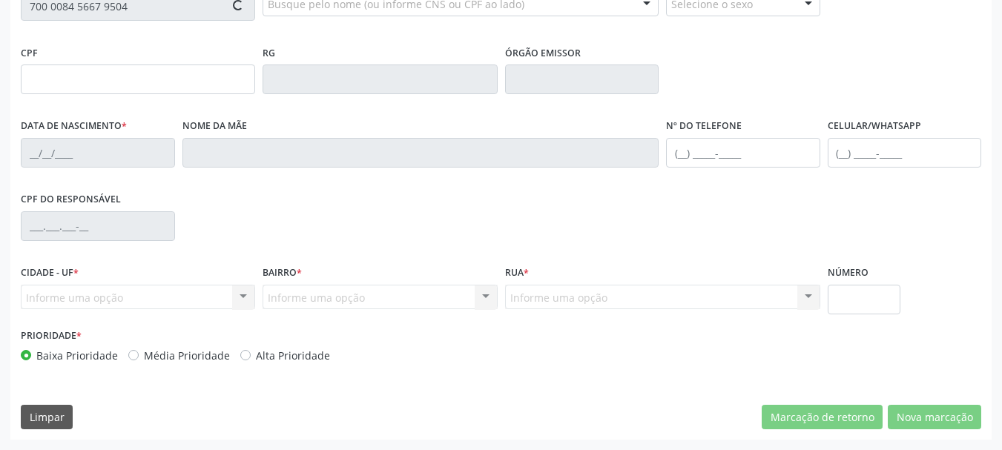
type input "708.791.624-65"
type input "07[DATE]"
type input "[PERSON_NAME]"
type input "[PHONE_NUMBER]"
type input "057.472.254-80"
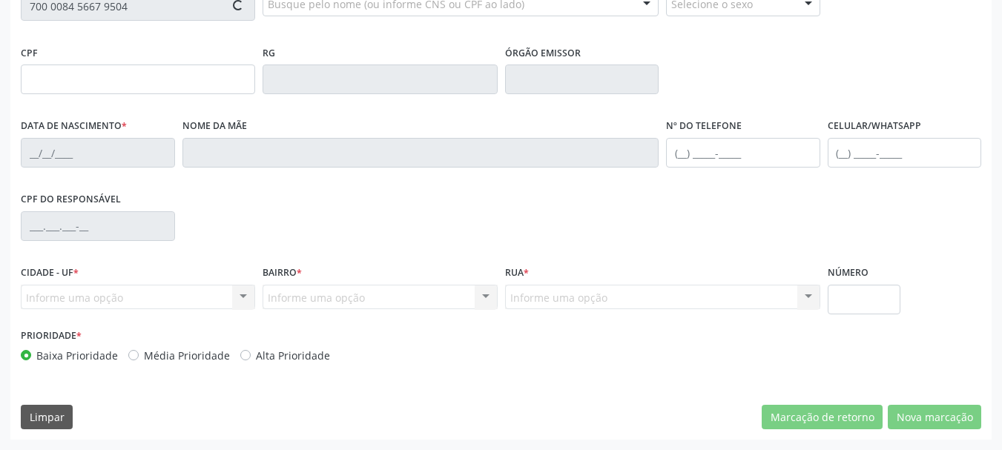
type input "378"
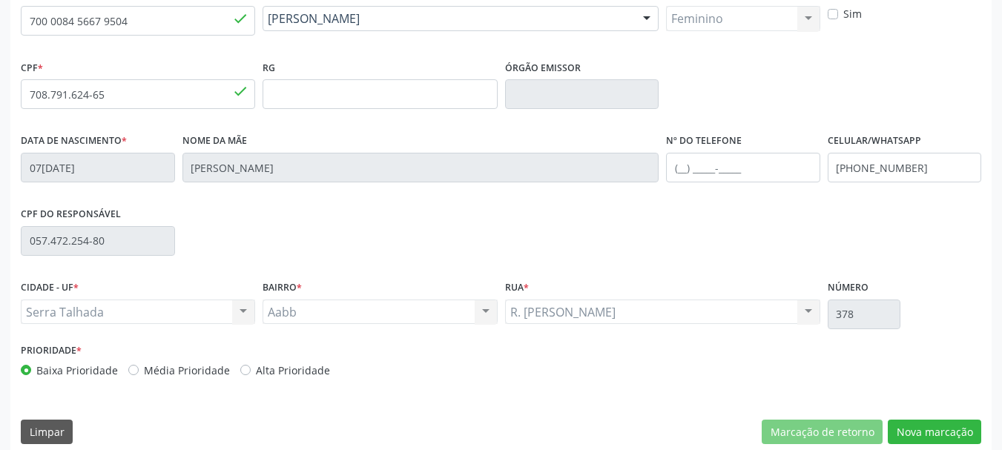
scroll to position [354, 0]
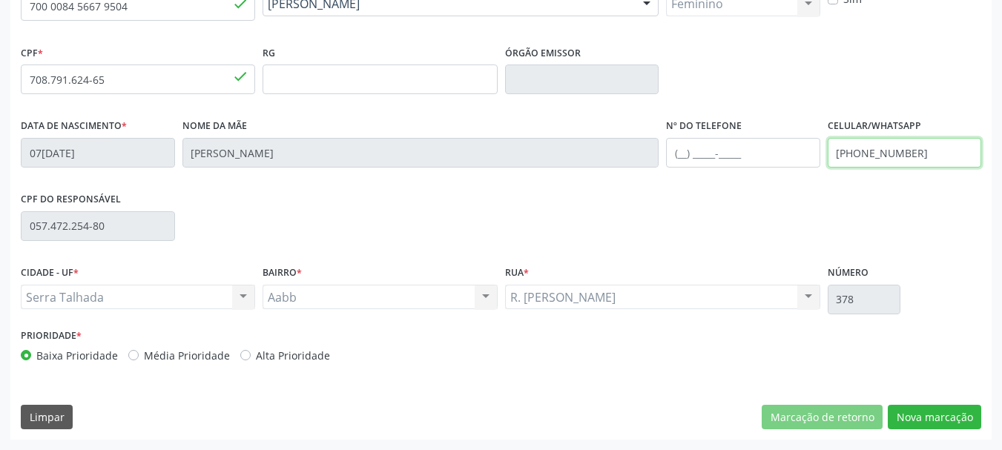
click at [917, 164] on input "[PHONE_NUMBER]" at bounding box center [905, 153] width 154 height 30
click at [950, 430] on div "CNS 700 0084 5667 9504 done Nome * [PERSON_NAME] [PERSON_NAME] CNS: 700 0084 56…" at bounding box center [500, 204] width 981 height 472
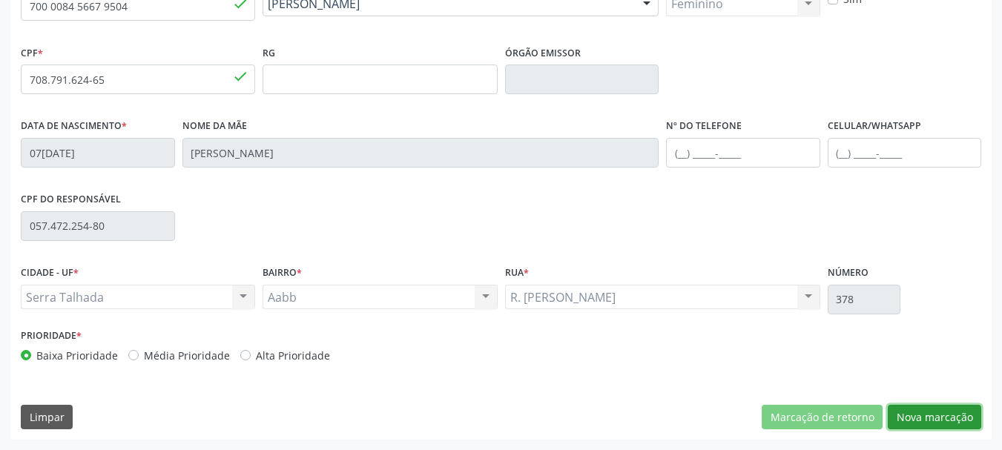
click at [950, 412] on button "Nova marcação" at bounding box center [934, 417] width 93 height 25
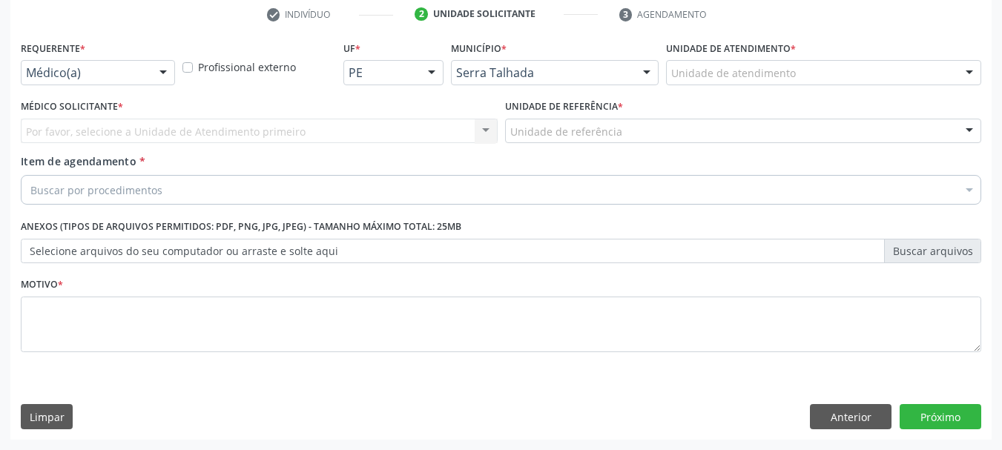
scroll to position [285, 0]
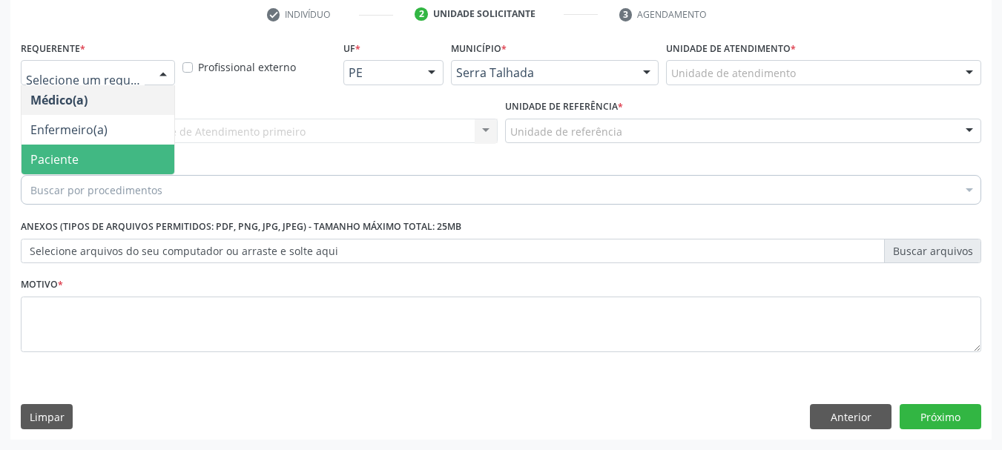
click at [90, 159] on span "Paciente" at bounding box center [98, 160] width 153 height 30
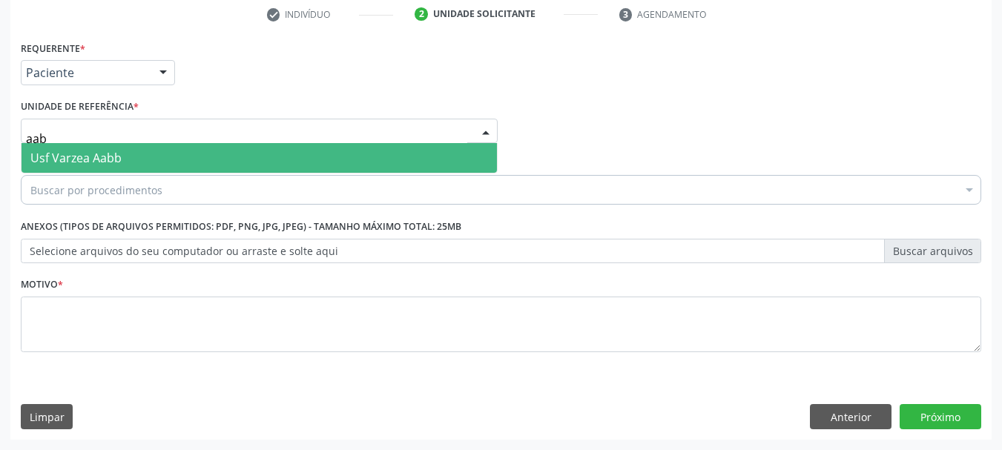
type input "aabb"
click at [105, 156] on span "Usf Varzea Aabb" at bounding box center [75, 158] width 91 height 16
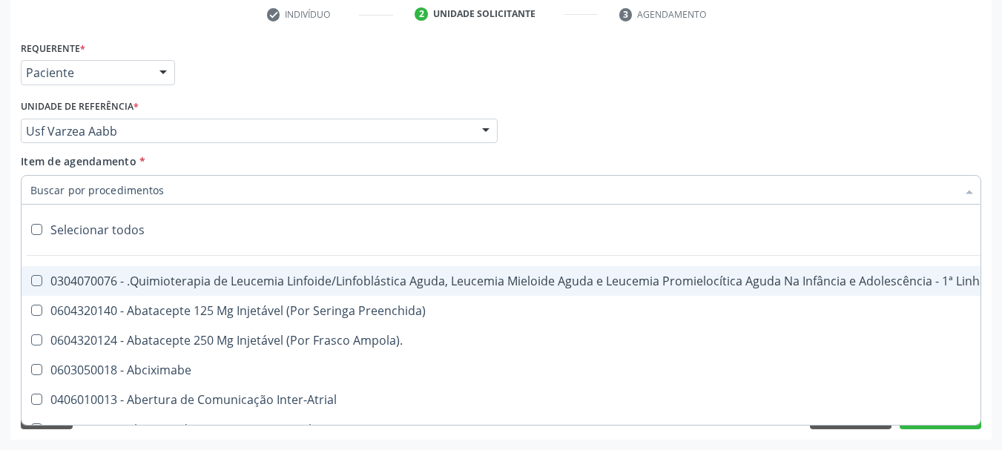
type input "g"
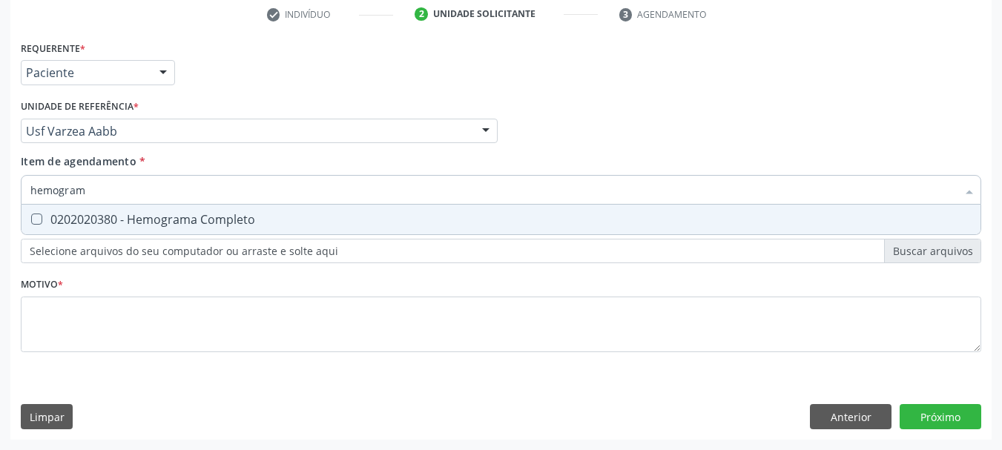
type input "hemograma"
click at [131, 225] on div "0202020380 - Hemograma Completo" at bounding box center [500, 220] width 941 height 12
checkbox Completo "true"
click at [121, 191] on input "hemograma" at bounding box center [493, 190] width 926 height 30
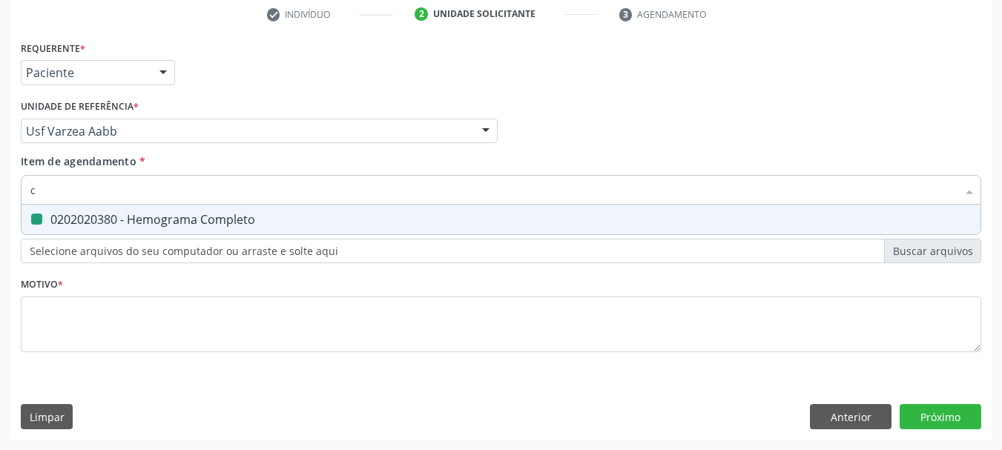
type input "co"
checkbox Completo "false"
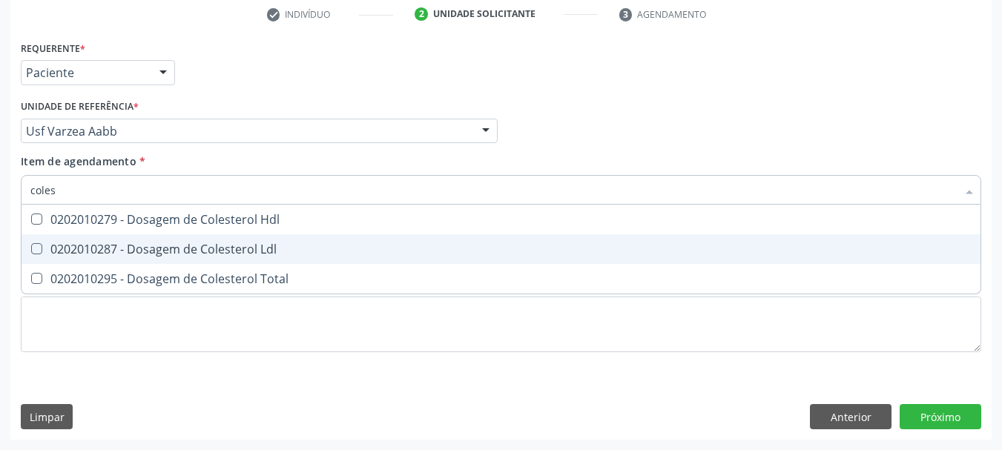
type input "colest"
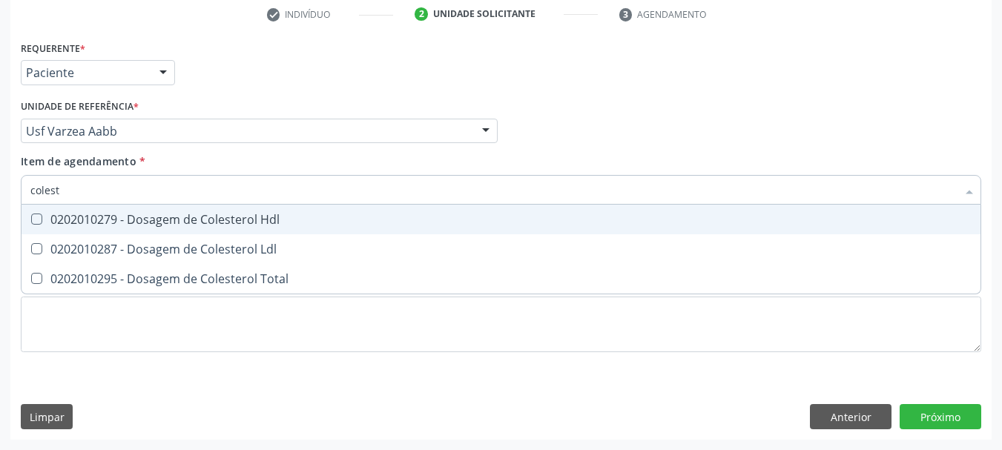
click at [64, 214] on div "0202010279 - Dosagem de Colesterol Hdl" at bounding box center [500, 220] width 941 height 12
checkbox Hdl "true"
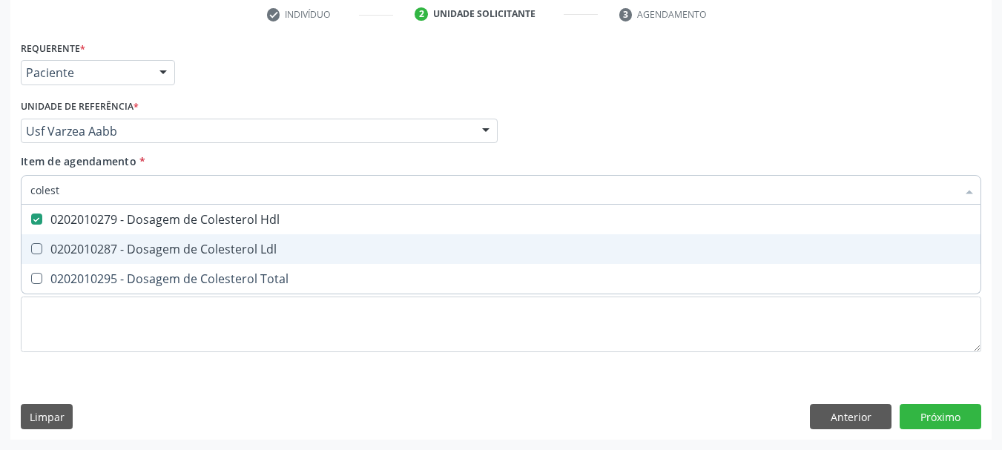
click at [65, 234] on span "0202010287 - Dosagem de Colesterol Ldl" at bounding box center [501, 249] width 959 height 30
checkbox Ldl "true"
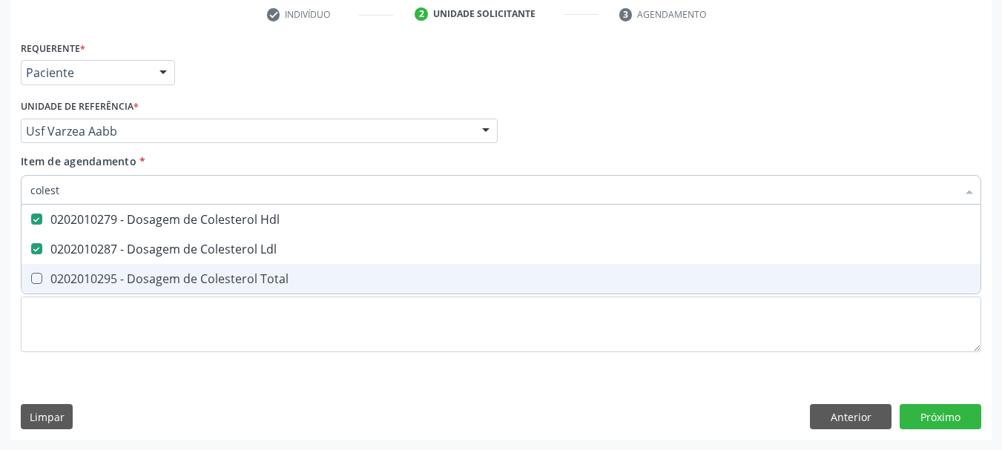
click at [67, 265] on span "0202010295 - Dosagem de Colesterol Total" at bounding box center [501, 279] width 959 height 30
checkbox Total "true"
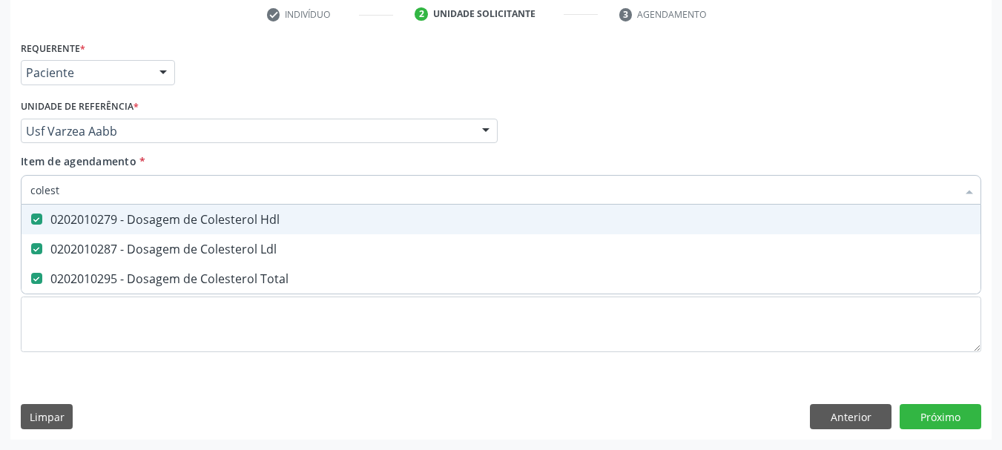
click at [56, 190] on input "colest" at bounding box center [493, 190] width 926 height 30
type input "tri"
checkbox Hdl "false"
checkbox Ldl "false"
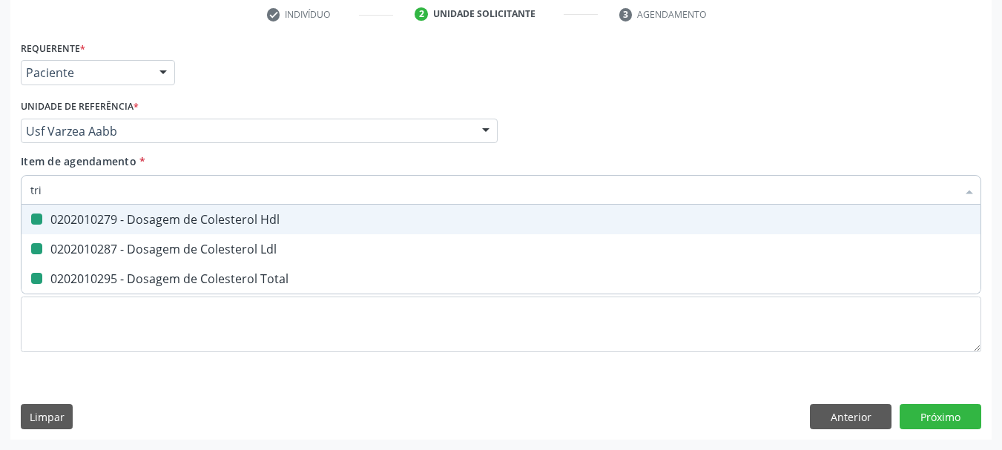
checkbox Total "false"
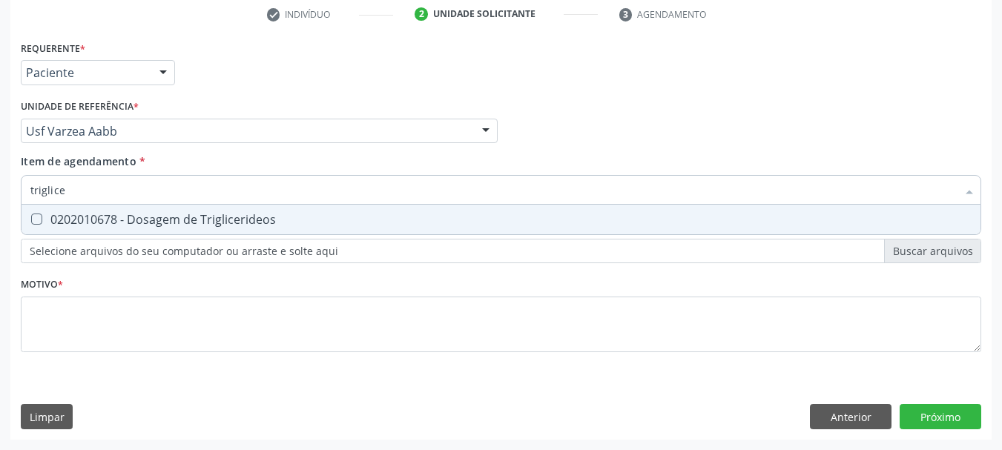
type input "triglicer"
click at [70, 225] on div "0202010678 - Dosagem de Triglicerideos" at bounding box center [500, 220] width 941 height 12
checkbox Triglicerideos "true"
click at [78, 201] on input "triglicer" at bounding box center [493, 190] width 926 height 30
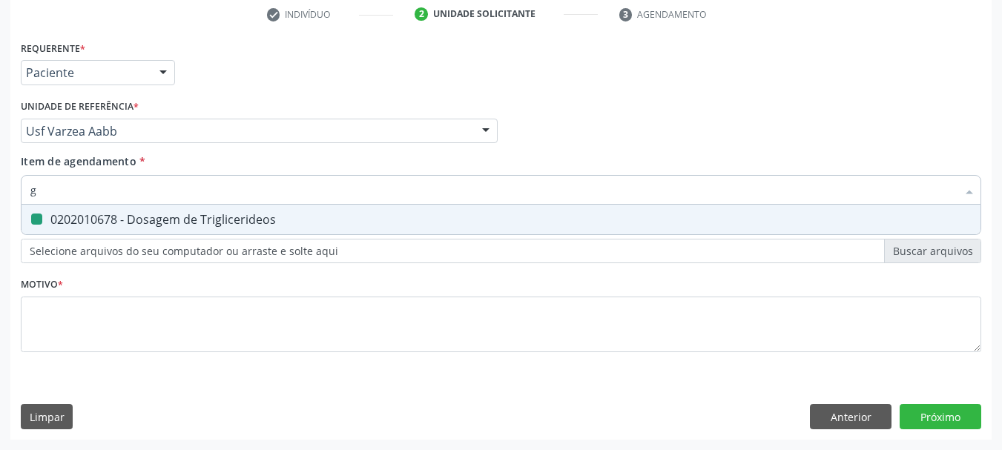
type input "gl"
checkbox Triglicerideos "false"
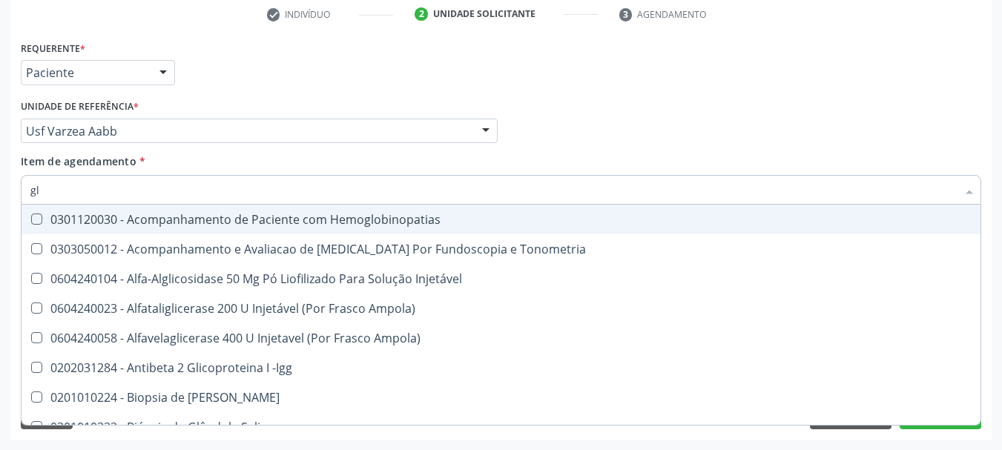
type input "gli"
checkbox Glomerular "true"
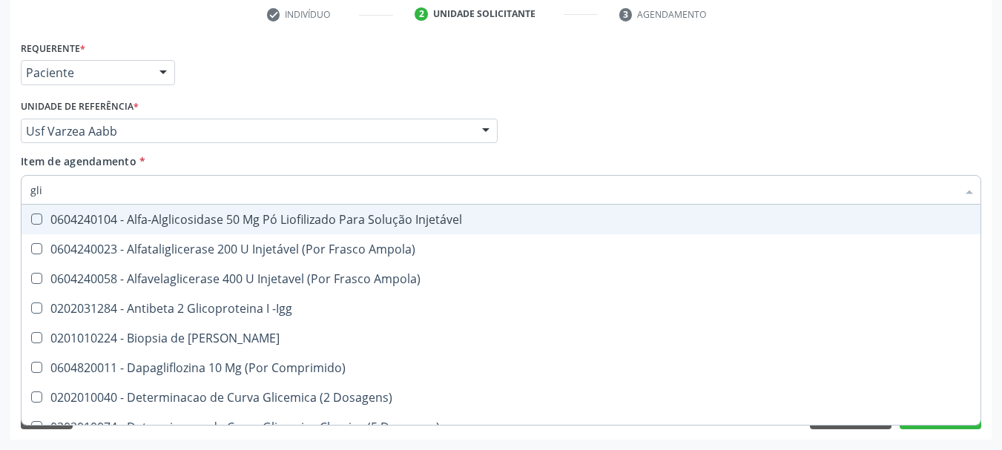
type input "glic"
checkbox Derrames "true"
checkbox Triglicerideos "false"
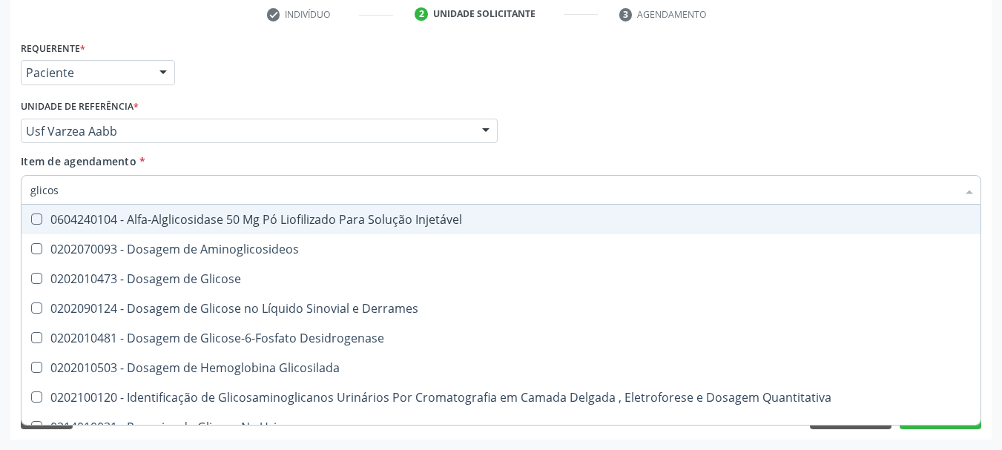
type input "glicose"
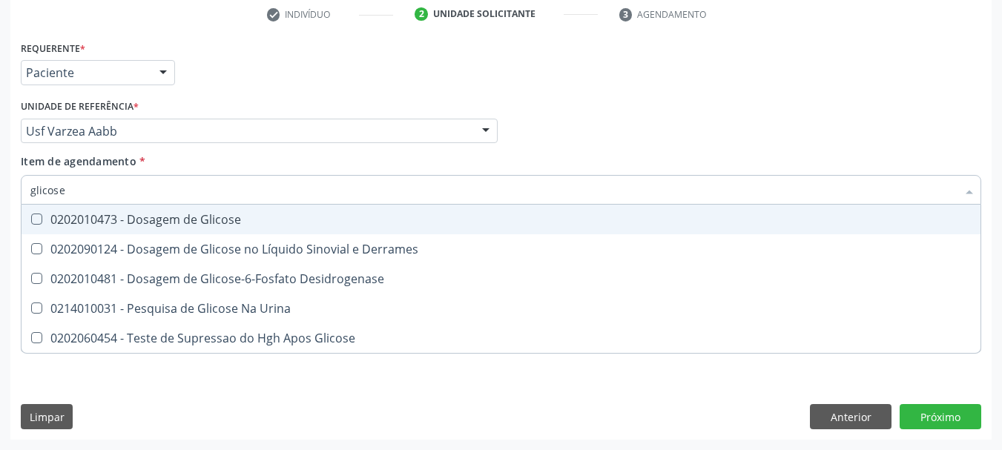
click at [158, 224] on div "0202010473 - Dosagem de Glicose" at bounding box center [500, 220] width 941 height 12
checkbox Glicose "true"
click at [104, 191] on input "glicose" at bounding box center [493, 190] width 926 height 30
checkbox Glicose "false"
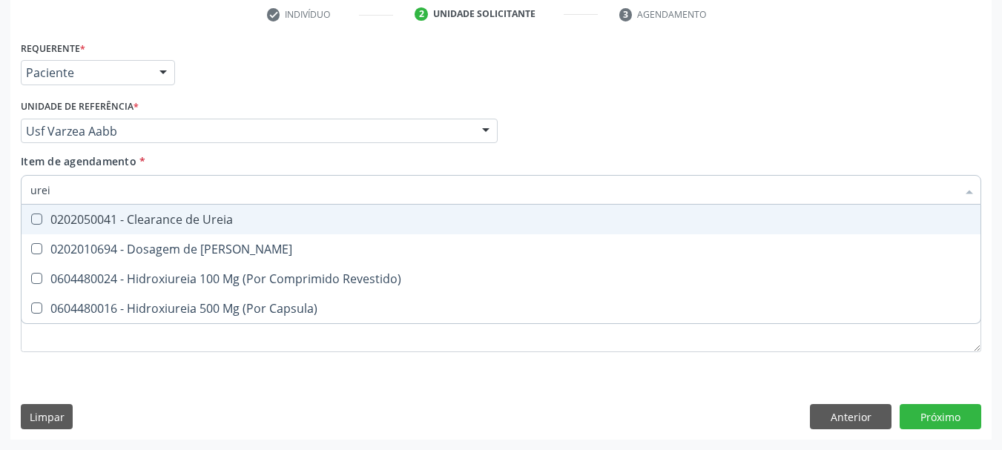
type input "ureia"
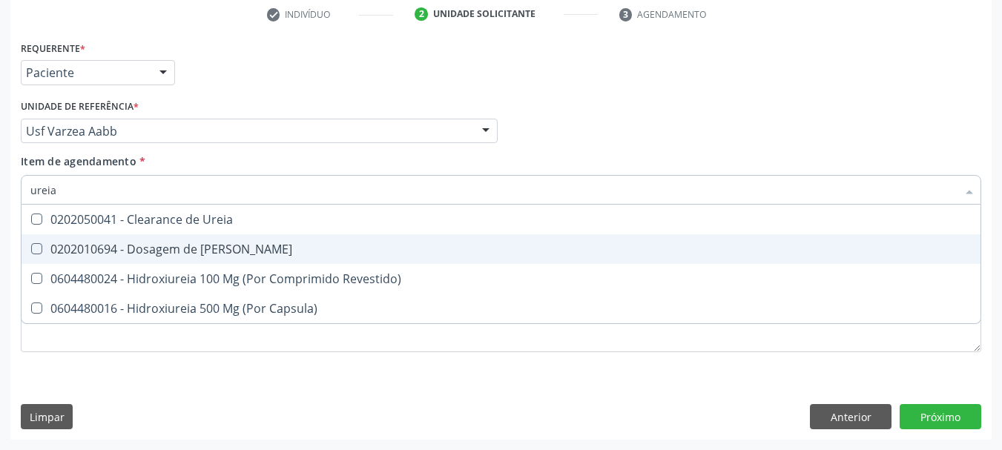
click at [98, 254] on div "0202010694 - Dosagem de [PERSON_NAME]" at bounding box center [500, 249] width 941 height 12
checkbox Ureia "true"
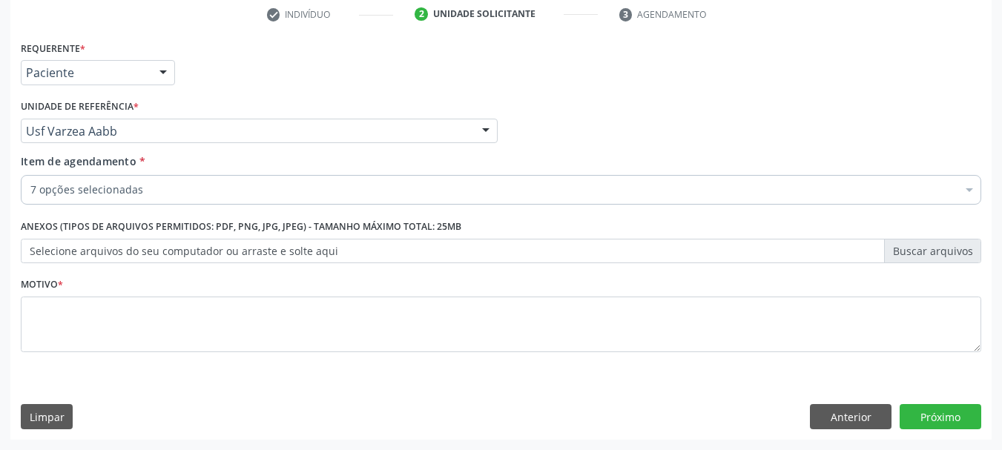
checkbox Hdl "true"
checkbox Ldl "true"
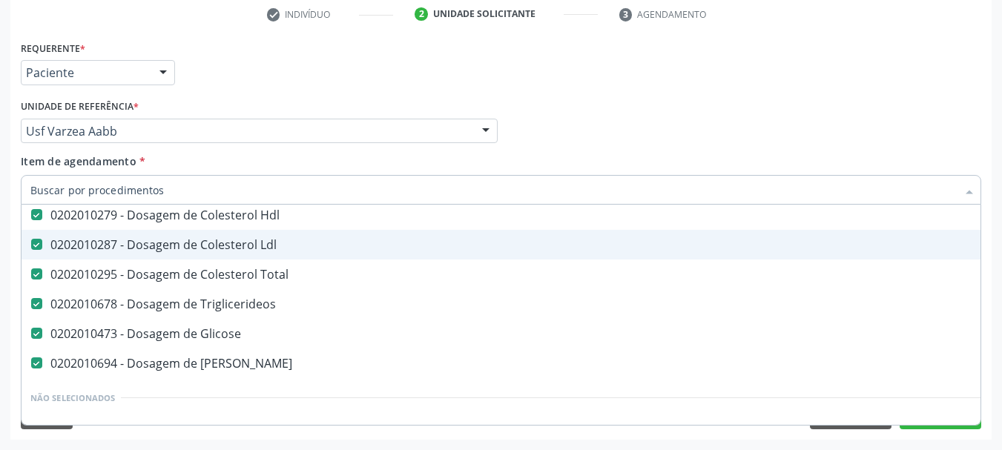
scroll to position [148, 0]
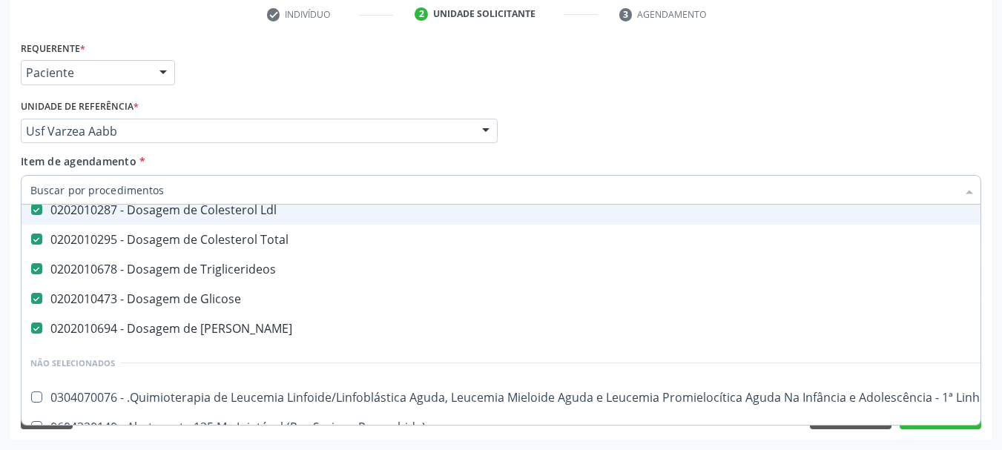
click at [233, 181] on input "Item de agendamento *" at bounding box center [493, 190] width 926 height 30
drag, startPoint x: 233, startPoint y: 181, endPoint x: 248, endPoint y: 198, distance: 23.1
click at [233, 181] on input "Item de agendamento *" at bounding box center [493, 190] width 926 height 30
type input "p"
checkbox Ldl "false"
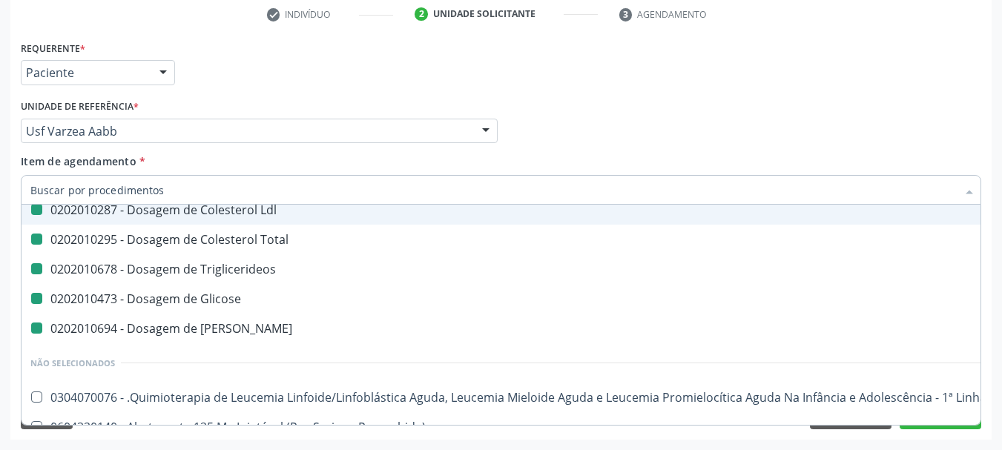
checkbox Total "false"
checkbox Triglicerideos "false"
checkbox Glicose "false"
checkbox Ureia "false"
type input "pe"
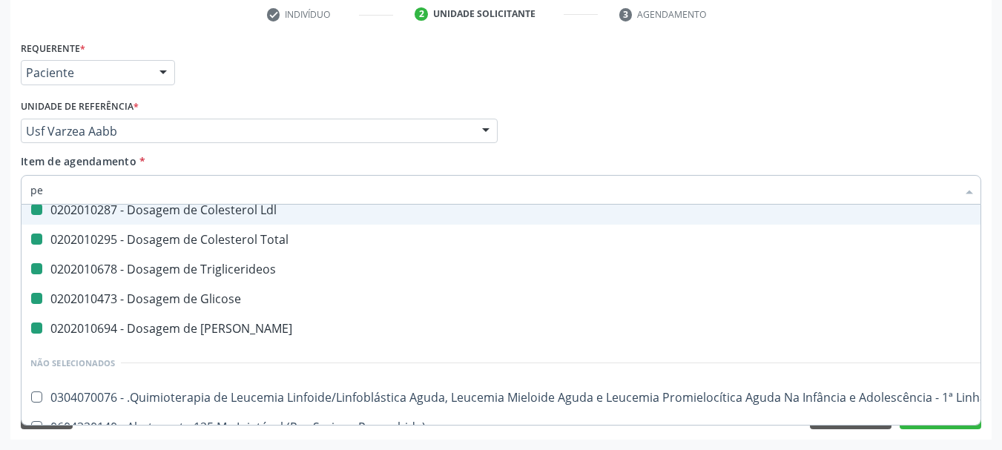
checkbox Completo "false"
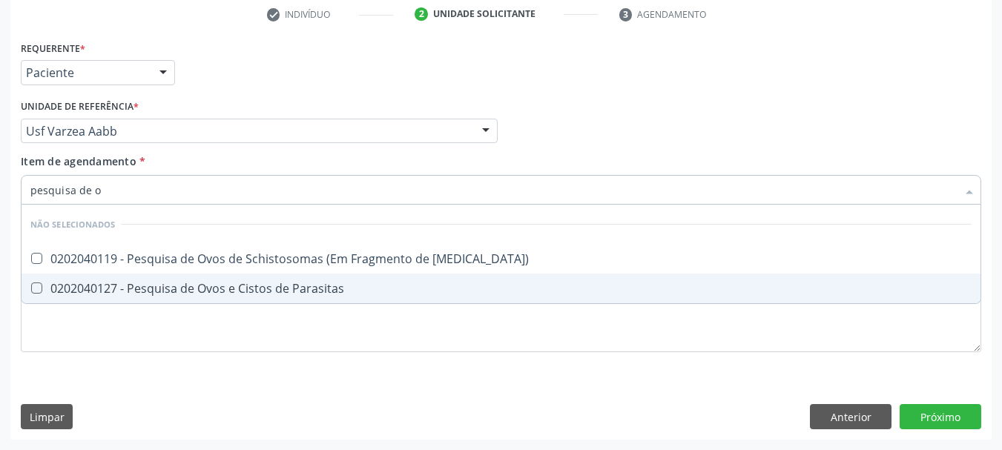
scroll to position [0, 0]
type input "pesquisa de ovo"
click at [69, 292] on div "0202040127 - Pesquisa de Ovos e Cistos de Parasitas" at bounding box center [500, 289] width 941 height 12
checkbox Parasitas "true"
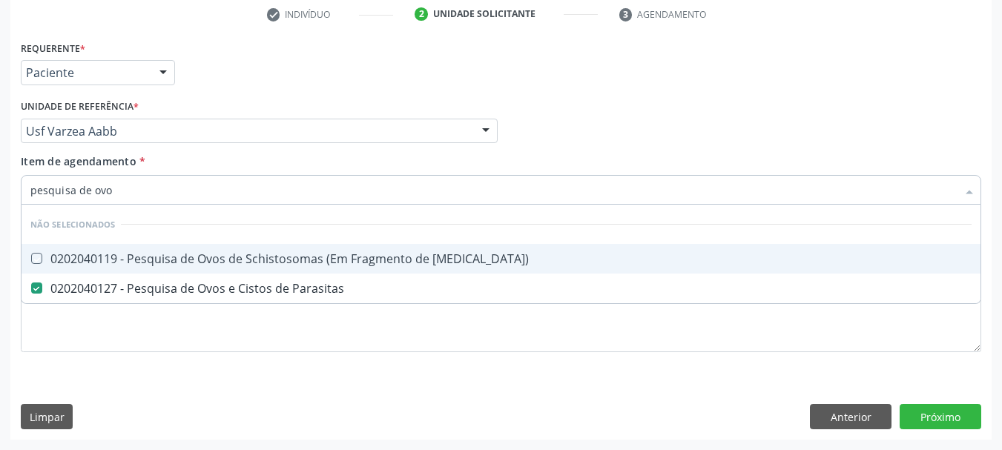
click at [194, 104] on div "Unidade de referência * Usf Varzea Aabb Usf do Mutirao Usf Cohab Usf Caicarinha…" at bounding box center [259, 119] width 477 height 47
checkbox Mucosa\) "true"
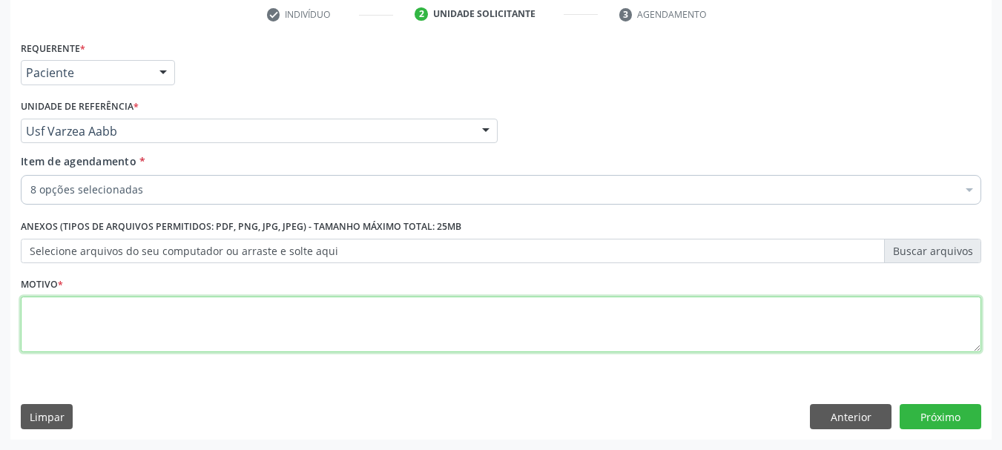
click at [91, 317] on textarea at bounding box center [501, 325] width 960 height 56
type textarea "s"
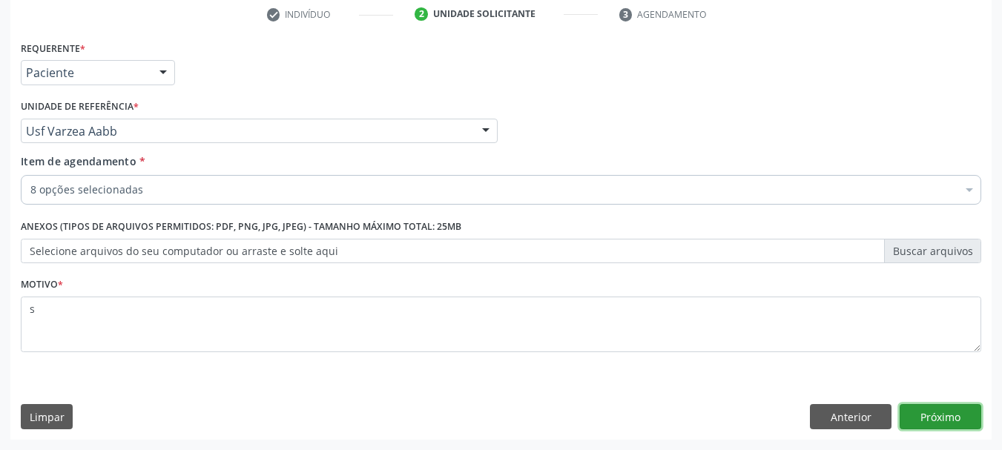
click at [969, 409] on button "Próximo" at bounding box center [941, 416] width 82 height 25
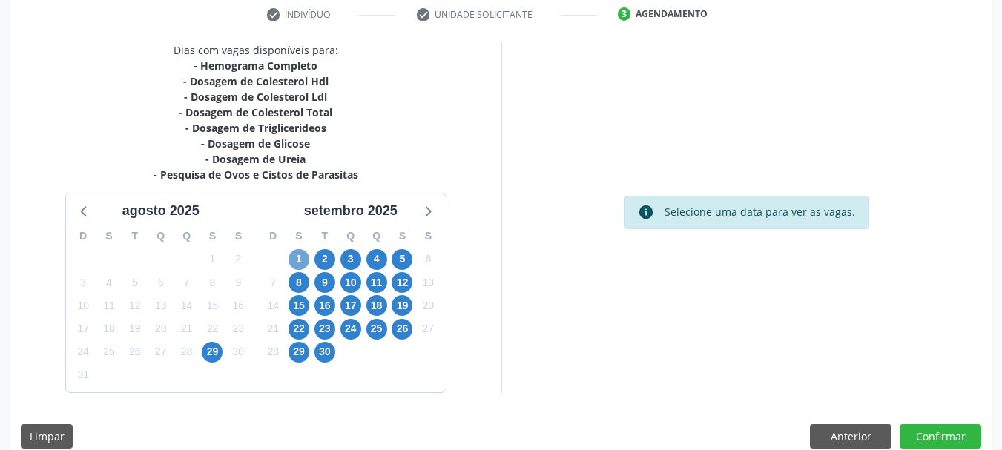
click at [299, 263] on span "1" at bounding box center [298, 259] width 21 height 21
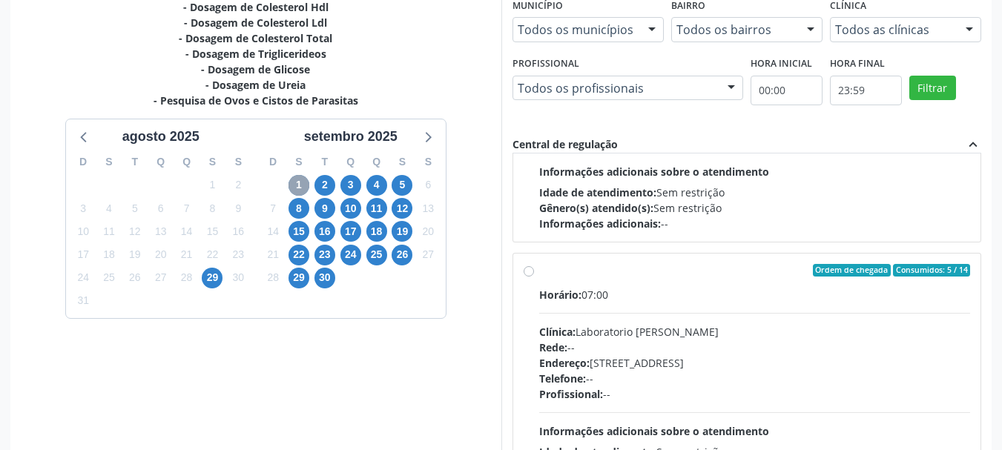
scroll to position [222, 0]
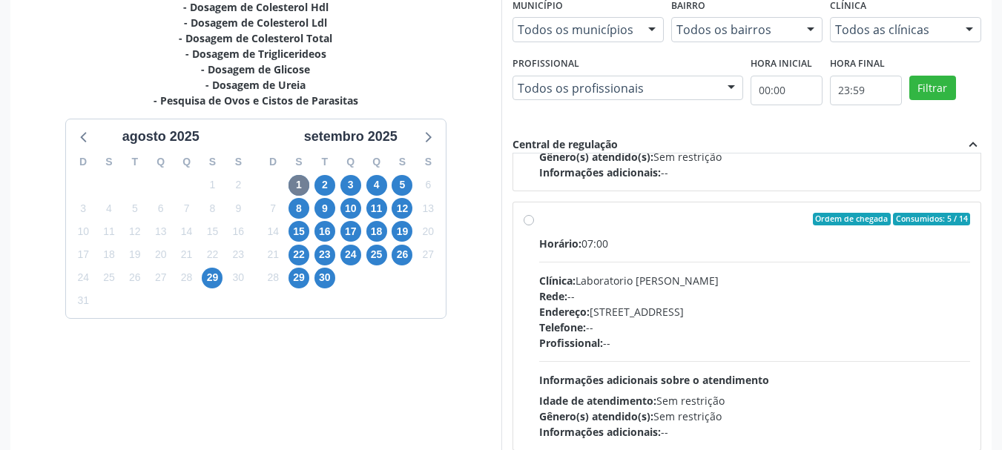
click at [683, 240] on div "Horário: 07:00" at bounding box center [755, 244] width 432 height 16
click at [534, 226] on input "Ordem de chegada Consumidos: 5 / 14 Horário: 07:00 Clínica: Laboratorio [PERSON…" at bounding box center [529, 219] width 10 height 13
radio input "true"
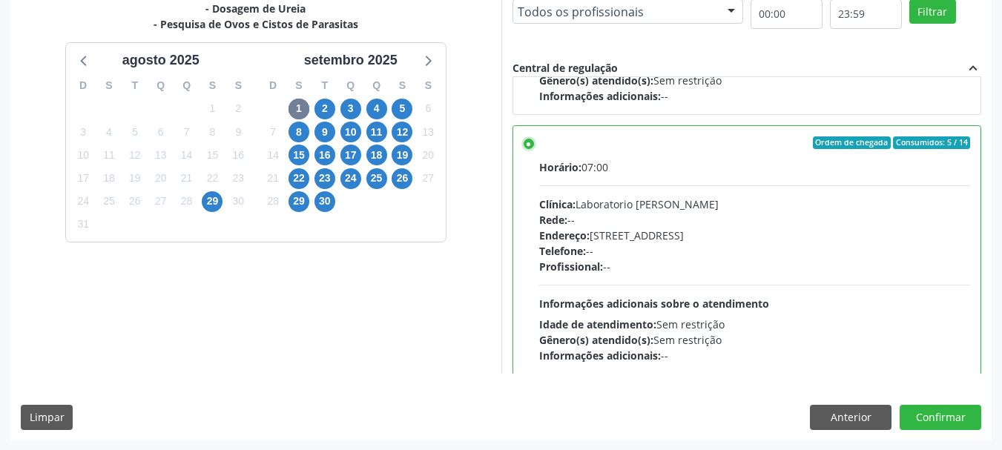
scroll to position [436, 0]
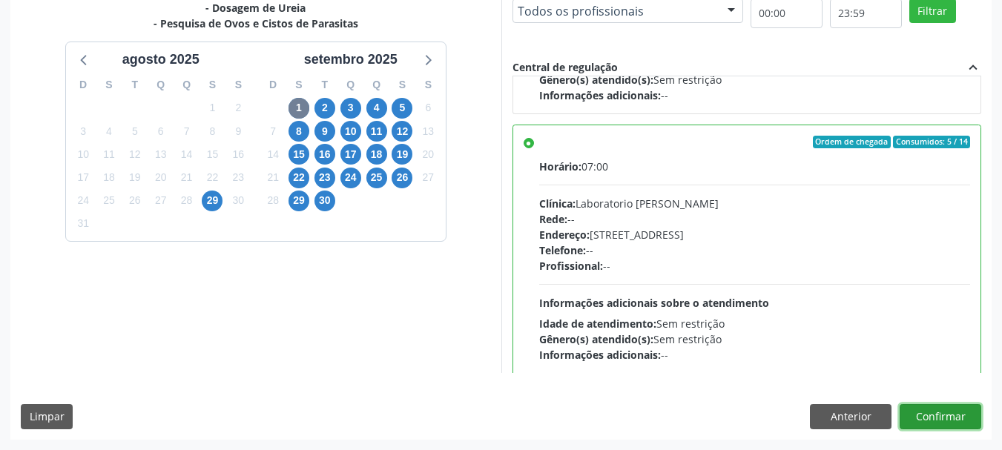
click at [967, 422] on button "Confirmar" at bounding box center [941, 416] width 82 height 25
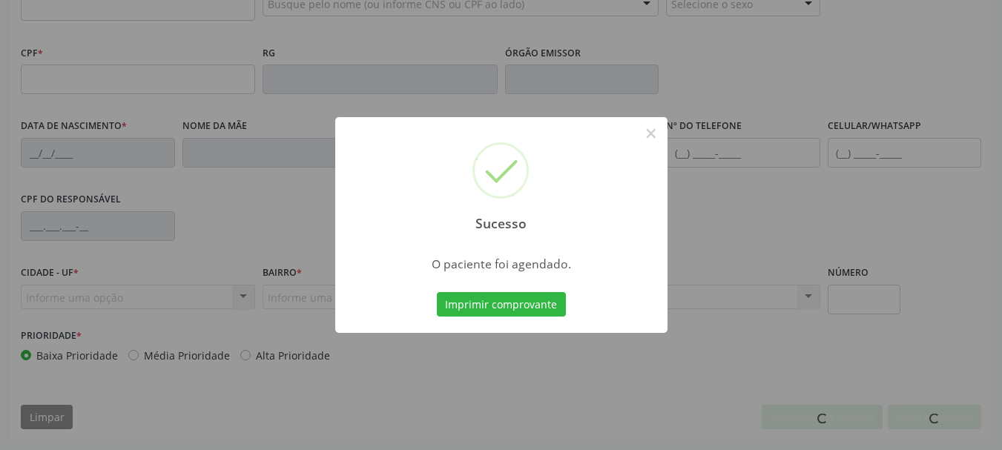
scroll to position [354, 0]
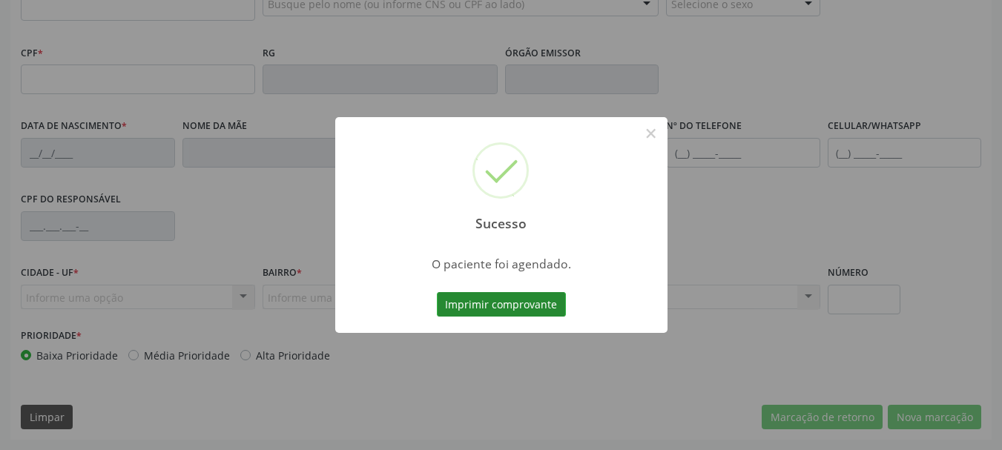
click at [538, 309] on button "Imprimir comprovante" at bounding box center [501, 304] width 129 height 25
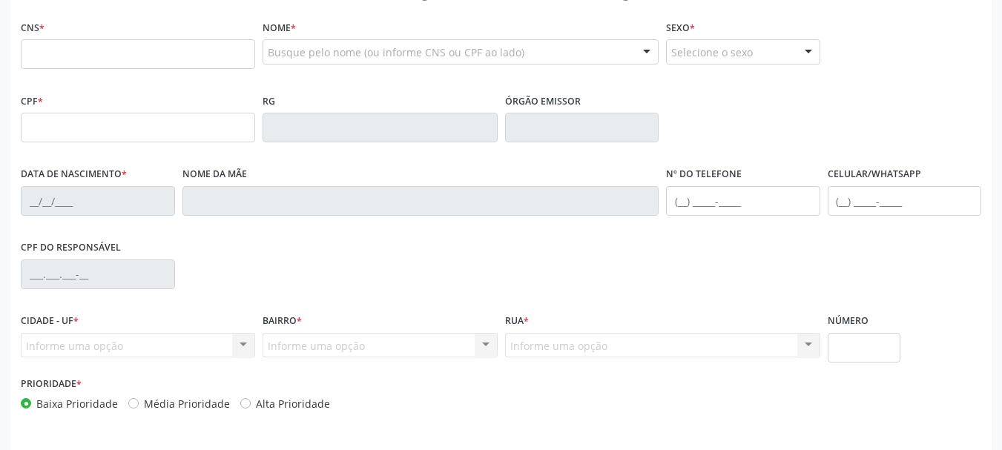
scroll to position [280, 0]
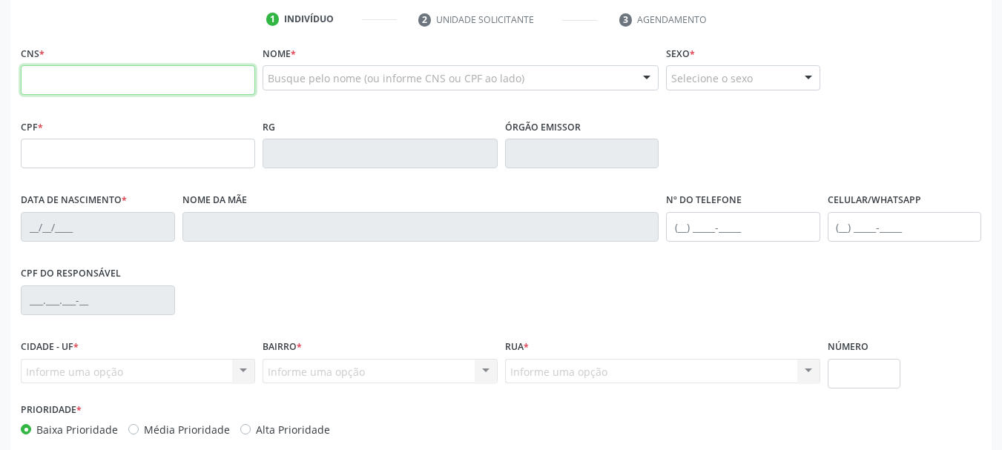
click at [127, 76] on input "text" at bounding box center [138, 80] width 234 height 30
paste input "700 0084 5667 9504"
type input "700 0084 5667 9504"
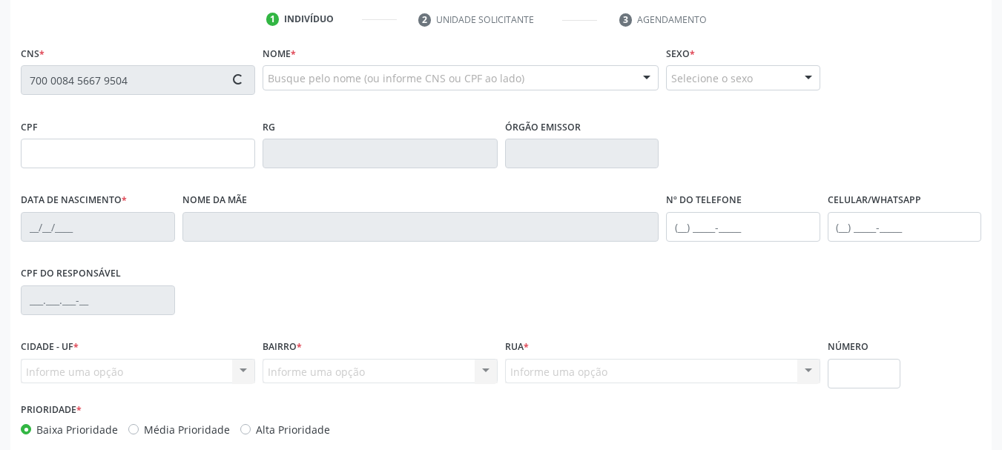
type input "708.791.624-65"
type input "07[DATE]"
type input "[PERSON_NAME]"
type input "[PHONE_NUMBER]"
type input "057.472.254-80"
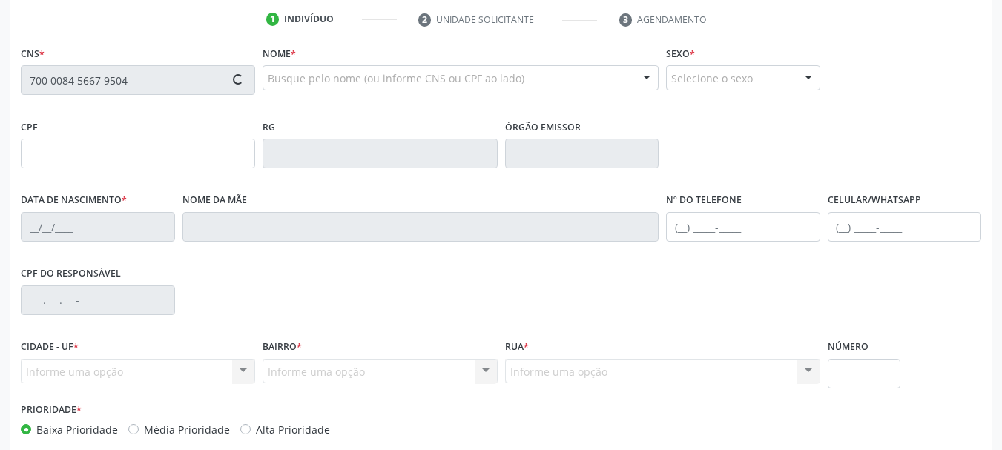
type input "378"
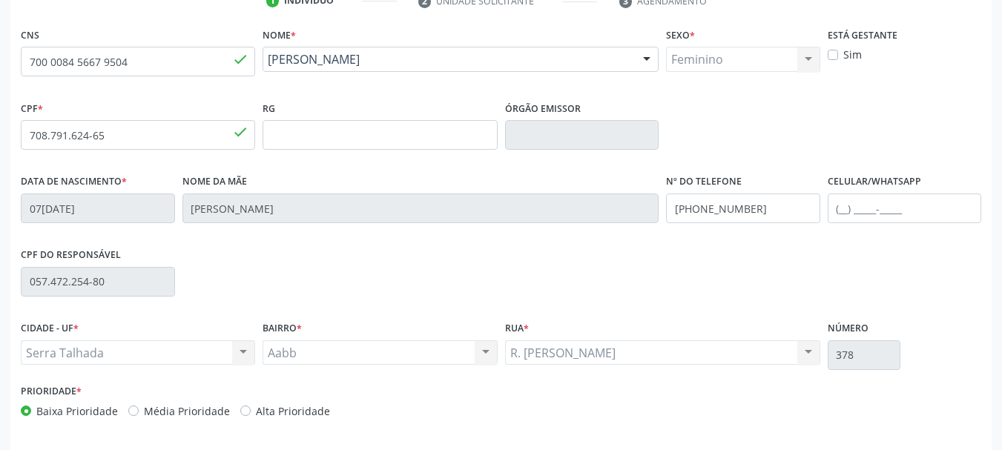
scroll to position [354, 0]
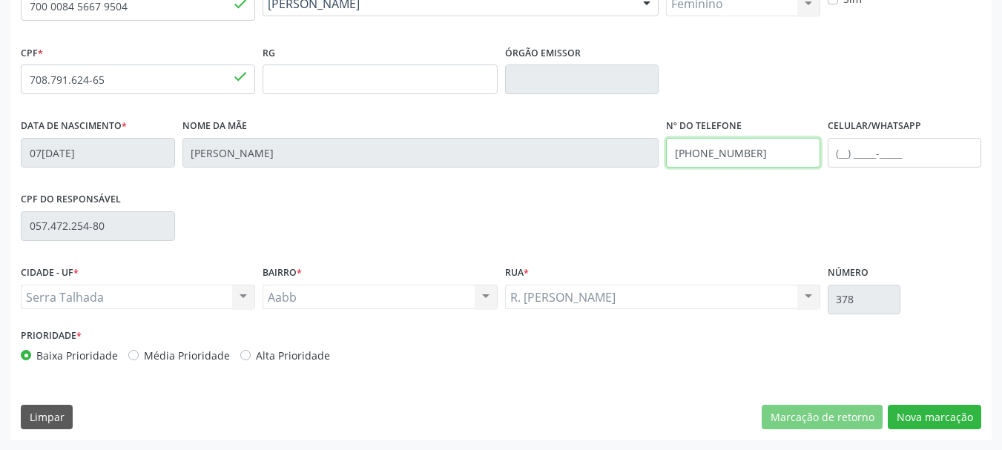
click at [707, 165] on input "[PHONE_NUMBER]" at bounding box center [743, 153] width 154 height 30
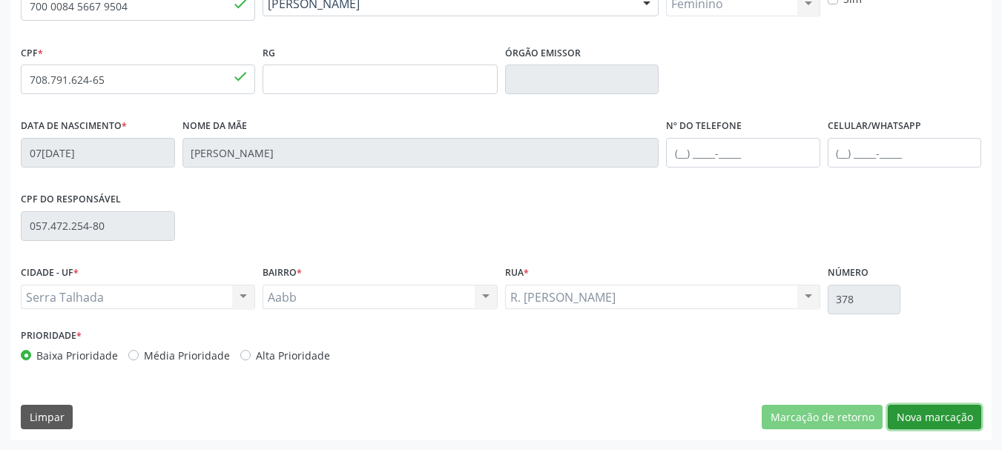
click at [945, 411] on button "Nova marcação" at bounding box center [934, 417] width 93 height 25
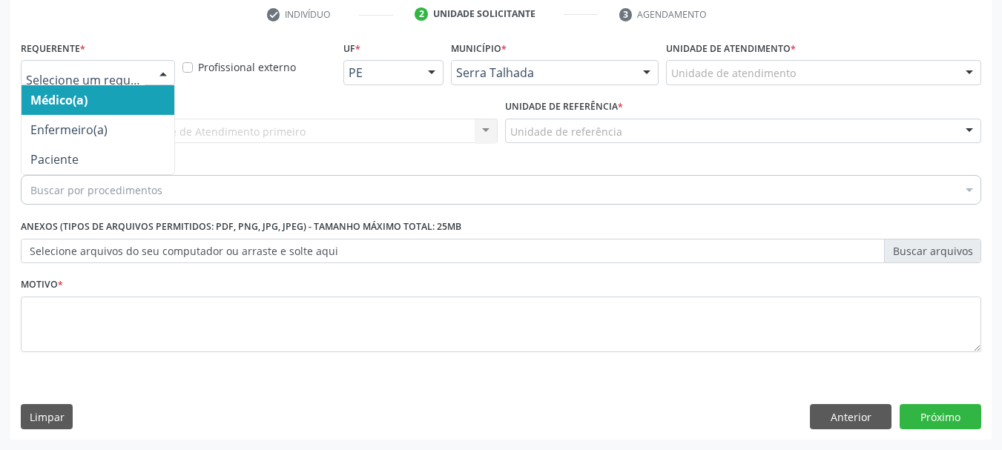
click at [106, 62] on div at bounding box center [98, 72] width 154 height 25
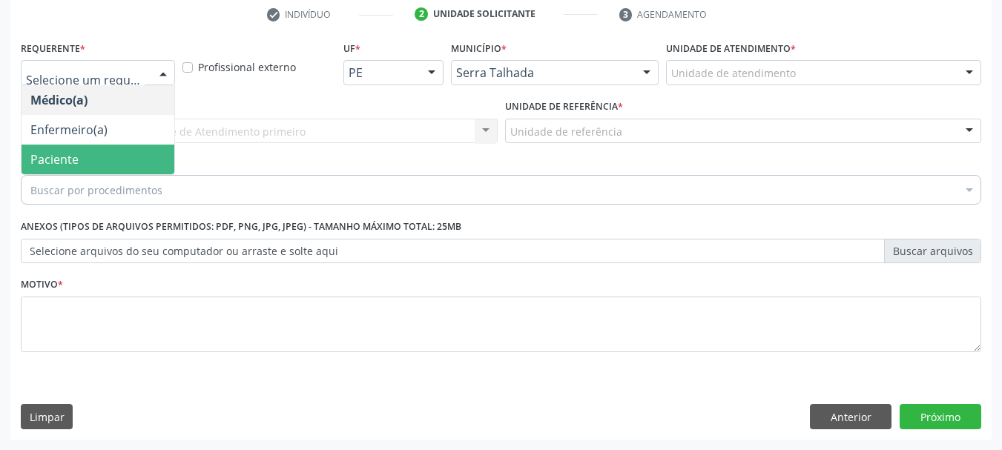
click at [102, 165] on span "Paciente" at bounding box center [98, 160] width 153 height 30
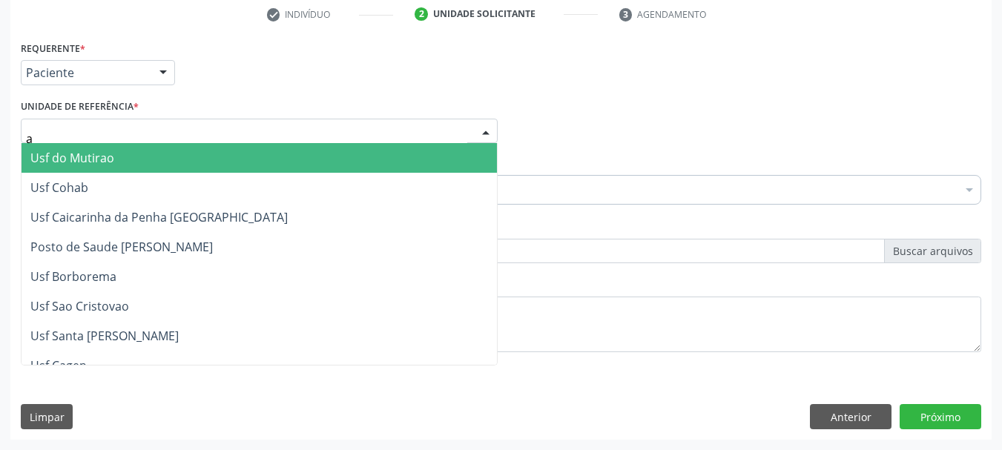
type input "aa"
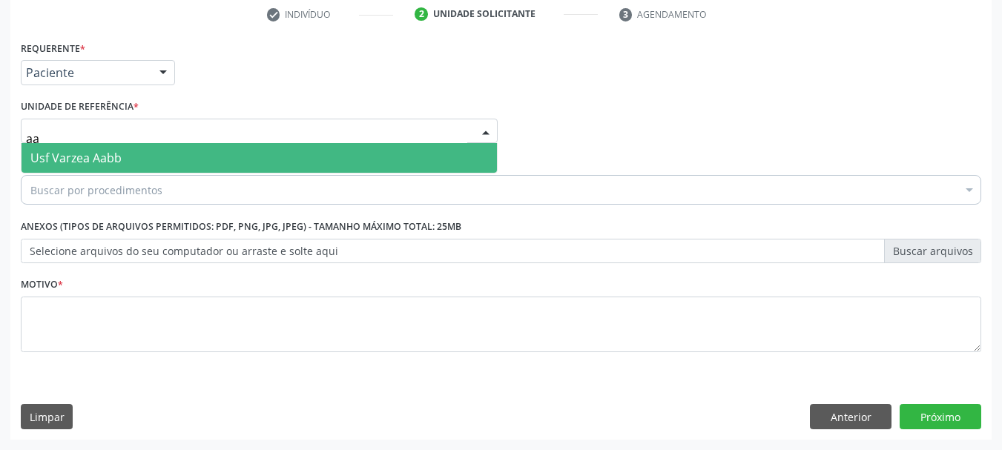
click at [96, 151] on span "Usf Varzea Aabb" at bounding box center [75, 158] width 91 height 16
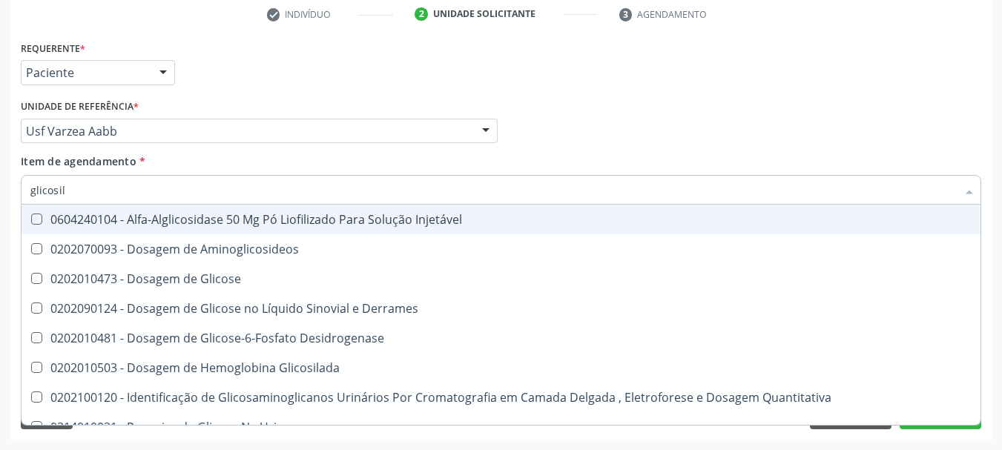
type input "glicosila"
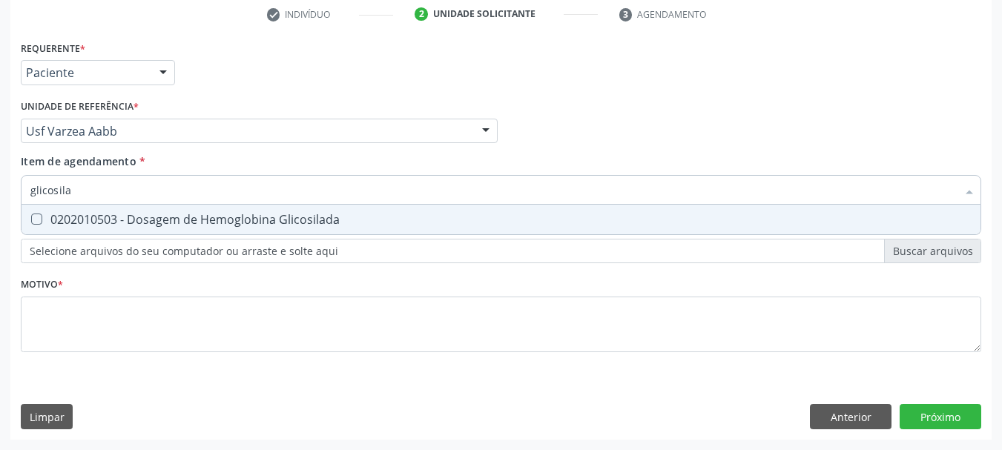
click at [36, 217] on Glicosilada at bounding box center [36, 219] width 11 height 11
click at [31, 217] on Glicosilada "checkbox" at bounding box center [27, 219] width 10 height 10
checkbox Glicosilada "true"
click at [62, 194] on input "glicosila" at bounding box center [493, 190] width 926 height 30
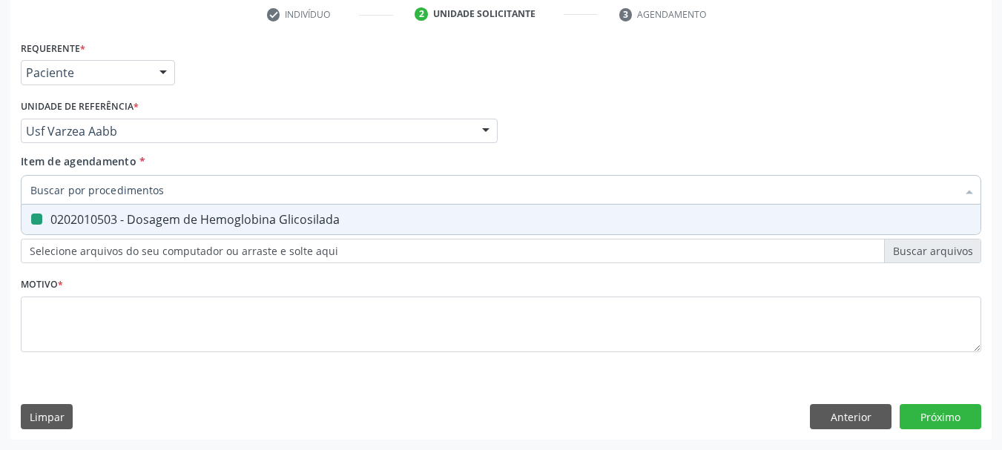
checkbox Glicosilada "false"
